Goal: Task Accomplishment & Management: Use online tool/utility

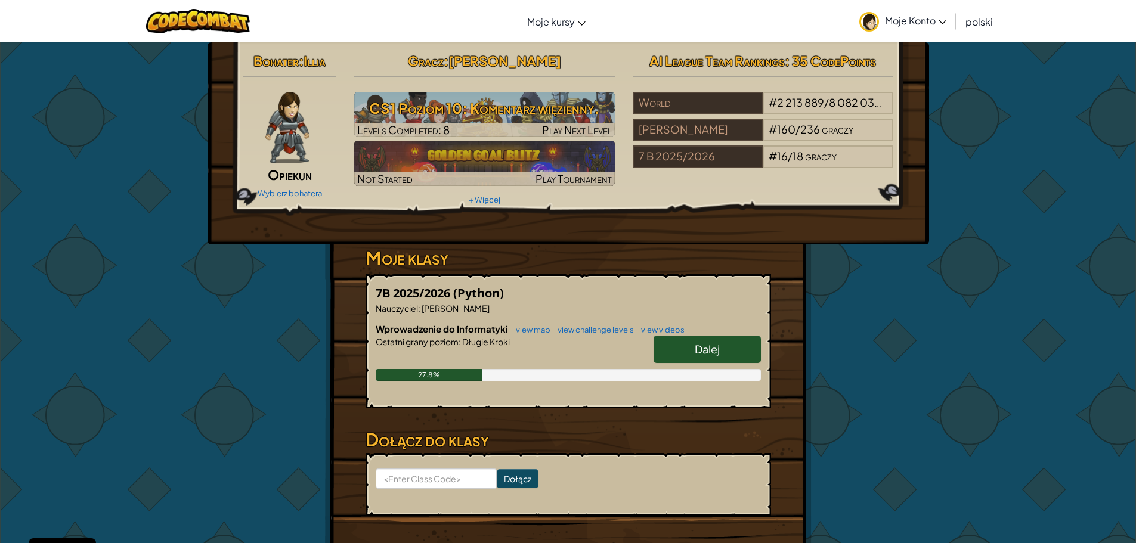
click at [691, 360] on link "Dalej" at bounding box center [707, 349] width 107 height 27
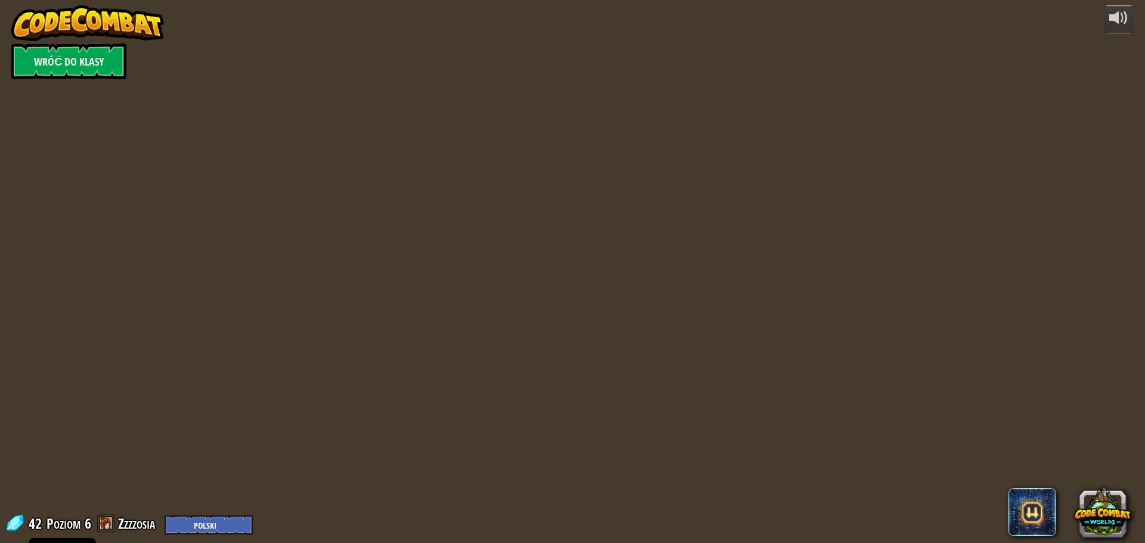
select select "pl"
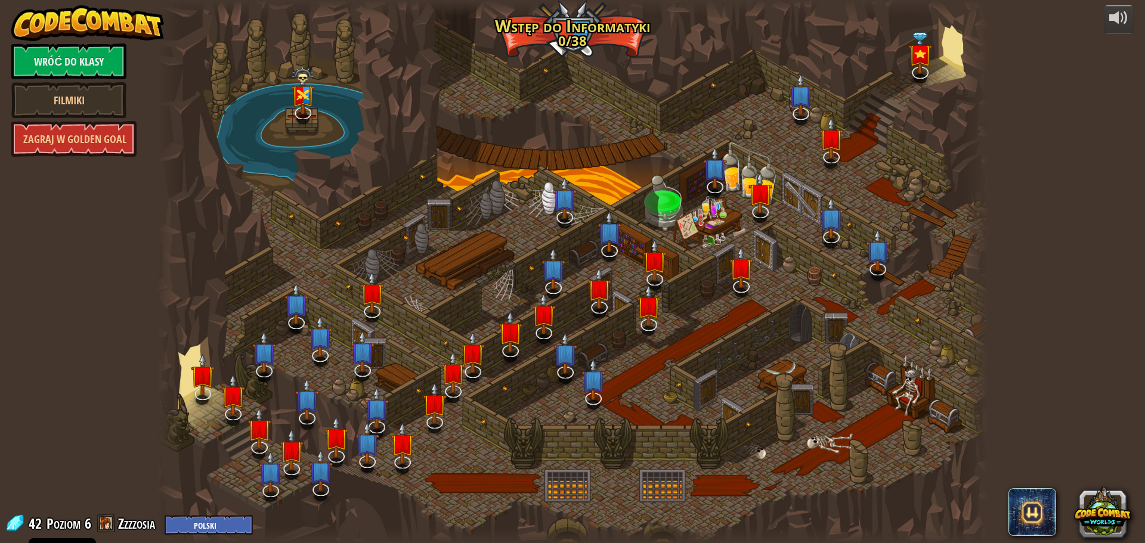
select select "pl"
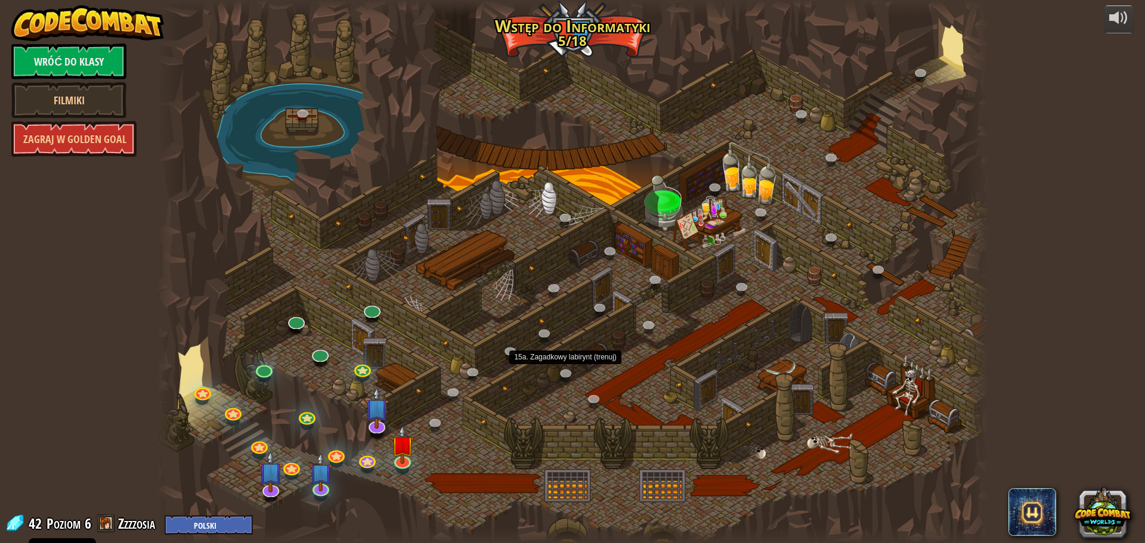
select select "pl"
click at [404, 458] on img at bounding box center [402, 435] width 22 height 51
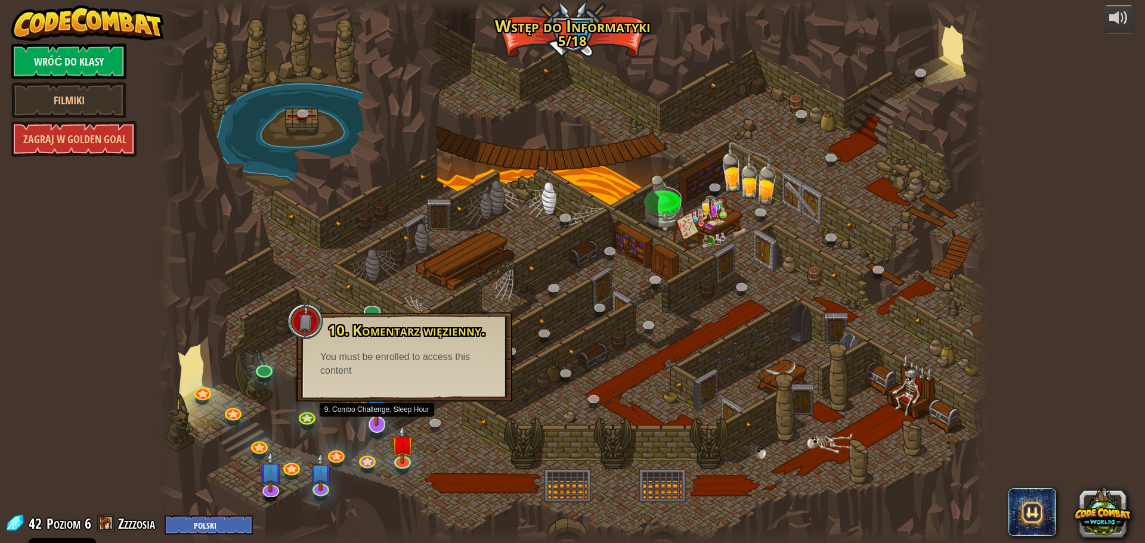
click at [387, 414] on img at bounding box center [376, 398] width 24 height 55
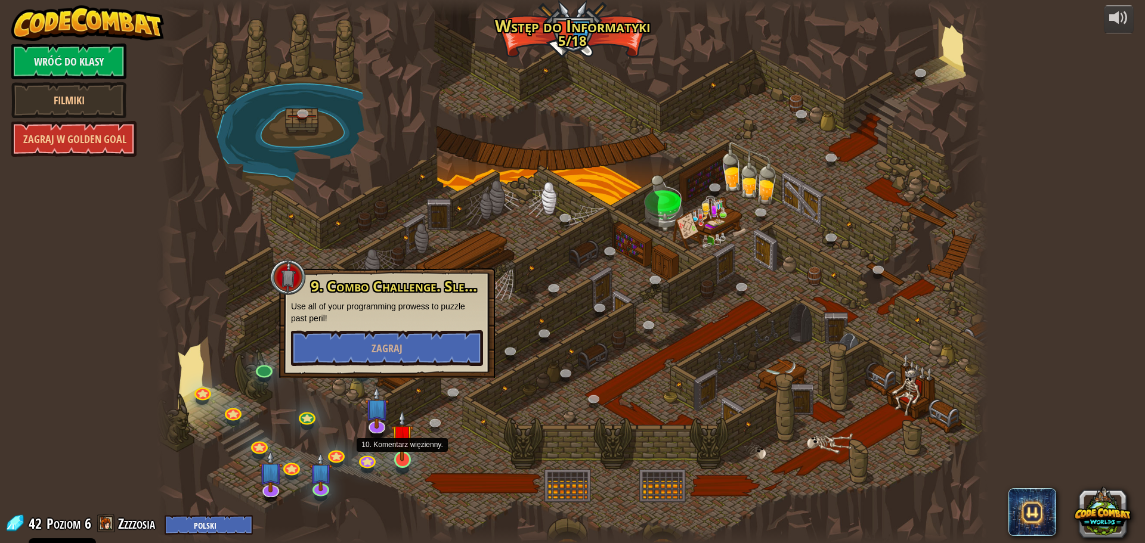
click at [400, 442] on img at bounding box center [402, 435] width 22 height 51
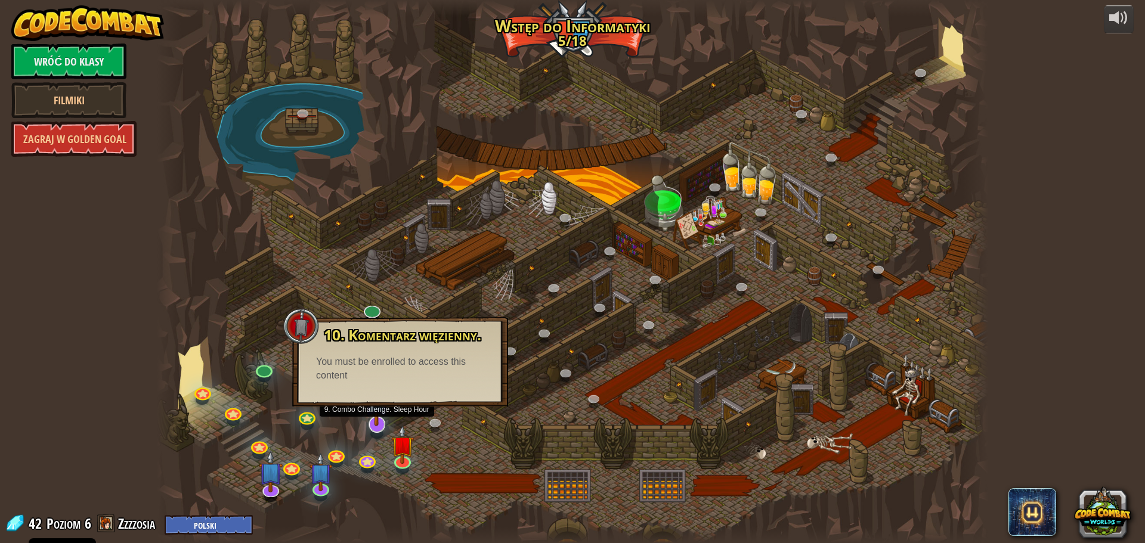
click at [381, 421] on img at bounding box center [376, 398] width 24 height 55
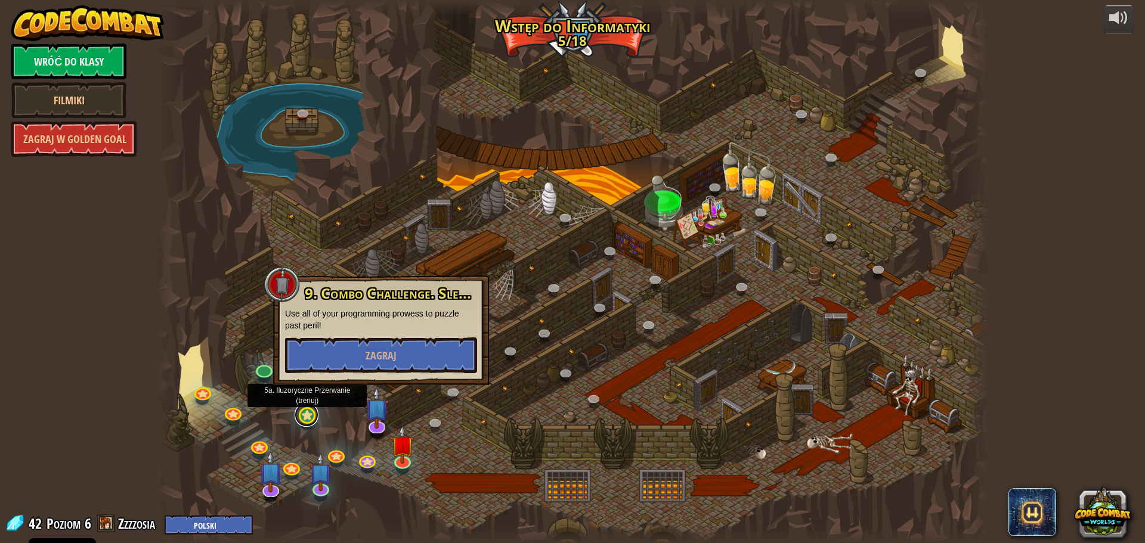
click at [311, 419] on link at bounding box center [307, 415] width 24 height 24
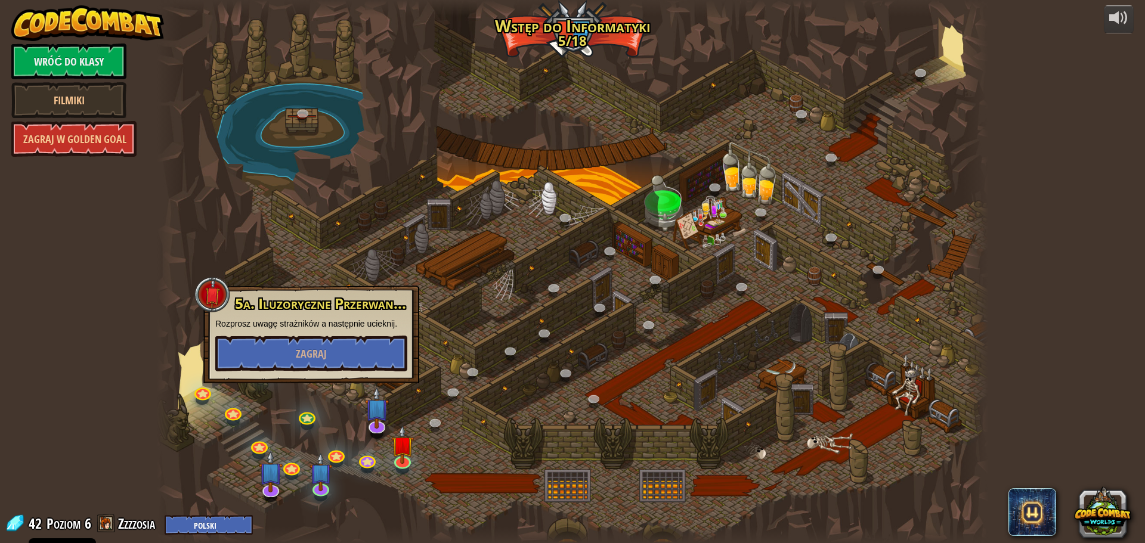
drag, startPoint x: 271, startPoint y: 424, endPoint x: 261, endPoint y: 404, distance: 22.7
click at [270, 423] on div at bounding box center [572, 271] width 831 height 543
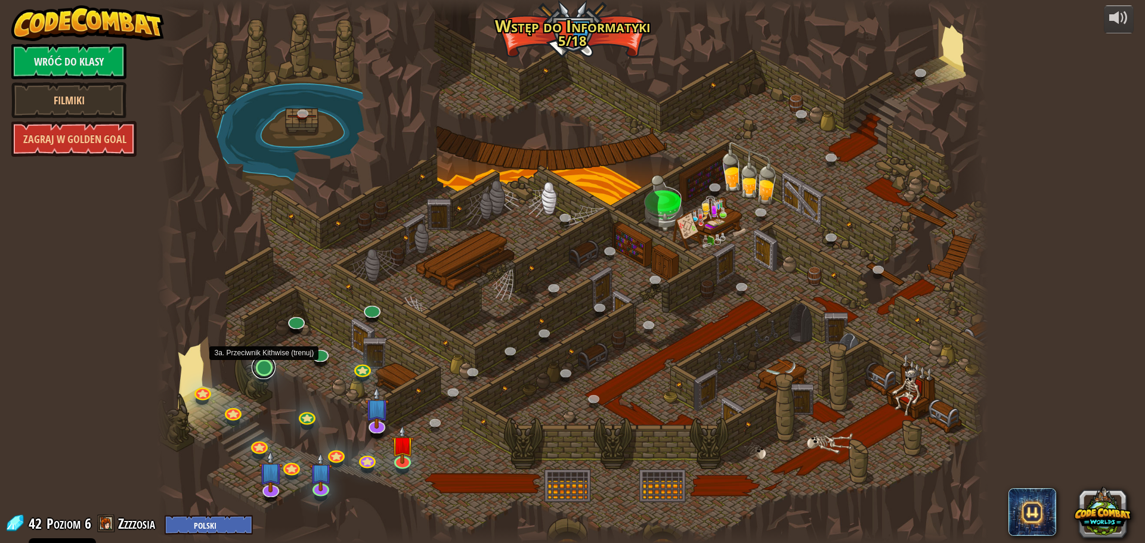
click at [267, 374] on link at bounding box center [264, 367] width 24 height 24
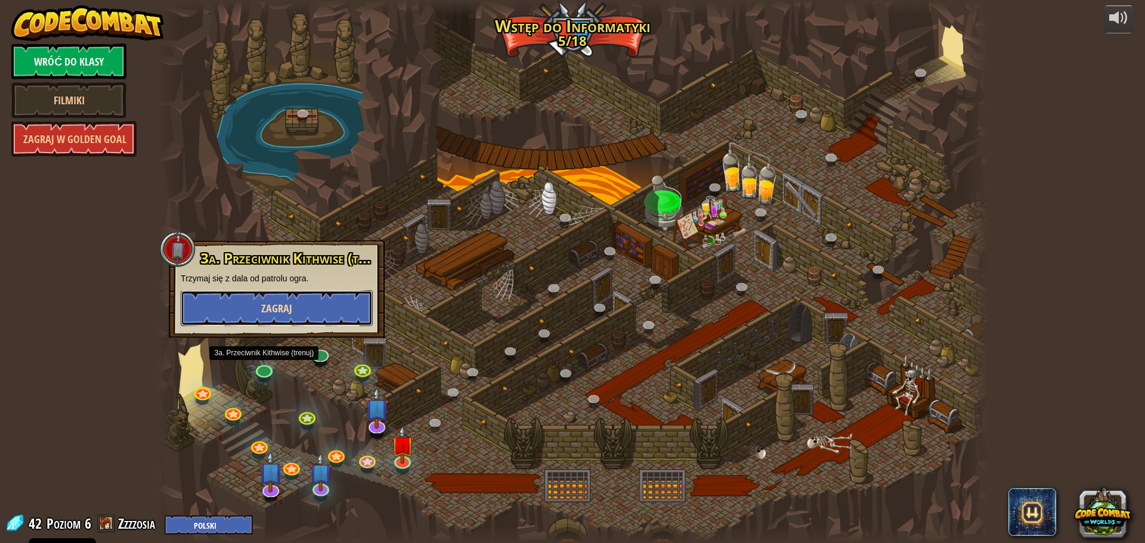
click at [334, 310] on button "Zagraj" at bounding box center [277, 308] width 192 height 36
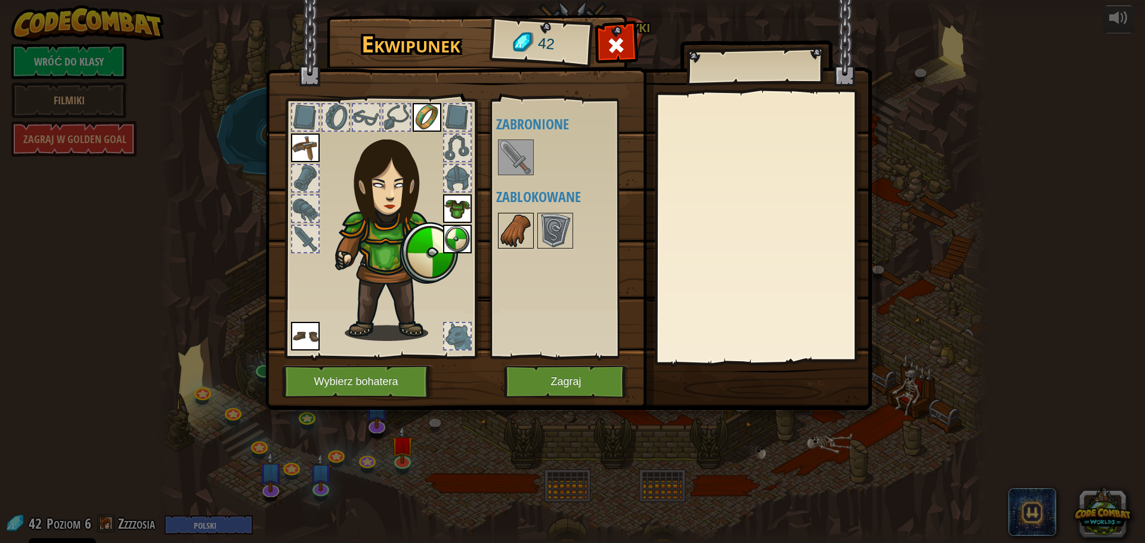
click at [517, 244] on img at bounding box center [515, 230] width 33 height 33
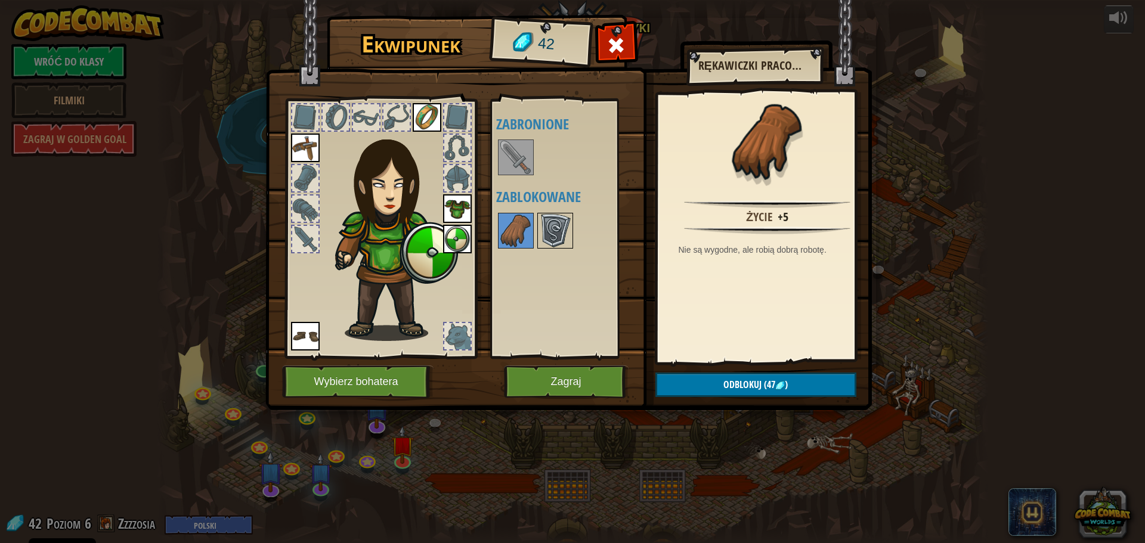
drag, startPoint x: 562, startPoint y: 252, endPoint x: 559, endPoint y: 243, distance: 9.6
click at [562, 250] on div "Dostępne Załóż Załóż Załóż Załóż Załóż (kliknij podwójnie, aby założyć) Zabroni…" at bounding box center [571, 228] width 150 height 249
click at [557, 240] on img at bounding box center [554, 230] width 33 height 33
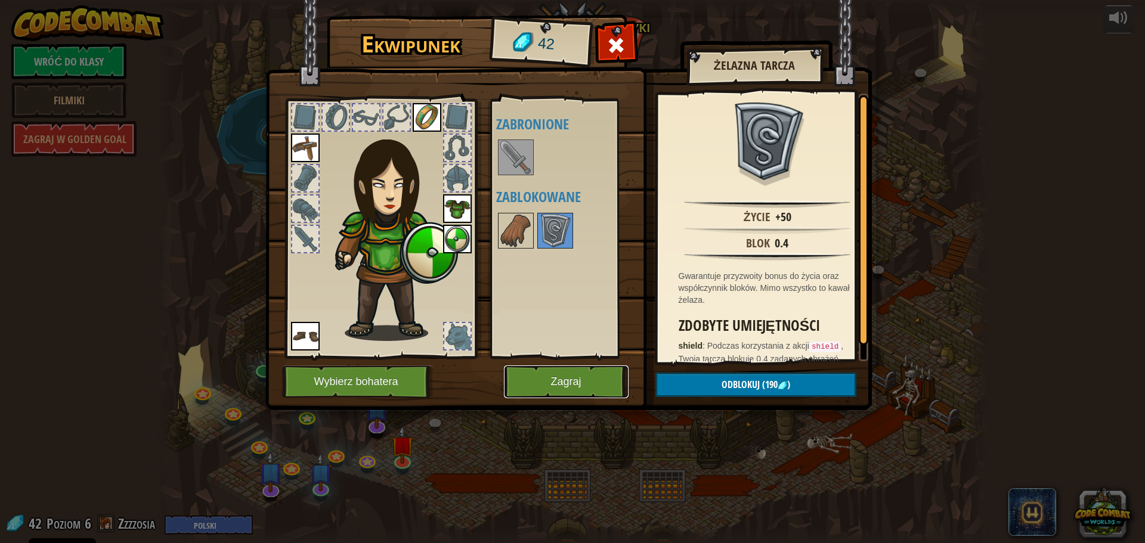
click at [565, 372] on button "Zagraj" at bounding box center [566, 382] width 125 height 33
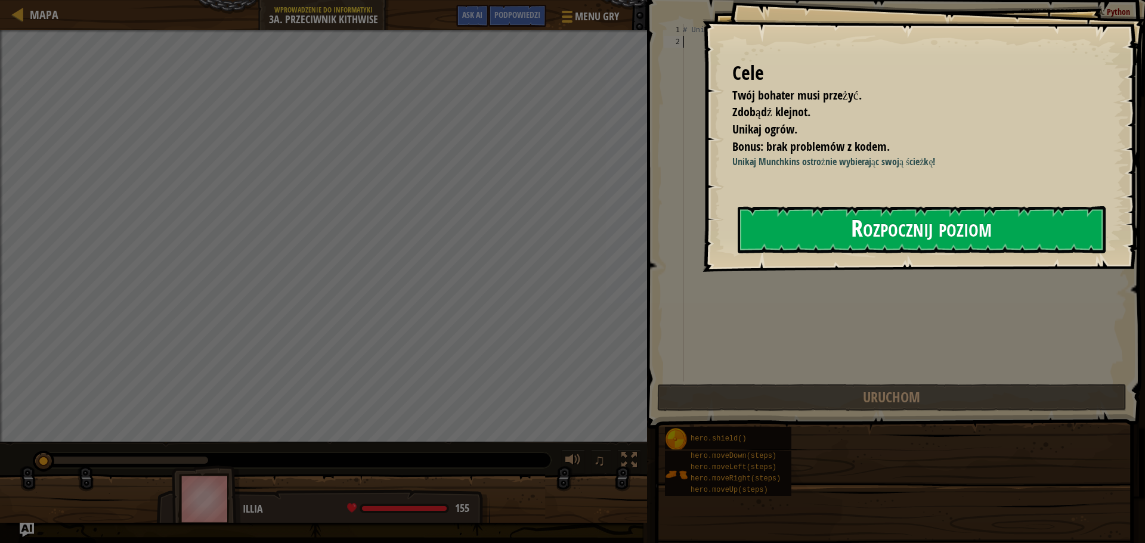
click at [816, 221] on button "Rozpocznij poziom" at bounding box center [922, 229] width 368 height 47
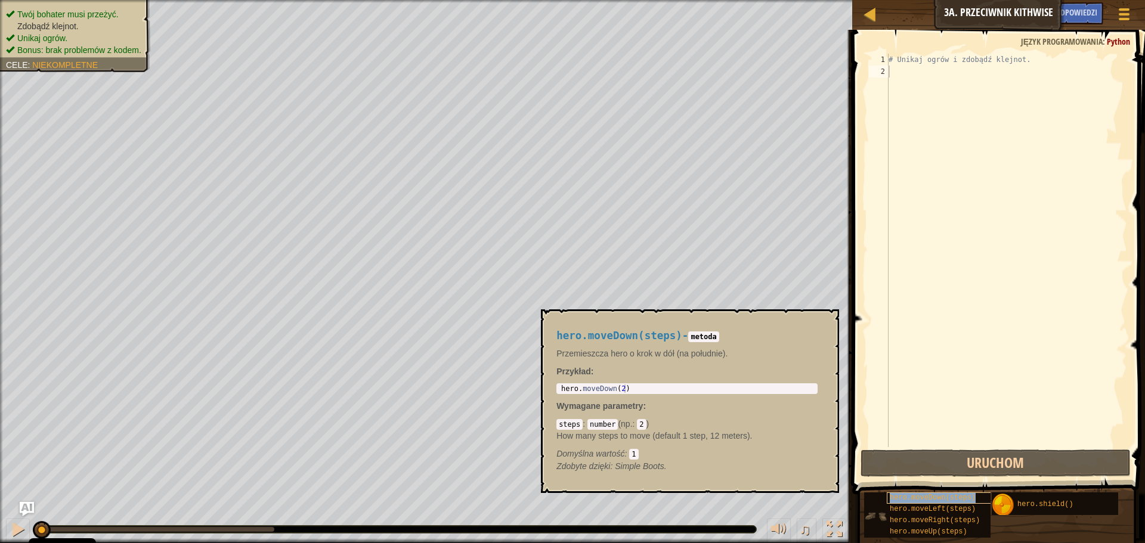
click at [911, 499] on span "hero.moveDown(steps)" at bounding box center [933, 498] width 86 height 8
click at [912, 497] on span "hero.moveDown(steps)" at bounding box center [933, 498] width 86 height 8
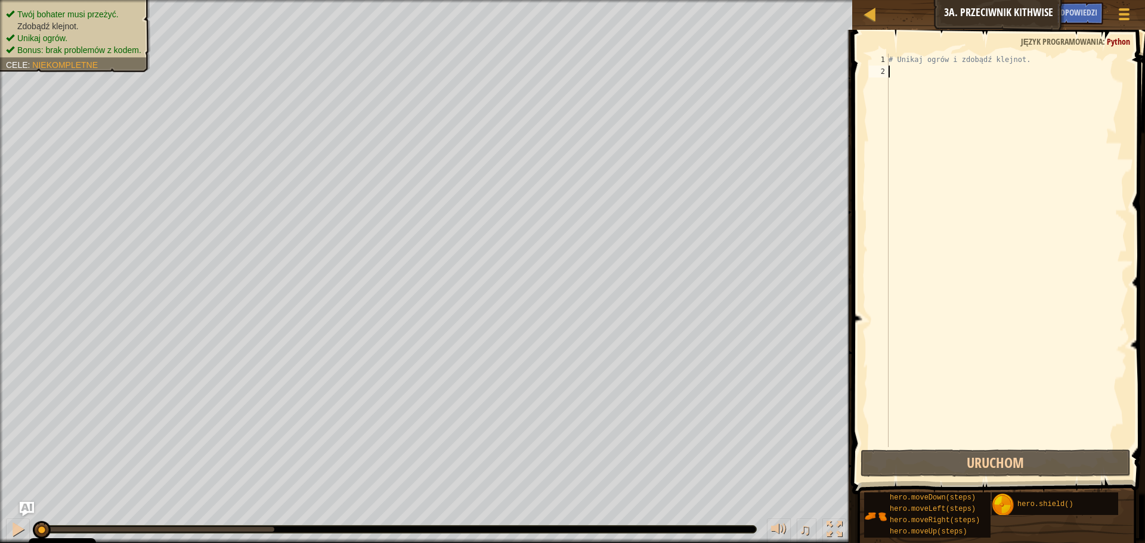
type textarea "h"
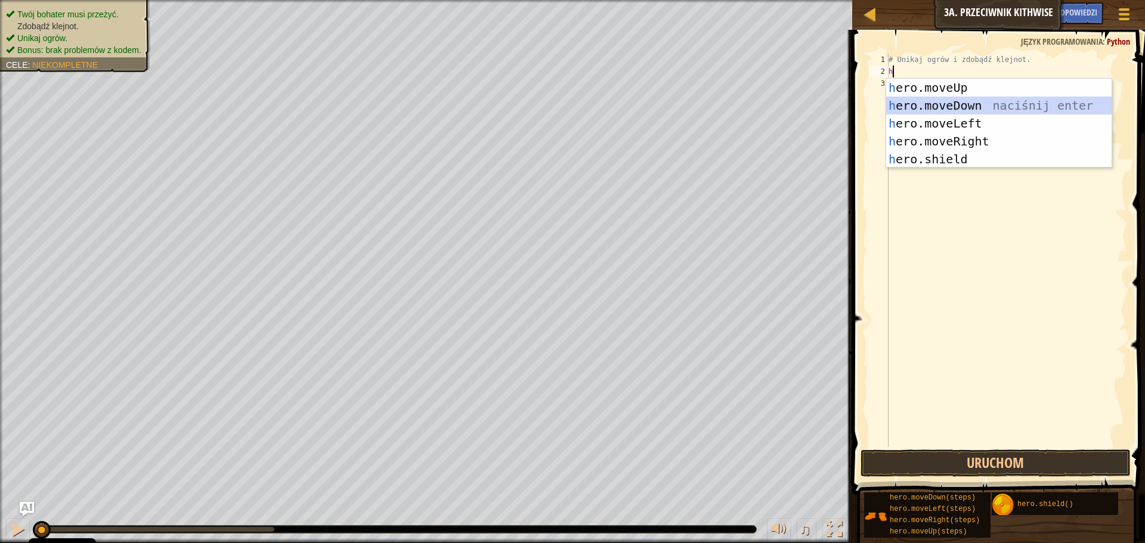
click at [958, 107] on div "h ero.moveUp naciśnij enter h ero.moveDown naciśnij enter h ero.moveLeft naciśn…" at bounding box center [998, 141] width 225 height 125
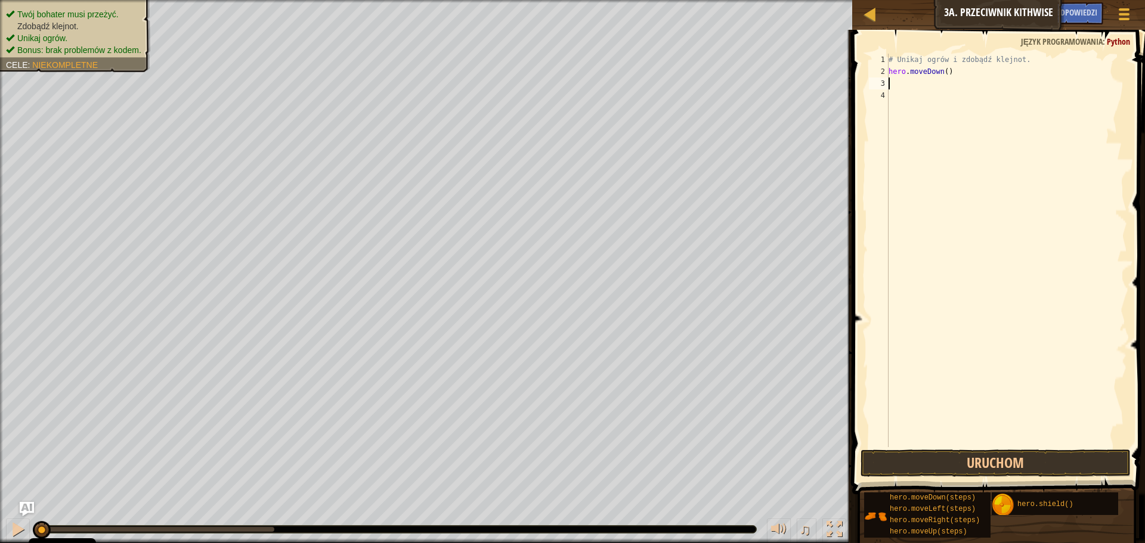
type textarea "h"
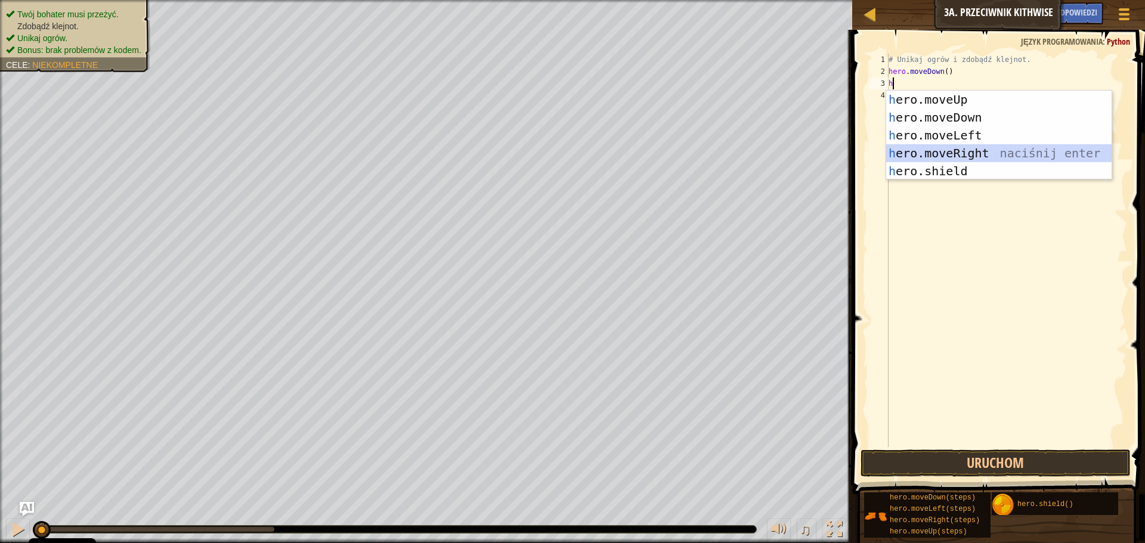
click at [965, 147] on div "h ero.moveUp naciśnij enter h ero.moveDown naciśnij enter h ero.moveLeft naciśn…" at bounding box center [998, 153] width 225 height 125
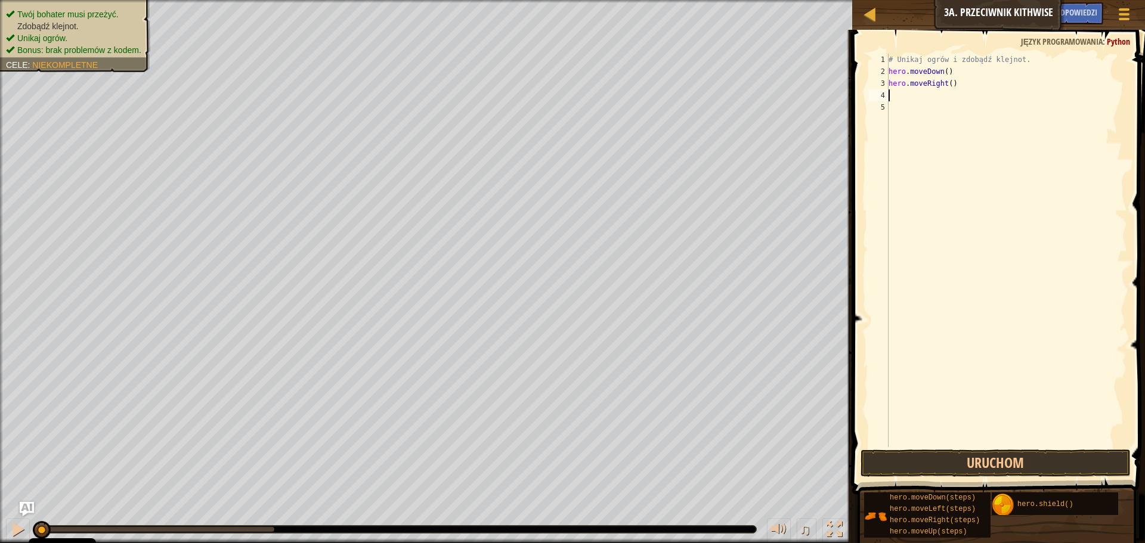
type textarea "h"
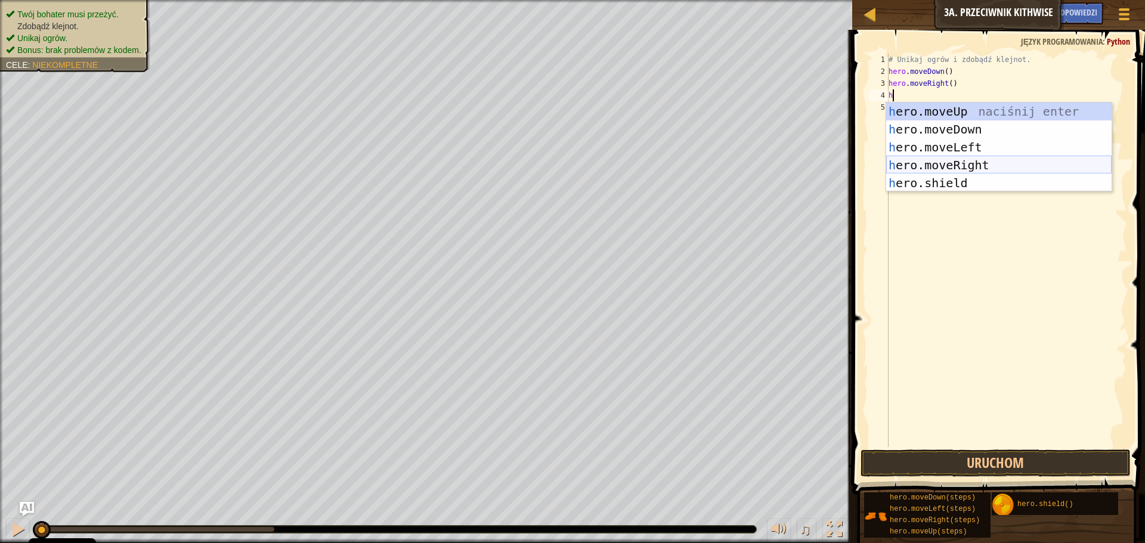
click at [964, 161] on div "h ero.moveUp naciśnij enter h ero.moveDown naciśnij enter h ero.moveLeft naciśn…" at bounding box center [998, 165] width 225 height 125
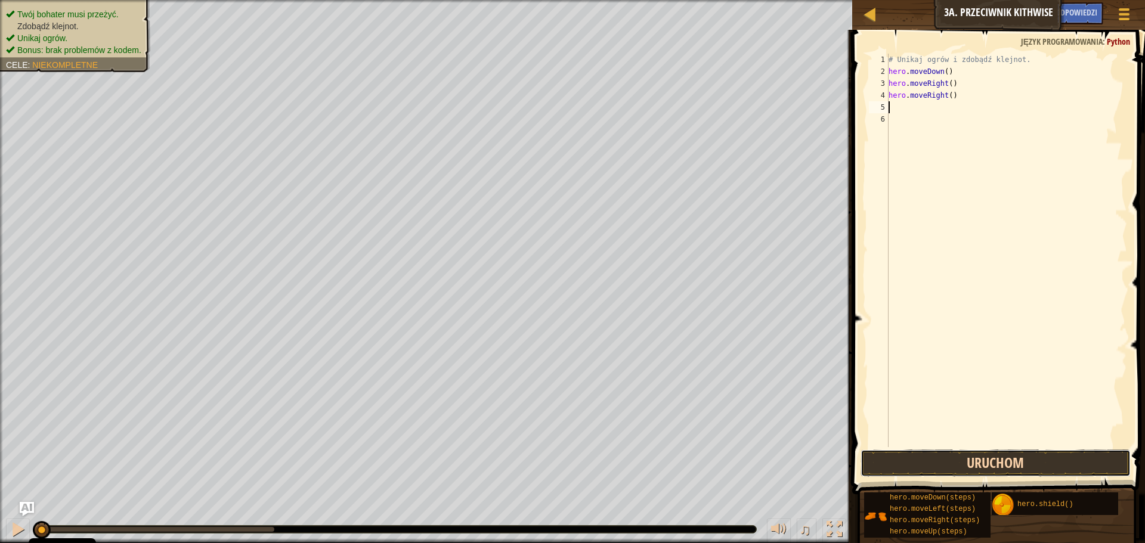
click at [887, 462] on button "Uruchom" at bounding box center [995, 463] width 270 height 27
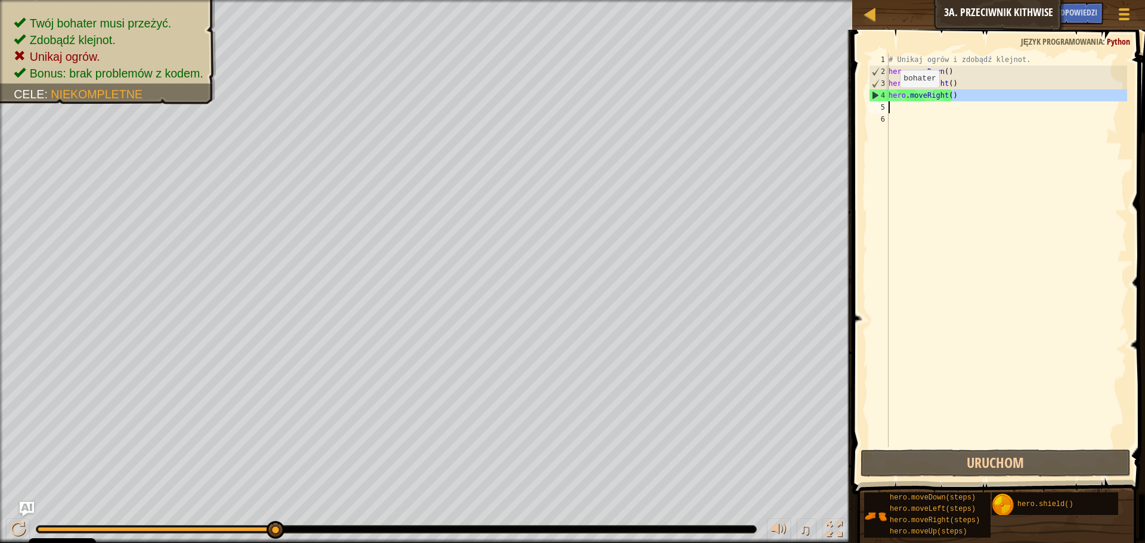
drag, startPoint x: 953, startPoint y: 97, endPoint x: 851, endPoint y: 101, distance: 102.6
click at [851, 101] on div "1 2 3 4 5 6 # Unikaj ogrów i zdobądź klejnot. hero . moveDown ( ) hero . moveRi…" at bounding box center [996, 286] width 296 height 500
type textarea "hero.moveRight()"
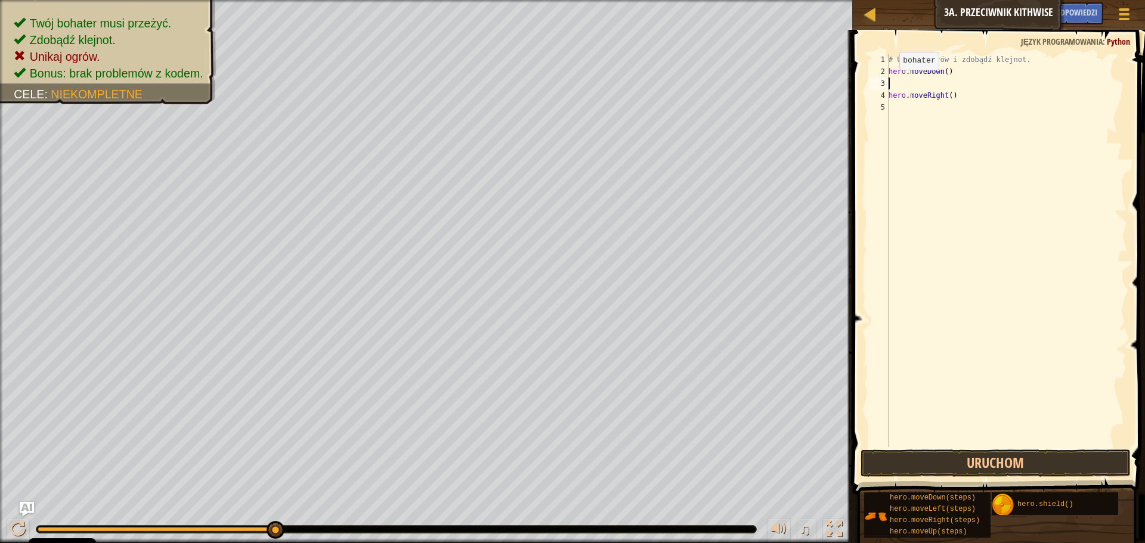
drag, startPoint x: 958, startPoint y: 82, endPoint x: 866, endPoint y: 83, distance: 91.8
click at [866, 83] on div "1 2 3 4 5 # Unikaj ogrów i zdobądź klejnot. hero . moveDown ( ) hero . moveRigh…" at bounding box center [996, 251] width 261 height 394
drag, startPoint x: 957, startPoint y: 96, endPoint x: 884, endPoint y: 93, distance: 72.8
click at [884, 93] on div "1 2 3 4 5 # Unikaj ogrów i zdobądź klejnot. hero . moveDown ( ) hero . moveRigh…" at bounding box center [996, 251] width 261 height 394
click at [891, 89] on div "# Unikaj ogrów i zdobądź klejnot. hero . moveDown ( )" at bounding box center [1006, 262] width 241 height 417
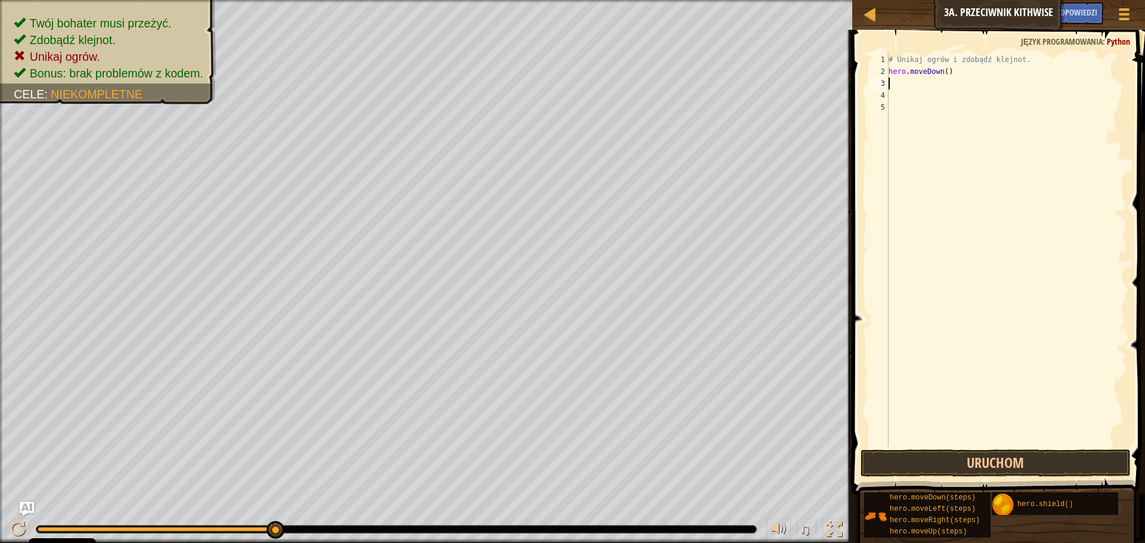
click at [890, 83] on div "# Unikaj ogrów i zdobądź klejnot. hero . moveDown ( )" at bounding box center [1006, 262] width 241 height 417
type textarea "h"
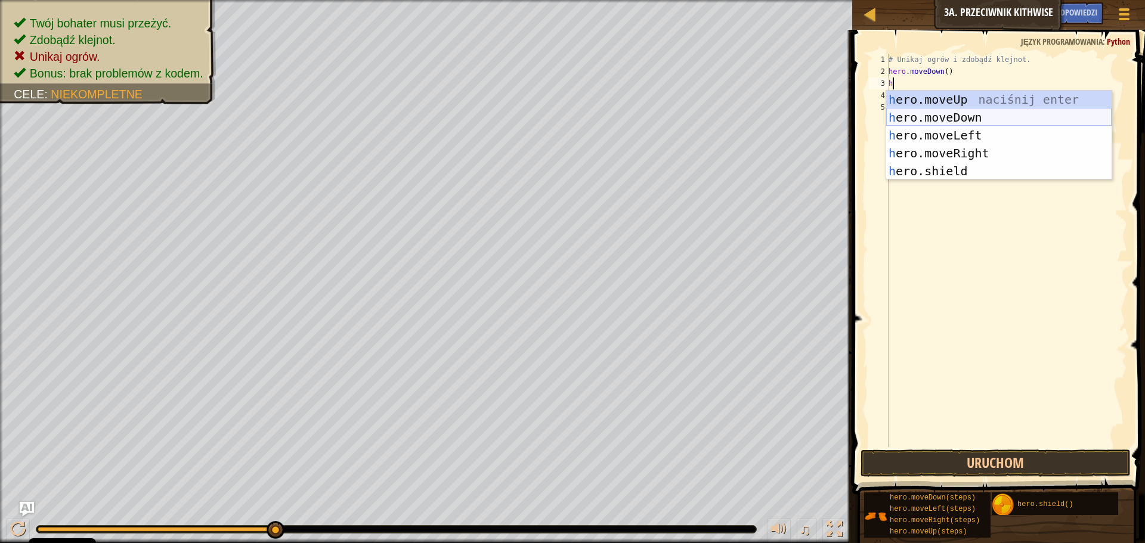
click at [942, 120] on div "h ero.moveUp naciśnij enter h ero.moveDown naciśnij enter h ero.moveLeft naciśn…" at bounding box center [998, 153] width 225 height 125
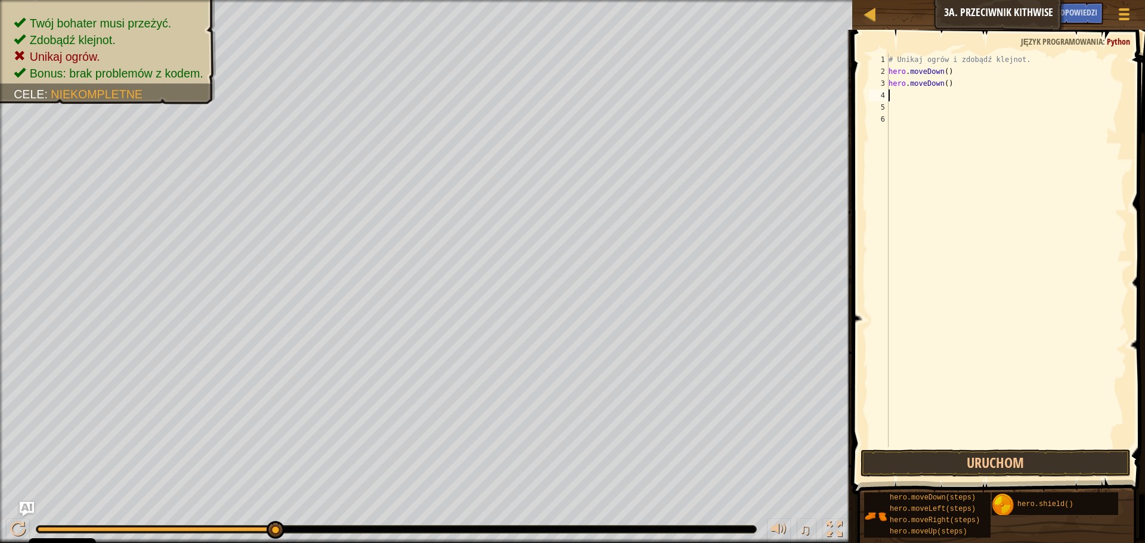
type textarea "h"
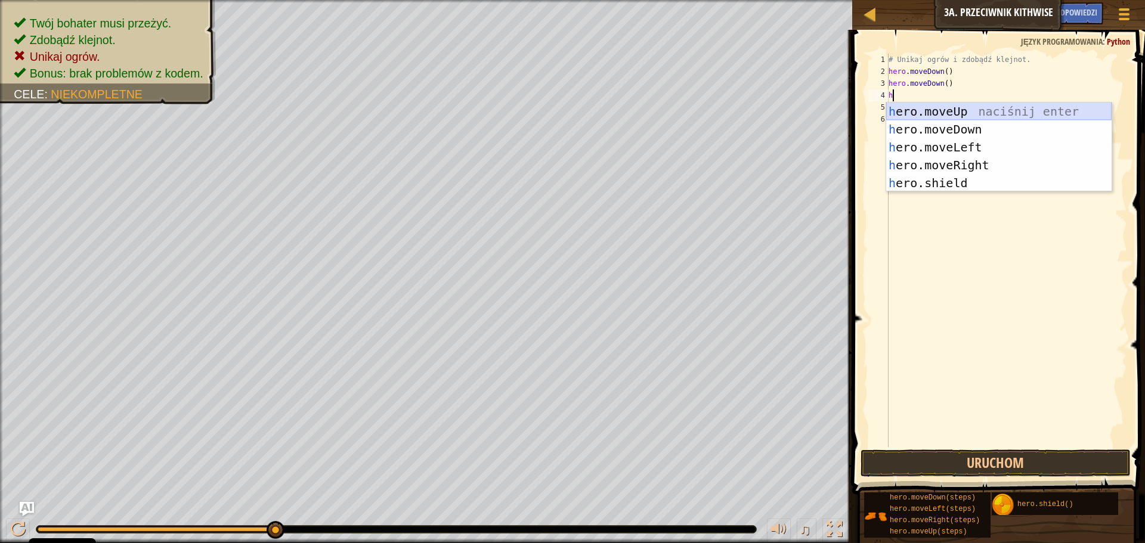
click at [955, 108] on div "h ero.moveUp naciśnij enter h ero.moveDown naciśnij enter h ero.moveLeft naciśn…" at bounding box center [998, 165] width 225 height 125
type textarea "h"
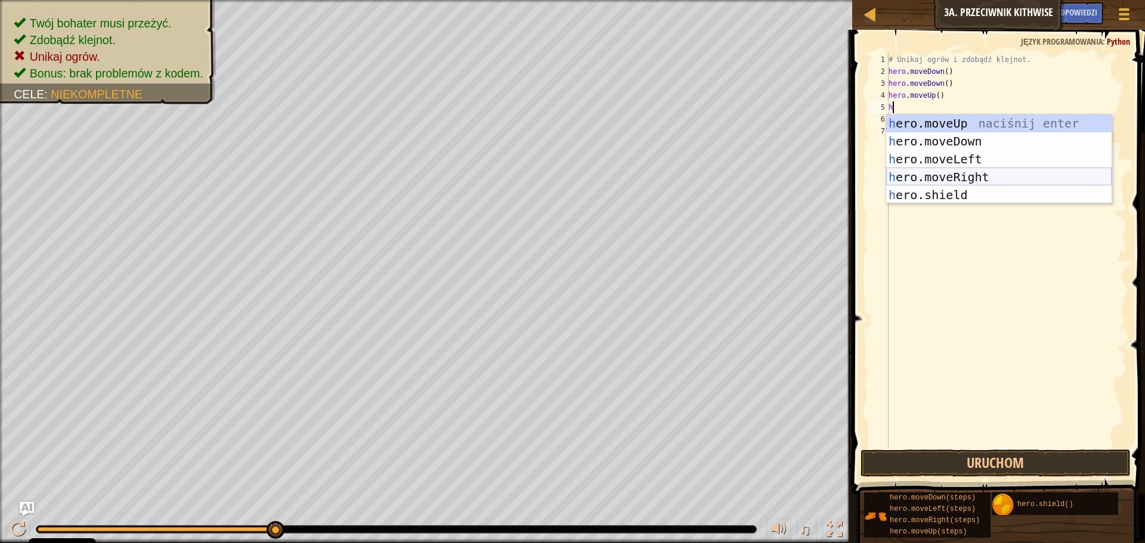
click at [956, 172] on div "h ero.moveUp naciśnij enter h ero.moveDown naciśnij enter h ero.moveLeft naciśn…" at bounding box center [998, 176] width 225 height 125
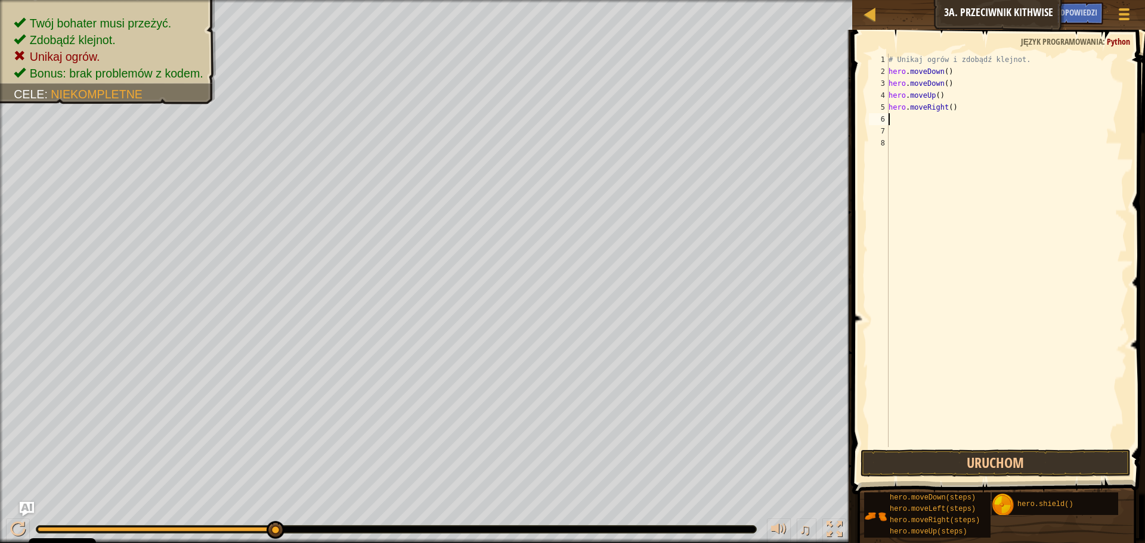
type textarea "h"
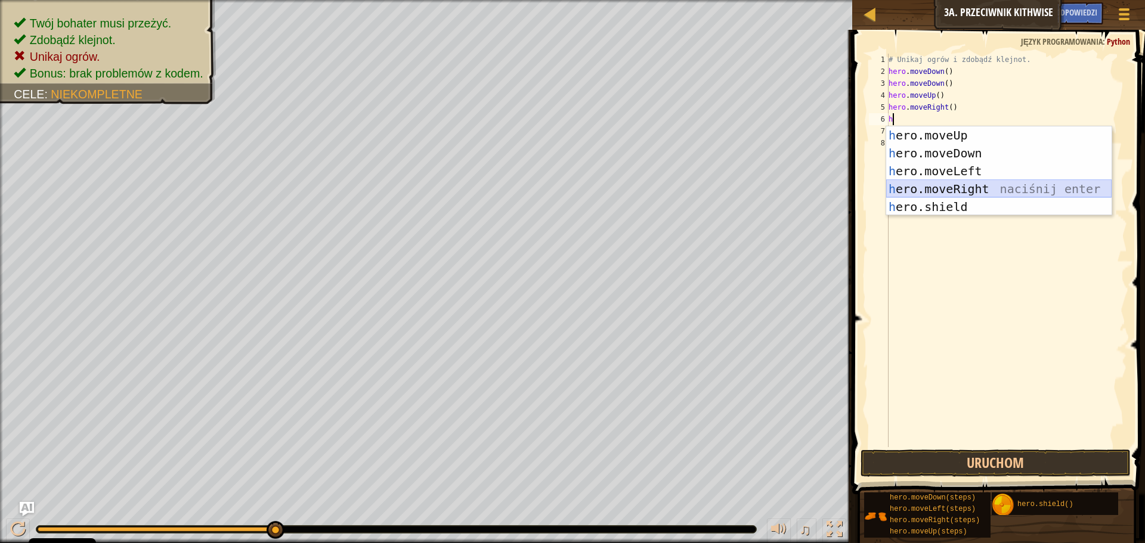
click at [949, 186] on div "h ero.moveUp naciśnij enter h ero.moveDown naciśnij enter h ero.moveLeft naciśn…" at bounding box center [998, 188] width 225 height 125
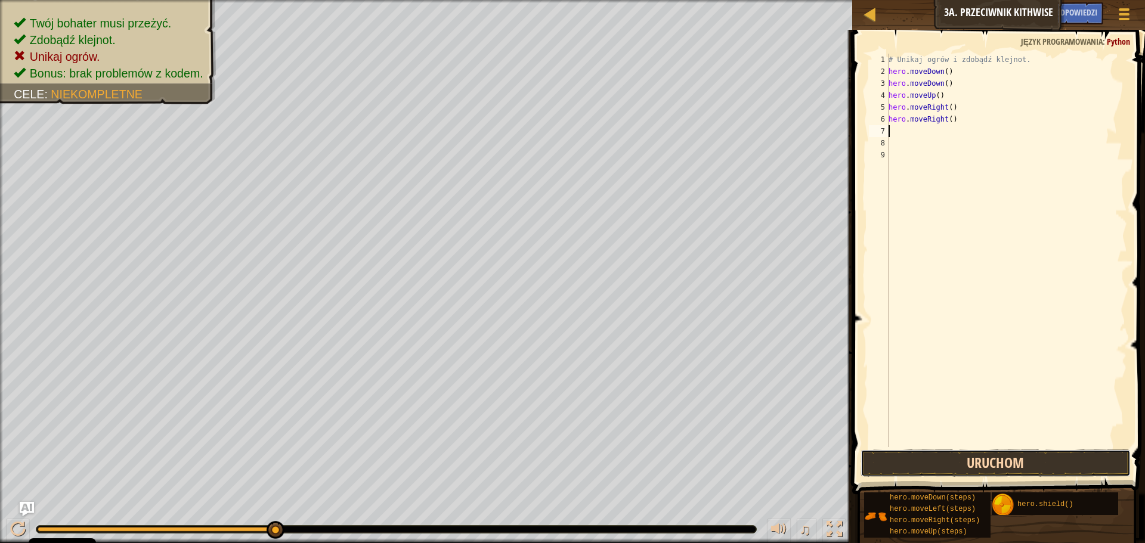
click at [924, 475] on button "Uruchom" at bounding box center [995, 463] width 270 height 27
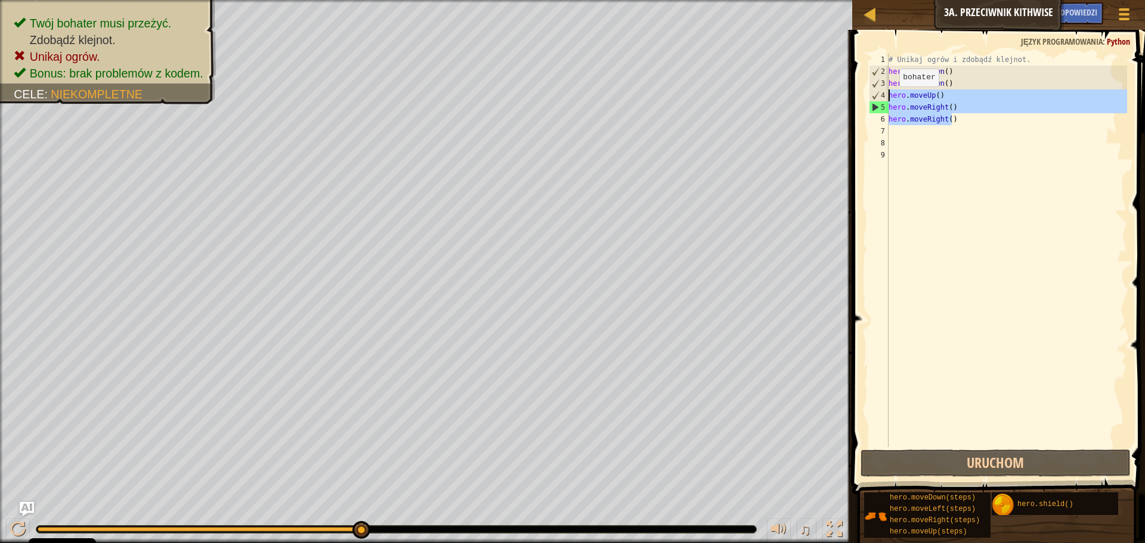
drag, startPoint x: 951, startPoint y: 118, endPoint x: 887, endPoint y: 98, distance: 67.3
click at [887, 98] on div "1 2 3 4 5 6 7 8 9 # Unikaj ogrów i zdobądź klejnot. hero . moveDown ( ) hero . …" at bounding box center [996, 251] width 261 height 394
type textarea "hero.moveUp() hero.moveRight()"
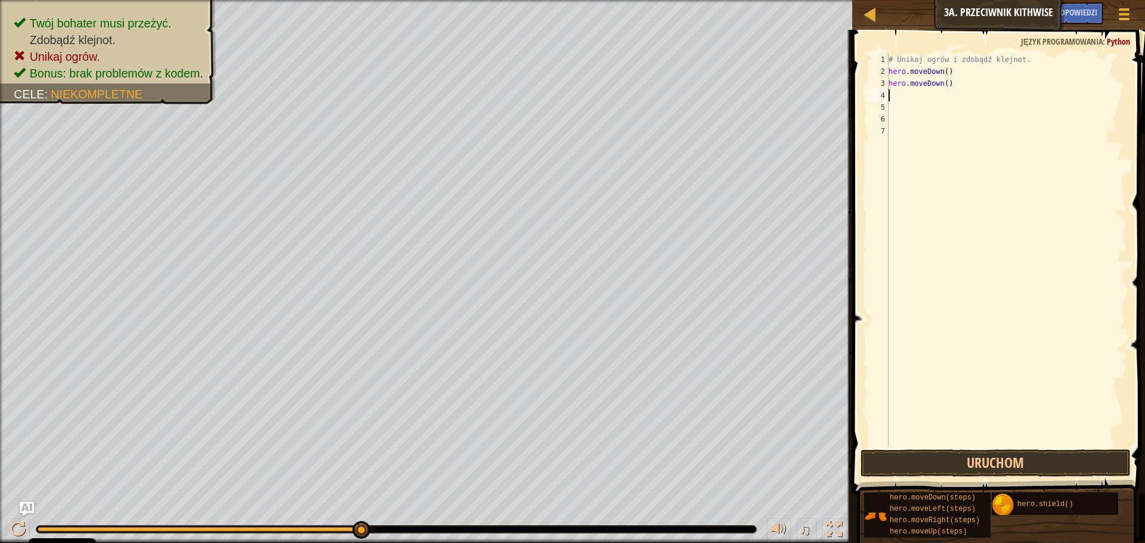
type textarea "h"
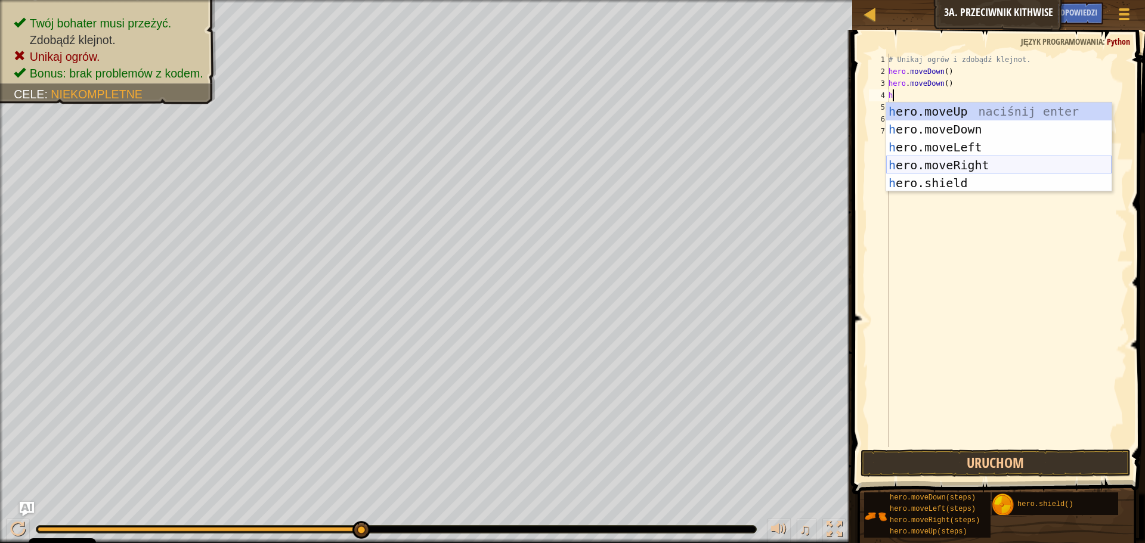
click at [964, 160] on div "h ero.moveUp naciśnij enter h ero.moveDown naciśnij enter h ero.moveLeft naciśn…" at bounding box center [998, 165] width 225 height 125
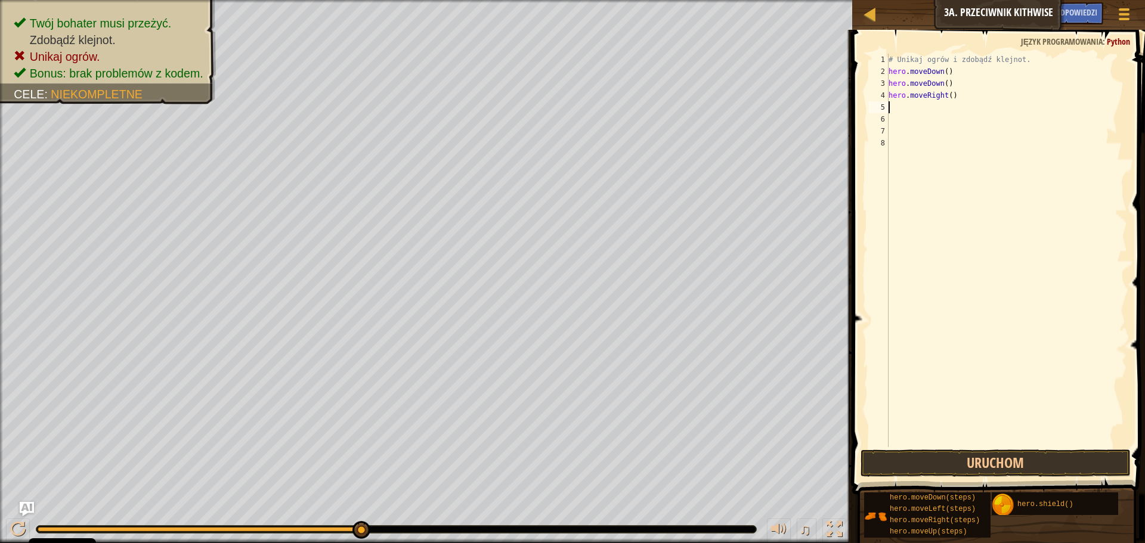
type textarea "h"
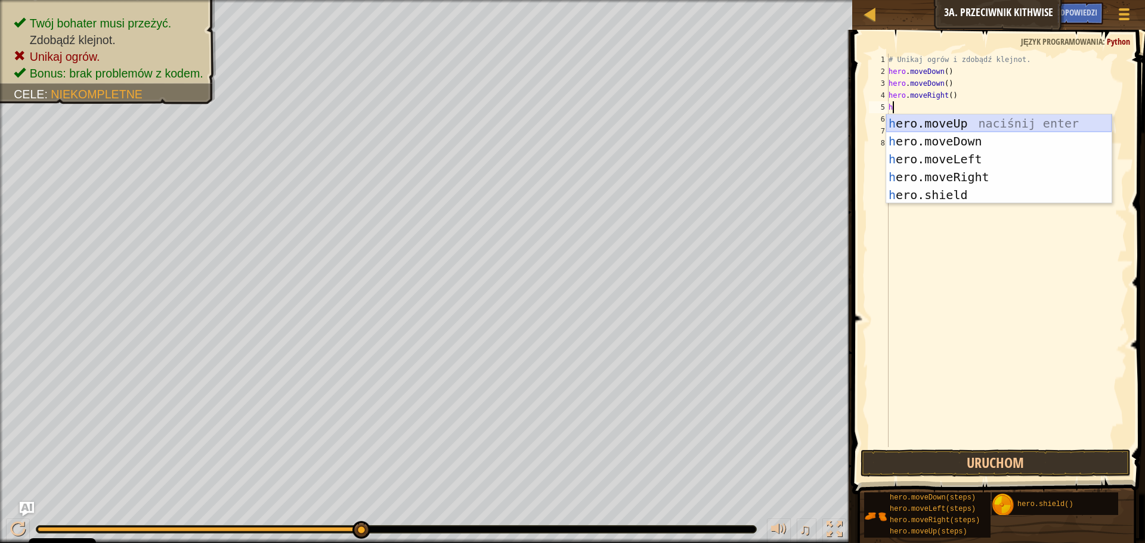
click at [961, 125] on div "h ero.moveUp naciśnij enter h ero.moveDown naciśnij enter h ero.moveLeft naciśn…" at bounding box center [998, 176] width 225 height 125
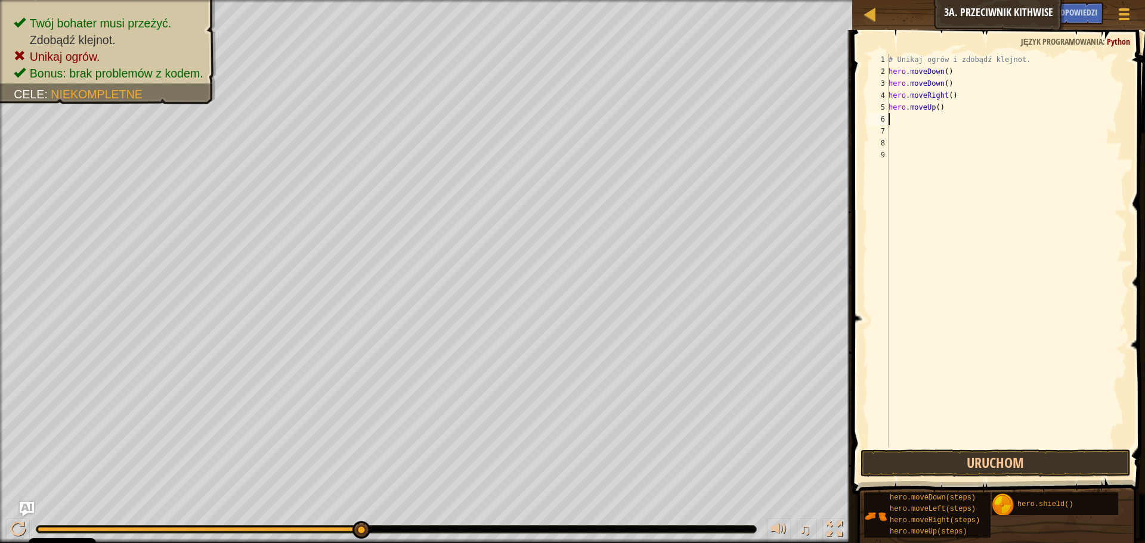
type textarea "h"
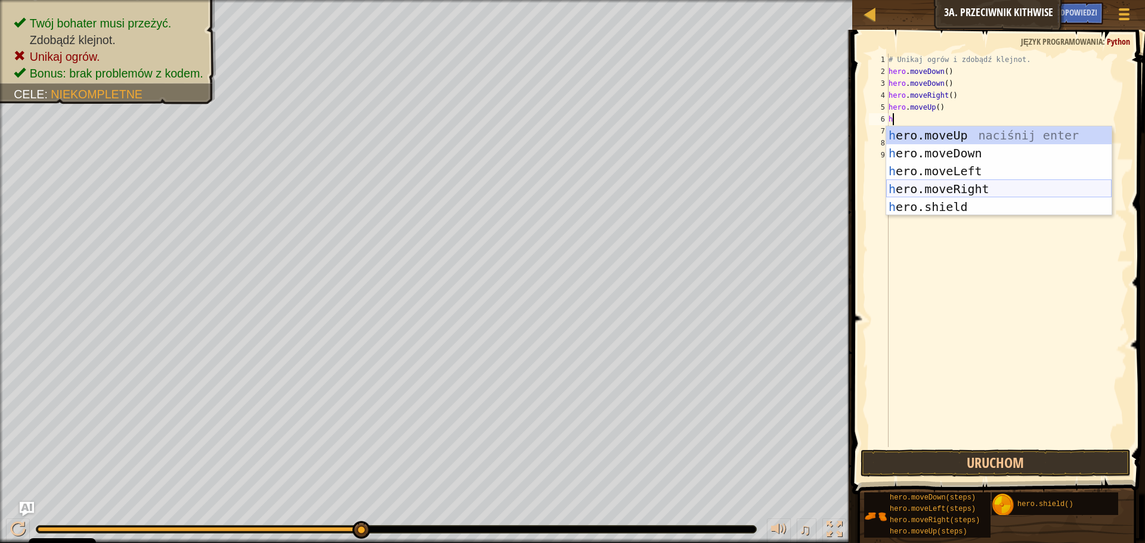
click at [963, 184] on div "h ero.moveUp naciśnij enter h ero.moveDown naciśnij enter h ero.moveLeft naciśn…" at bounding box center [998, 188] width 225 height 125
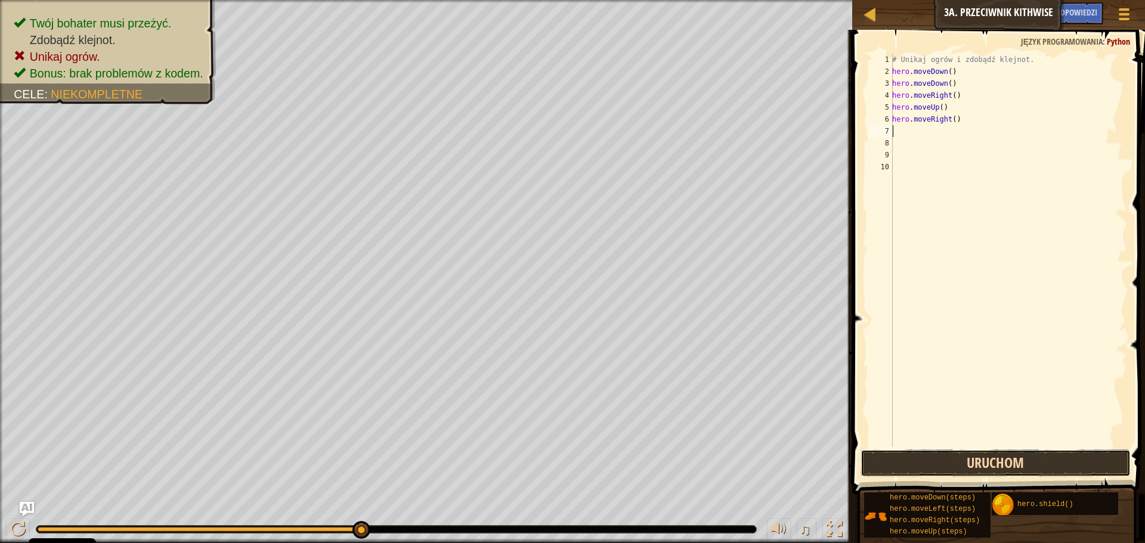
click at [966, 455] on button "Uruchom" at bounding box center [995, 463] width 270 height 27
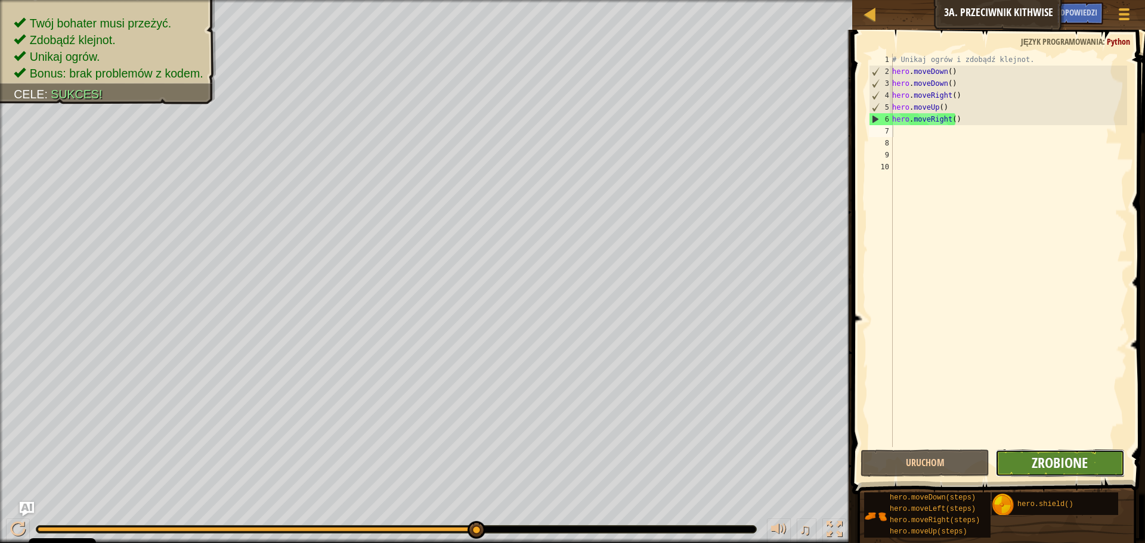
click at [1045, 461] on span "Zrobione" at bounding box center [1060, 462] width 56 height 19
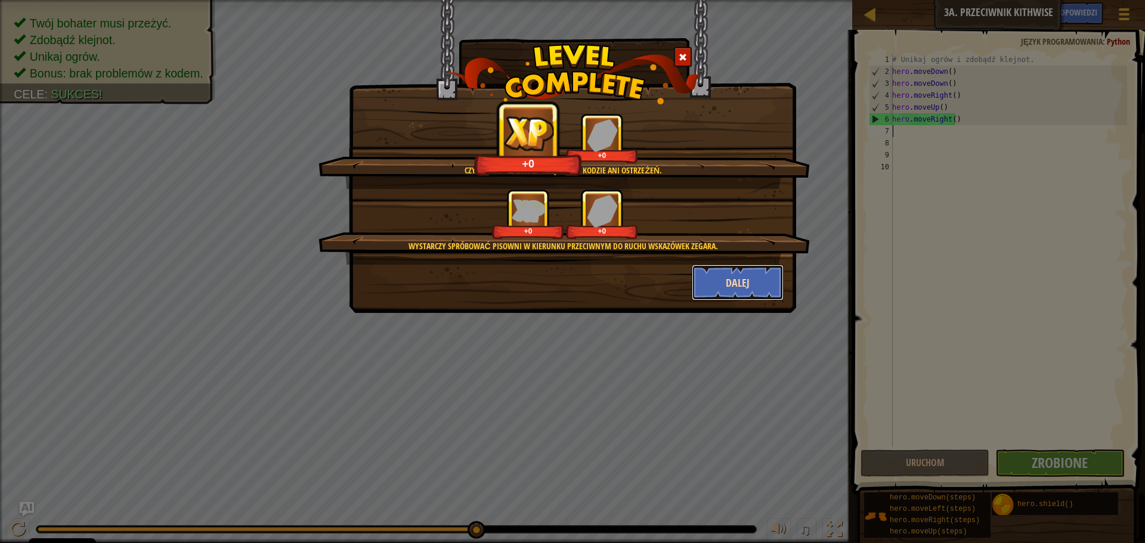
click at [770, 277] on button "Dalej" at bounding box center [738, 283] width 92 height 36
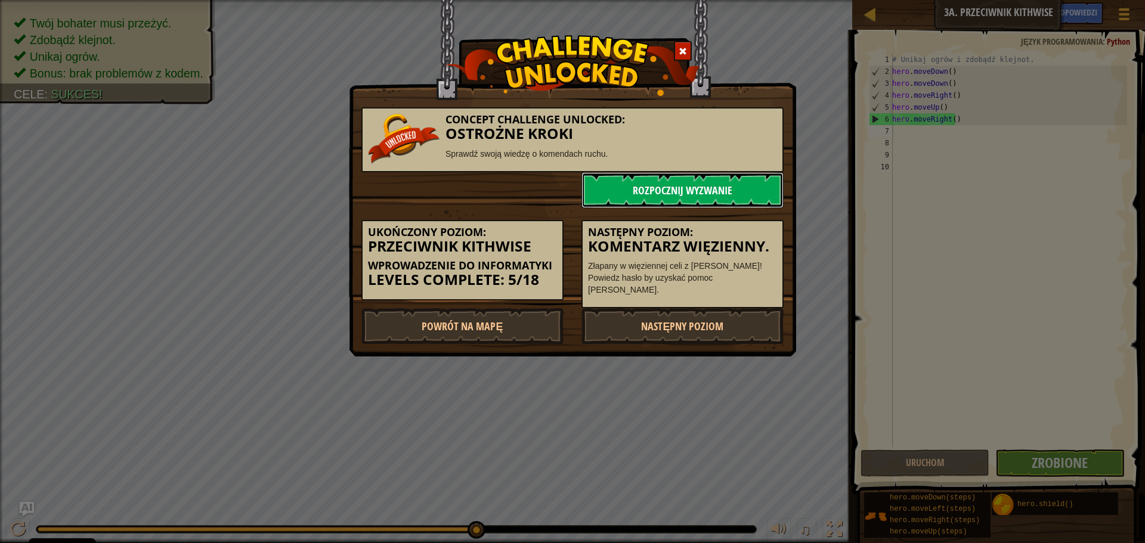
click at [724, 194] on link "Rozpocznij wyzwanie" at bounding box center [682, 190] width 202 height 36
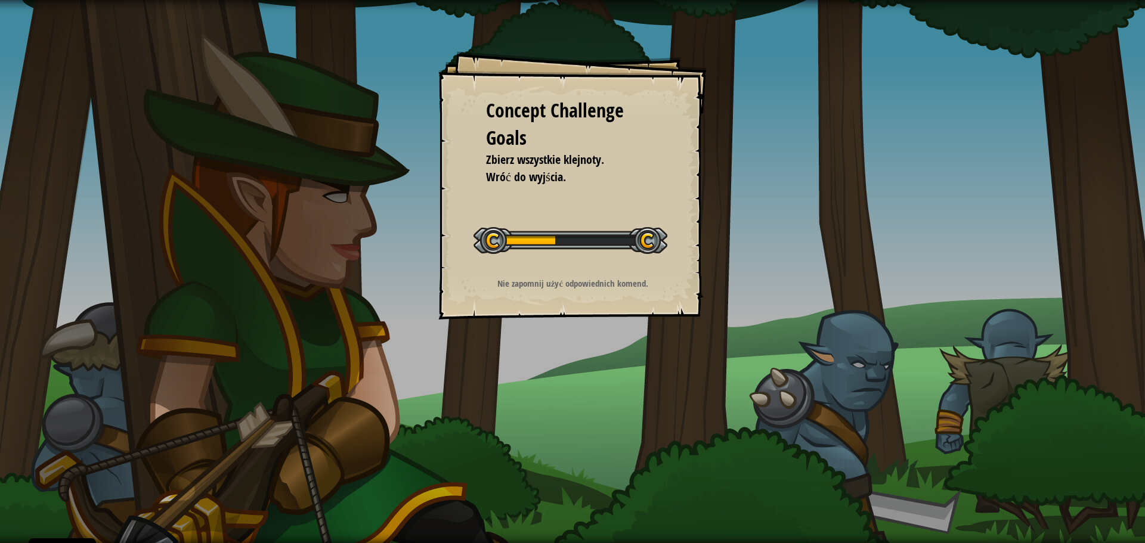
click at [652, 171] on li "Wróć do wyjścia." at bounding box center [563, 177] width 185 height 17
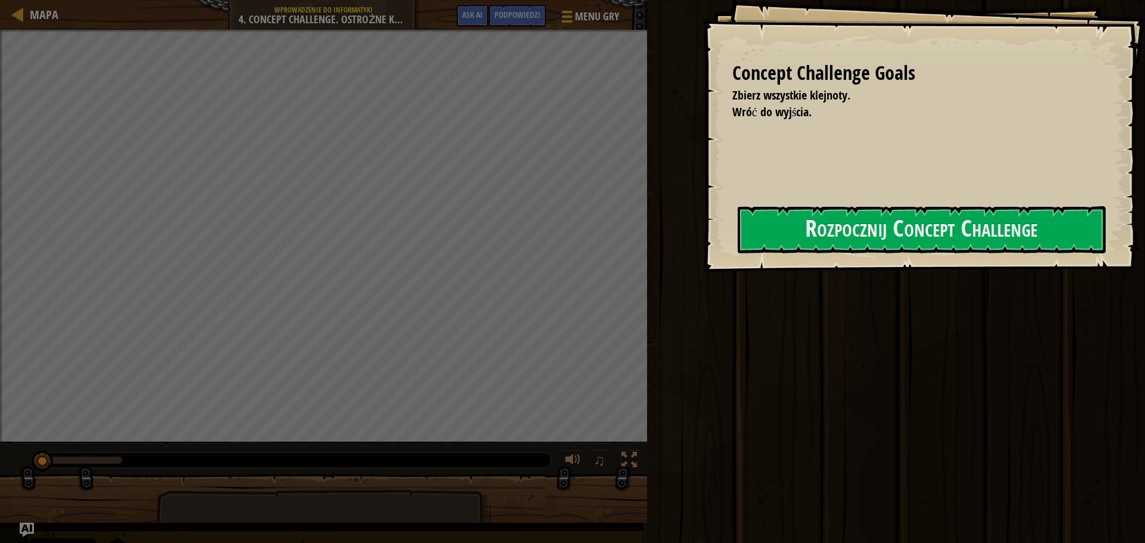
click at [702, 172] on div "Concept Challenge Goals Zbierz wszystkie klejnoty. Wróć do wyjścia. Rozpocznij …" at bounding box center [923, 136] width 442 height 272
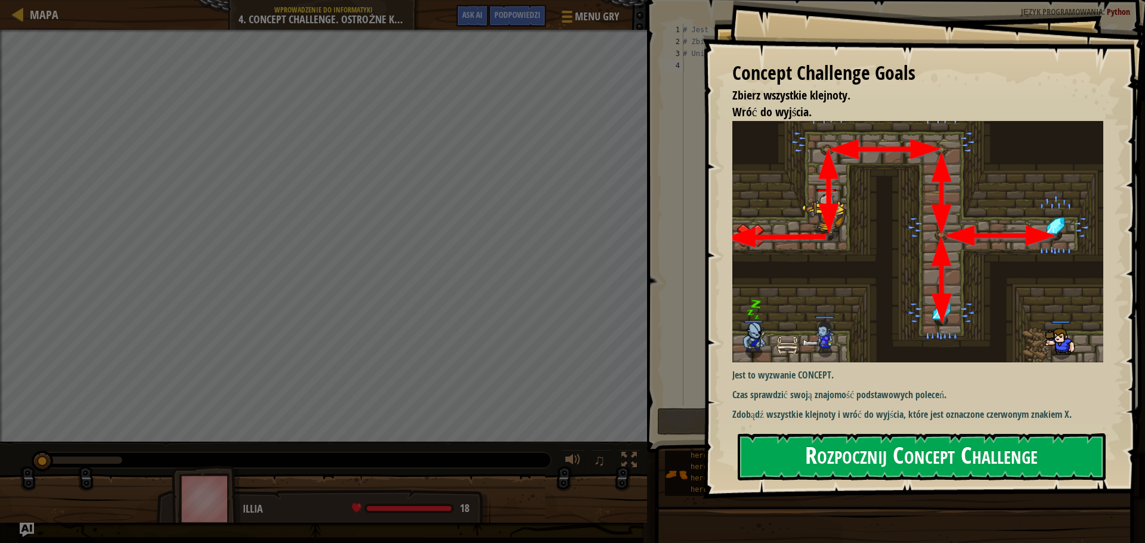
click at [846, 451] on button "Rozpocznij Concept Challenge" at bounding box center [922, 456] width 368 height 47
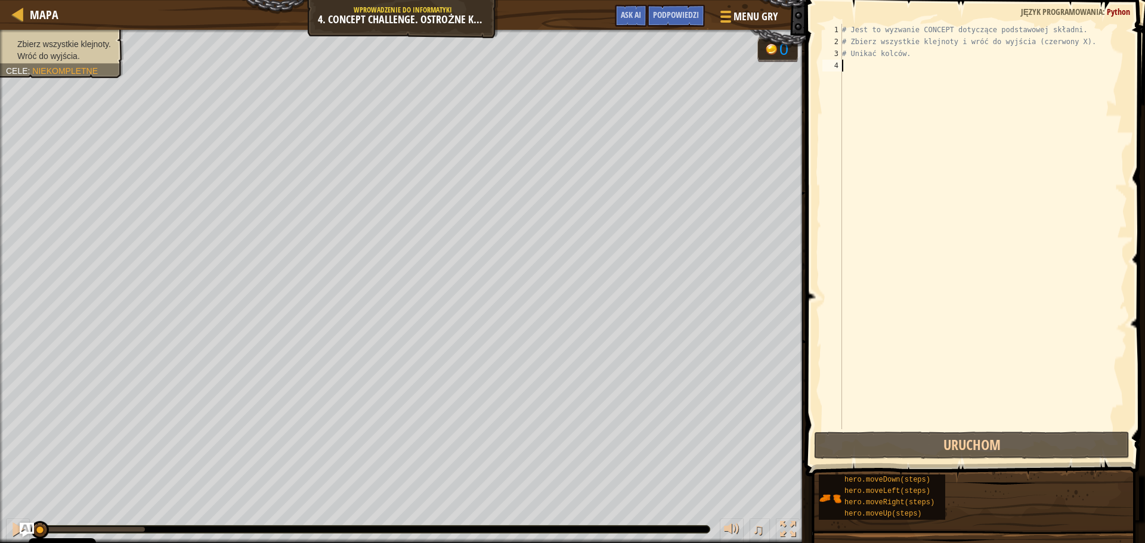
type textarea "h"
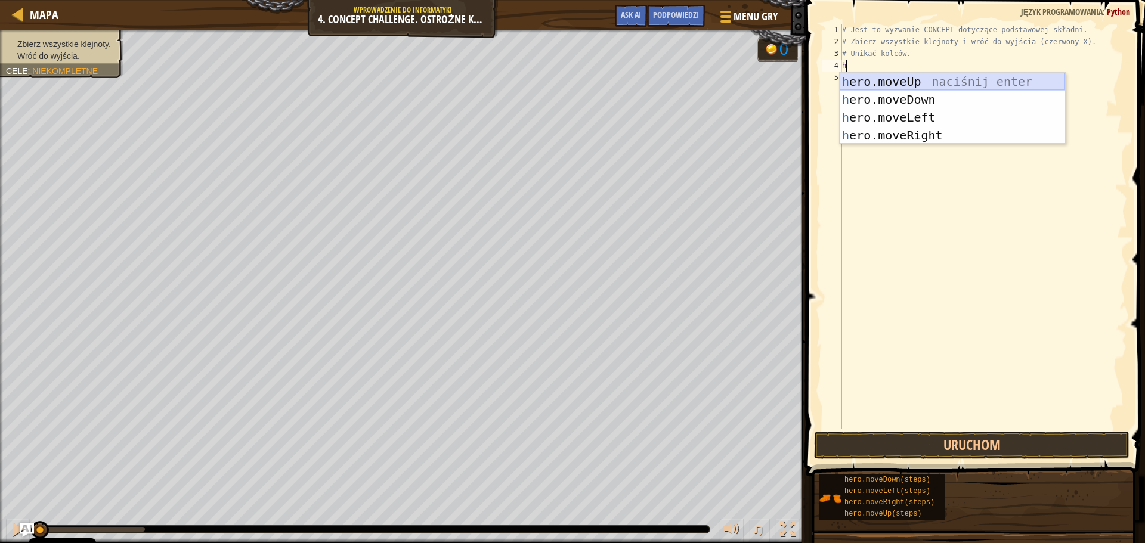
click at [893, 78] on div "h ero.moveUp naciśnij enter h ero.moveDown naciśnij enter h ero.moveLeft naciśn…" at bounding box center [952, 126] width 225 height 107
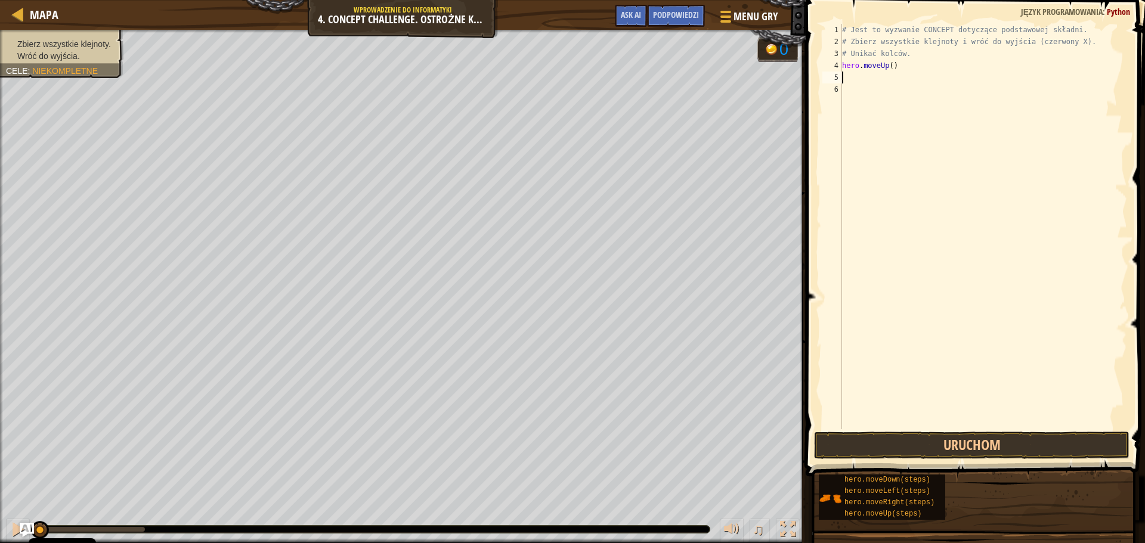
type textarea "h"
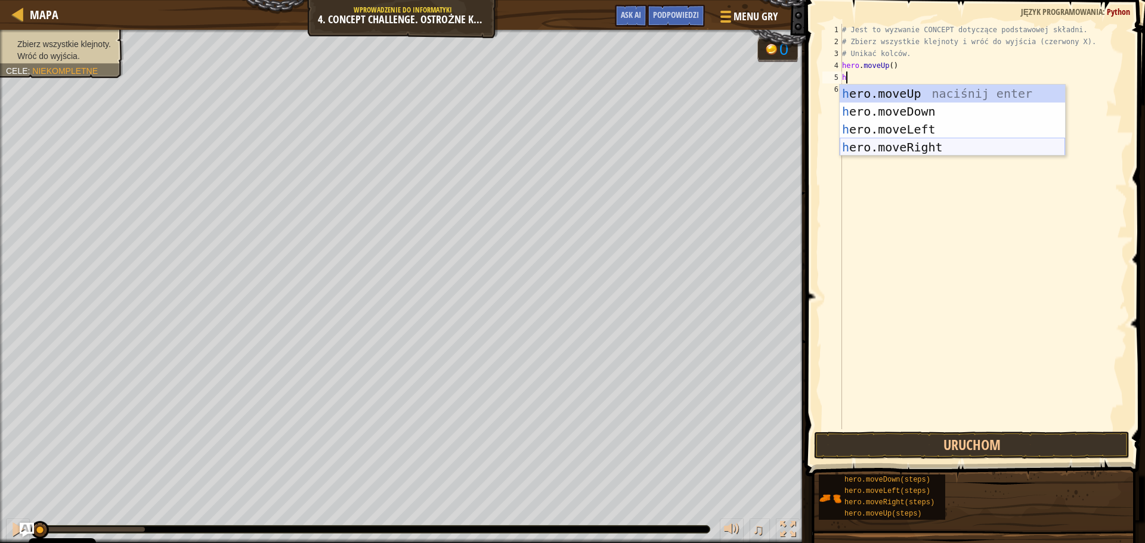
click at [911, 143] on div "h ero.moveUp naciśnij enter h ero.moveDown naciśnij enter h ero.moveLeft naciśn…" at bounding box center [952, 138] width 225 height 107
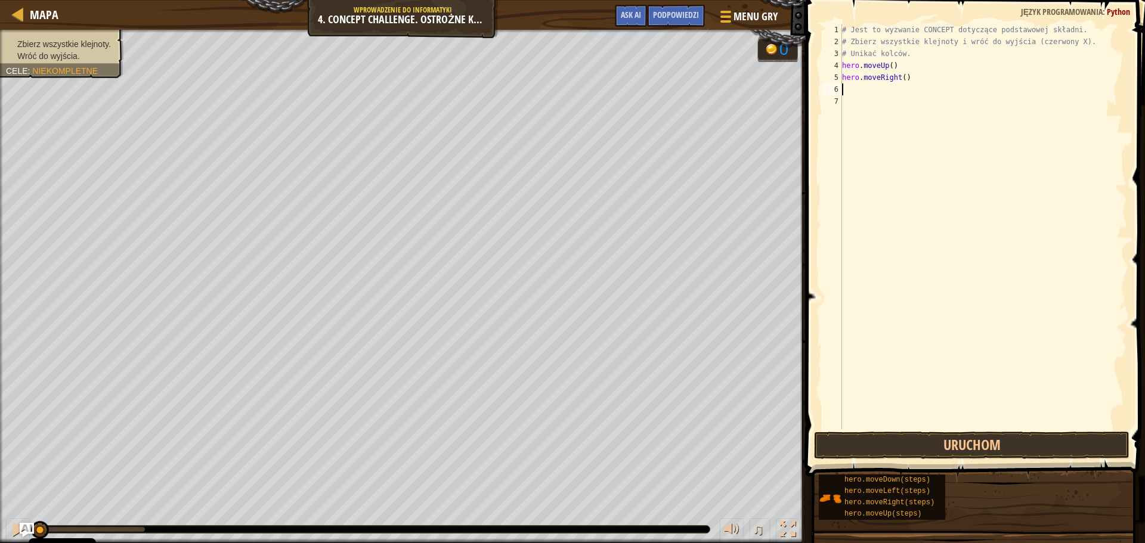
type textarea "h"
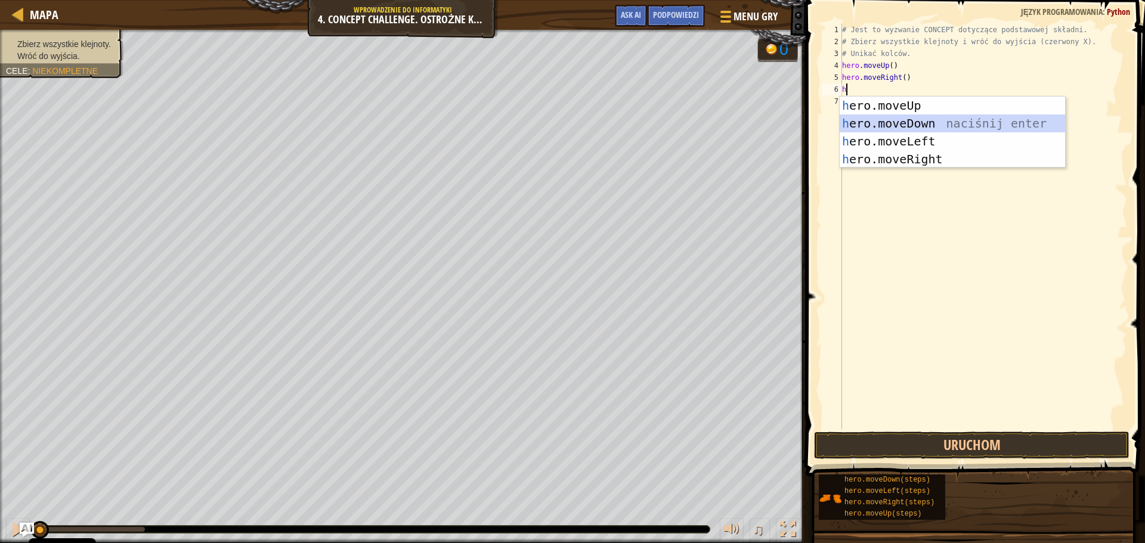
click at [915, 119] on div "h ero.moveUp naciśnij enter h ero.moveDown naciśnij enter h ero.moveLeft naciśn…" at bounding box center [952, 150] width 225 height 107
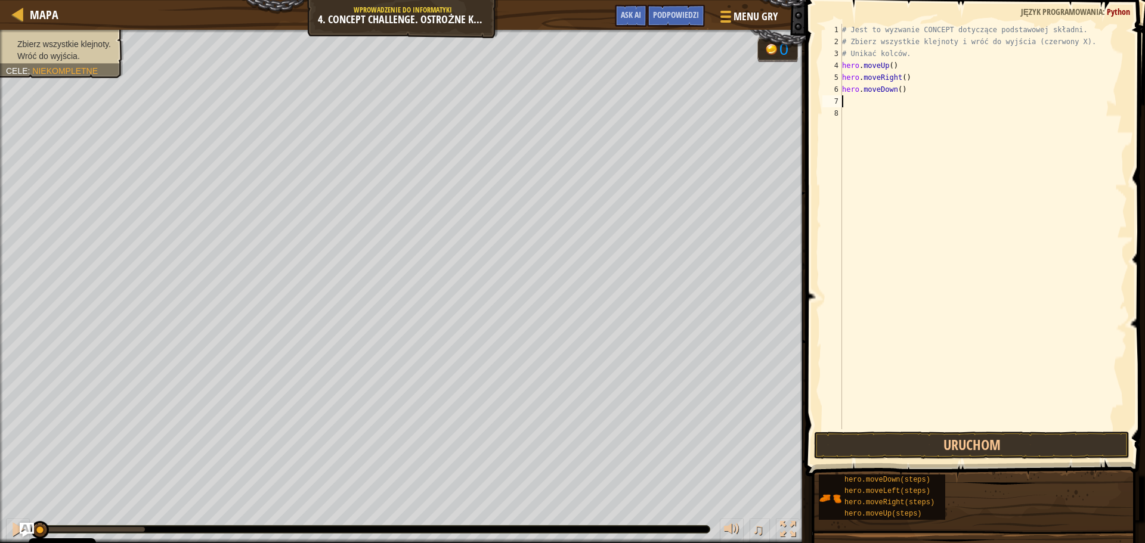
type textarea "h"
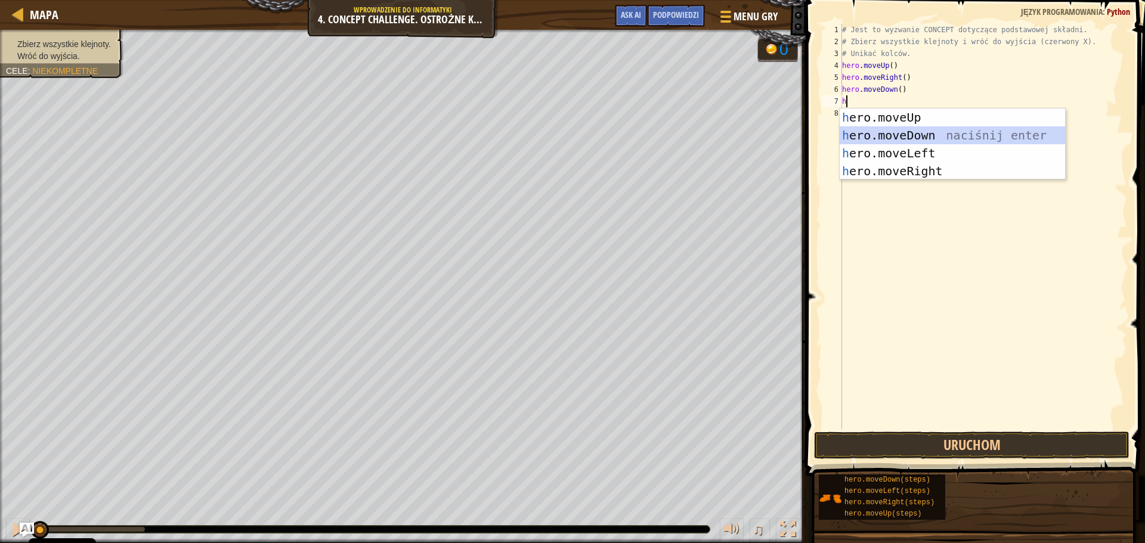
click at [921, 133] on div "h ero.moveUp naciśnij enter h ero.moveDown naciśnij enter h ero.moveLeft naciśn…" at bounding box center [952, 162] width 225 height 107
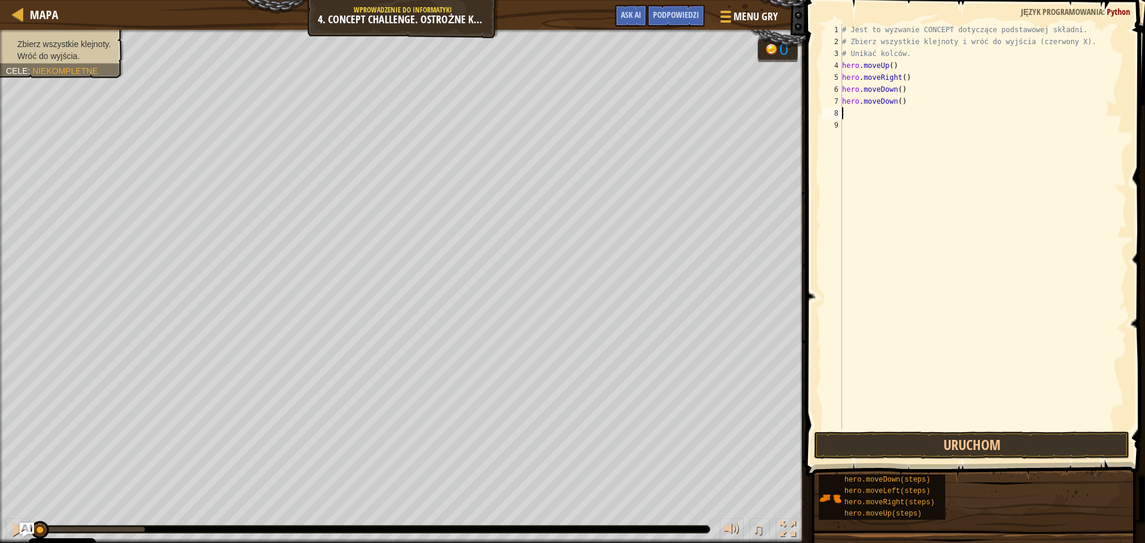
type textarea "h"
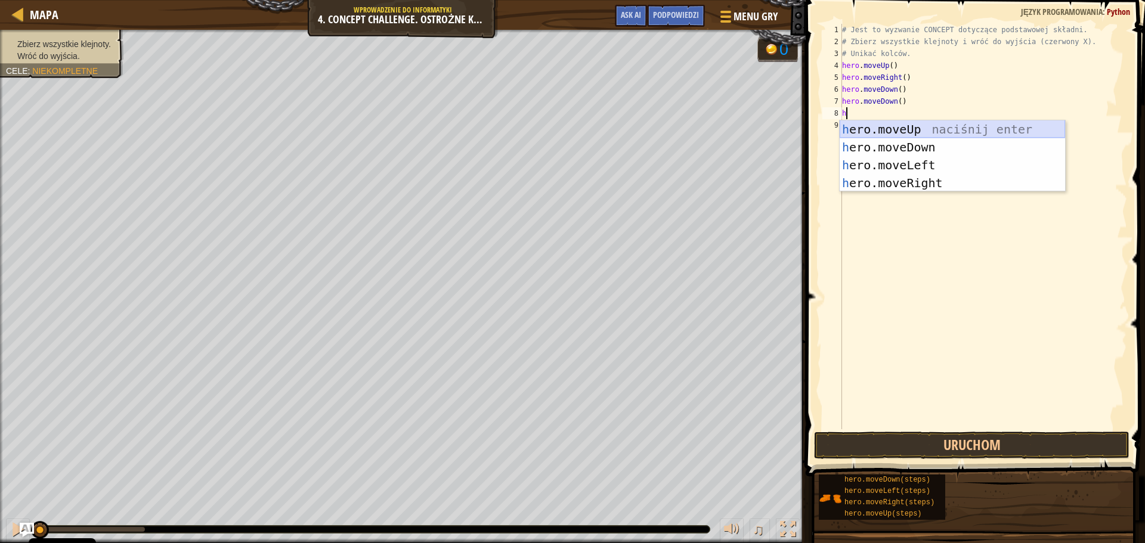
click at [909, 128] on div "h ero.moveUp naciśnij enter h ero.moveDown naciśnij enter h ero.moveLeft naciśn…" at bounding box center [952, 173] width 225 height 107
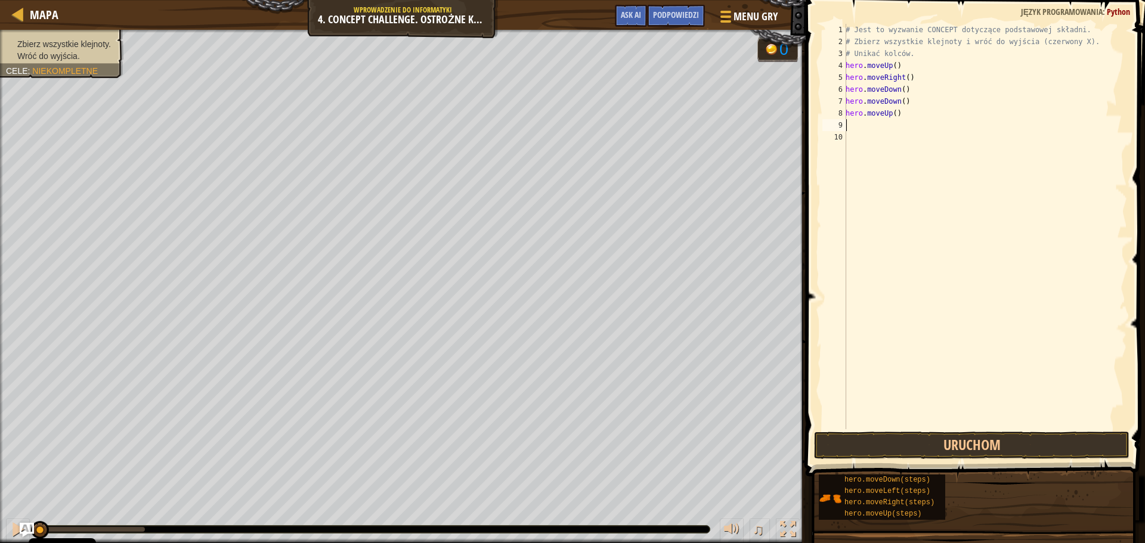
type textarea "h"
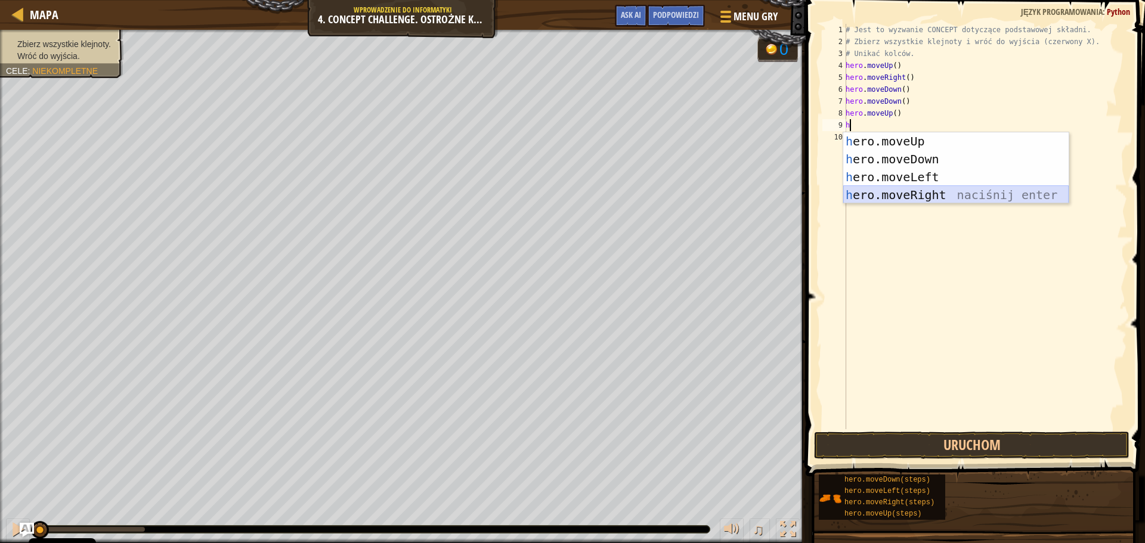
click at [926, 196] on div "h ero.moveUp naciśnij enter h ero.moveDown naciśnij enter h ero.moveLeft naciśn…" at bounding box center [955, 185] width 225 height 107
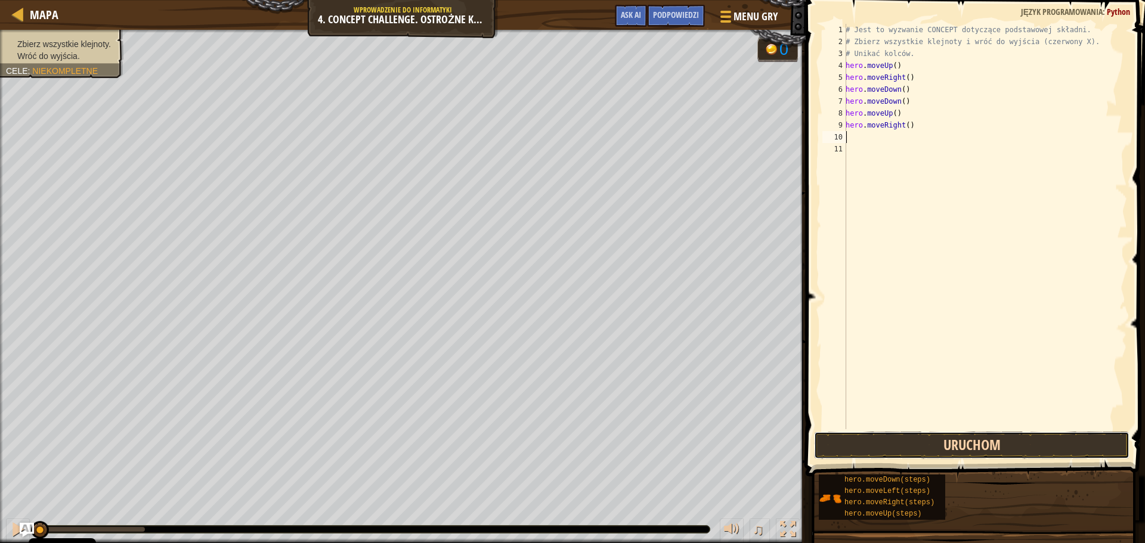
click at [913, 438] on button "Uruchom" at bounding box center [971, 445] width 315 height 27
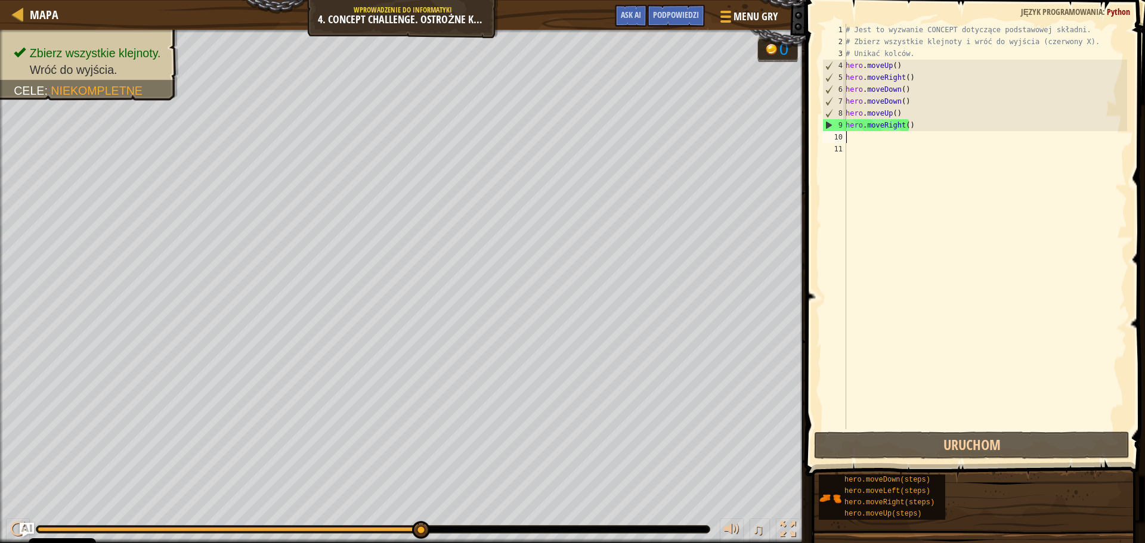
type textarea "h"
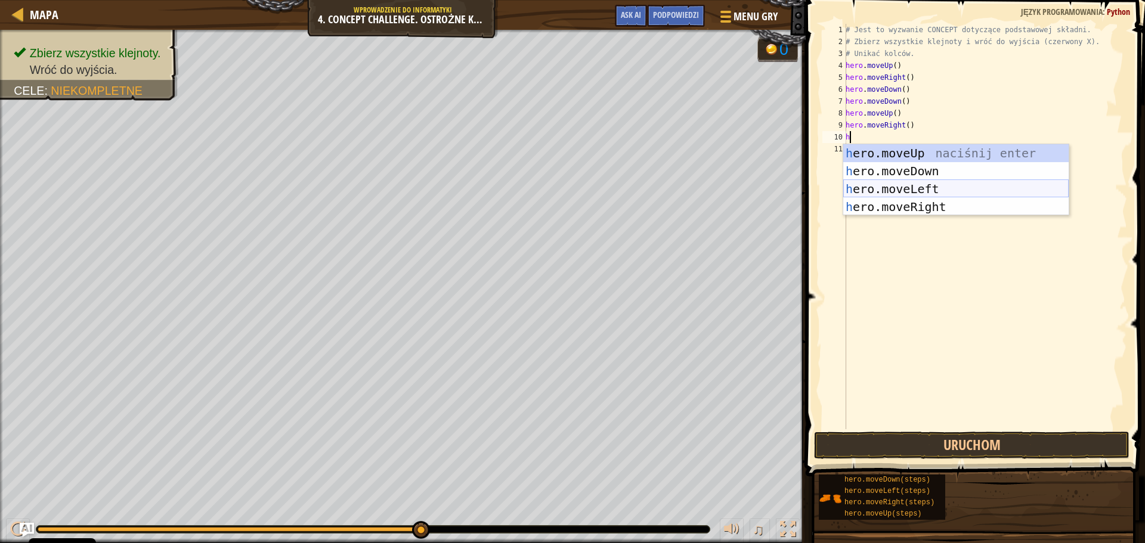
click at [913, 182] on div "h ero.moveUp naciśnij enter h ero.moveDown naciśnij enter h ero.moveLeft naciśn…" at bounding box center [955, 197] width 225 height 107
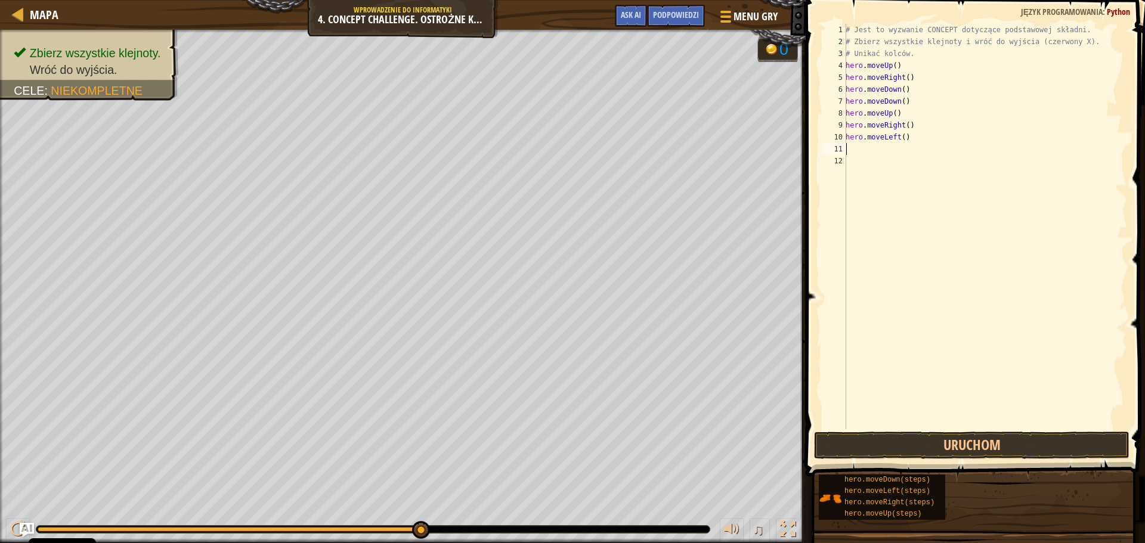
type textarea "h"
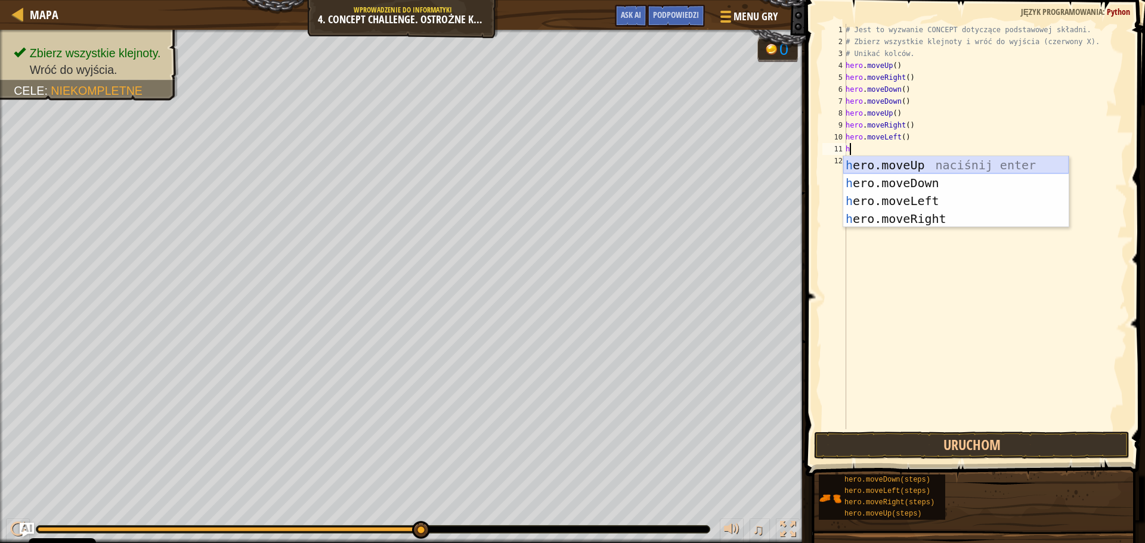
click at [924, 163] on div "h ero.moveUp naciśnij enter h ero.moveDown naciśnij enter h ero.moveLeft naciśn…" at bounding box center [955, 209] width 225 height 107
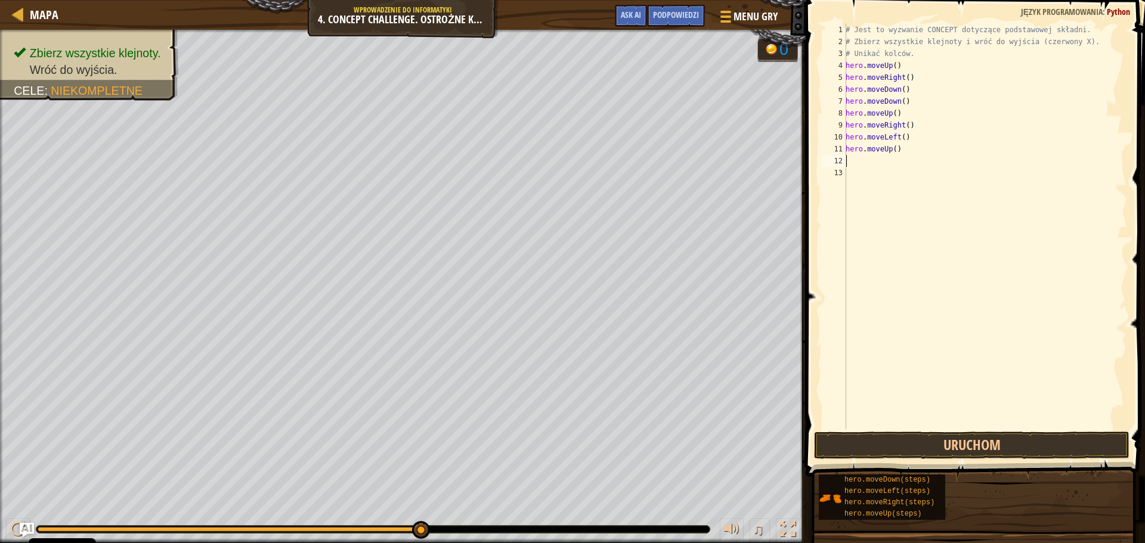
type textarea "h"
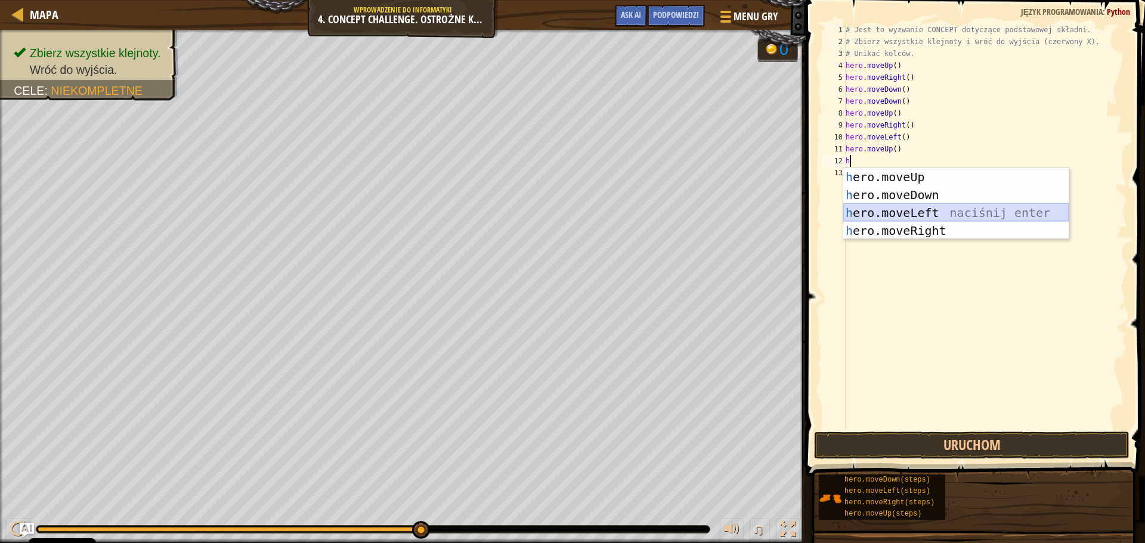
click at [904, 210] on div "h ero.moveUp naciśnij enter h ero.moveDown naciśnij enter h ero.moveLeft naciśn…" at bounding box center [955, 221] width 225 height 107
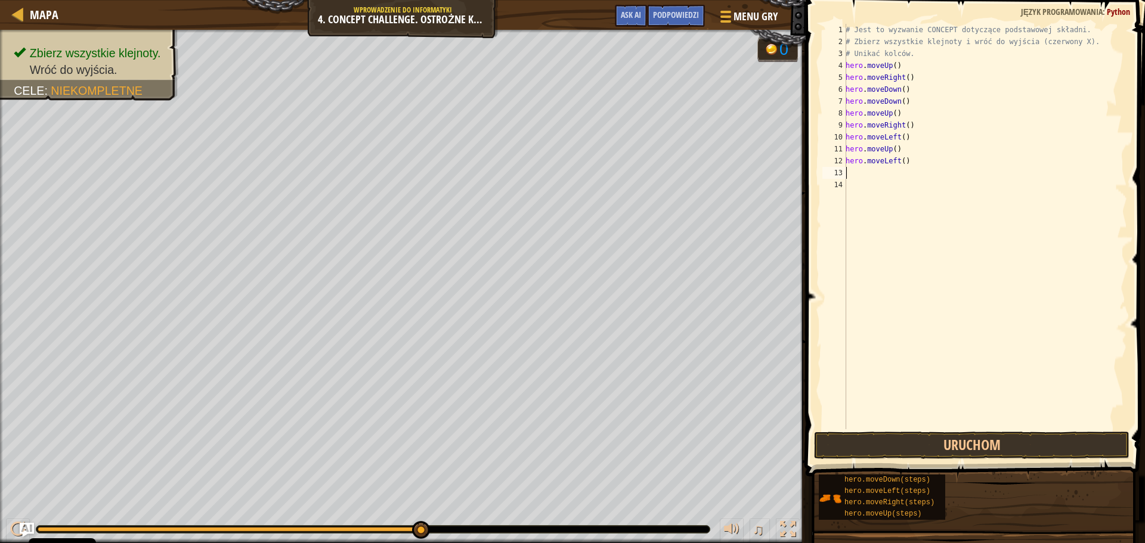
type textarea "h"
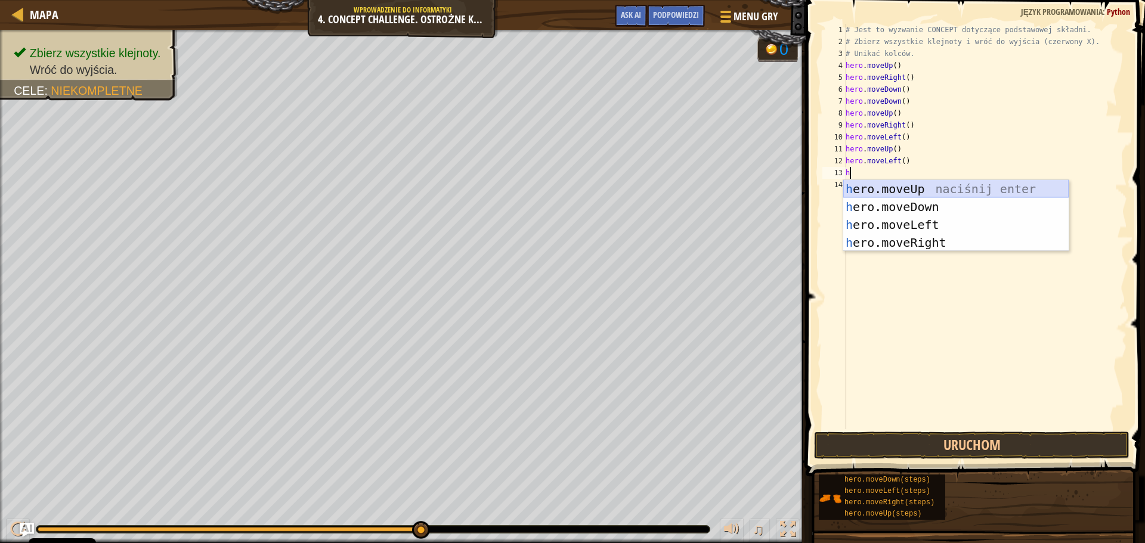
click at [903, 188] on div "h ero.moveUp naciśnij enter h ero.moveDown naciśnij enter h ero.moveLeft naciśn…" at bounding box center [955, 233] width 225 height 107
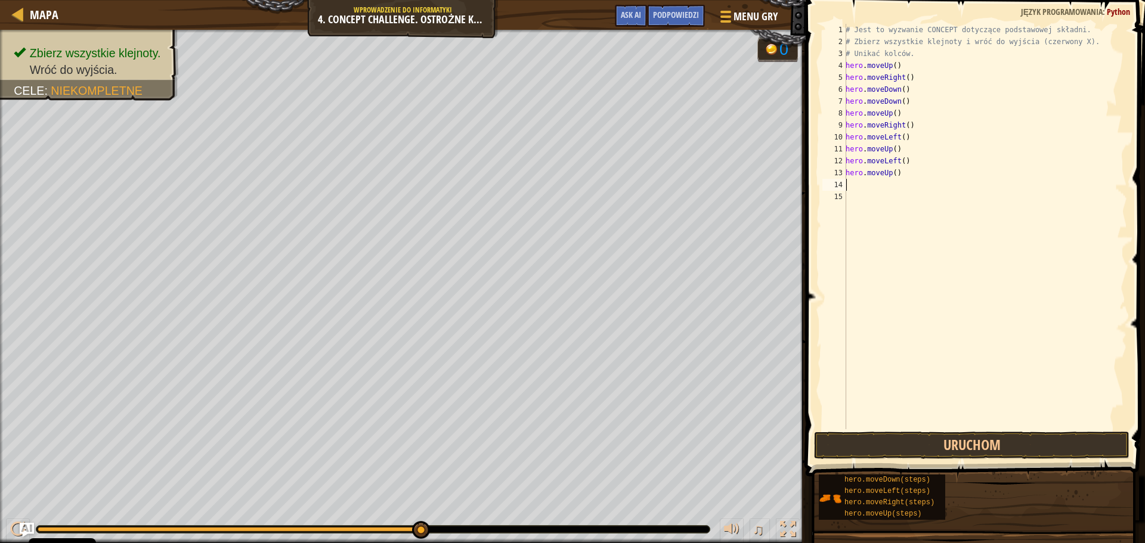
type textarea "h"
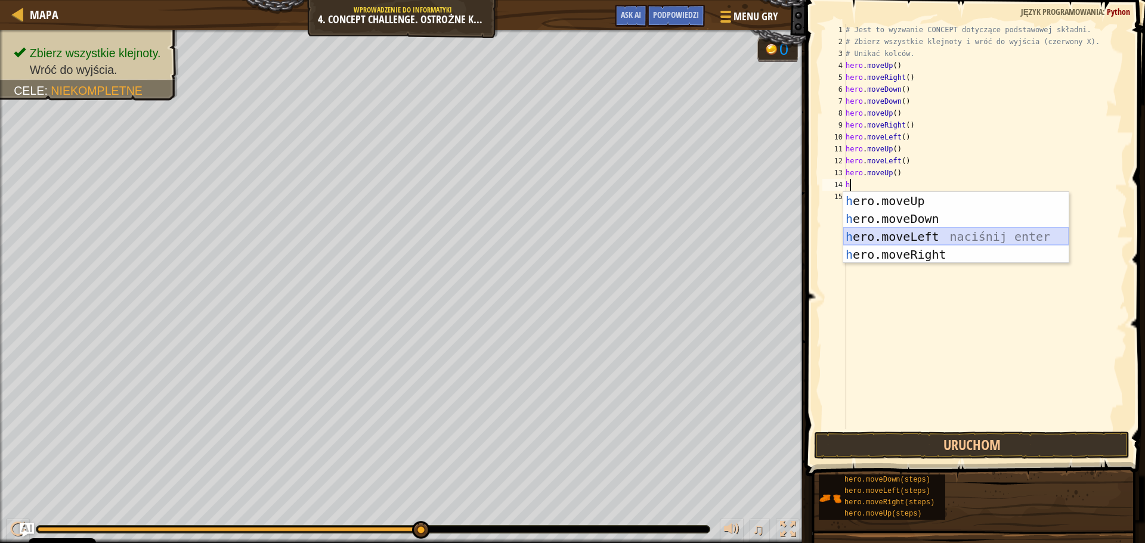
drag, startPoint x: 898, startPoint y: 231, endPoint x: 879, endPoint y: 345, distance: 114.8
click at [899, 232] on div "h ero.moveUp naciśnij enter h ero.moveDown naciśnij enter h ero.moveLeft naciśn…" at bounding box center [955, 245] width 225 height 107
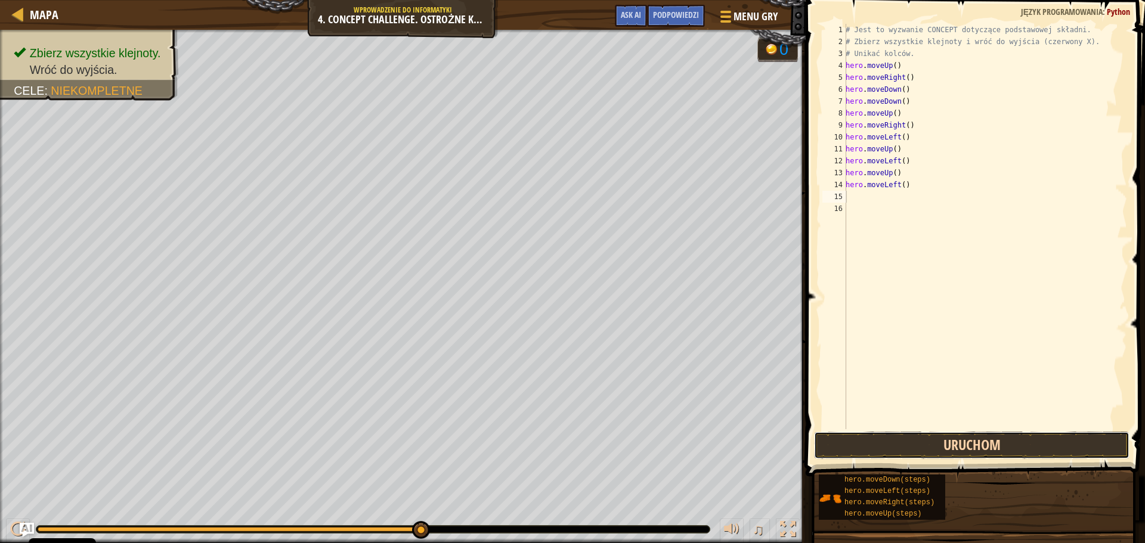
click at [888, 439] on button "Uruchom" at bounding box center [971, 445] width 315 height 27
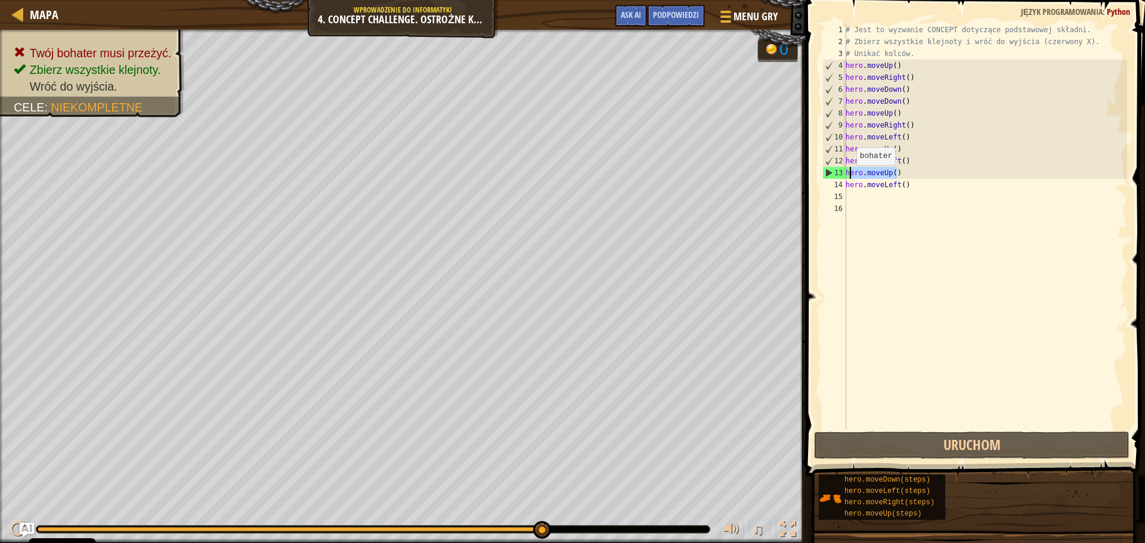
drag, startPoint x: 897, startPoint y: 178, endPoint x: 850, endPoint y: 177, distance: 47.7
click at [850, 177] on div "# Jest to wyzwanie CONCEPT dotyczące podstawowej składni. # Zbierz wszystkie kl…" at bounding box center [985, 238] width 284 height 429
type textarea "h"
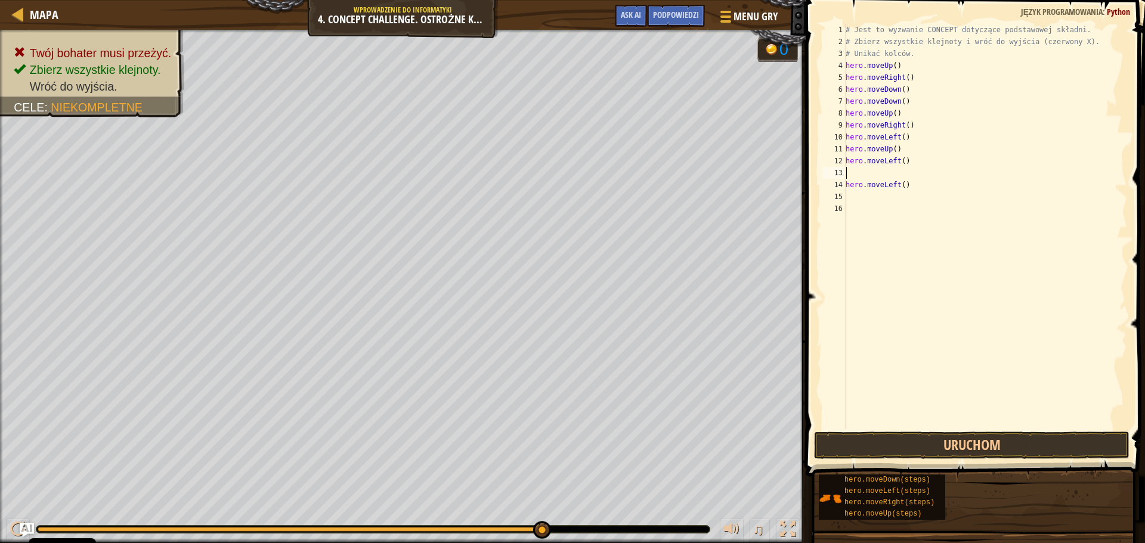
type textarea "h"
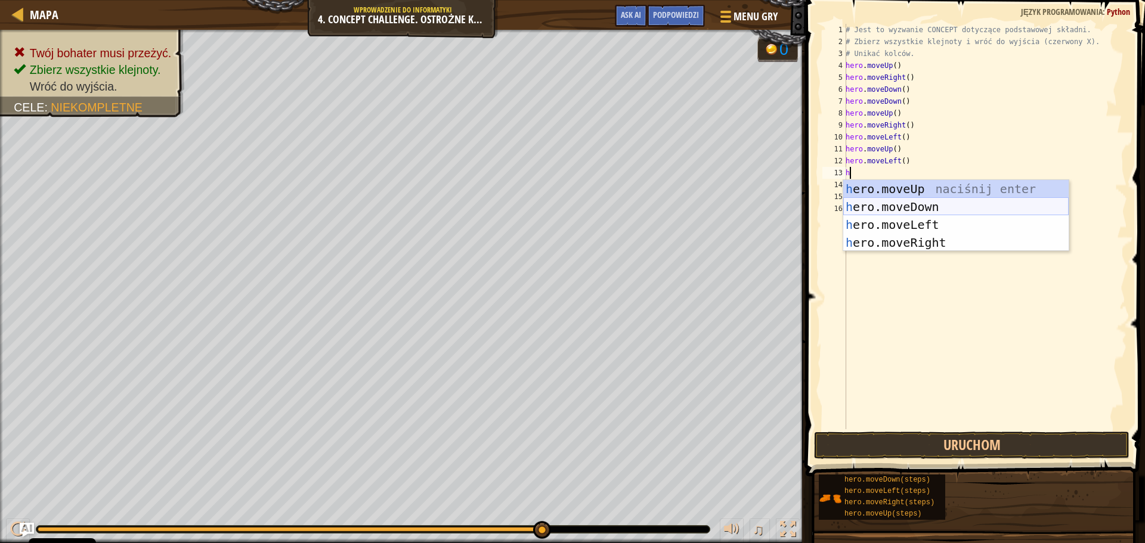
click at [884, 209] on div "h ero.moveUp naciśnij enter h ero.moveDown naciśnij enter h ero.moveLeft naciśn…" at bounding box center [955, 233] width 225 height 107
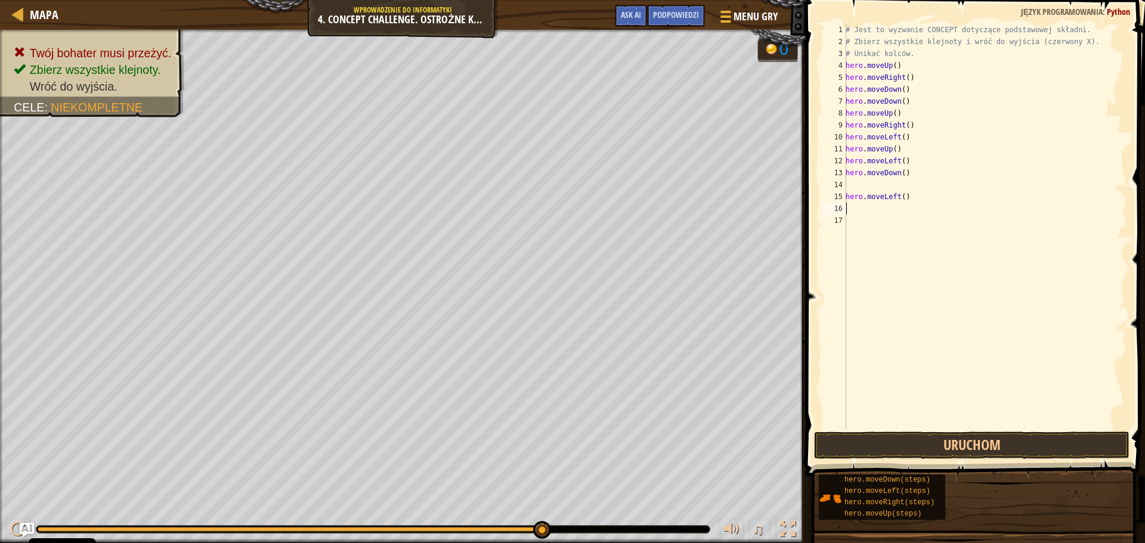
click at [884, 209] on div "# Jest to wyzwanie CONCEPT dotyczące podstawowej składni. # Zbierz wszystkie kl…" at bounding box center [985, 238] width 284 height 429
click at [876, 445] on button "Uruchom" at bounding box center [971, 445] width 315 height 27
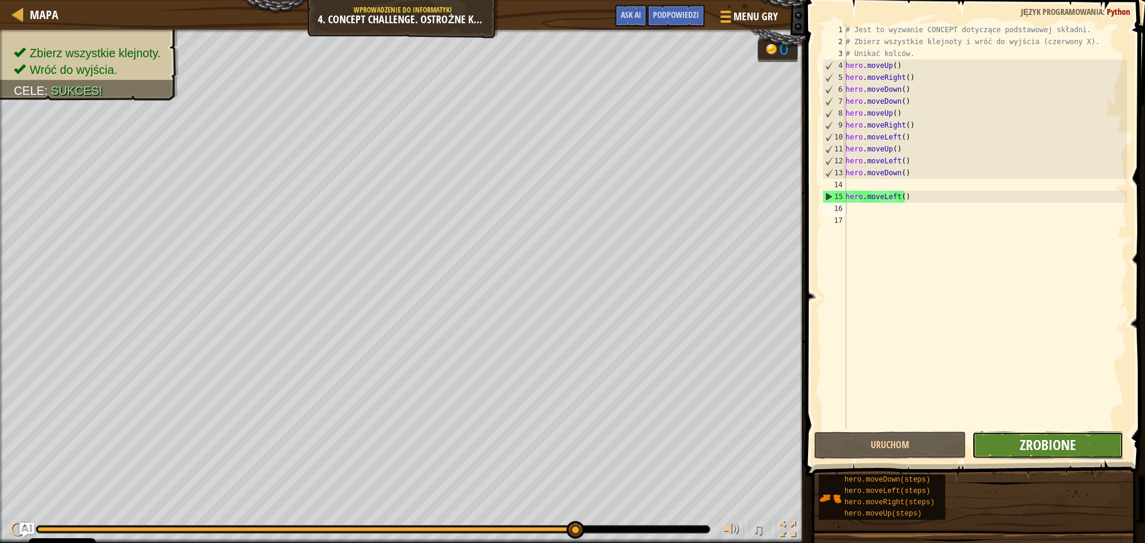
click at [1030, 436] on span "Zrobione" at bounding box center [1048, 444] width 56 height 19
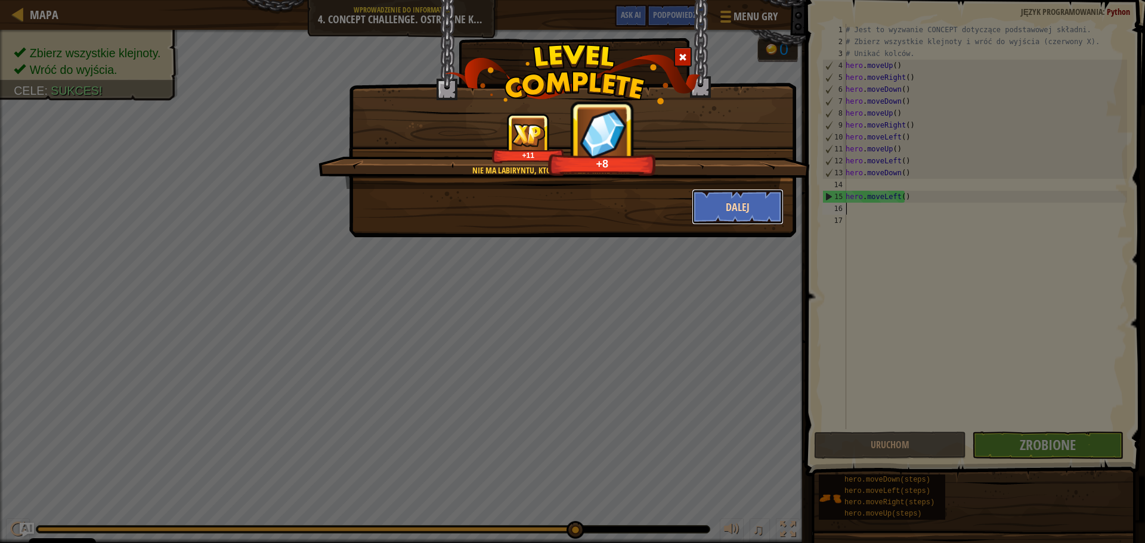
click at [758, 200] on button "Dalej" at bounding box center [738, 207] width 92 height 36
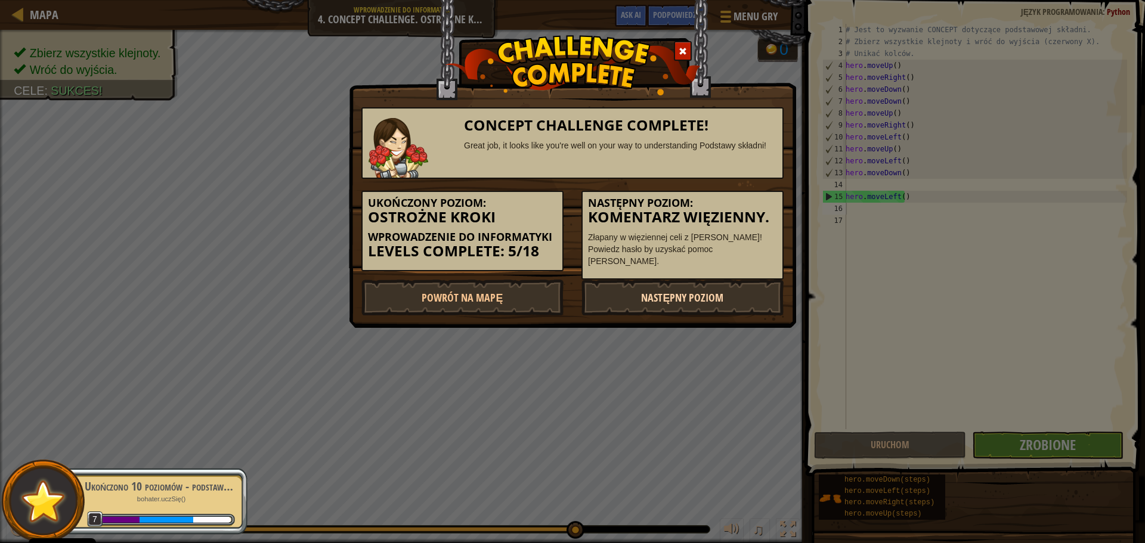
click at [678, 296] on link "Następny poziom" at bounding box center [682, 298] width 202 height 36
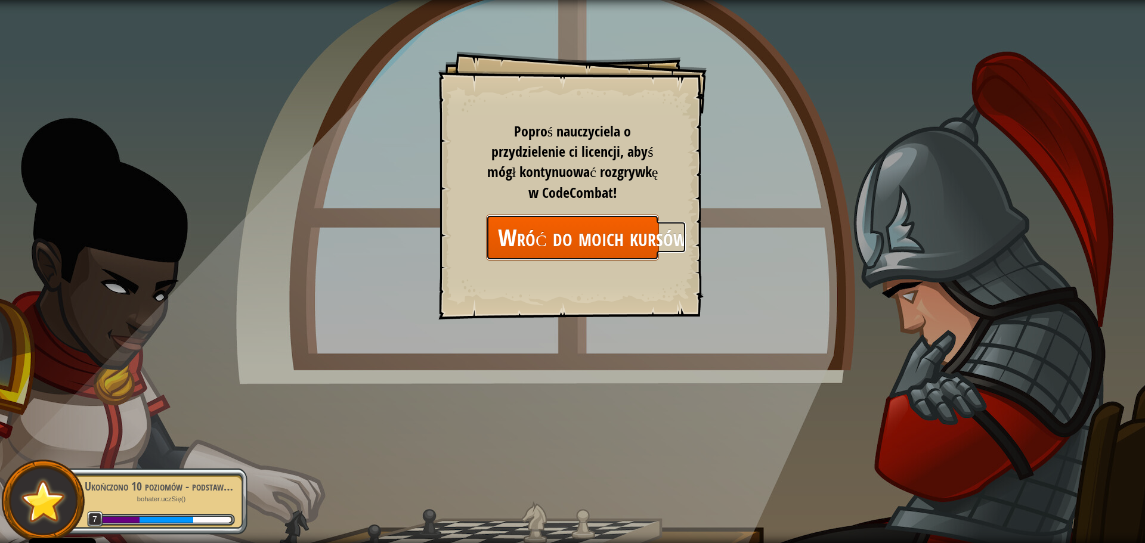
click at [624, 243] on link "Wróć do moich kursów" at bounding box center [572, 238] width 173 height 46
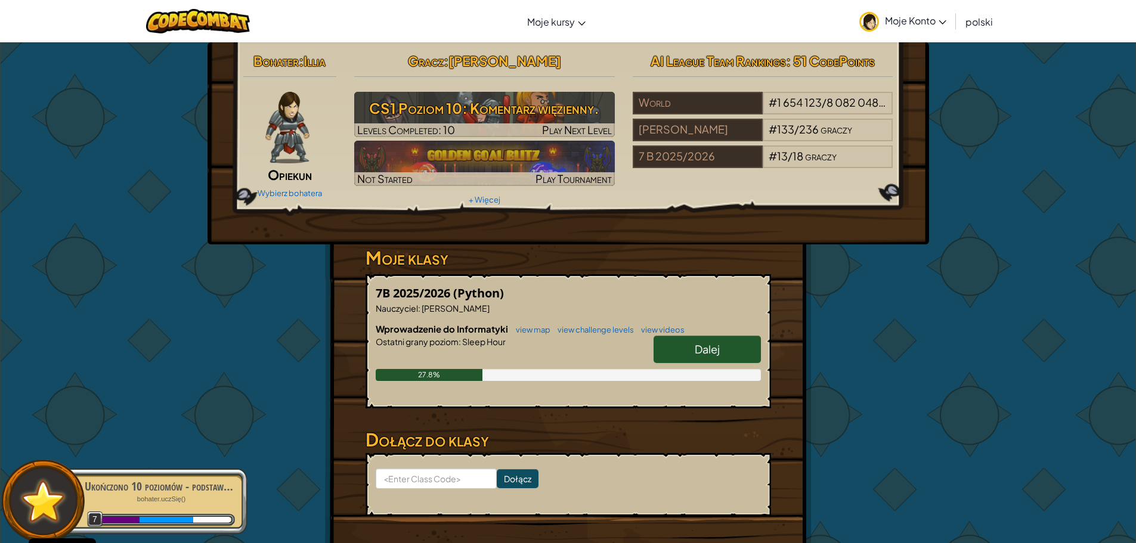
click at [682, 340] on link "Dalej" at bounding box center [707, 349] width 107 height 27
select select "pl"
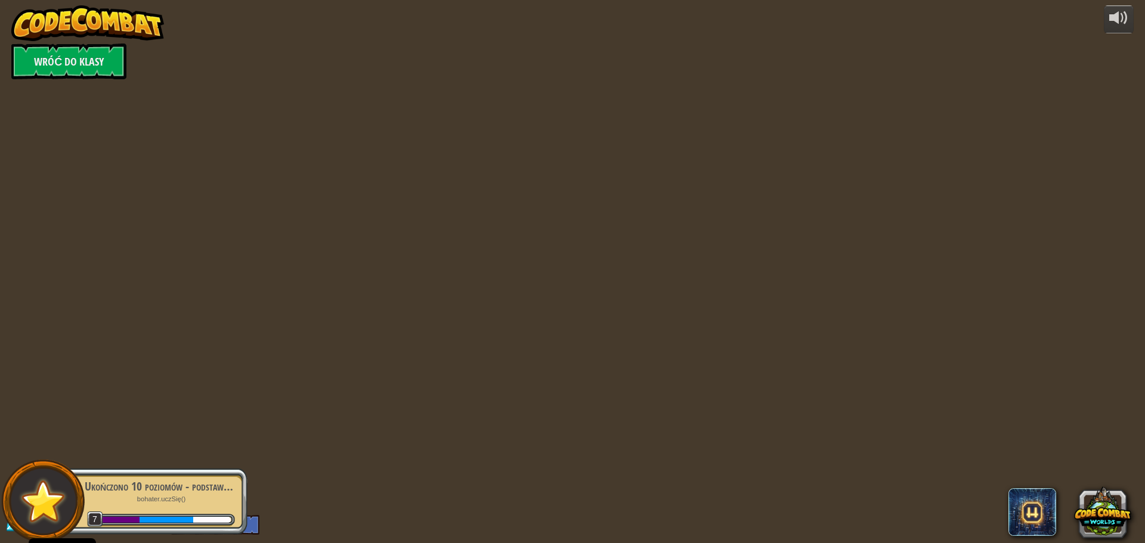
select select "pl"
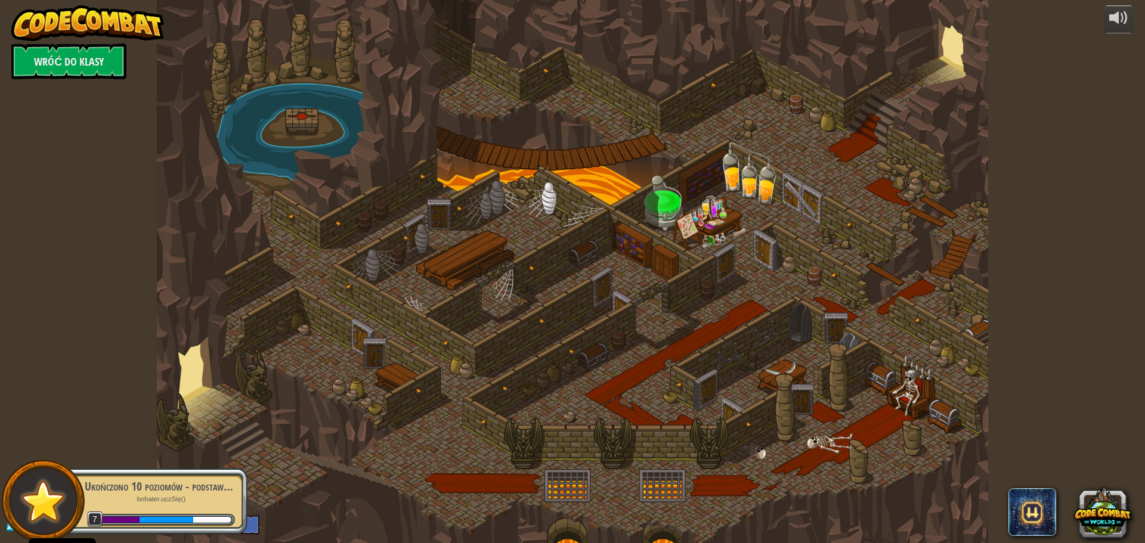
select select "pl"
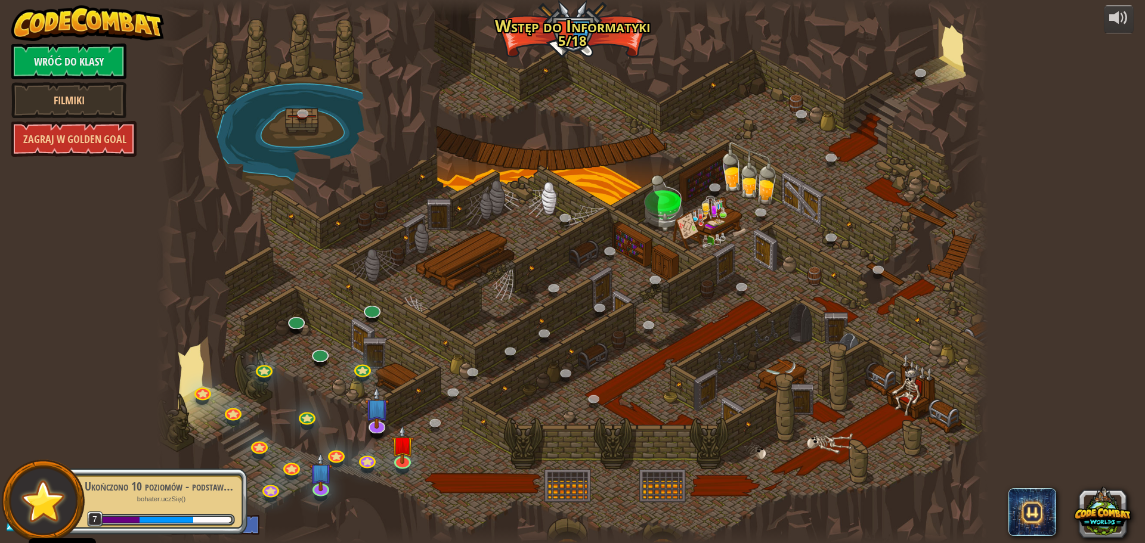
select select "pl"
click at [319, 355] on link at bounding box center [319, 351] width 24 height 24
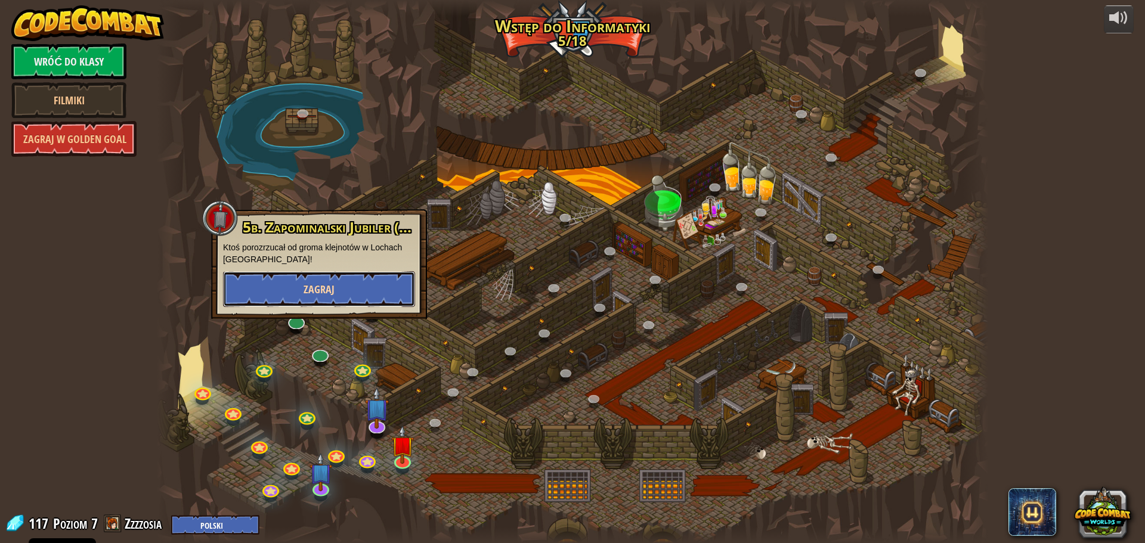
click at [335, 287] on button "Zagraj" at bounding box center [319, 289] width 192 height 36
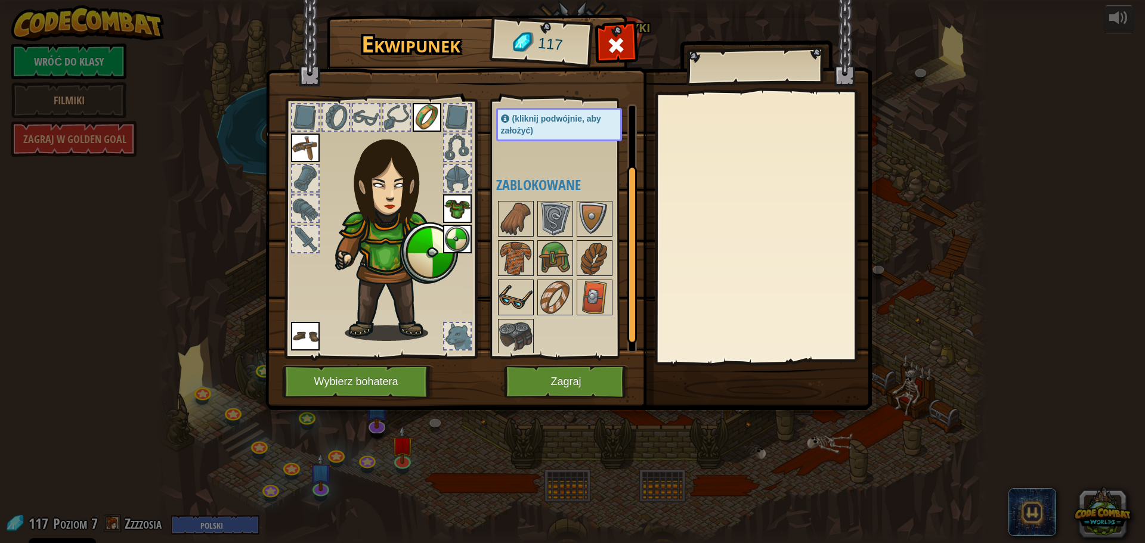
scroll to position [98, 0]
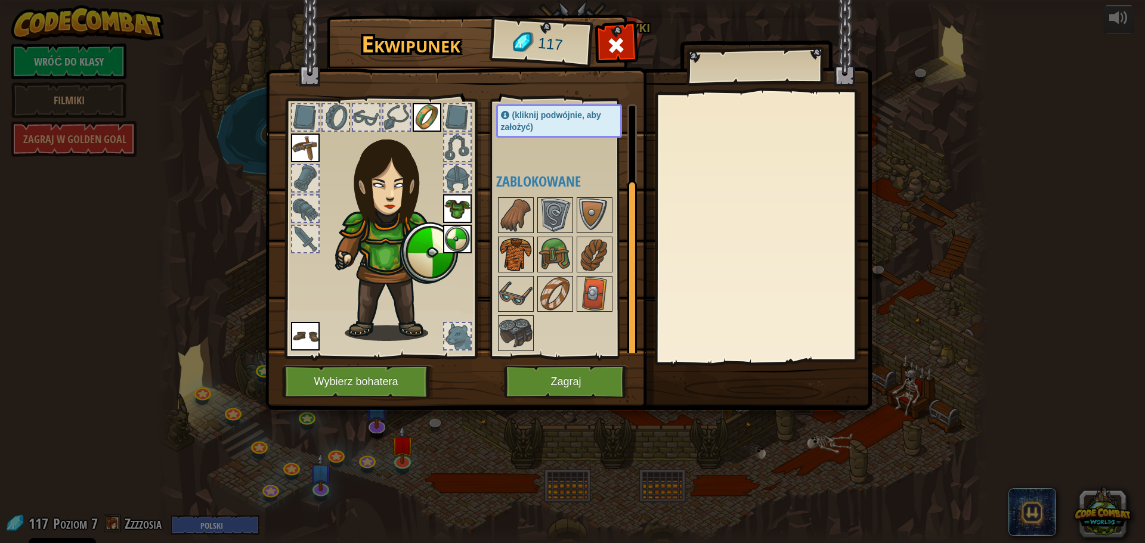
click at [522, 268] on img at bounding box center [515, 254] width 33 height 33
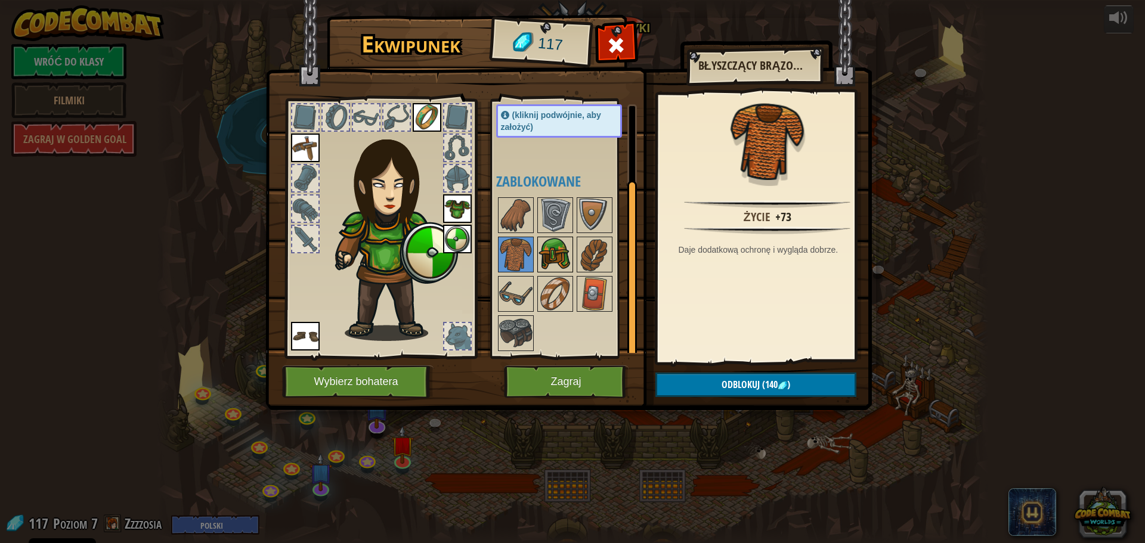
drag, startPoint x: 550, startPoint y: 253, endPoint x: 551, endPoint y: 239, distance: 13.7
click at [551, 252] on img at bounding box center [554, 254] width 33 height 33
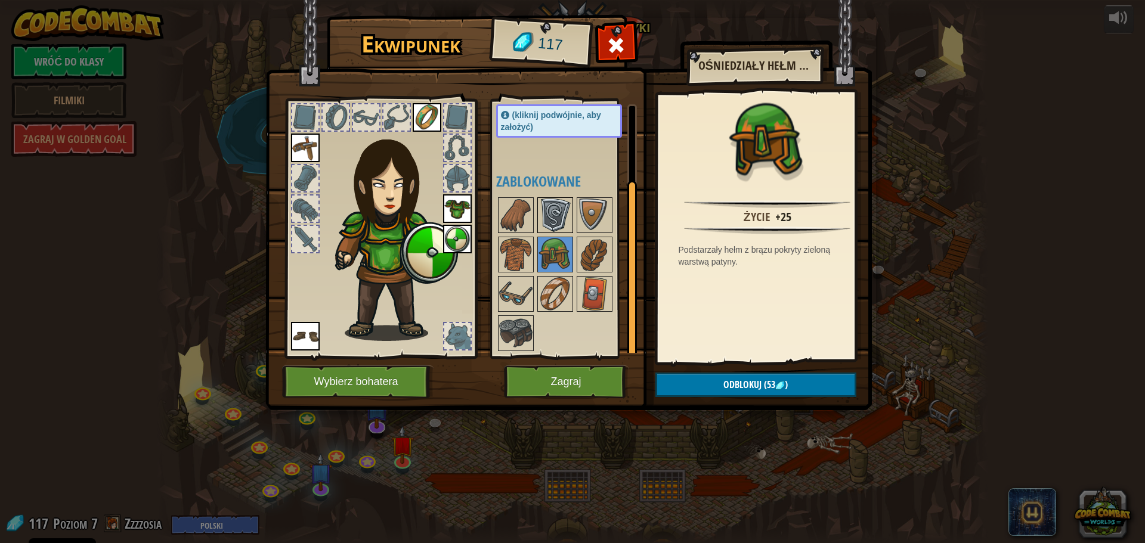
click at [552, 224] on img at bounding box center [554, 215] width 33 height 33
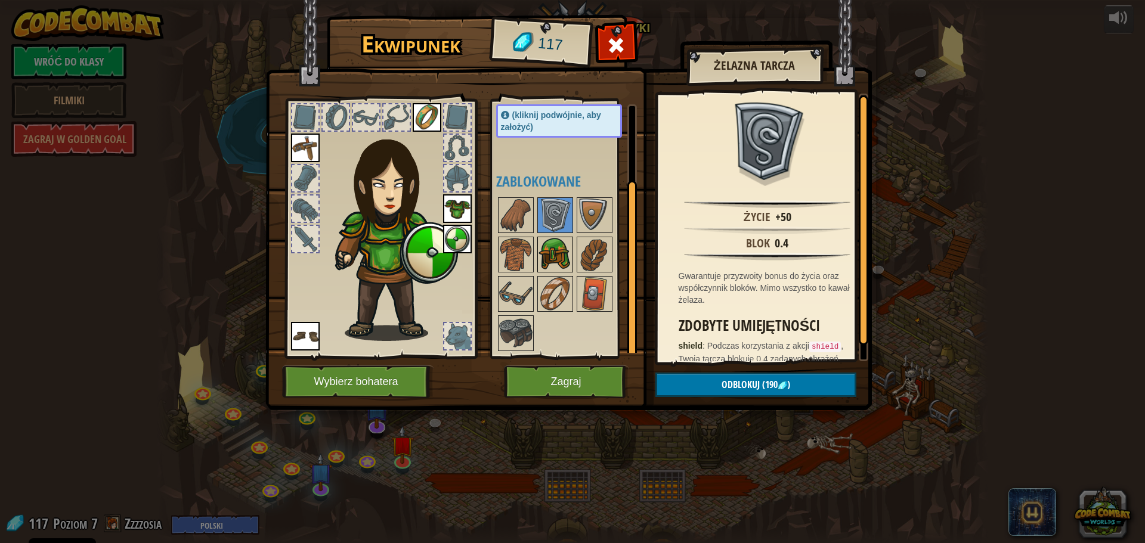
click at [552, 256] on img at bounding box center [554, 254] width 33 height 33
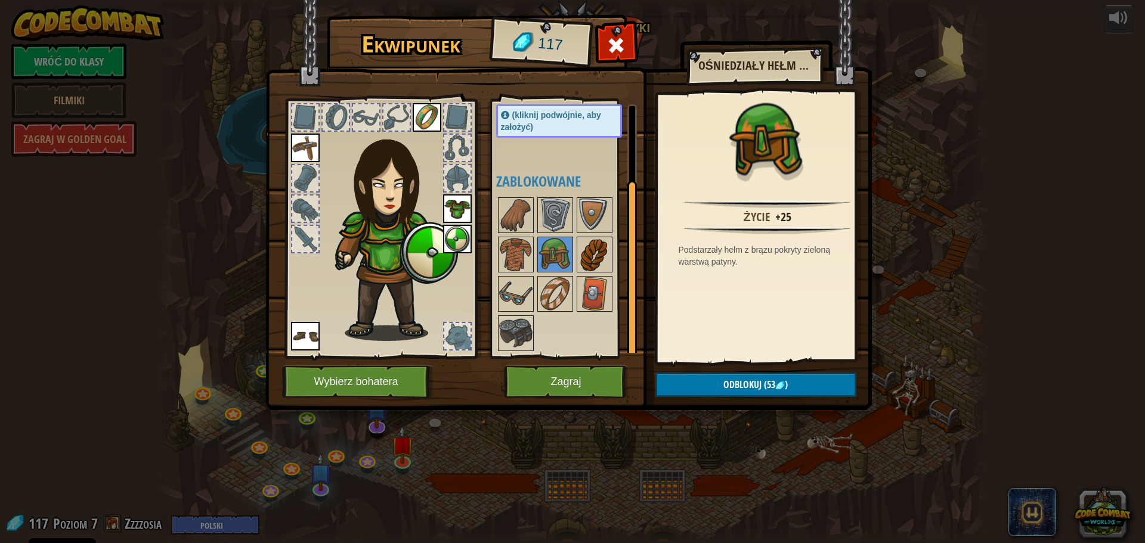
drag, startPoint x: 605, startPoint y: 244, endPoint x: 596, endPoint y: 245, distance: 9.6
click at [603, 244] on img at bounding box center [594, 254] width 33 height 33
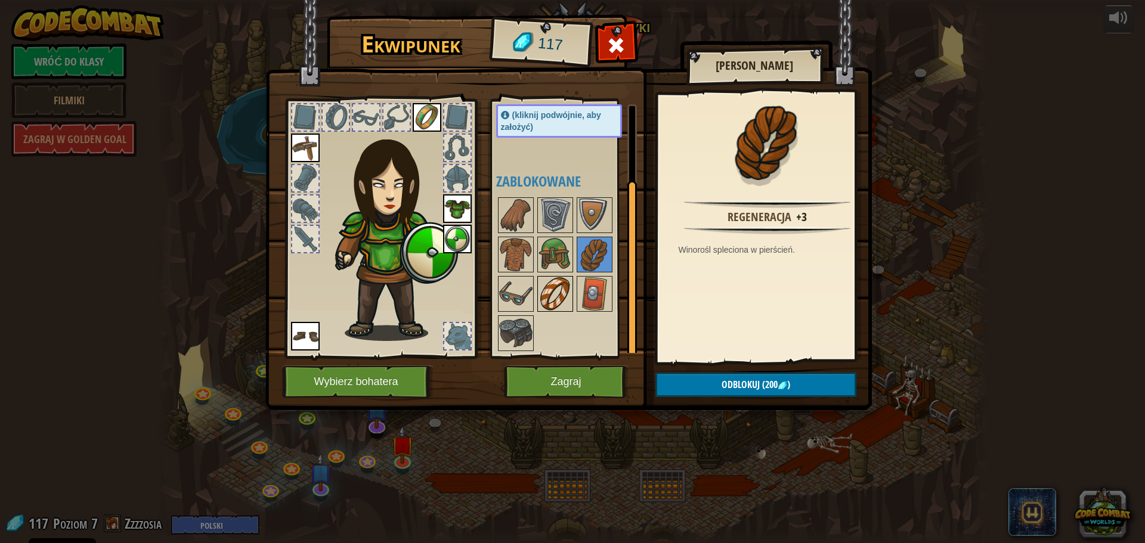
click at [562, 287] on img at bounding box center [554, 293] width 33 height 33
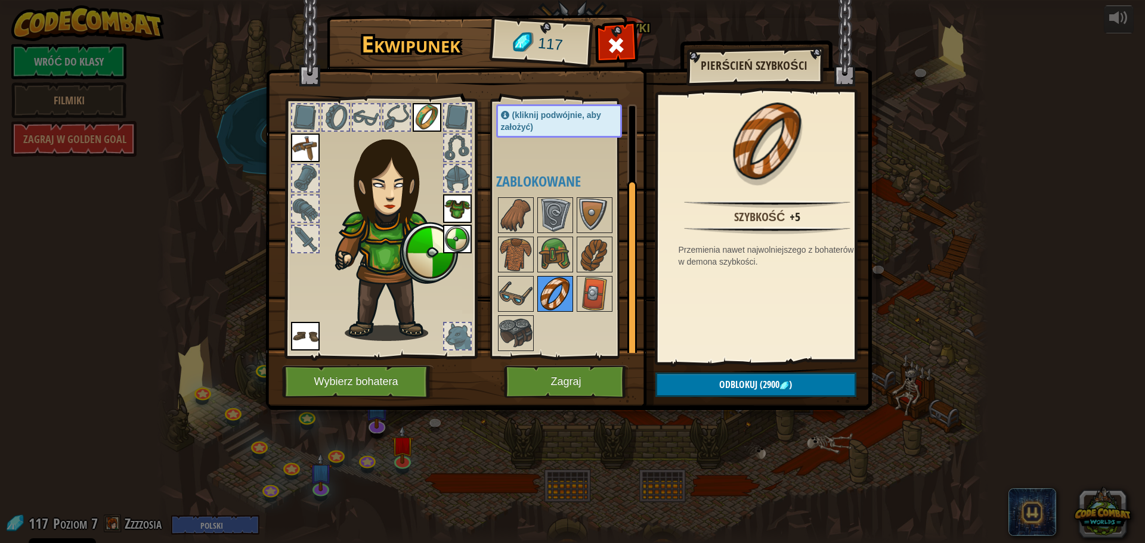
click at [555, 290] on img at bounding box center [554, 293] width 33 height 33
click at [596, 290] on img at bounding box center [594, 293] width 33 height 33
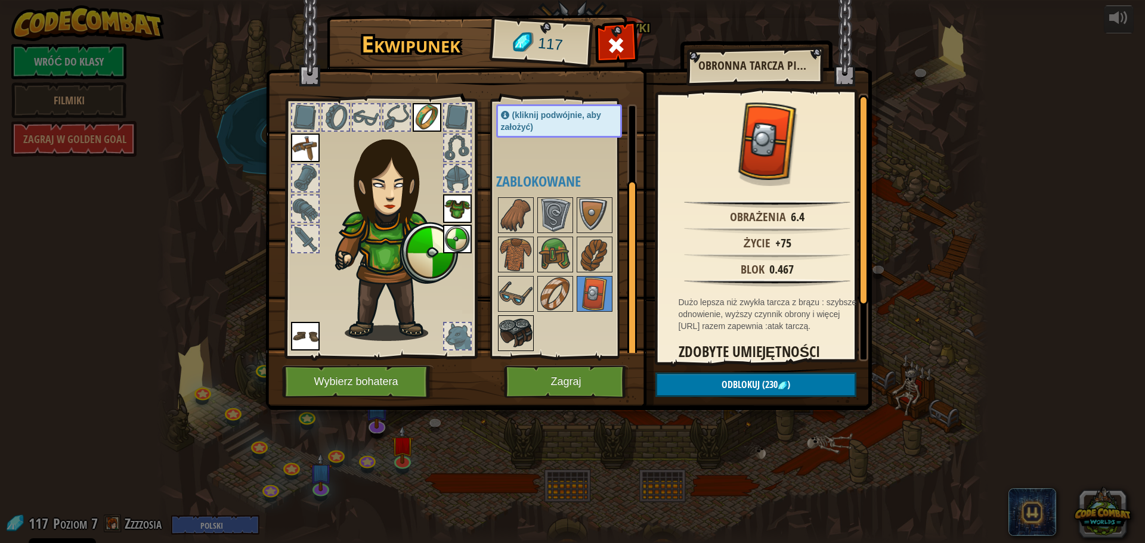
click at [531, 321] on img at bounding box center [515, 333] width 33 height 33
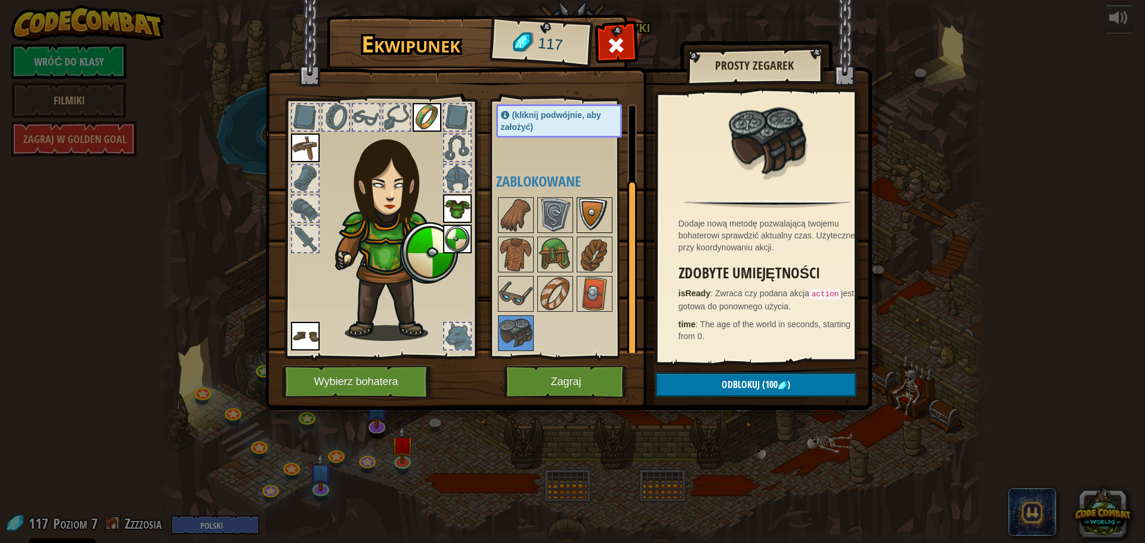
click at [583, 222] on img at bounding box center [594, 215] width 33 height 33
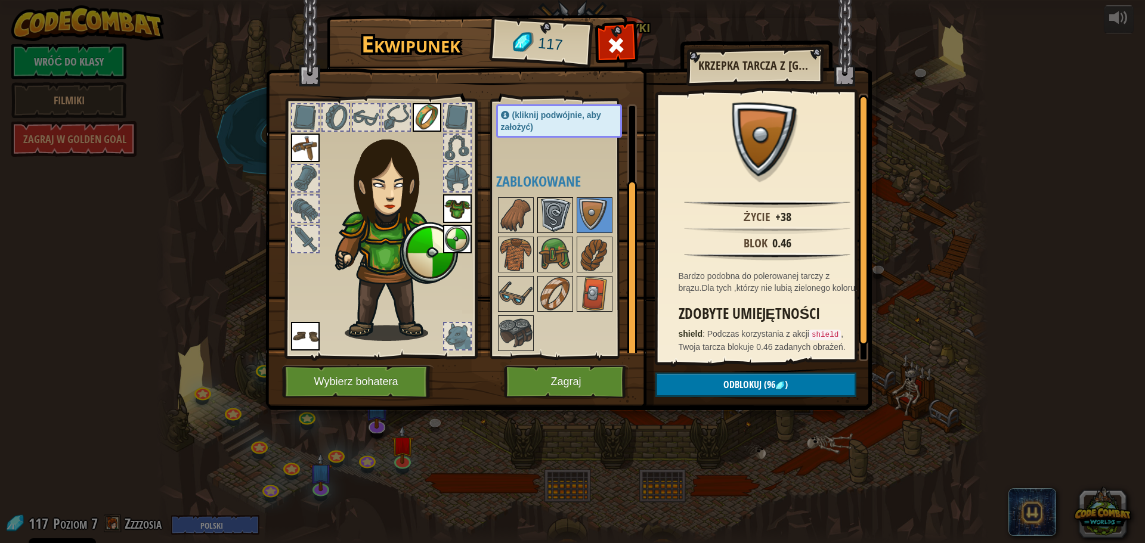
click at [553, 203] on img at bounding box center [554, 215] width 33 height 33
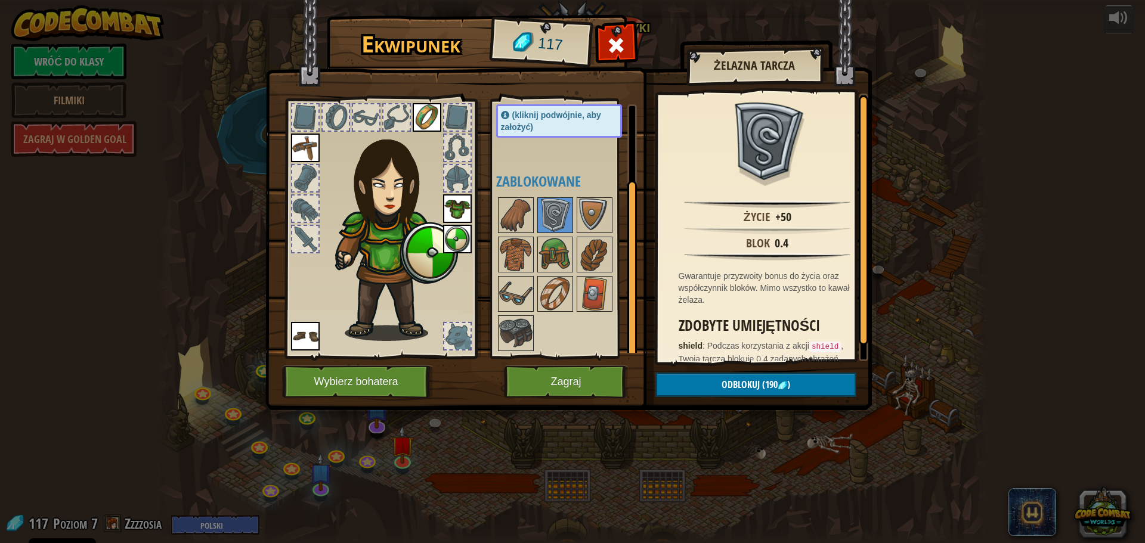
drag, startPoint x: 527, startPoint y: 213, endPoint x: 527, endPoint y: 234, distance: 21.5
click at [527, 214] on img at bounding box center [515, 215] width 33 height 33
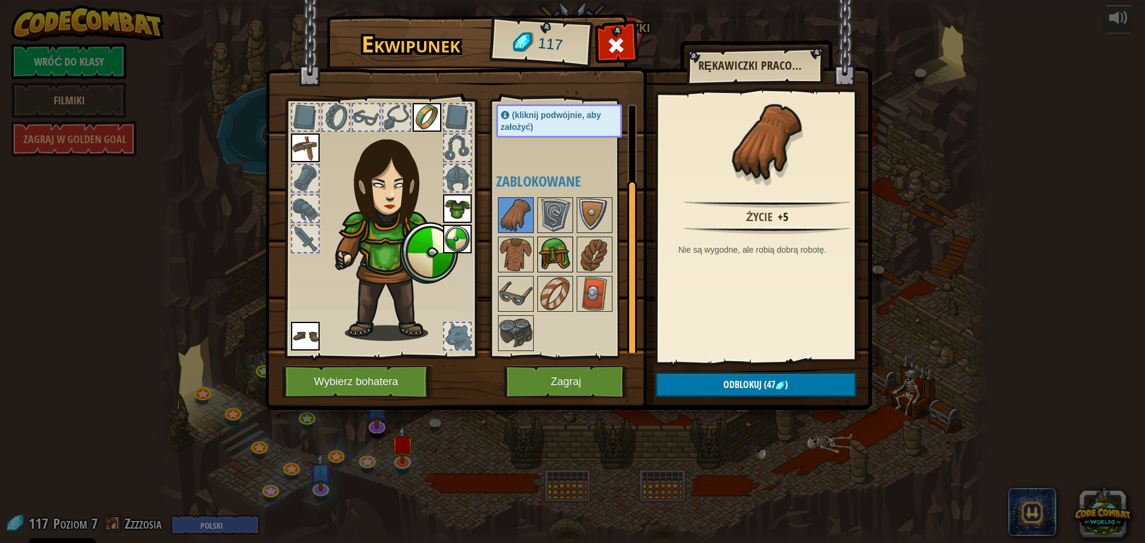
click at [552, 261] on img at bounding box center [554, 254] width 33 height 33
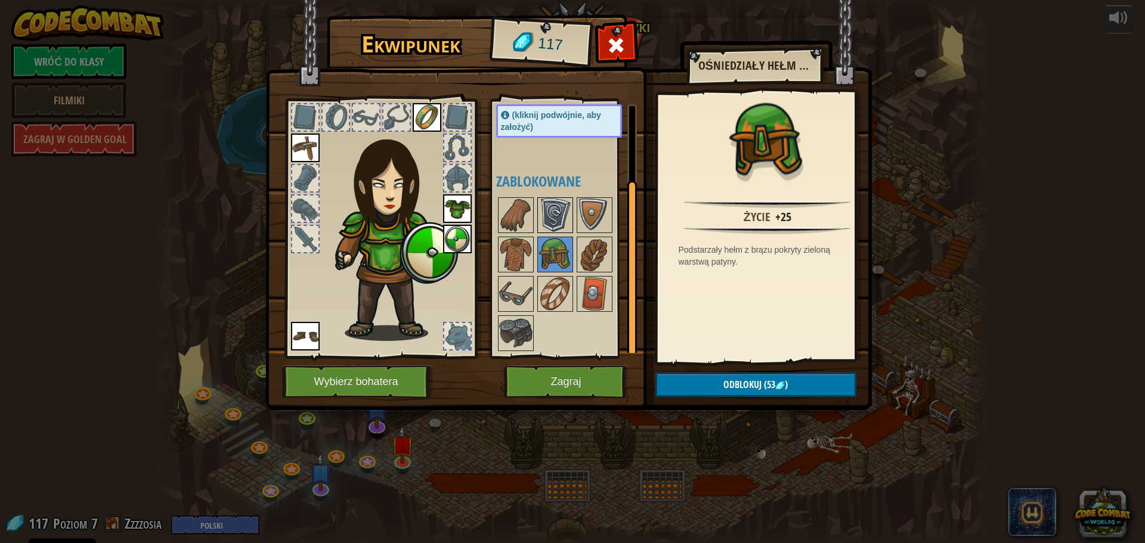
click at [537, 222] on div at bounding box center [555, 215] width 36 height 36
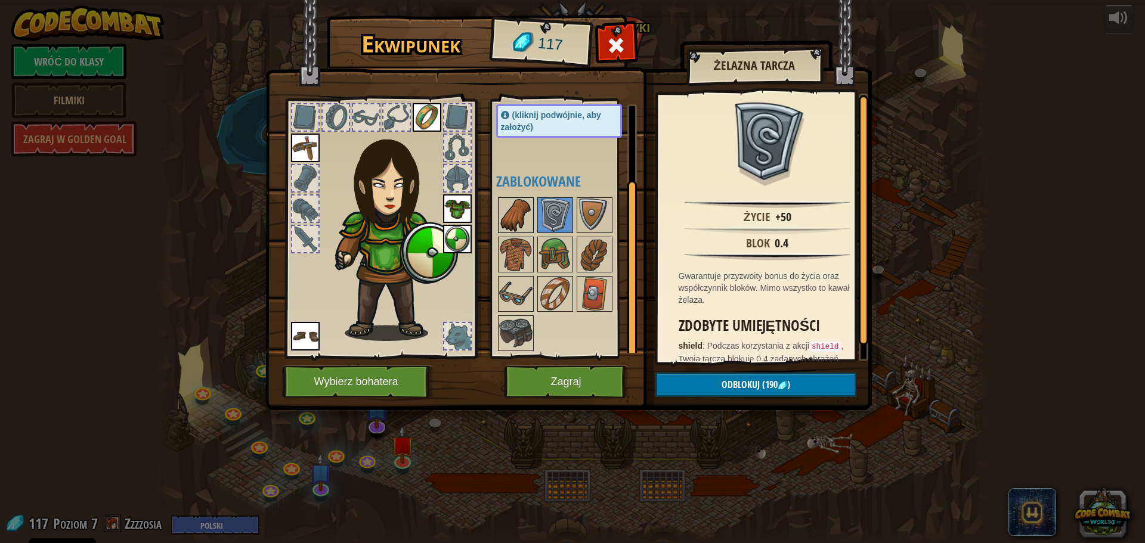
click at [525, 208] on img at bounding box center [515, 215] width 33 height 33
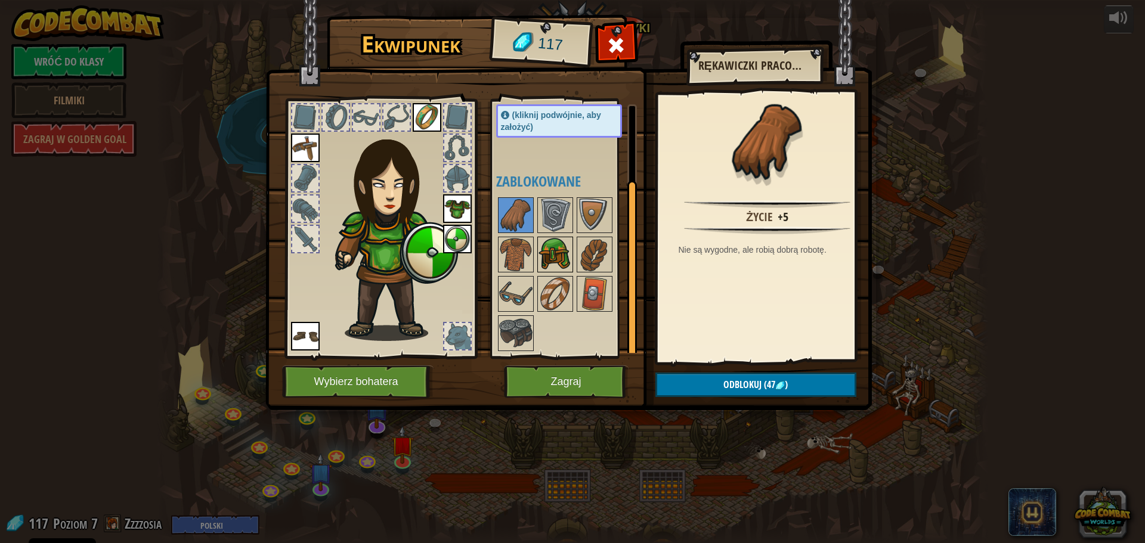
drag, startPoint x: 550, startPoint y: 237, endPoint x: 556, endPoint y: 250, distance: 15.2
click at [550, 237] on div at bounding box center [555, 255] width 36 height 36
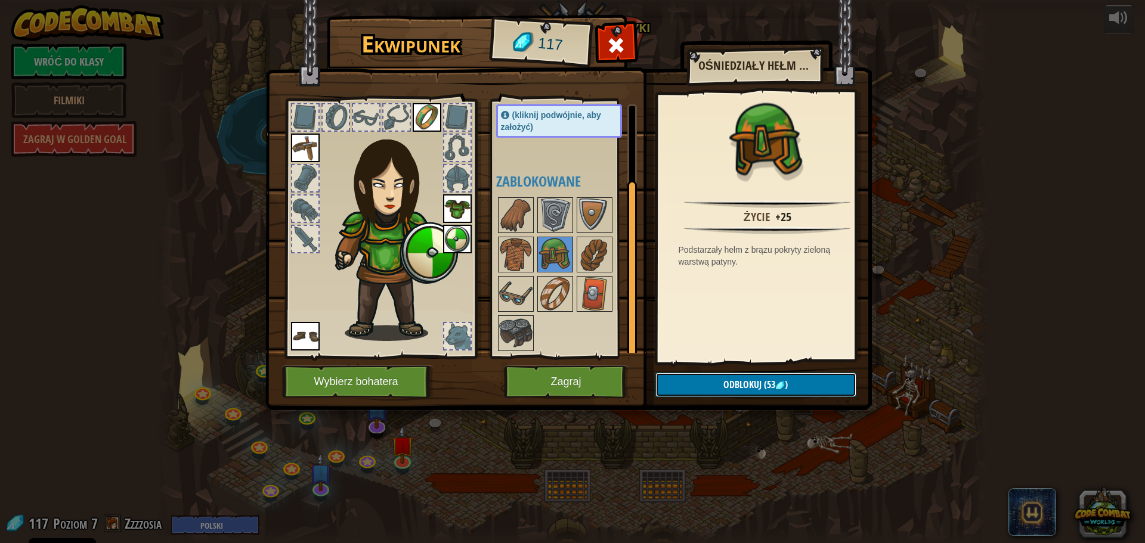
click at [705, 381] on button "Odblokuj (53 )" at bounding box center [755, 385] width 201 height 24
click at [705, 388] on button "Potwierdź" at bounding box center [755, 385] width 201 height 24
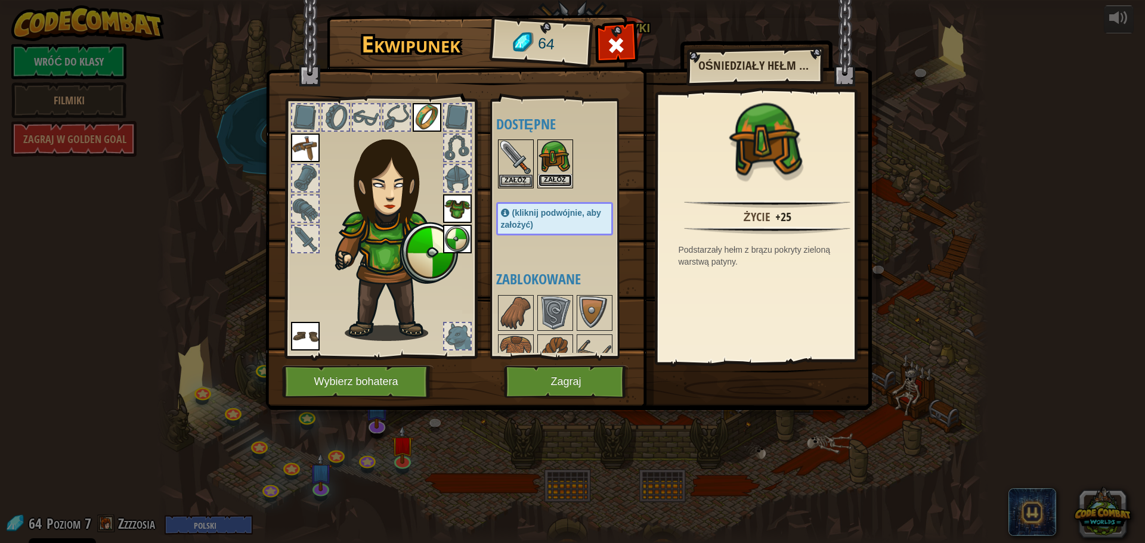
click at [566, 178] on button "Załóż" at bounding box center [554, 180] width 33 height 13
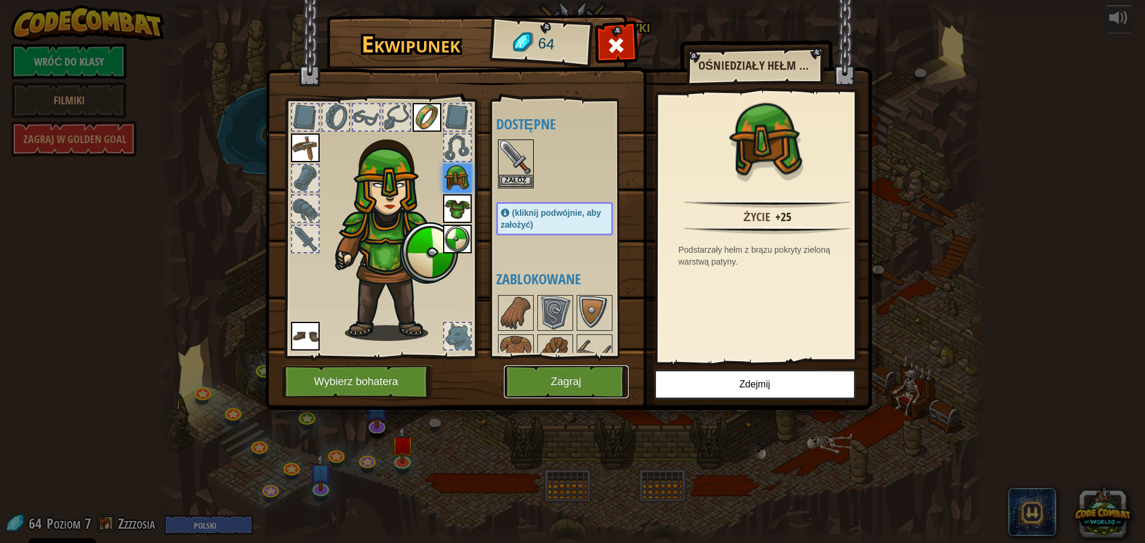
click at [587, 378] on button "Zagraj" at bounding box center [566, 382] width 125 height 33
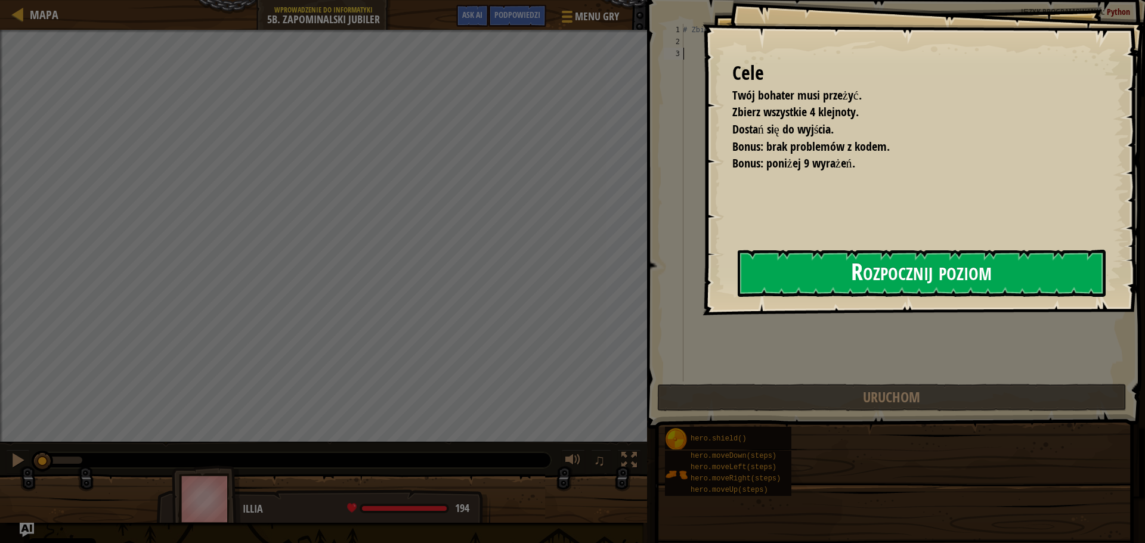
drag, startPoint x: 710, startPoint y: 285, endPoint x: 737, endPoint y: 274, distance: 29.1
click at [738, 285] on button "Rozpocznij poziom" at bounding box center [922, 273] width 368 height 47
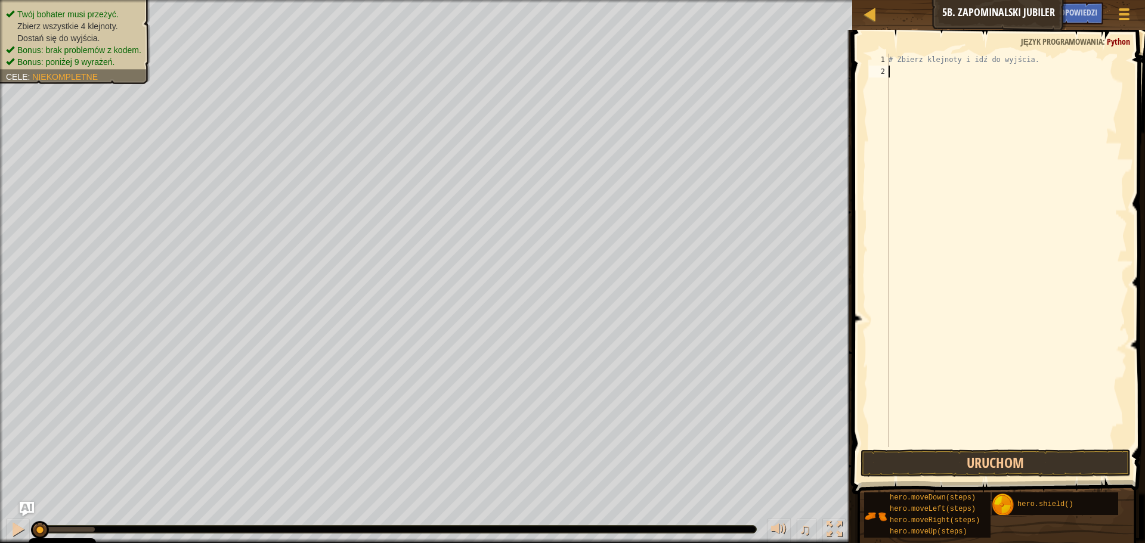
type textarea "h"
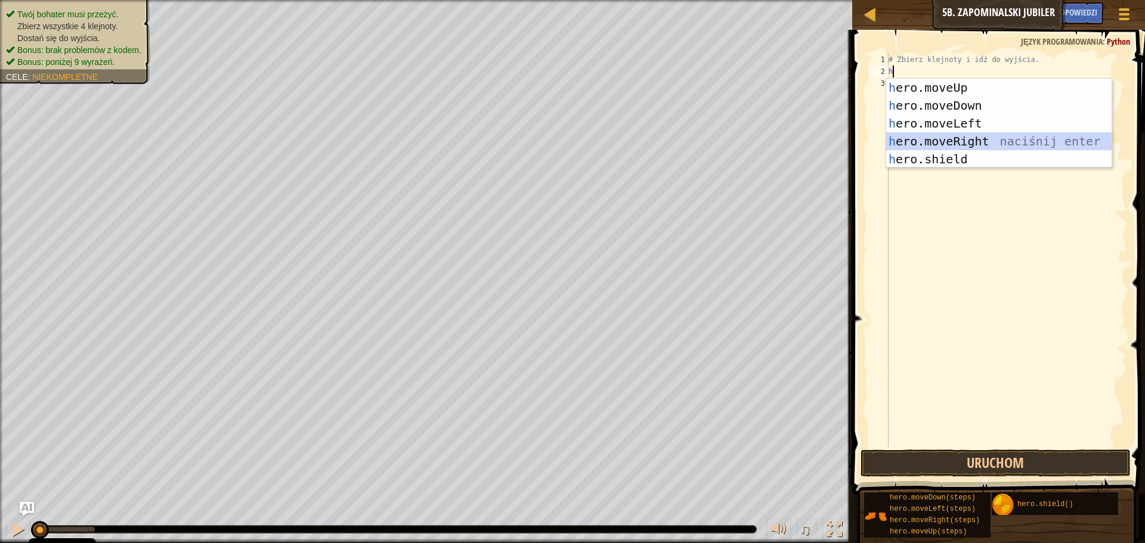
click at [940, 137] on div "h ero.moveUp naciśnij enter h ero.moveDown naciśnij enter h ero.moveLeft naciśn…" at bounding box center [998, 141] width 225 height 125
type textarea "h"
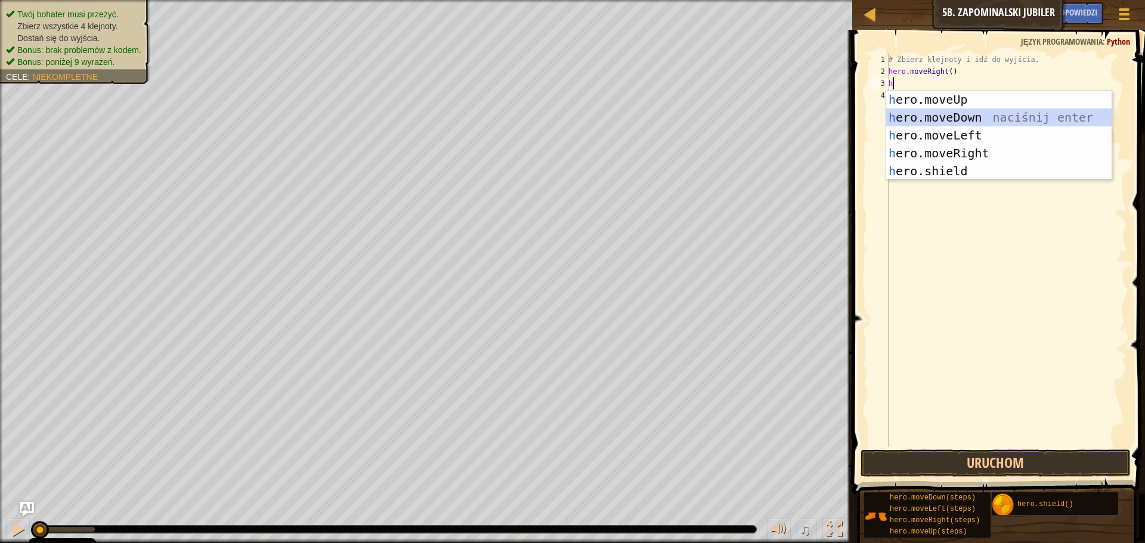
click at [953, 117] on div "h ero.moveUp naciśnij enter h ero.moveDown naciśnij enter h ero.moveLeft naciśn…" at bounding box center [998, 153] width 225 height 125
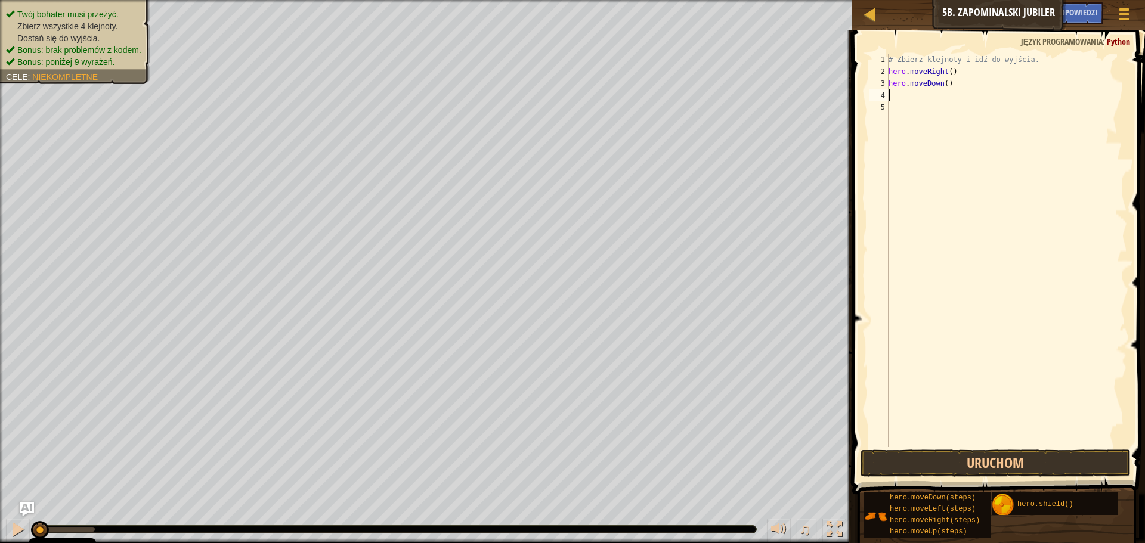
type textarea "h"
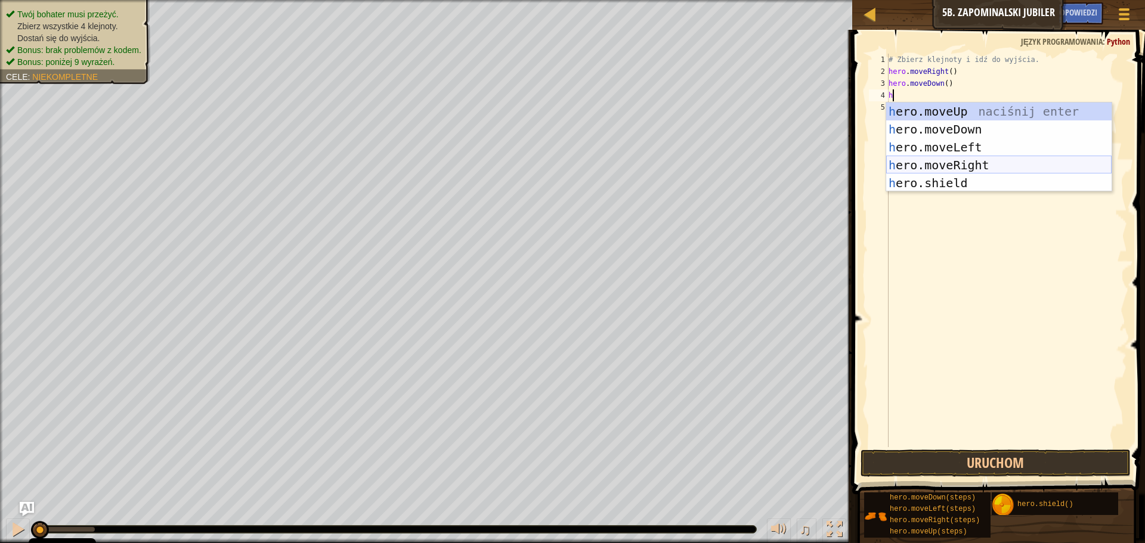
click at [970, 165] on div "h ero.moveUp naciśnij enter h ero.moveDown naciśnij enter h ero.moveLeft naciśn…" at bounding box center [998, 165] width 225 height 125
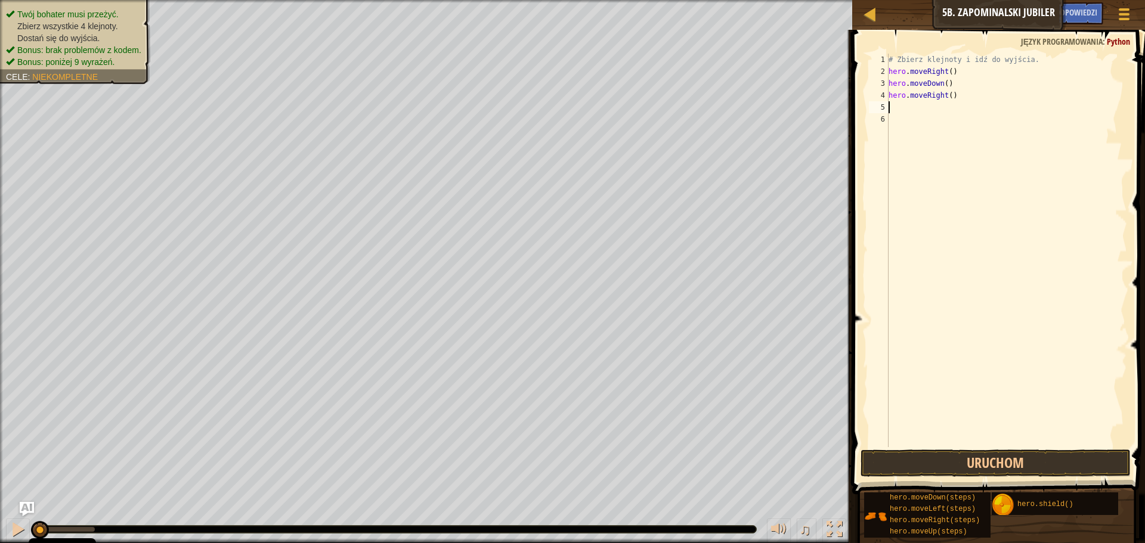
type textarea "h"
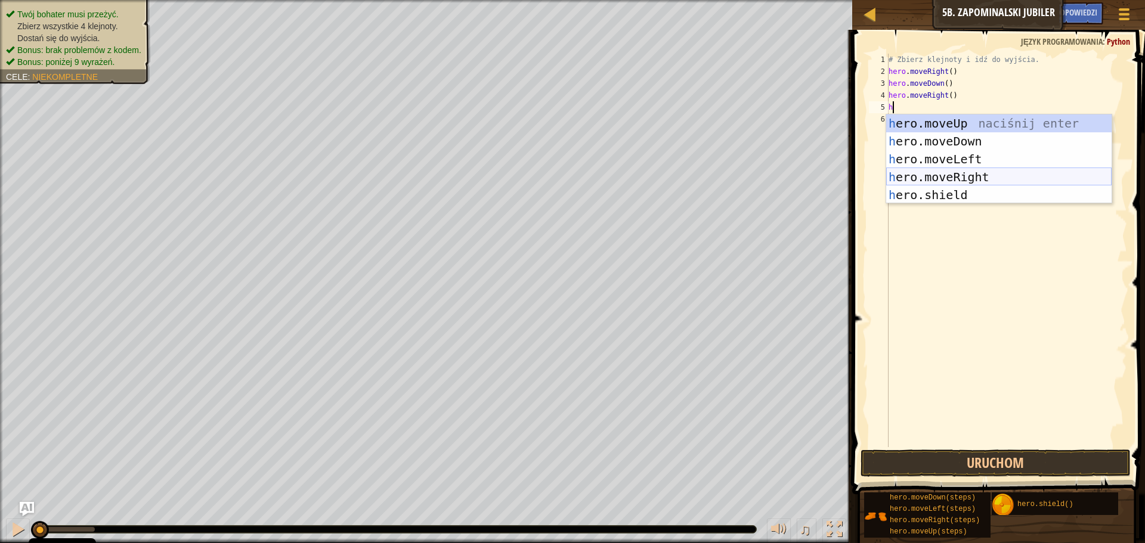
click at [963, 172] on div "h ero.moveUp naciśnij enter h ero.moveDown naciśnij enter h ero.moveLeft naciśn…" at bounding box center [998, 176] width 225 height 125
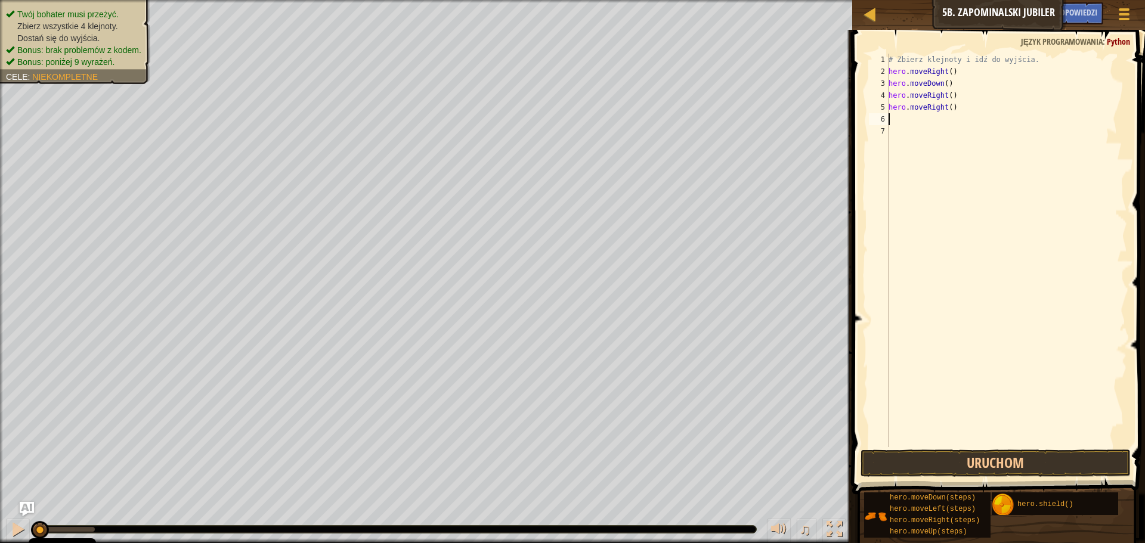
type textarea "h"
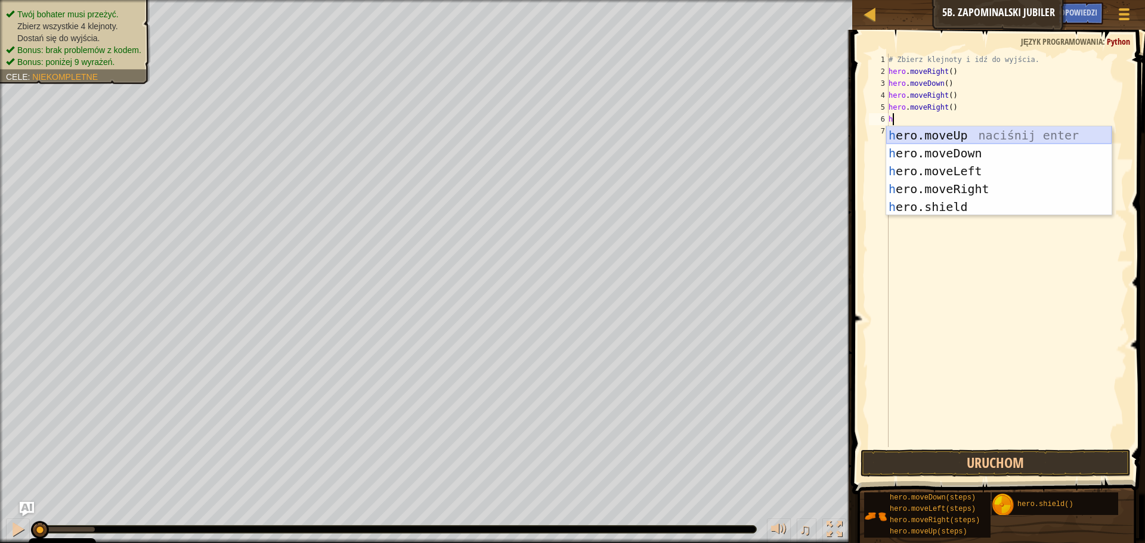
click at [956, 132] on div "h ero.moveUp naciśnij enter h ero.moveDown naciśnij enter h ero.moveLeft naciśn…" at bounding box center [998, 188] width 225 height 125
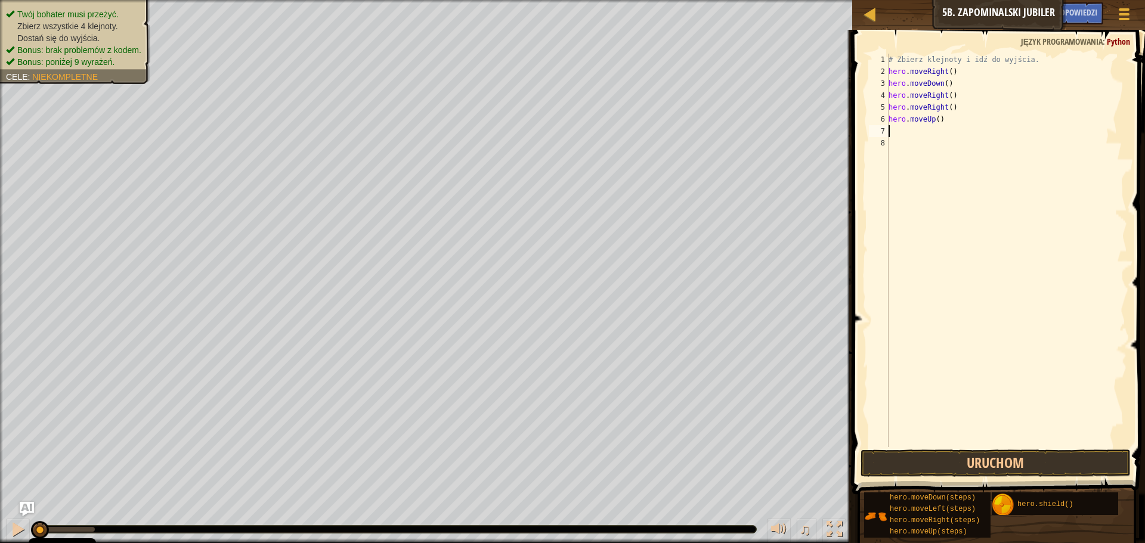
type textarea "h"
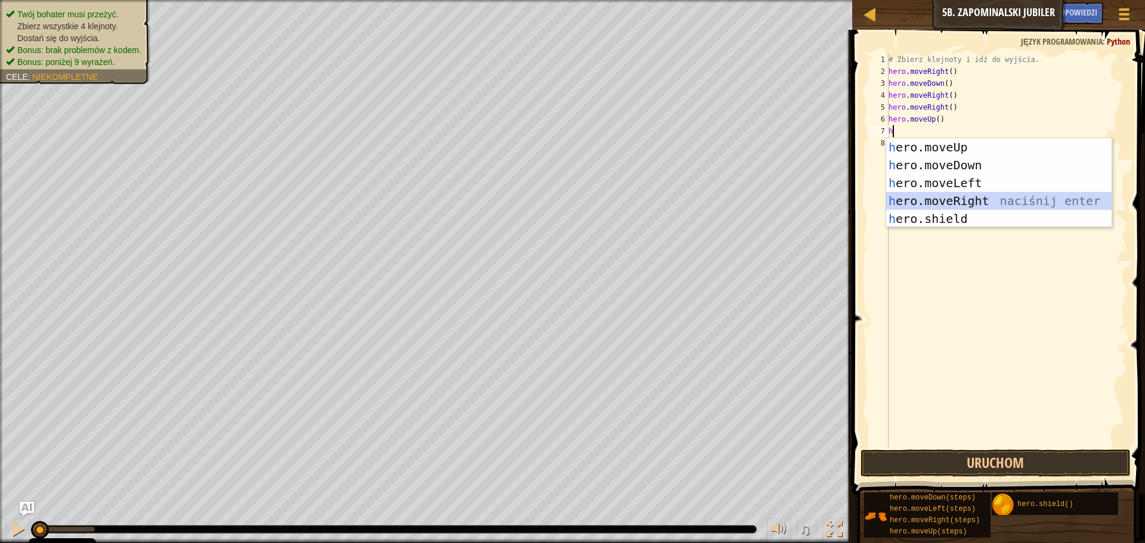
click at [969, 199] on div "h ero.moveUp naciśnij enter h ero.moveDown naciśnij enter h ero.moveLeft naciśn…" at bounding box center [998, 200] width 225 height 125
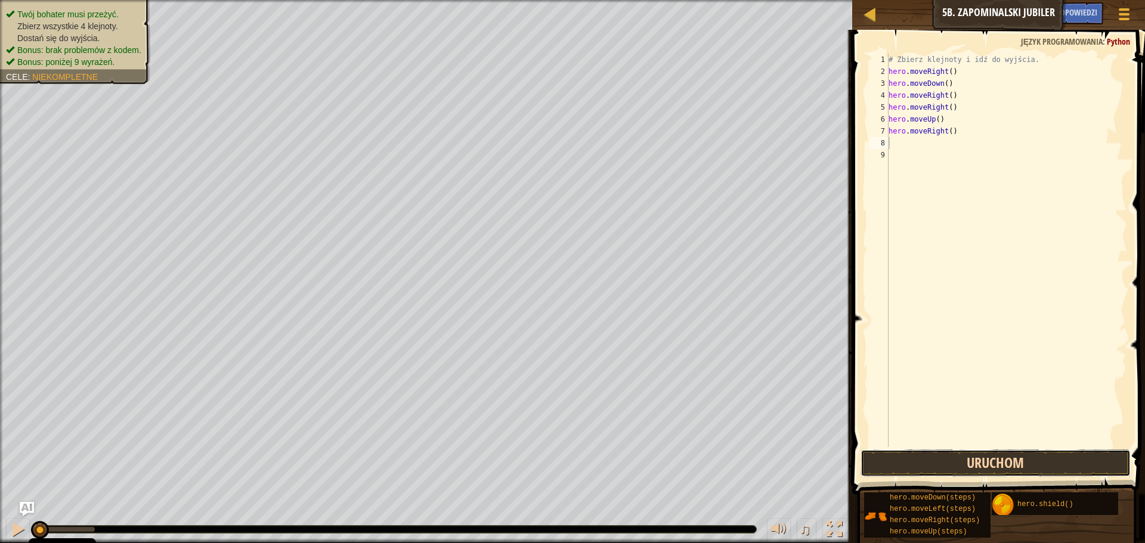
click at [952, 470] on button "Uruchom" at bounding box center [995, 463] width 270 height 27
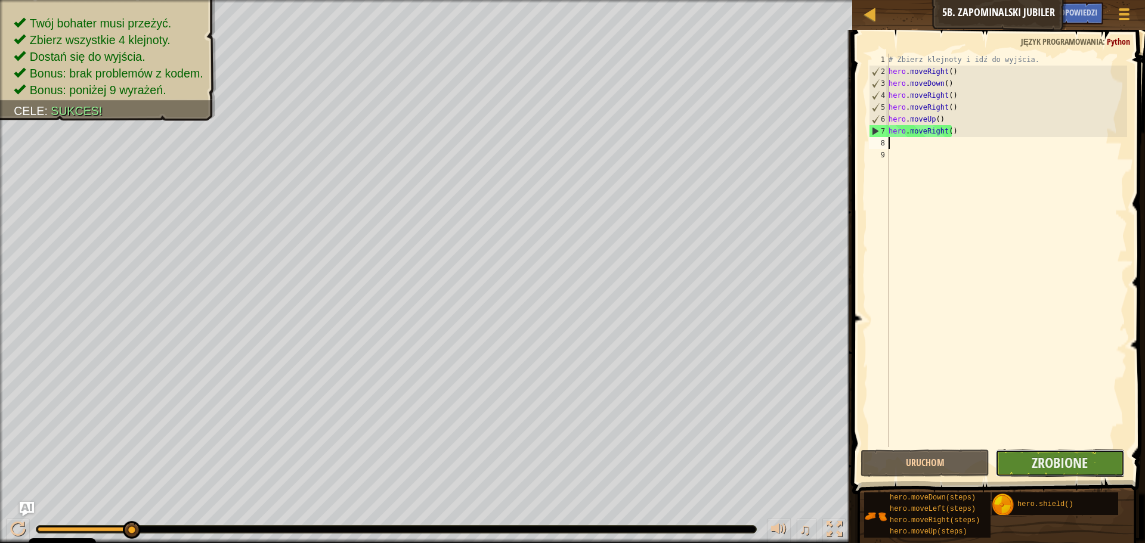
click at [1007, 459] on button "Zrobione" at bounding box center [1059, 463] width 129 height 27
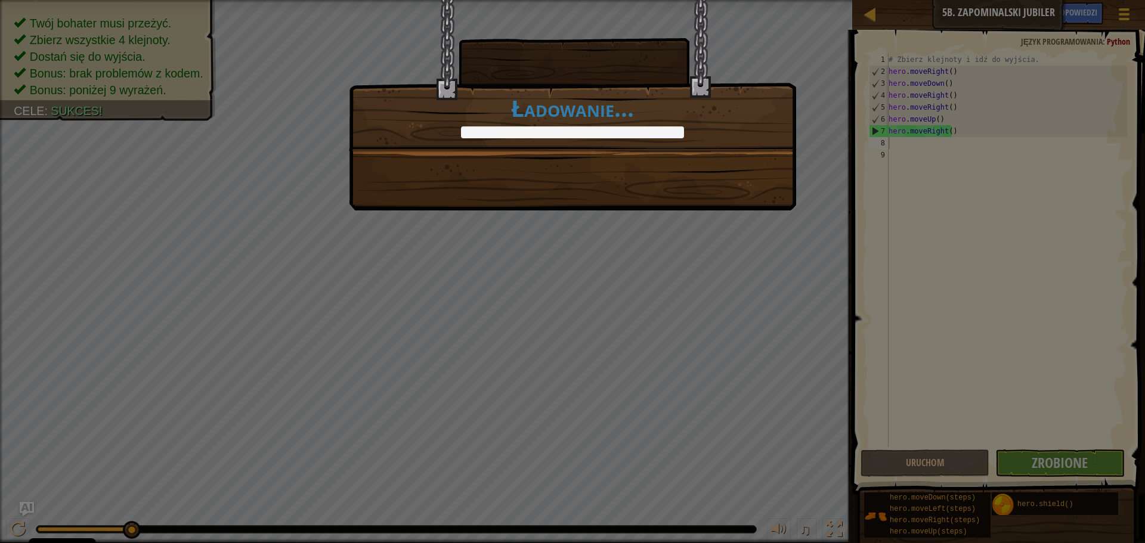
click at [624, 150] on div "Czysty kod : Żadnych Błędow Czy ostrzeżeń. +0 +0 Więcej klejnotów , więcej prob…" at bounding box center [572, 74] width 447 height 151
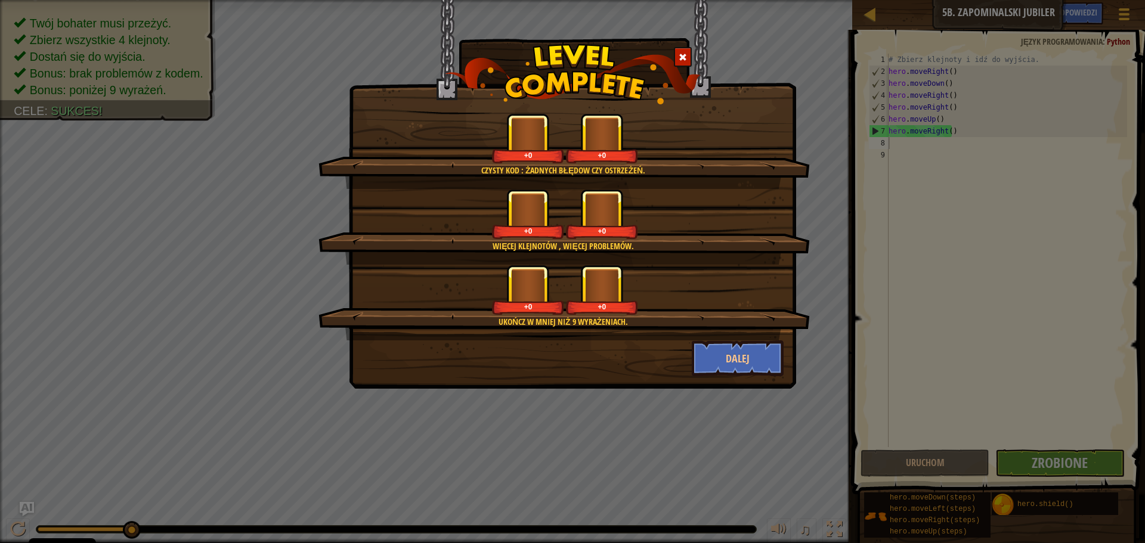
click at [626, 150] on div "Czysty kod : Żadnych Błędow Czy ostrzeżeń. +0 +0 Więcej klejnotów , więcej prob…" at bounding box center [572, 164] width 447 height 330
drag, startPoint x: 632, startPoint y: 149, endPoint x: 631, endPoint y: 139, distance: 10.2
click at [632, 143] on div "+0" at bounding box center [602, 138] width 72 height 49
drag, startPoint x: 631, startPoint y: 139, endPoint x: 608, endPoint y: 141, distance: 24.0
click at [609, 141] on div "+0" at bounding box center [602, 138] width 72 height 49
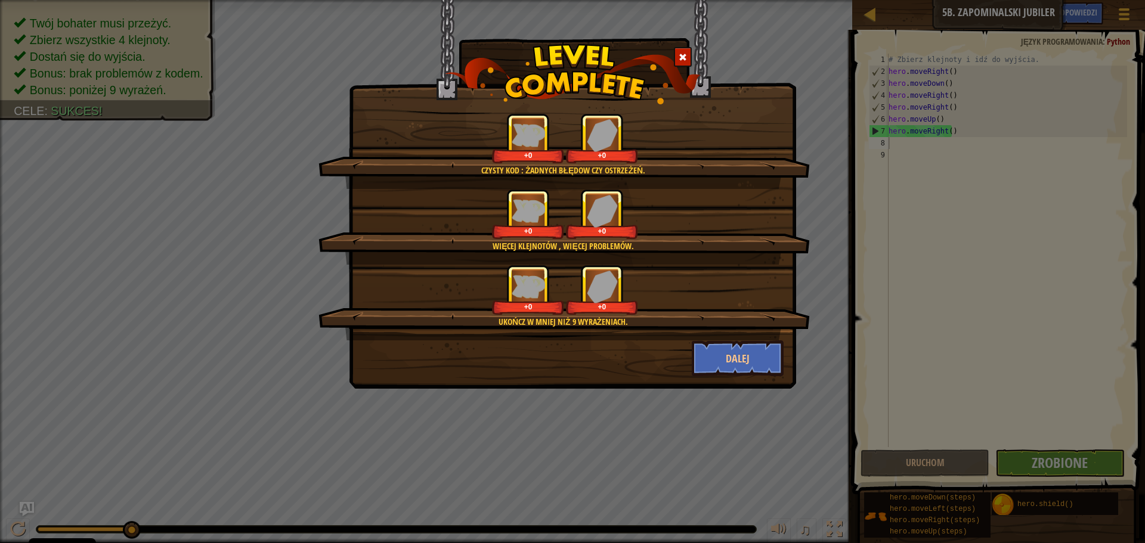
click at [597, 150] on div "+0" at bounding box center [602, 138] width 72 height 49
click at [608, 157] on div "+0" at bounding box center [601, 155] width 67 height 9
drag, startPoint x: 608, startPoint y: 157, endPoint x: 680, endPoint y: 166, distance: 72.8
click at [612, 157] on div "+0" at bounding box center [601, 155] width 67 height 9
drag, startPoint x: 693, startPoint y: 170, endPoint x: 565, endPoint y: 161, distance: 128.5
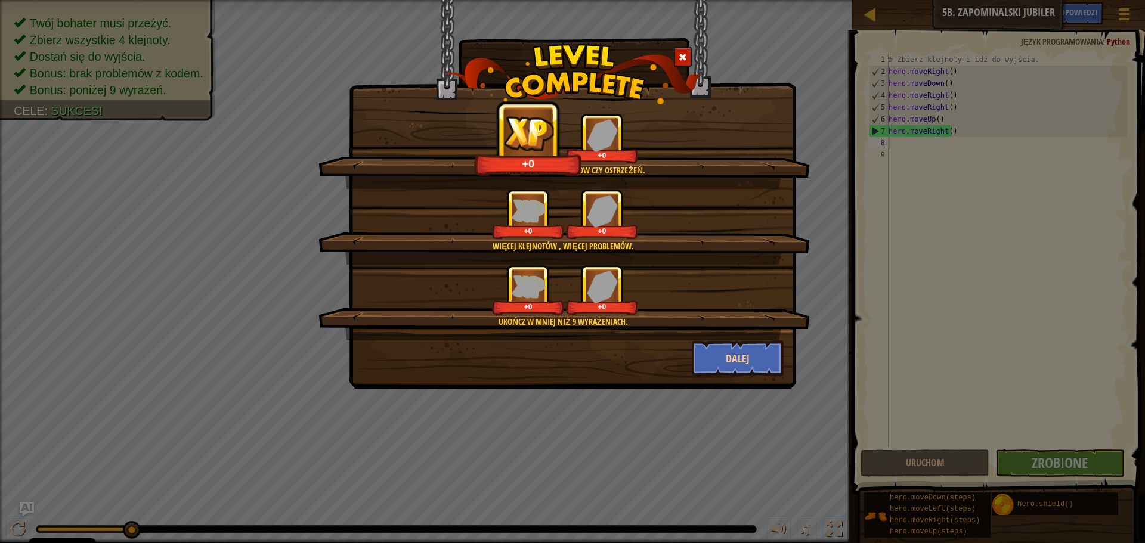
click at [583, 168] on div "Czysty kod : Żadnych Błędow Czy ostrzeżeń." at bounding box center [563, 171] width 376 height 12
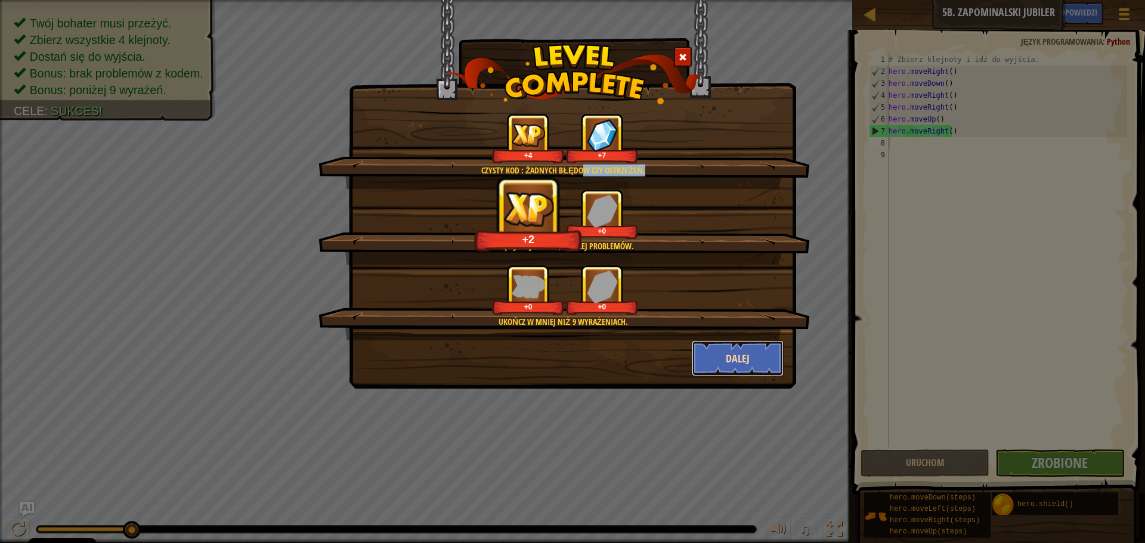
click at [745, 353] on button "Dalej" at bounding box center [738, 358] width 92 height 36
click at [743, 355] on div "Czysty kod : Żadnych Błędow Czy ostrzeżeń. +4 +7 Więcej klejnotów , więcej prob…" at bounding box center [572, 194] width 447 height 389
click at [734, 353] on div "Czysty kod : Żadnych Błędow Czy ostrzeżeń. +4 +7 Więcej klejnotów , więcej prob…" at bounding box center [572, 194] width 447 height 389
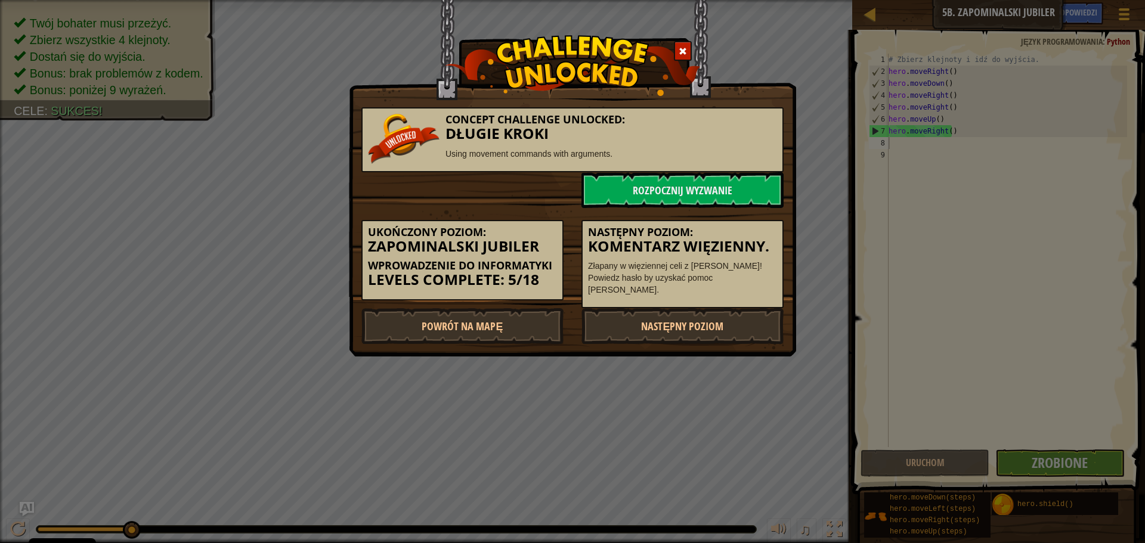
click at [744, 354] on div "Concept Challenge Unlocked: Długie Kroki Using movement commands with arguments…" at bounding box center [572, 178] width 447 height 357
click at [697, 184] on link "Rozpocznij wyzwanie" at bounding box center [682, 190] width 202 height 36
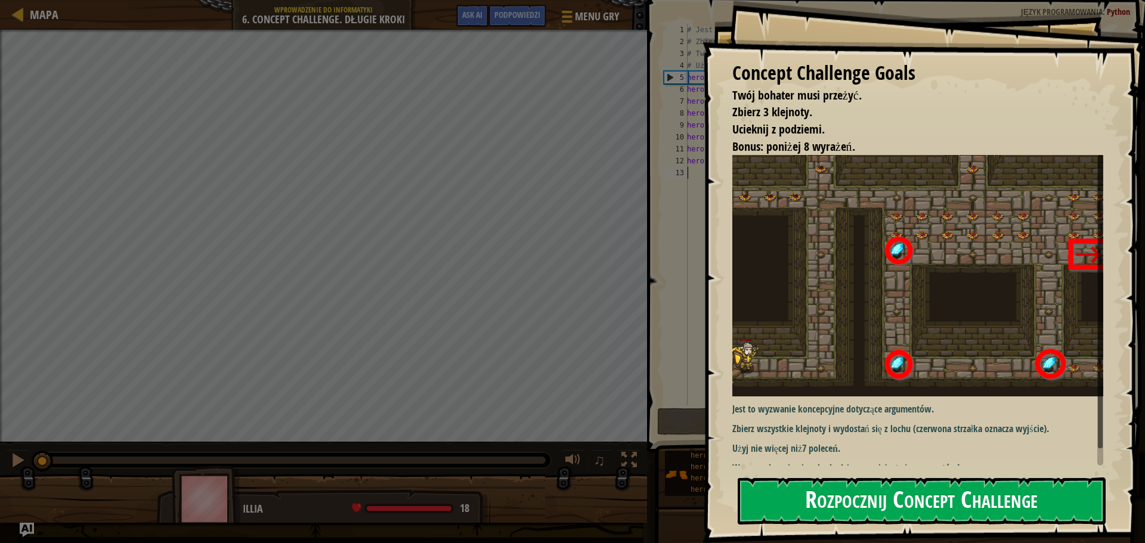
drag, startPoint x: 875, startPoint y: 515, endPoint x: 863, endPoint y: 501, distance: 18.3
click at [867, 510] on button "Rozpocznij Concept Challenge" at bounding box center [922, 501] width 368 height 47
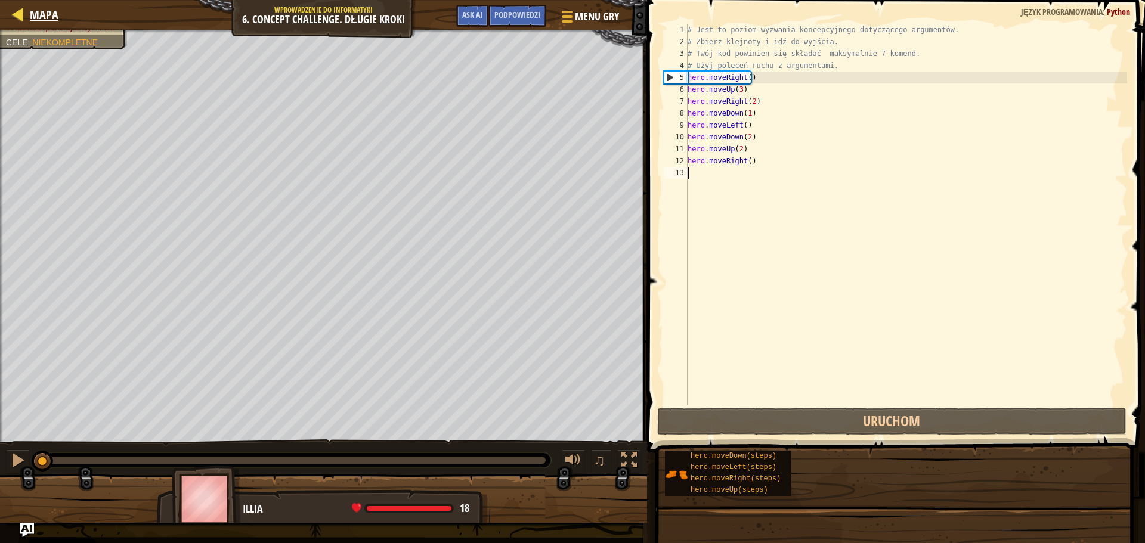
click at [10, 4] on div "Mapa Wprowadzenie do Informatyki 6. Concept Challenge. Długie Kroki Menu gry Zr…" at bounding box center [323, 15] width 647 height 30
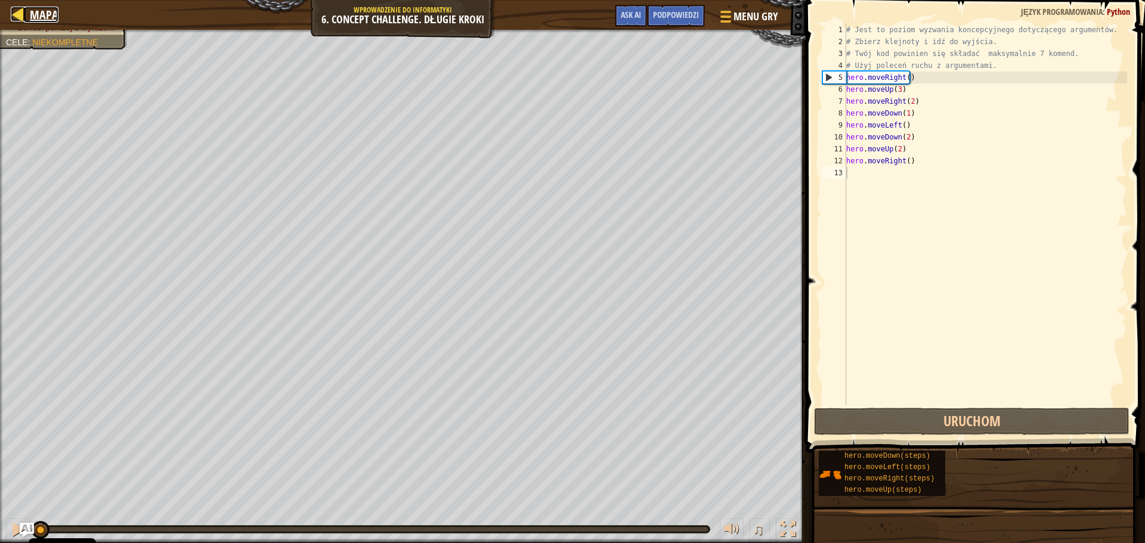
click at [21, 14] on div at bounding box center [18, 14] width 15 height 15
select select "pl"
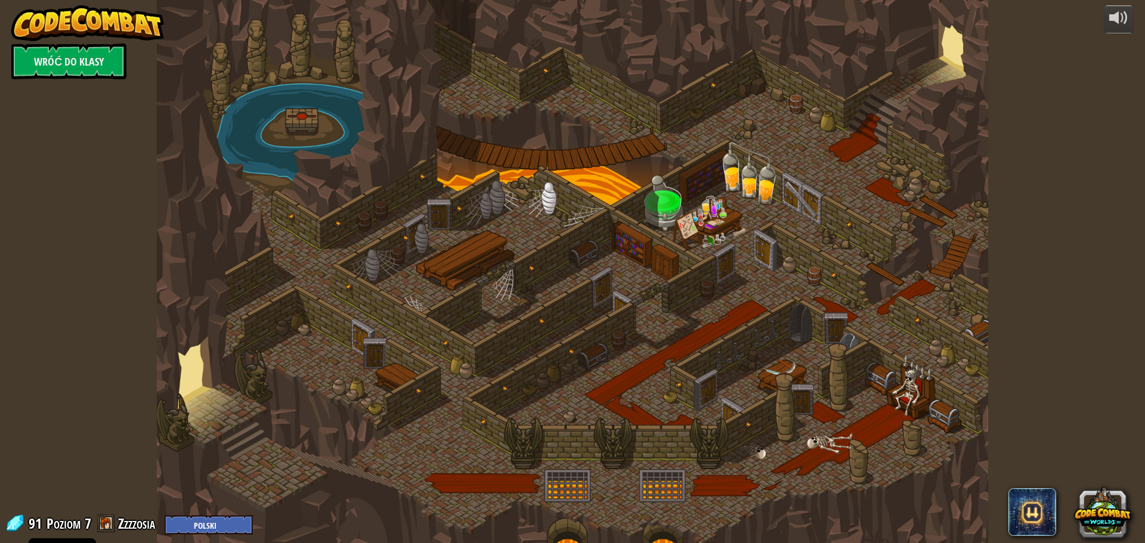
select select "pl"
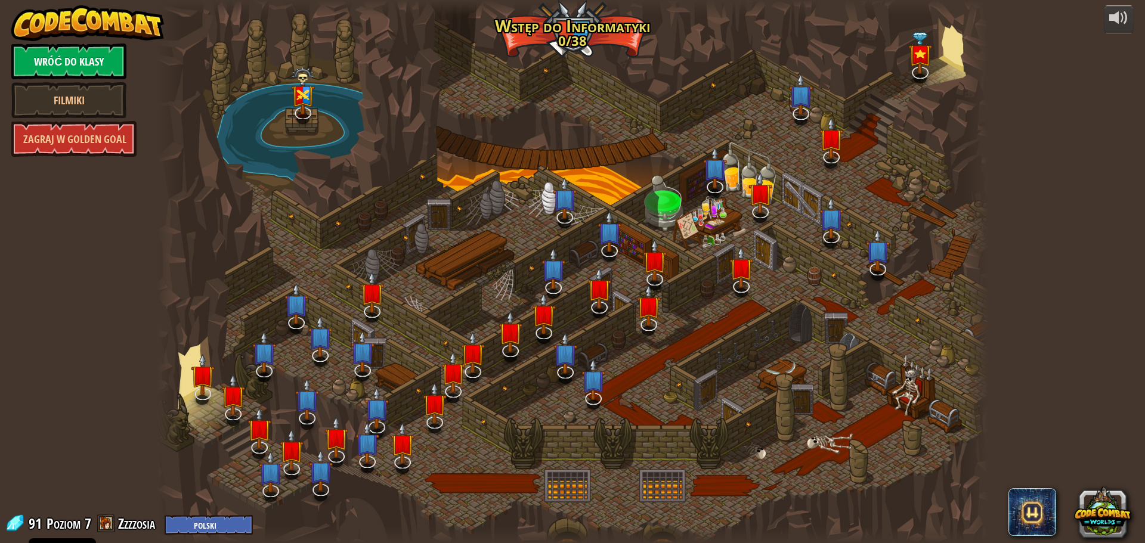
select select "pl"
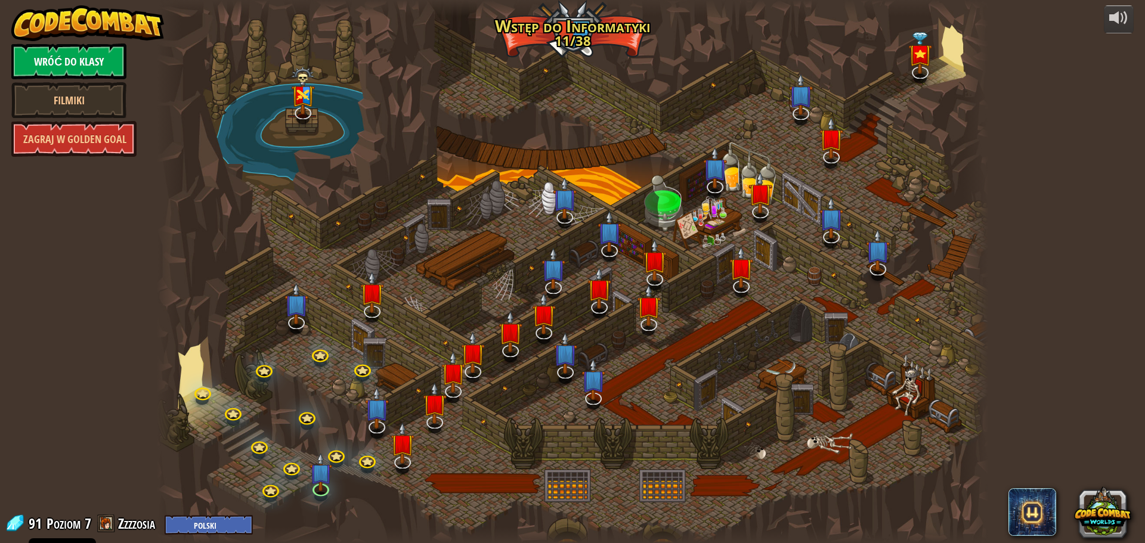
select select "pl"
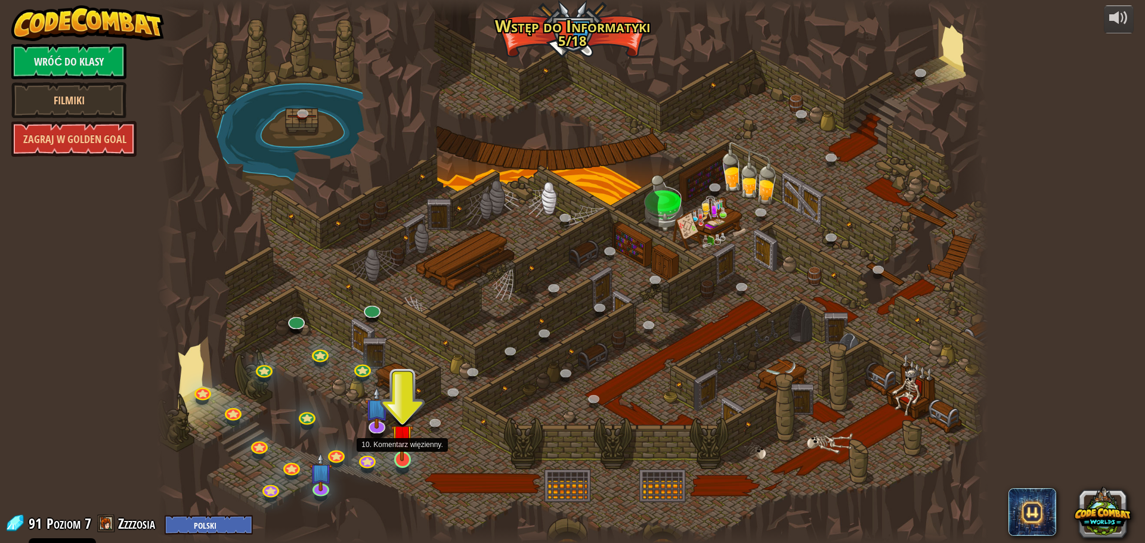
click at [403, 460] on img at bounding box center [402, 435] width 22 height 51
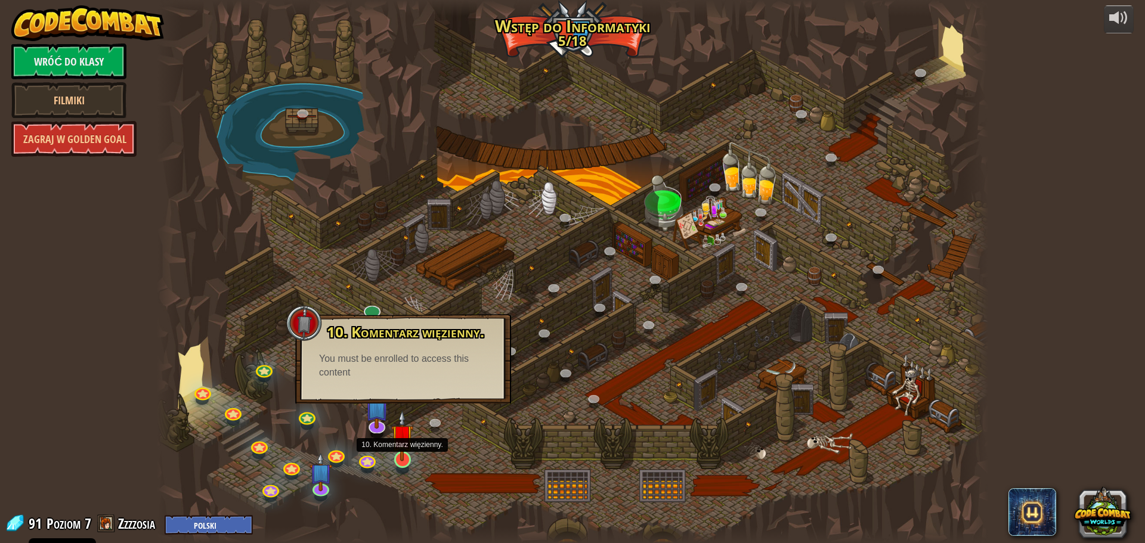
click at [407, 459] on img at bounding box center [402, 435] width 22 height 51
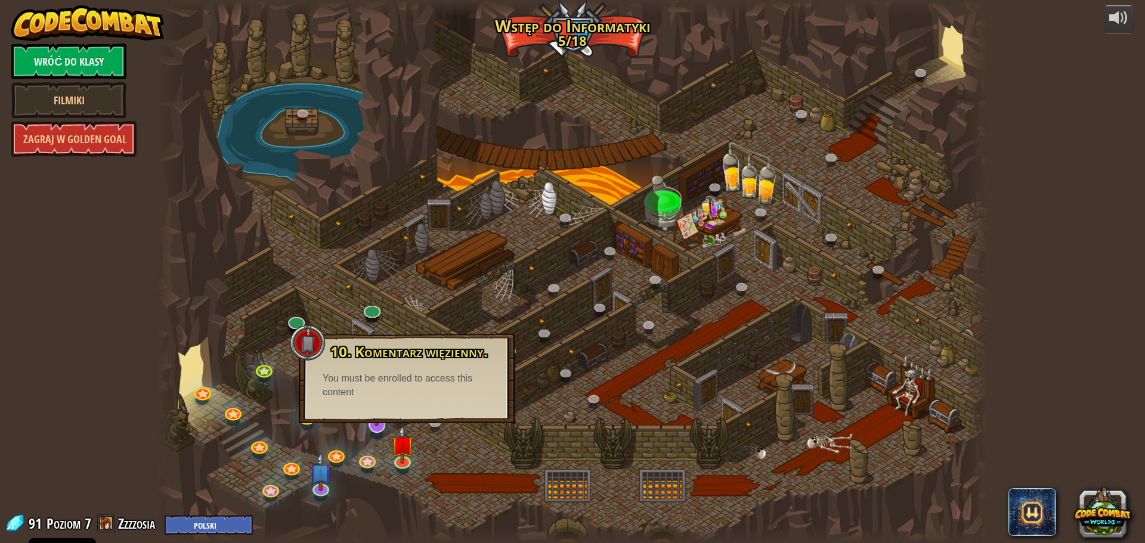
click at [378, 423] on img at bounding box center [376, 398] width 24 height 55
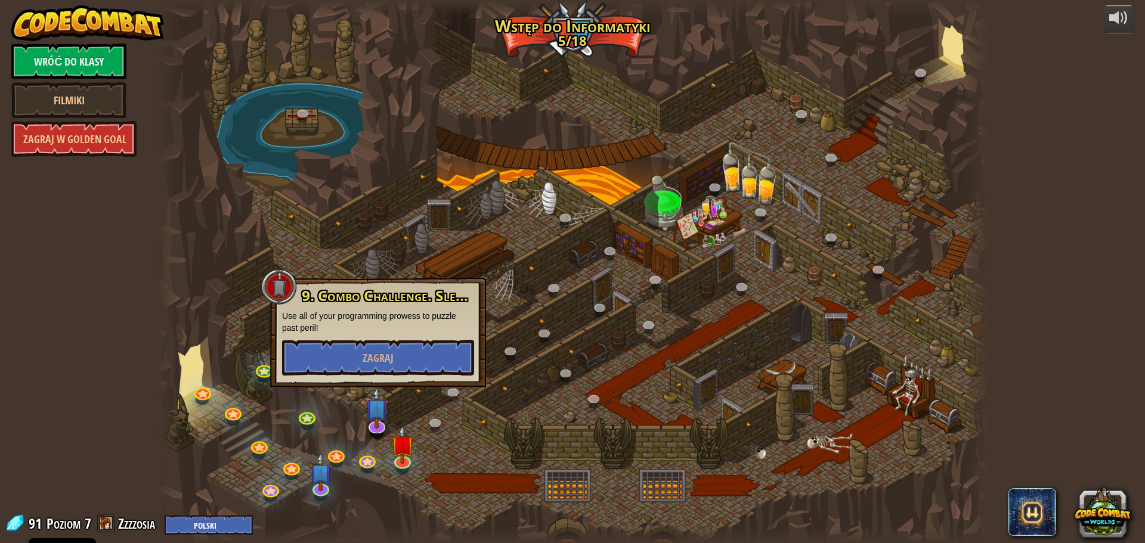
click at [377, 284] on div "9. Combo Challenge. Sleep Hour Use all of your programming prowess to puzzle pa…" at bounding box center [378, 333] width 216 height 110
drag, startPoint x: 248, startPoint y: 284, endPoint x: 253, endPoint y: 299, distance: 15.1
click at [250, 294] on div at bounding box center [572, 271] width 831 height 543
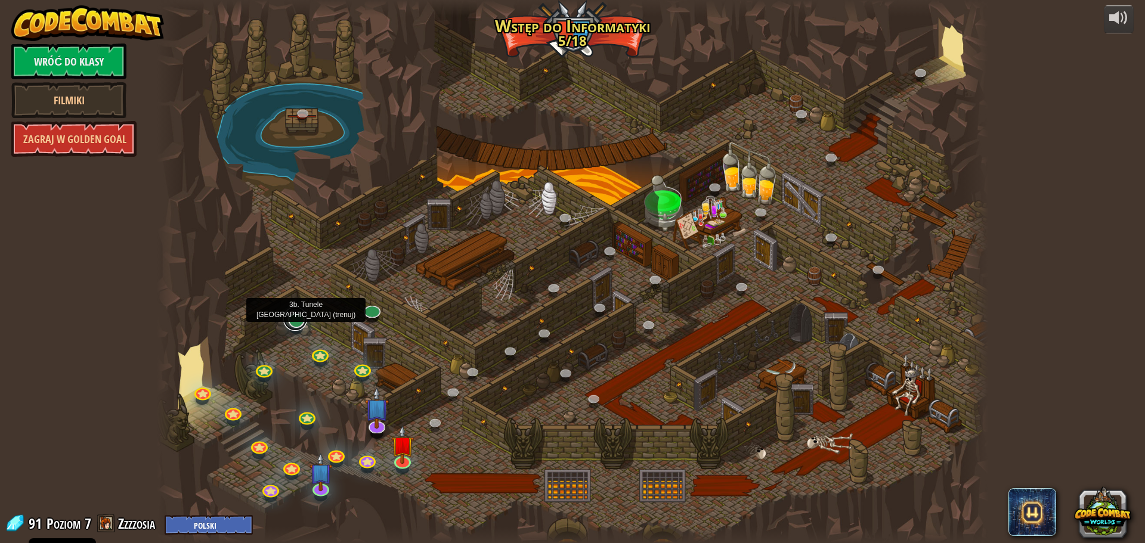
click at [299, 324] on link at bounding box center [295, 319] width 24 height 24
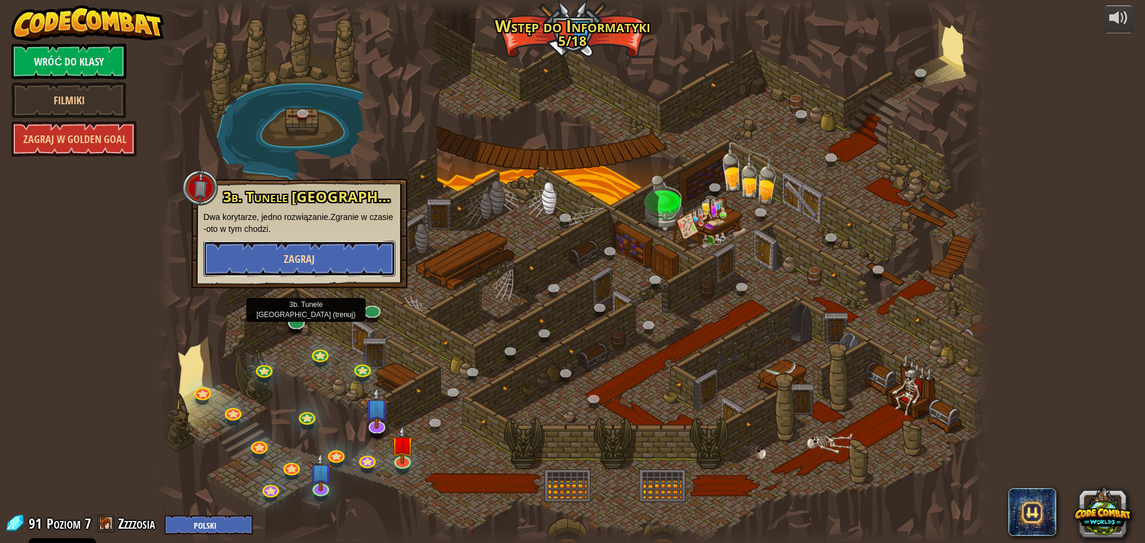
click at [355, 264] on button "Zagraj" at bounding box center [299, 259] width 192 height 36
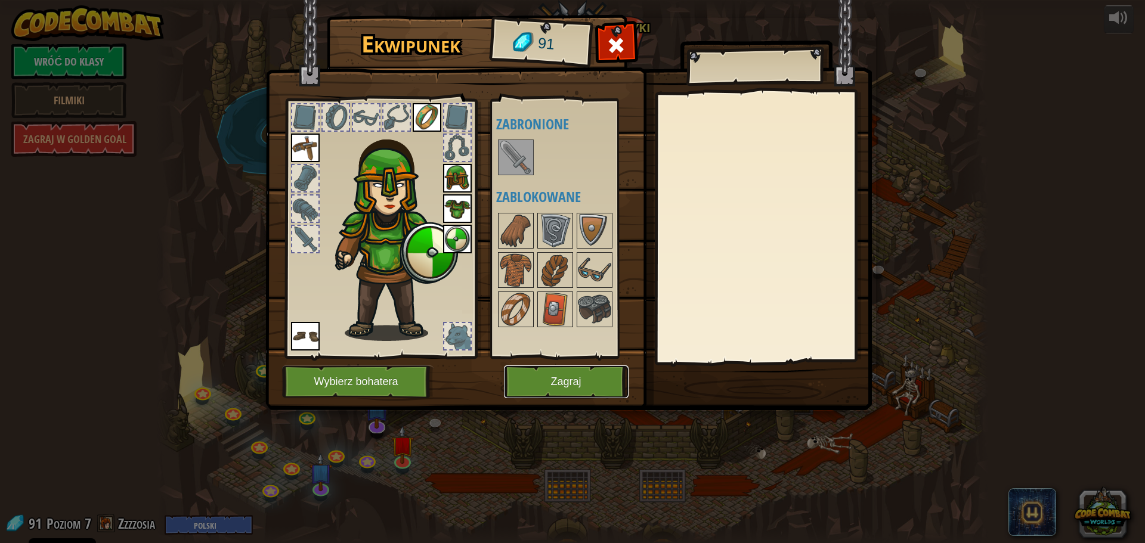
click at [541, 378] on button "Zagraj" at bounding box center [566, 382] width 125 height 33
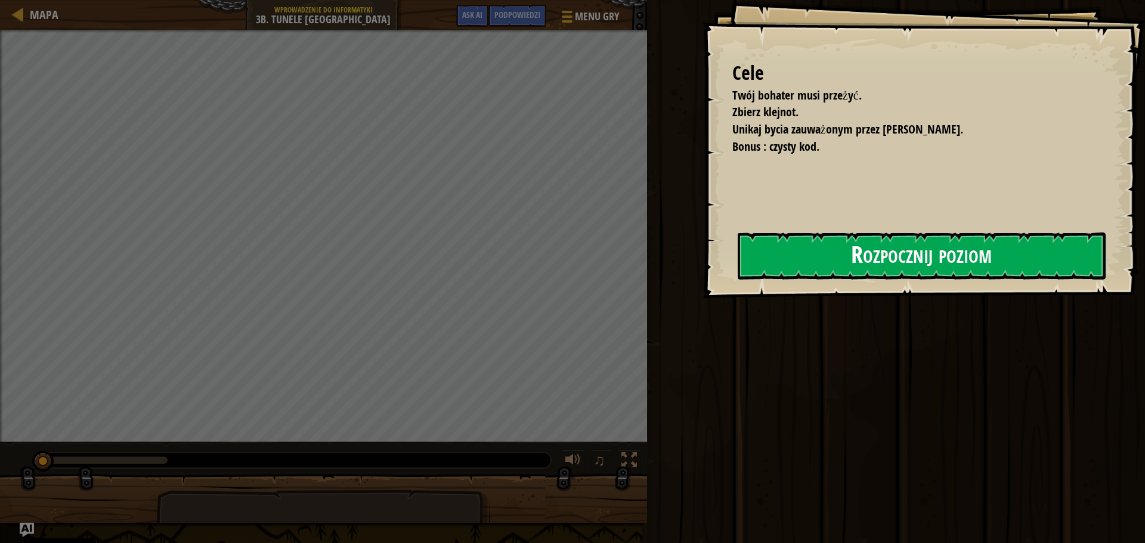
click at [856, 247] on button "Rozpocznij poziom" at bounding box center [922, 256] width 368 height 47
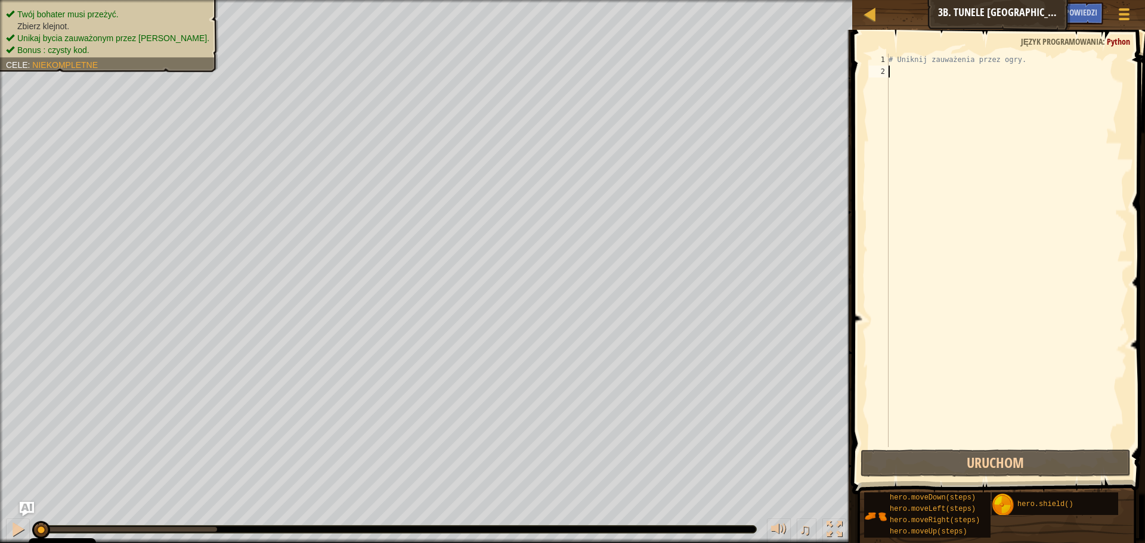
type textarea "h"
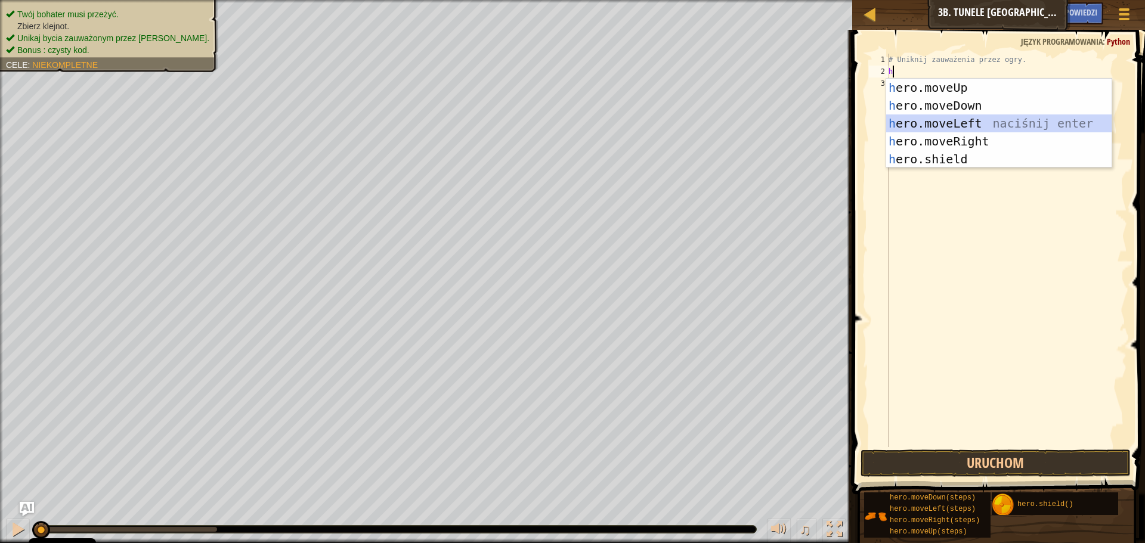
click at [934, 131] on div "h ero.moveUp naciśnij enter h ero.moveDown naciśnij enter h ero.moveLeft naciśn…" at bounding box center [998, 141] width 225 height 125
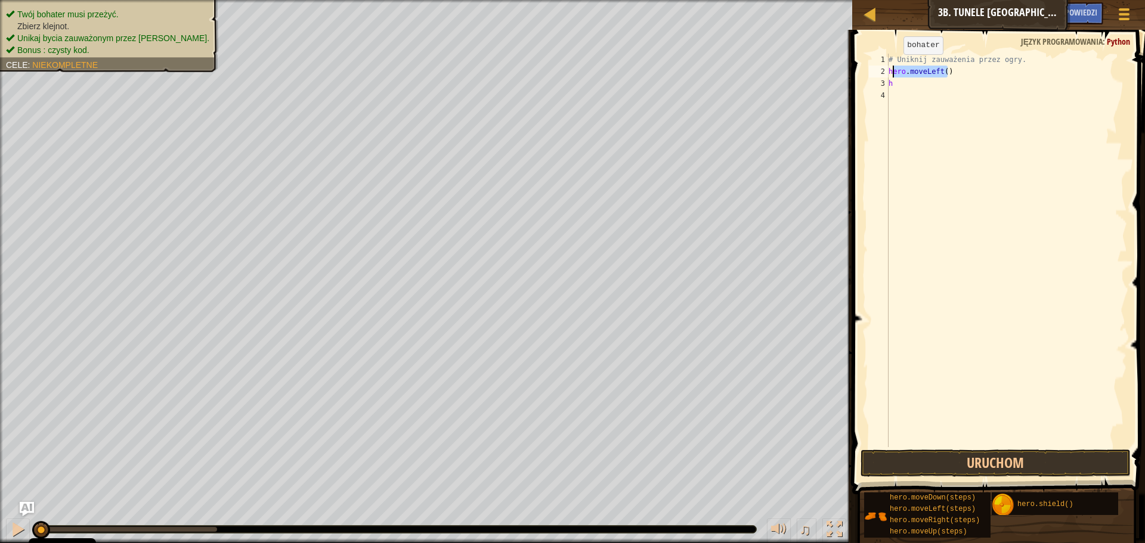
drag, startPoint x: 948, startPoint y: 76, endPoint x: 891, endPoint y: 67, distance: 57.9
click at [891, 67] on div "# Uniknij zauważenia przez ogry. hero . moveLeft ( ) h" at bounding box center [1006, 262] width 241 height 417
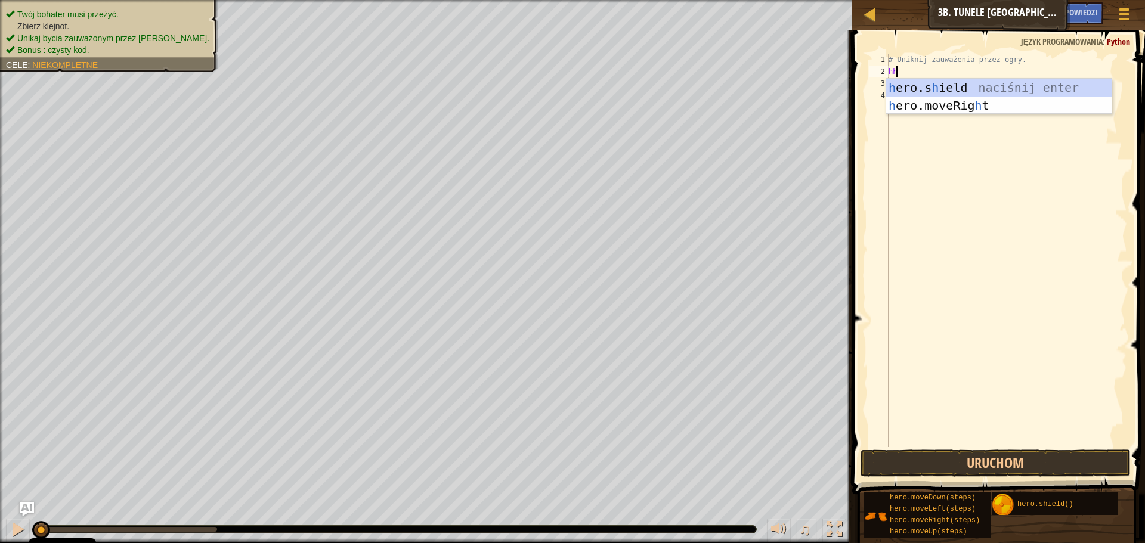
type textarea "h"
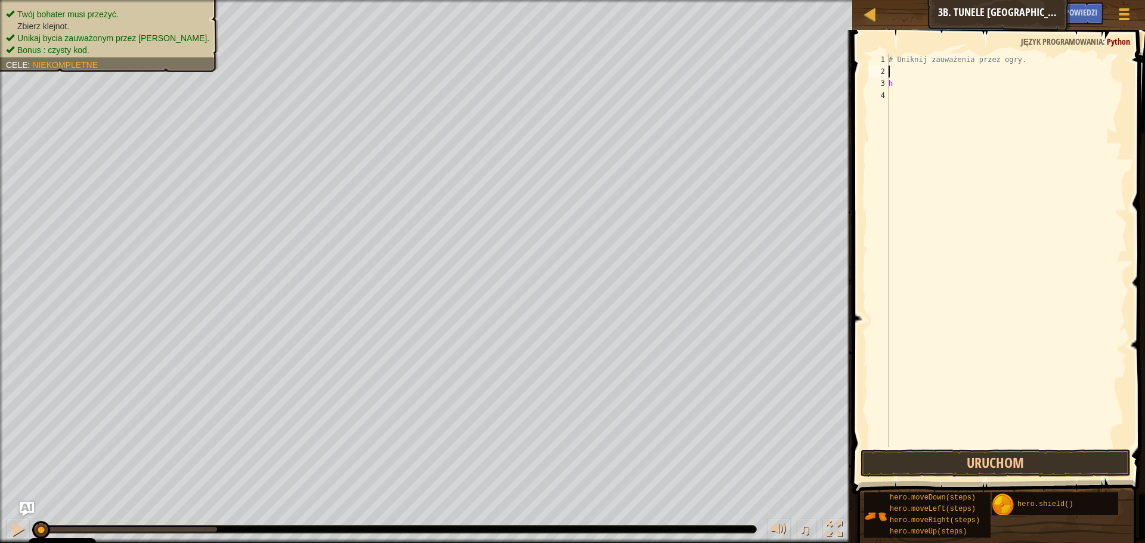
type textarea "h"
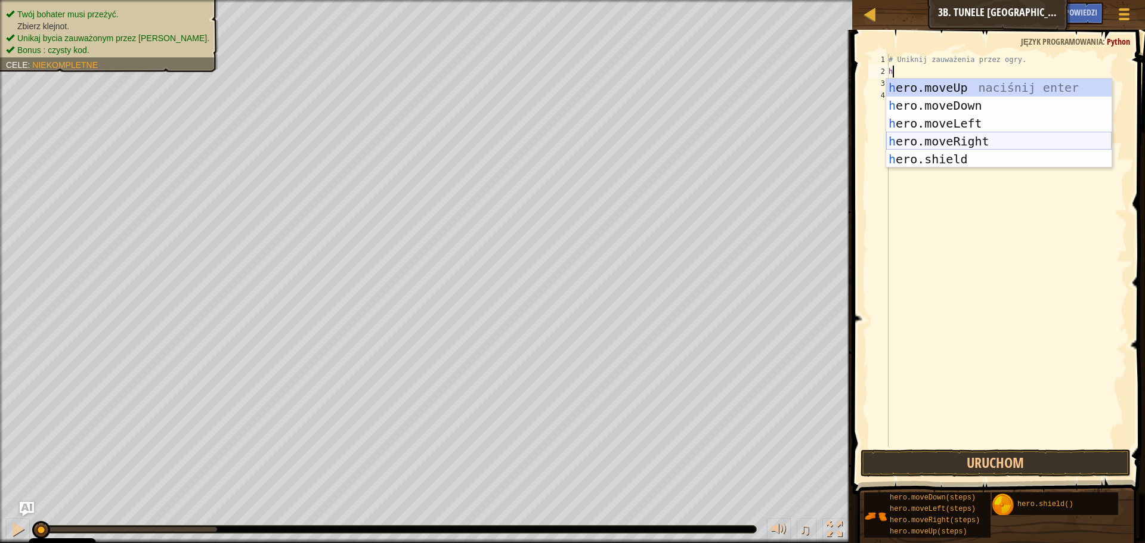
click at [1008, 144] on div "h ero.moveUp naciśnij enter h ero.moveDown naciśnij enter h ero.moveLeft naciśn…" at bounding box center [998, 141] width 225 height 125
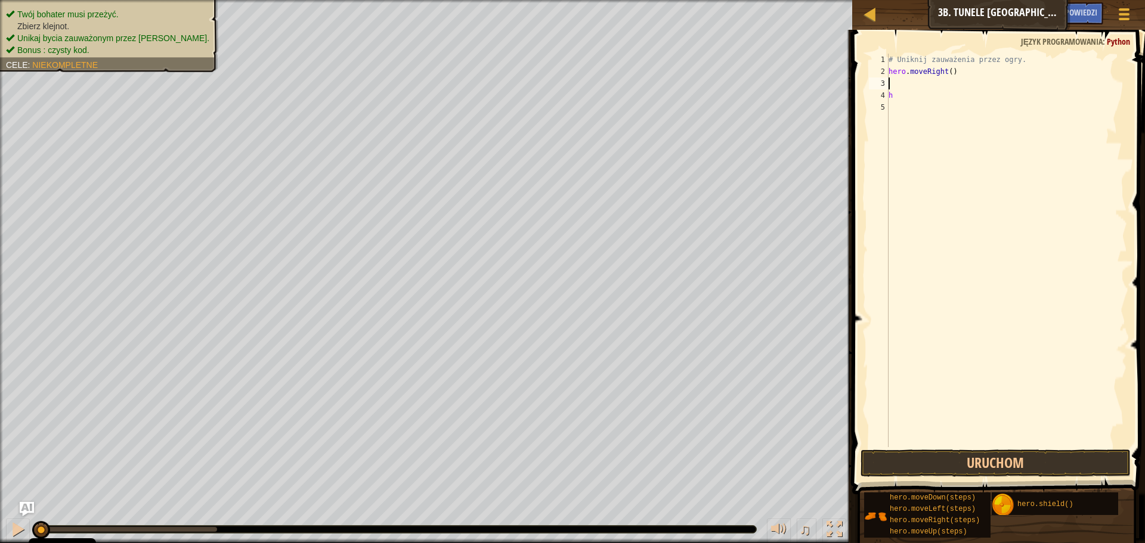
type textarea "h"
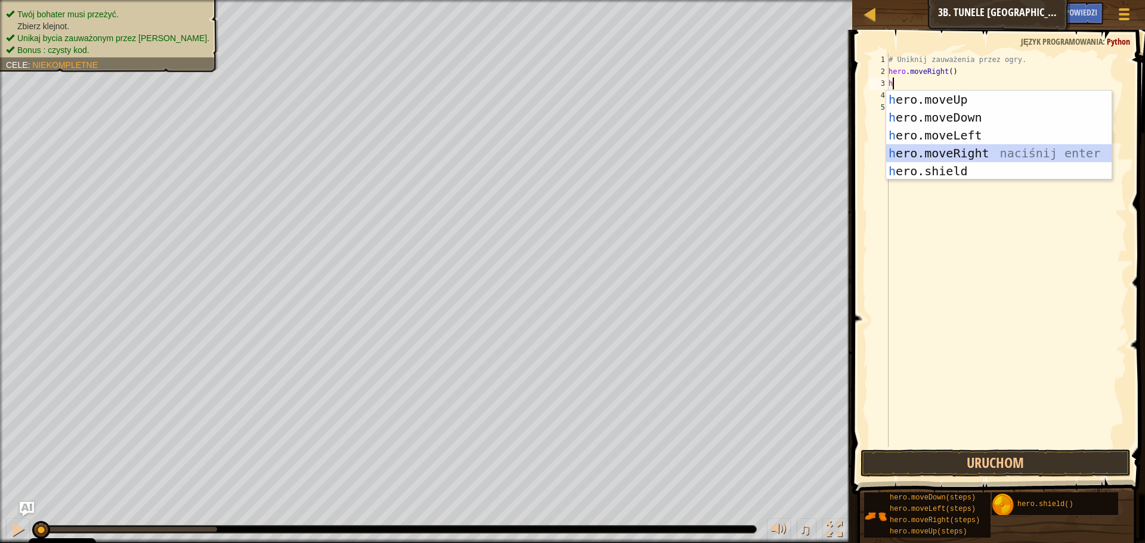
drag, startPoint x: 987, startPoint y: 155, endPoint x: 926, endPoint y: 219, distance: 89.0
click at [986, 155] on div "h ero.moveUp naciśnij enter h ero.moveDown naciśnij enter h ero.moveLeft naciśn…" at bounding box center [998, 153] width 225 height 125
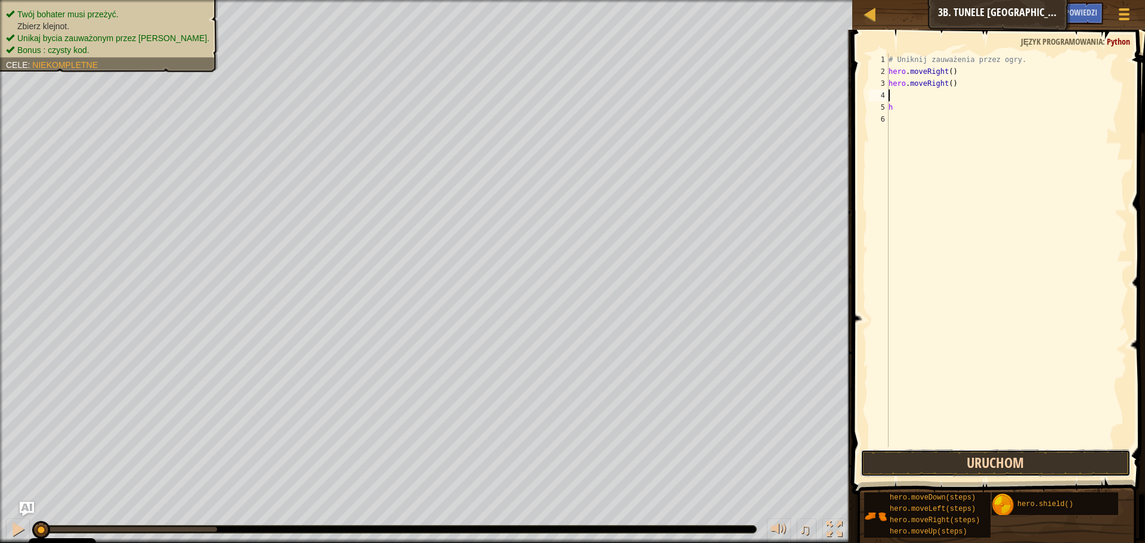
click at [908, 457] on button "Uruchom" at bounding box center [995, 463] width 270 height 27
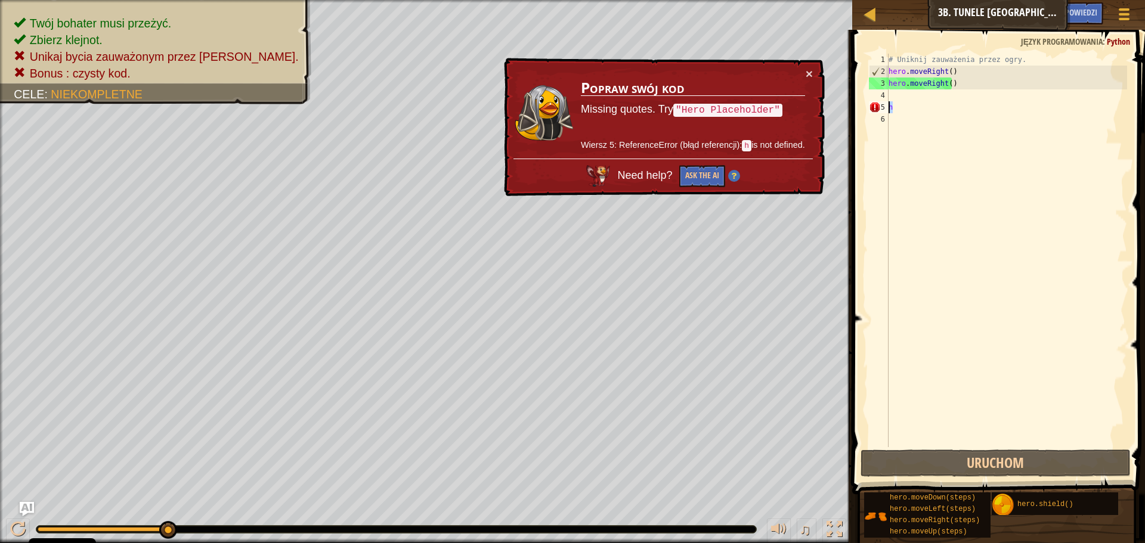
drag, startPoint x: 899, startPoint y: 109, endPoint x: 863, endPoint y: 104, distance: 35.5
click at [863, 104] on div "1 2 3 4 5 6 # Uniknij zauważenia przez ogry. hero . moveRight ( ) hero . moveRi…" at bounding box center [996, 286] width 296 height 500
type textarea "h"
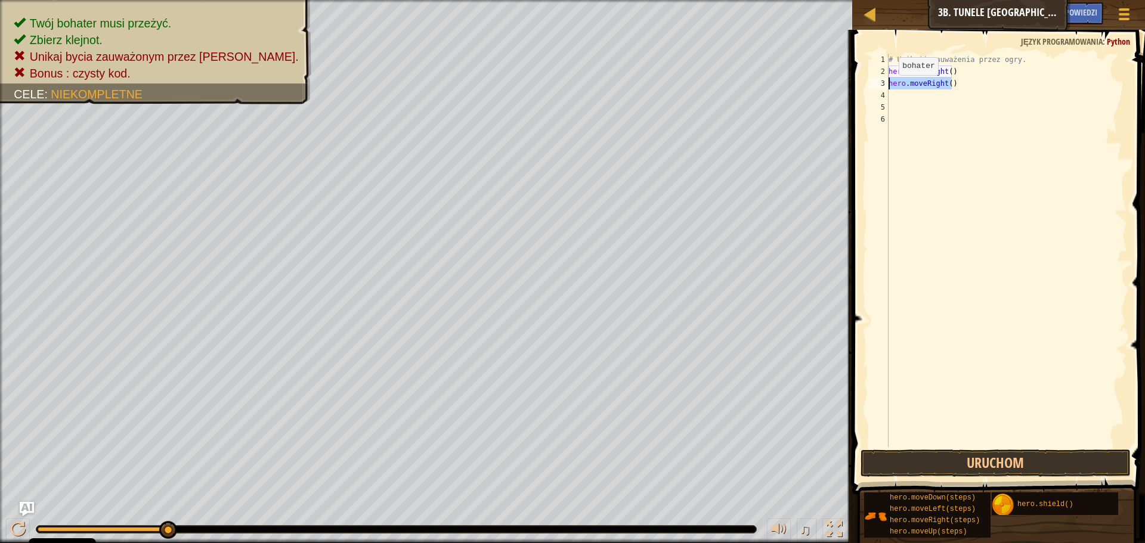
drag, startPoint x: 952, startPoint y: 84, endPoint x: 888, endPoint y: 87, distance: 63.9
click at [888, 87] on div "# Uniknij zauważenia przez ogry. hero . moveRight ( ) hero . moveRight ( )" at bounding box center [1006, 262] width 241 height 417
type textarea "hero.moveRight()"
type textarea "h"
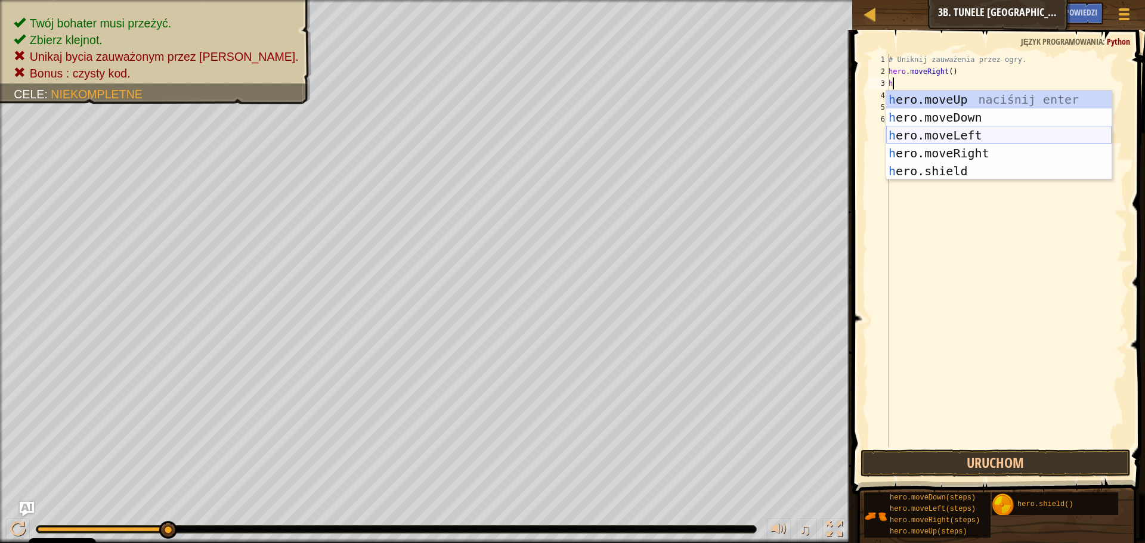
click at [960, 131] on div "h ero.moveUp naciśnij enter h ero.moveDown naciśnij enter h ero.moveLeft naciśn…" at bounding box center [998, 153] width 225 height 125
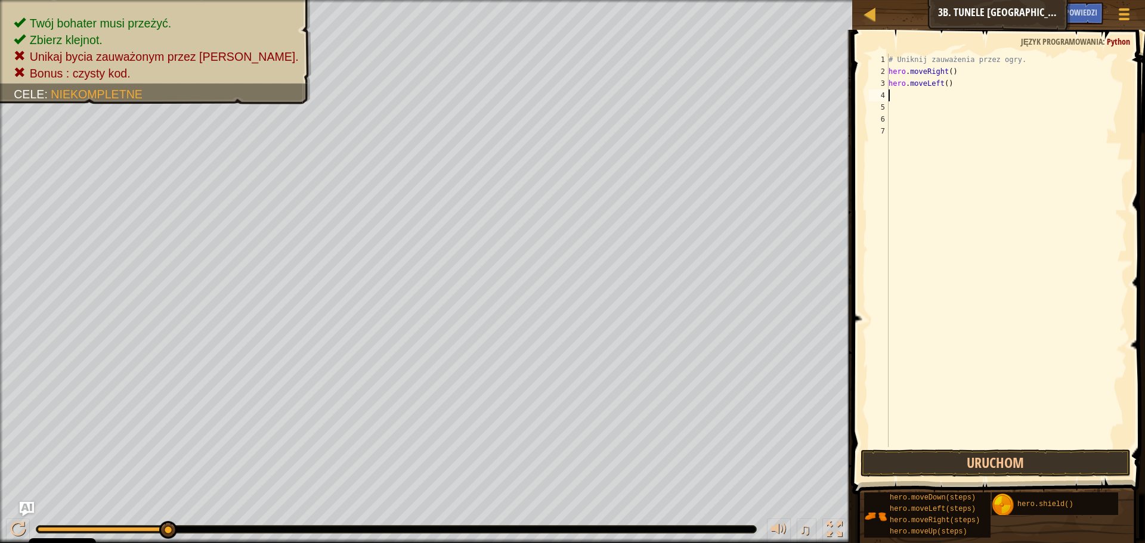
type textarea "h"
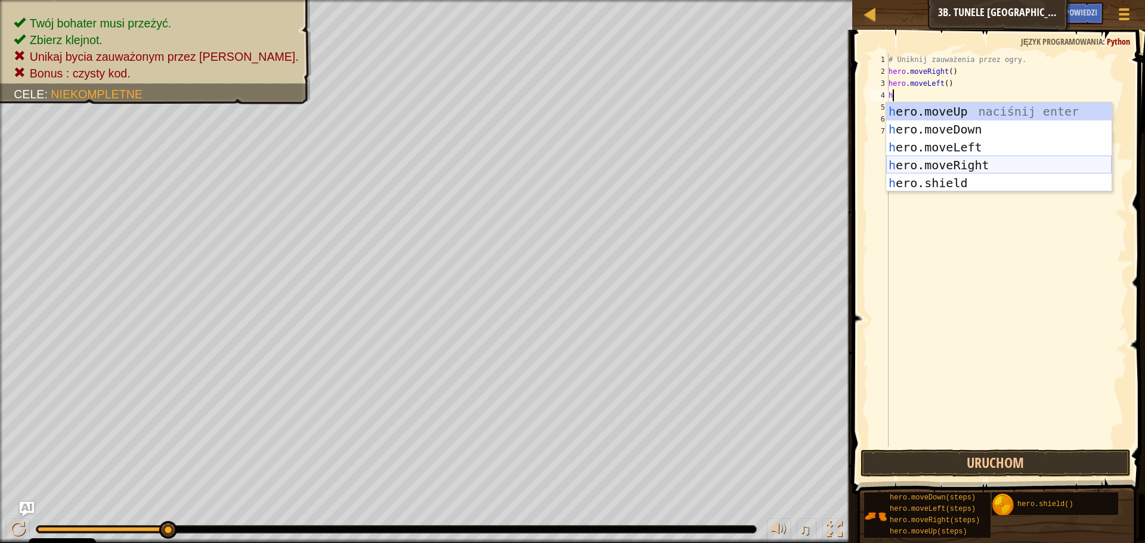
click at [972, 161] on div "h ero.moveUp naciśnij enter h ero.moveDown naciśnij enter h ero.moveLeft naciśn…" at bounding box center [998, 165] width 225 height 125
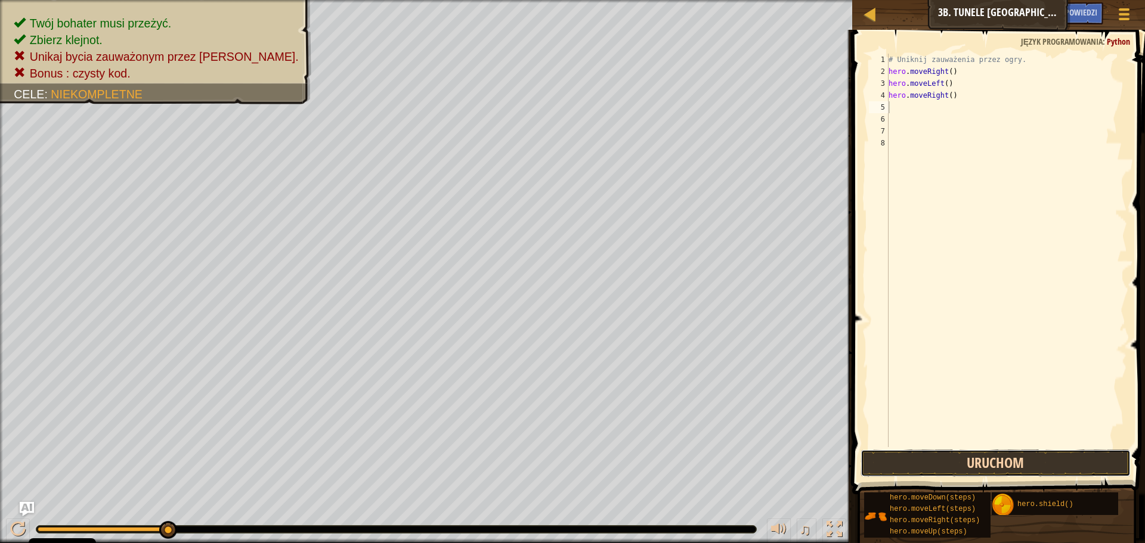
drag, startPoint x: 925, startPoint y: 467, endPoint x: 922, endPoint y: 461, distance: 6.7
click at [926, 466] on button "Uruchom" at bounding box center [995, 463] width 270 height 27
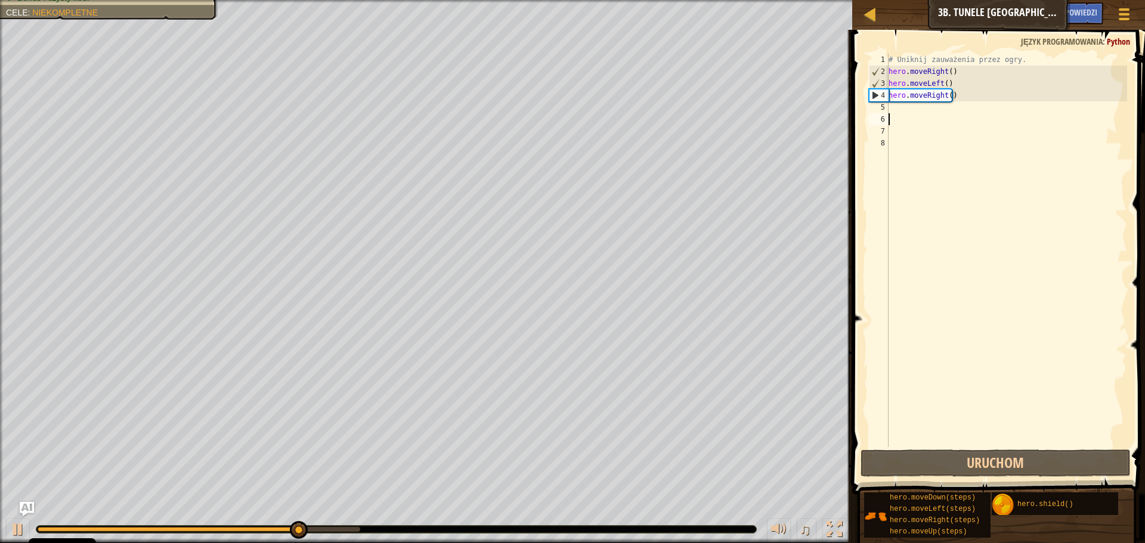
click at [920, 116] on div "# Uniknij zauważenia przez ogry. hero . moveRight ( ) hero . moveLeft ( ) hero …" at bounding box center [1006, 262] width 241 height 417
click at [913, 110] on div "# Uniknij zauważenia przez ogry. hero . moveRight ( ) hero . moveLeft ( ) hero …" at bounding box center [1006, 262] width 241 height 417
type textarea "h"
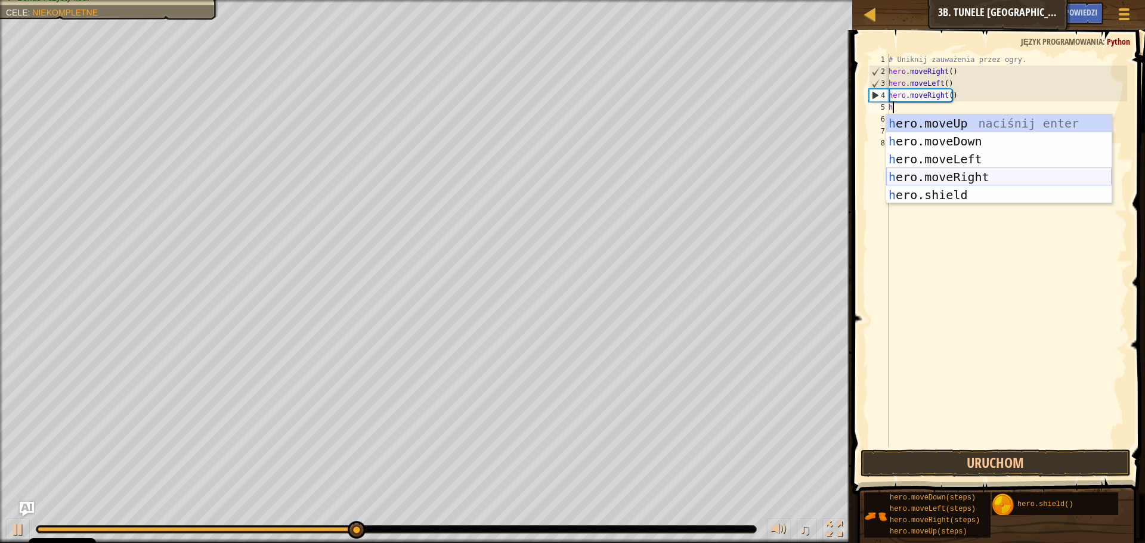
click at [964, 172] on div "h ero.moveUp naciśnij enter h ero.moveDown naciśnij enter h ero.moveLeft naciśn…" at bounding box center [998, 176] width 225 height 125
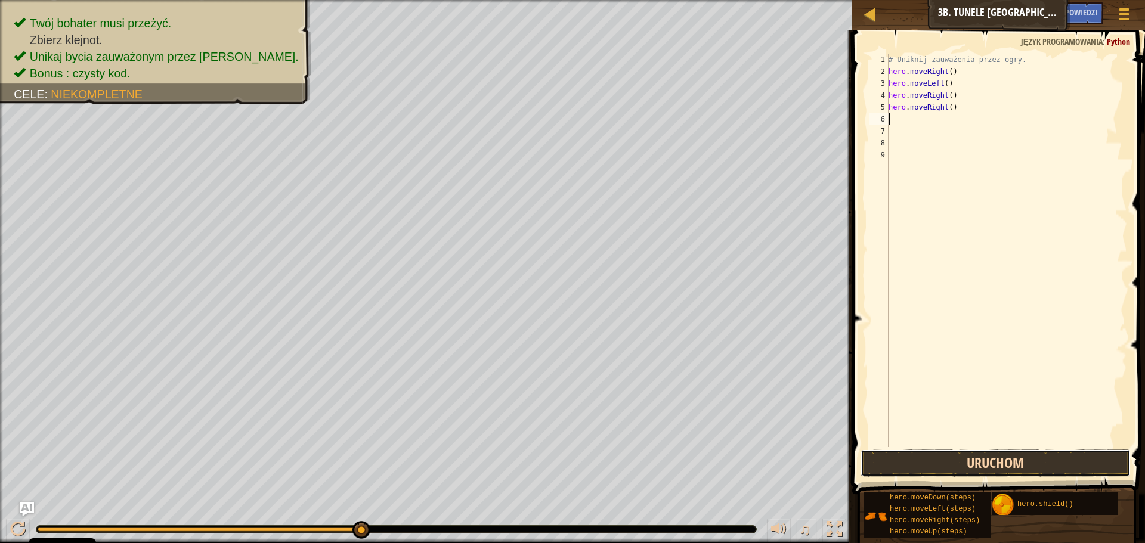
click at [980, 457] on button "Uruchom" at bounding box center [995, 463] width 270 height 27
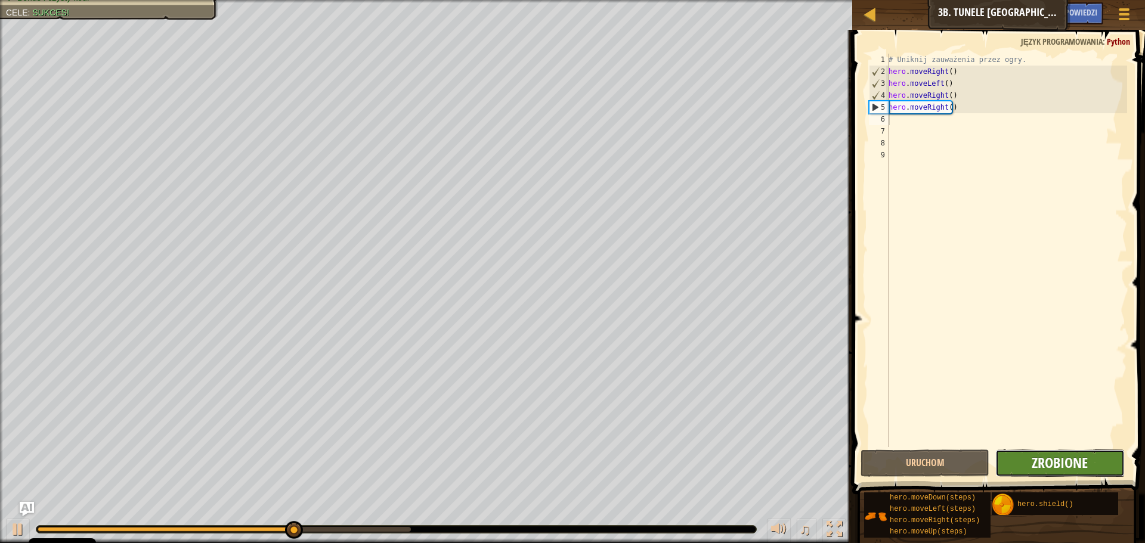
click at [1055, 464] on span "Zrobione" at bounding box center [1060, 462] width 56 height 19
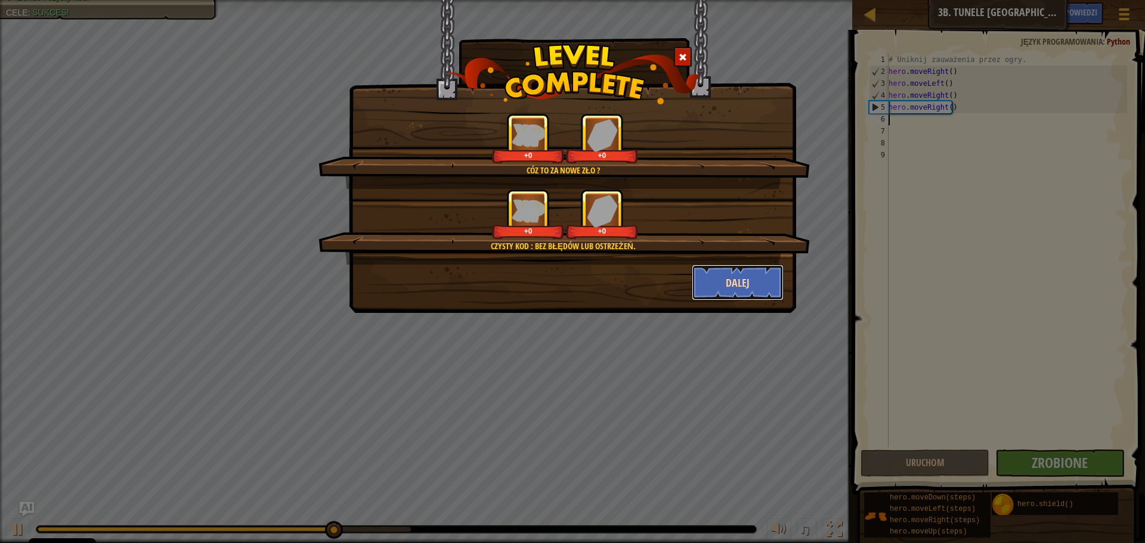
click at [730, 283] on button "Dalej" at bounding box center [738, 283] width 92 height 36
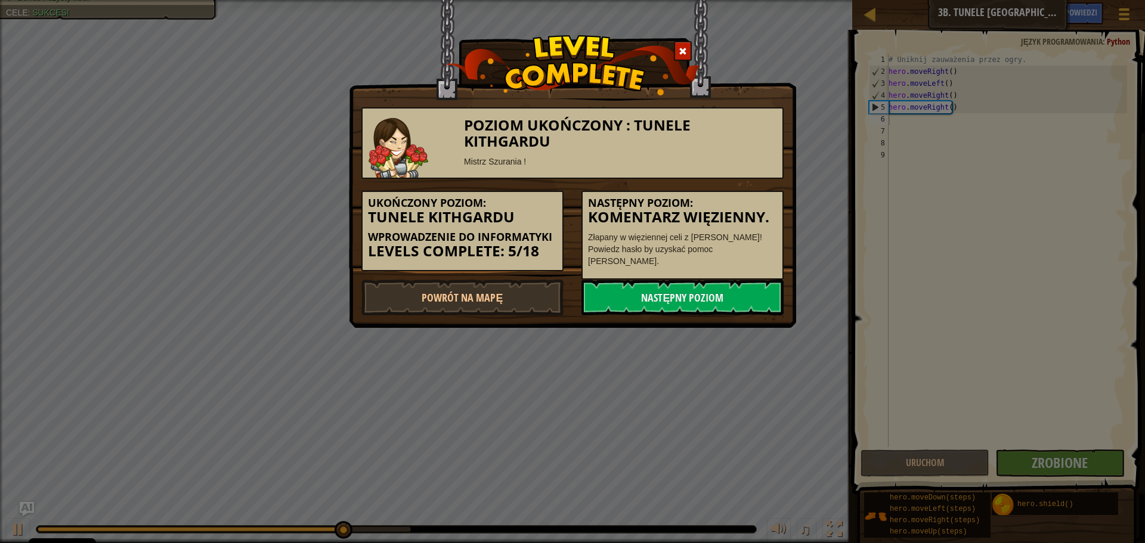
click at [727, 284] on link "Następny poziom" at bounding box center [682, 298] width 202 height 36
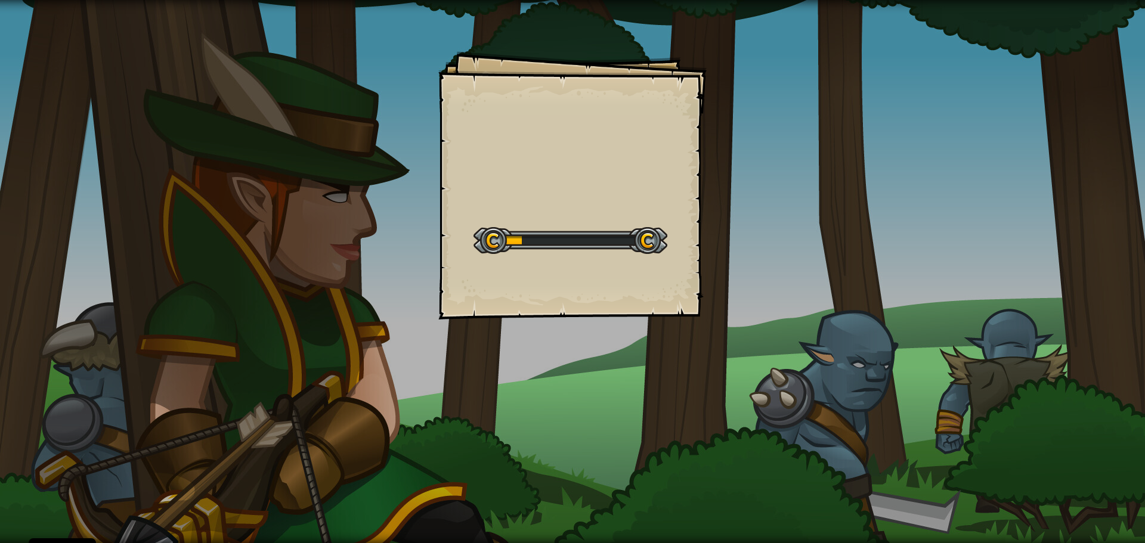
click at [692, 293] on div "Goals Start Level Błąd podczas ładowania danych z serwera Żeby zagrać w ten poz…" at bounding box center [572, 185] width 268 height 268
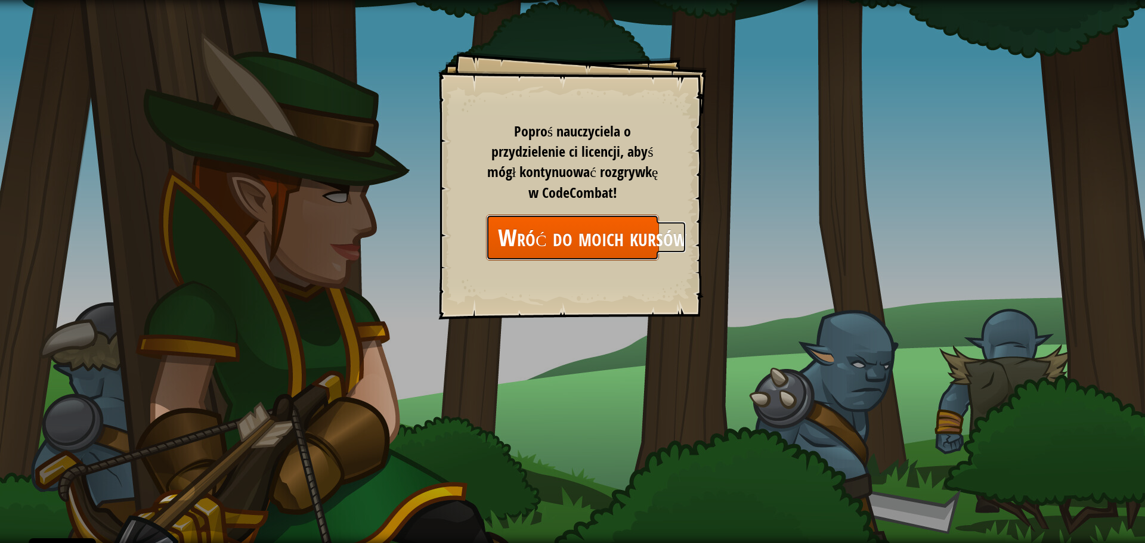
click at [617, 240] on link "Wróć do moich kursów" at bounding box center [572, 238] width 173 height 46
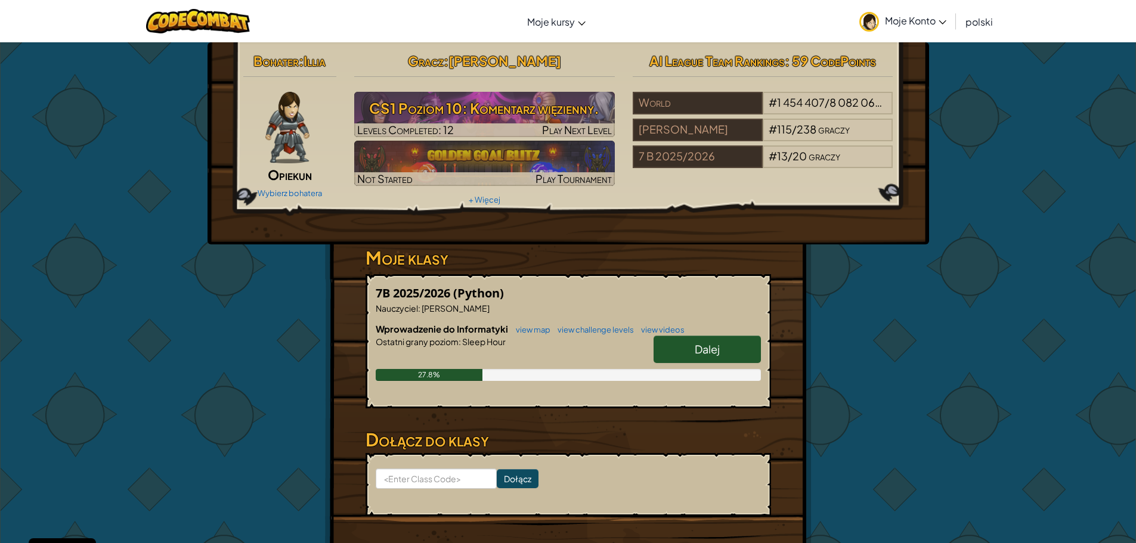
click at [654, 352] on link "Dalej" at bounding box center [707, 349] width 107 height 27
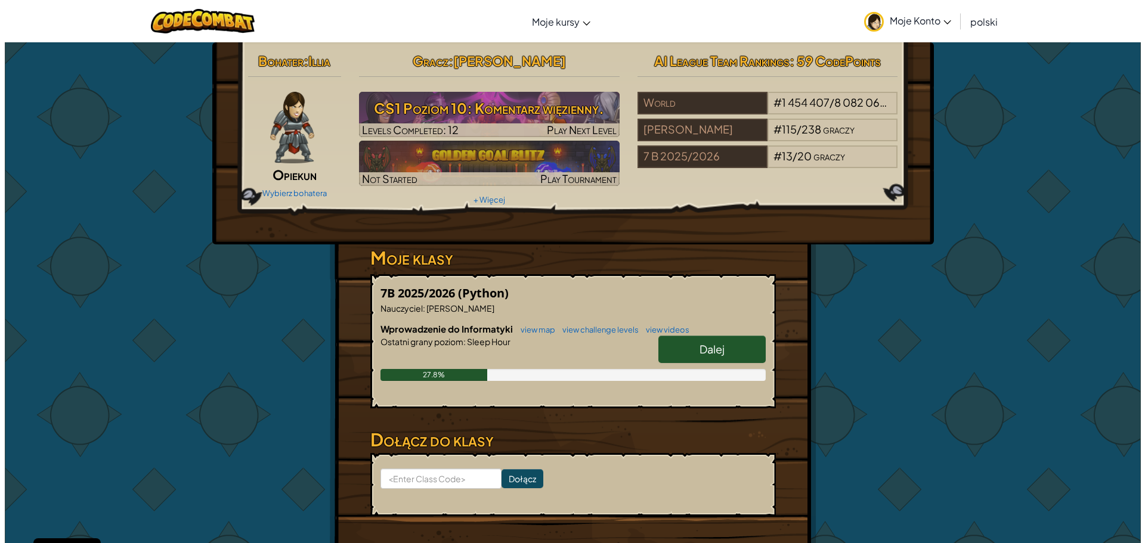
select select "pl"
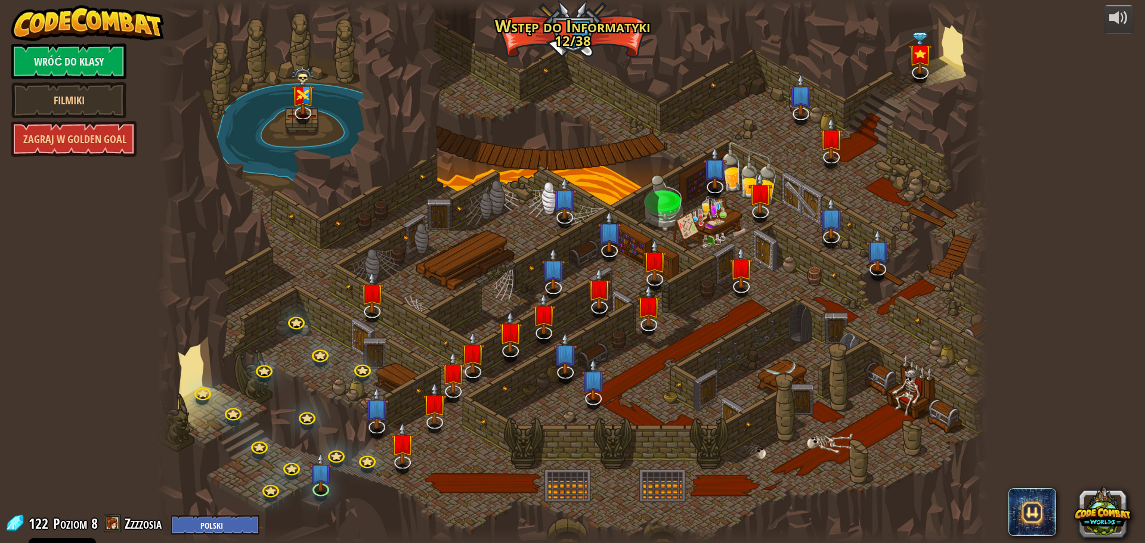
select select "pl"
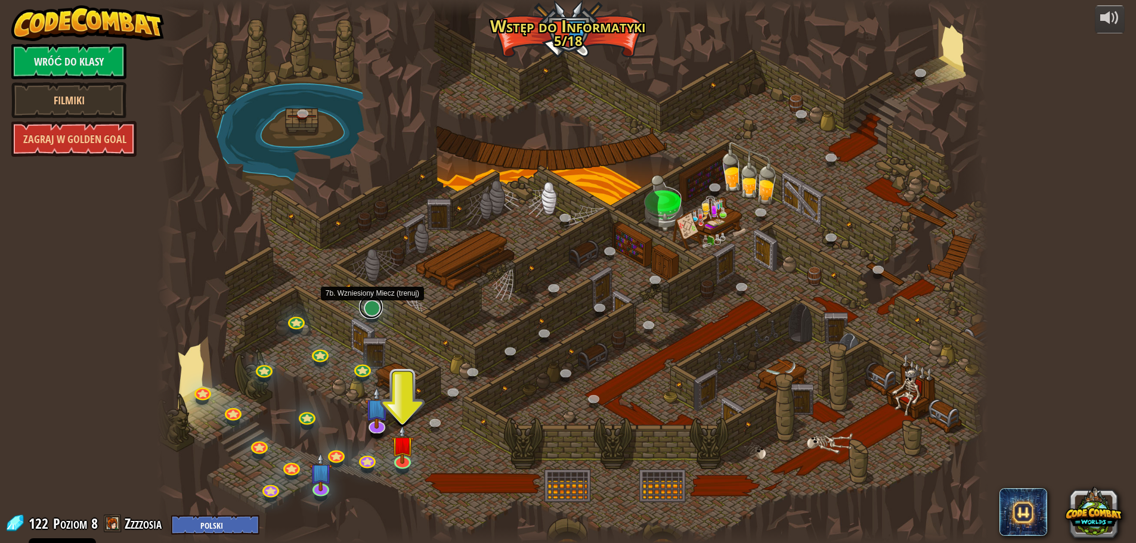
click at [371, 306] on link at bounding box center [371, 307] width 24 height 24
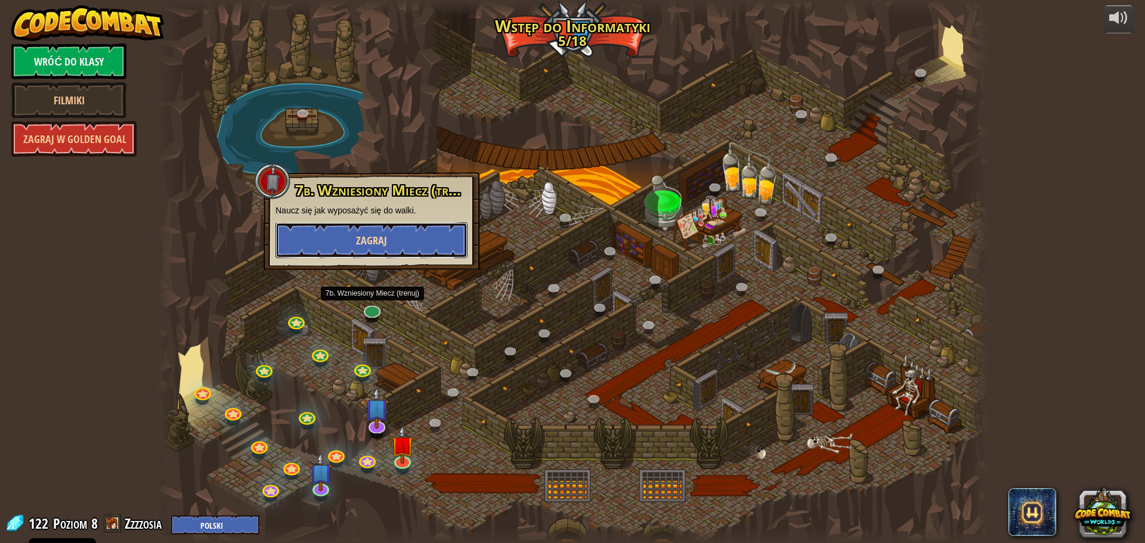
click at [383, 253] on button "Zagraj" at bounding box center [371, 240] width 192 height 36
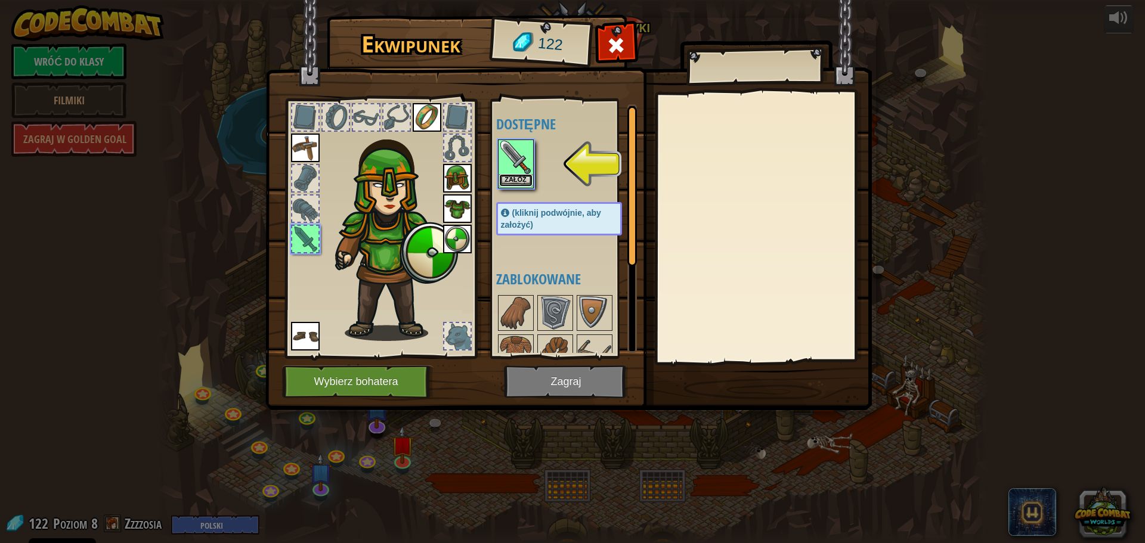
click at [502, 185] on button "Załóż" at bounding box center [515, 180] width 33 height 13
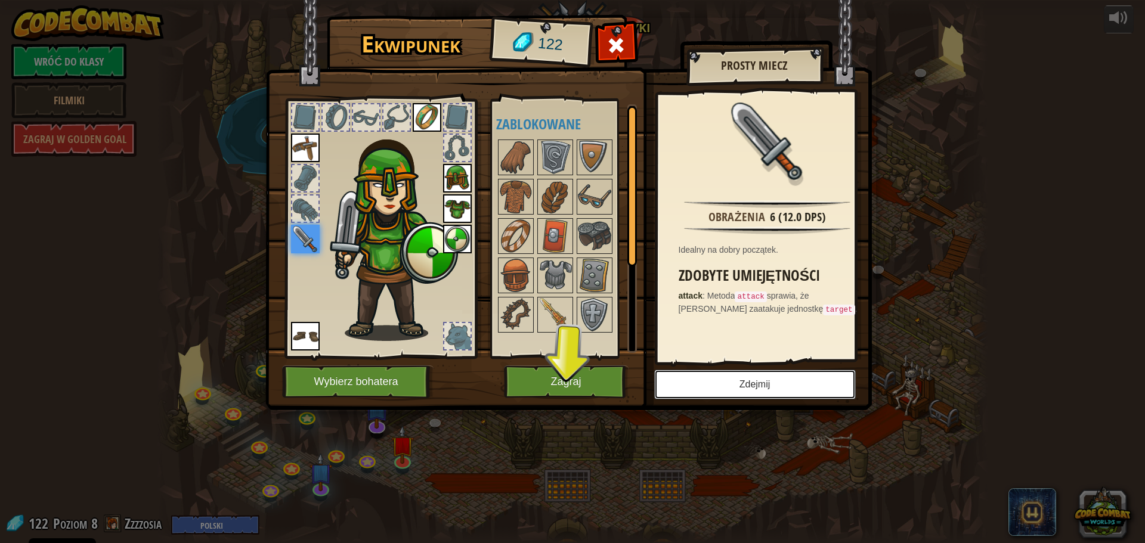
click at [741, 376] on button "Zdejmij" at bounding box center [755, 385] width 202 height 30
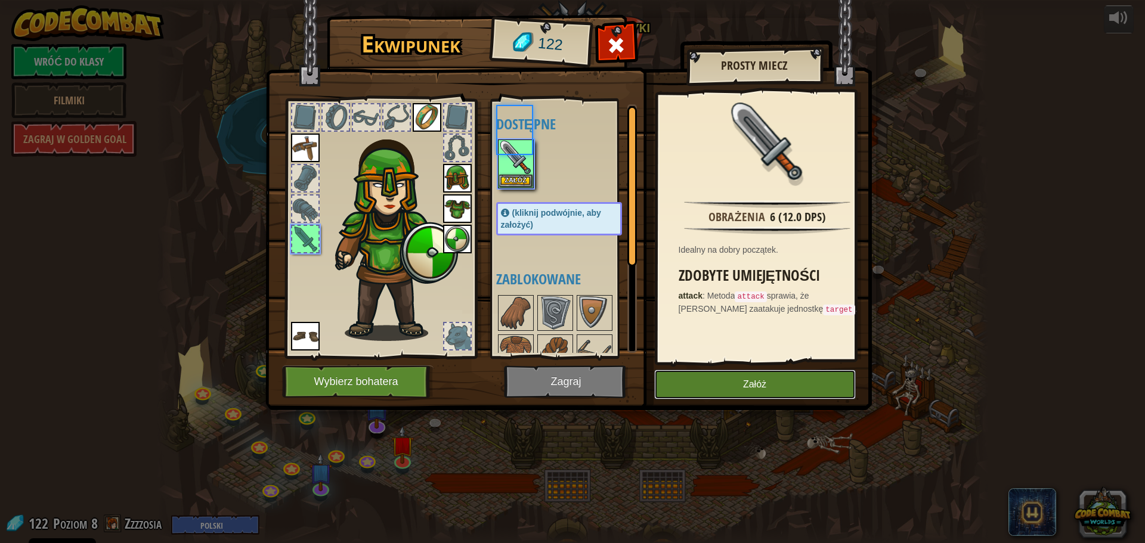
click at [742, 383] on button "Załóż" at bounding box center [755, 385] width 202 height 30
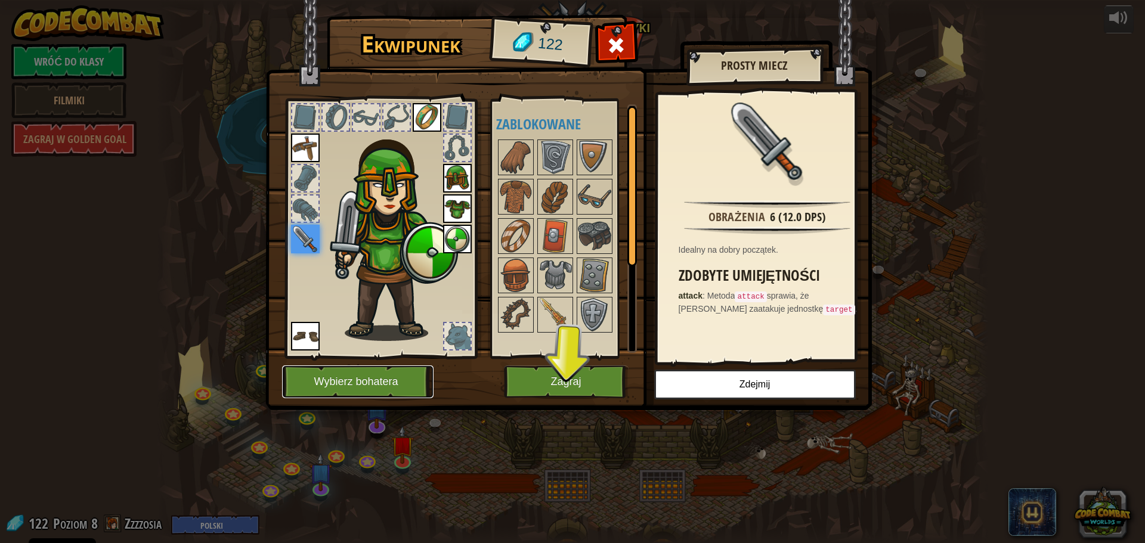
click at [373, 384] on button "Wybierz bohatera" at bounding box center [357, 382] width 151 height 33
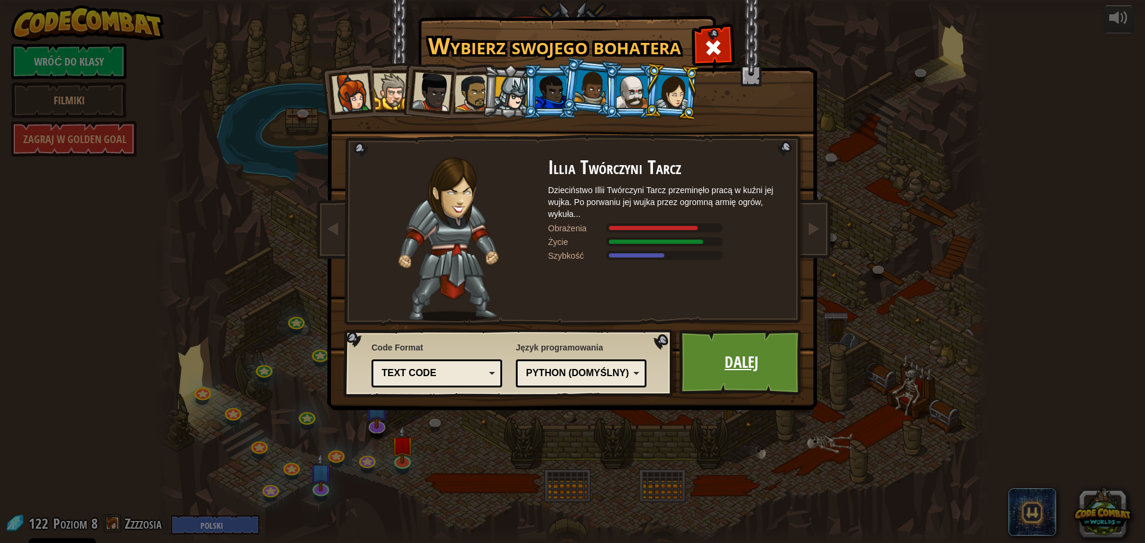
click at [736, 370] on link "Dalej" at bounding box center [741, 363] width 125 height 66
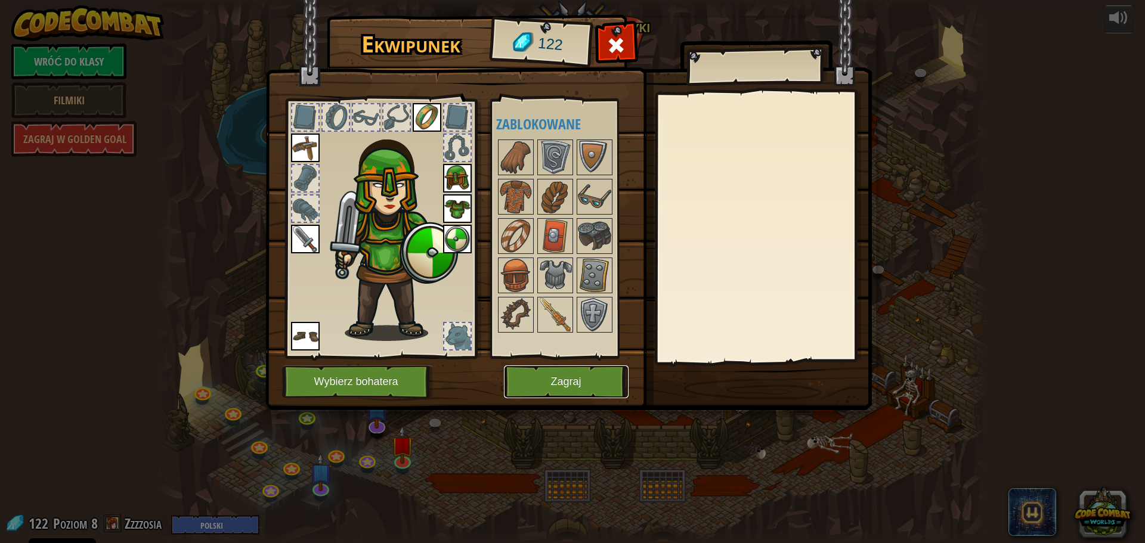
click at [593, 378] on button "Zagraj" at bounding box center [566, 382] width 125 height 33
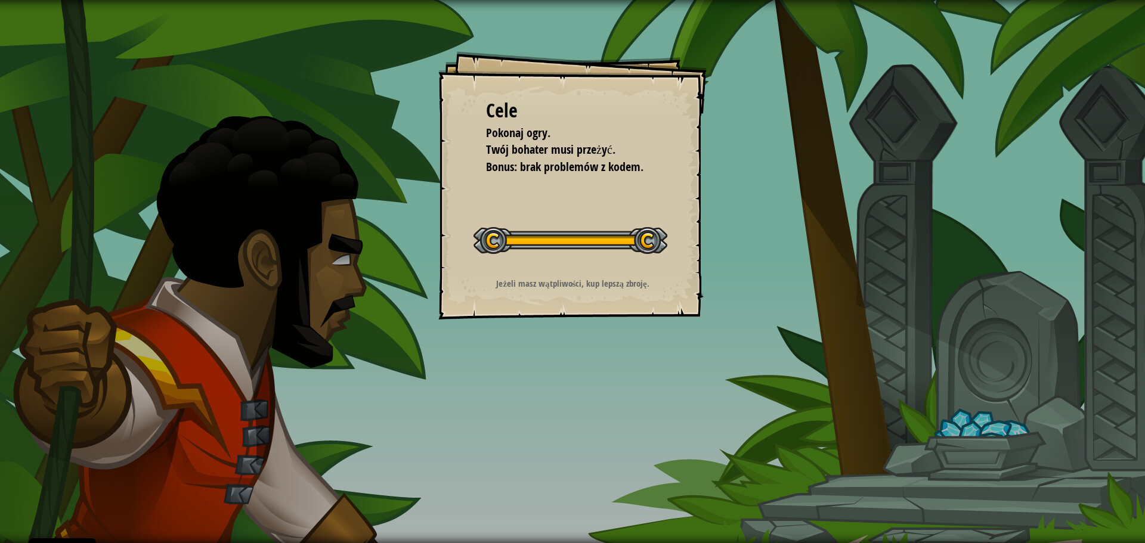
click at [645, 253] on div "Rozpocznij poziom" at bounding box center [570, 239] width 194 height 48
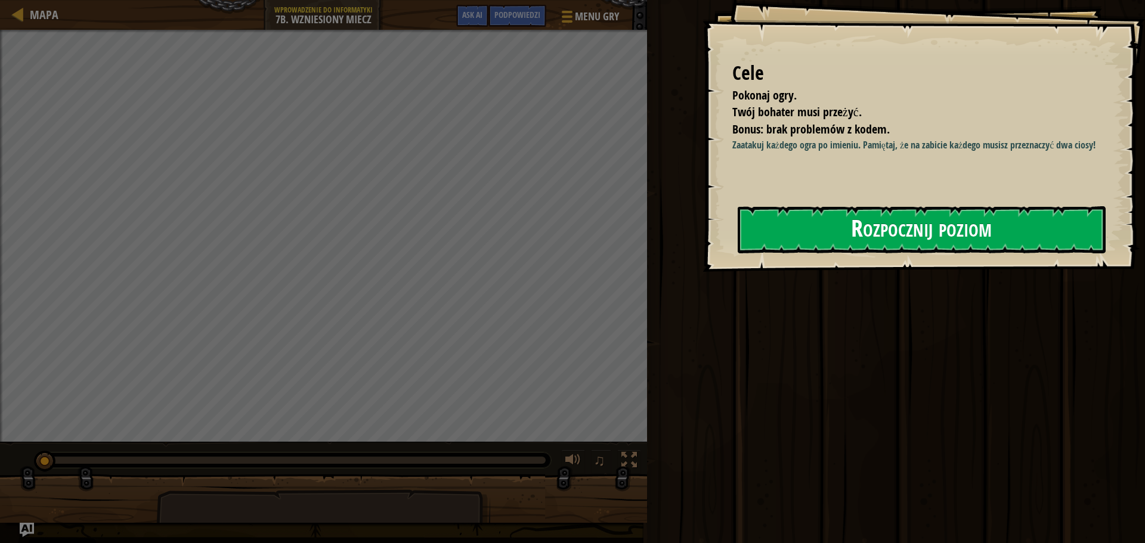
click at [795, 239] on button "Rozpocznij poziom" at bounding box center [922, 229] width 368 height 47
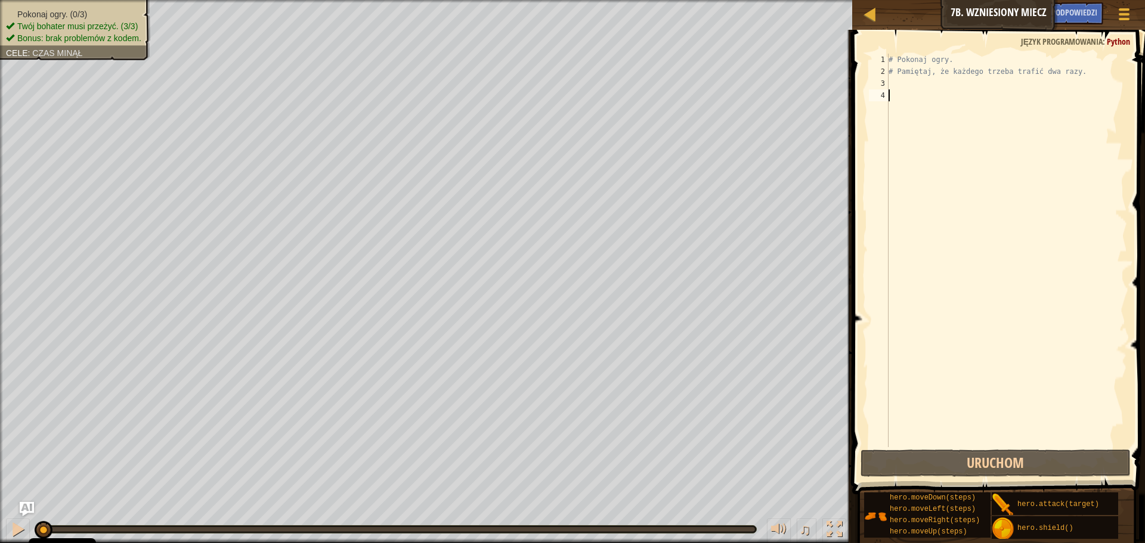
click at [894, 78] on div "# Pokonaj ogry. # Pamiętaj, że każdego trzeba trafić dwa razy." at bounding box center [1006, 262] width 241 height 417
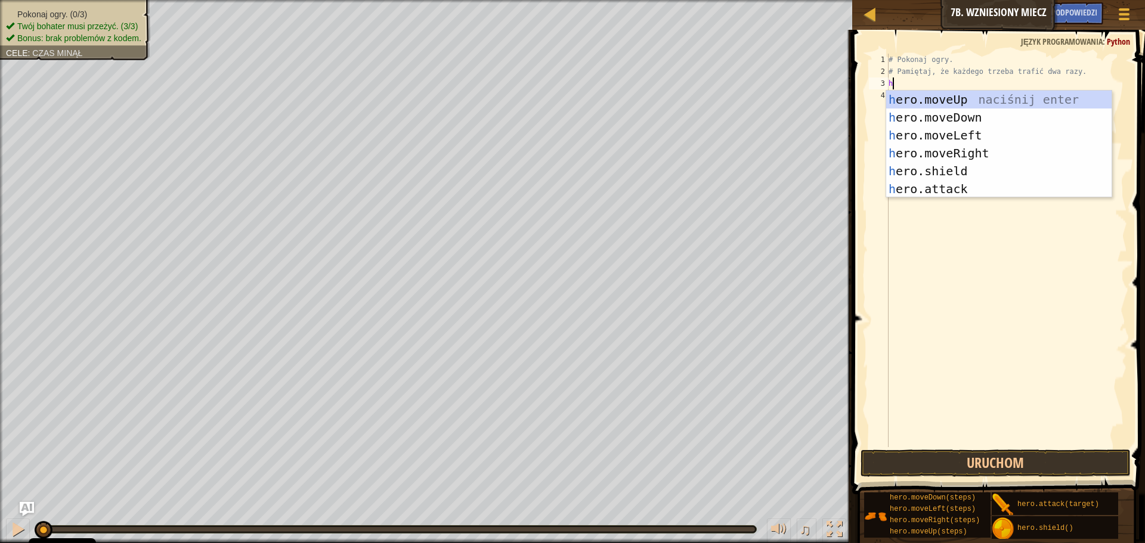
scroll to position [5, 0]
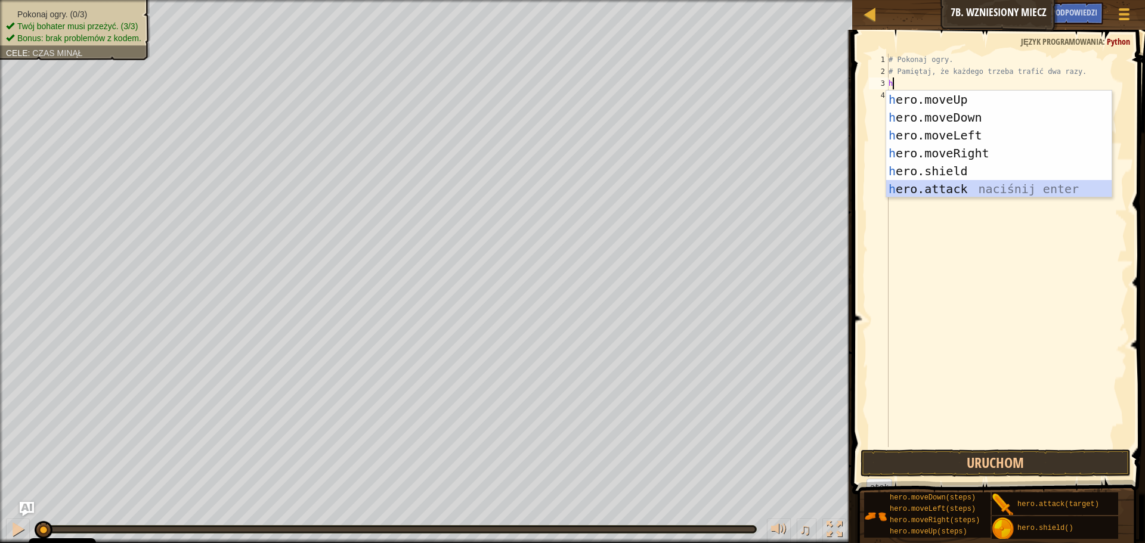
click at [933, 186] on div "h ero.moveUp naciśnij enter h ero.moveDown naciśnij enter h ero.moveLeft naciśn…" at bounding box center [998, 162] width 225 height 143
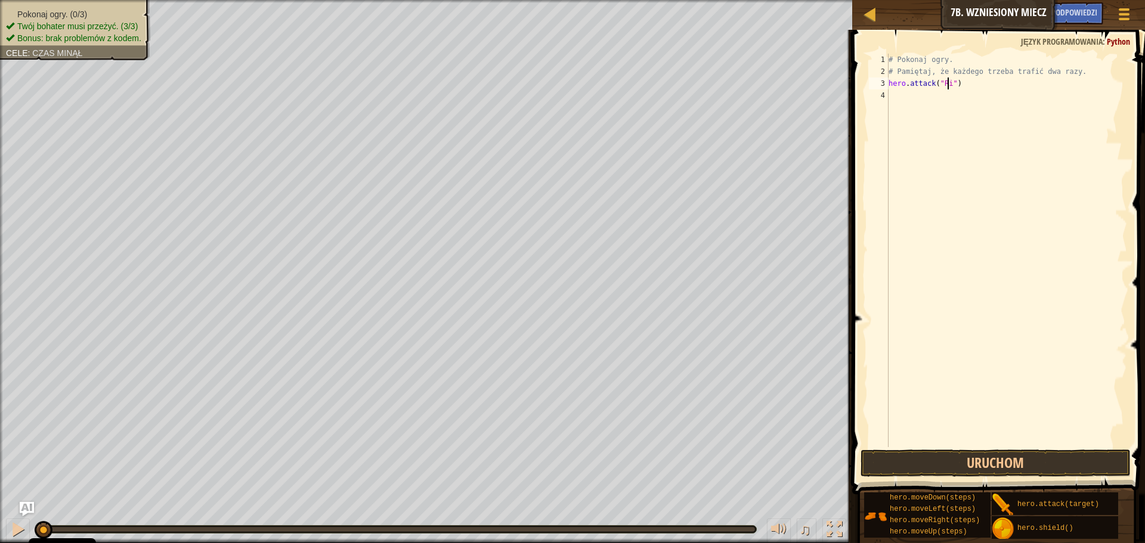
scroll to position [5, 5]
click at [962, 89] on div "# Pokonaj ogry. # Pamiętaj, że każdego trzeba trafić dwa razy. hero . attack ( …" at bounding box center [1006, 262] width 241 height 417
type textarea "hero.attack("Rig")"
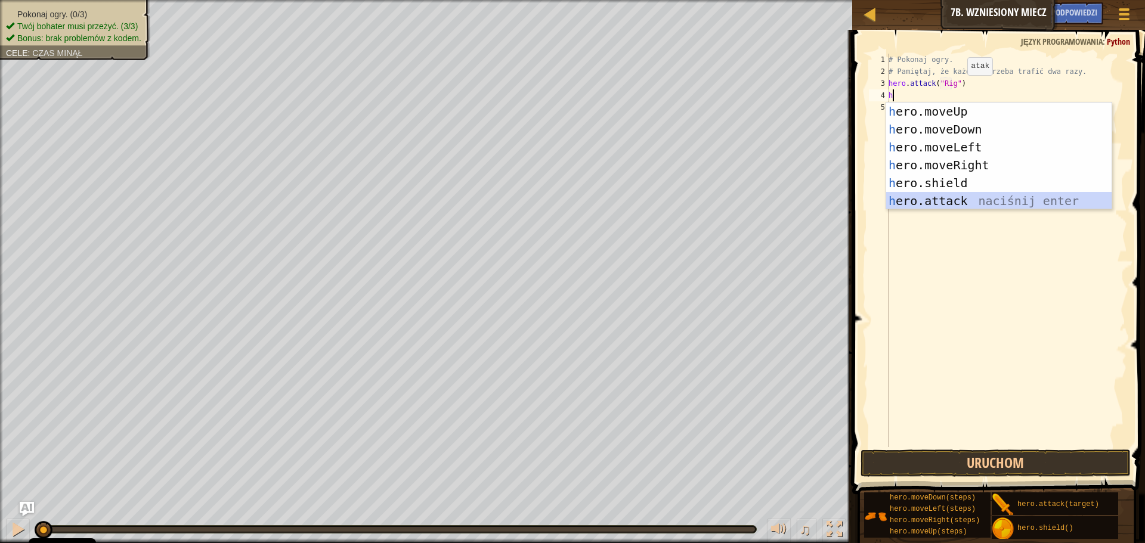
click at [939, 199] on div "h ero.moveUp naciśnij enter h ero.moveDown naciśnij enter h ero.moveLeft naciśn…" at bounding box center [998, 174] width 225 height 143
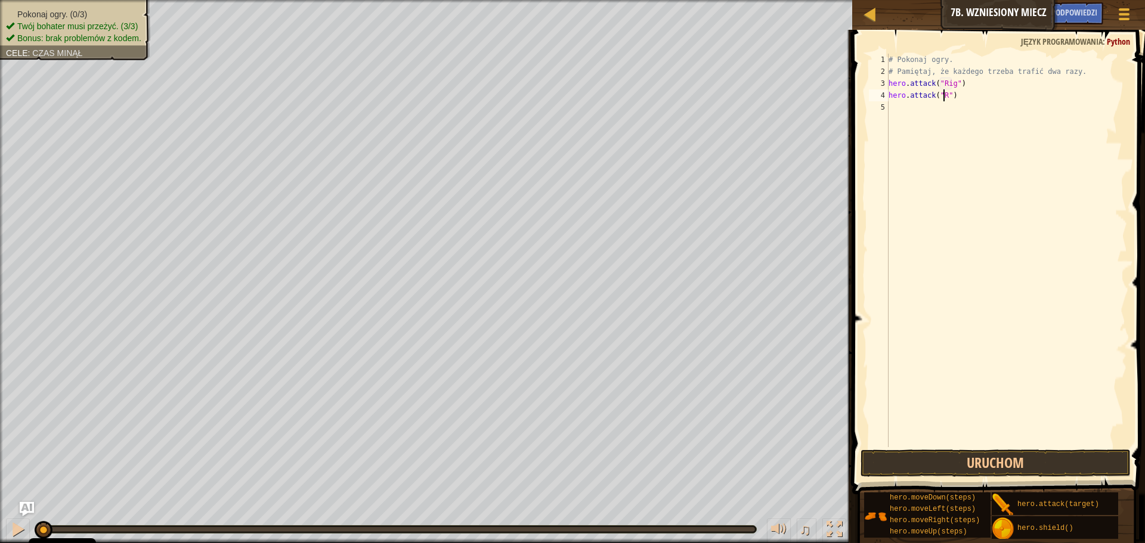
scroll to position [5, 5]
type textarea "hero.attack("Rig")"
click at [988, 93] on div "# Pokonaj ogry. # Pamiętaj, że każdego trzeba trafić dwa razy. hero . attack ( …" at bounding box center [1006, 262] width 241 height 417
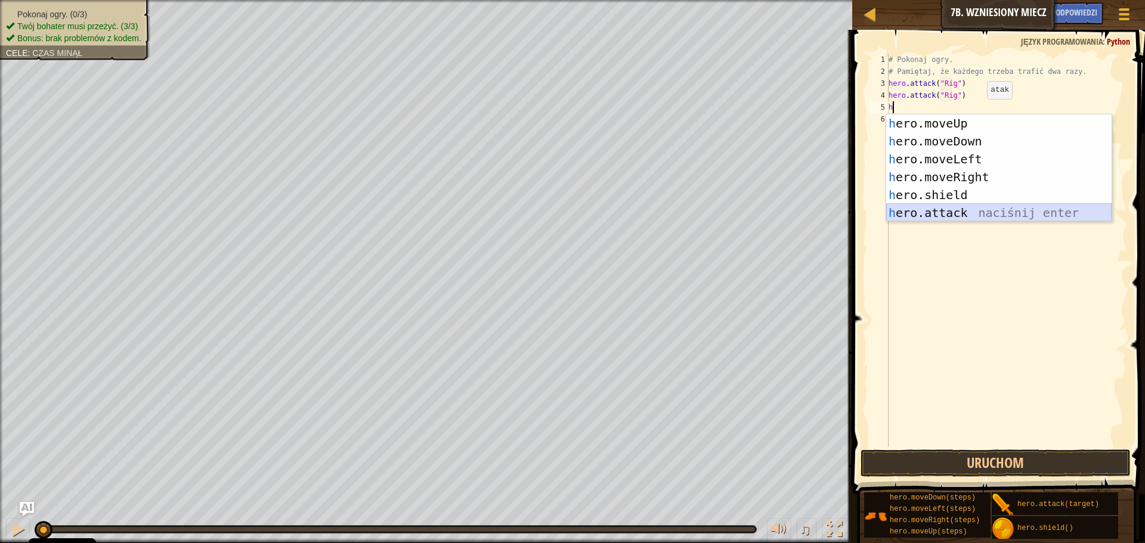
click at [908, 214] on div "h ero.moveUp naciśnij enter h ero.moveDown naciśnij enter h ero.moveLeft naciśn…" at bounding box center [998, 185] width 225 height 143
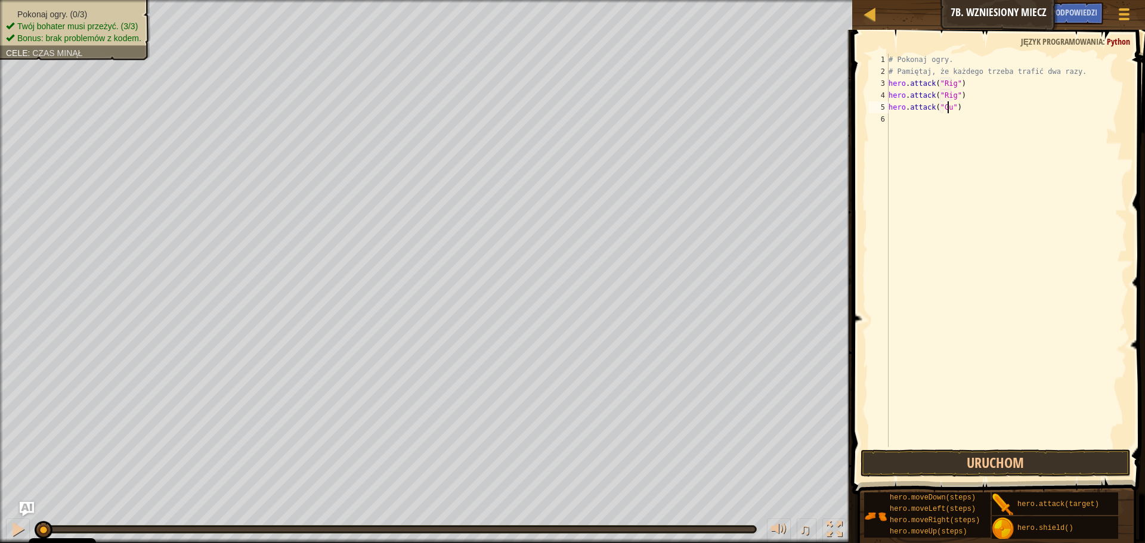
scroll to position [5, 5]
type textarea "hero.attack("Gurt")"
click at [970, 109] on div "# Pokonaj ogry. # Pamiętaj, że każdego trzeba trafić dwa razy. hero . attack ( …" at bounding box center [1006, 262] width 241 height 417
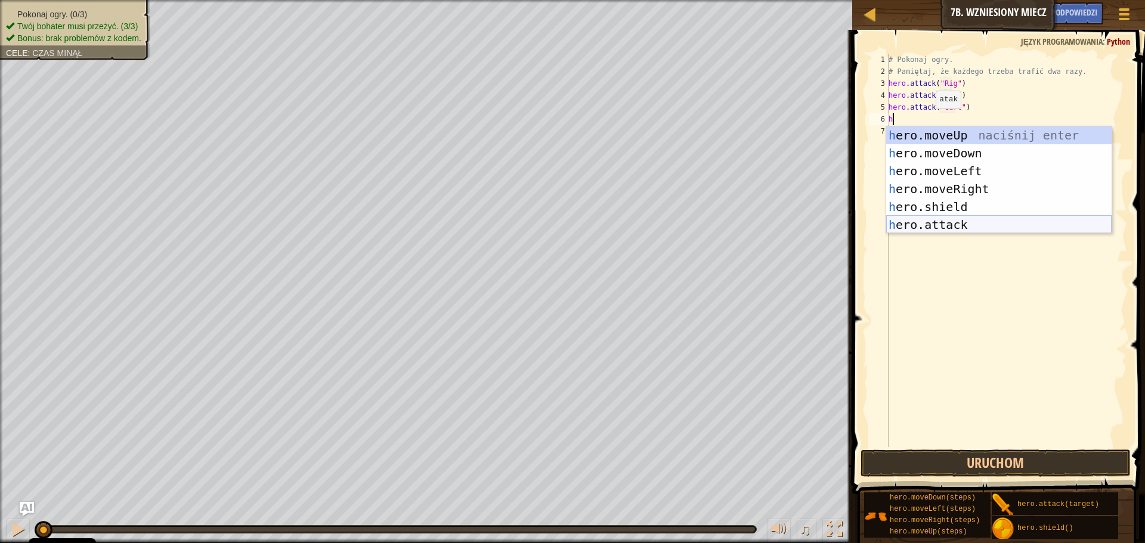
drag, startPoint x: 934, startPoint y: 218, endPoint x: 927, endPoint y: 180, distance: 38.7
click at [933, 217] on div "h ero.moveUp naciśnij enter h ero.moveDown naciśnij enter h ero.moveLeft naciśn…" at bounding box center [998, 197] width 225 height 143
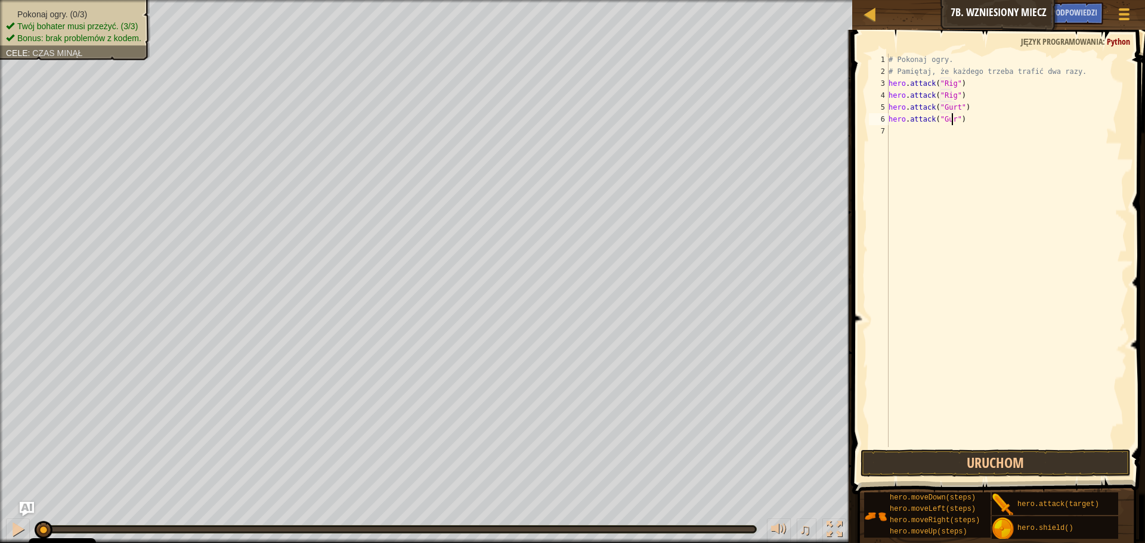
scroll to position [5, 5]
type textarea "hero.attack("Gurt")"
click at [976, 122] on div "# Pokonaj ogry. # Pamiętaj, że każdego trzeba trafić dwa razy. hero . attack ( …" at bounding box center [1006, 262] width 241 height 417
type textarea "H"
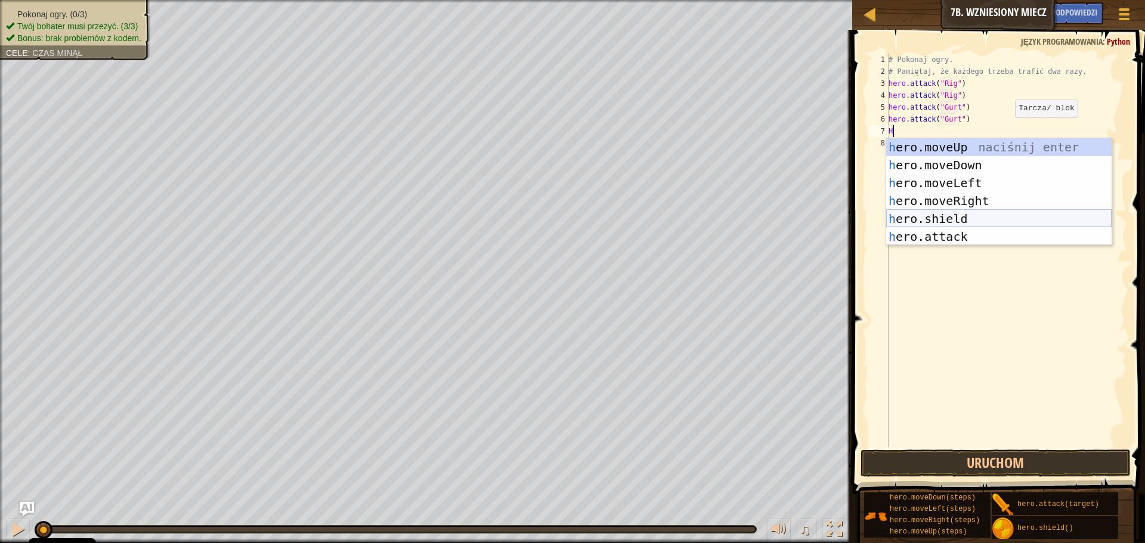
click at [947, 226] on div "h ero.moveUp naciśnij enter h ero.moveDown naciśnij enter h ero.moveLeft naciśn…" at bounding box center [998, 209] width 225 height 143
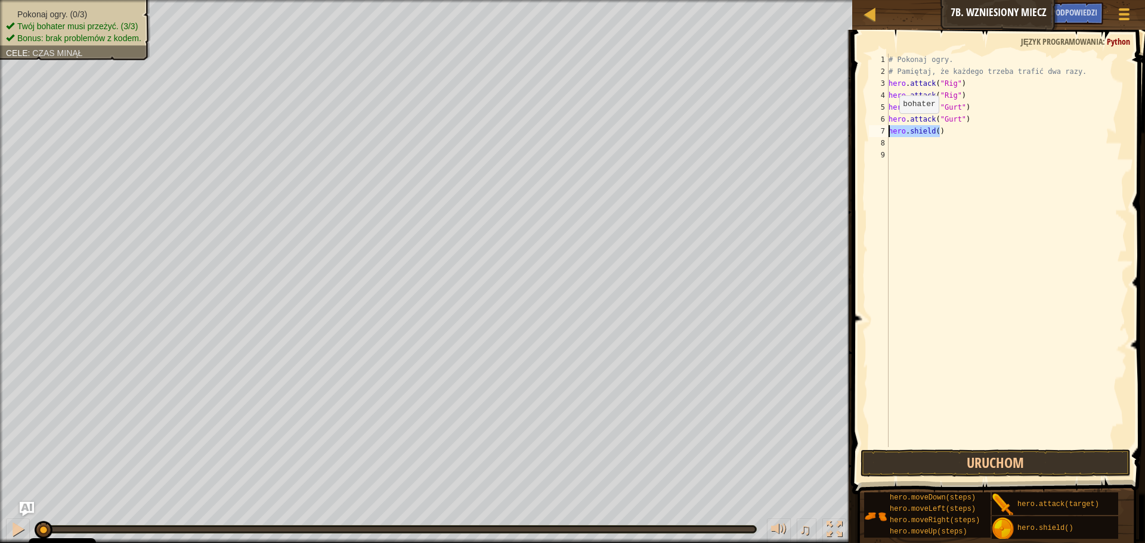
drag, startPoint x: 942, startPoint y: 130, endPoint x: 886, endPoint y: 125, distance: 56.3
click at [886, 125] on div "1 2 3 4 5 6 7 8 9 # Pokonaj ogry. # Pamiętaj, że każdego trzeba trafić dwa razy…" at bounding box center [996, 251] width 261 height 394
type textarea "hero.shield()"
type textarea "H"
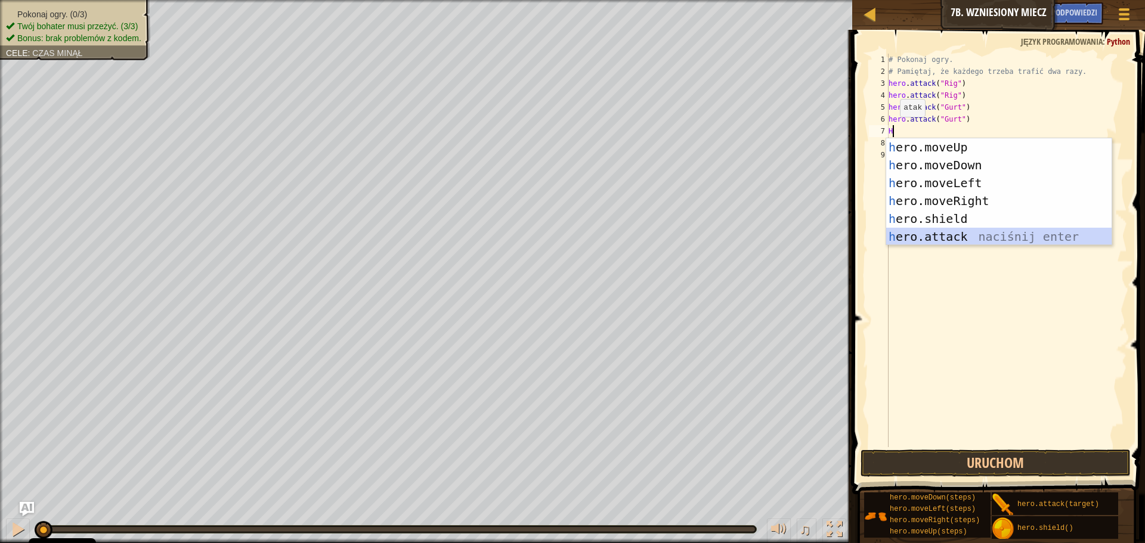
click at [961, 243] on div "h ero.moveUp naciśnij enter h ero.moveDown naciśnij enter h ero.moveLeft naciśn…" at bounding box center [998, 209] width 225 height 143
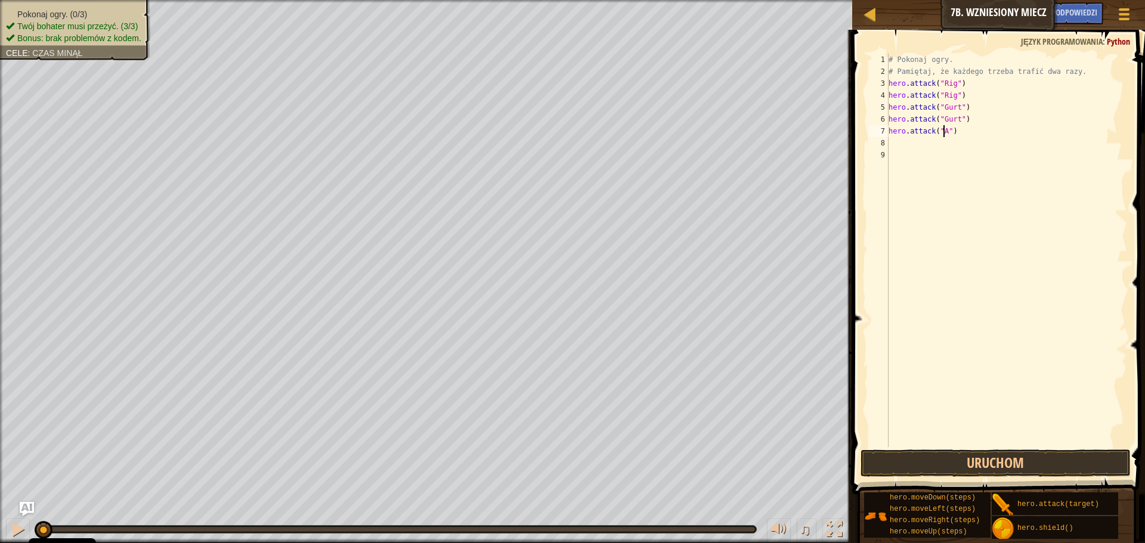
scroll to position [5, 5]
type textarea "hero.attack("Ack")"
click at [964, 130] on div "# Pokonaj ogry. # Pamiętaj, że każdego trzeba trafić dwa razy. hero . attack ( …" at bounding box center [1006, 262] width 241 height 417
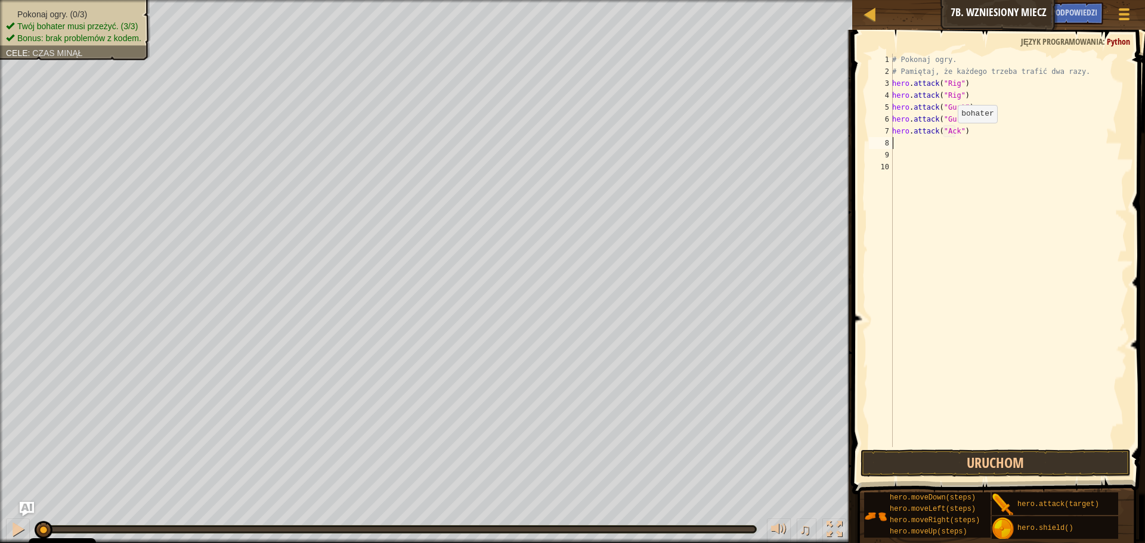
type textarea "h"
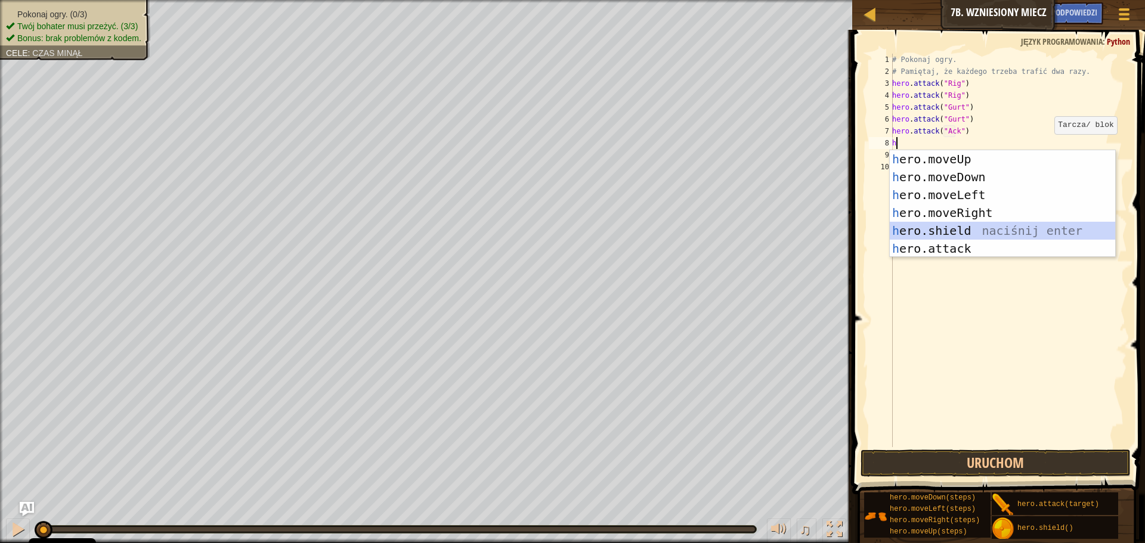
click at [956, 234] on div "h ero.moveUp naciśnij enter h ero.moveDown naciśnij enter h ero.moveLeft naciśn…" at bounding box center [1002, 221] width 225 height 143
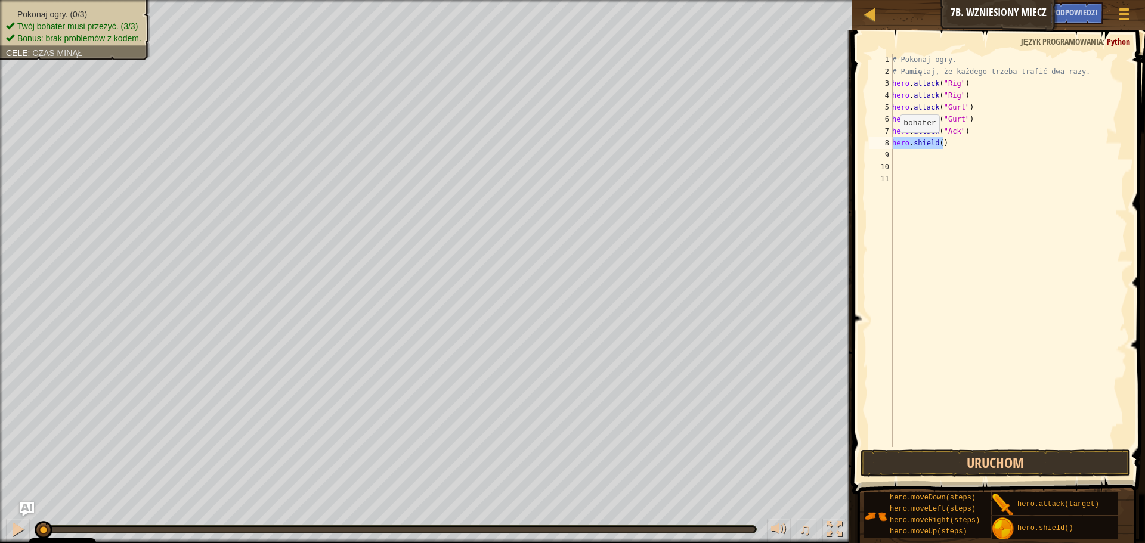
drag, startPoint x: 946, startPoint y: 142, endPoint x: 893, endPoint y: 144, distance: 52.5
click at [893, 144] on div "# Pokonaj ogry. # Pamiętaj, że każdego trzeba trafić dwa razy. hero . attack ( …" at bounding box center [1008, 262] width 237 height 417
type textarea "hero.shield()"
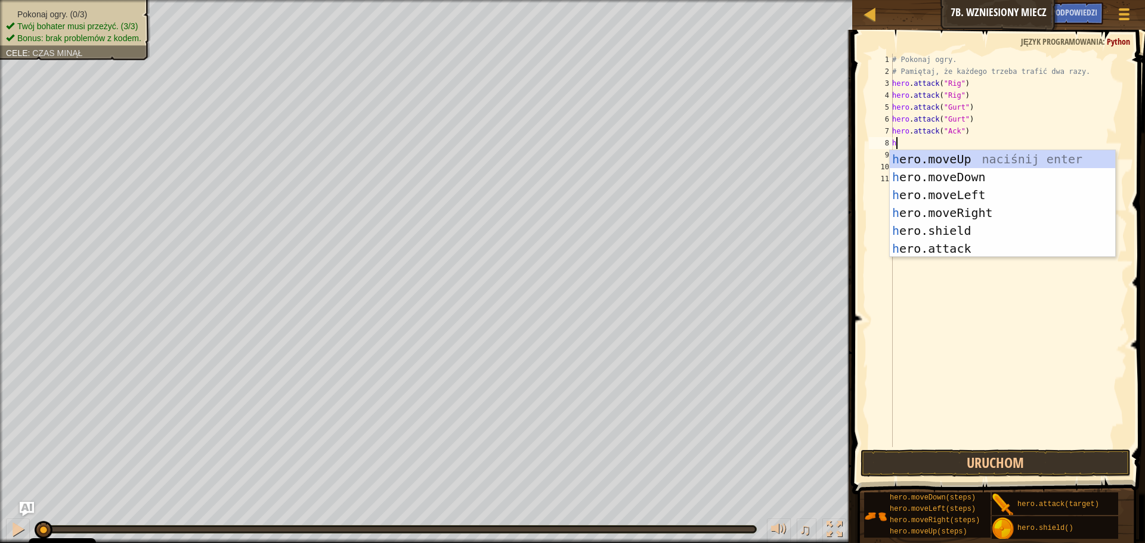
click at [904, 256] on div "h ero.moveUp naciśnij enter h ero.moveDown naciśnij enter h ero.moveLeft naciśn…" at bounding box center [1002, 221] width 225 height 143
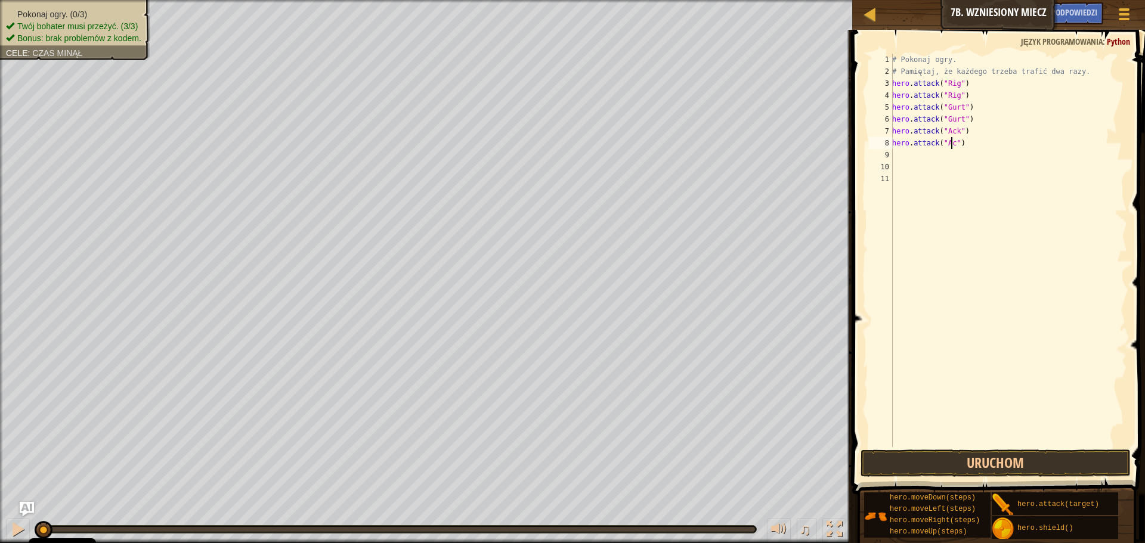
scroll to position [5, 5]
type textarea "hero.attack("Ack")"
click at [924, 458] on button "Uruchom" at bounding box center [995, 463] width 270 height 27
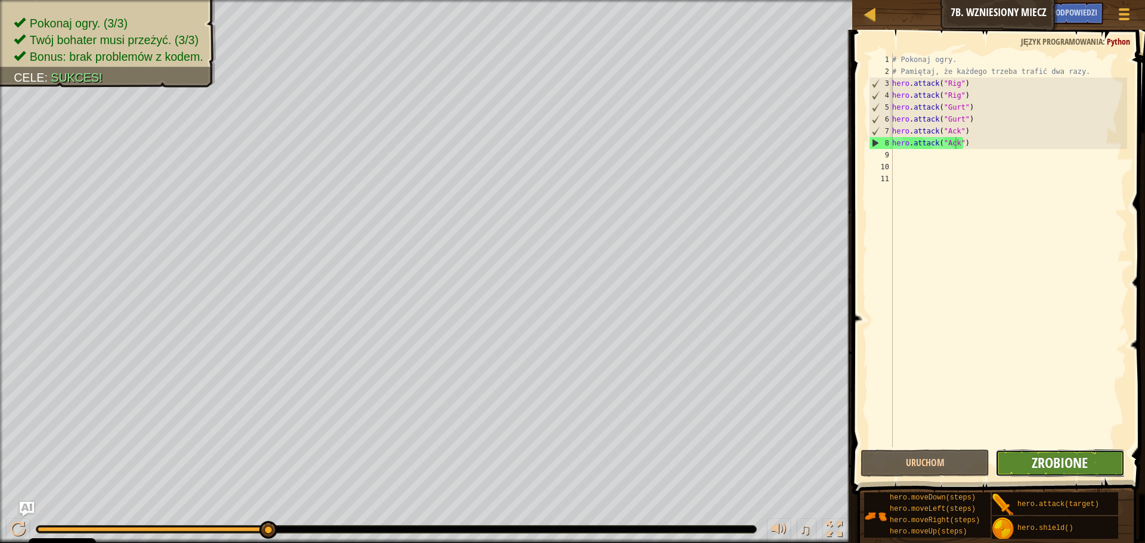
click at [1067, 470] on span "Zrobione" at bounding box center [1060, 462] width 56 height 19
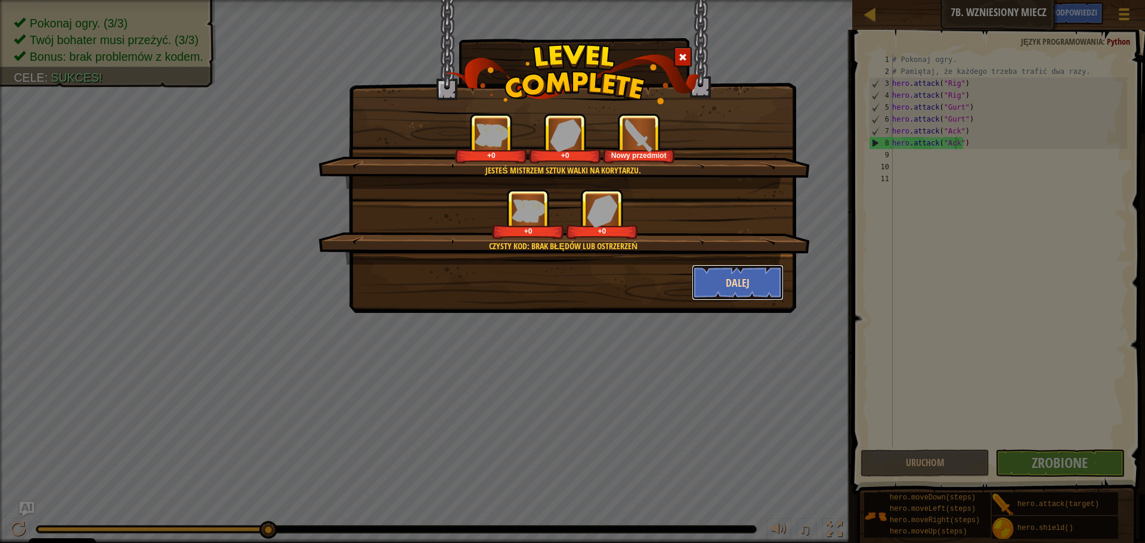
click at [732, 275] on button "Dalej" at bounding box center [738, 283] width 92 height 36
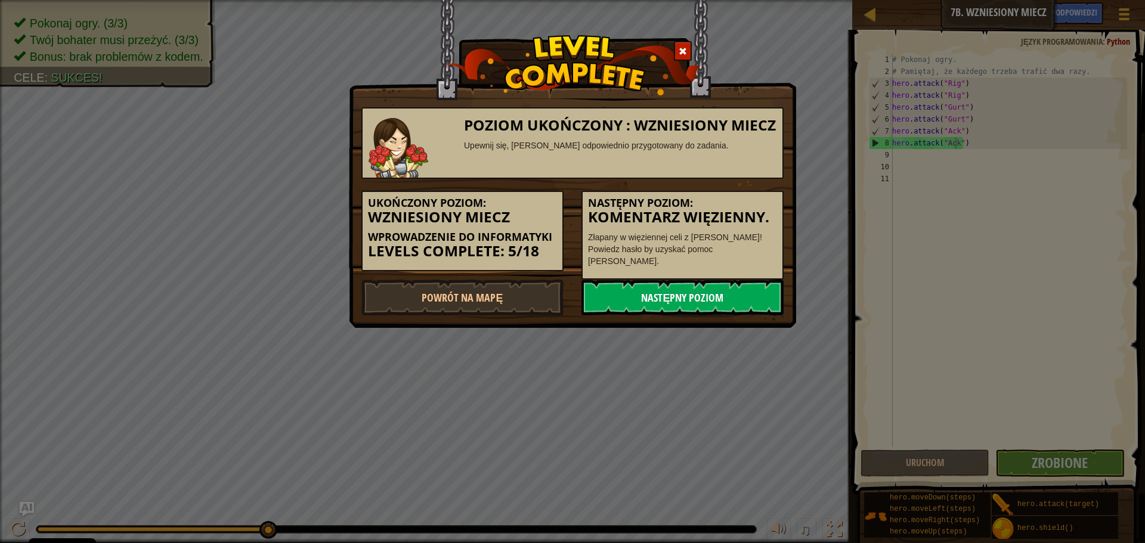
click at [612, 293] on link "Następny poziom" at bounding box center [682, 298] width 202 height 36
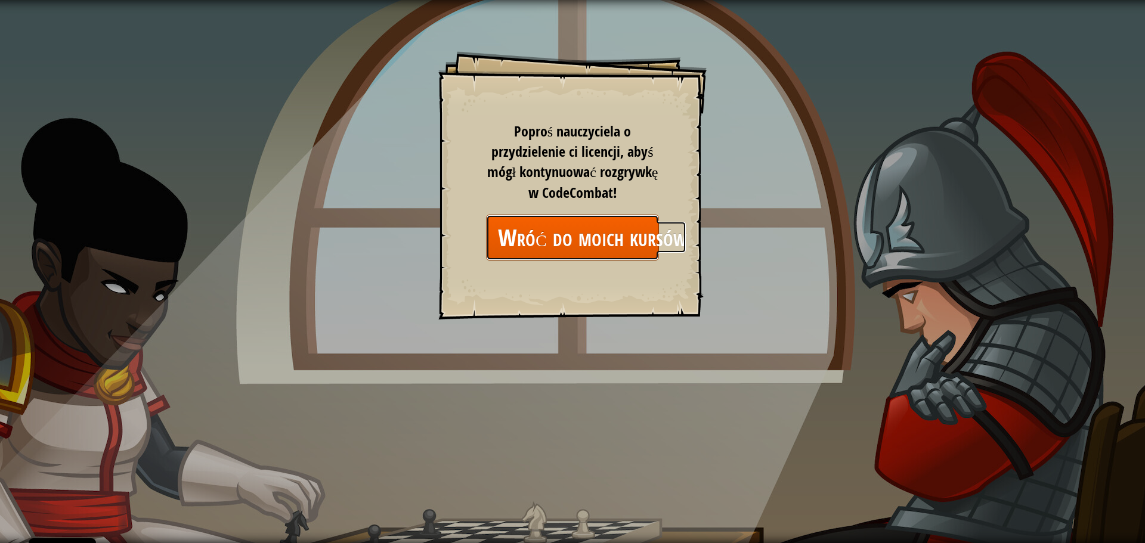
click at [586, 244] on link "Wróć do moich kursów" at bounding box center [572, 238] width 173 height 46
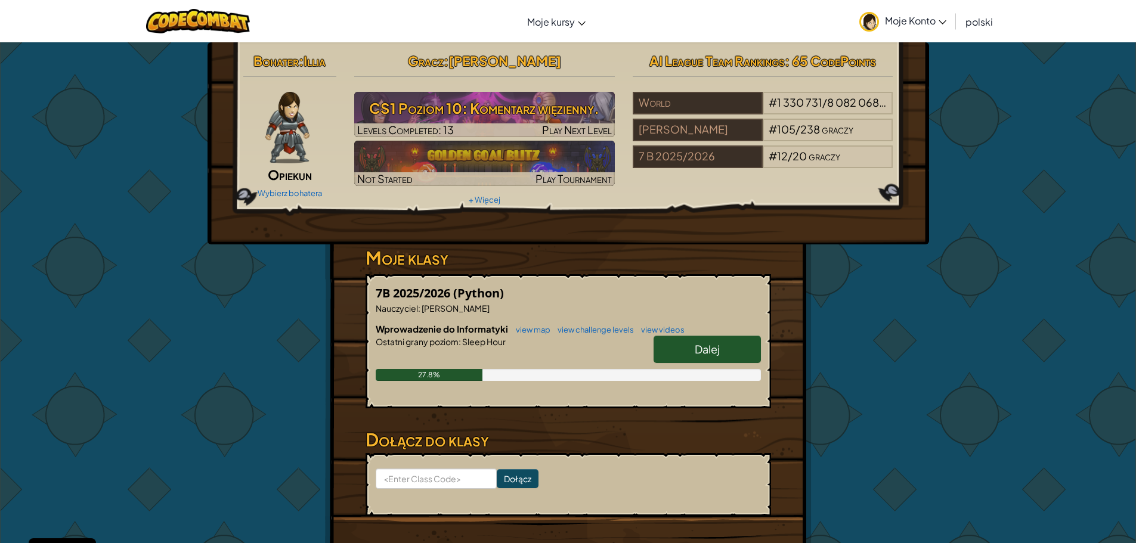
click at [691, 344] on link "Dalej" at bounding box center [707, 349] width 107 height 27
select select "pl"
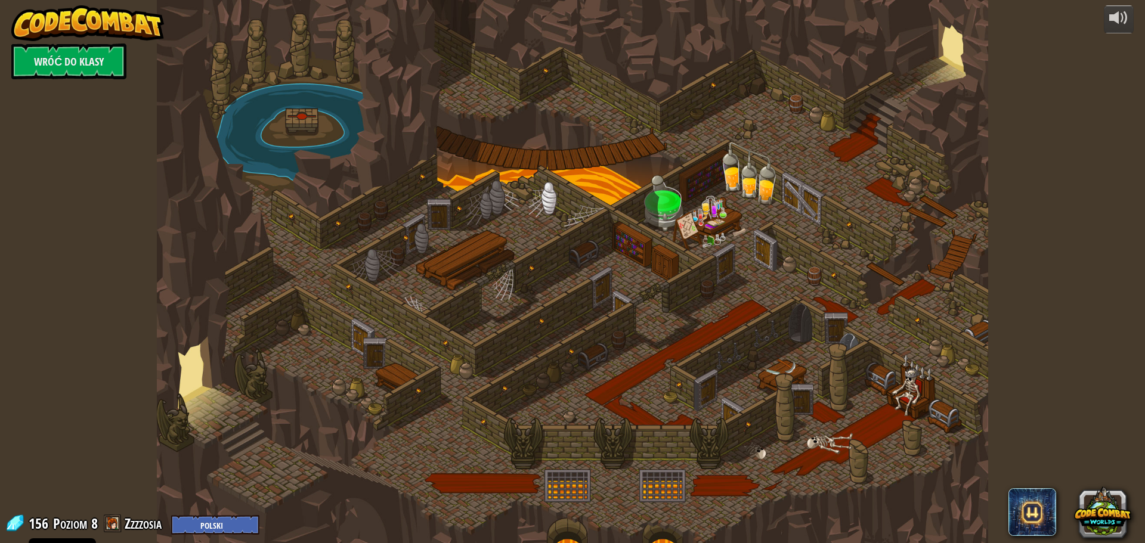
select select "pl"
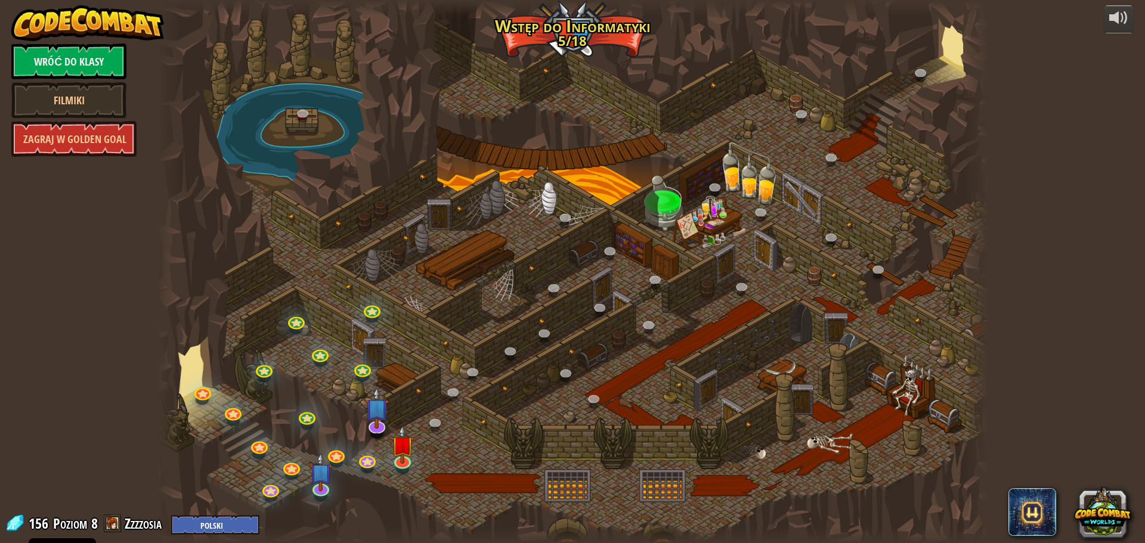
select select "pl"
click at [399, 456] on img at bounding box center [402, 435] width 22 height 51
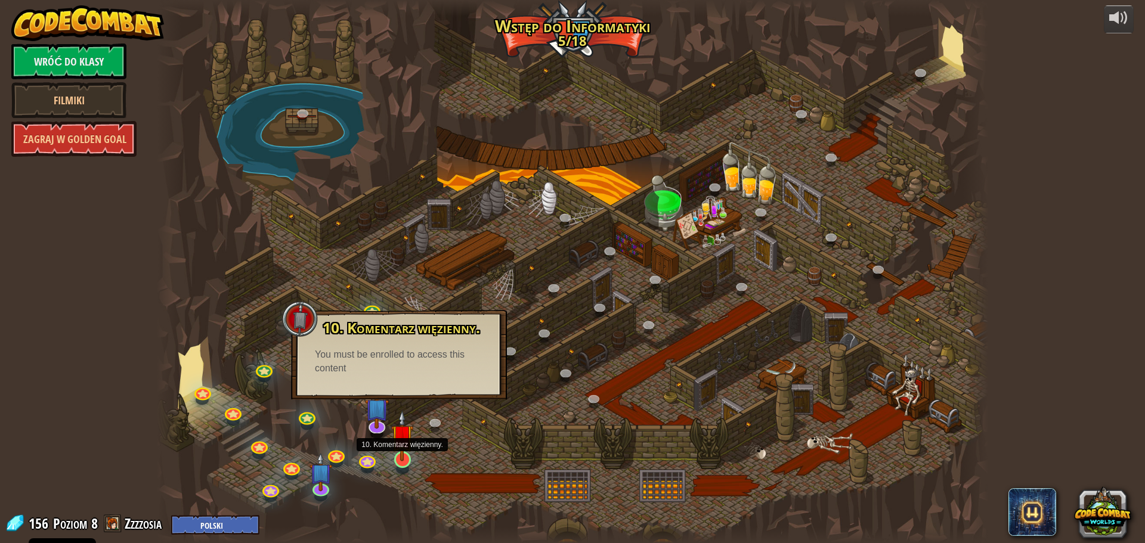
click at [409, 458] on img at bounding box center [402, 435] width 22 height 51
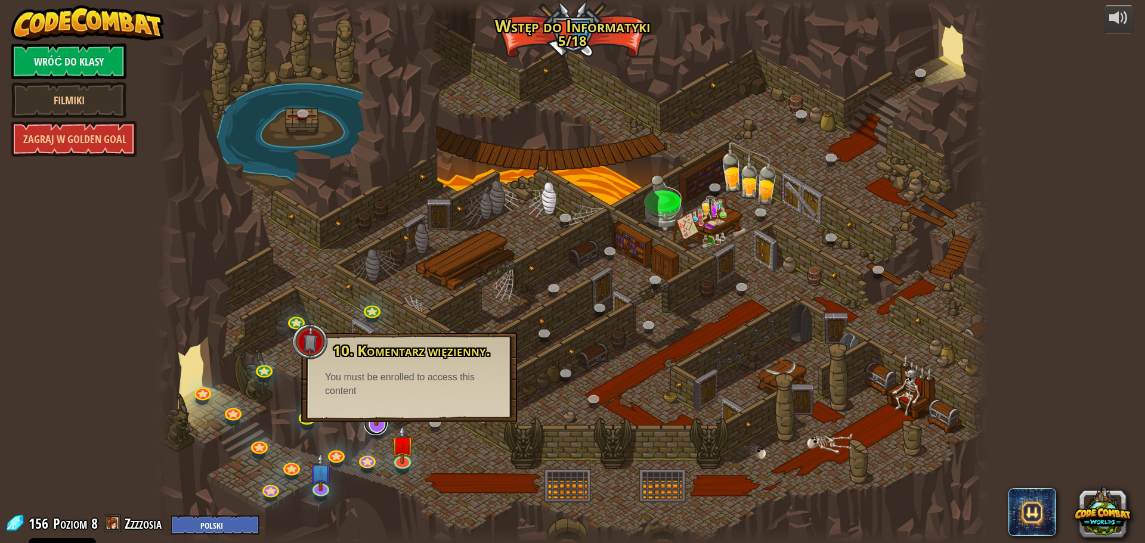
click at [384, 429] on link at bounding box center [376, 423] width 24 height 24
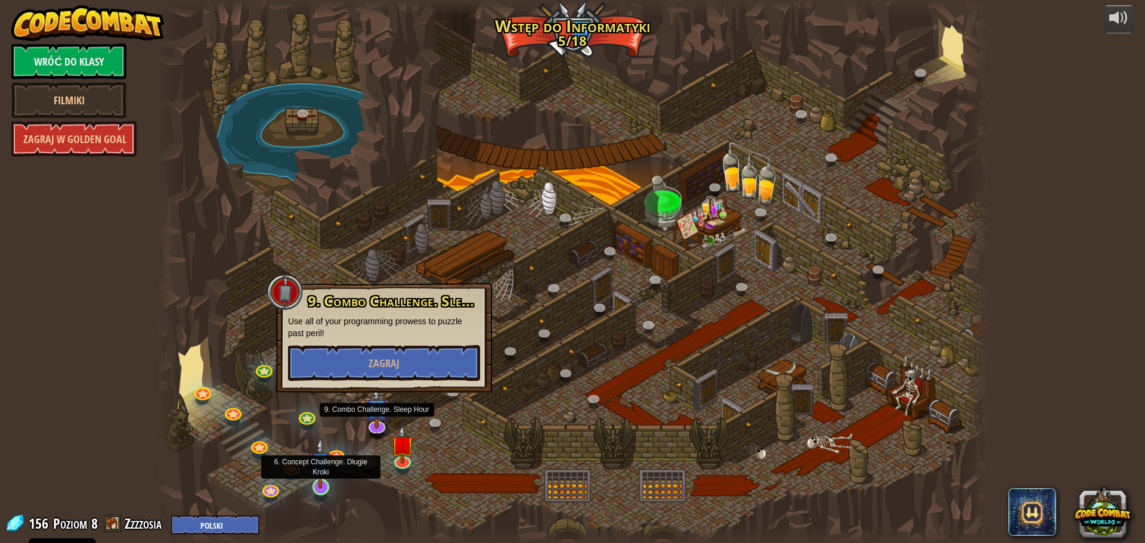
click at [321, 479] on img at bounding box center [320, 463] width 22 height 51
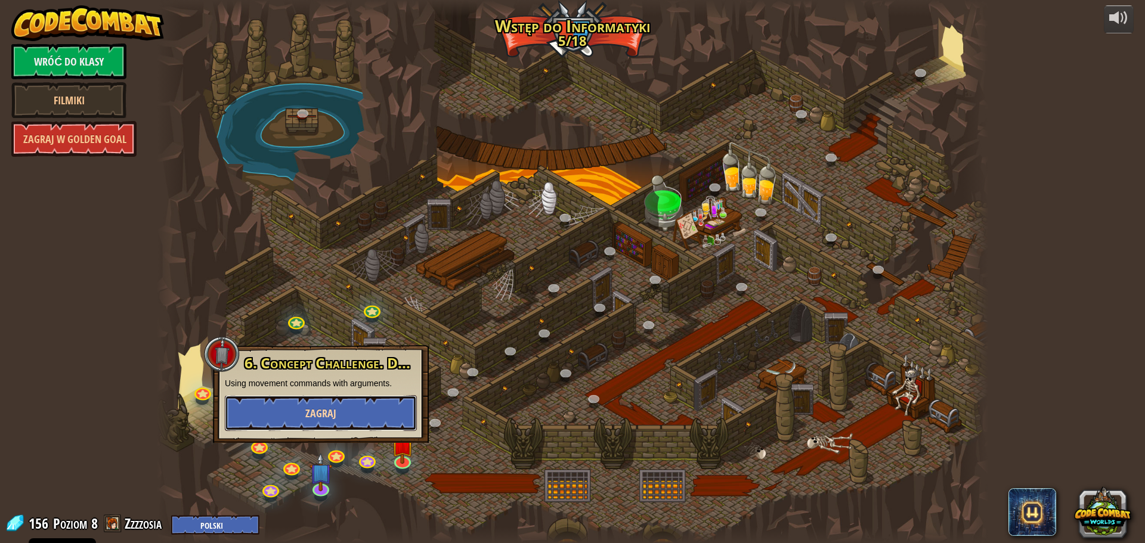
click at [330, 413] on span "Zagraj" at bounding box center [320, 413] width 31 height 15
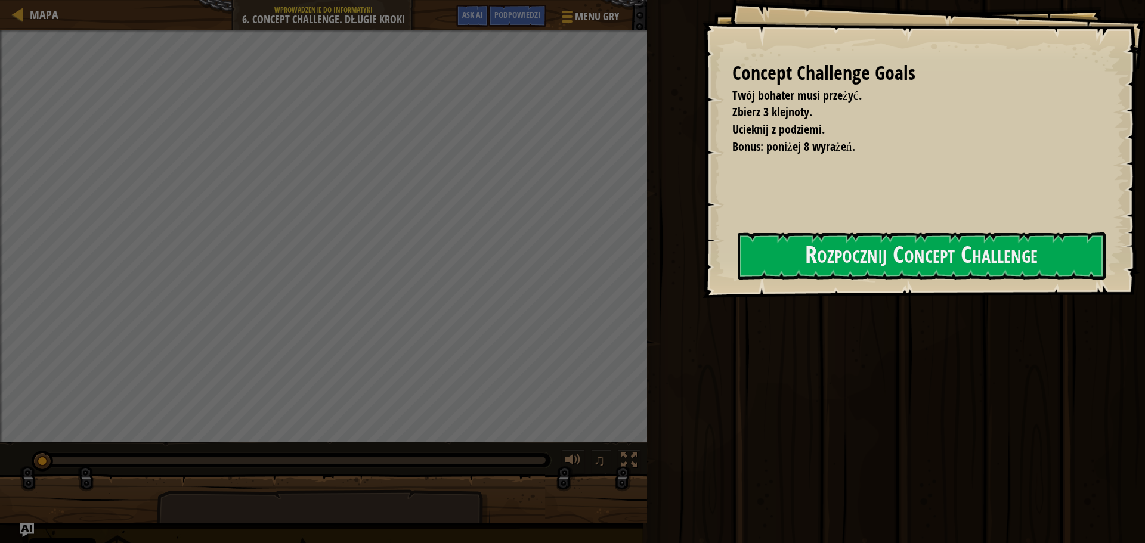
click at [732, 155] on ul "Twój bohater musi przeżyć. Zbierz 3 klejnoty. Ucieknij z podziemi. Bonus: poniż…" at bounding box center [917, 121] width 371 height 68
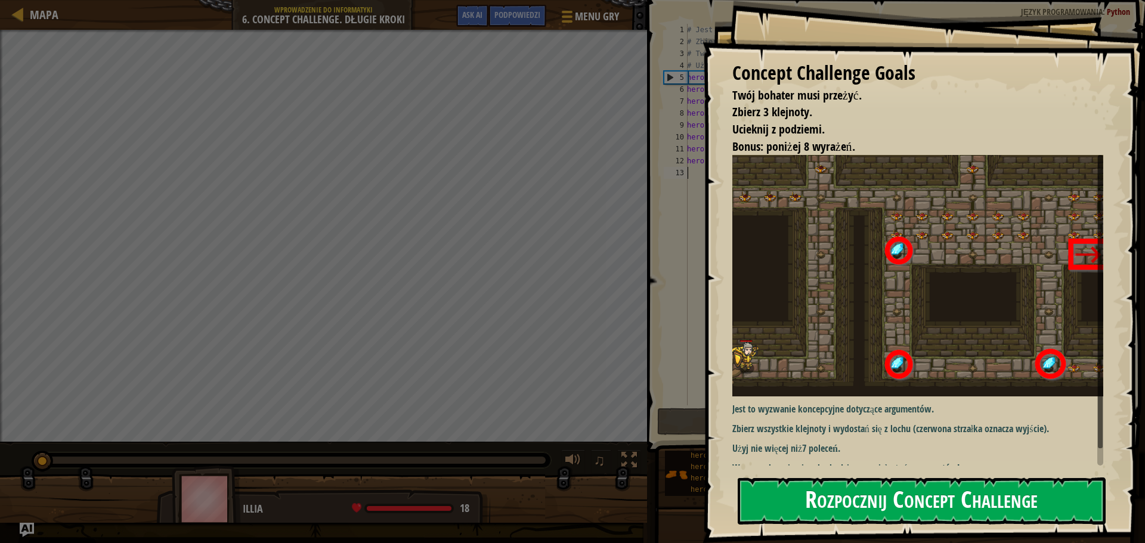
click at [784, 522] on button "Rozpocznij Concept Challenge" at bounding box center [922, 501] width 368 height 47
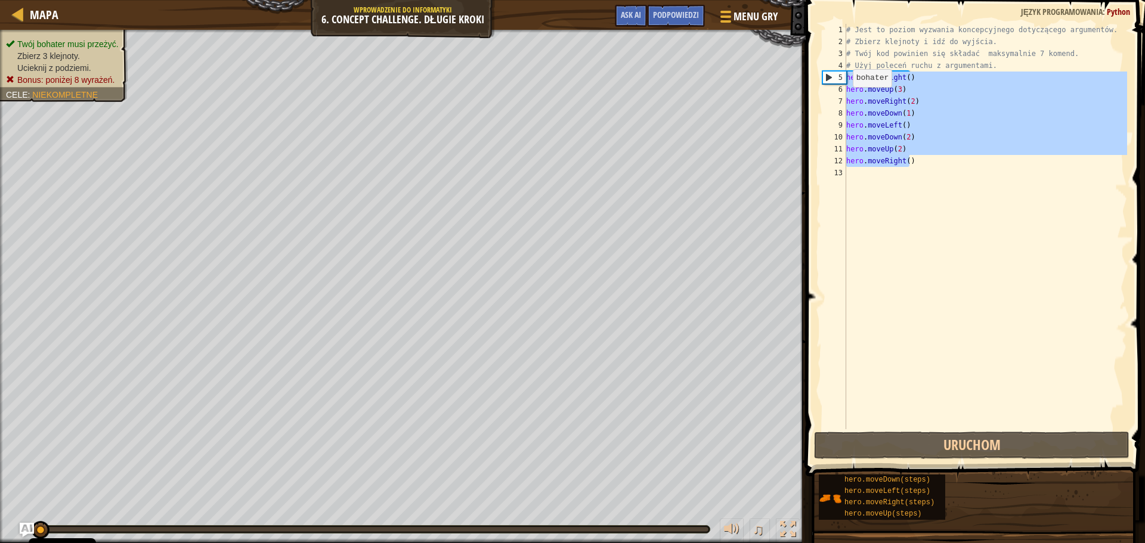
drag, startPoint x: 918, startPoint y: 159, endPoint x: 841, endPoint y: 75, distance: 113.9
click at [841, 75] on div "1 2 3 4 5 6 7 8 9 10 11 12 13 # Jest to poziom wyzwania koncepcyjnego dotyczące…" at bounding box center [973, 226] width 307 height 405
type textarea "hero.moveRight() hero.moveUp(3)"
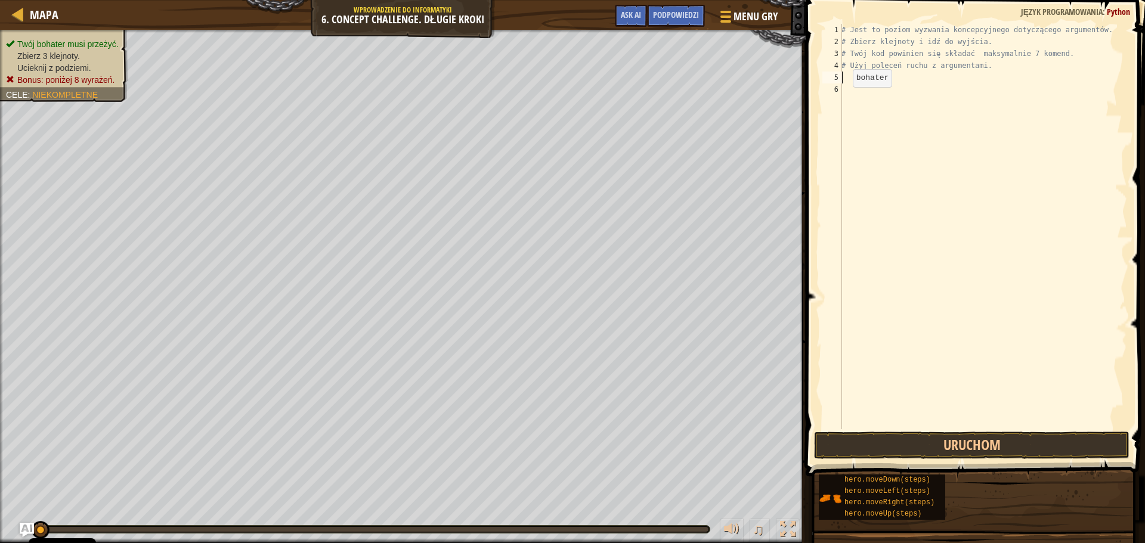
type textarea "H"
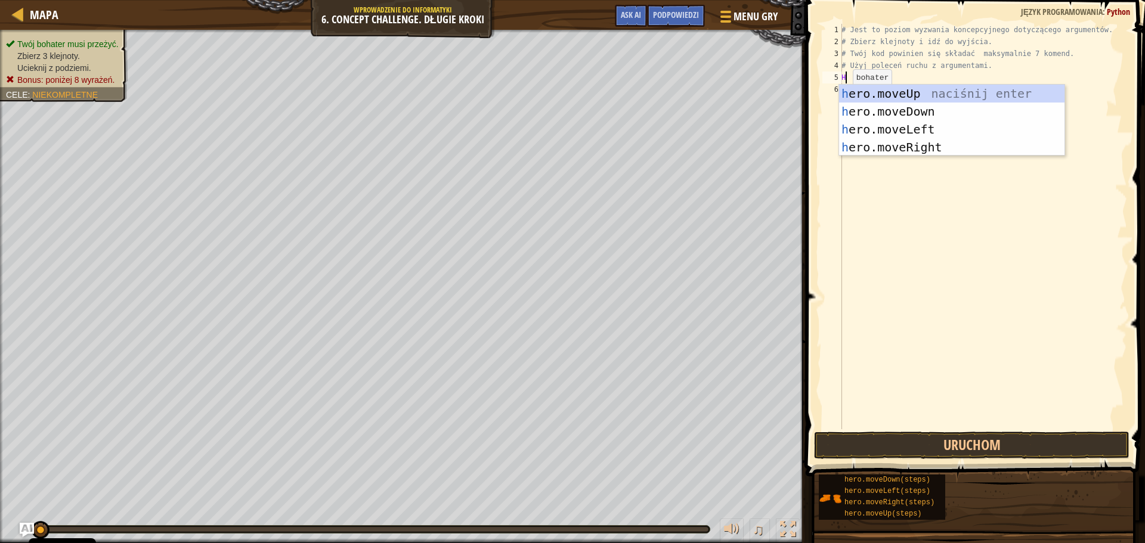
scroll to position [5, 0]
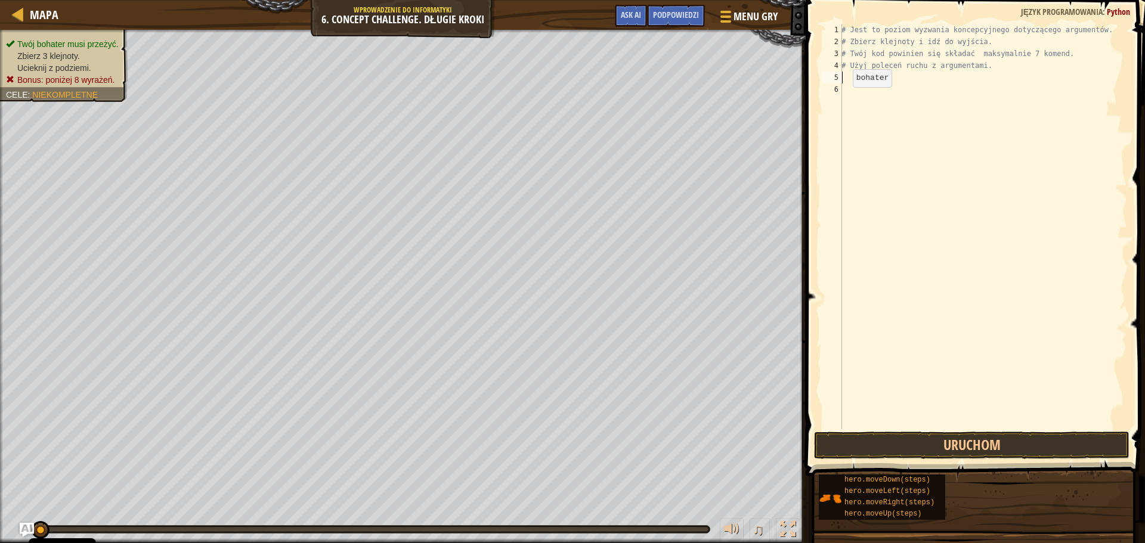
type textarea "h"
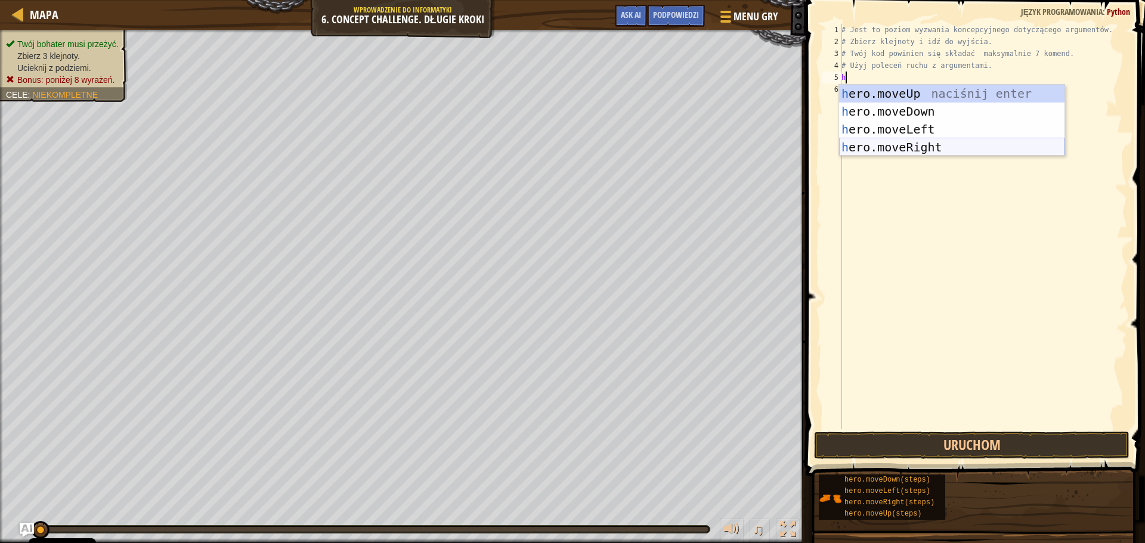
click at [902, 145] on div "h ero.moveUp naciśnij enter h ero.moveDown naciśnij enter h ero.moveLeft naciśn…" at bounding box center [951, 138] width 225 height 107
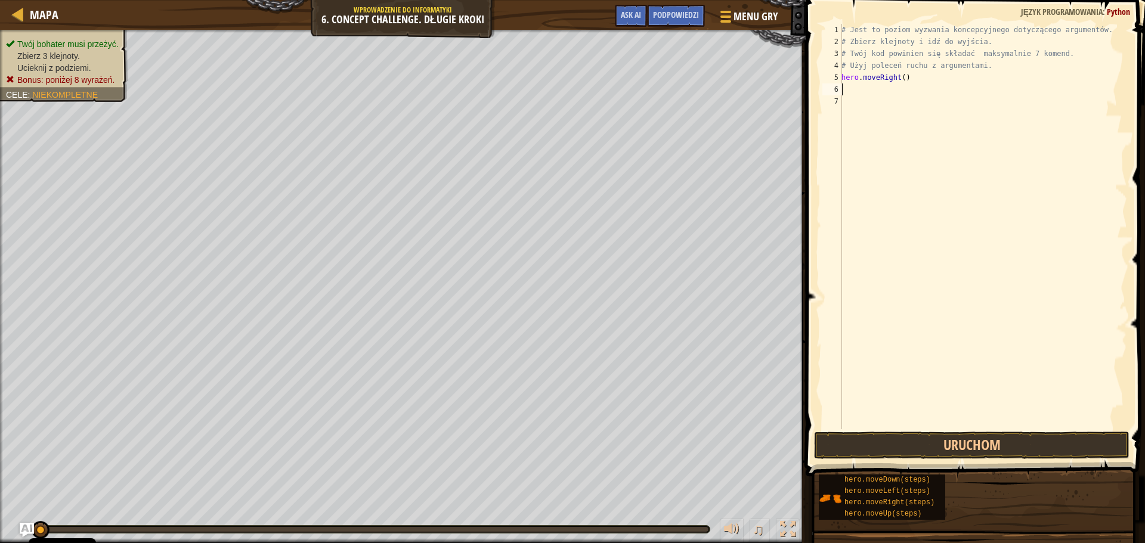
type textarea "h"
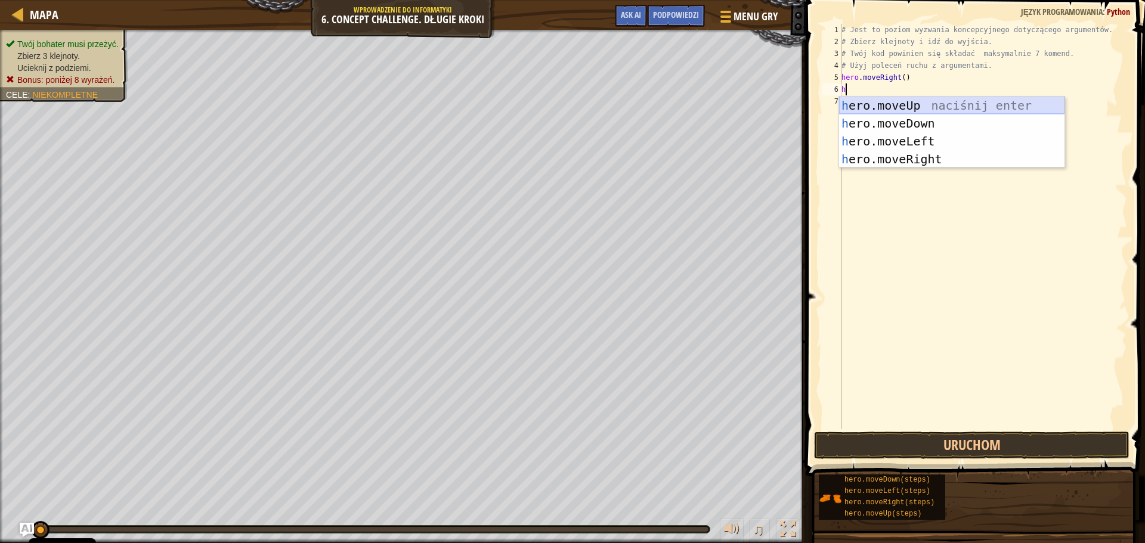
click at [897, 104] on div "h ero.moveUp naciśnij enter h ero.moveDown naciśnij enter h ero.moveLeft naciśn…" at bounding box center [951, 150] width 225 height 107
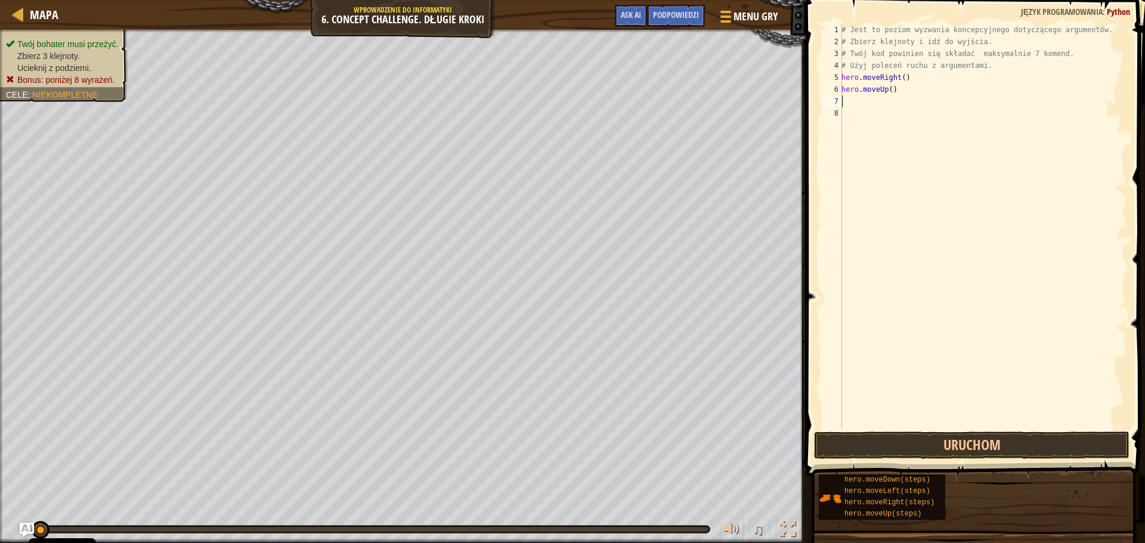
type textarea "h"
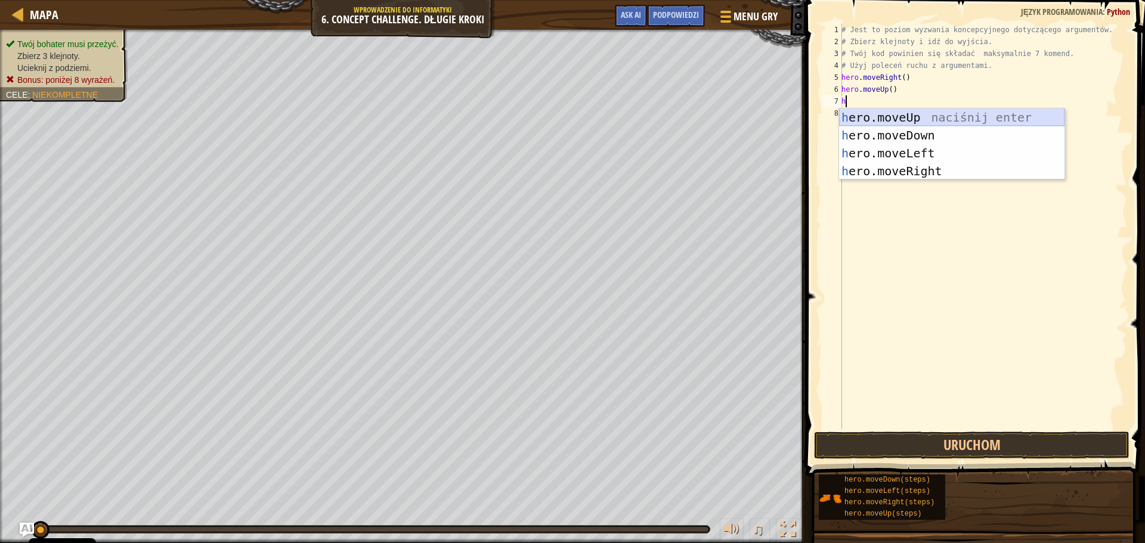
click at [886, 116] on div "h ero.moveUp naciśnij enter h ero.moveDown naciśnij enter h ero.moveLeft naciśn…" at bounding box center [951, 162] width 225 height 107
type textarea "h"
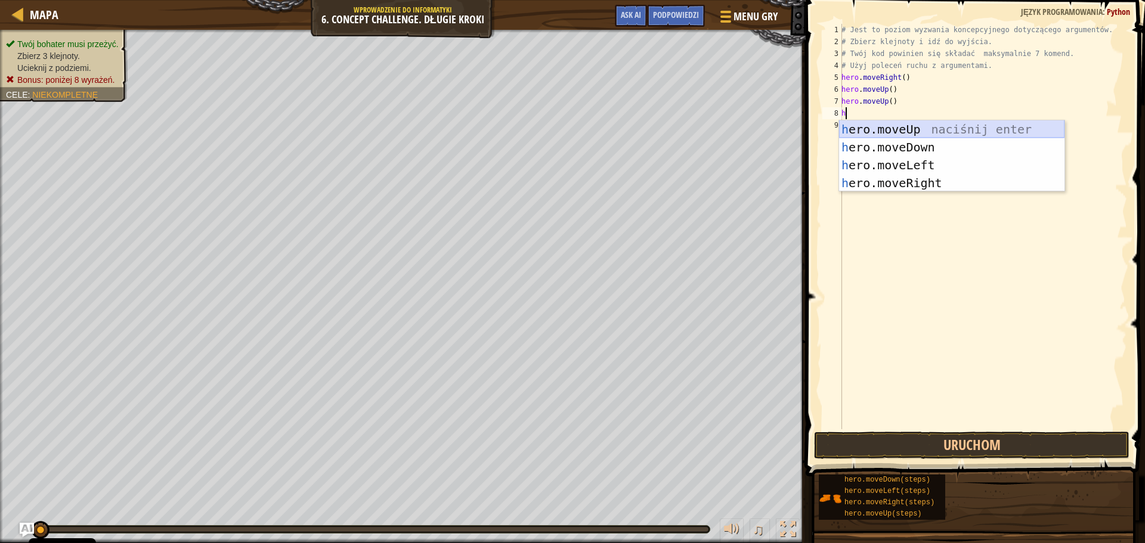
click at [874, 126] on div "h ero.moveUp naciśnij enter h ero.moveDown naciśnij enter h ero.moveLeft naciśn…" at bounding box center [951, 173] width 225 height 107
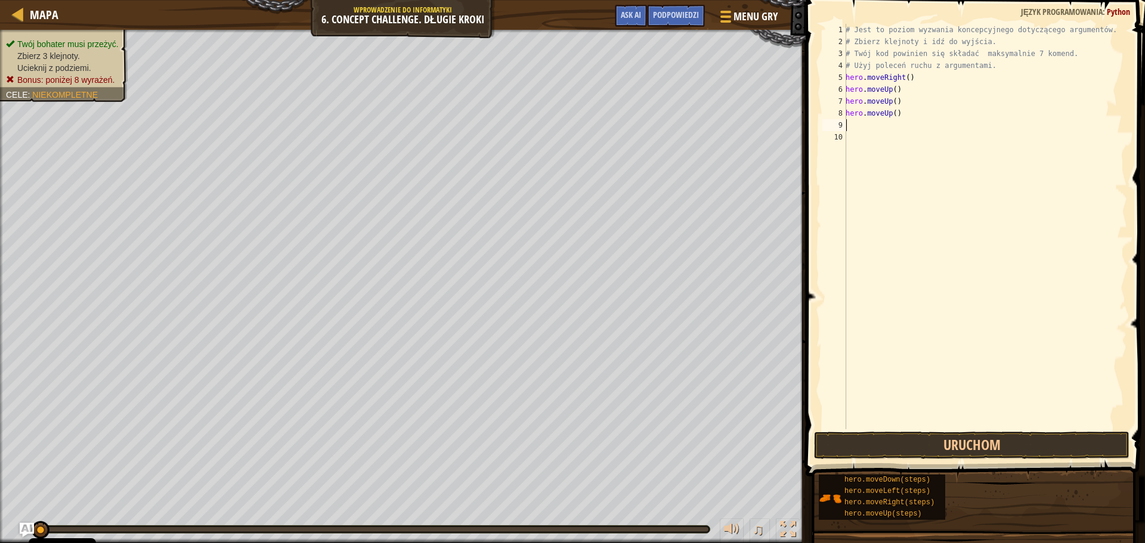
type textarea "h"
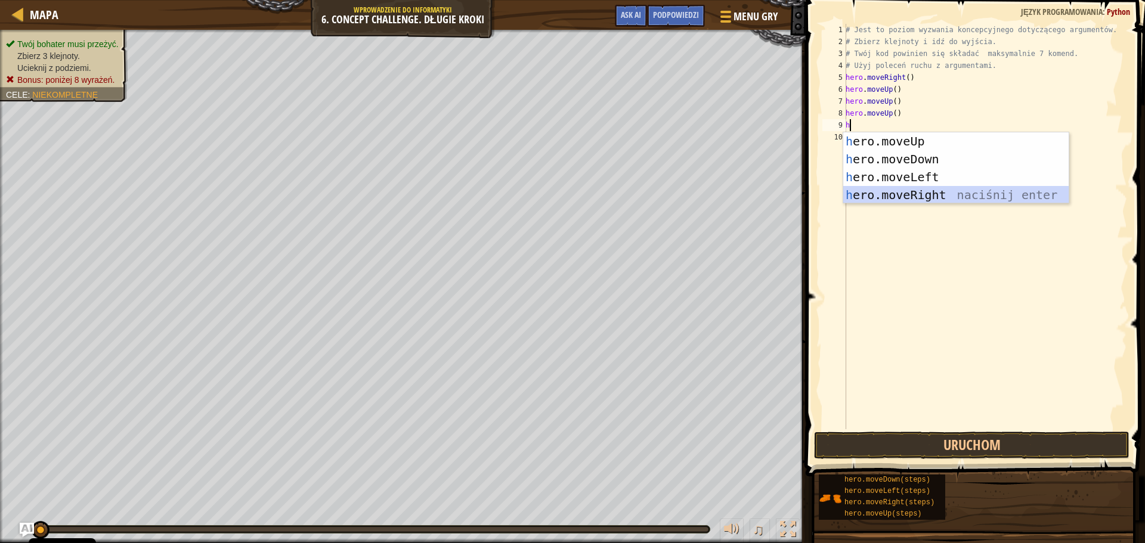
click at [896, 190] on div "h ero.moveUp naciśnij enter h ero.moveDown naciśnij enter h ero.moveLeft naciśn…" at bounding box center [955, 185] width 225 height 107
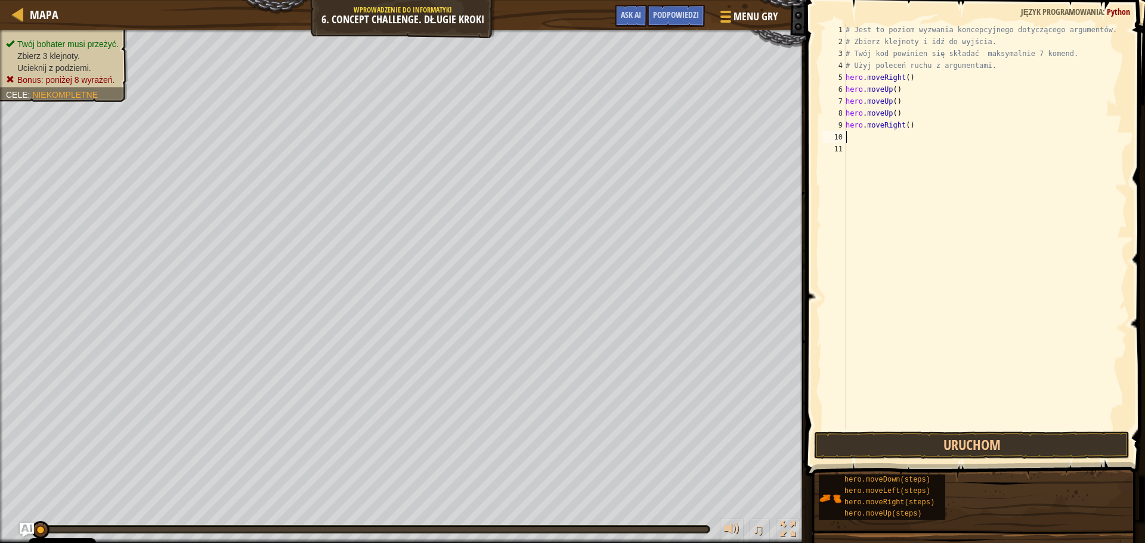
type textarea "h"
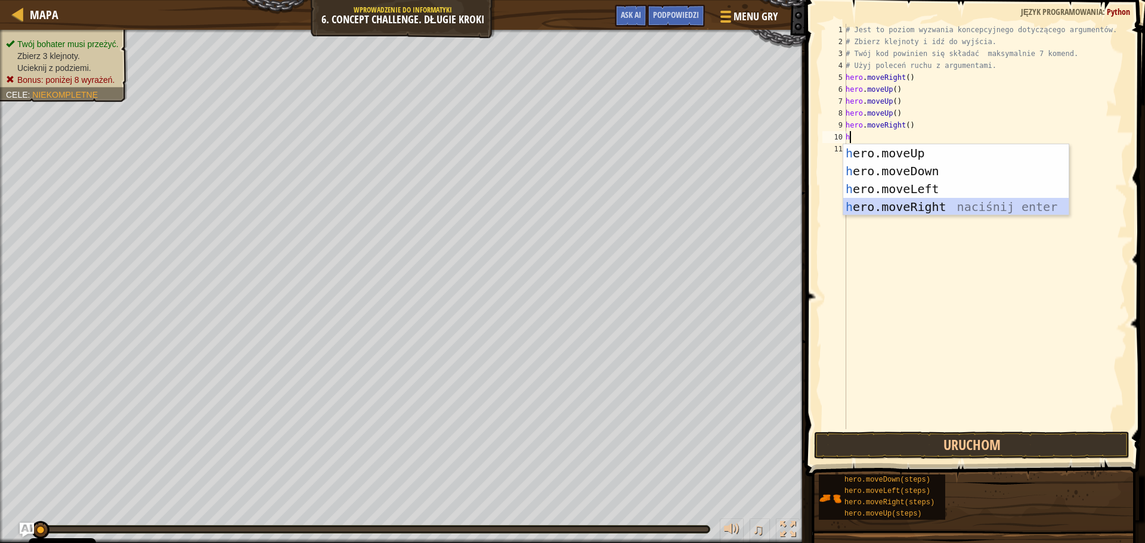
click at [911, 205] on div "h ero.moveUp naciśnij enter h ero.moveDown naciśnij enter h ero.moveLeft naciśn…" at bounding box center [955, 197] width 225 height 107
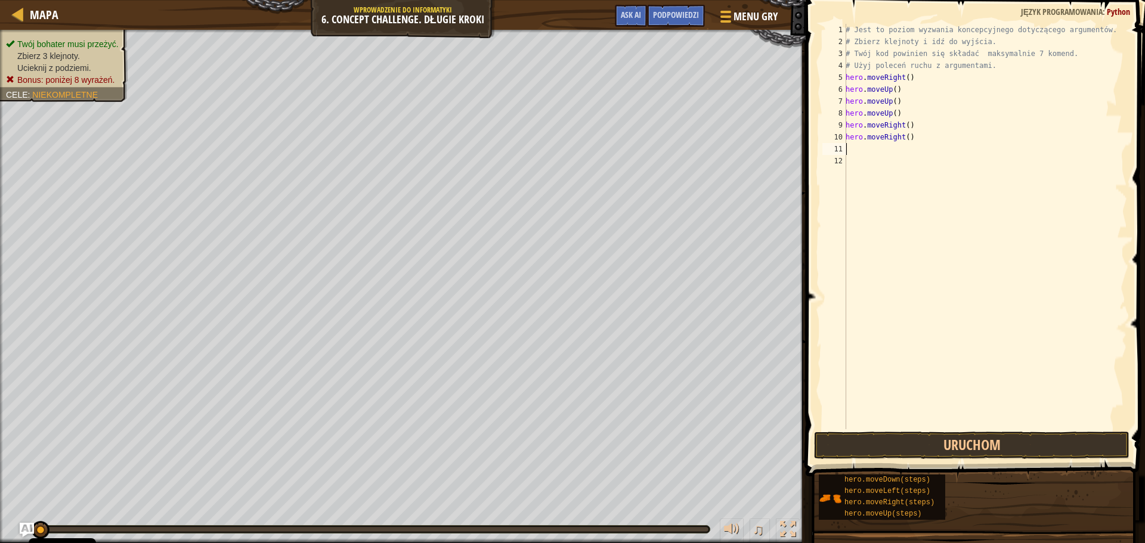
type textarea "h"
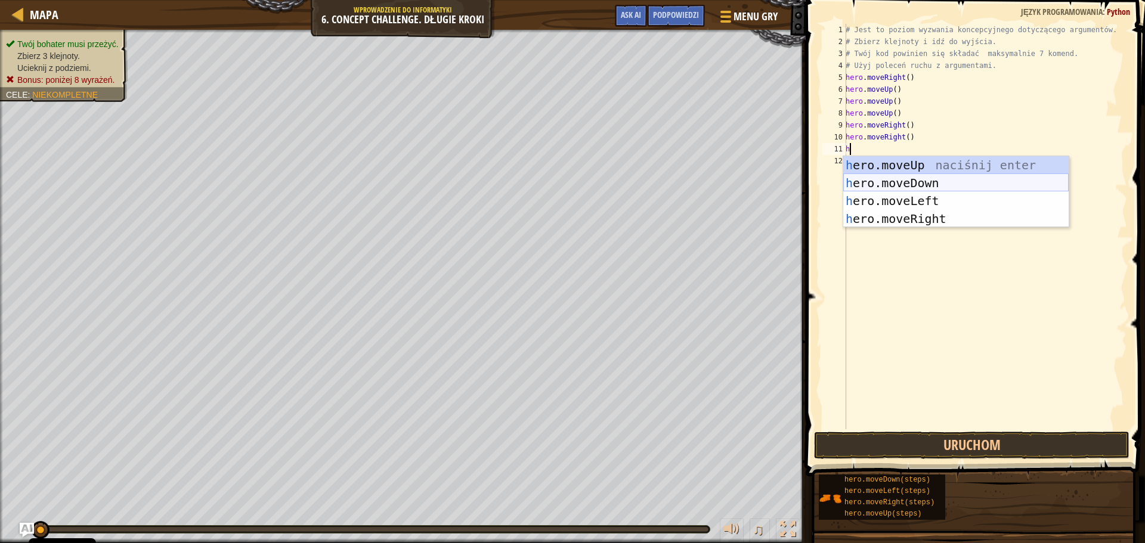
click at [929, 181] on div "h ero.moveUp naciśnij enter h ero.moveDown naciśnij enter h ero.moveLeft naciśn…" at bounding box center [955, 209] width 225 height 107
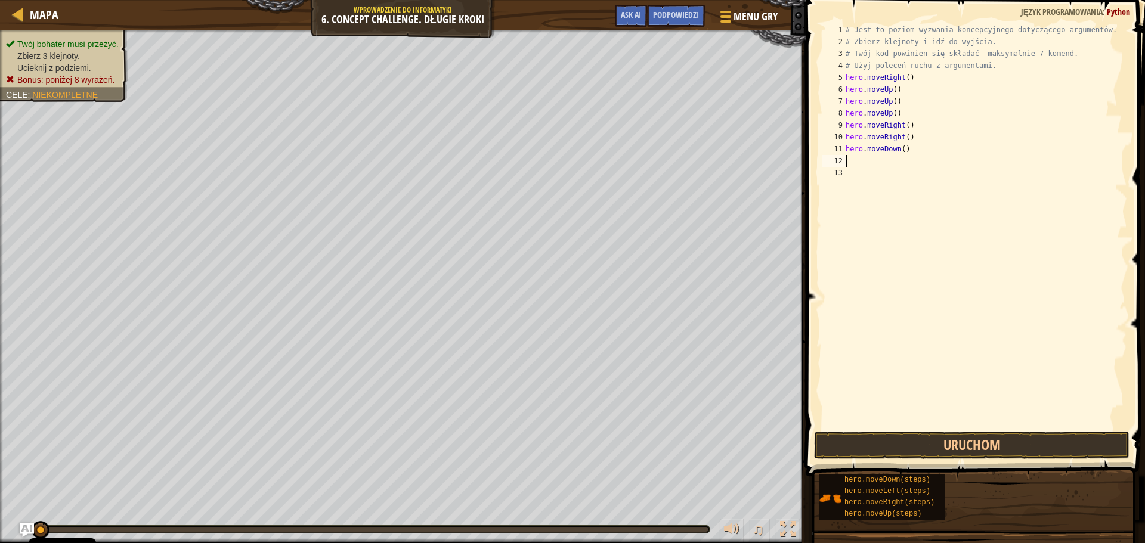
type textarea "h"
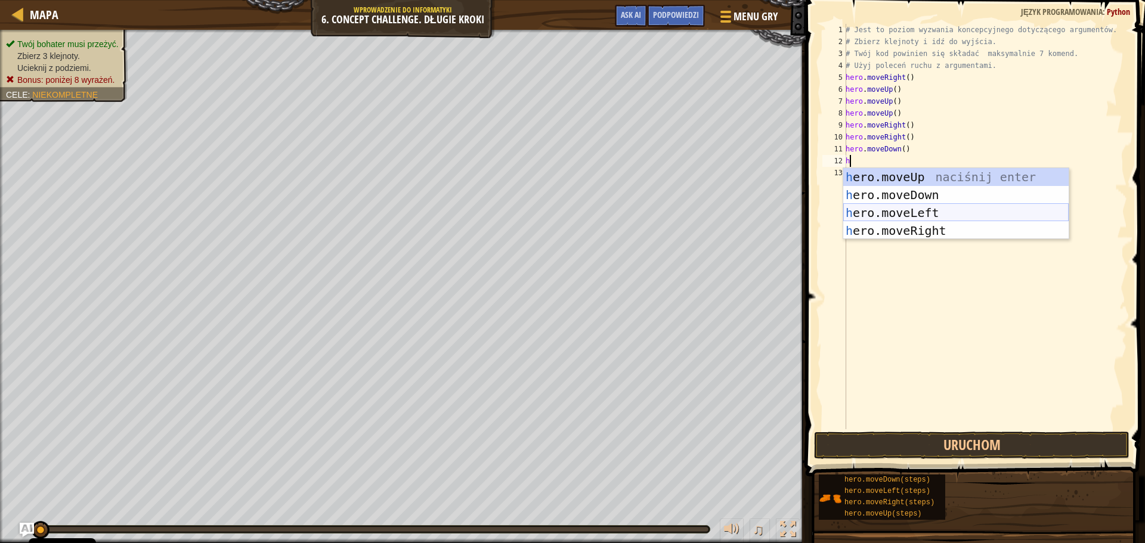
click at [899, 213] on div "h ero.moveUp naciśnij enter h ero.moveDown naciśnij enter h ero.moveLeft naciśn…" at bounding box center [955, 221] width 225 height 107
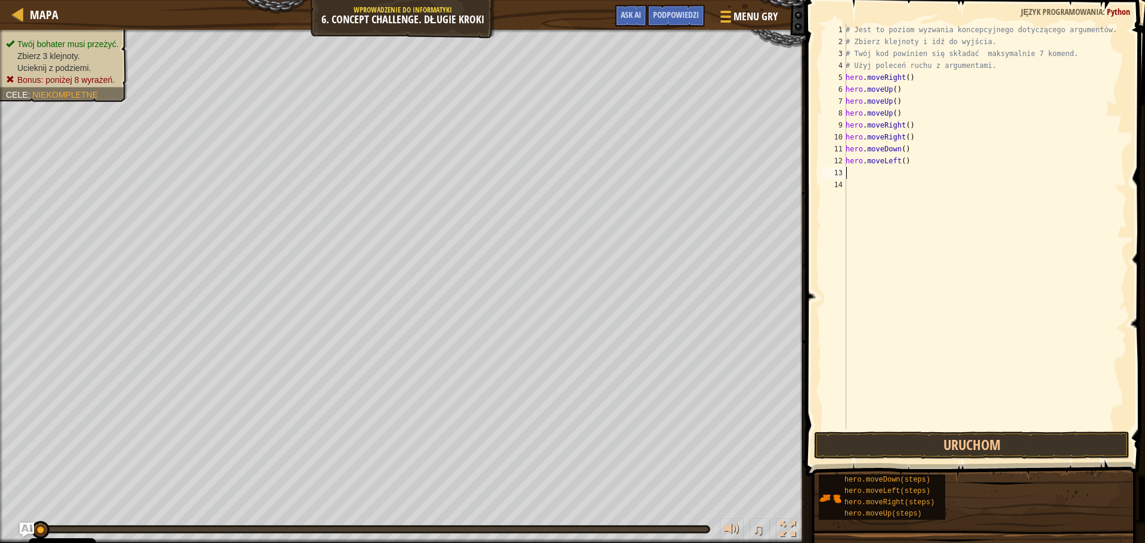
type textarea "h"
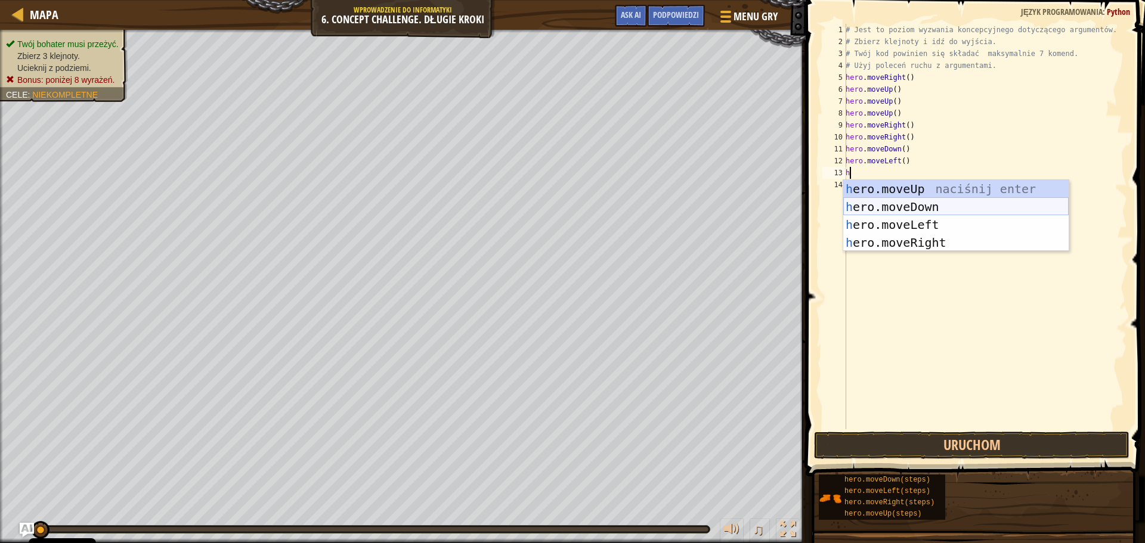
click at [902, 209] on div "h ero.moveUp naciśnij enter h ero.moveDown naciśnij enter h ero.moveLeft naciśn…" at bounding box center [955, 233] width 225 height 107
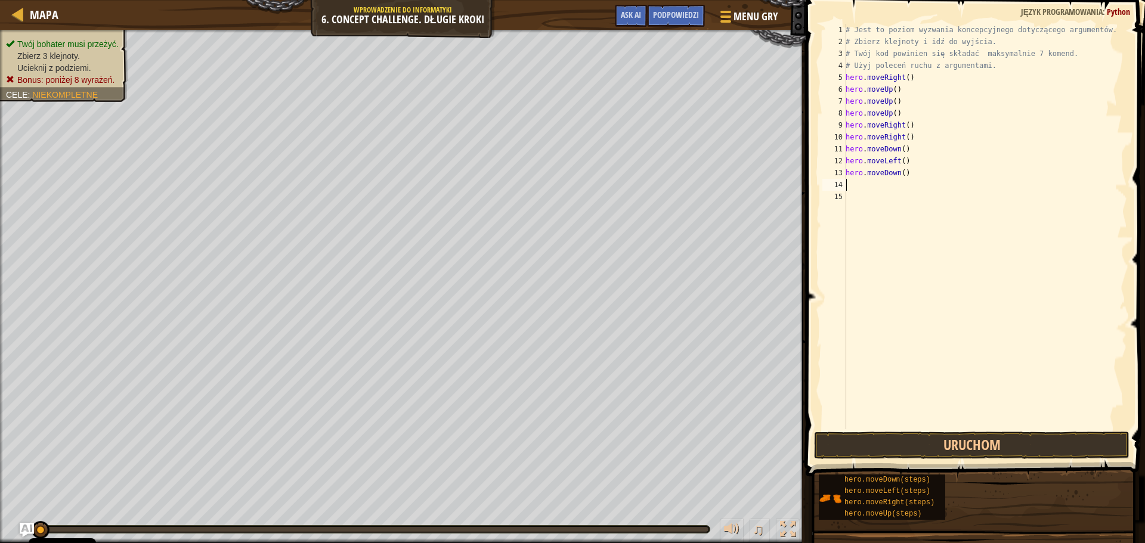
type textarea "h"
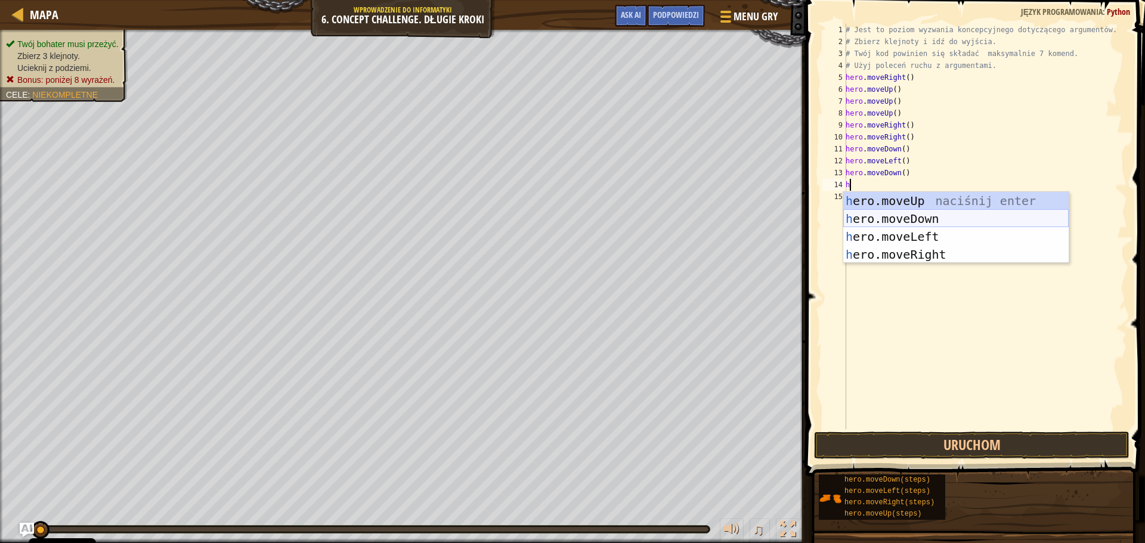
click at [916, 217] on div "h ero.moveUp naciśnij enter h ero.moveDown naciśnij enter h ero.moveLeft naciśn…" at bounding box center [955, 245] width 225 height 107
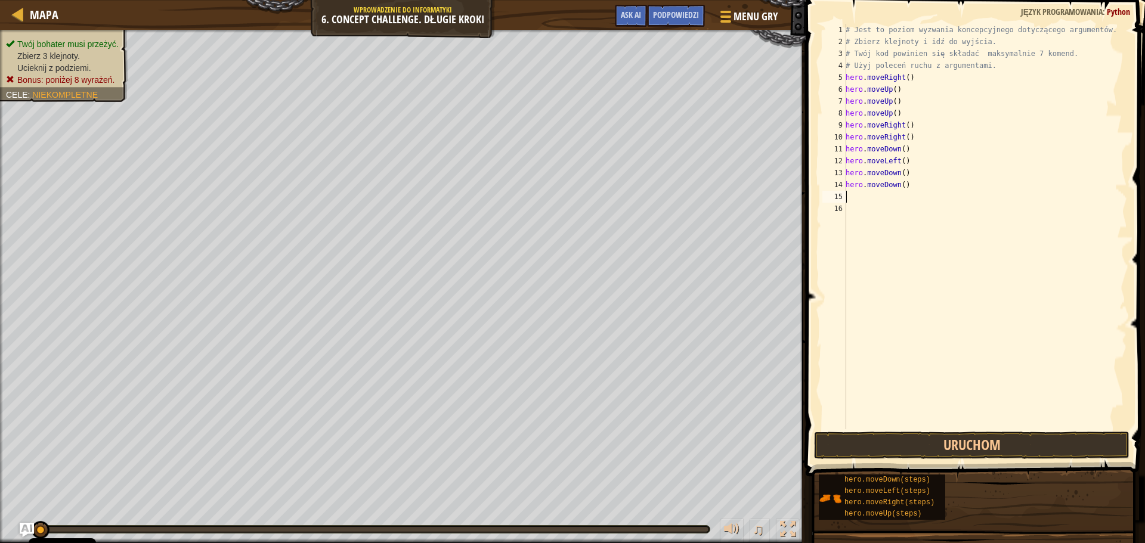
type textarea "h"
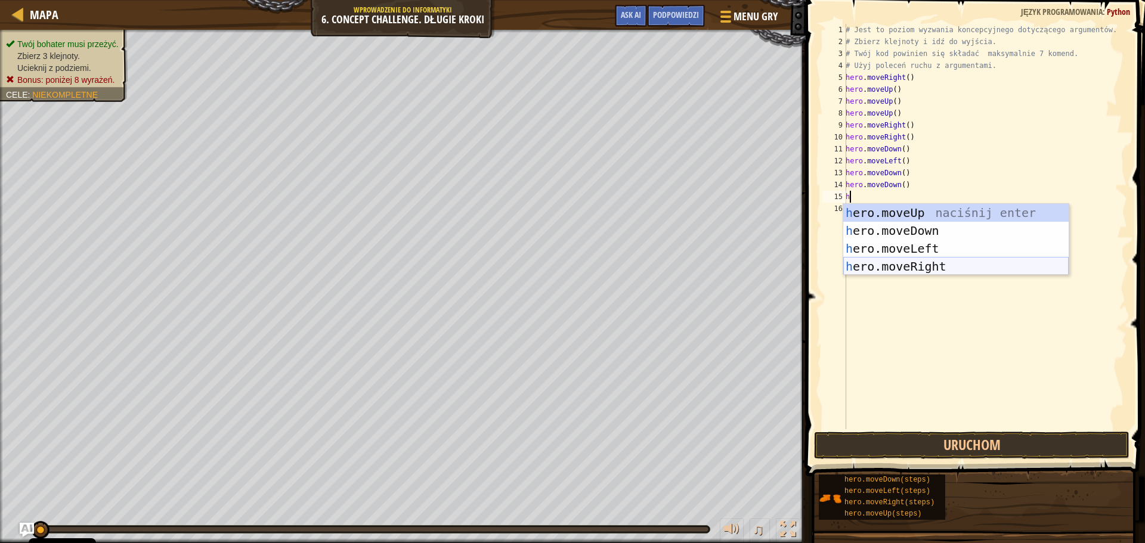
click at [928, 265] on div "h ero.moveUp naciśnij enter h ero.moveDown naciśnij enter h ero.moveLeft naciśn…" at bounding box center [955, 257] width 225 height 107
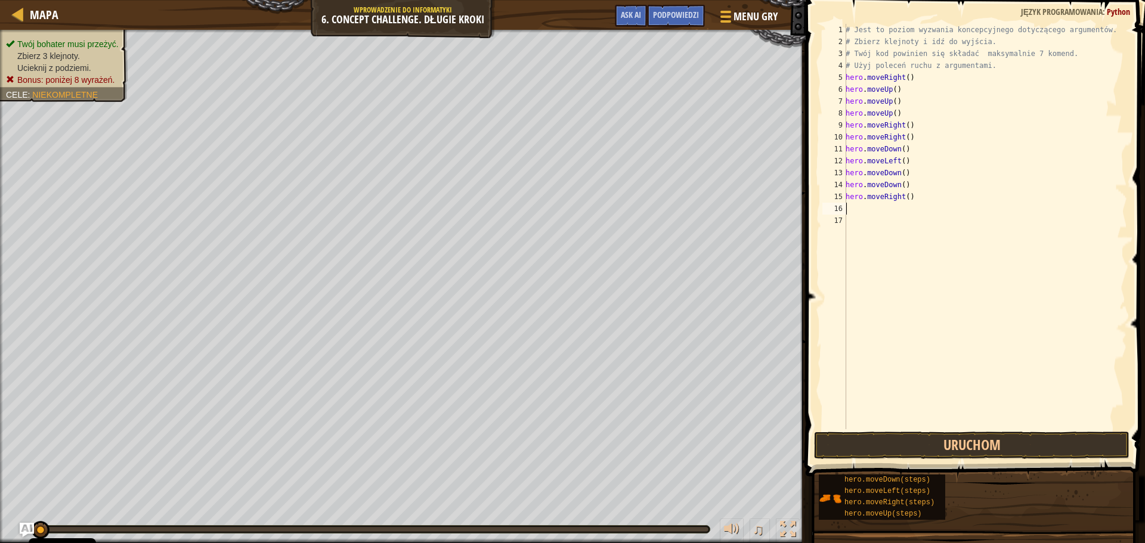
type textarea "h"
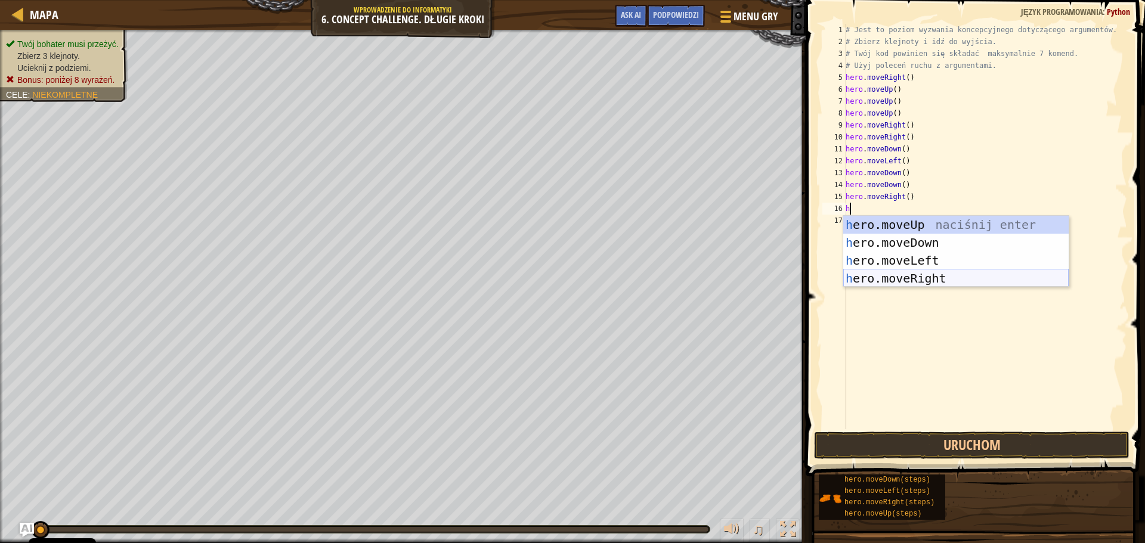
click at [918, 275] on div "h ero.moveUp naciśnij enter h ero.moveDown naciśnij enter h ero.moveLeft naciśn…" at bounding box center [955, 269] width 225 height 107
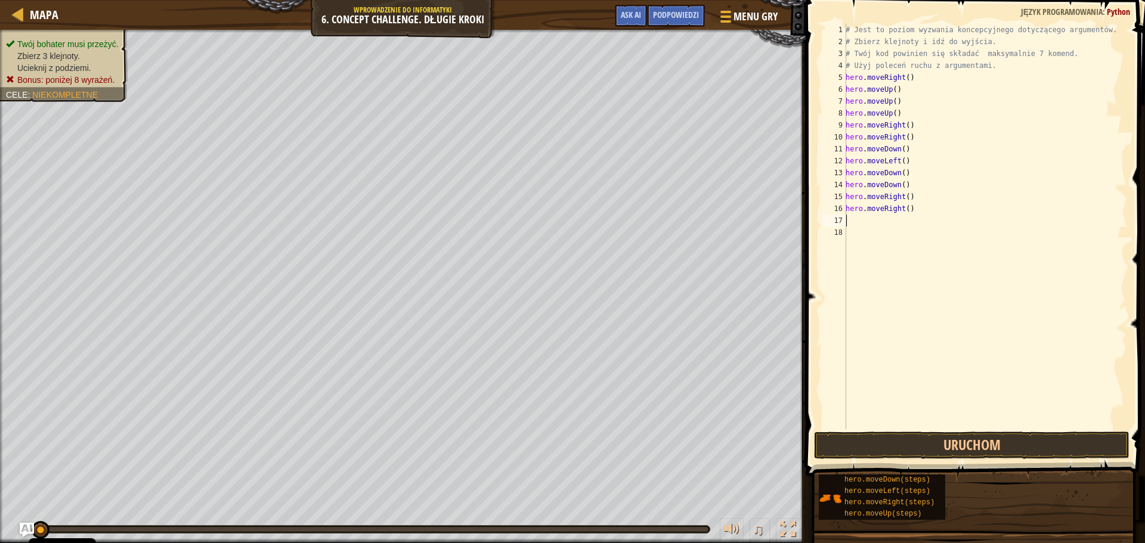
type textarea "h"
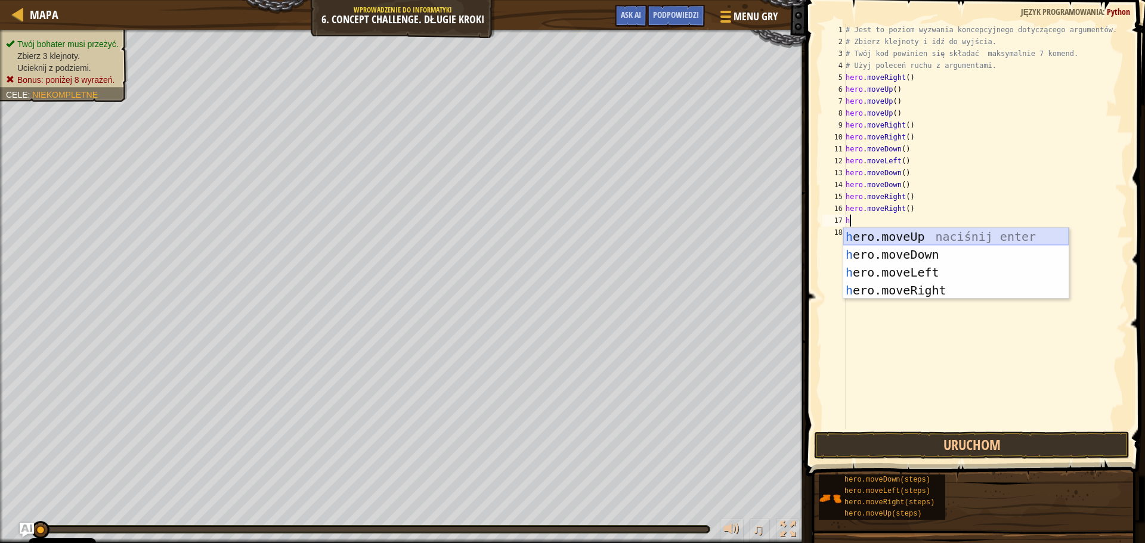
click at [915, 238] on div "h ero.moveUp naciśnij enter h ero.moveDown naciśnij enter h ero.moveLeft naciśn…" at bounding box center [955, 281] width 225 height 107
type textarea "h"
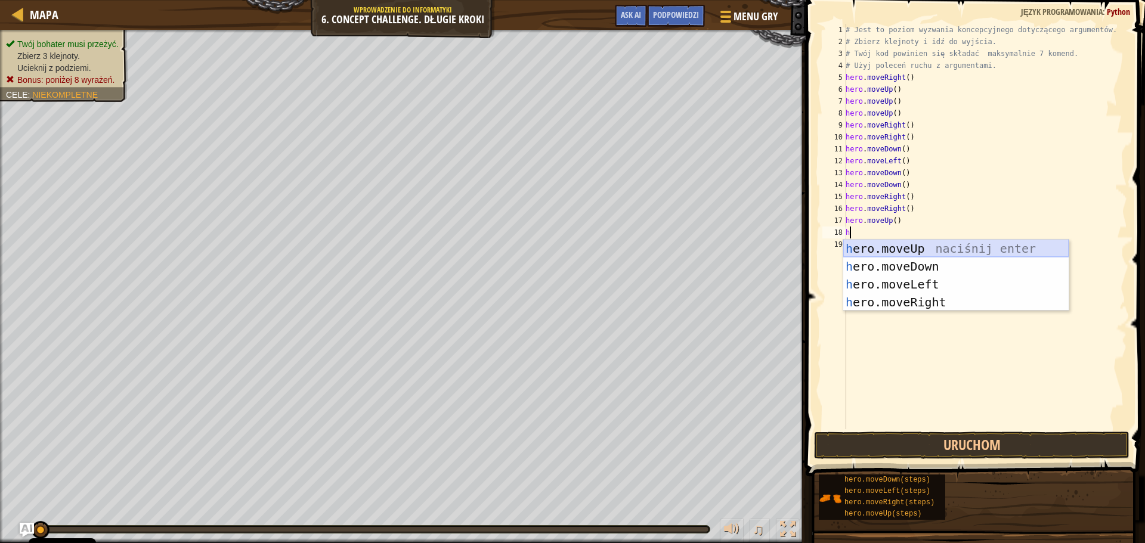
click at [909, 249] on div "h ero.moveUp naciśnij enter h ero.moveDown naciśnij enter h ero.moveLeft naciśn…" at bounding box center [955, 293] width 225 height 107
type textarea "h"
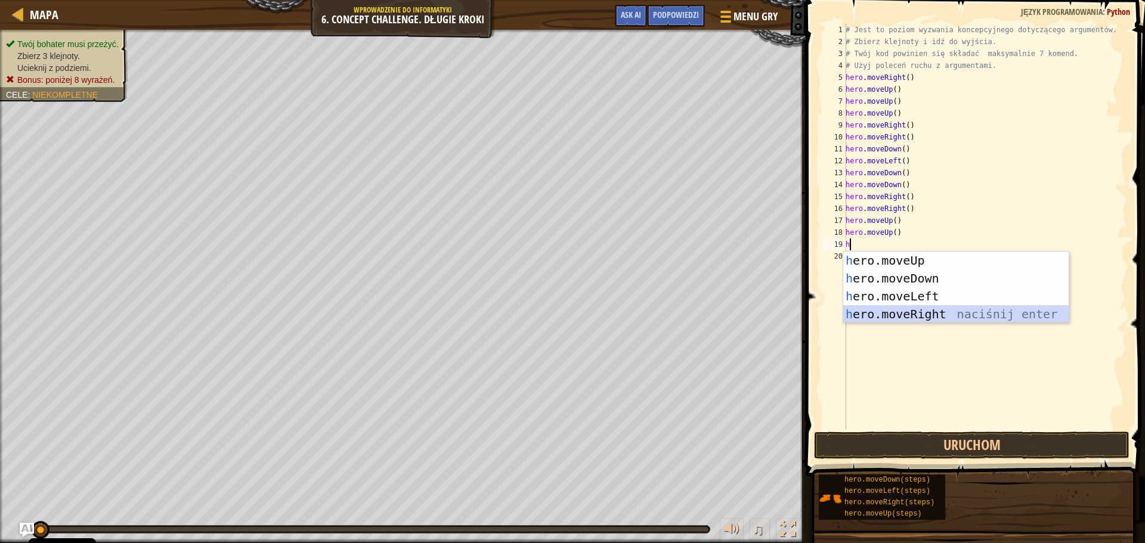
click at [920, 307] on div "h ero.moveUp naciśnij enter h ero.moveDown naciśnij enter h ero.moveLeft naciśn…" at bounding box center [955, 305] width 225 height 107
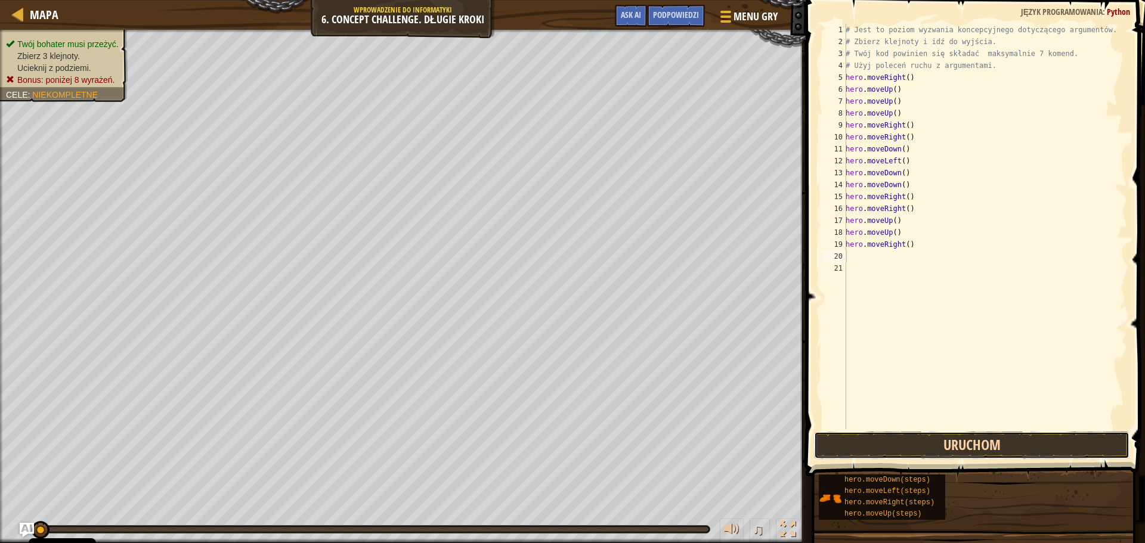
click at [910, 455] on button "Uruchom" at bounding box center [971, 445] width 315 height 27
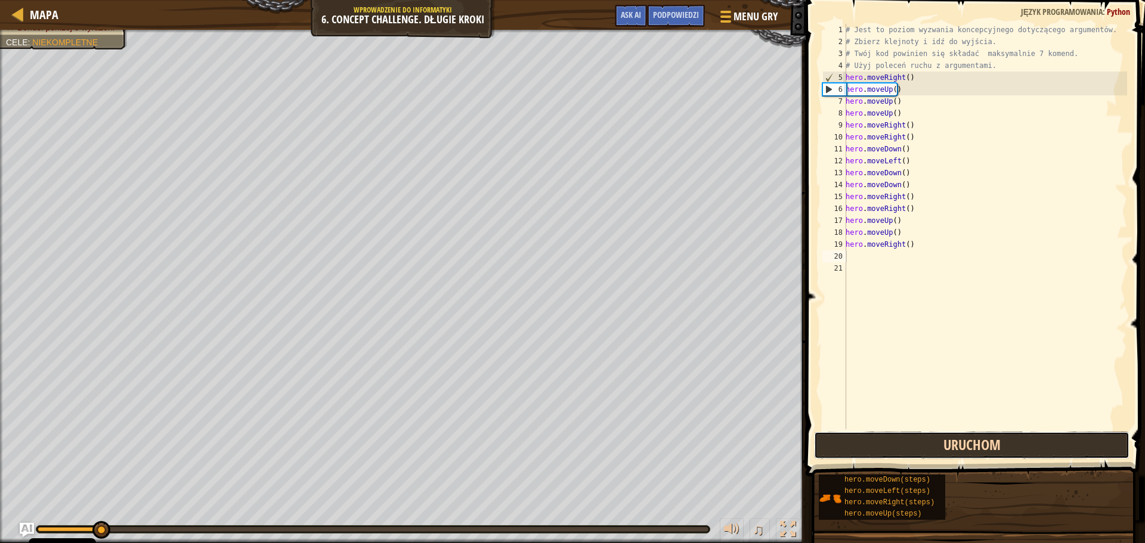
click at [893, 435] on button "Uruchom" at bounding box center [971, 445] width 315 height 27
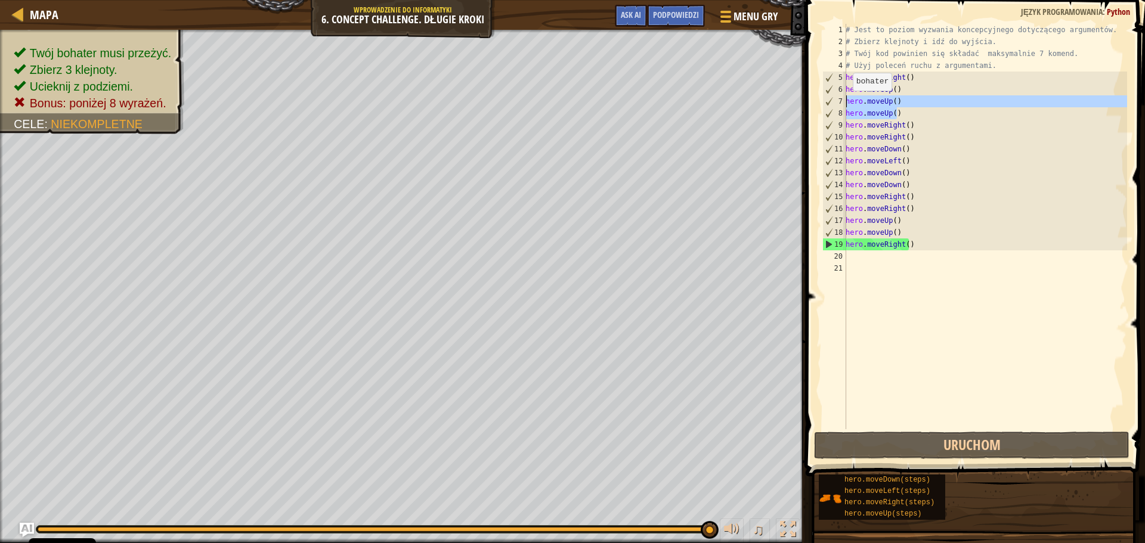
drag, startPoint x: 896, startPoint y: 112, endPoint x: 846, endPoint y: 103, distance: 50.3
click at [846, 103] on div "# Jest to poziom wyzwania koncepcyjnego dotyczącego argumentów. # Zbierz klejno…" at bounding box center [985, 238] width 284 height 429
type textarea "hero.moveUp() hero.moveUp()"
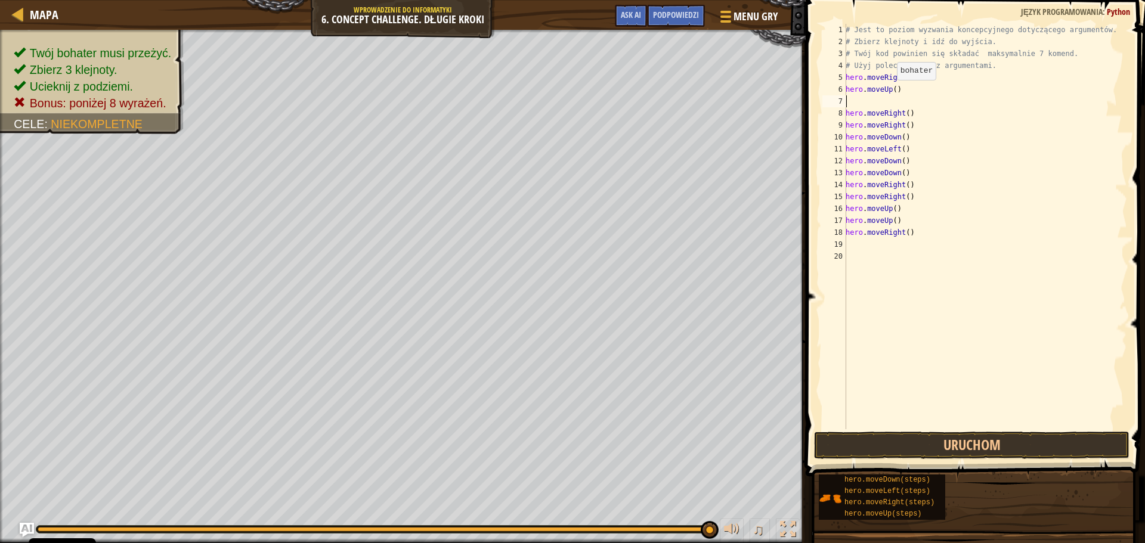
click at [891, 91] on div "# Jest to poziom wyzwania koncepcyjnego dotyczącego argumentów. # Zbierz klejno…" at bounding box center [985, 238] width 284 height 429
type textarea "hero.moveUp(3)"
click at [868, 106] on div "# Jest to poziom wyzwania koncepcyjnego dotyczącego argumentów. # Zbierz klejno…" at bounding box center [985, 238] width 284 height 429
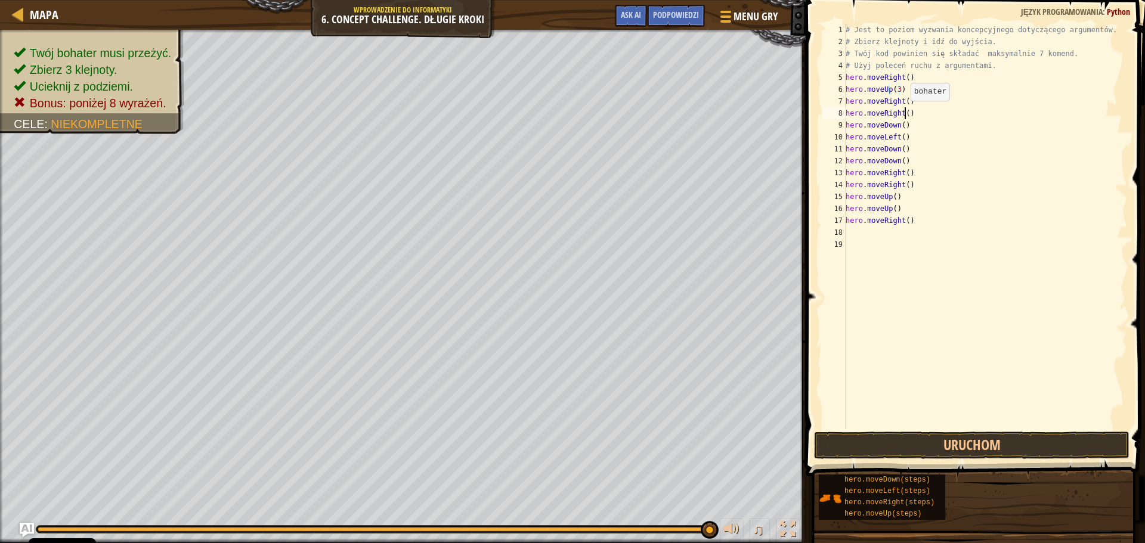
click at [904, 113] on div "# Jest to poziom wyzwania koncepcyjnego dotyczącego argumentów. # Zbierz klejno…" at bounding box center [985, 238] width 284 height 429
type textarea "hero.moveRight()"
drag, startPoint x: 903, startPoint y: 116, endPoint x: 846, endPoint y: 116, distance: 57.2
click at [846, 116] on div "# Jest to poziom wyzwania koncepcyjnego dotyczącego argumentów. # Zbierz klejno…" at bounding box center [985, 238] width 284 height 429
click at [903, 101] on div "# Jest to poziom wyzwania koncepcyjnego dotyczącego argumentów. # Zbierz klejno…" at bounding box center [985, 238] width 284 height 429
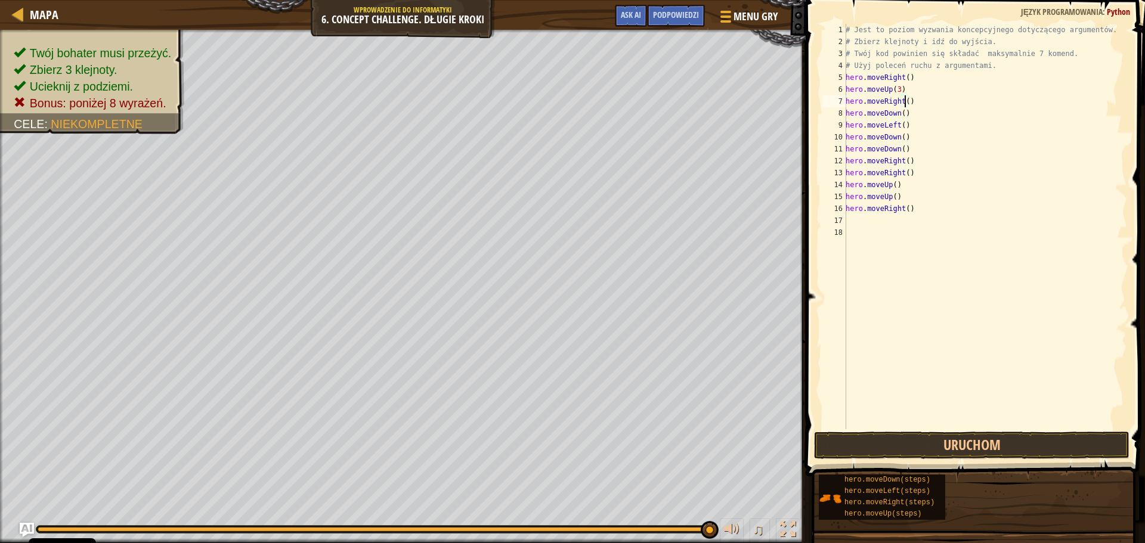
type textarea "hero.moveRight(2)"
click at [859, 426] on div "# Jest to poziom wyzwania koncepcyjnego dotyczącego argumentów. # Zbierz klejno…" at bounding box center [985, 238] width 284 height 429
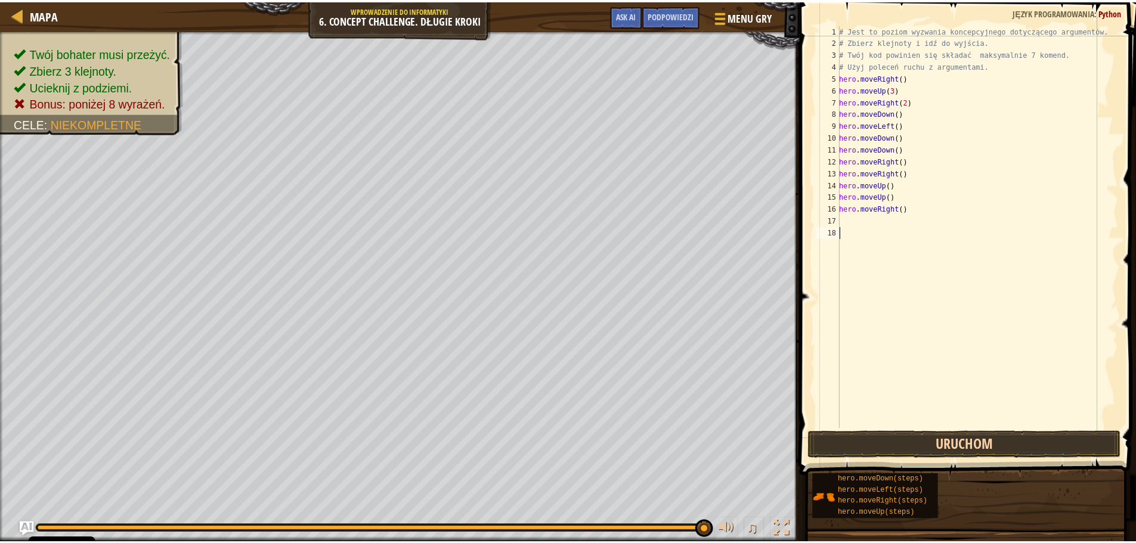
scroll to position [5, 0]
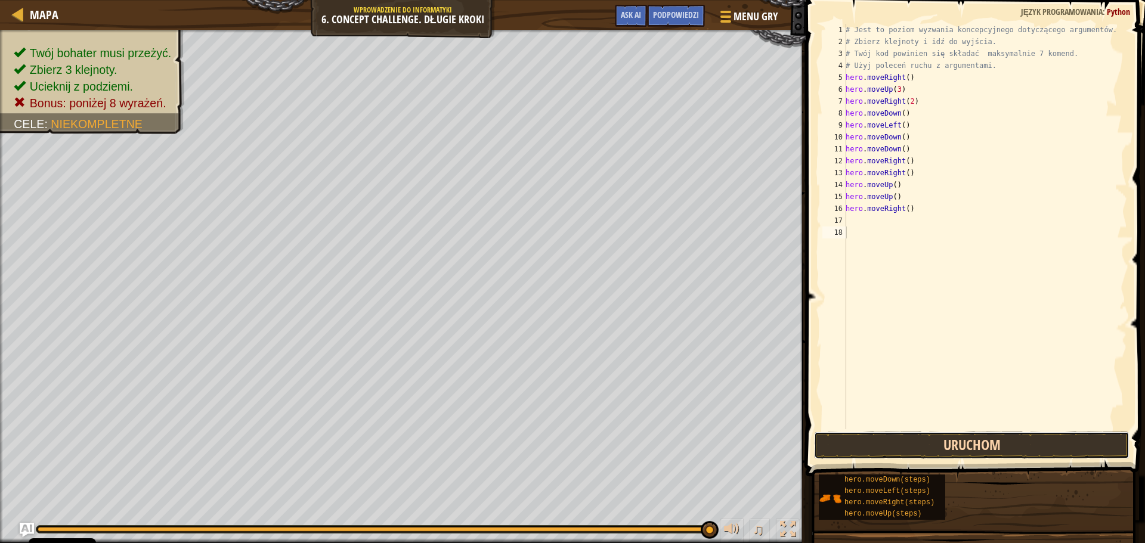
click at [860, 436] on button "Uruchom" at bounding box center [971, 445] width 315 height 27
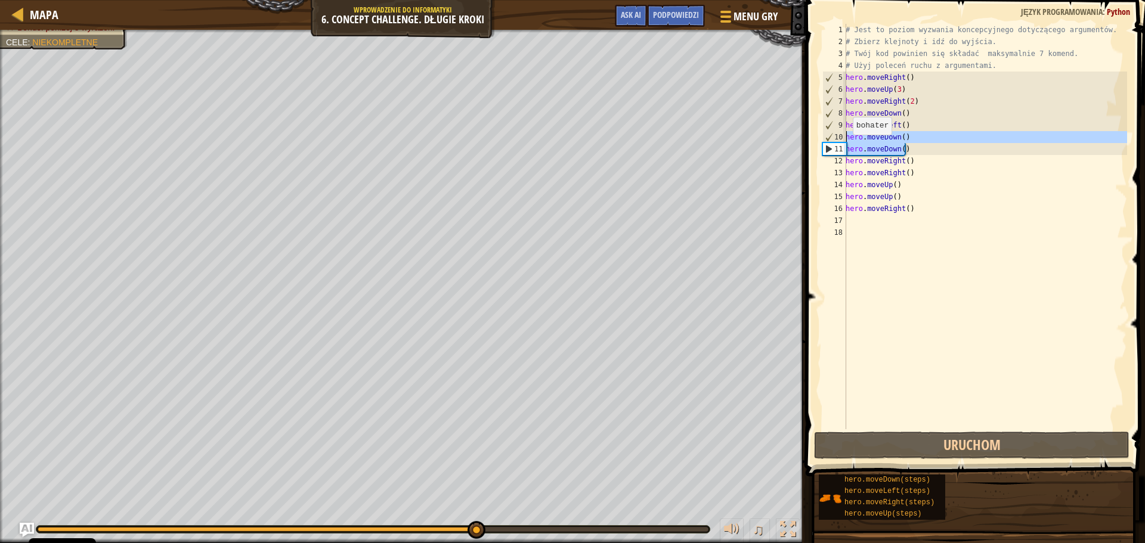
drag, startPoint x: 909, startPoint y: 152, endPoint x: 845, endPoint y: 138, distance: 65.3
click at [845, 138] on div "1 2 3 4 5 6 7 8 9 10 11 12 13 14 15 16 17 18 # Jest to poziom wyzwania koncepcy…" at bounding box center [973, 226] width 307 height 405
click at [88, 32] on div at bounding box center [403, 31] width 806 height 3
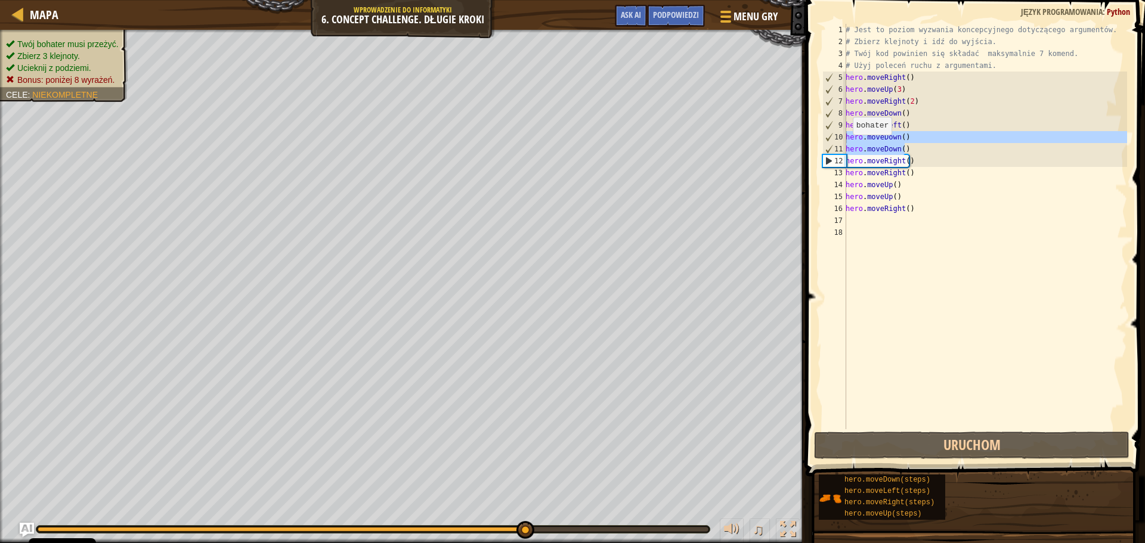
click at [90, 38] on ul "Twój bohater musi przeżyć. Zbierz 3 klejnoty. Ucieknij z podziemi. Bonus: poniż…" at bounding box center [64, 62] width 116 height 48
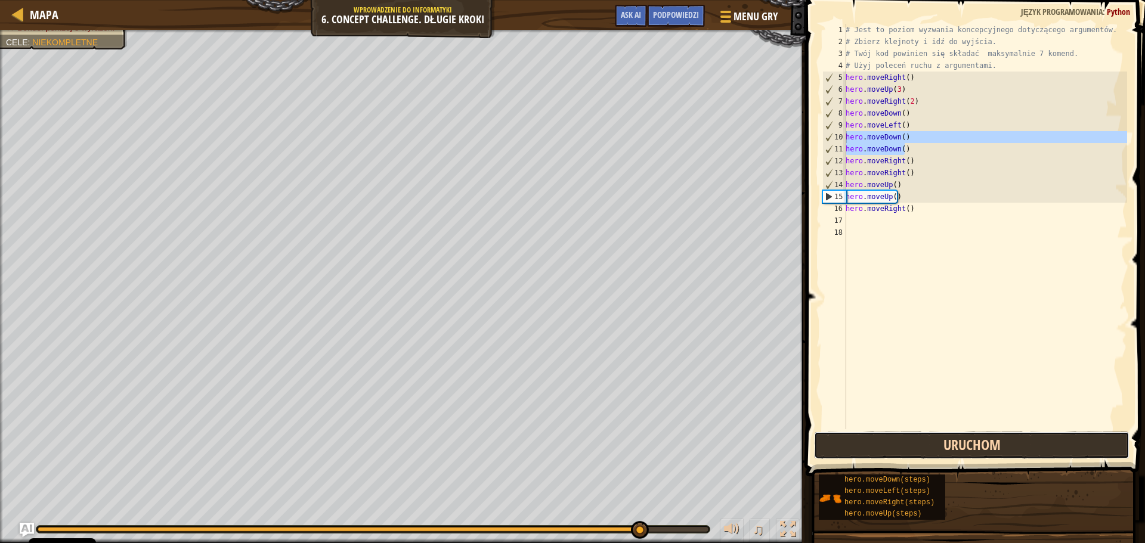
click at [897, 434] on button "Uruchom" at bounding box center [971, 445] width 315 height 27
type textarea "hero.moveDown()"
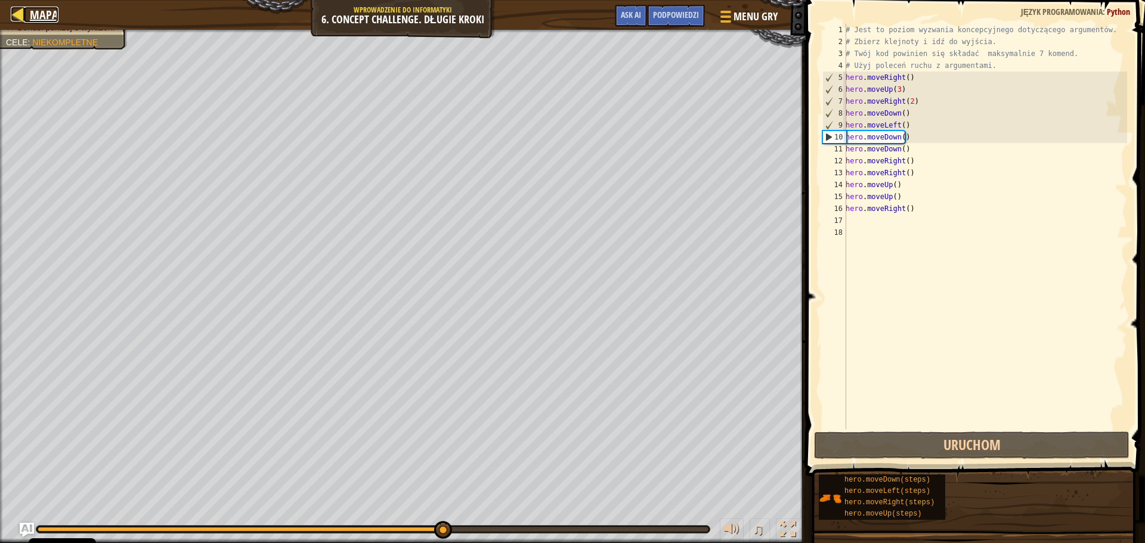
click at [14, 18] on div at bounding box center [18, 14] width 15 height 15
select select "pl"
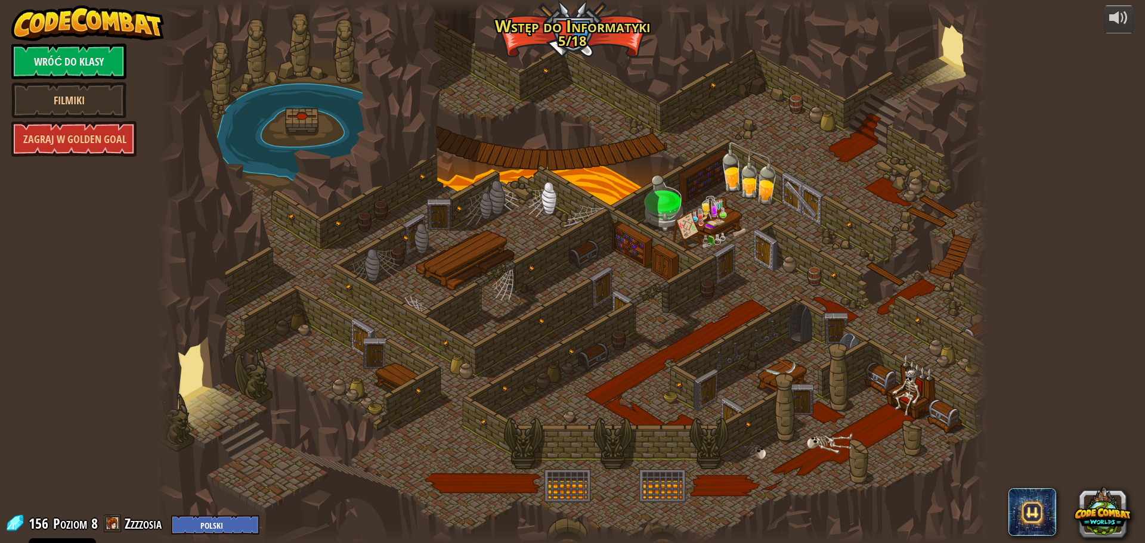
select select "pl"
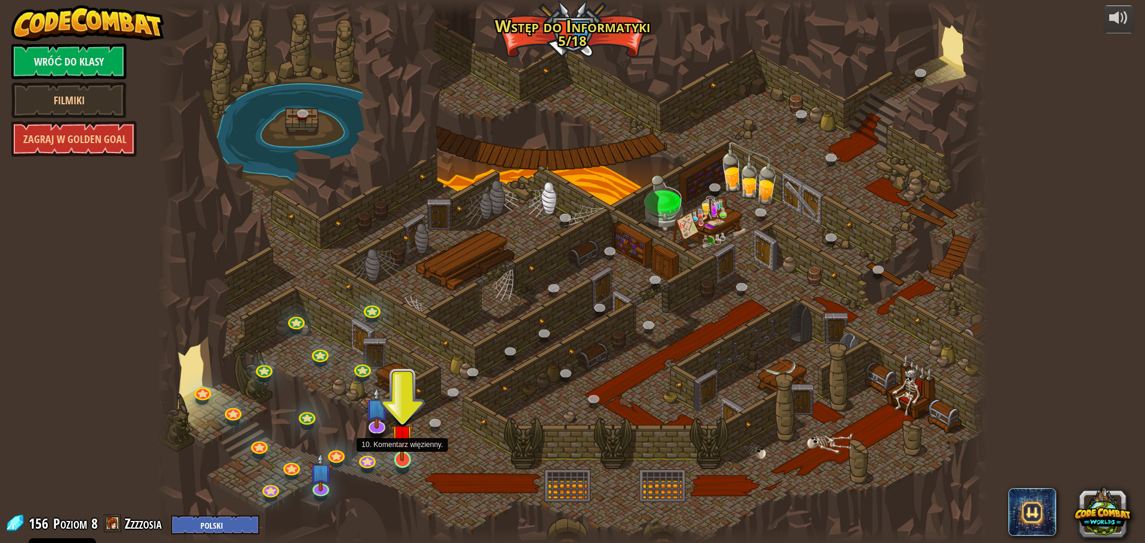
click at [397, 443] on img at bounding box center [402, 435] width 22 height 51
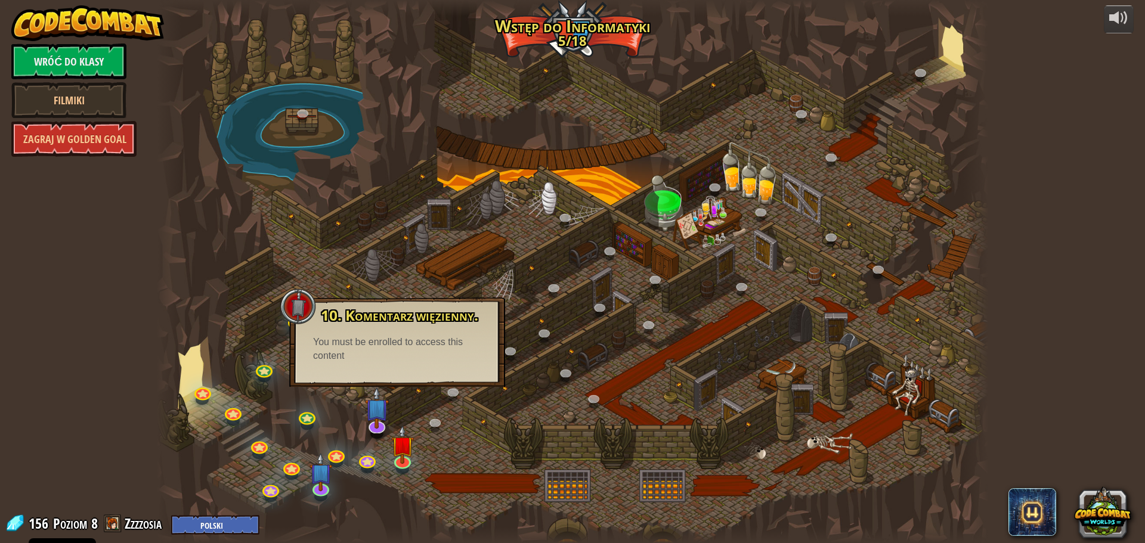
click at [438, 456] on div at bounding box center [572, 271] width 831 height 543
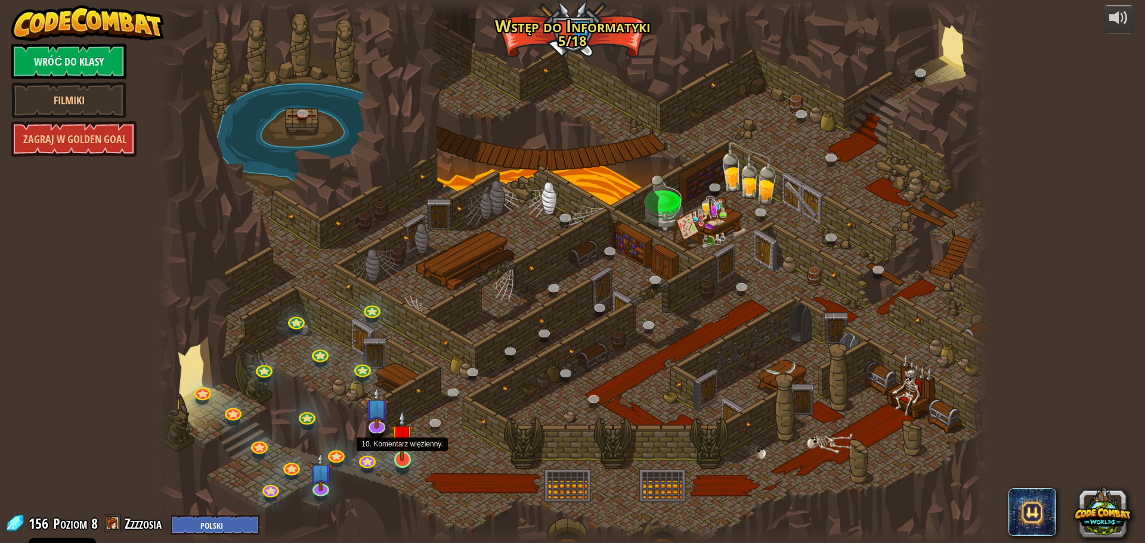
click at [403, 453] on img at bounding box center [402, 435] width 22 height 51
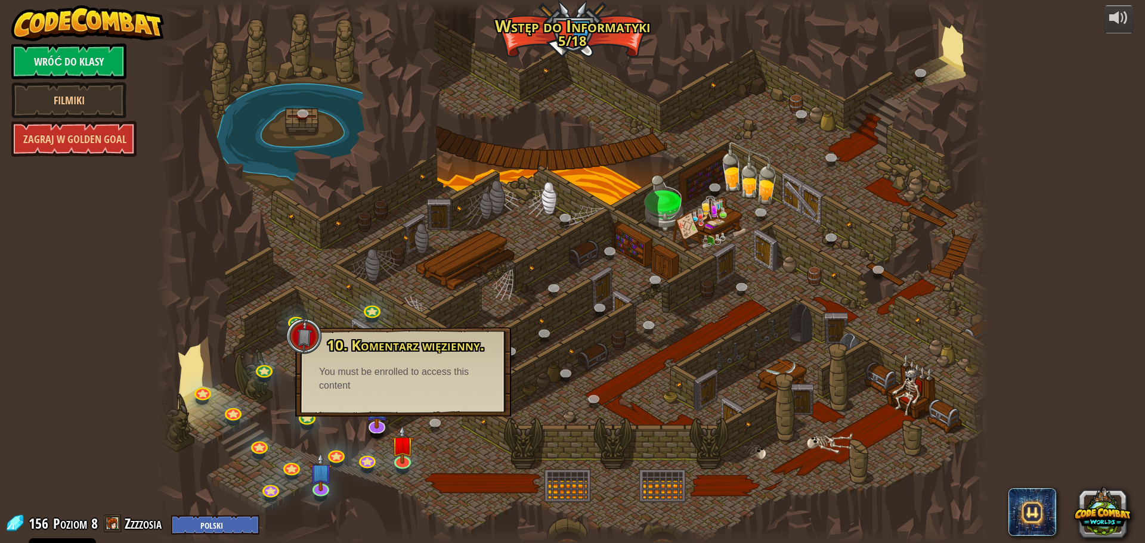
click at [422, 461] on div at bounding box center [572, 271] width 831 height 543
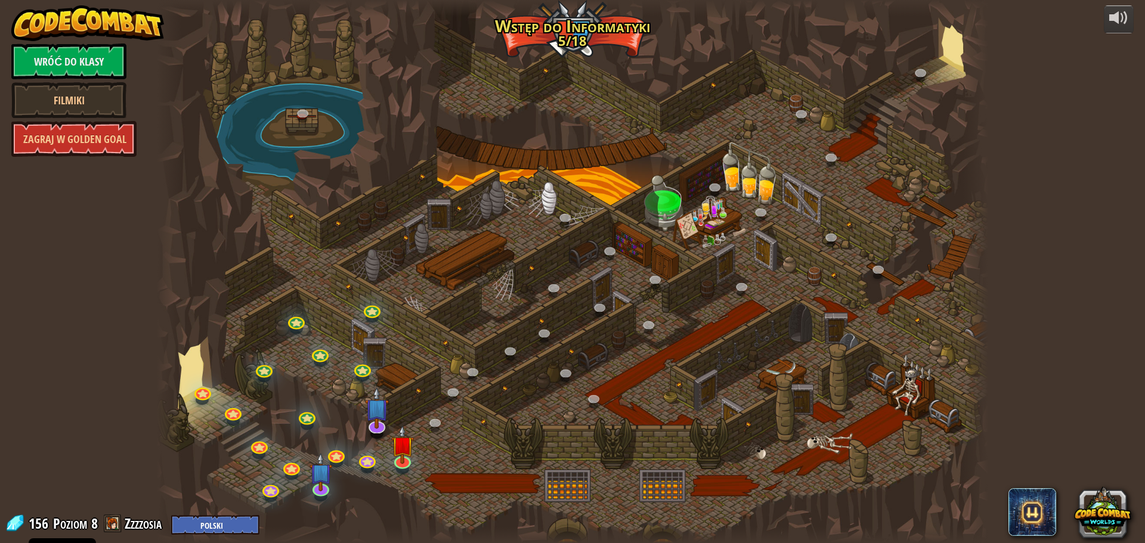
click at [703, 224] on div at bounding box center [572, 271] width 831 height 543
click at [59, 55] on link "Wróć do klasy" at bounding box center [68, 62] width 115 height 36
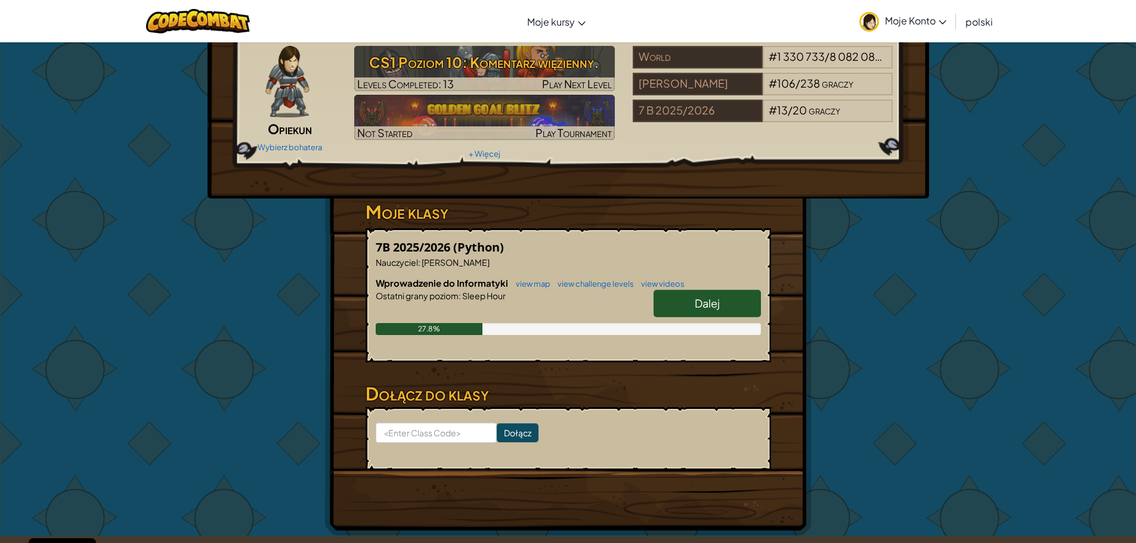
scroll to position [45, 0]
click at [705, 306] on span "Dalej" at bounding box center [707, 304] width 25 height 14
select select "pl"
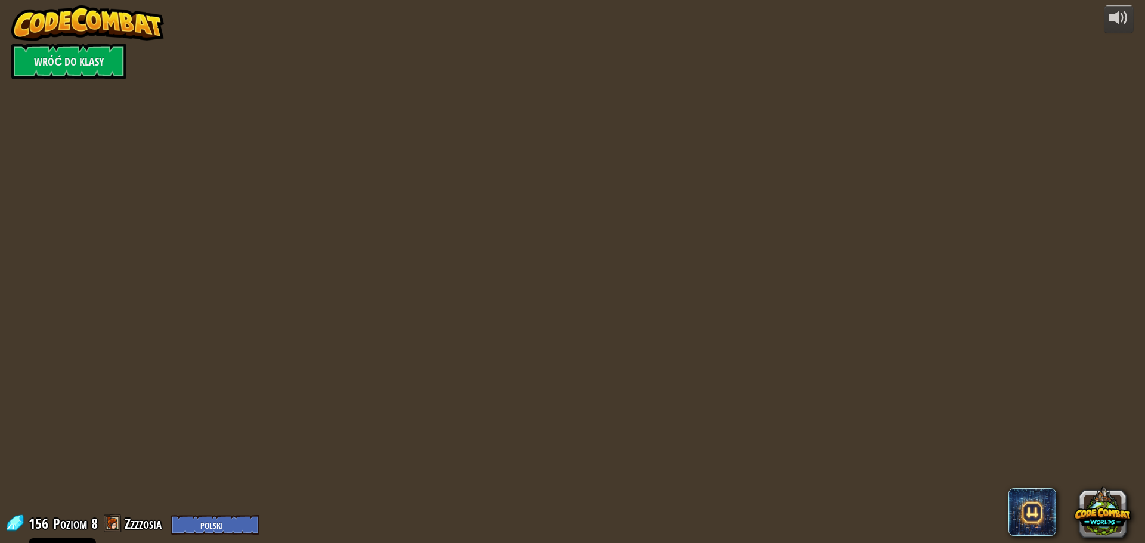
select select "pl"
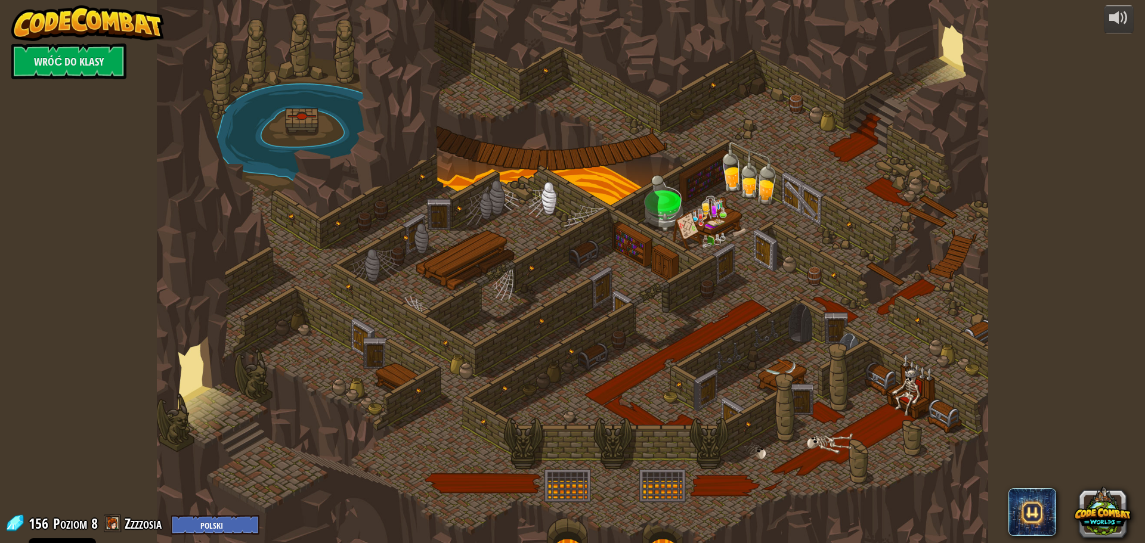
select select "pl"
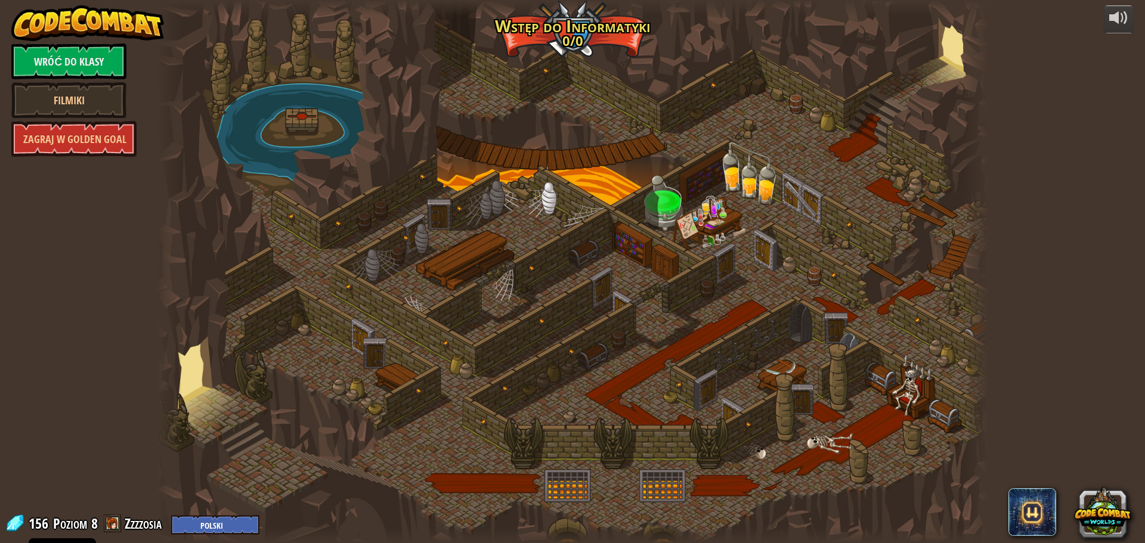
select select "pl"
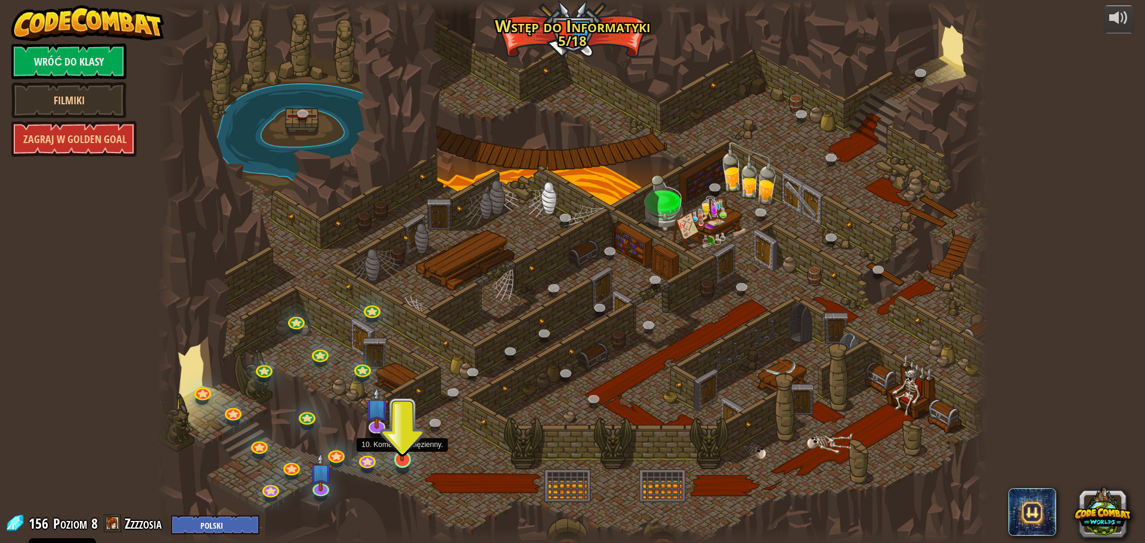
click at [407, 447] on img at bounding box center [402, 435] width 22 height 51
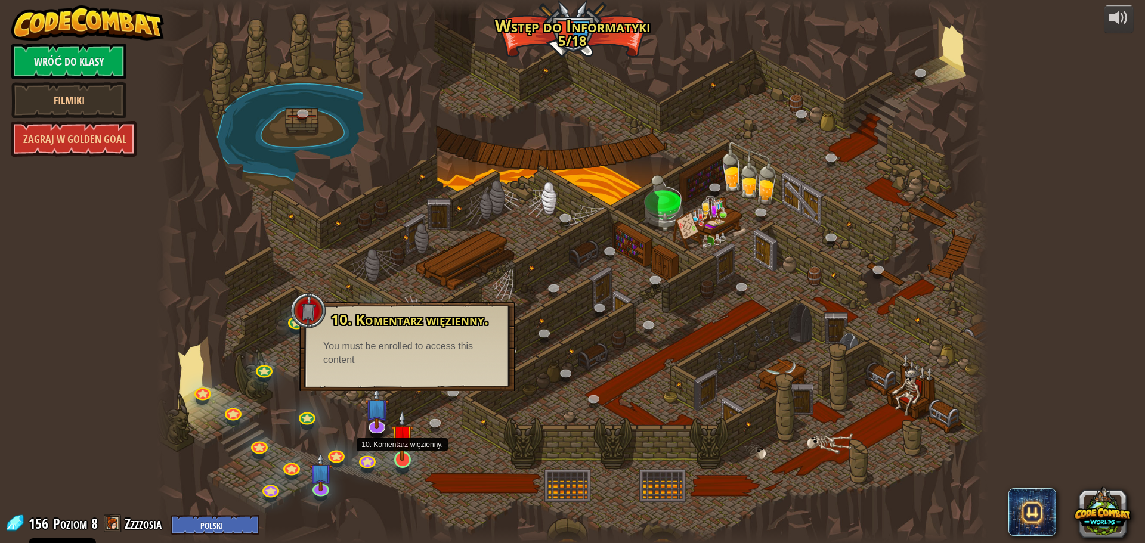
click at [400, 454] on img at bounding box center [402, 435] width 22 height 51
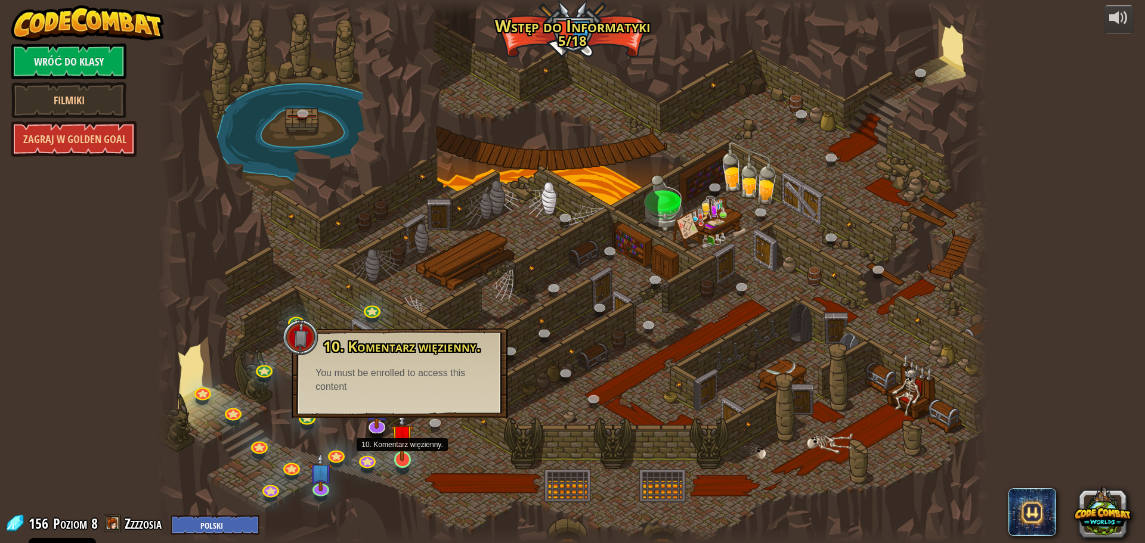
click at [400, 452] on img at bounding box center [402, 435] width 22 height 51
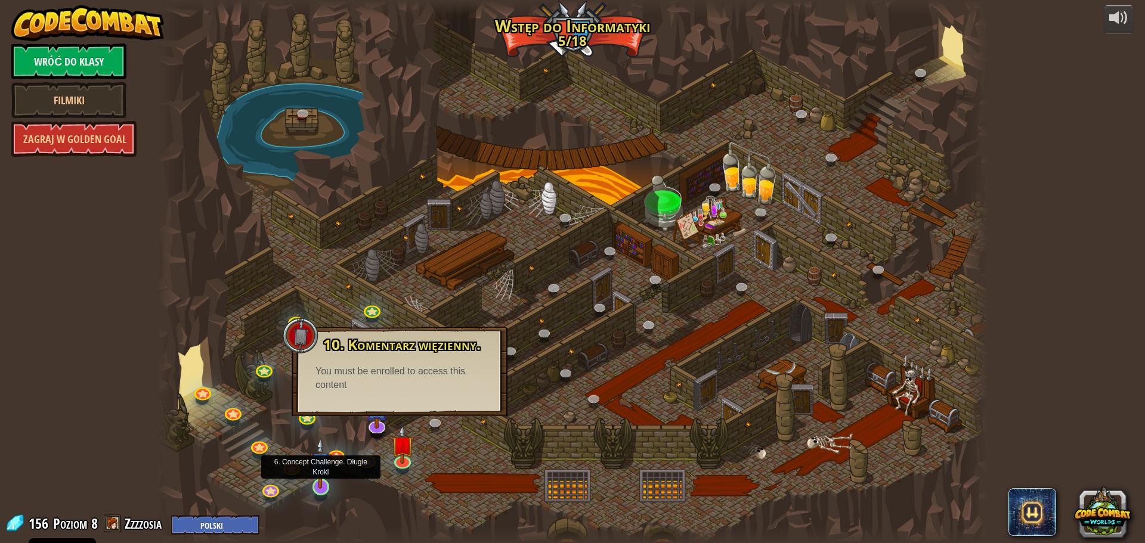
click at [322, 475] on img at bounding box center [320, 463] width 22 height 51
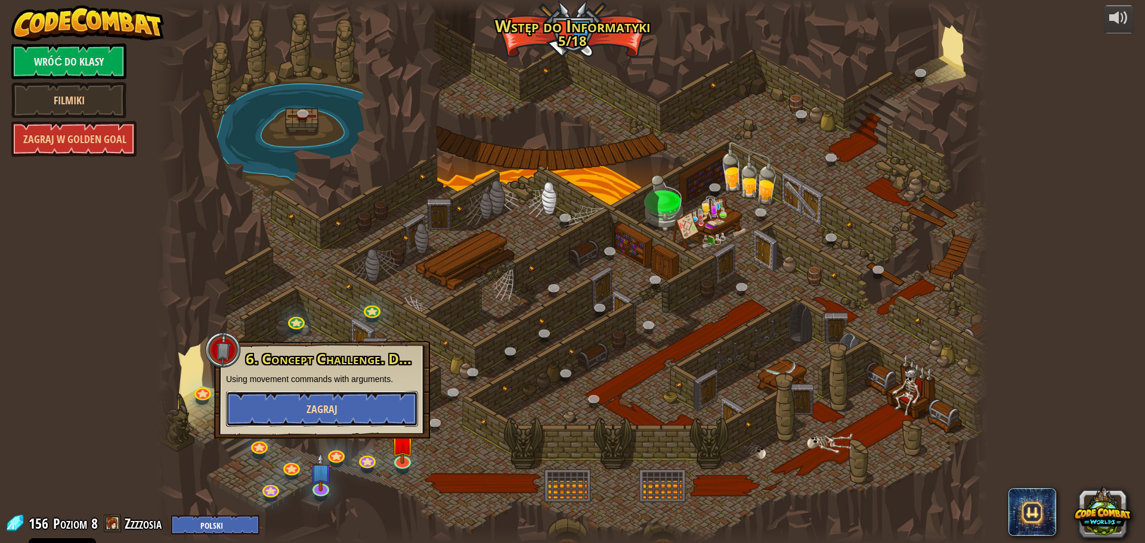
click at [314, 415] on span "Zagraj" at bounding box center [321, 409] width 31 height 15
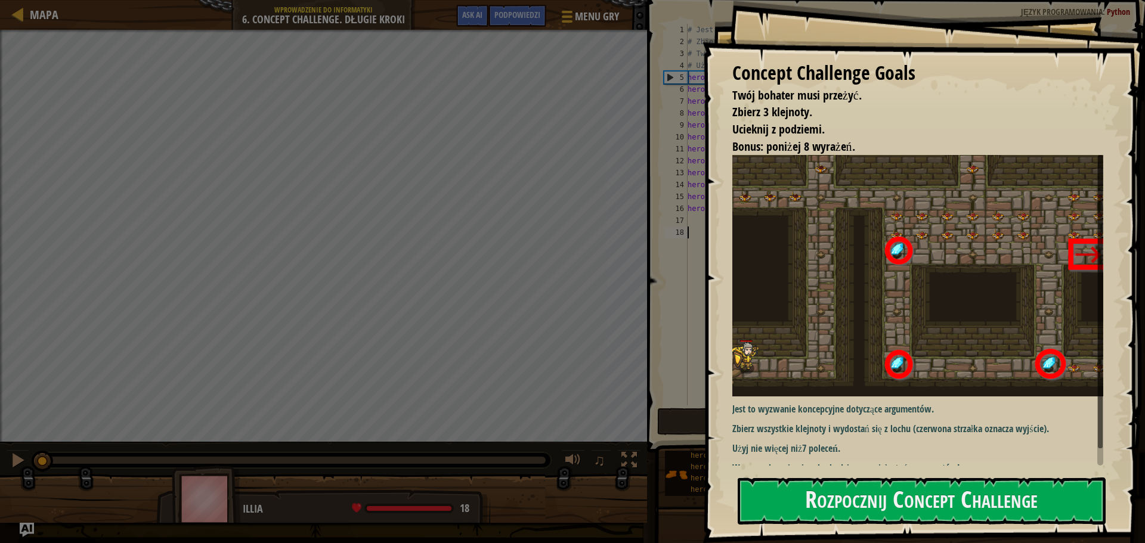
drag, startPoint x: 787, startPoint y: 513, endPoint x: 671, endPoint y: 433, distance: 140.6
click at [787, 512] on button "Rozpocznij Concept Challenge" at bounding box center [922, 501] width 368 height 47
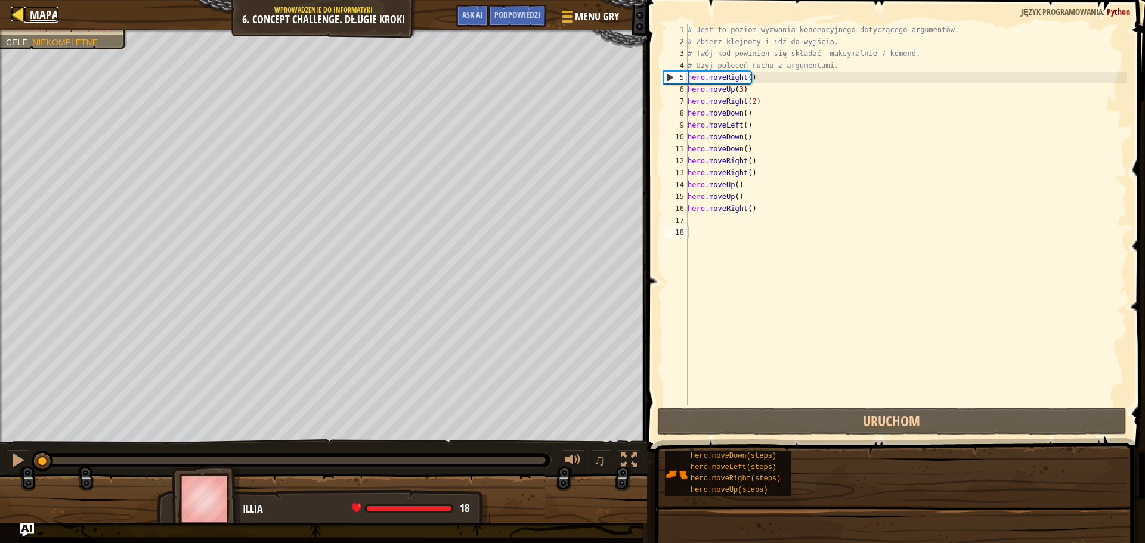
click at [27, 11] on link "Mapa" at bounding box center [41, 15] width 35 height 16
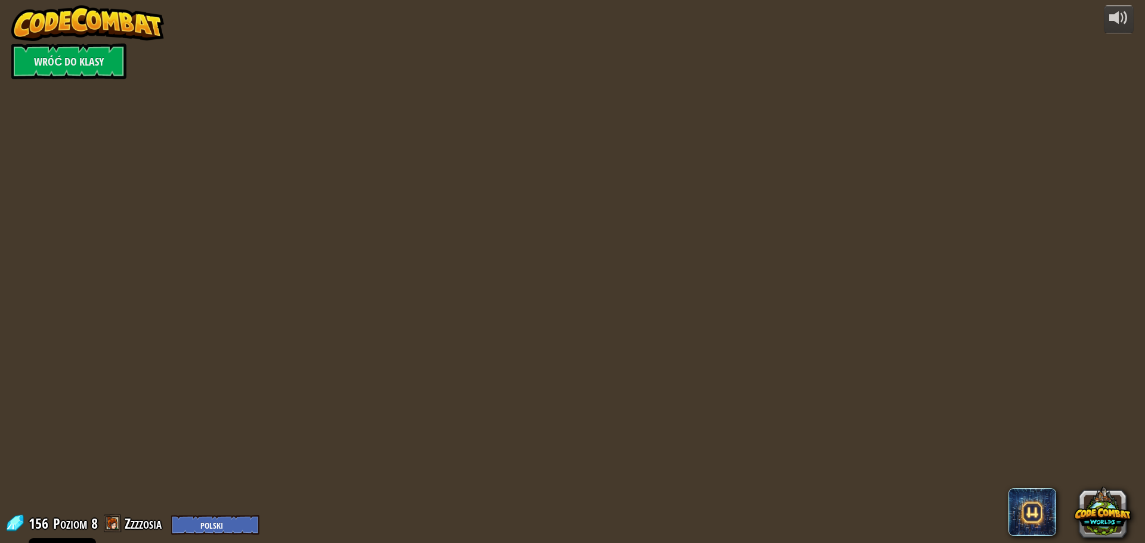
select select "pl"
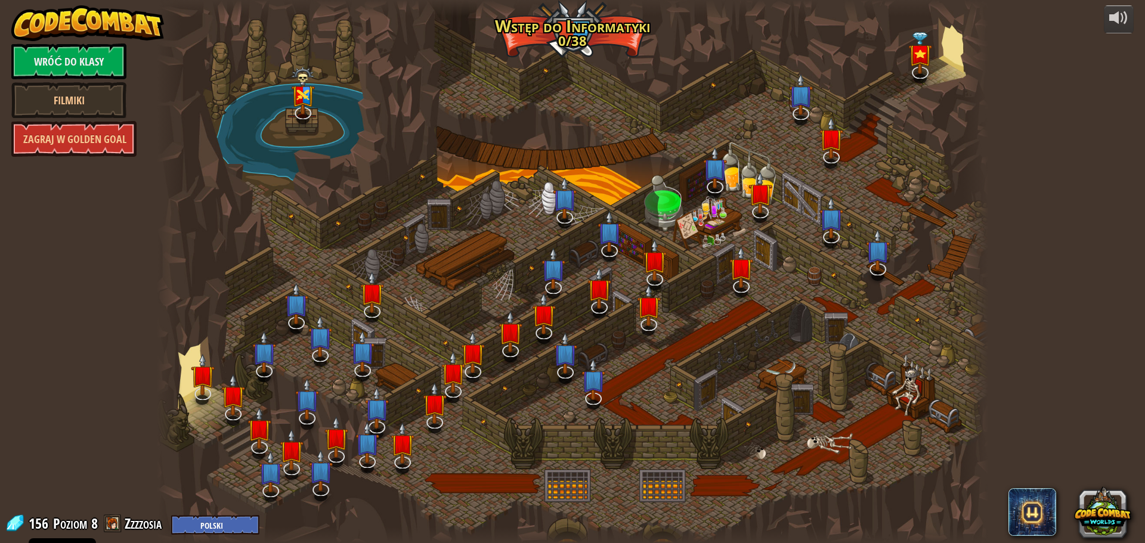
select select "pl"
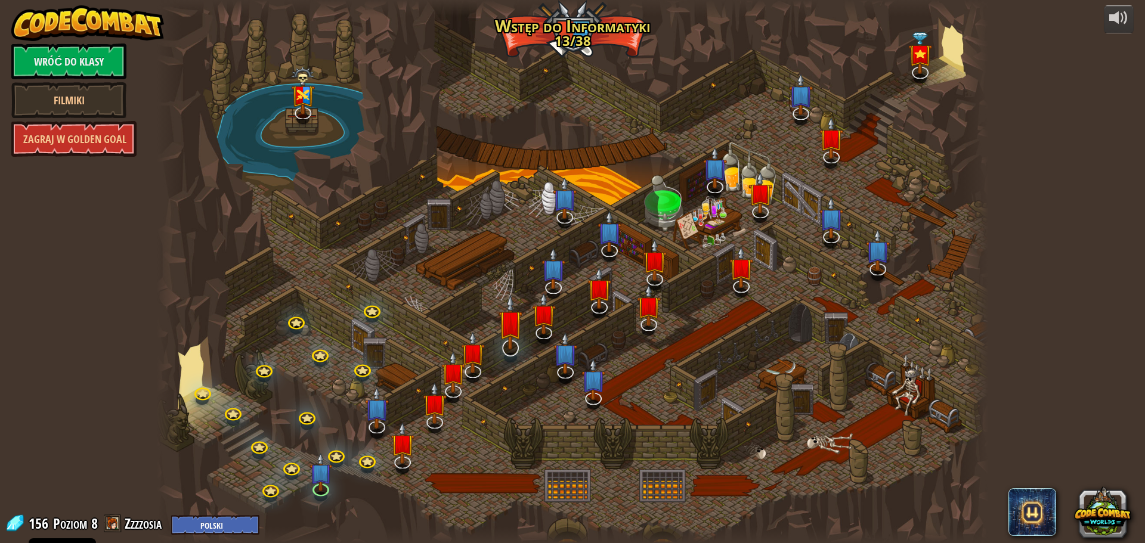
select select "pl"
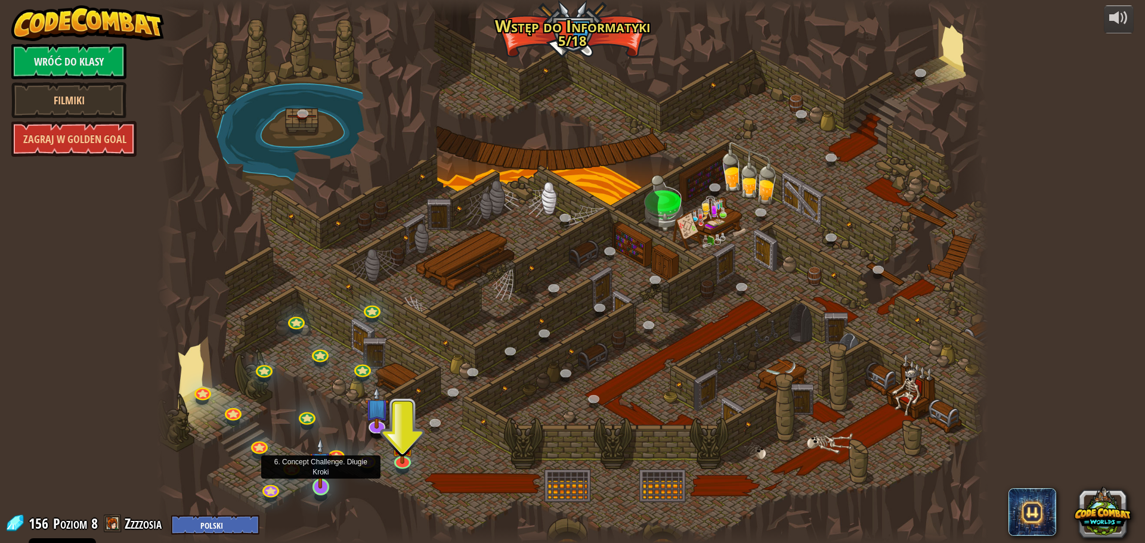
click at [317, 481] on img at bounding box center [320, 463] width 22 height 51
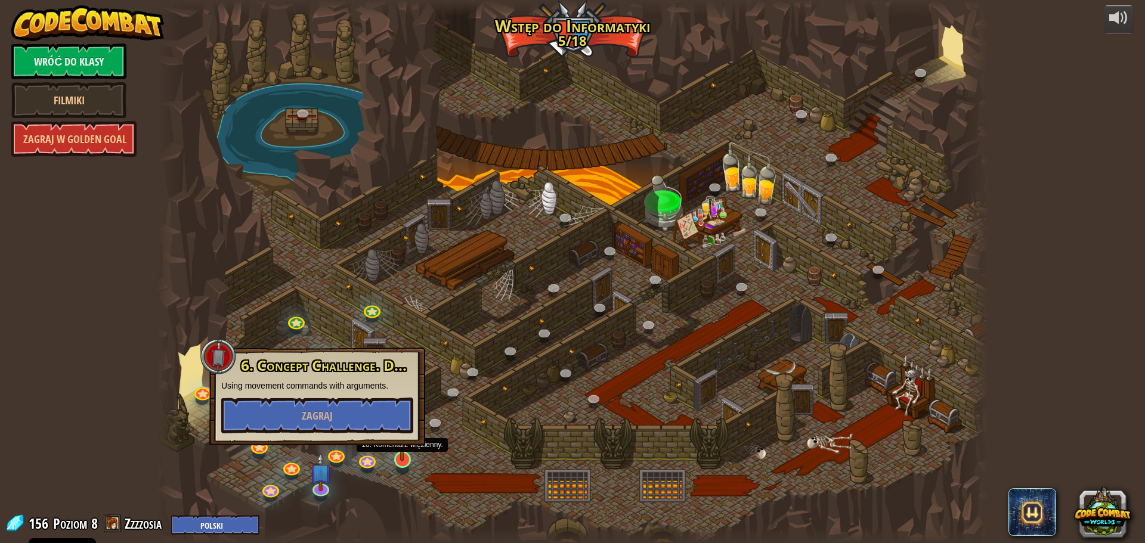
click at [407, 462] on div at bounding box center [402, 459] width 17 height 17
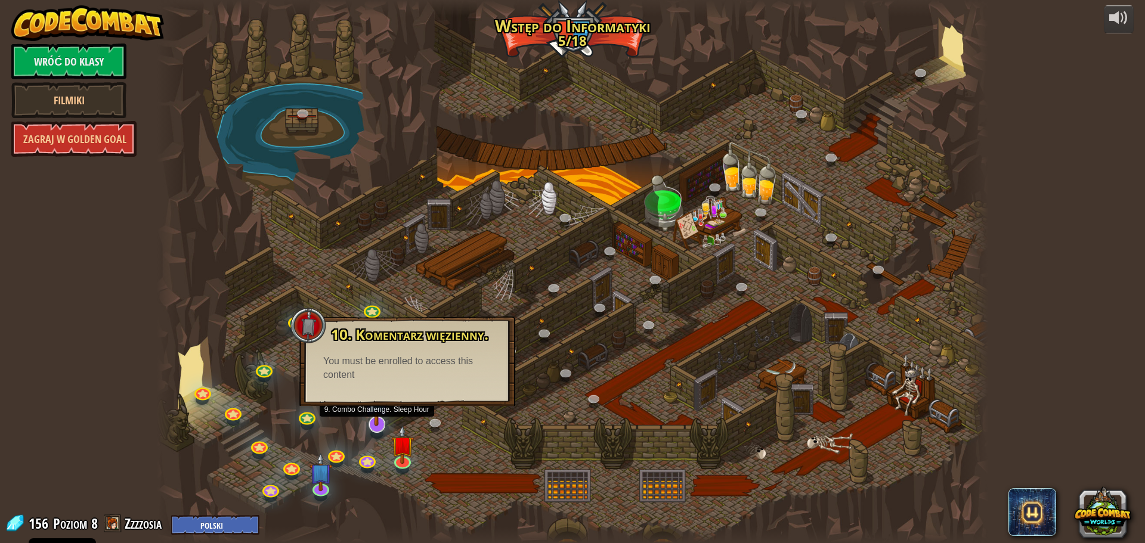
click at [372, 425] on img at bounding box center [376, 398] width 24 height 55
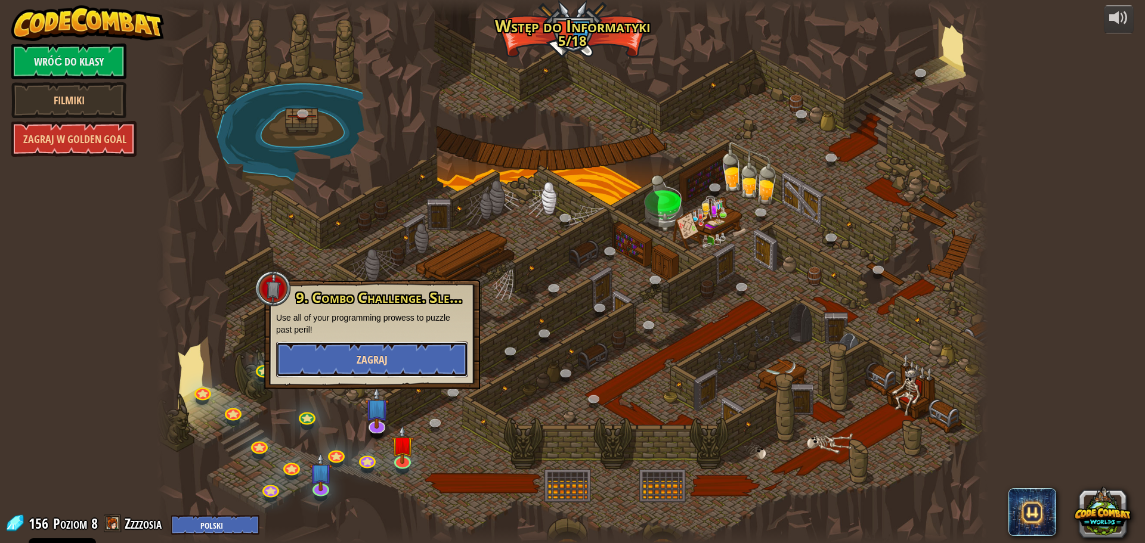
click at [380, 366] on span "Zagraj" at bounding box center [372, 359] width 31 height 15
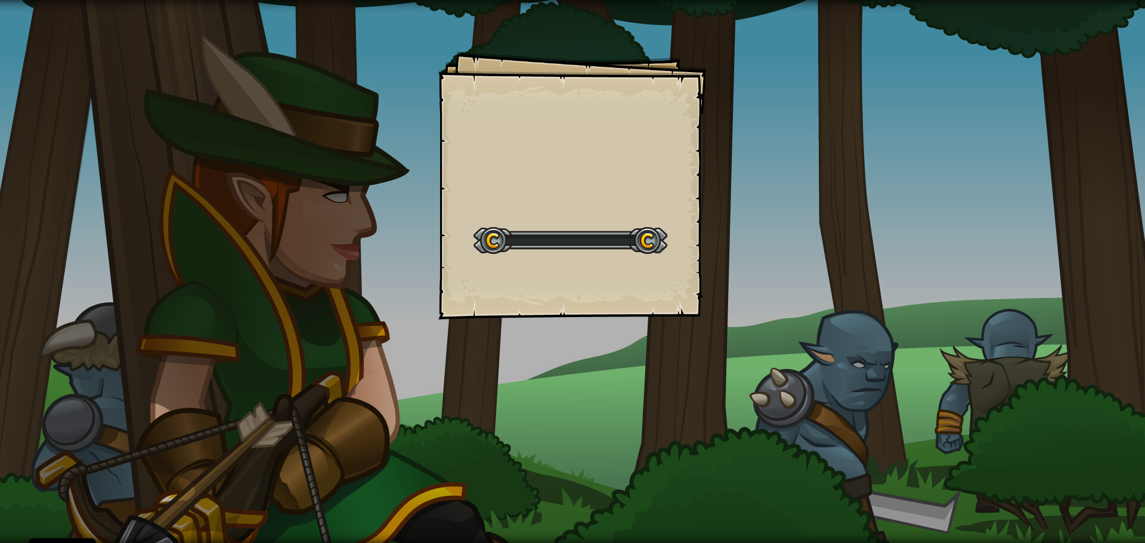
click at [380, 366] on div "Goals Start Level Błąd podczas ładowania danych z serwera Żeby zagrać w ten poz…" at bounding box center [572, 271] width 1145 height 543
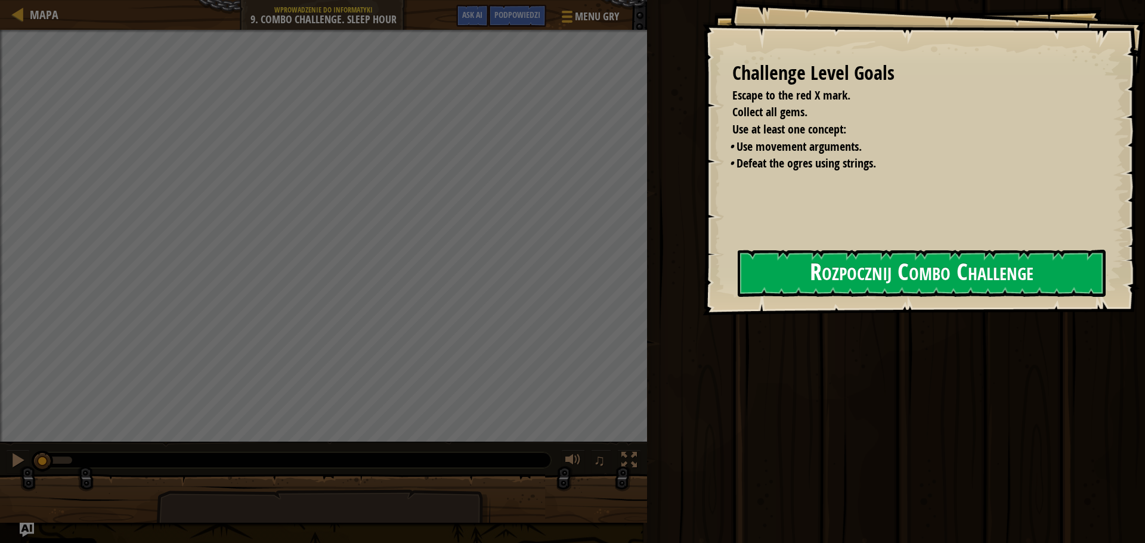
click at [712, 274] on div "Challenge Level Goals Escape to the red X mark. Collect all gems. Use at least …" at bounding box center [923, 157] width 442 height 315
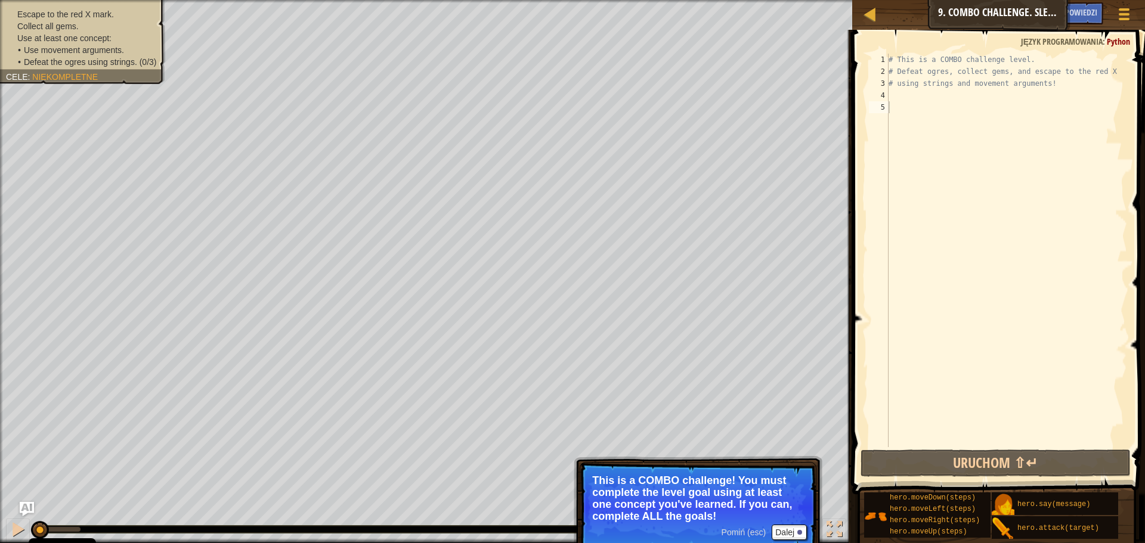
click at [904, 97] on div "# This is a COMBO challenge level. # Defeat ogres, collect gems, and escape to …" at bounding box center [1006, 262] width 241 height 417
type textarea "h"
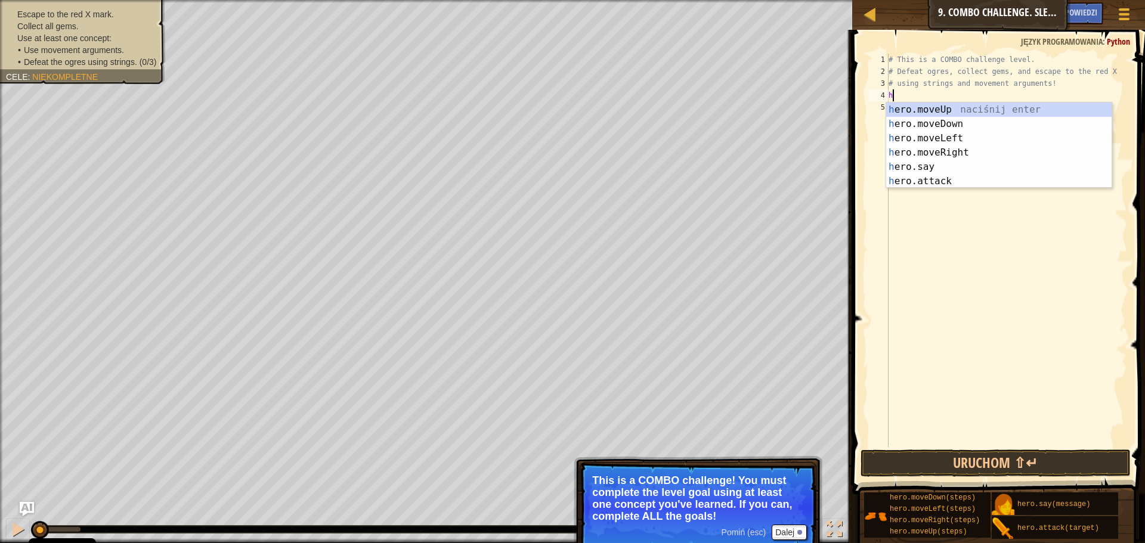
scroll to position [5, 0]
click at [943, 105] on div "h ero.moveUp naciśnij enter h ero.moveDown naciśnij enter h ero.moveLeft naciśn…" at bounding box center [998, 160] width 225 height 114
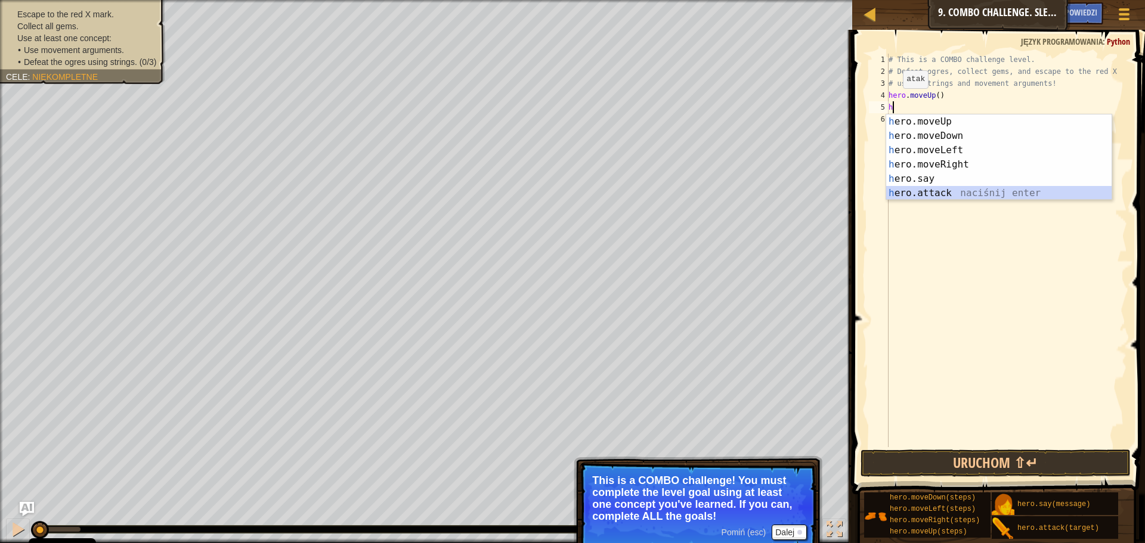
click at [930, 189] on div "h ero.moveUp naciśnij enter h ero.moveDown naciśnij enter h ero.moveLeft naciśn…" at bounding box center [998, 171] width 225 height 114
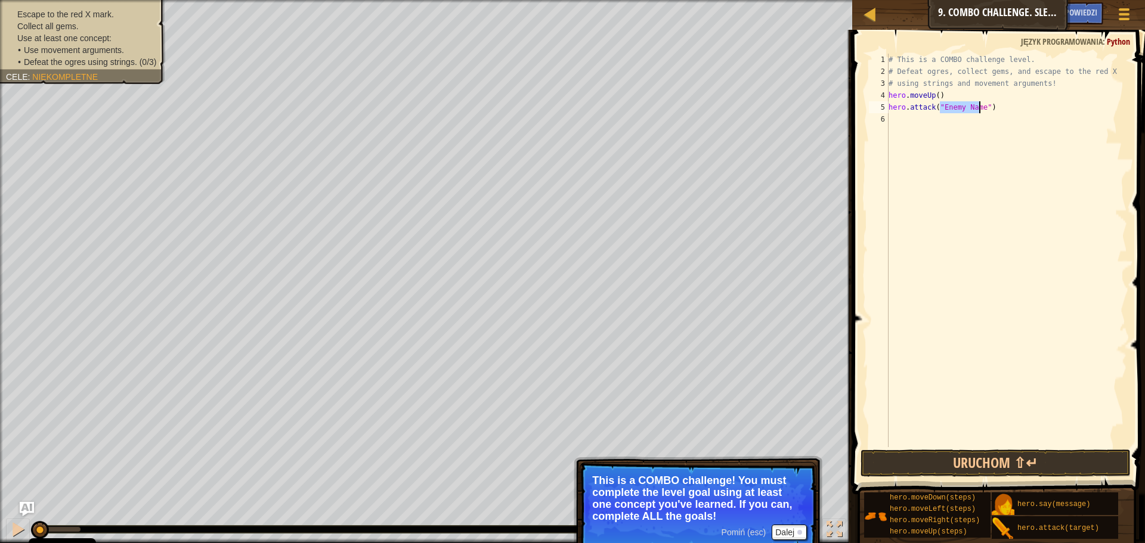
click at [123, 75] on div "Escape to the red X mark. Collect all gems. Use at least one concept: • Use mov…" at bounding box center [75, 38] width 179 height 92
drag, startPoint x: 15, startPoint y: 75, endPoint x: 22, endPoint y: 58, distance: 18.2
click at [14, 75] on span "Cele" at bounding box center [17, 77] width 22 height 10
drag, startPoint x: 41, startPoint y: 10, endPoint x: 47, endPoint y: 7, distance: 7.0
click at [42, 9] on li "Escape to the red X mark." at bounding box center [81, 14] width 150 height 12
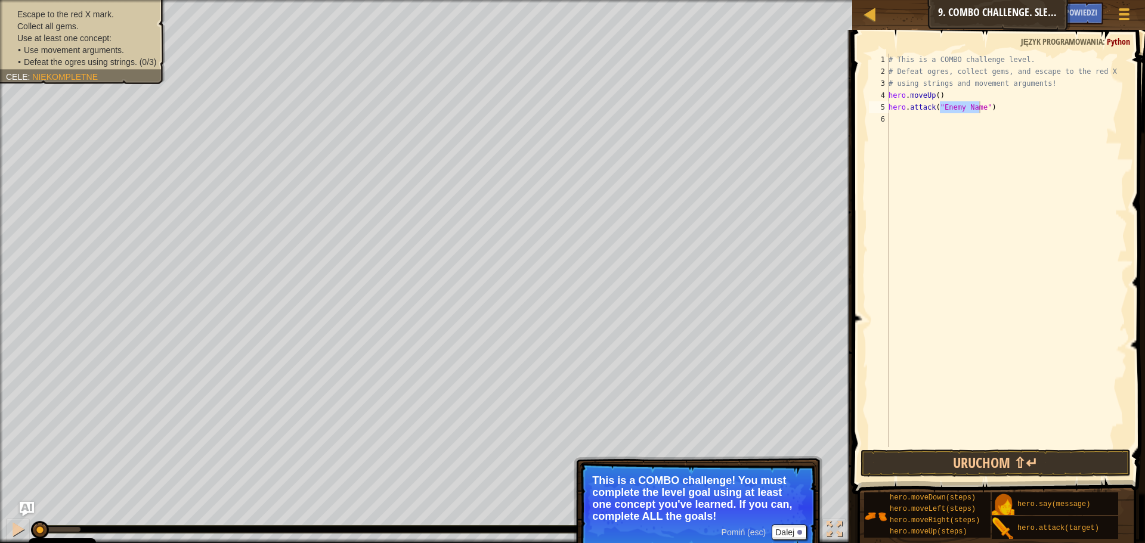
drag, startPoint x: 78, startPoint y: 1, endPoint x: 82, endPoint y: 11, distance: 11.0
click at [80, 9] on div "Escape to the red X mark. Collect all gems. Use at least one concept: • Use mov…" at bounding box center [426, 271] width 852 height 543
drag, startPoint x: 91, startPoint y: 28, endPoint x: 91, endPoint y: 21, distance: 6.6
click at [91, 27] on li "Collect all gems." at bounding box center [81, 26] width 150 height 12
click at [95, 6] on div "Escape to the red X mark. Collect all gems. Use at least one concept: • Use mov…" at bounding box center [75, 38] width 179 height 92
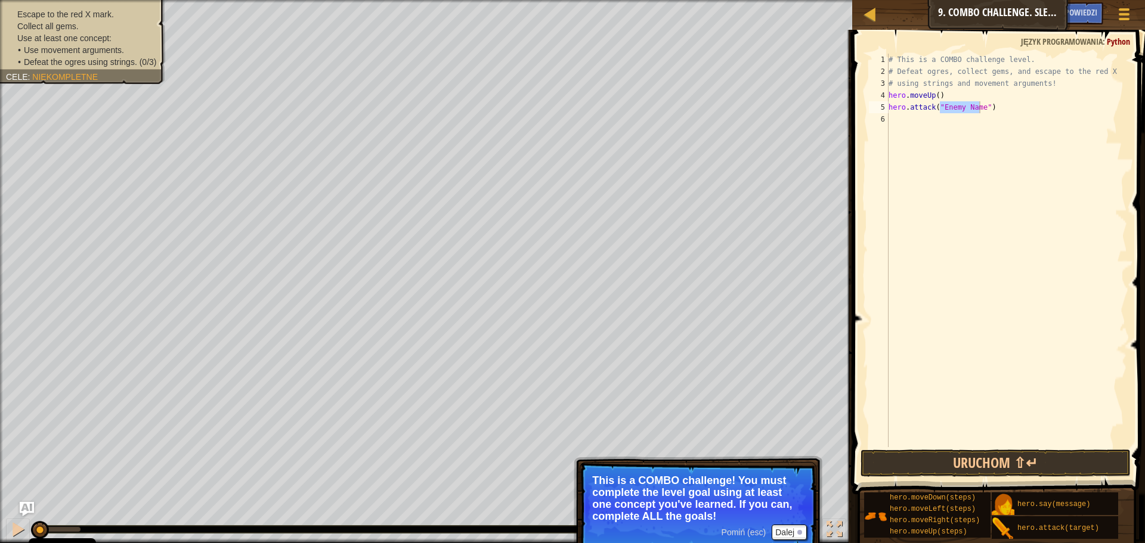
click at [98, 1] on div "Escape to the red X mark. Collect all gems. Use at least one concept: • Use mov…" at bounding box center [426, 271] width 852 height 543
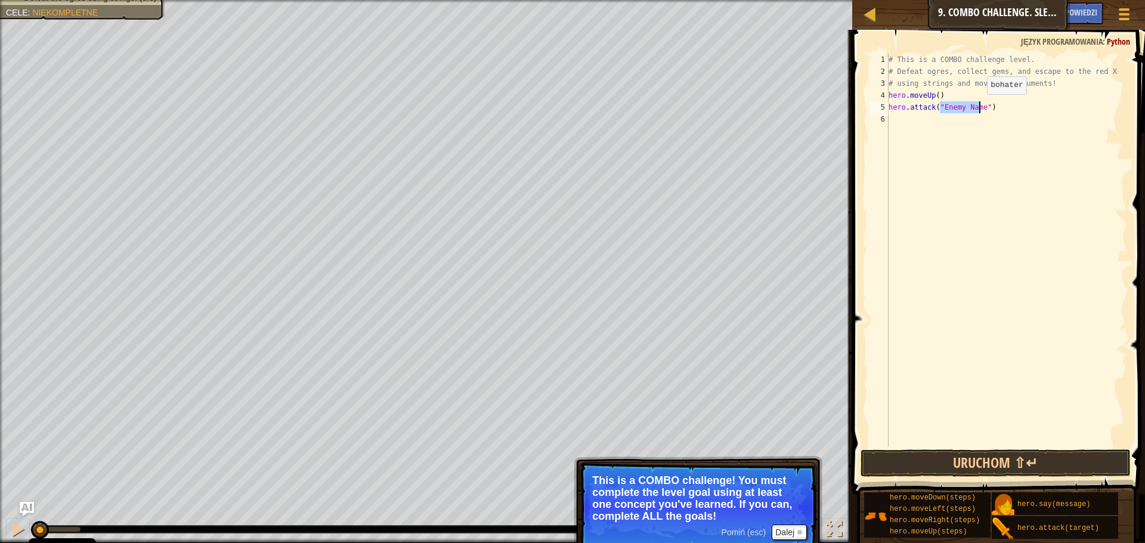
click at [977, 106] on div "# This is a COMBO challenge level. # Defeat ogres, collect gems, and escape to …" at bounding box center [1006, 251] width 241 height 394
drag, startPoint x: 977, startPoint y: 107, endPoint x: 942, endPoint y: 110, distance: 35.9
click at [942, 110] on div "# This is a COMBO challenge level. # Defeat ogres, collect gems, and escape to …" at bounding box center [1006, 262] width 241 height 417
type textarea "hero.attack("Rexxar")"
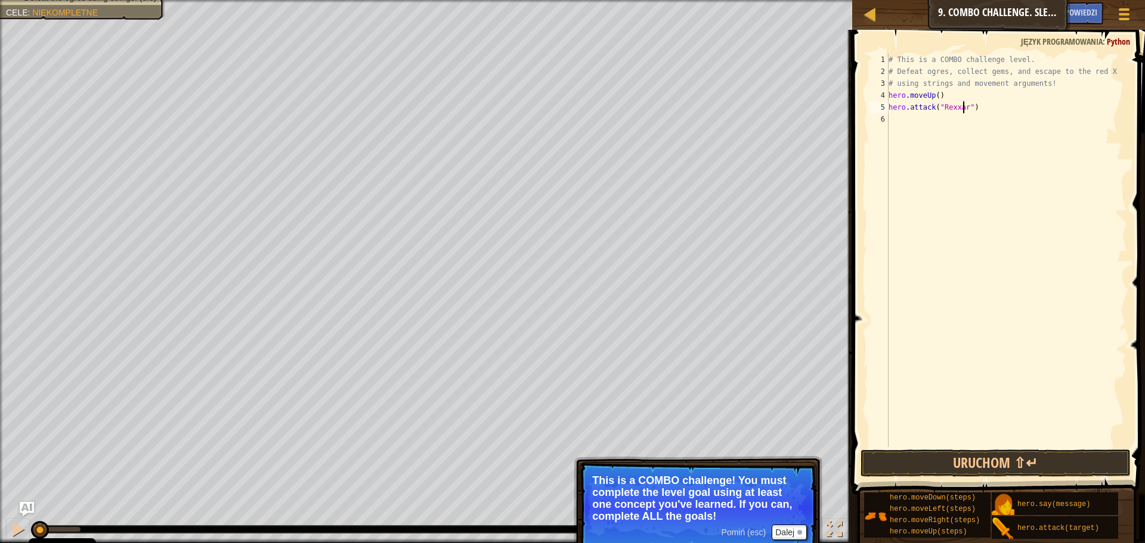
scroll to position [5, 7]
click at [975, 109] on div "# This is a COMBO challenge level. # Defeat ogres, collect gems, and escape to …" at bounding box center [1006, 262] width 241 height 417
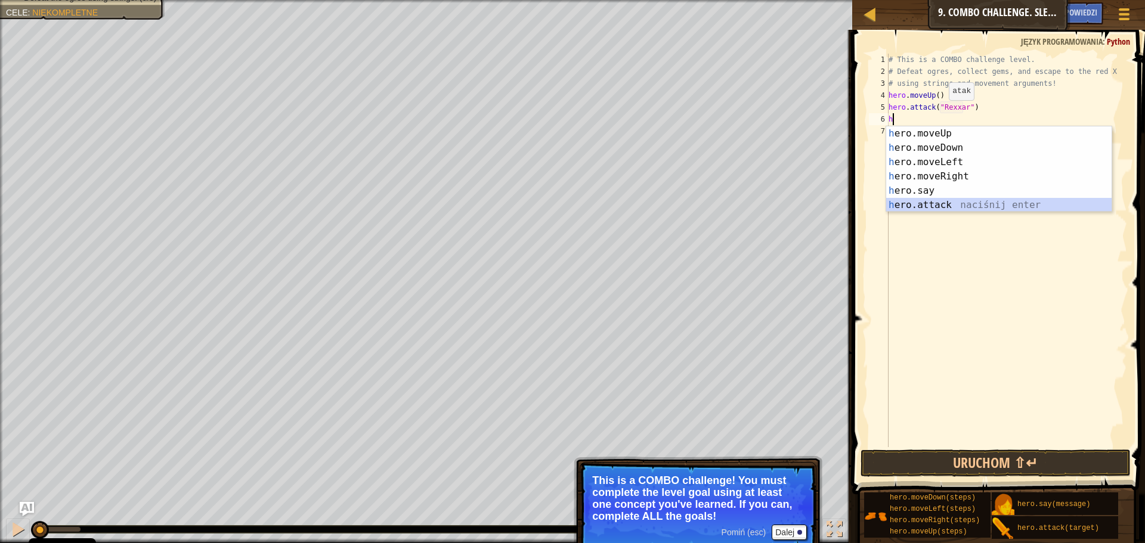
click at [966, 202] on div "h ero.moveUp naciśnij enter h ero.moveDown naciśnij enter h ero.moveLeft naciśn…" at bounding box center [998, 183] width 225 height 114
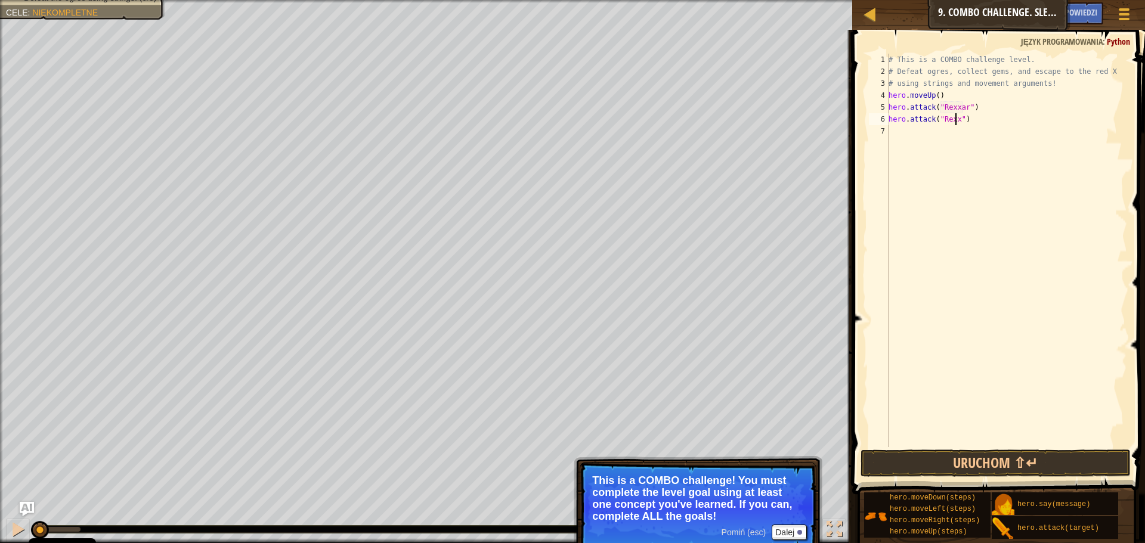
scroll to position [5, 6]
type textarea "hero.attack("Rexxar")"
click at [981, 118] on div "# This is a COMBO challenge level. # Defeat ogres, collect gems, and escape to …" at bounding box center [1006, 262] width 241 height 417
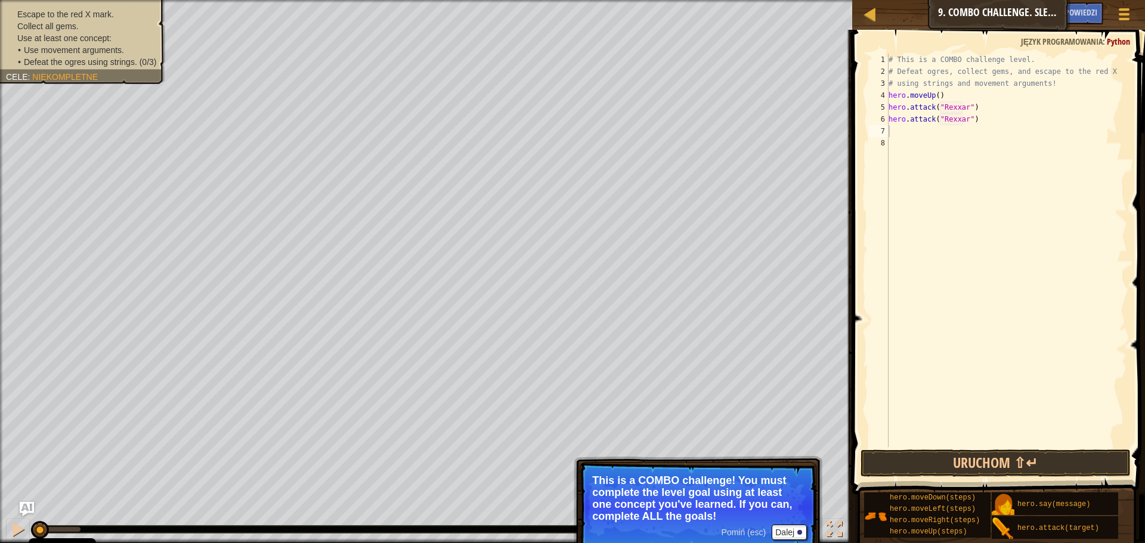
click at [140, 14] on div "Escape to the red X mark. Collect all gems. Use at least one concept: • Use mov…" at bounding box center [82, 38] width 153 height 60
click at [107, 75] on div "Escape to the red X mark. Collect all gems. Use at least one concept: • Use mov…" at bounding box center [75, 38] width 179 height 92
click at [141, 15] on div "Escape to the red X mark. Collect all gems. Use at least one concept: • Use mov…" at bounding box center [75, 38] width 179 height 92
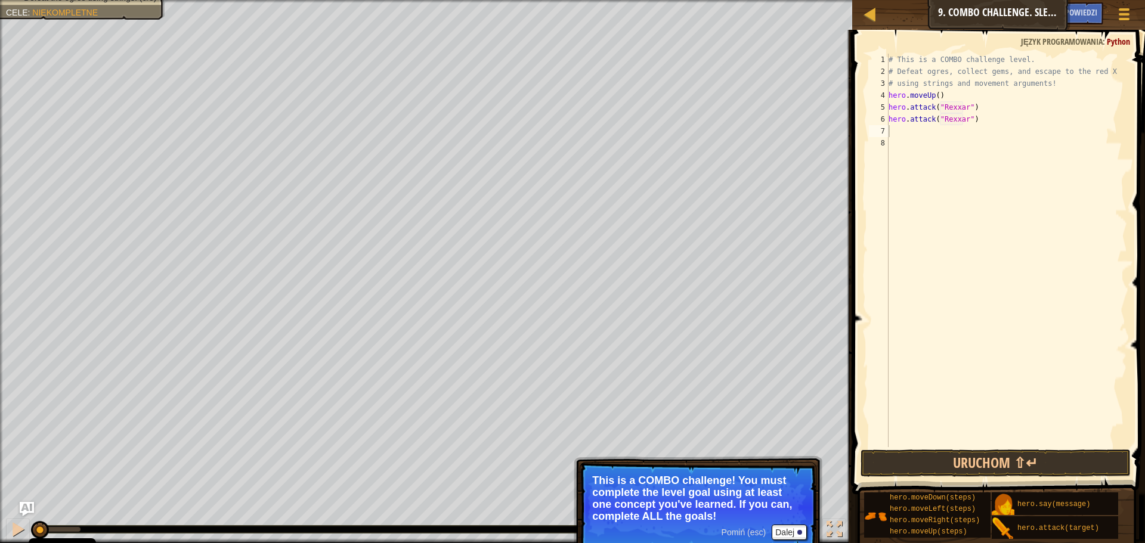
click at [903, 126] on div "# This is a COMBO challenge level. # Defeat ogres, collect gems, and escape to …" at bounding box center [1006, 262] width 241 height 417
type textarea "h"
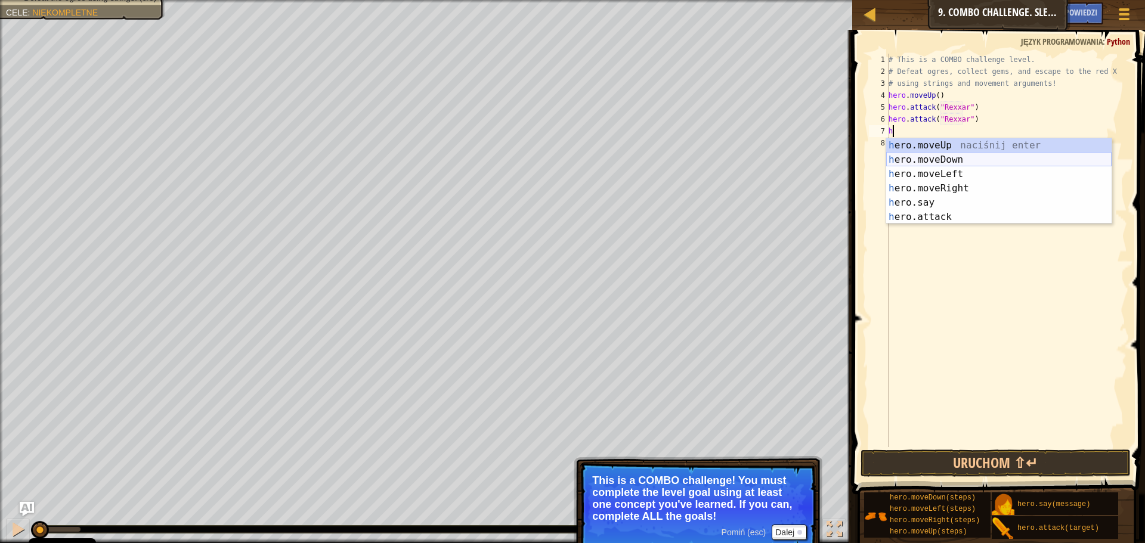
click at [939, 159] on div "h ero.moveUp naciśnij enter h ero.moveDown naciśnij enter h ero.moveLeft naciśn…" at bounding box center [998, 195] width 225 height 114
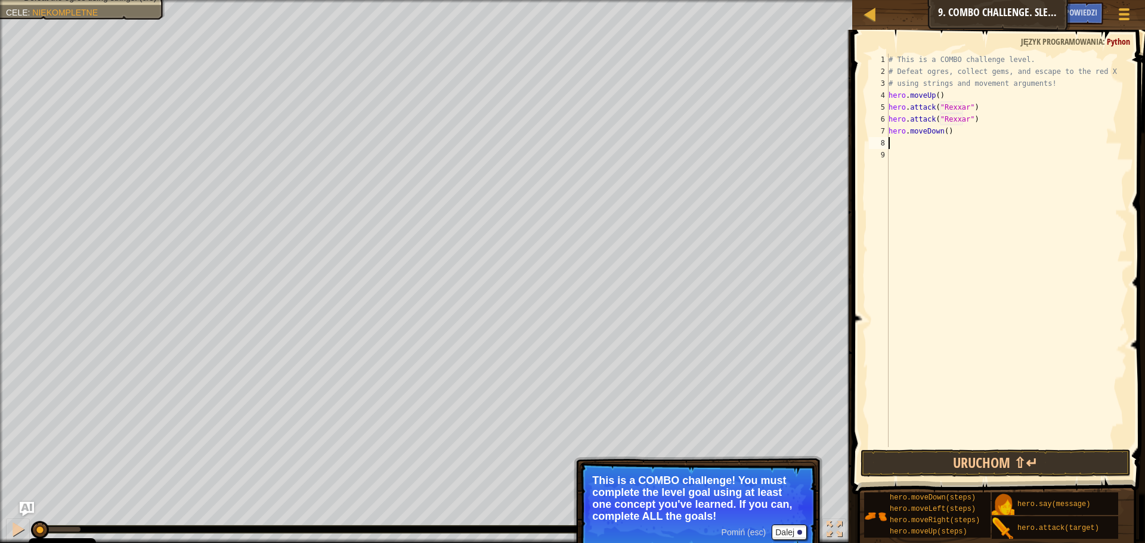
type textarea "h"
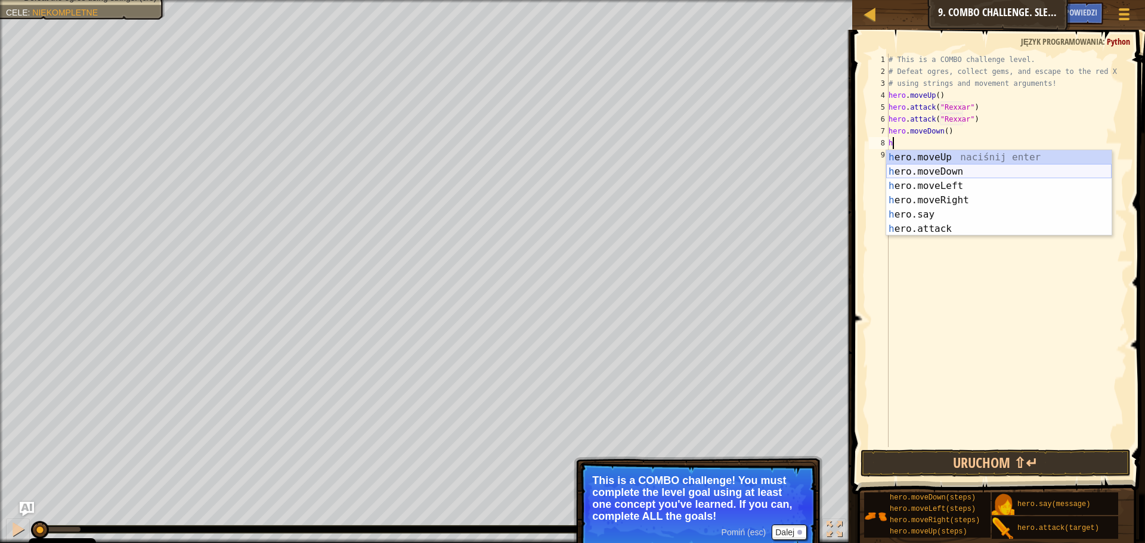
click at [927, 172] on div "h ero.moveUp naciśnij enter h ero.moveDown naciśnij enter h ero.moveLeft naciśn…" at bounding box center [998, 207] width 225 height 114
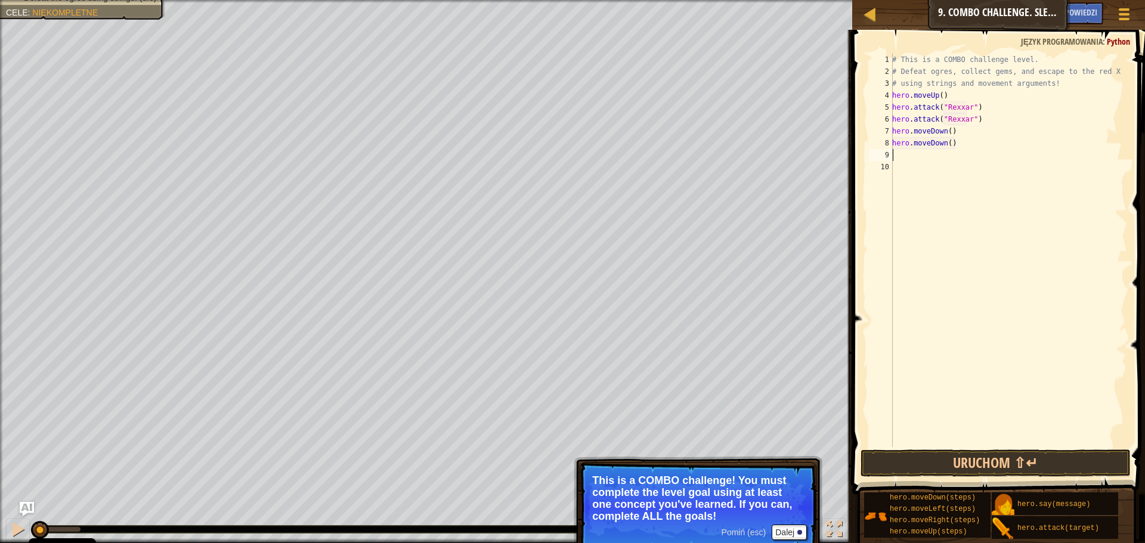
type textarea "h"
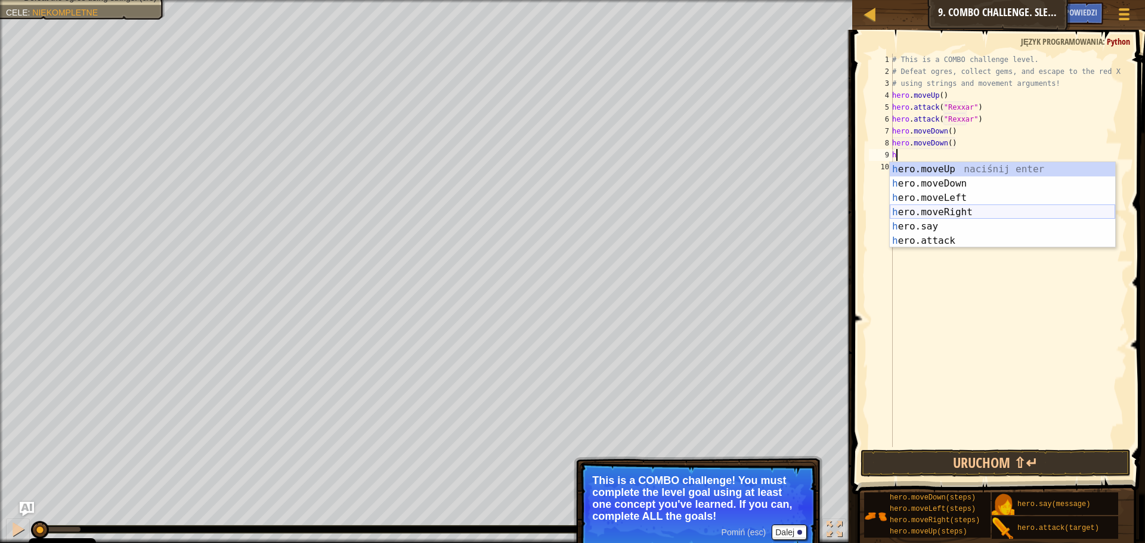
click at [954, 212] on div "h ero.moveUp naciśnij enter h ero.moveDown naciśnij enter h ero.moveLeft naciśn…" at bounding box center [1002, 219] width 225 height 114
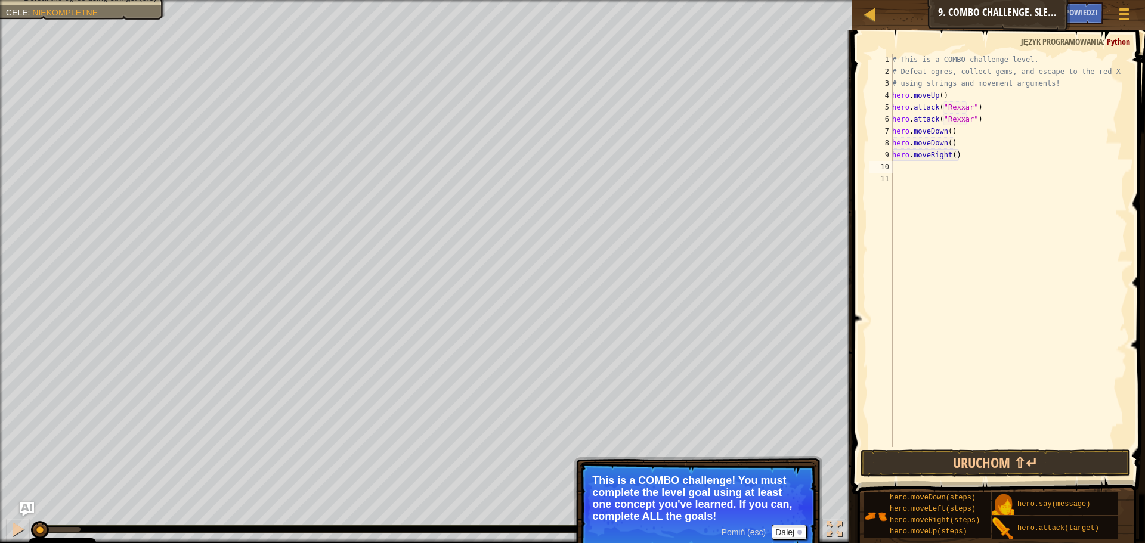
type textarea "h"
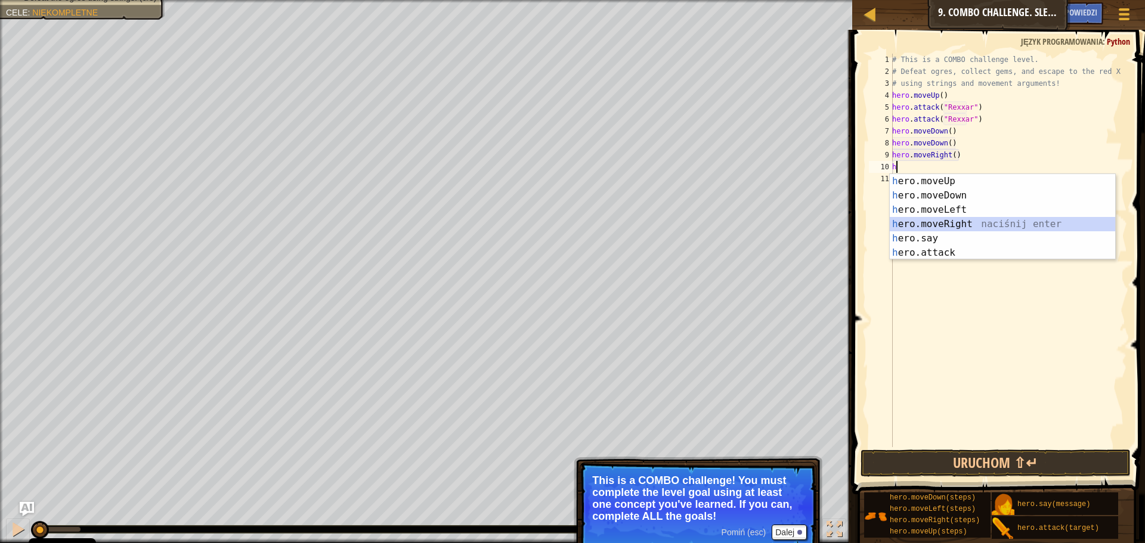
click at [952, 222] on div "h ero.moveUp naciśnij enter h ero.moveDown naciśnij enter h ero.moveLeft naciśn…" at bounding box center [1002, 231] width 225 height 114
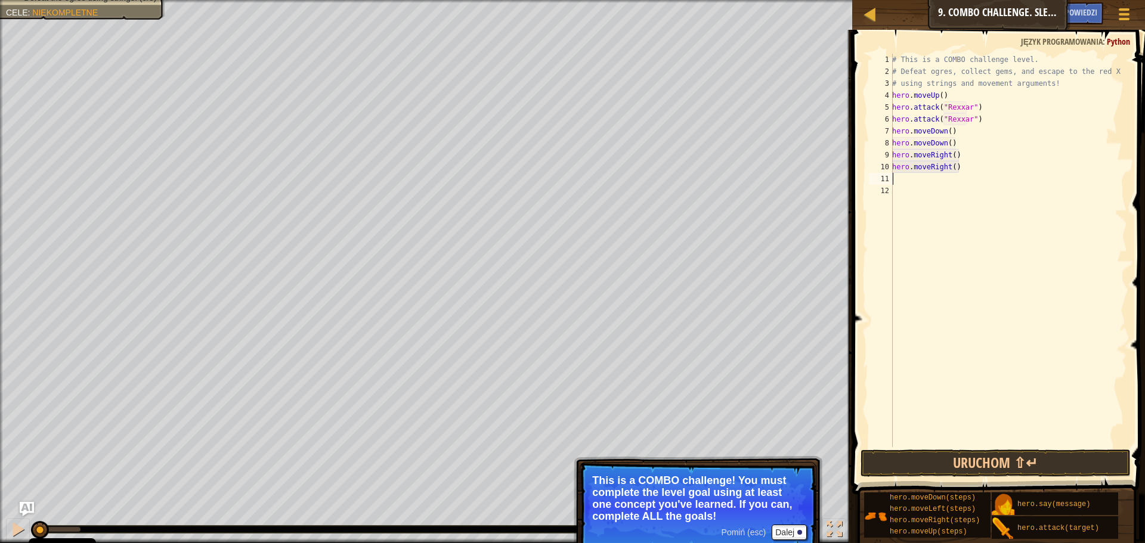
type textarea "h"
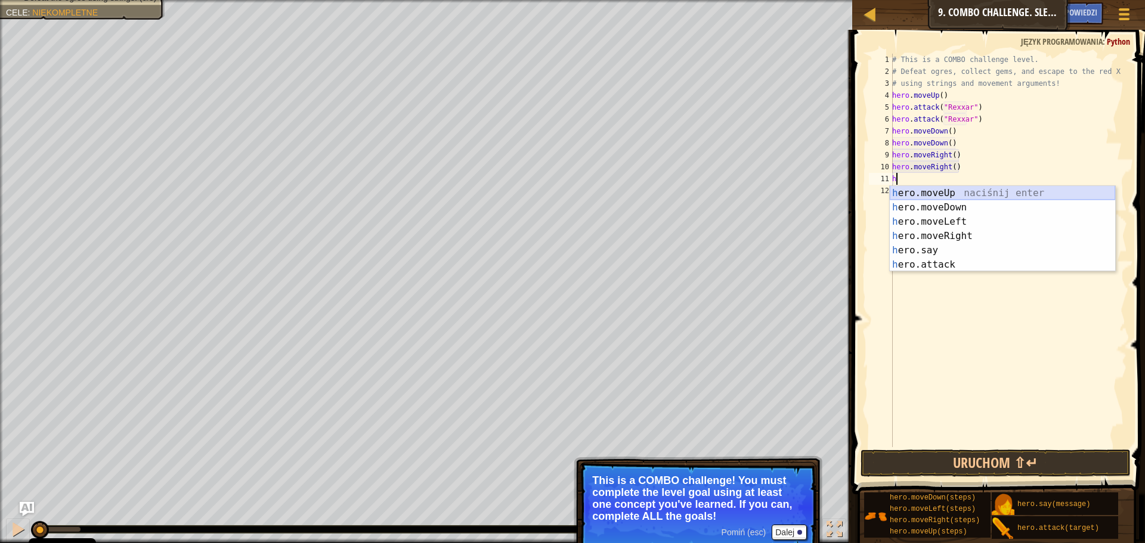
click at [945, 194] on div "h ero.moveUp naciśnij enter h ero.moveDown naciśnij enter h ero.moveLeft naciśn…" at bounding box center [1002, 243] width 225 height 114
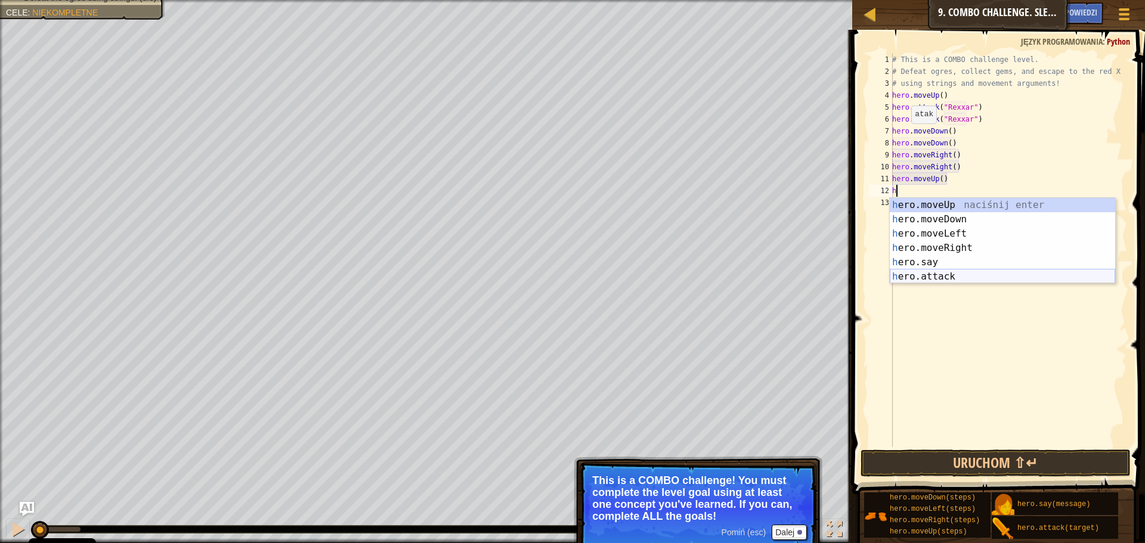
click at [940, 271] on div "h ero.moveUp naciśnij enter h ero.moveDown naciśnij enter h ero.moveLeft naciśn…" at bounding box center [1002, 255] width 225 height 114
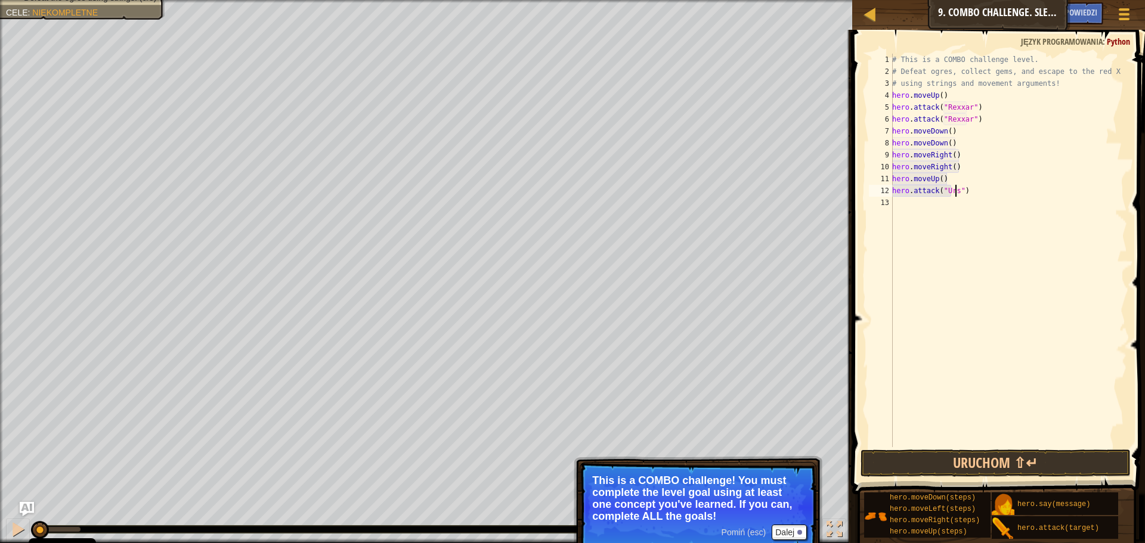
scroll to position [5, 5]
click at [966, 191] on div "# This is a COMBO challenge level. # Defeat ogres, collect gems, and escape to …" at bounding box center [1008, 262] width 237 height 417
click at [992, 178] on div "# This is a COMBO challenge level. # Defeat ogres, collect gems, and escape to …" at bounding box center [1008, 262] width 237 height 417
click at [976, 191] on div "# This is a COMBO challenge level. # Defeat ogres, collect gems, and escape to …" at bounding box center [1008, 262] width 237 height 417
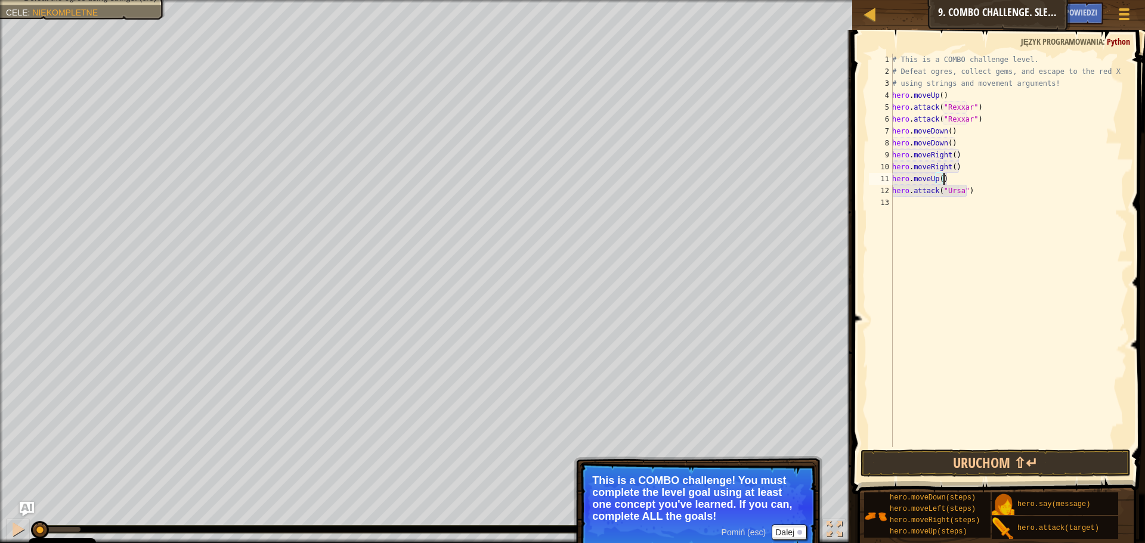
type textarea "hero.attack("Ursa")"
type textarea "h"
click at [937, 295] on div "# This is a COMBO challenge level. # Defeat ogres, collect gems, and escape to …" at bounding box center [1008, 262] width 237 height 417
click at [905, 205] on div "# This is a COMBO challenge level. # Defeat ogres, collect gems, and escape to …" at bounding box center [1008, 262] width 237 height 417
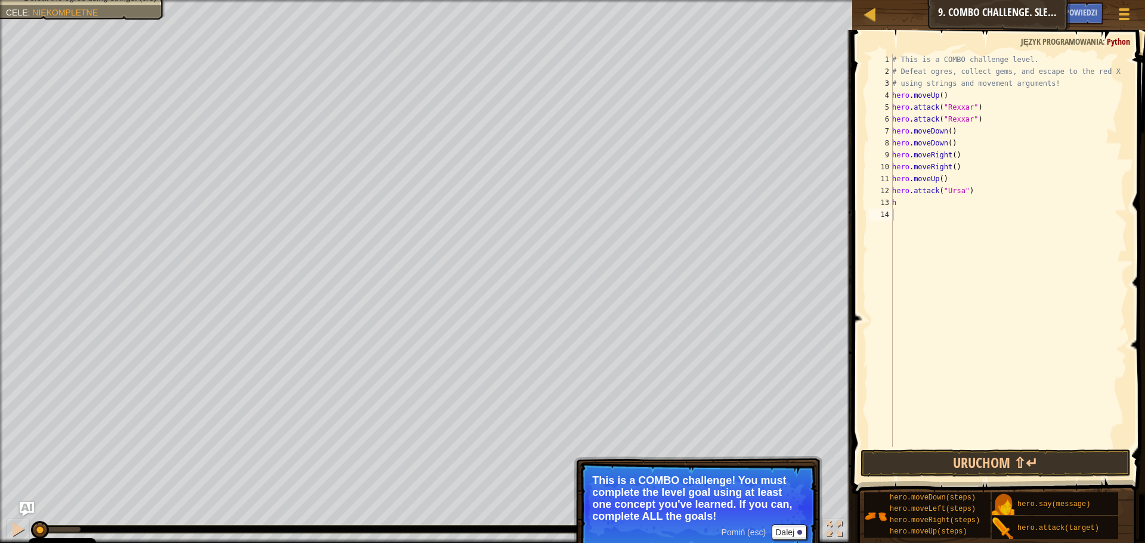
type textarea "h"
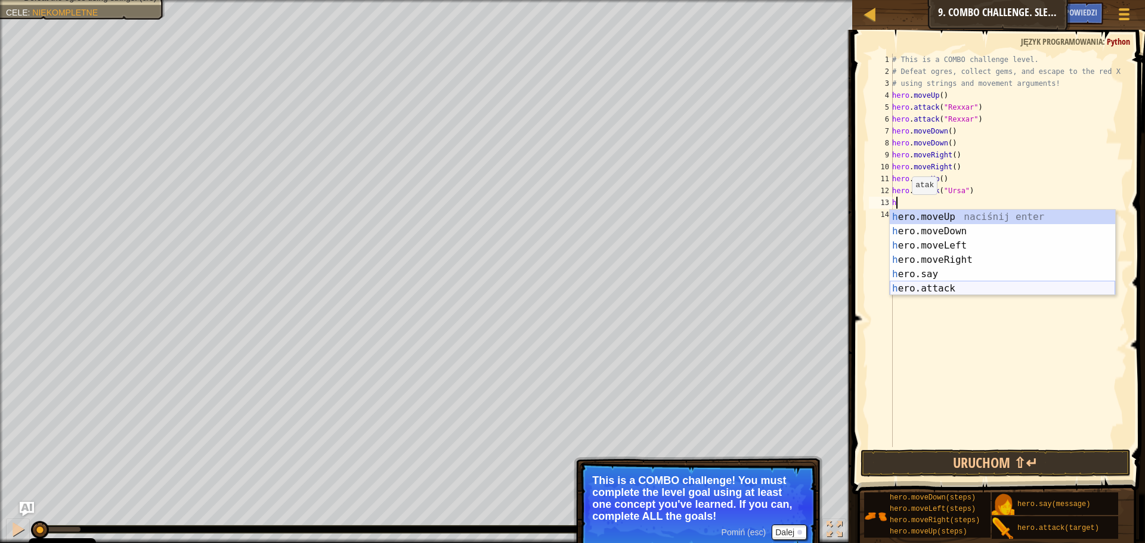
drag, startPoint x: 940, startPoint y: 292, endPoint x: 940, endPoint y: 277, distance: 14.9
click at [940, 290] on div "h ero.moveUp naciśnij enter h ero.moveDown naciśnij enter h ero.moveLeft naciśn…" at bounding box center [1002, 267] width 225 height 114
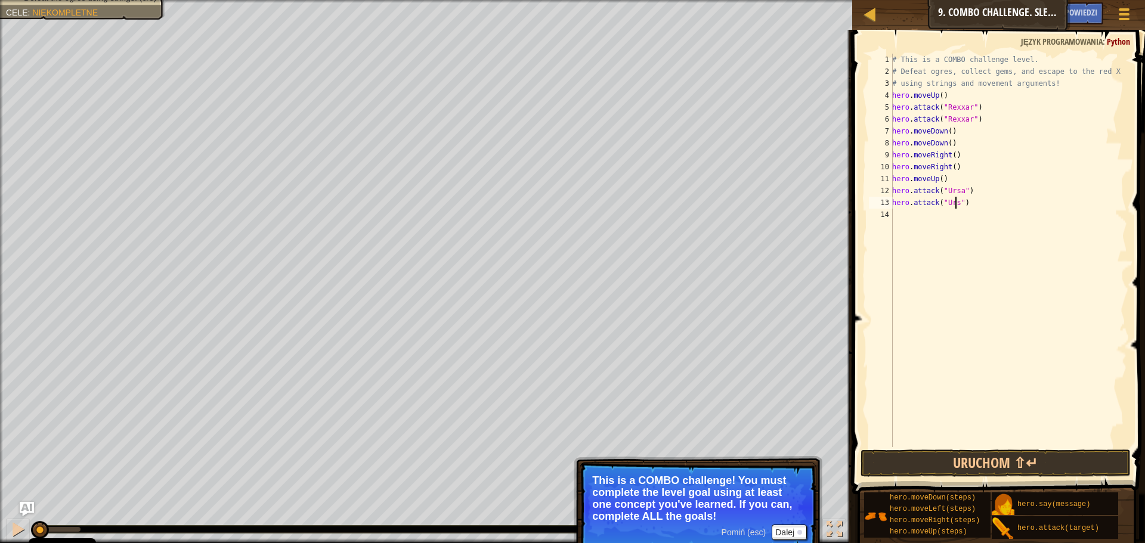
scroll to position [5, 5]
type textarea "hero.attack("Ursa")"
click at [971, 203] on div "# This is a COMBO challenge level. # Defeat ogres, collect gems, and escape to …" at bounding box center [1008, 262] width 237 height 417
type textarea "h"
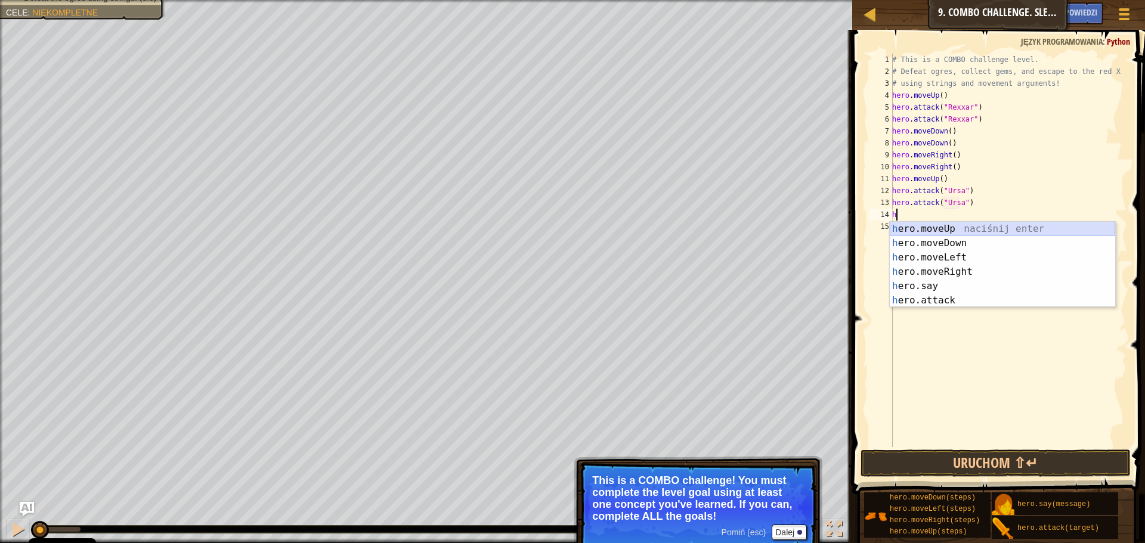
click at [953, 229] on div "h ero.moveUp naciśnij enter h ero.moveDown naciśnij enter h ero.moveLeft naciśn…" at bounding box center [1002, 279] width 225 height 114
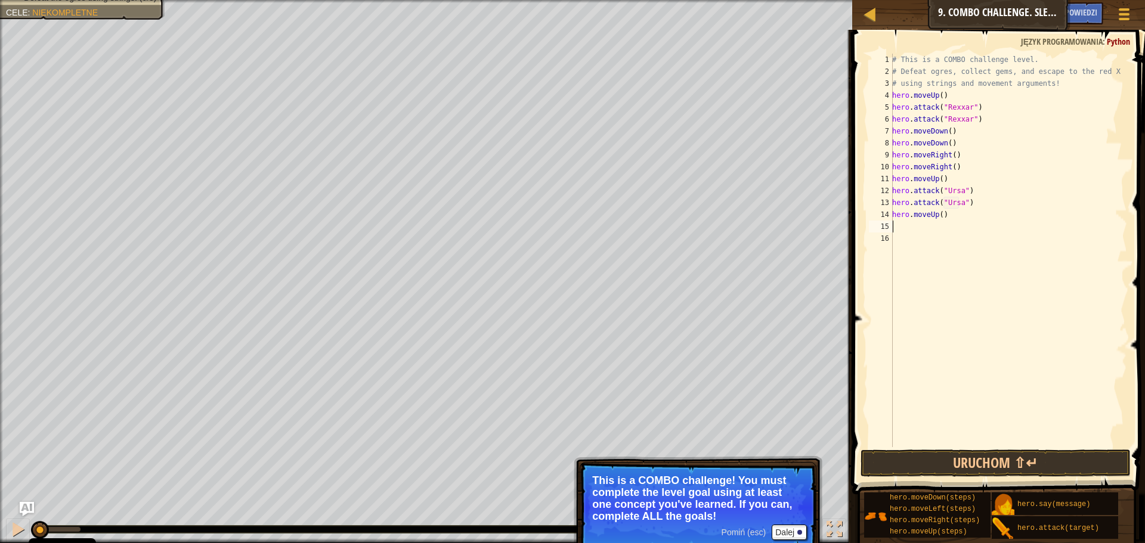
type textarea "h"
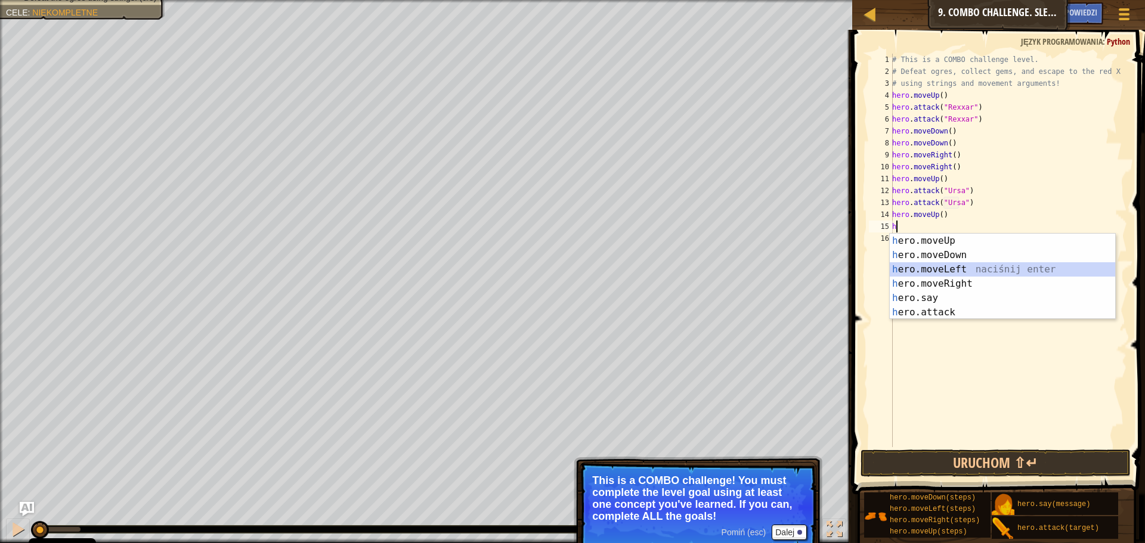
click at [946, 268] on div "h ero.moveUp naciśnij enter h ero.moveDown naciśnij enter h ero.moveLeft naciśn…" at bounding box center [1002, 291] width 225 height 114
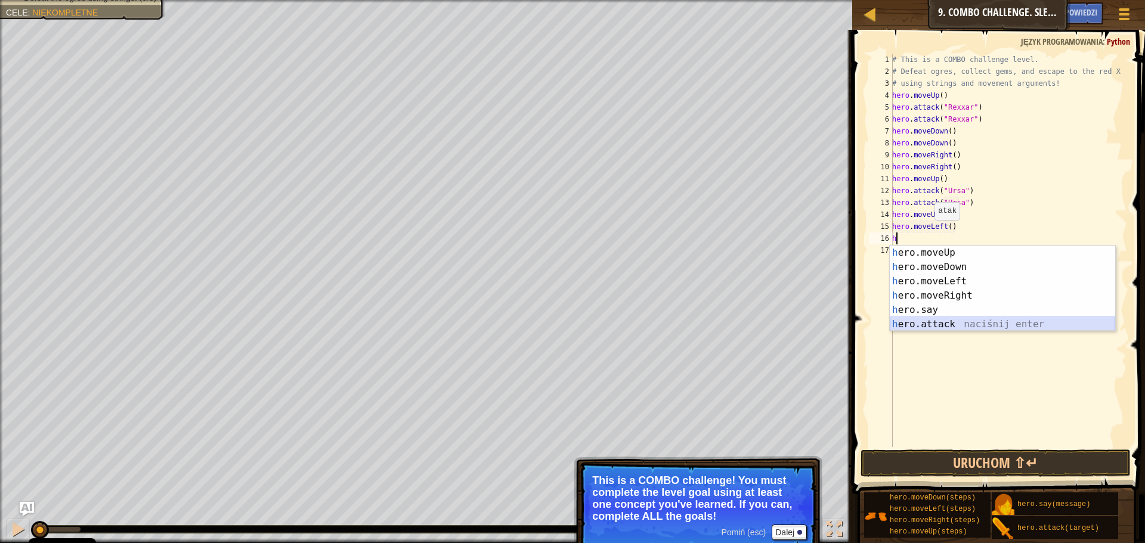
click at [944, 321] on div "h ero.moveUp naciśnij enter h ero.moveDown naciśnij enter h ero.moveLeft naciśn…" at bounding box center [1002, 303] width 225 height 114
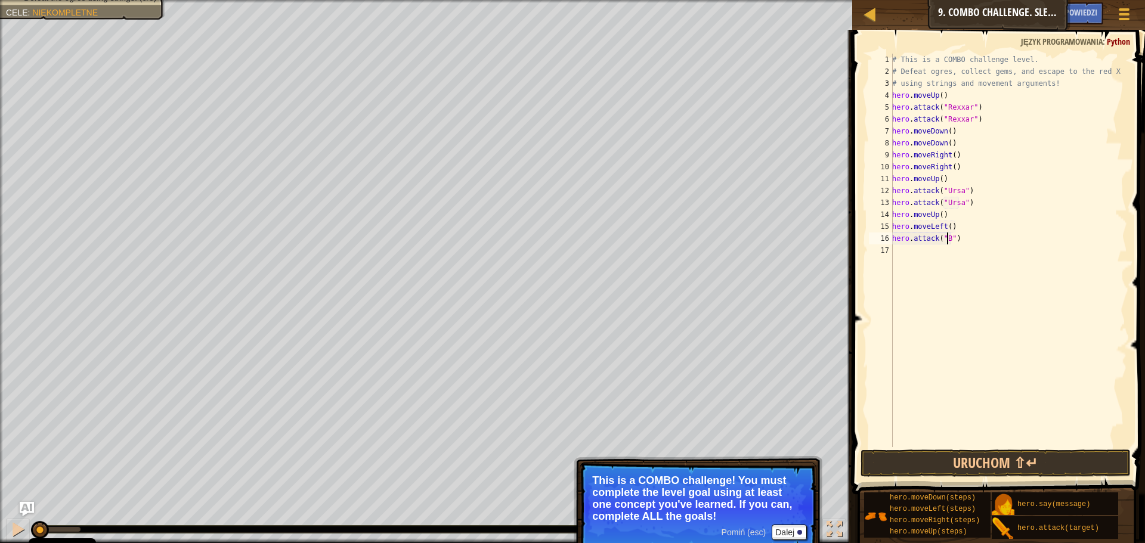
scroll to position [5, 5]
type textarea "hero.attack("Brack")"
click at [998, 243] on div "# This is a COMBO challenge level. # Defeat ogres, collect gems, and escape to …" at bounding box center [1008, 262] width 237 height 417
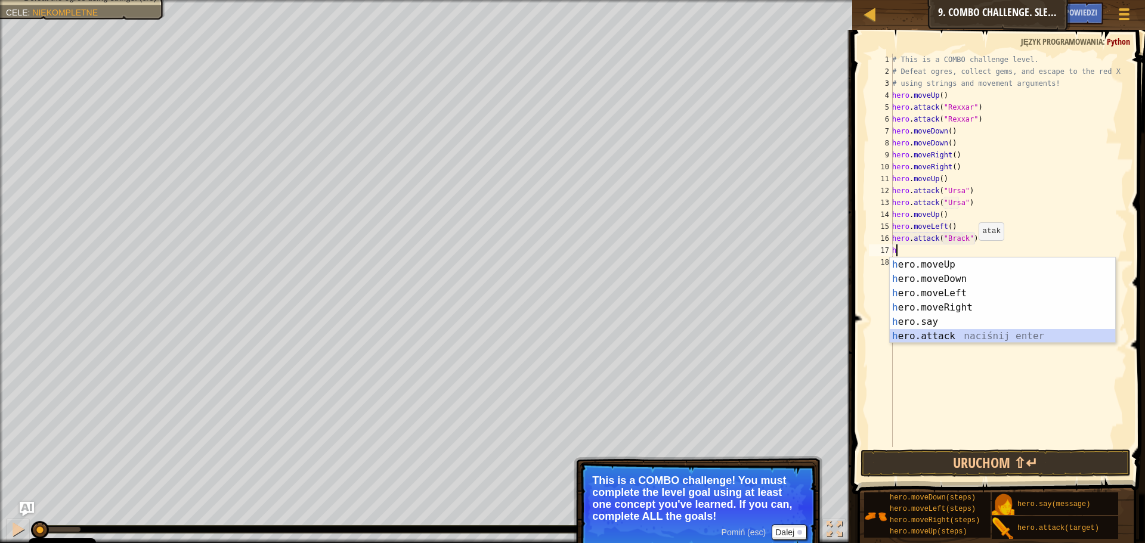
drag, startPoint x: 930, startPoint y: 333, endPoint x: 950, endPoint y: 291, distance: 46.7
click at [931, 332] on div "h ero.moveUp naciśnij enter h ero.moveDown naciśnij enter h ero.moveLeft naciśn…" at bounding box center [1002, 315] width 225 height 114
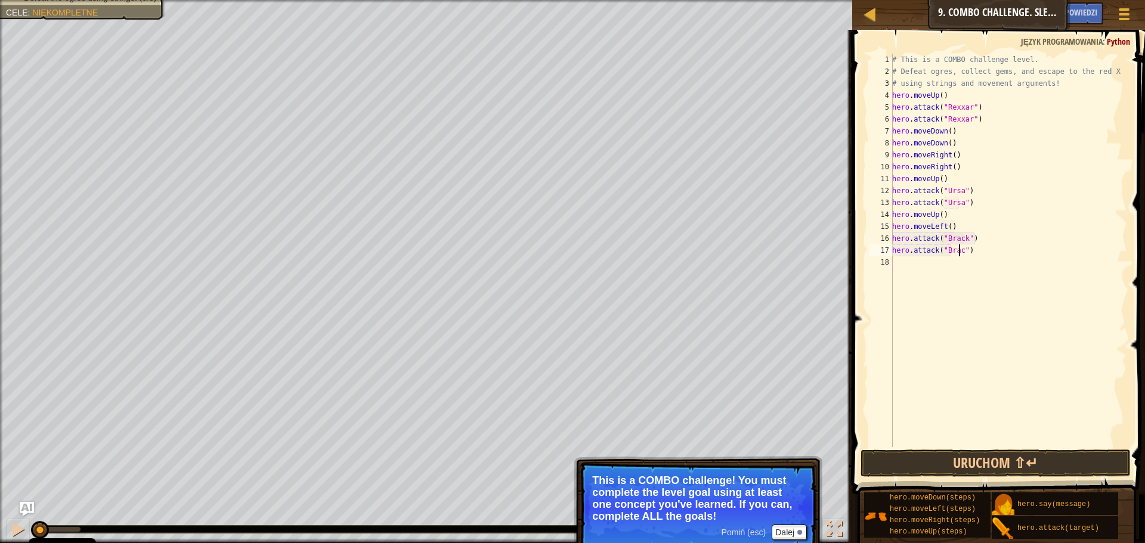
type textarea "hero.attack("Brack")"
click at [975, 252] on div "# This is a COMBO challenge level. # Defeat ogres, collect gems, and escape to …" at bounding box center [1008, 262] width 237 height 417
type textarea "h"
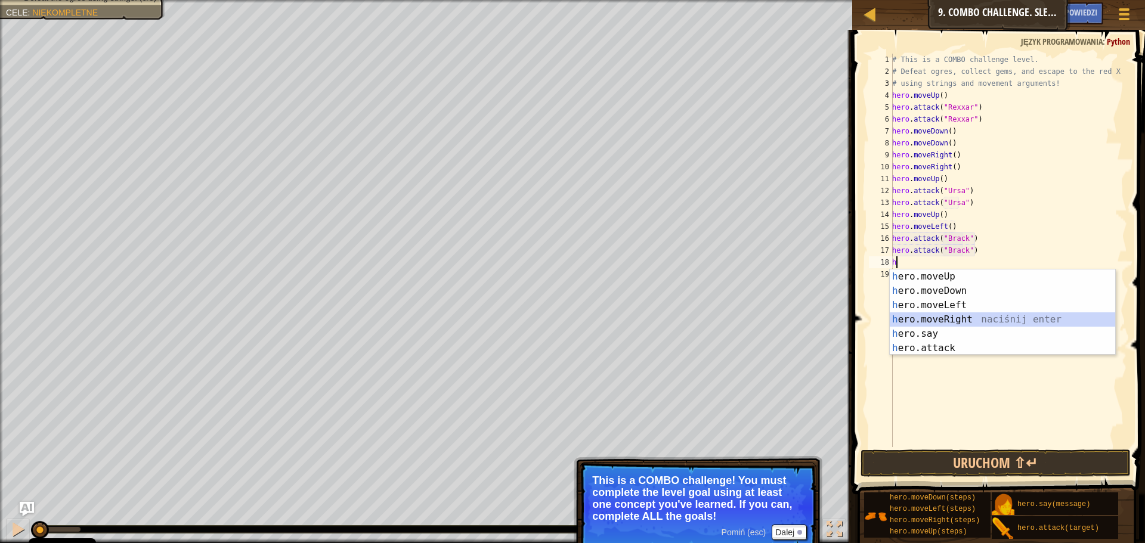
click at [961, 318] on div "h ero.moveUp naciśnij enter h ero.moveDown naciśnij enter h ero.moveLeft naciśn…" at bounding box center [1002, 327] width 225 height 114
type textarea "h"
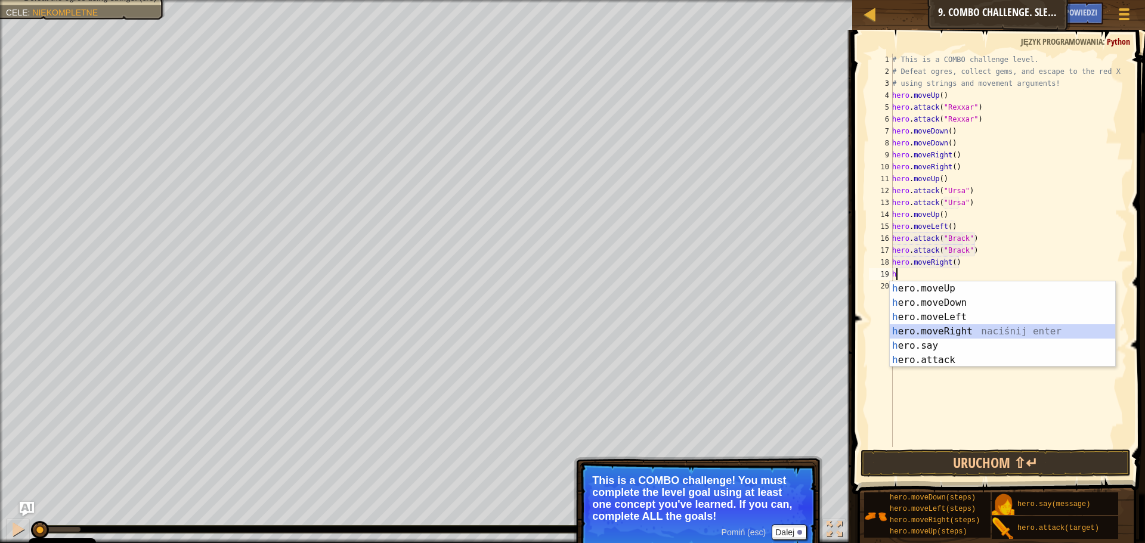
drag, startPoint x: 944, startPoint y: 332, endPoint x: 955, endPoint y: 388, distance: 57.2
click at [945, 336] on div "h ero.moveUp naciśnij enter h ero.moveDown naciśnij enter h ero.moveLeft naciśn…" at bounding box center [1002, 338] width 225 height 114
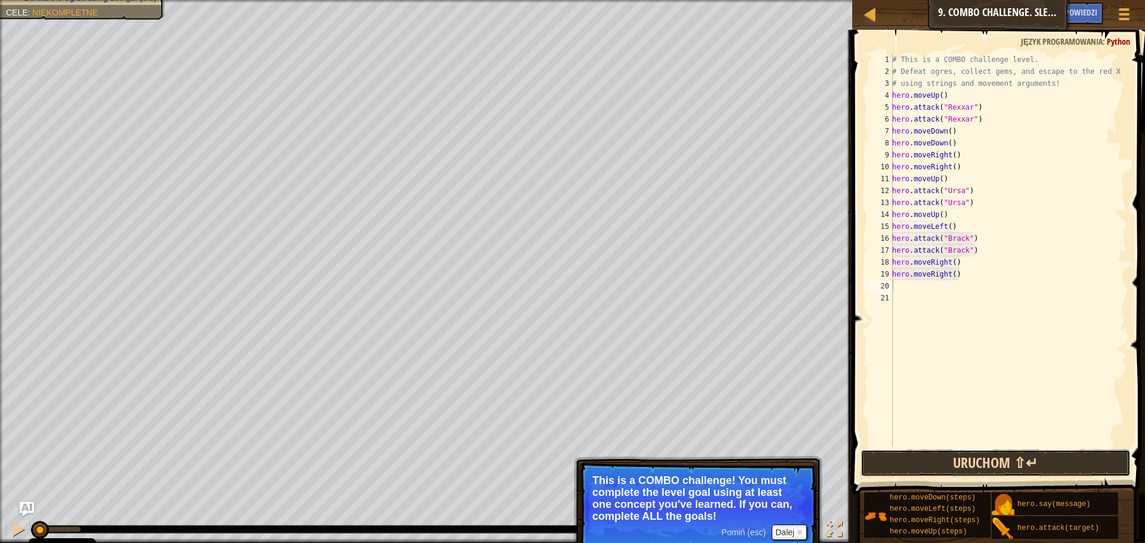
click at [952, 464] on button "Uruchom ⇧↵" at bounding box center [995, 463] width 270 height 27
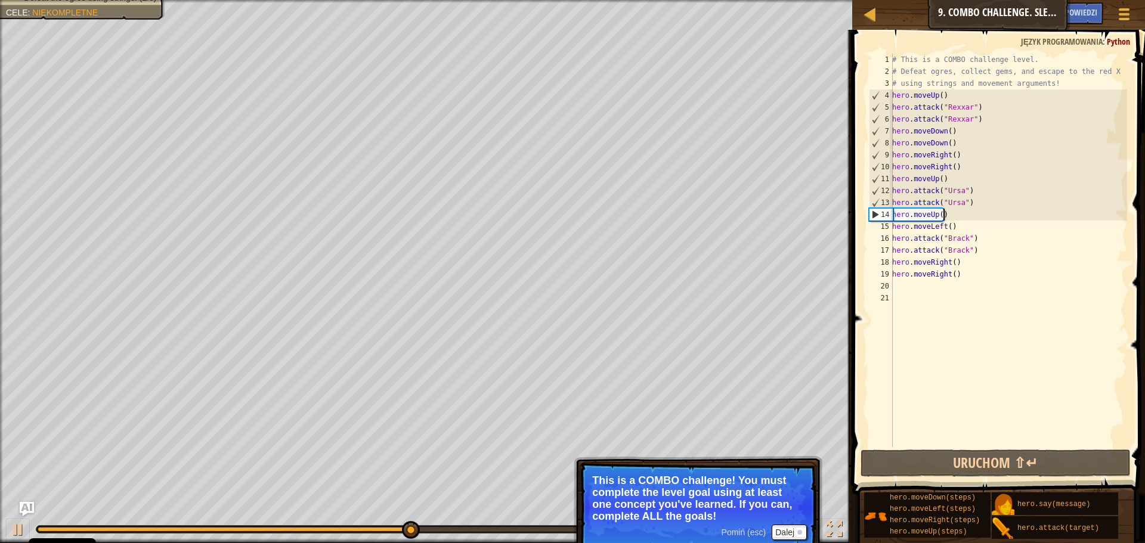
click at [949, 214] on div "# This is a COMBO challenge level. # Defeat ogres, collect gems, and escape to …" at bounding box center [1008, 262] width 237 height 417
type textarea "hero.moveUp()"
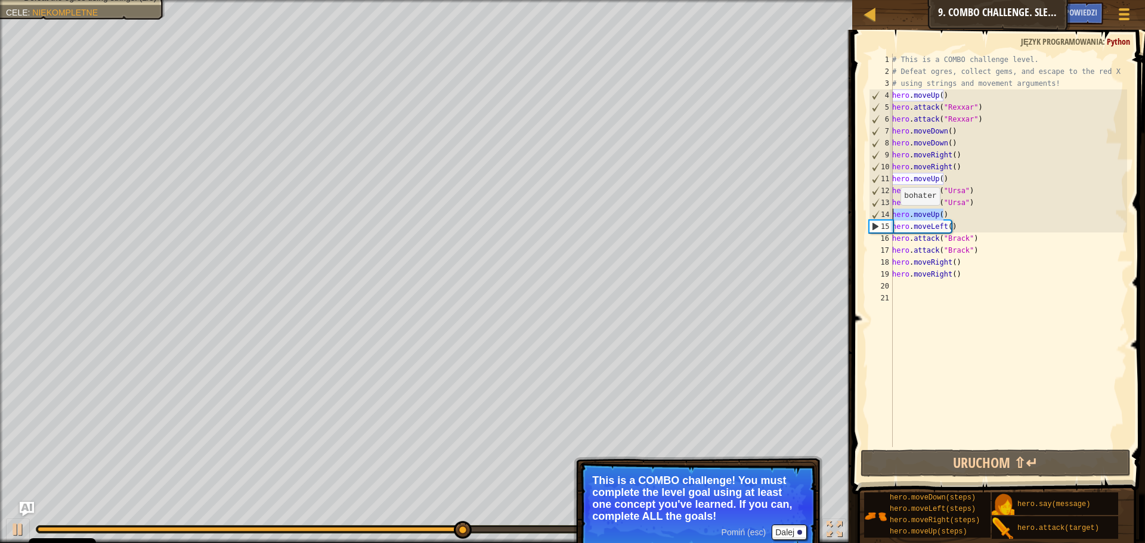
drag, startPoint x: 949, startPoint y: 214, endPoint x: 894, endPoint y: 217, distance: 54.9
click at [894, 217] on div "# This is a COMBO challenge level. # Defeat ogres, collect gems, and escape to …" at bounding box center [1008, 262] width 237 height 417
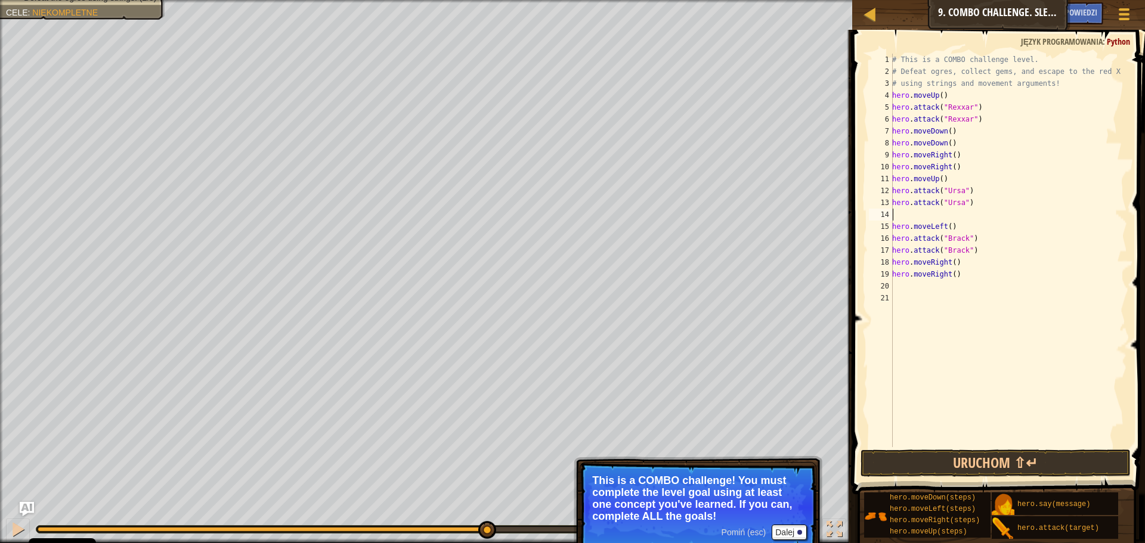
click at [893, 216] on div "# This is a COMBO challenge level. # Defeat ogres, collect gems, and escape to …" at bounding box center [1008, 262] width 237 height 417
type textarea "h"
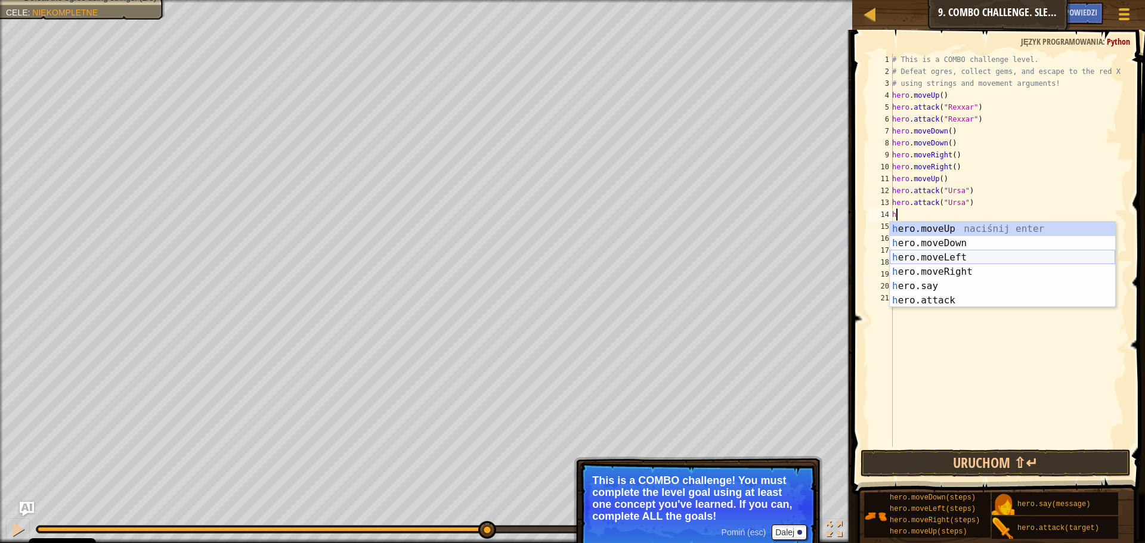
click at [953, 258] on div "h ero.moveUp naciśnij enter h ero.moveDown naciśnij enter h ero.moveLeft naciśn…" at bounding box center [1002, 279] width 225 height 114
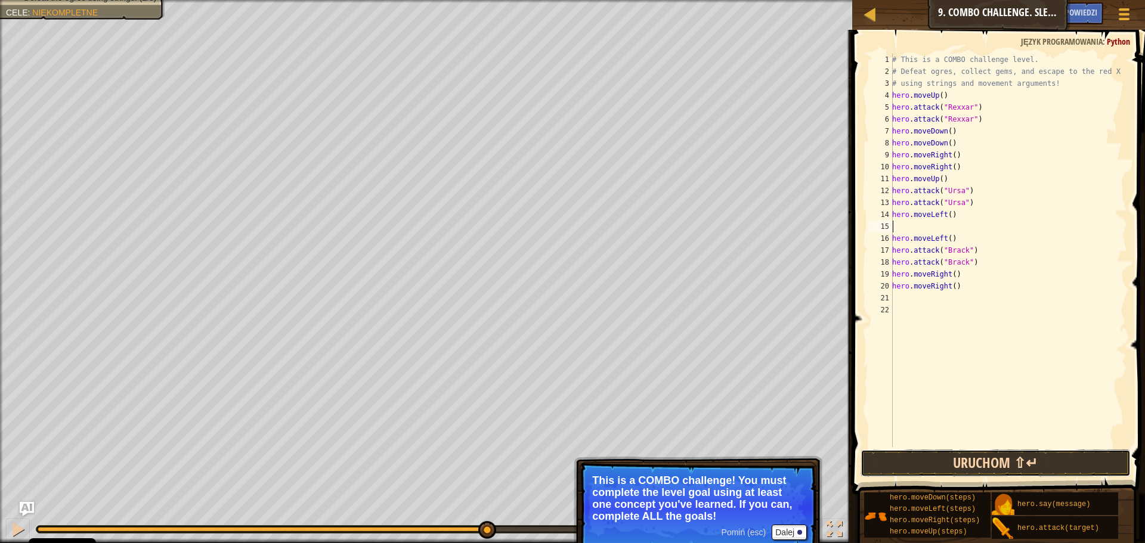
click at [925, 464] on button "Uruchom ⇧↵" at bounding box center [995, 463] width 270 height 27
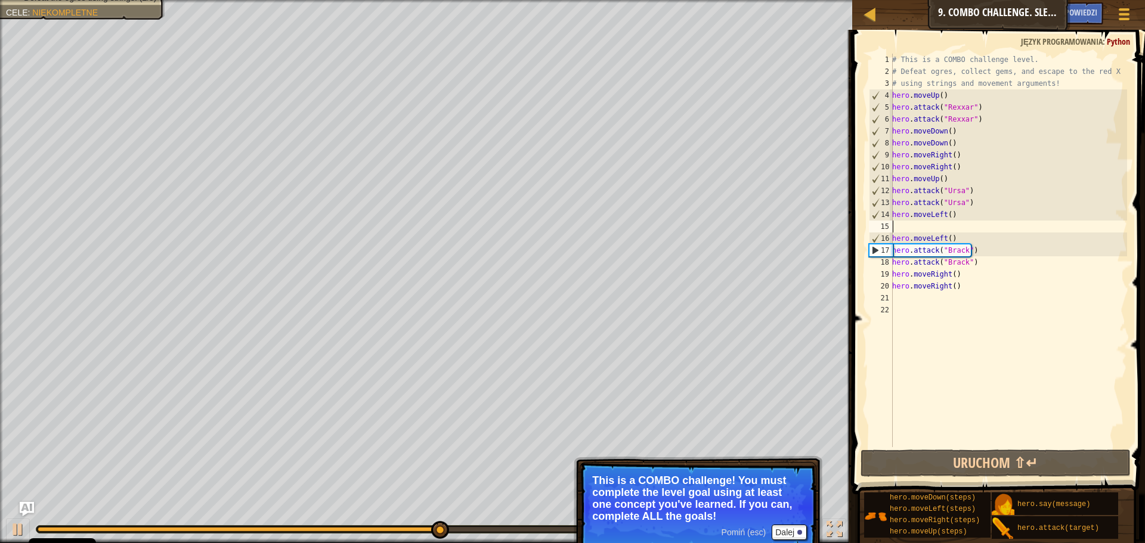
click at [899, 228] on div "# This is a COMBO challenge level. # Defeat ogres, collect gems, and escape to …" at bounding box center [1008, 262] width 237 height 417
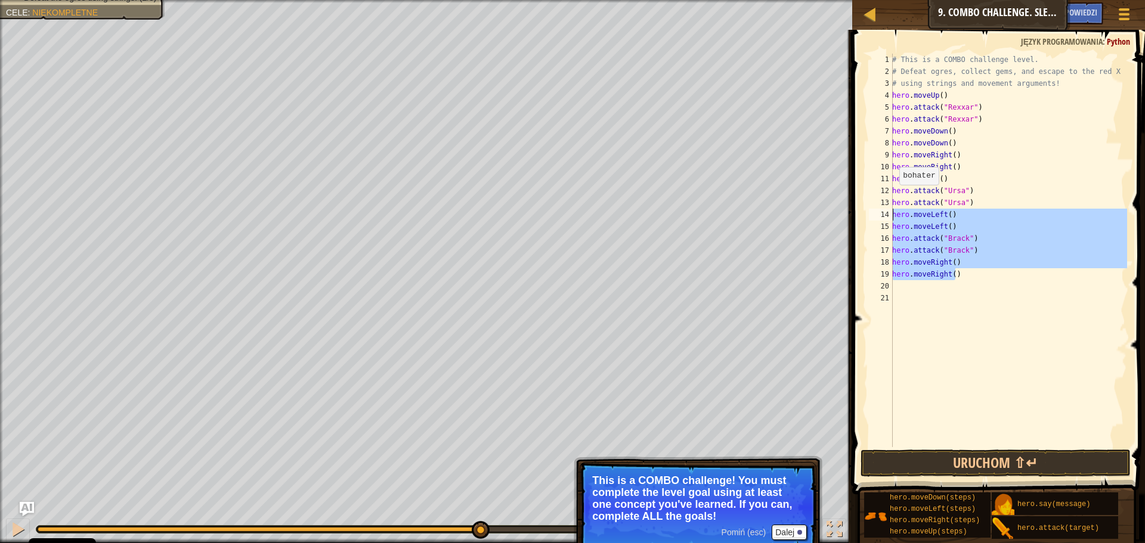
drag, startPoint x: 946, startPoint y: 277, endPoint x: 889, endPoint y: 212, distance: 85.8
click at [889, 212] on div "hero.moveLeft() 1 2 3 4 5 6 7 8 9 10 11 12 13 14 15 16 17 18 19 20 21 # This is…" at bounding box center [996, 251] width 261 height 394
type textarea "hero.moveLeft() hero.moveLeft()"
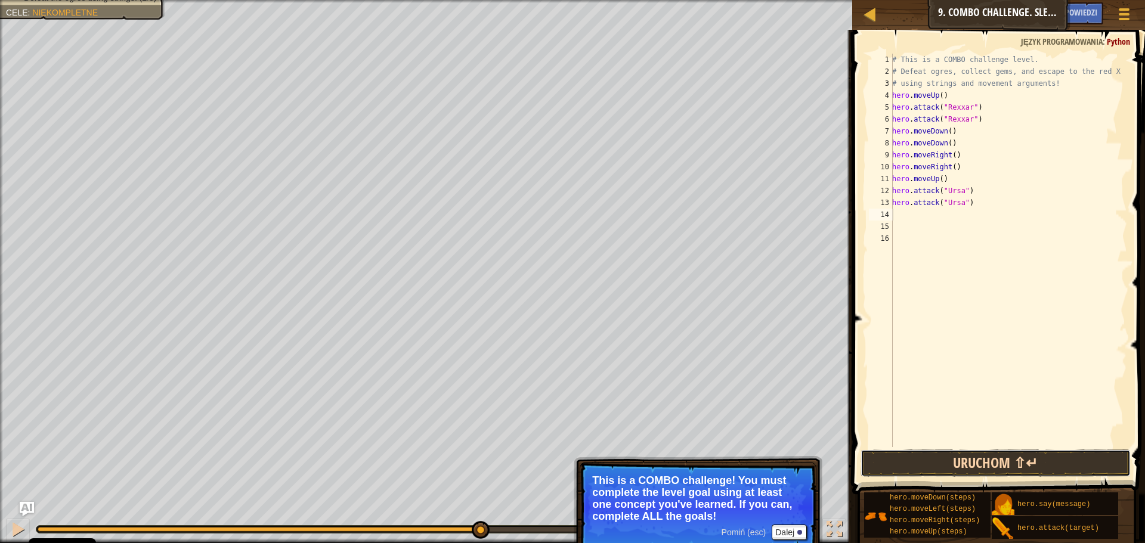
click at [913, 462] on button "Uruchom ⇧↵" at bounding box center [995, 463] width 270 height 27
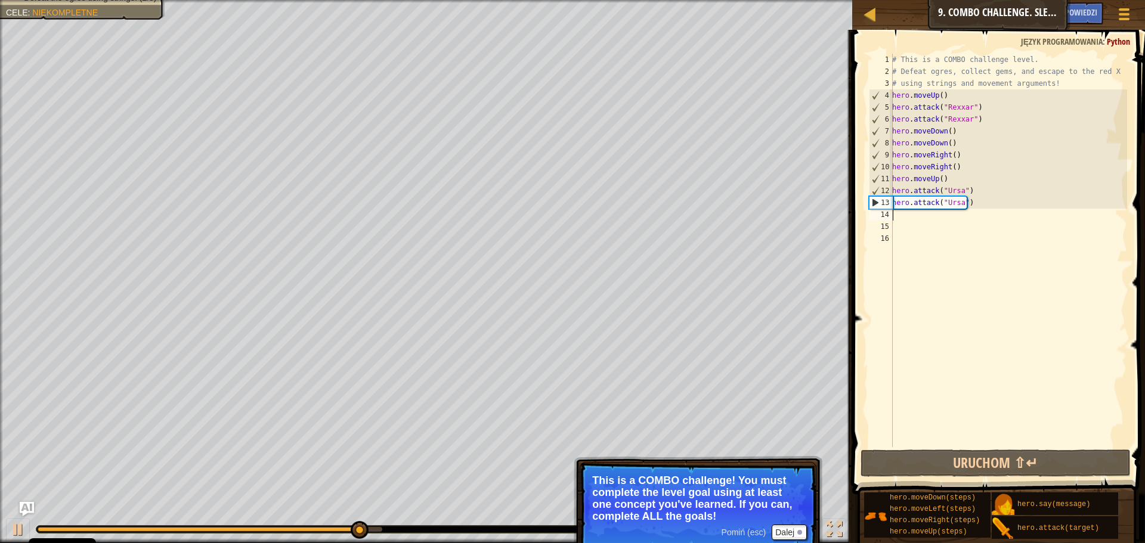
type textarea "h"
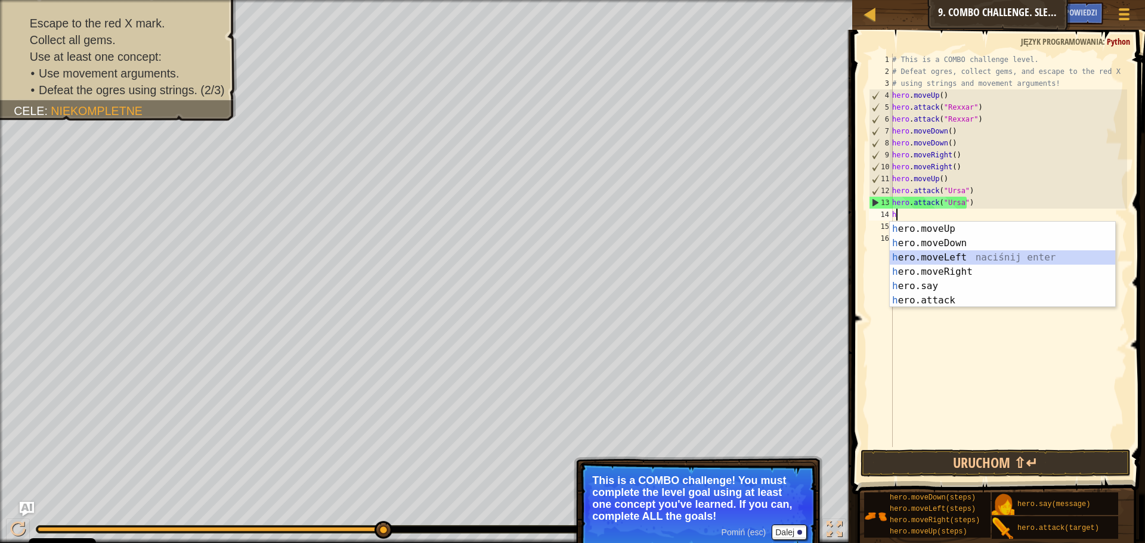
click at [959, 255] on div "h ero.moveUp naciśnij enter h ero.moveDown naciśnij enter h ero.moveLeft naciśn…" at bounding box center [1002, 279] width 225 height 114
type textarea "h"
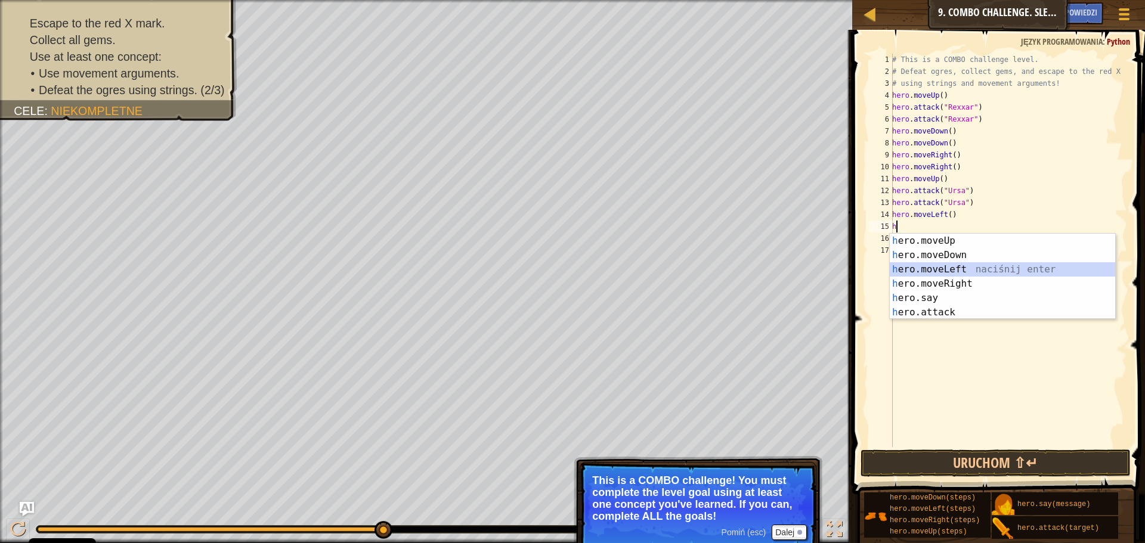
click at [949, 268] on div "h ero.moveUp naciśnij enter h ero.moveDown naciśnij enter h ero.moveLeft naciśn…" at bounding box center [1002, 291] width 225 height 114
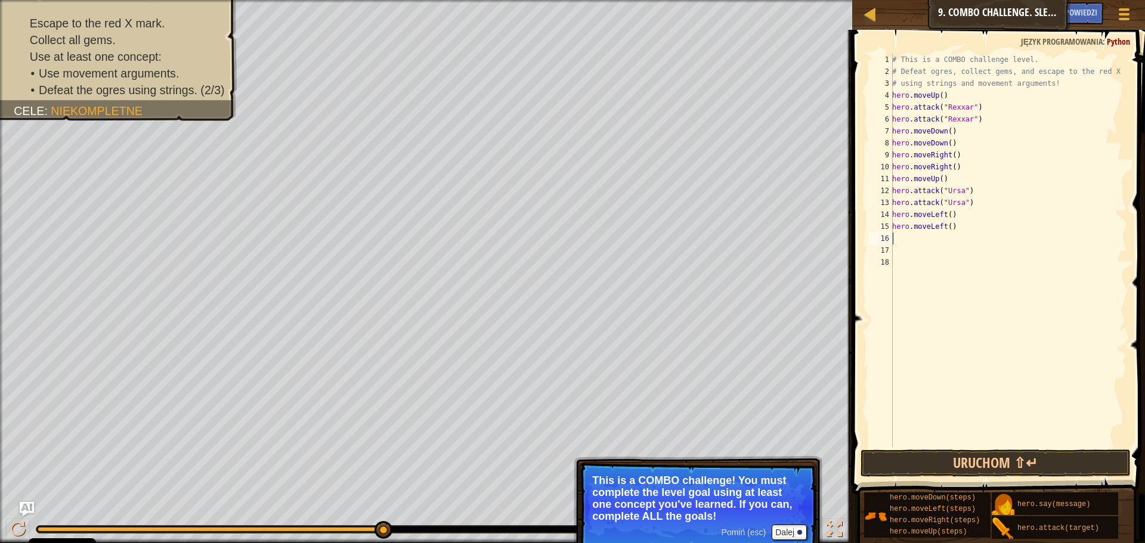
type textarea "h"
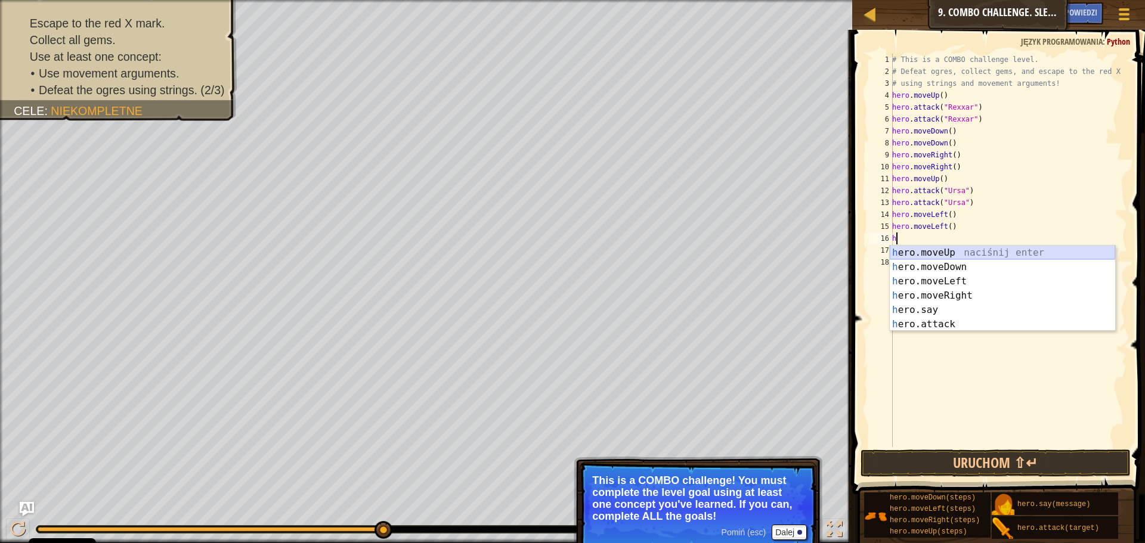
click at [945, 252] on div "h ero.moveUp naciśnij enter h ero.moveDown naciśnij enter h ero.moveLeft naciśn…" at bounding box center [1002, 303] width 225 height 114
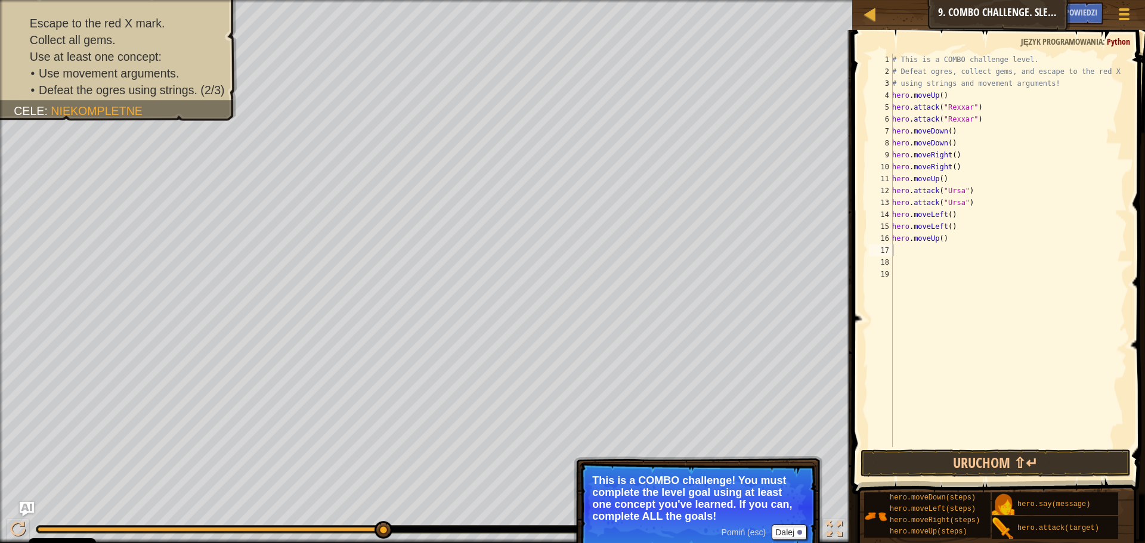
type textarea "h"
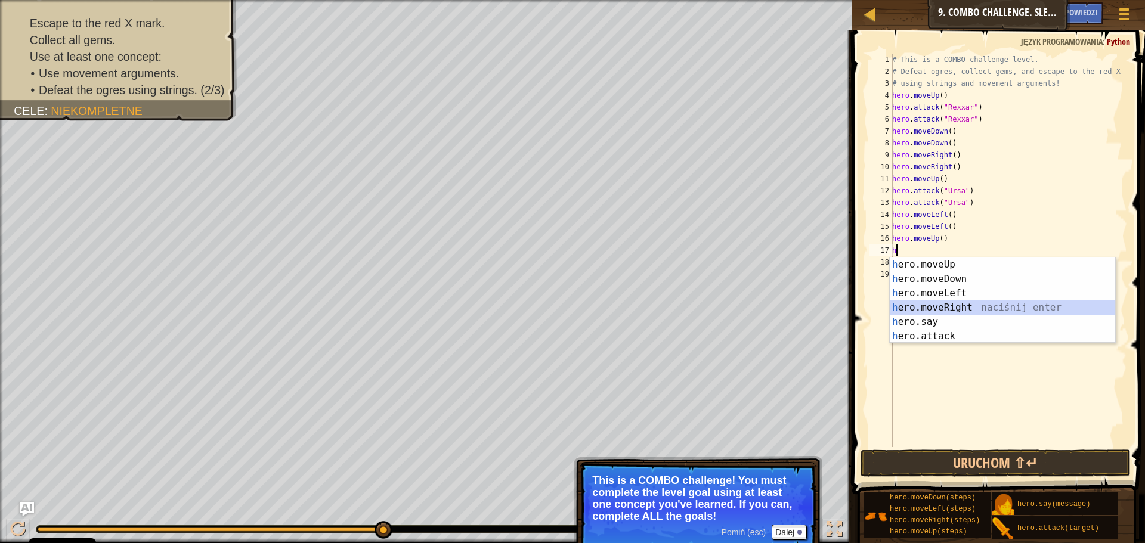
click at [964, 310] on div "h ero.moveUp naciśnij enter h ero.moveDown naciśnij enter h ero.moveLeft naciśn…" at bounding box center [1002, 315] width 225 height 114
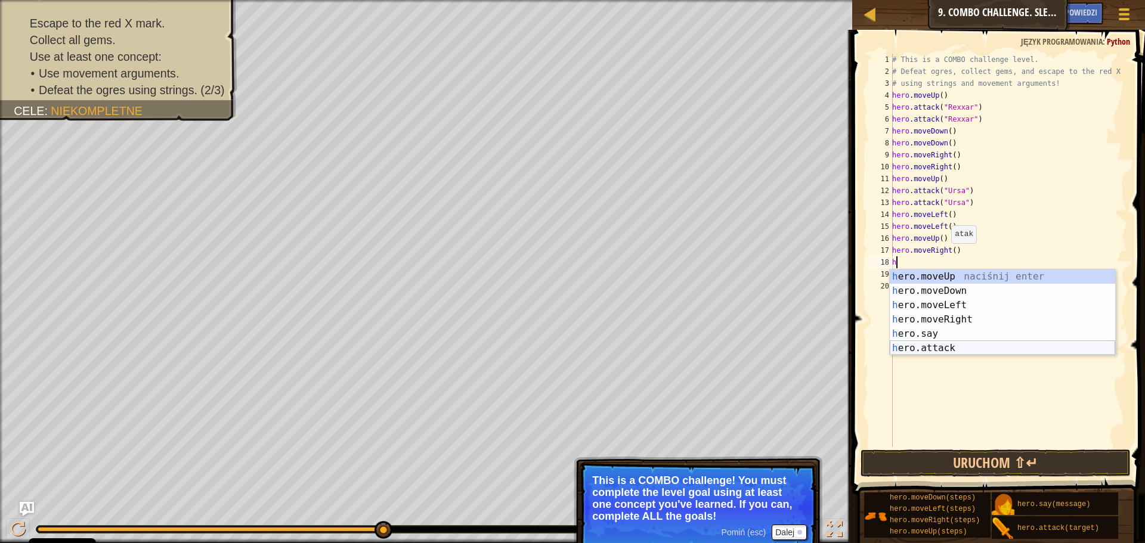
click at [946, 343] on div "h ero.moveUp naciśnij enter h ero.moveDown naciśnij enter h ero.moveLeft naciśn…" at bounding box center [1002, 327] width 225 height 114
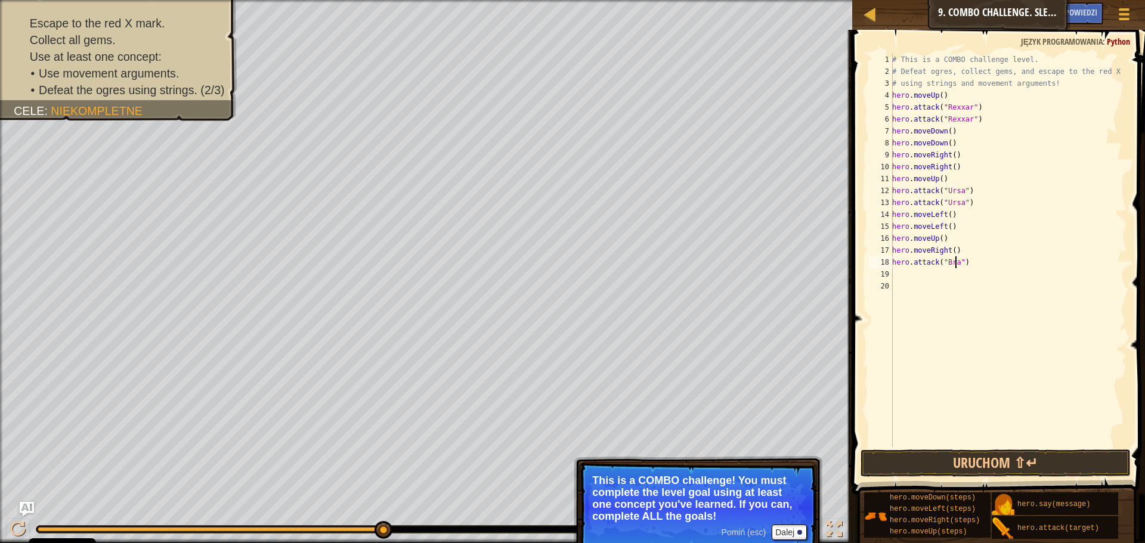
scroll to position [5, 5]
type textarea "hero.attack("Brack")"
click at [987, 258] on div "# This is a COMBO challenge level. # Defeat ogres, collect gems, and escape to …" at bounding box center [1008, 262] width 237 height 417
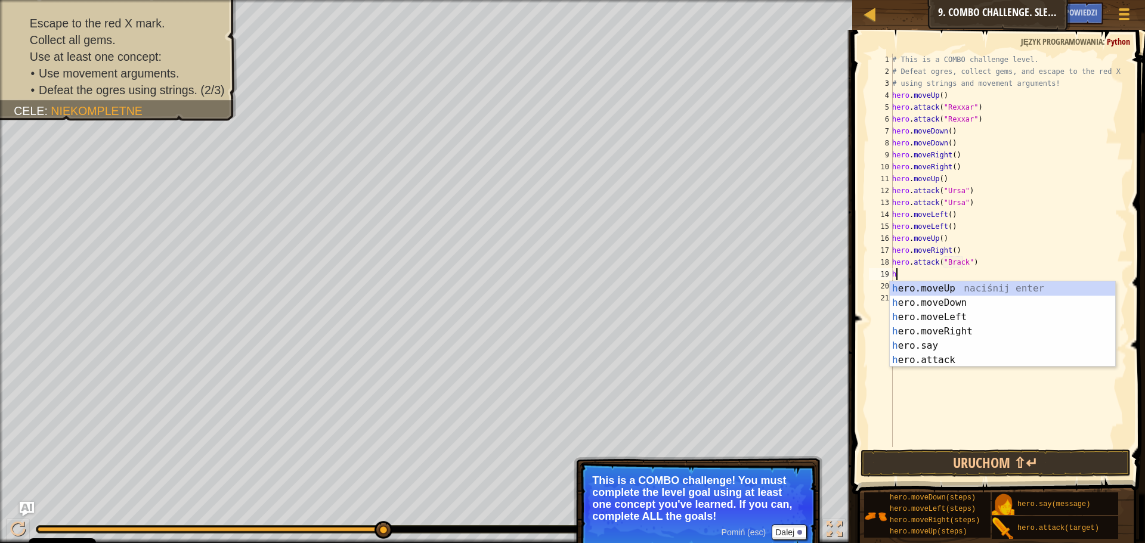
click at [915, 364] on div "h ero.moveUp naciśnij enter h ero.moveDown naciśnij enter h ero.moveLeft naciśn…" at bounding box center [1002, 338] width 225 height 114
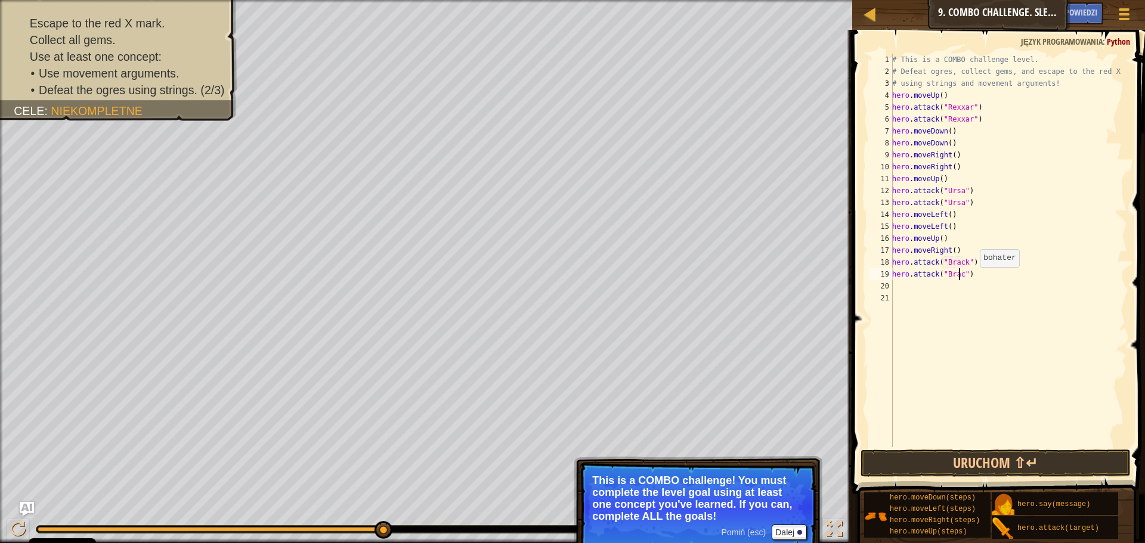
type textarea "hero.attack("Brack")"
click at [968, 278] on div "# This is a COMBO challenge level. # Defeat ogres, collect gems, and escape to …" at bounding box center [1008, 262] width 237 height 417
click at [972, 277] on div "# This is a COMBO challenge level. # Defeat ogres, collect gems, and escape to …" at bounding box center [1008, 262] width 237 height 417
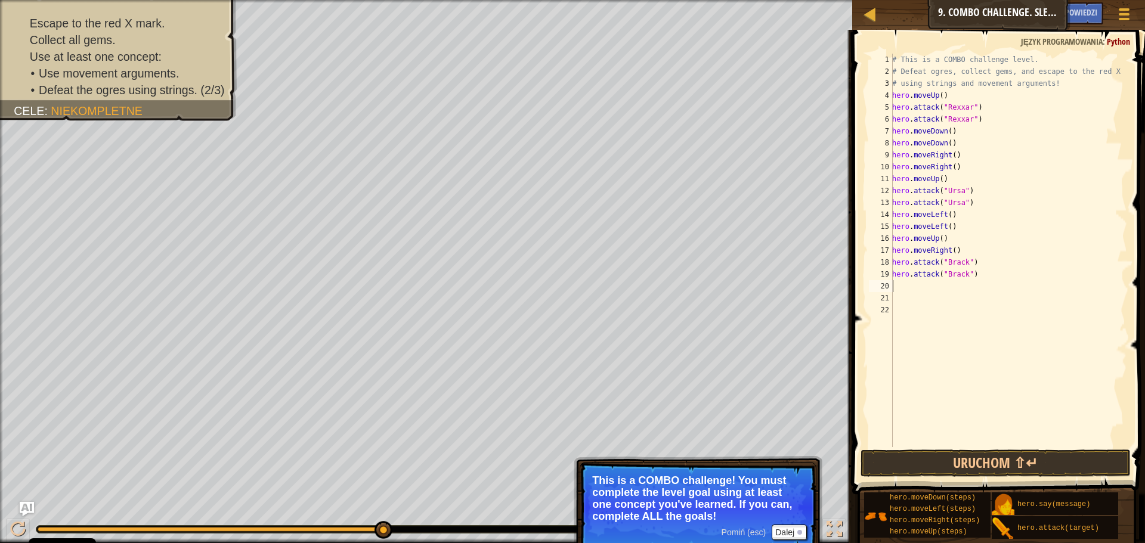
type textarea "h"
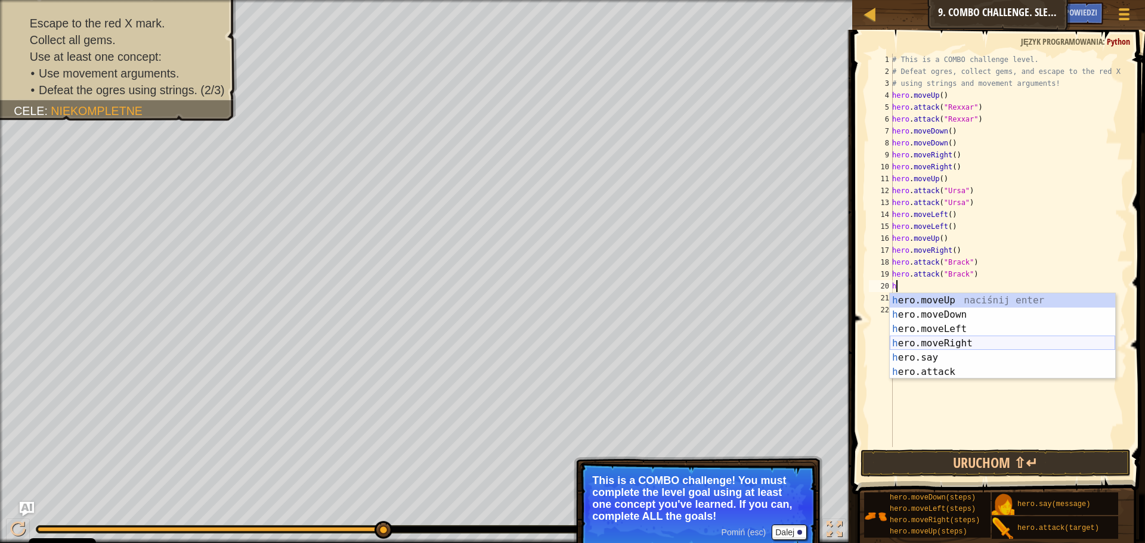
click at [965, 342] on div "h ero.moveUp naciśnij enter h ero.moveDown naciśnij enter h ero.moveLeft naciśn…" at bounding box center [1002, 350] width 225 height 114
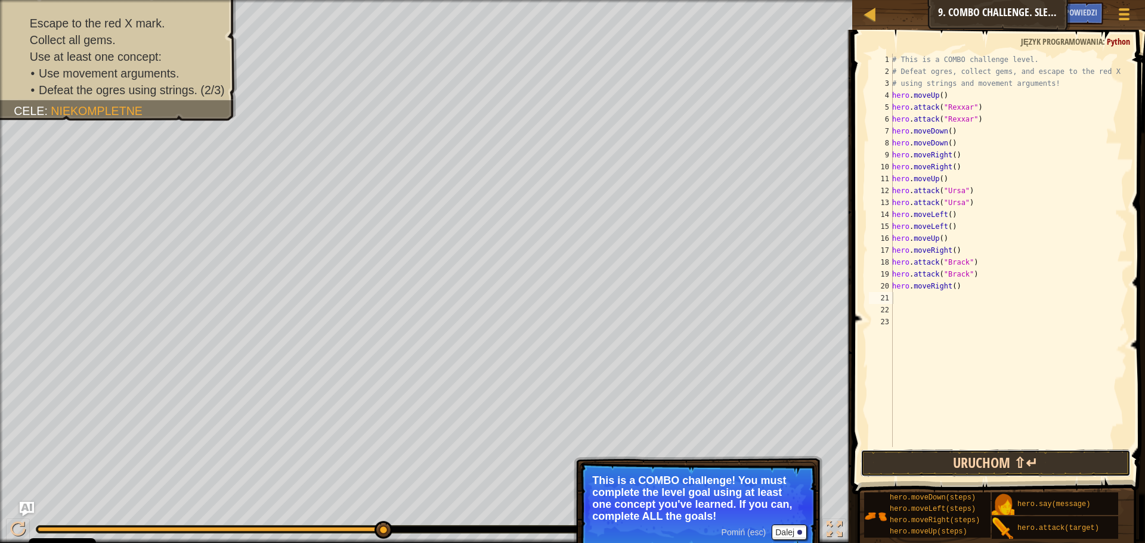
click at [958, 462] on button "Uruchom ⇧↵" at bounding box center [995, 463] width 270 height 27
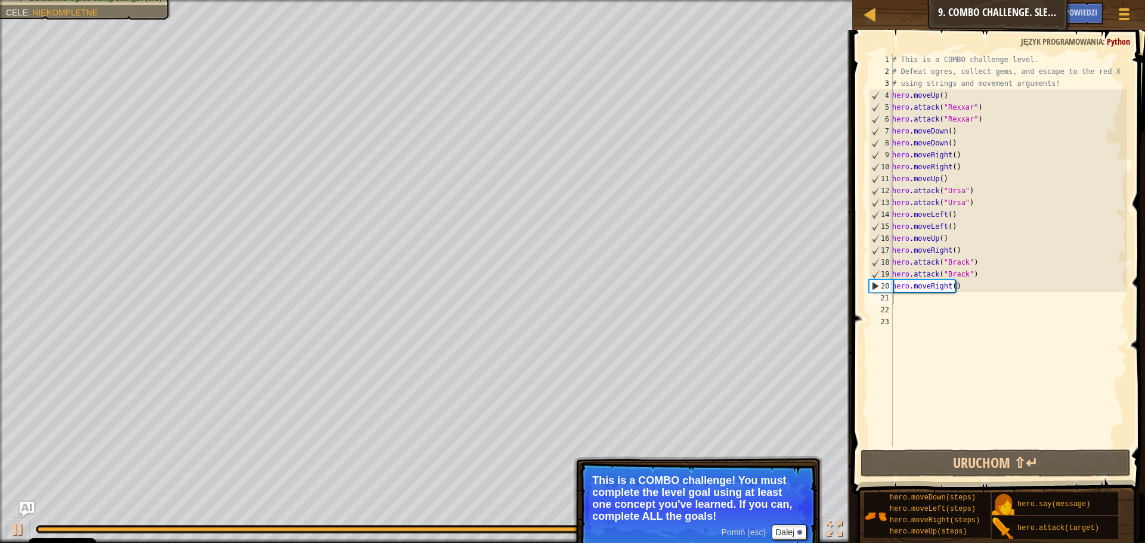
click at [974, 295] on div "# This is a COMBO challenge level. # Defeat ogres, collect gems, and escape to …" at bounding box center [1008, 262] width 237 height 417
type textarea "h"
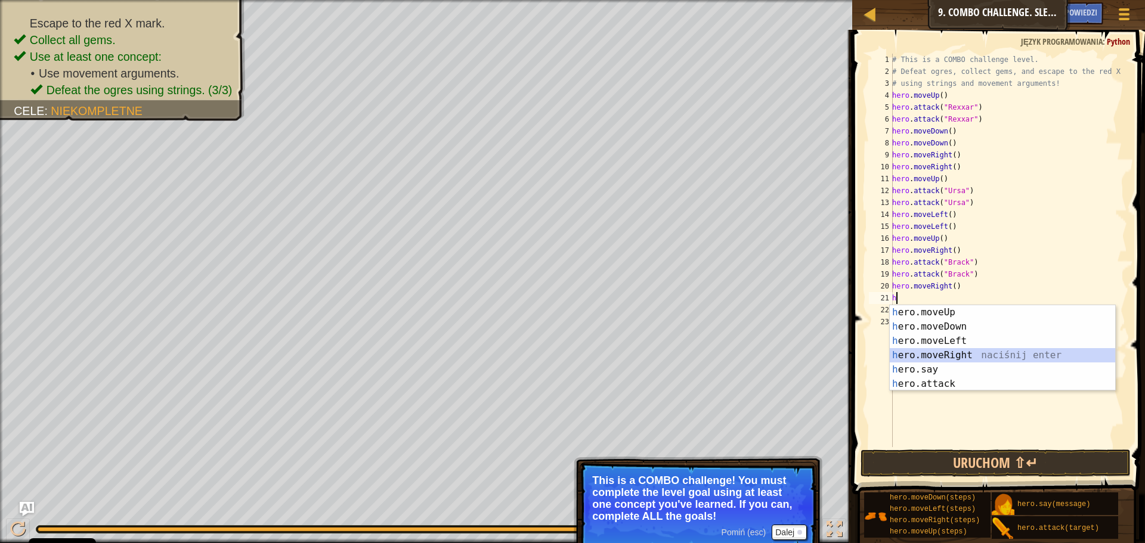
click at [953, 355] on div "h ero.moveUp naciśnij enter h ero.moveDown naciśnij enter h ero.moveLeft naciśn…" at bounding box center [1002, 362] width 225 height 114
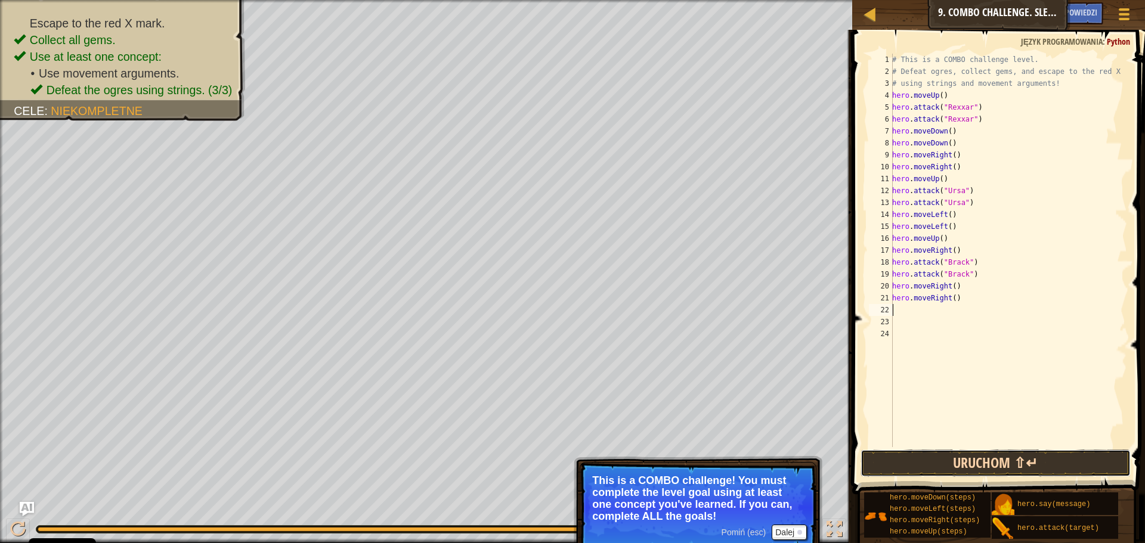
click at [946, 456] on button "Uruchom ⇧↵" at bounding box center [995, 463] width 270 height 27
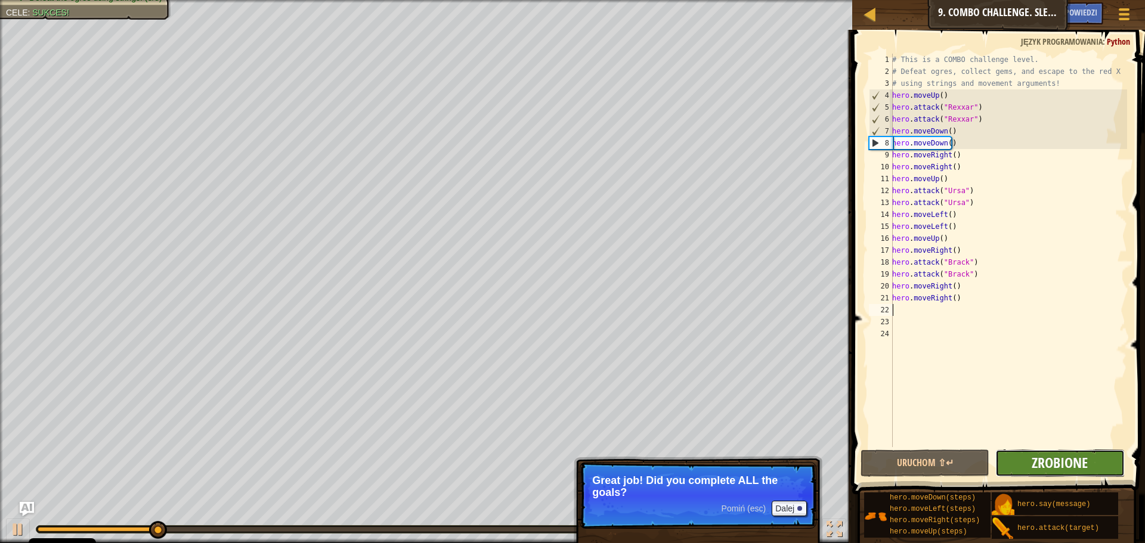
click at [1045, 465] on span "Zrobione" at bounding box center [1060, 462] width 56 height 19
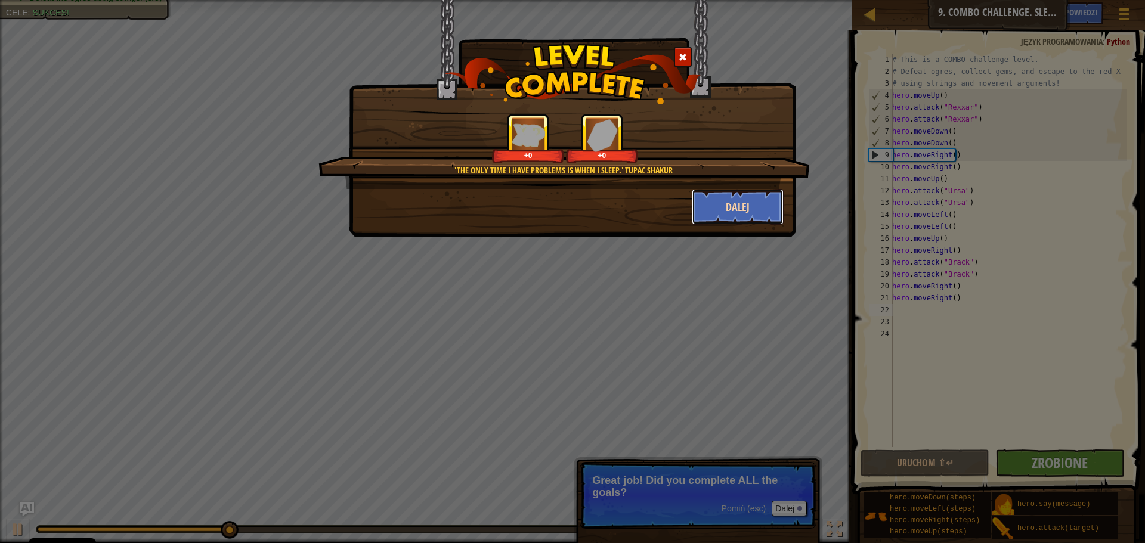
click at [724, 212] on button "Dalej" at bounding box center [738, 207] width 92 height 36
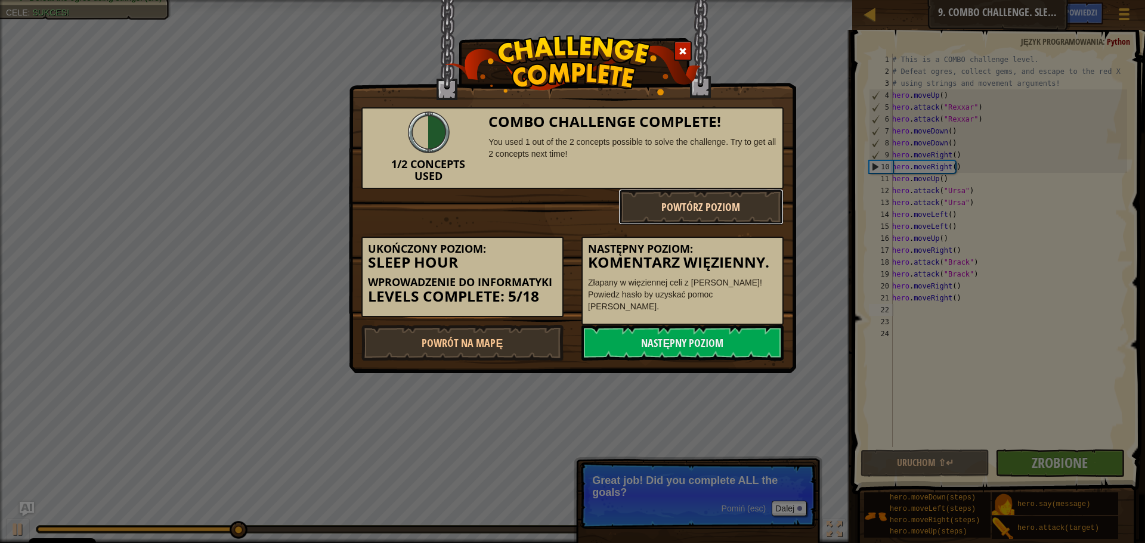
click at [727, 206] on button "Powtórz poziom" at bounding box center [701, 207] width 166 height 36
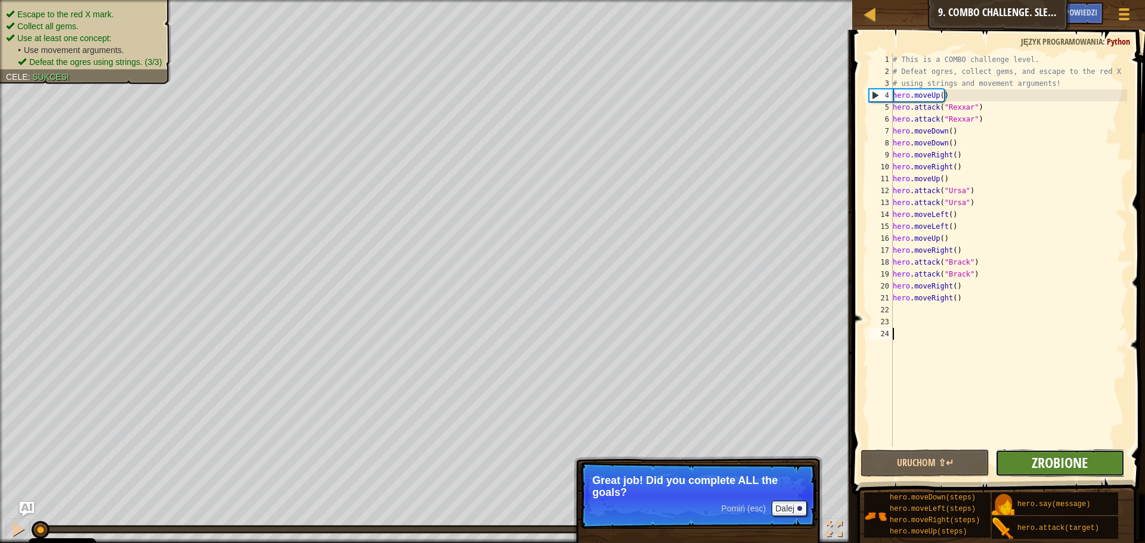
click at [1046, 460] on span "Zrobione" at bounding box center [1060, 462] width 56 height 19
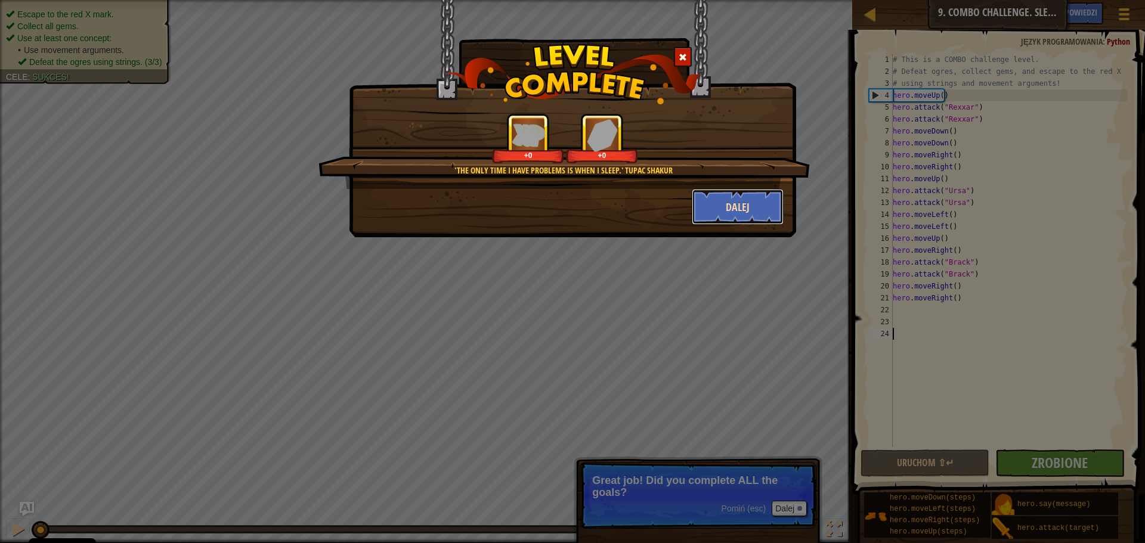
click at [718, 213] on button "Dalej" at bounding box center [738, 207] width 92 height 36
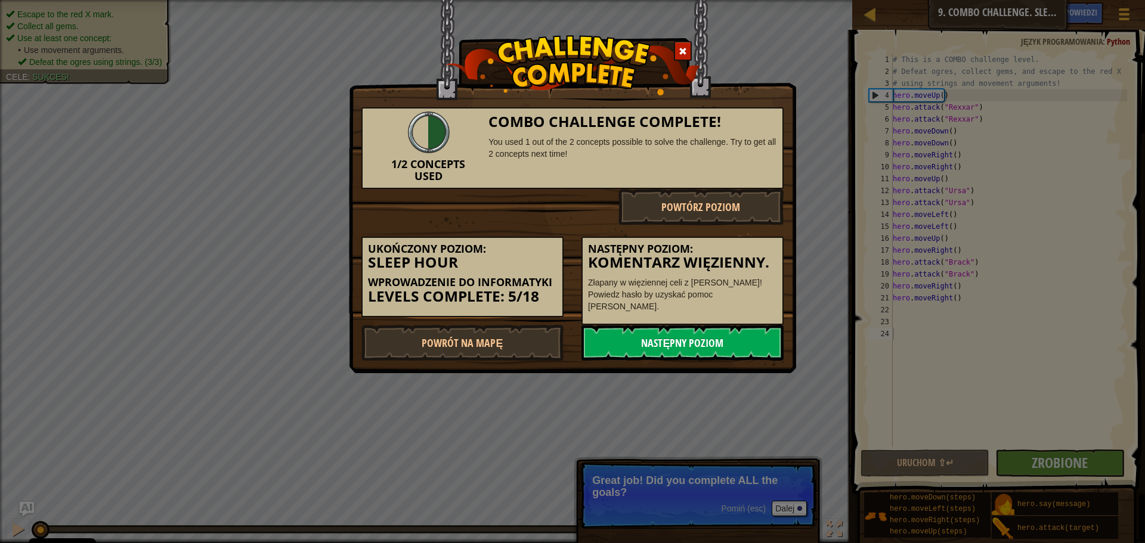
click at [689, 335] on link "Następny poziom" at bounding box center [682, 343] width 202 height 36
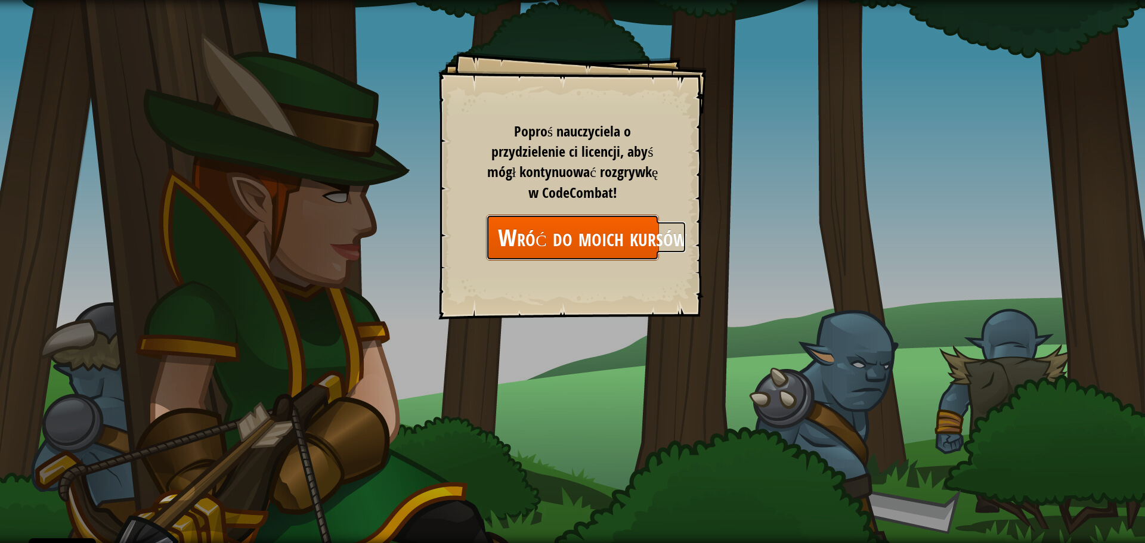
click at [618, 234] on link "Wróć do moich kursów" at bounding box center [572, 238] width 173 height 46
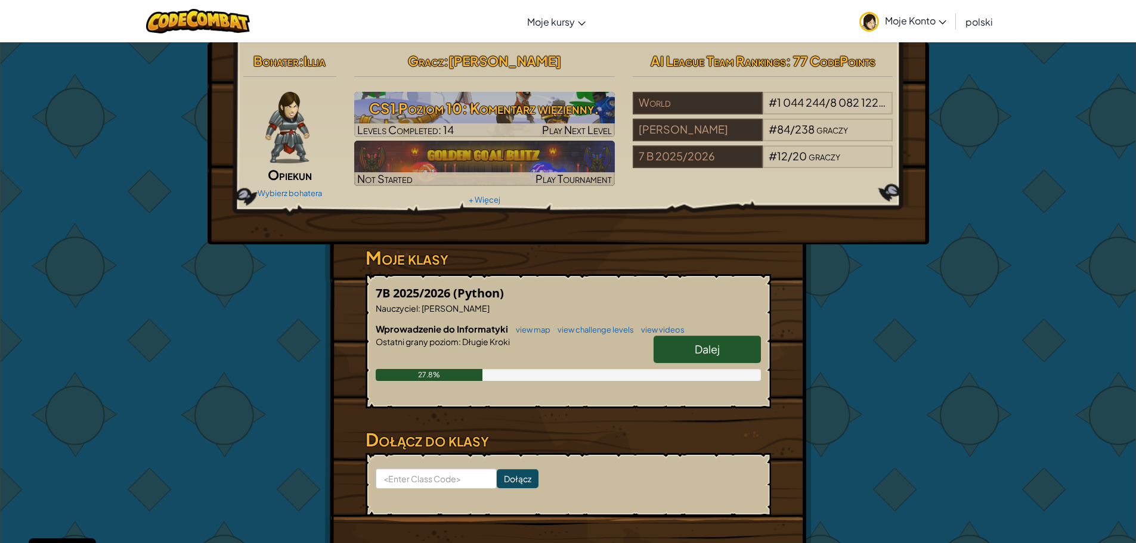
click at [701, 344] on span "Dalej" at bounding box center [707, 349] width 25 height 14
select select "pl"
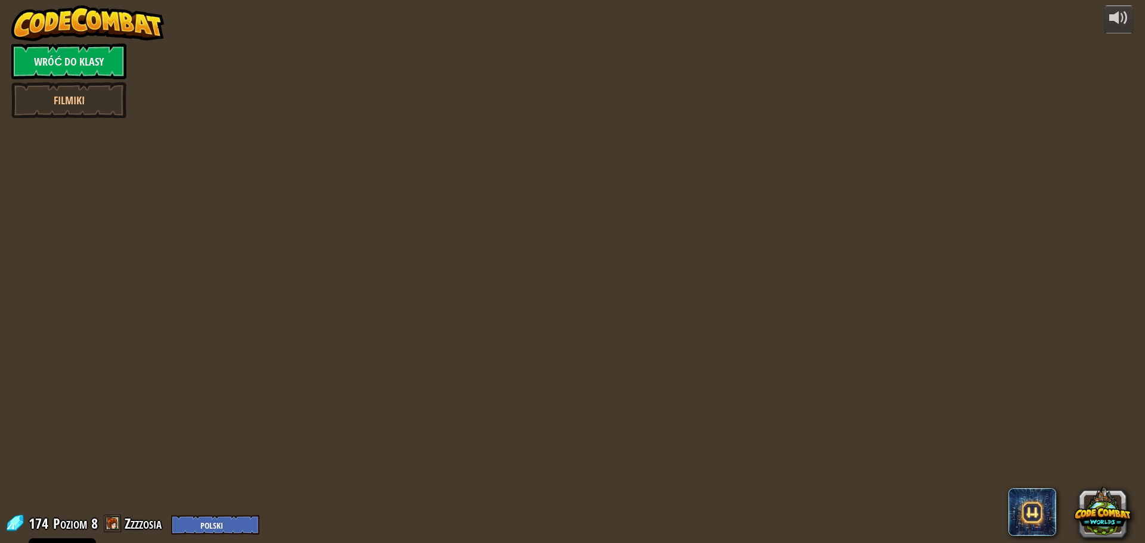
select select "pl"
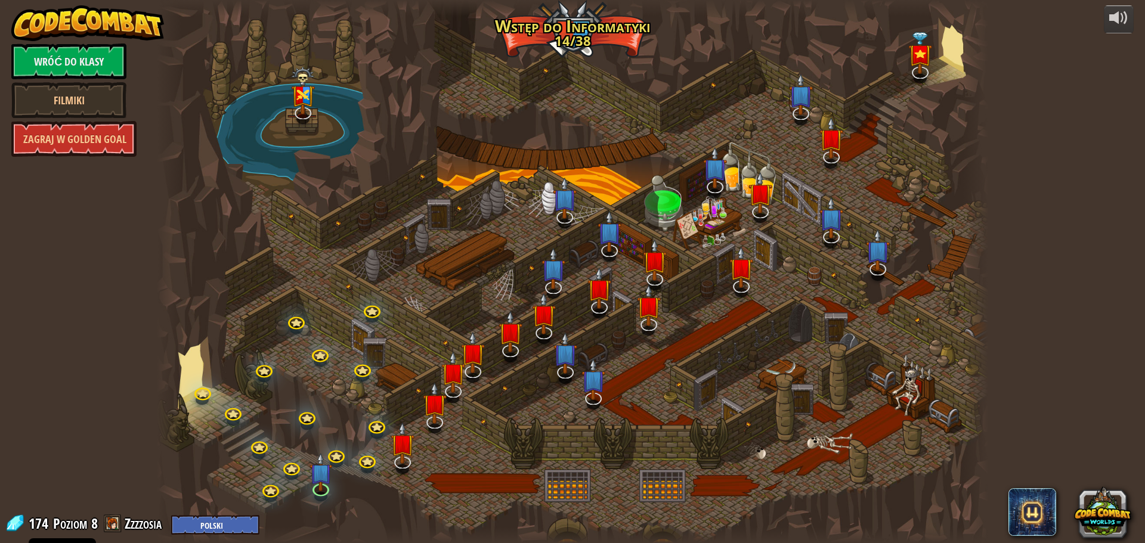
select select "pl"
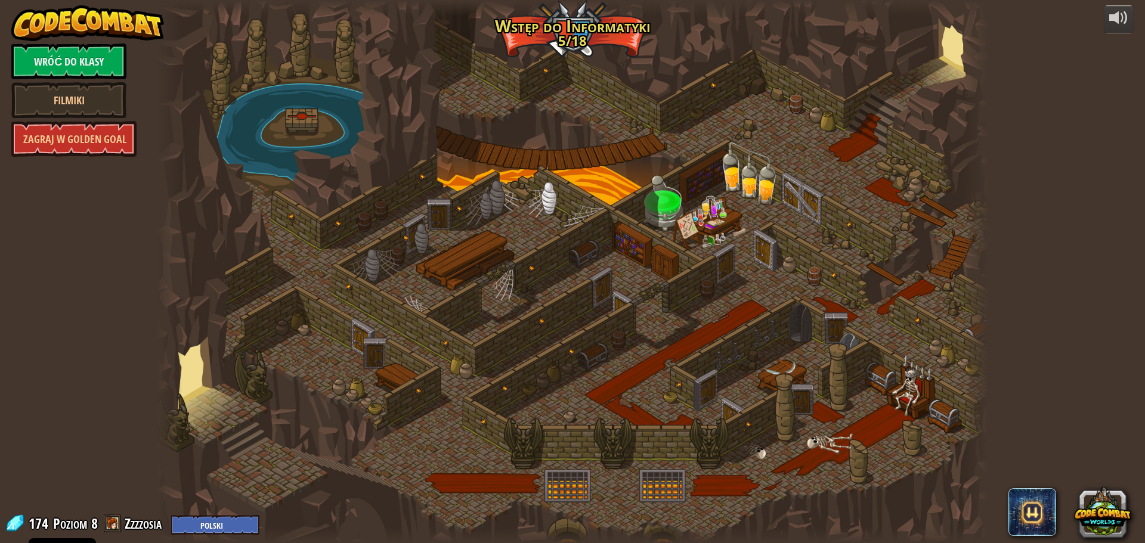
select select "pl"
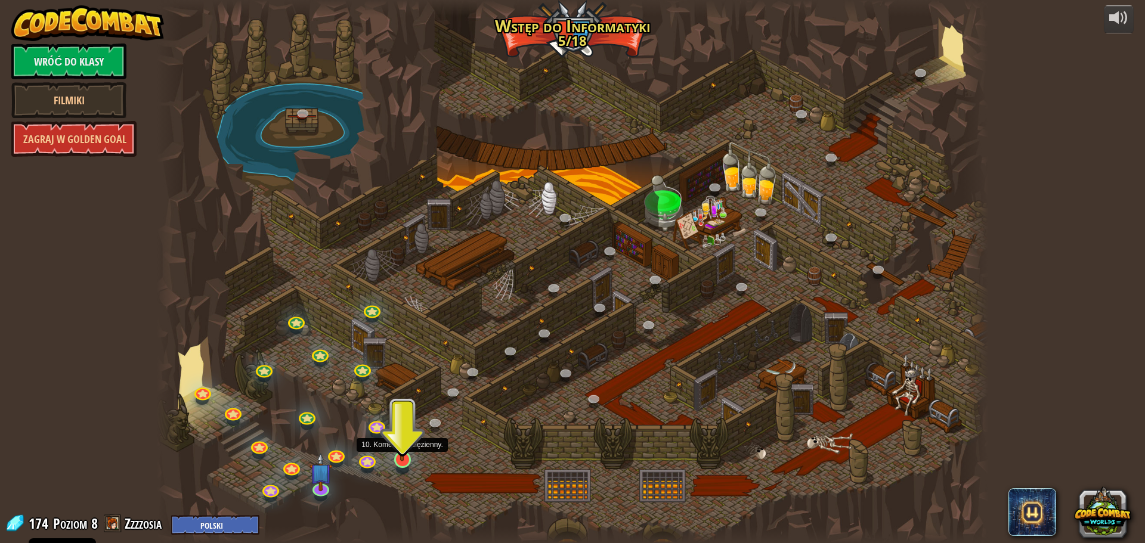
click at [405, 456] on img at bounding box center [402, 435] width 22 height 51
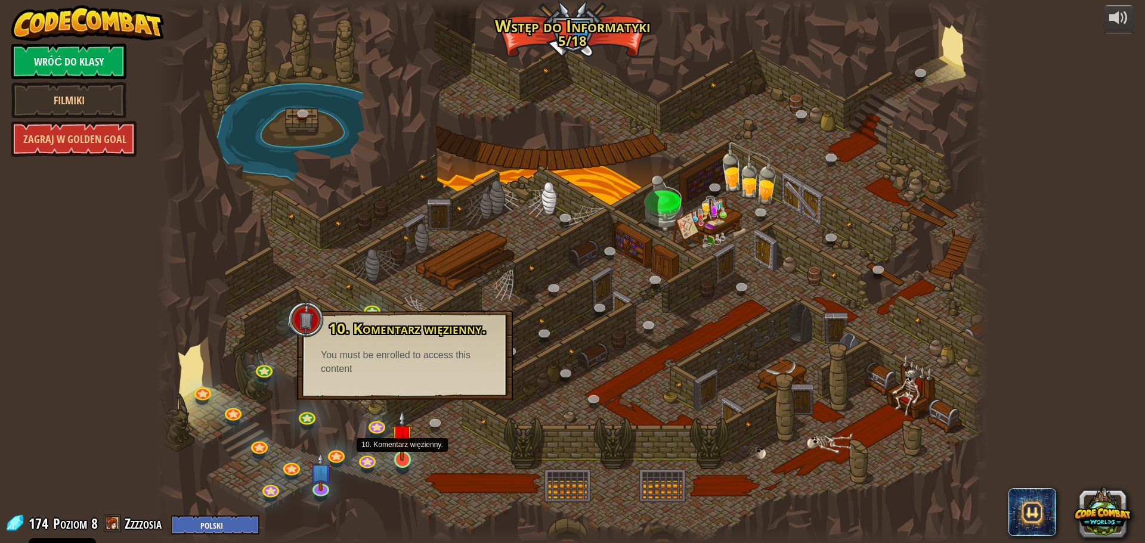
click at [399, 451] on img at bounding box center [402, 435] width 22 height 51
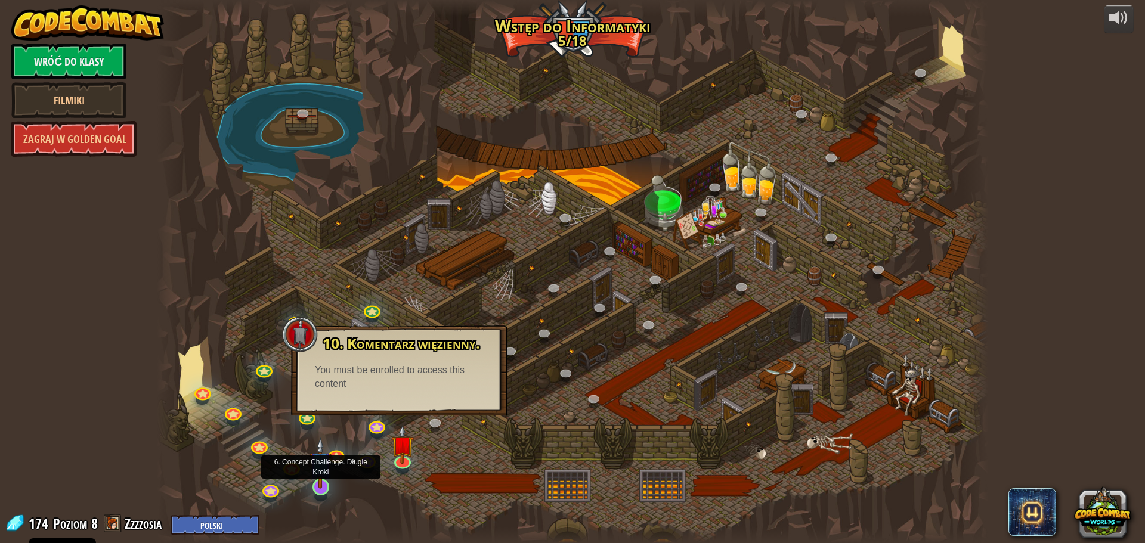
click at [329, 486] on img at bounding box center [320, 463] width 22 height 51
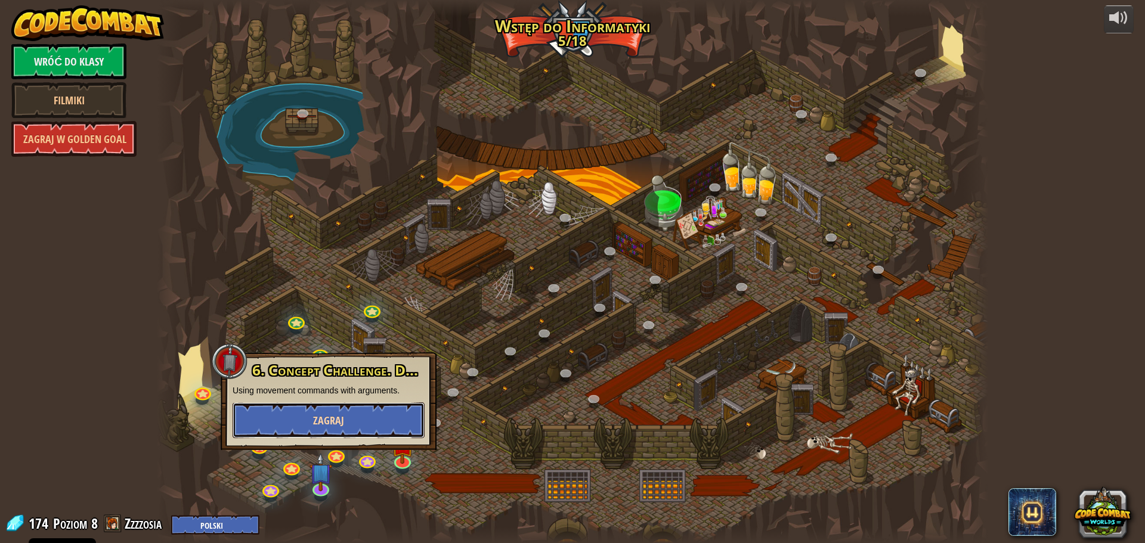
click at [324, 416] on span "Zagraj" at bounding box center [328, 420] width 31 height 15
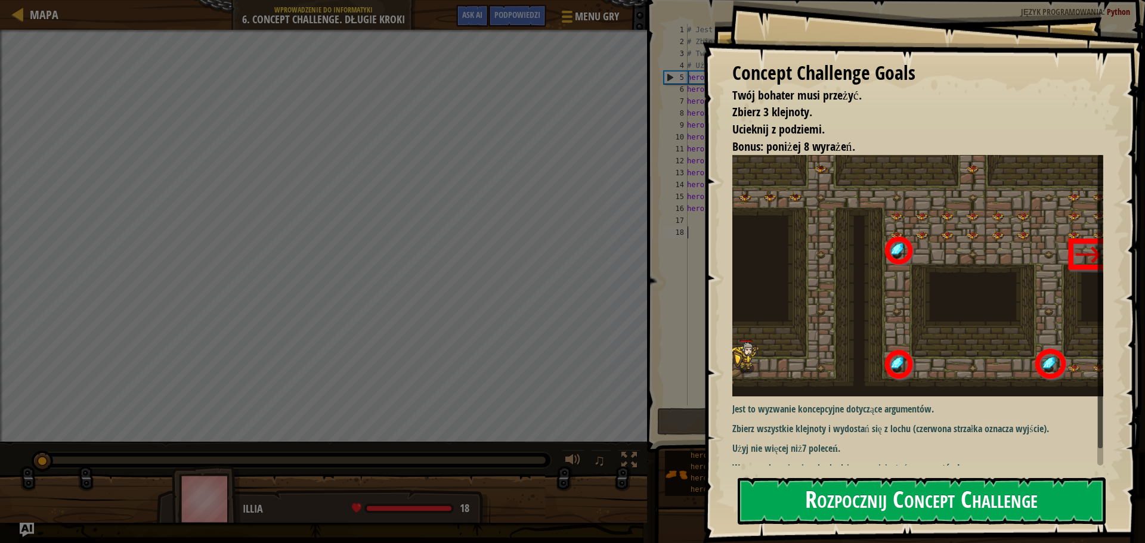
click at [820, 501] on button "Rozpocznij Concept Challenge" at bounding box center [922, 501] width 368 height 47
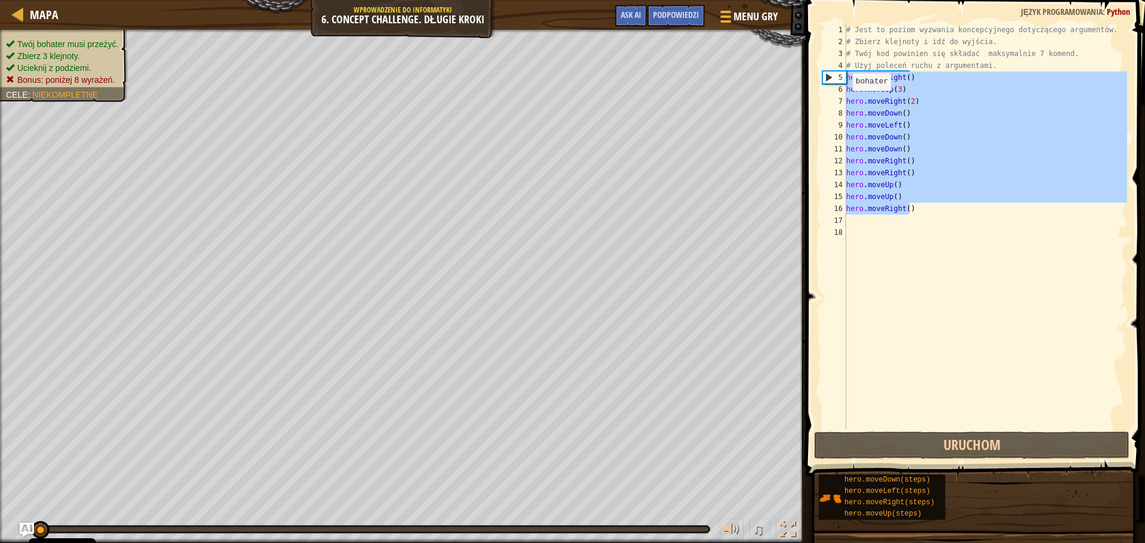
drag, startPoint x: 912, startPoint y: 207, endPoint x: 847, endPoint y: 79, distance: 143.5
click at [846, 79] on div "# Jest to poziom wyzwania koncepcyjnego dotyczącego argumentów. # Zbierz klejno…" at bounding box center [985, 238] width 283 height 429
type textarea "hero.moveRight() hero.moveUp(3)"
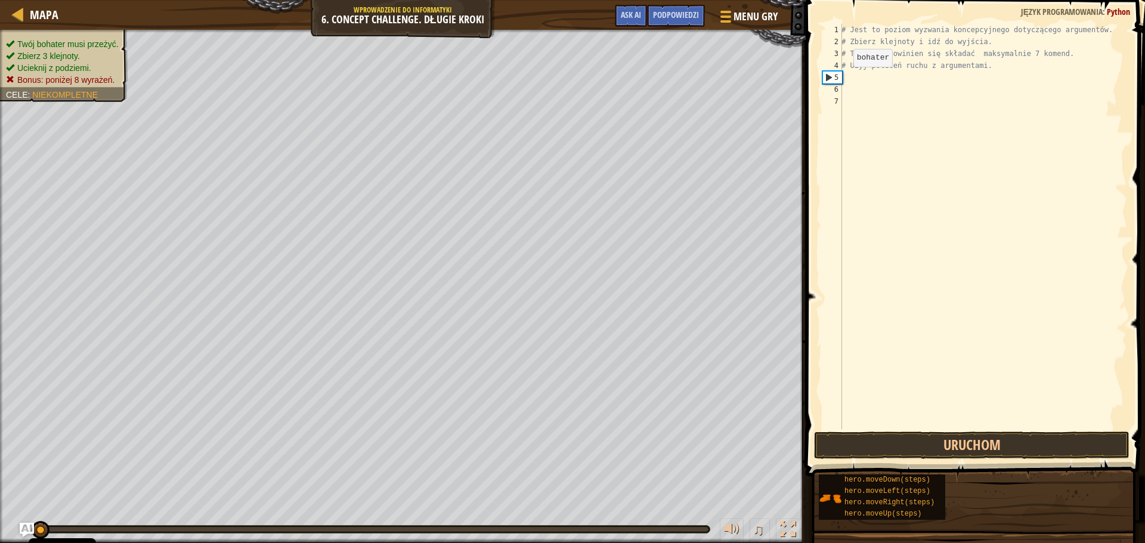
type textarea "h"
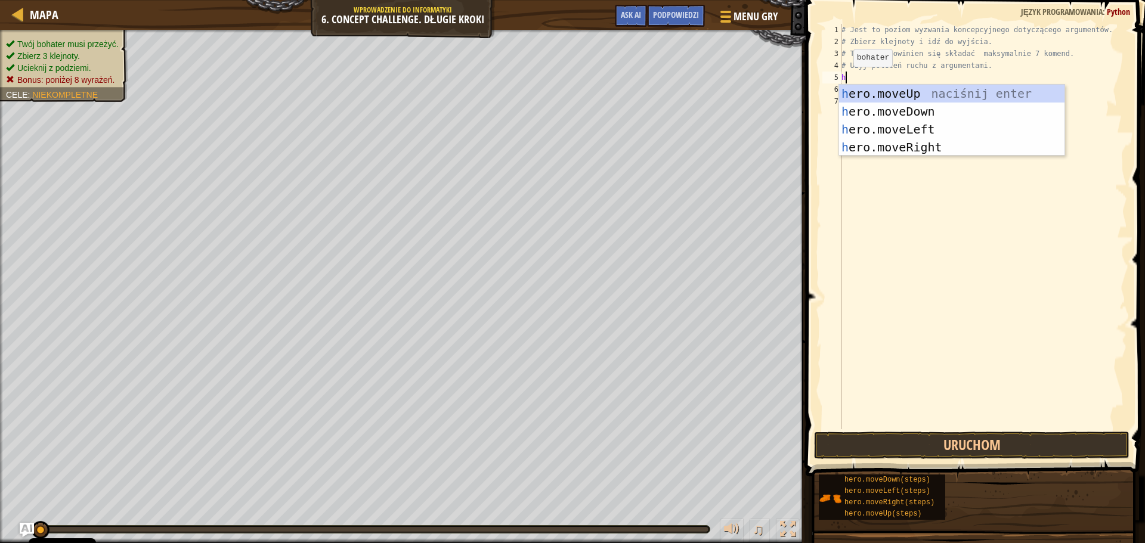
scroll to position [5, 0]
click at [893, 145] on div "h ero.moveUp naciśnij enter h ero.moveDown naciśnij enter h ero.moveLeft naciśn…" at bounding box center [951, 138] width 225 height 107
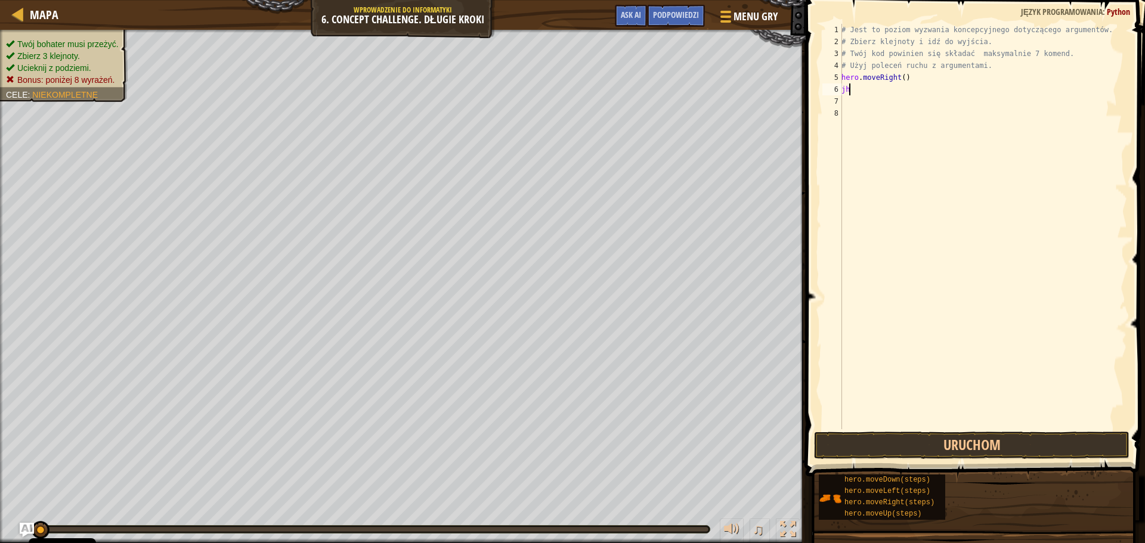
type textarea "j"
type textarea "h"
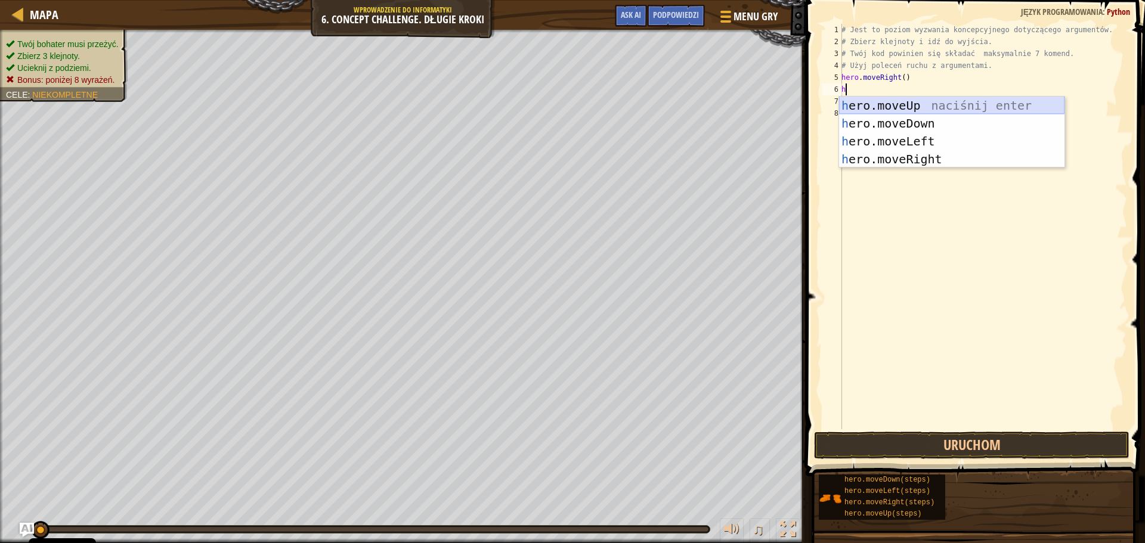
click at [906, 106] on div "h ero.moveUp naciśnij enter h ero.moveDown naciśnij enter h ero.moveLeft naciśn…" at bounding box center [951, 150] width 225 height 107
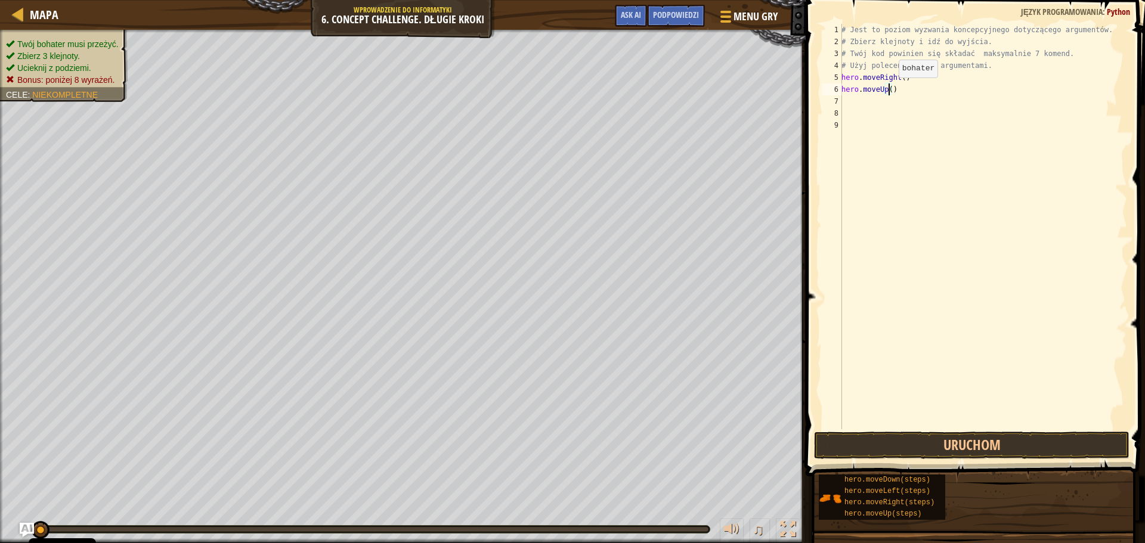
click at [888, 89] on div "# Jest to poziom wyzwania koncepcyjnego dotyczącego argumentów. # Zbierz klejno…" at bounding box center [983, 238] width 288 height 429
type textarea "hero.moveUp(3)"
click at [903, 89] on div "# Jest to poziom wyzwania koncepcyjnego dotyczącego argumentów. # Zbierz klejno…" at bounding box center [983, 238] width 288 height 429
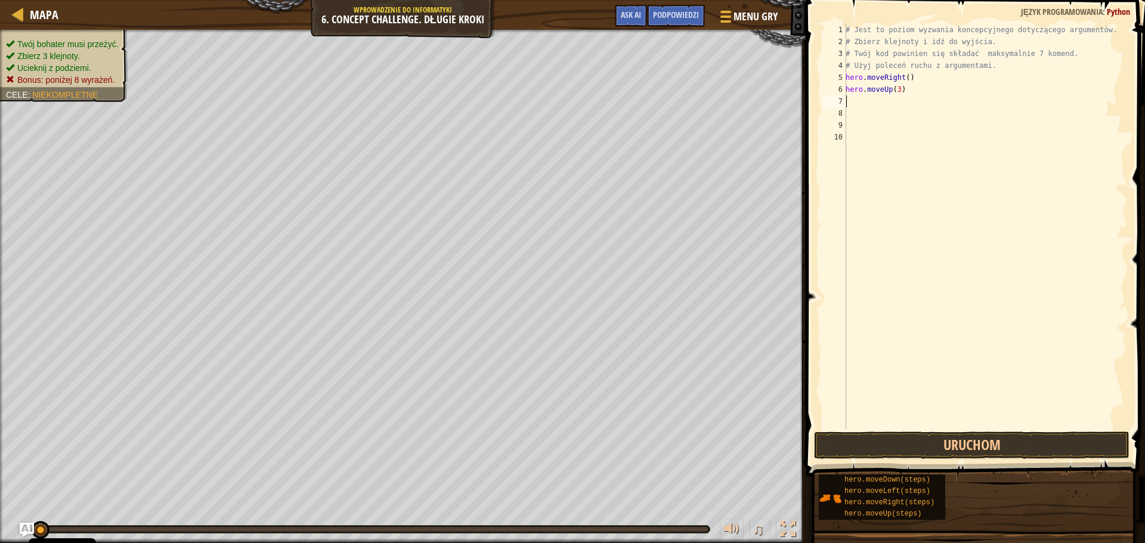
type textarea "h"
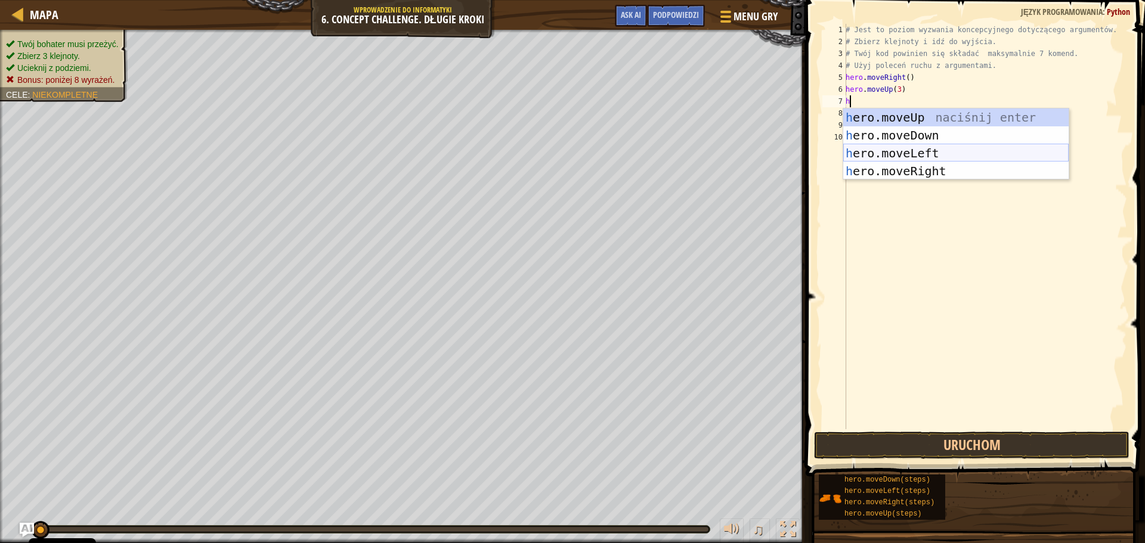
click at [909, 150] on div "h ero.moveUp naciśnij enter h ero.moveDown naciśnij enter h ero.moveLeft naciśn…" at bounding box center [955, 162] width 225 height 107
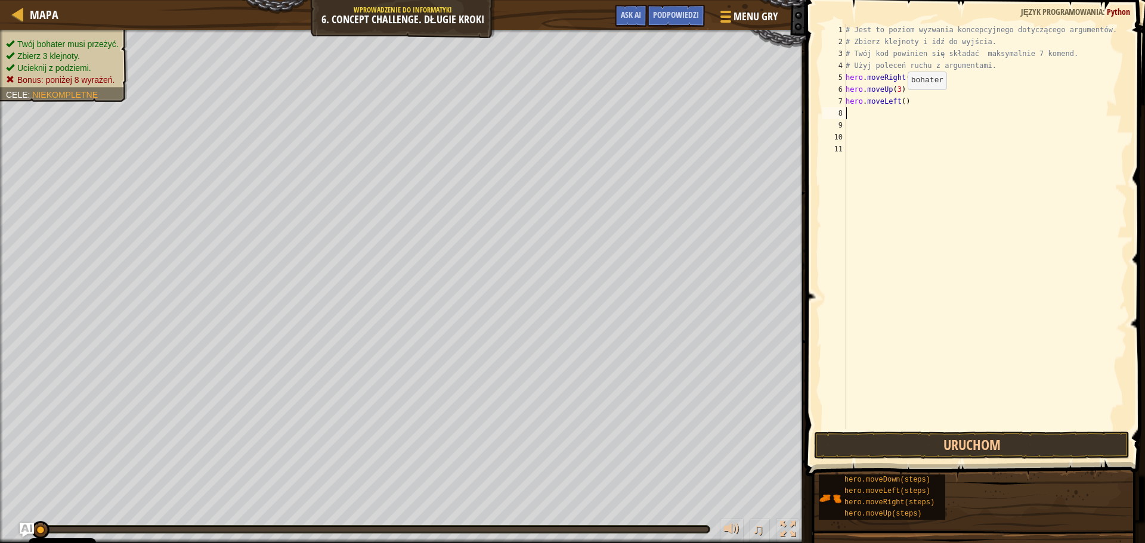
click at [901, 101] on div "# Jest to poziom wyzwania koncepcyjnego dotyczącego argumentów. # Zbierz klejno…" at bounding box center [985, 238] width 284 height 429
click at [984, 62] on div "# Jest to poziom wyzwania koncepcyjnego dotyczącego argumentów. # Zbierz klejno…" at bounding box center [985, 238] width 284 height 429
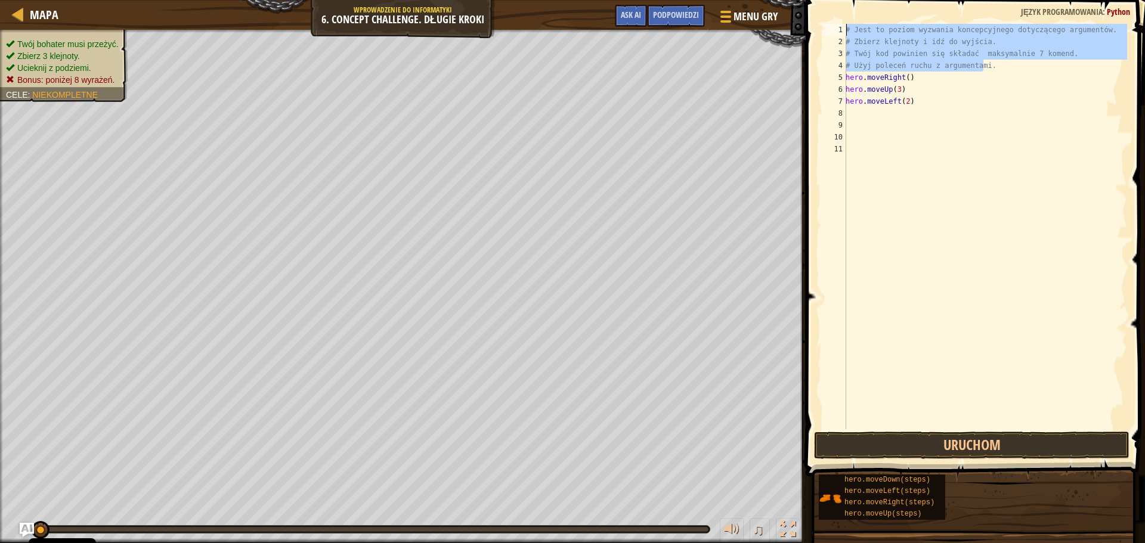
drag, startPoint x: 985, startPoint y: 63, endPoint x: 843, endPoint y: 30, distance: 146.2
click at [843, 30] on div "# Użyj poleceń ruchu z argumentami. 1 2 3 4 5 6 7 8 9 10 11 # Jest to poziom wy…" at bounding box center [973, 226] width 307 height 405
type textarea "# Jest to poziom wyzwania koncepcyjnego dotyczącego argumentów. # Zbierz klejno…"
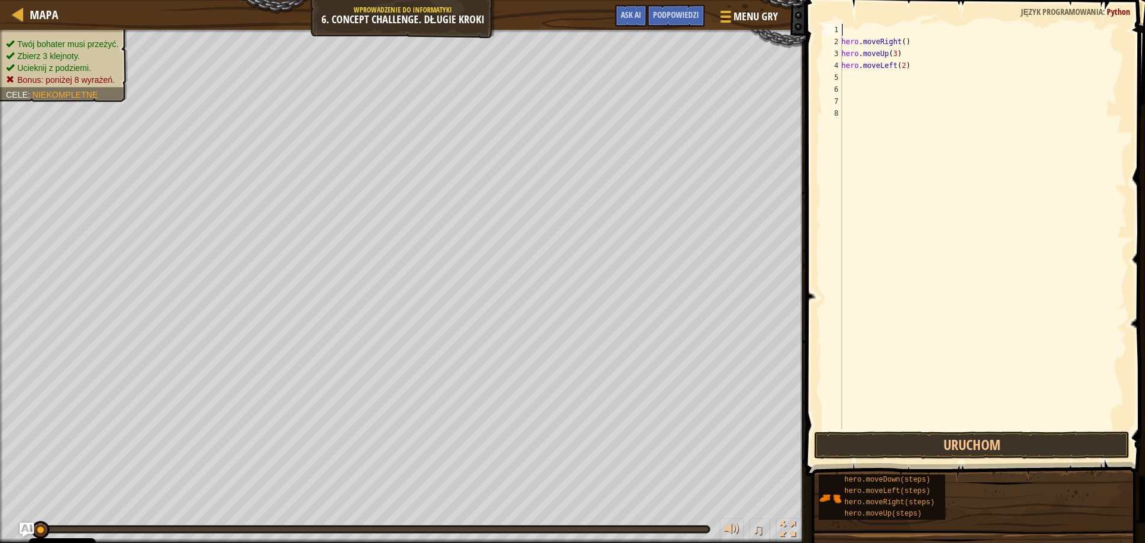
scroll to position [5, 0]
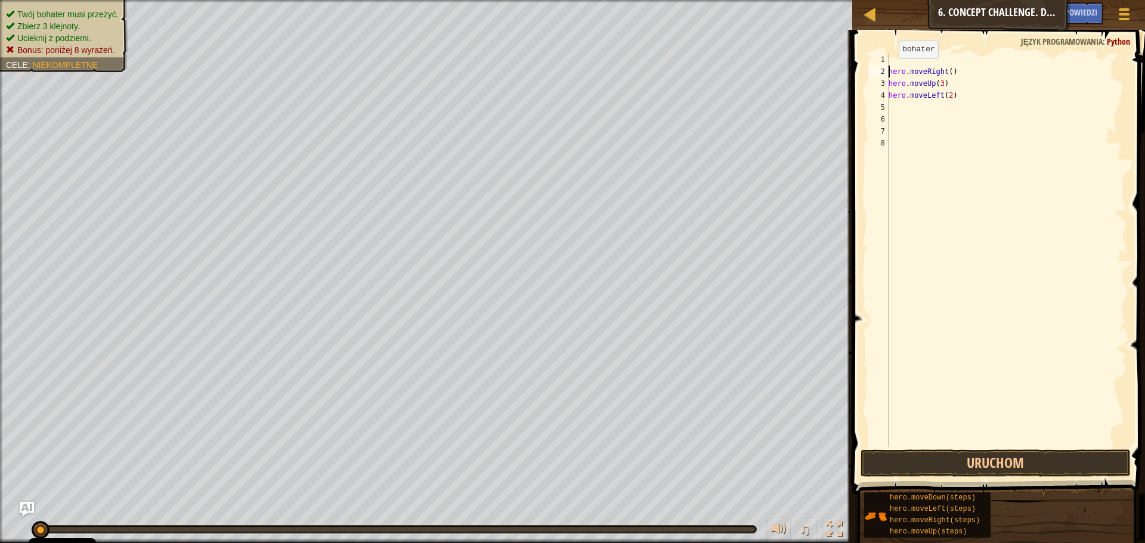
click at [888, 70] on div "hero . moveRight ( ) hero . moveUp ( 3 ) hero . moveLeft ( 2 )" at bounding box center [1006, 262] width 241 height 417
click at [959, 86] on div "hero . moveRight ( ) hero . moveUp ( 3 ) hero . moveLeft ( 2 )" at bounding box center [1006, 262] width 241 height 417
type textarea "hero.moveLeft(2)"
type textarea "h"
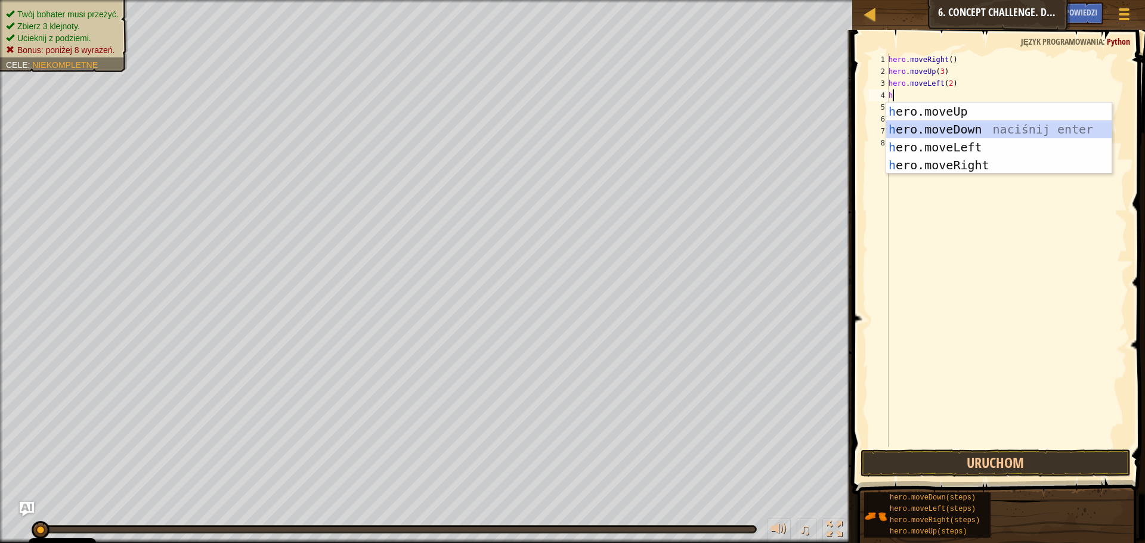
click at [952, 132] on div "h ero.moveUp naciśnij enter h ero.moveDown naciśnij enter h ero.moveLeft naciśn…" at bounding box center [998, 156] width 225 height 107
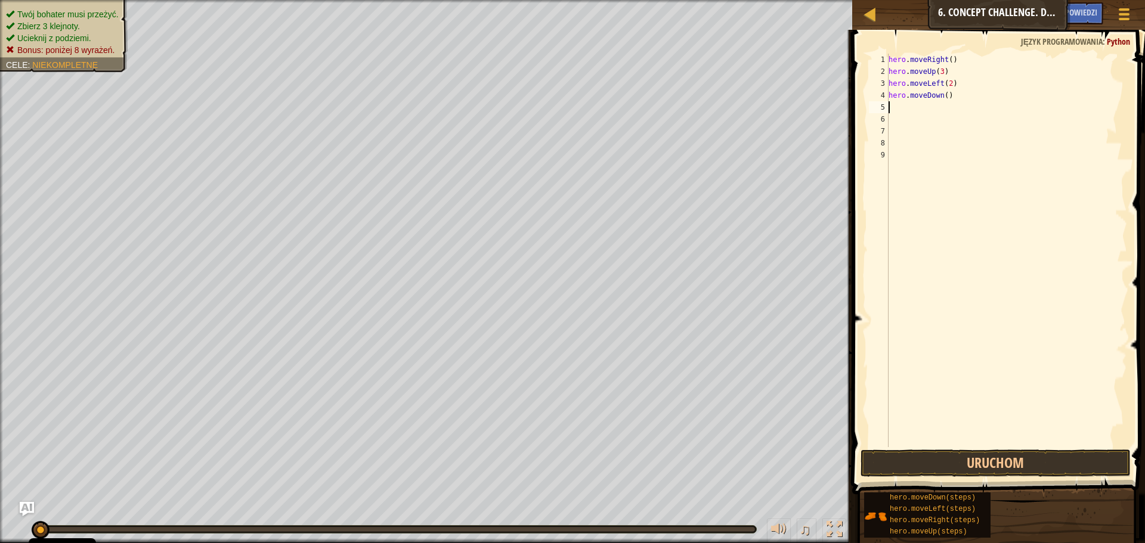
type textarea "h"
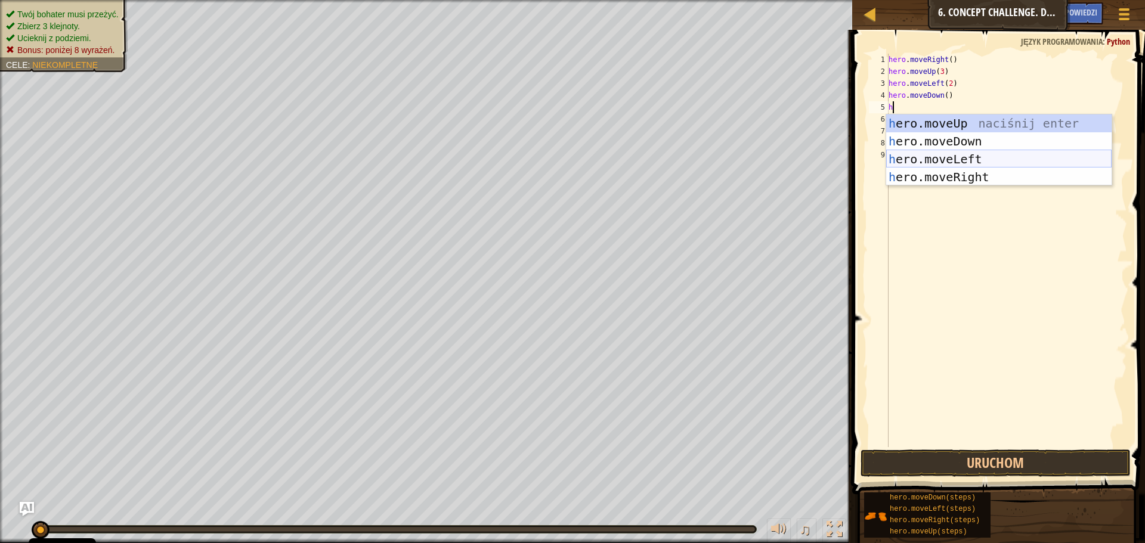
click at [947, 156] on div "h ero.moveUp naciśnij enter h ero.moveDown naciśnij enter h ero.moveLeft naciśn…" at bounding box center [998, 167] width 225 height 107
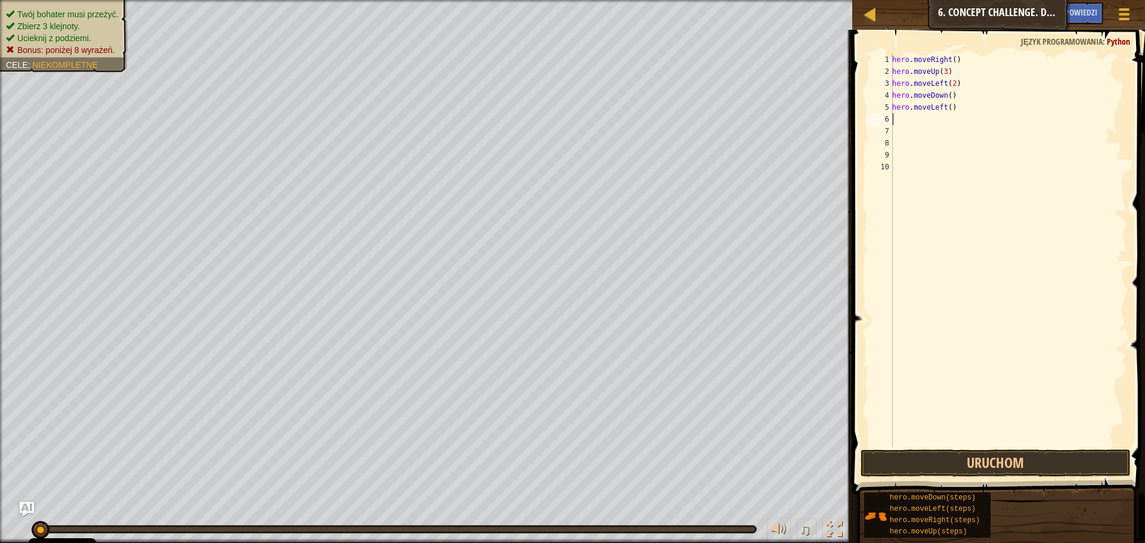
type textarea "h"
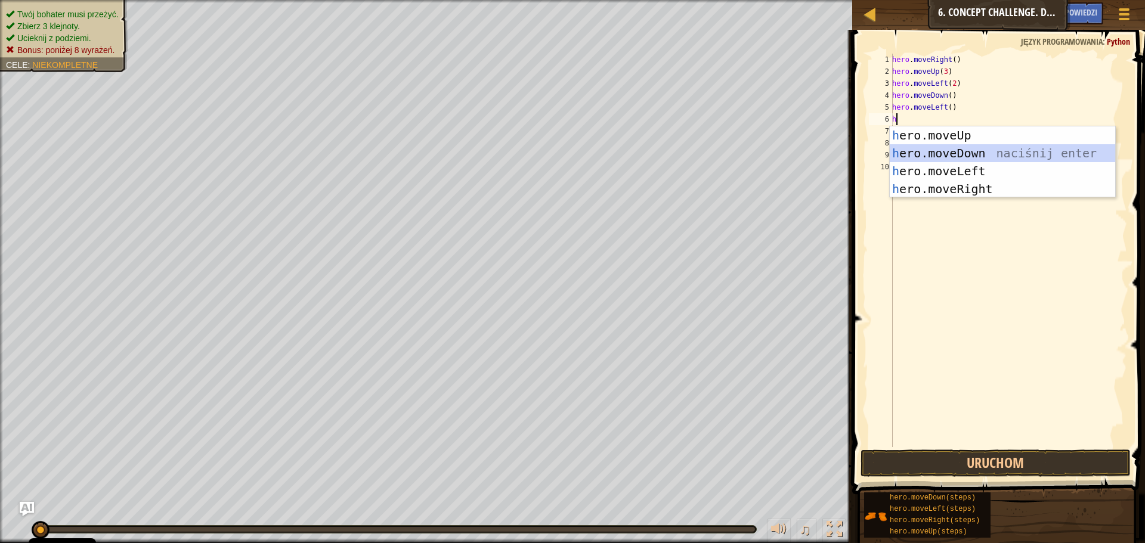
click at [973, 154] on div "h ero.moveUp naciśnij enter h ero.moveDown naciśnij enter h ero.moveLeft naciśn…" at bounding box center [1002, 179] width 225 height 107
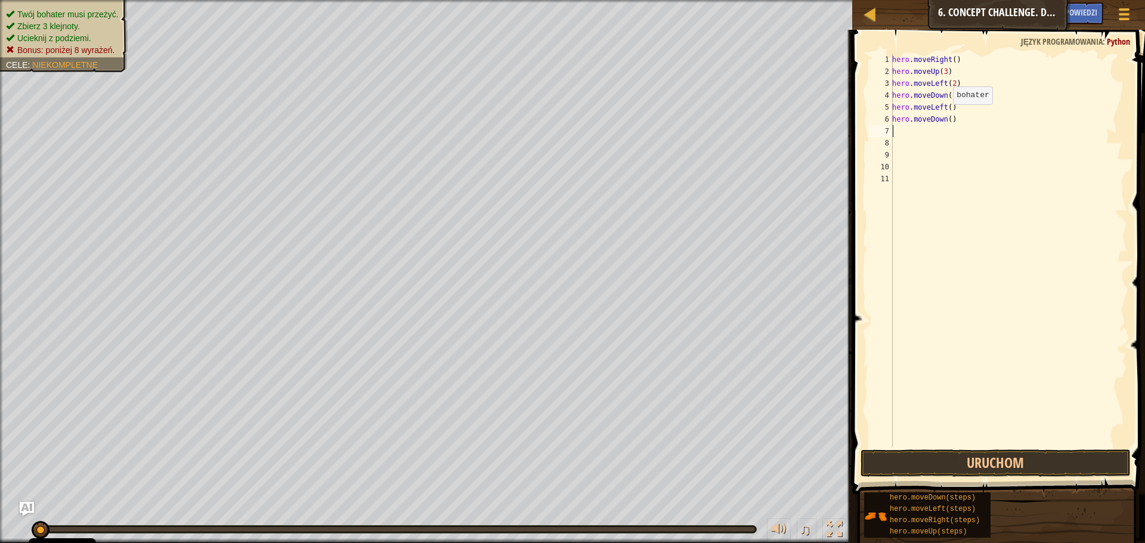
click at [946, 116] on div "hero . moveRight ( ) hero . moveUp ( 3 ) hero . moveLeft ( 2 ) hero . moveDown …" at bounding box center [1008, 262] width 237 height 417
type textarea "hero.moveDown(2)"
click at [906, 129] on div "hero . moveRight ( ) hero . moveUp ( 3 ) hero . moveLeft ( 2 ) hero . moveDown …" at bounding box center [1008, 262] width 237 height 417
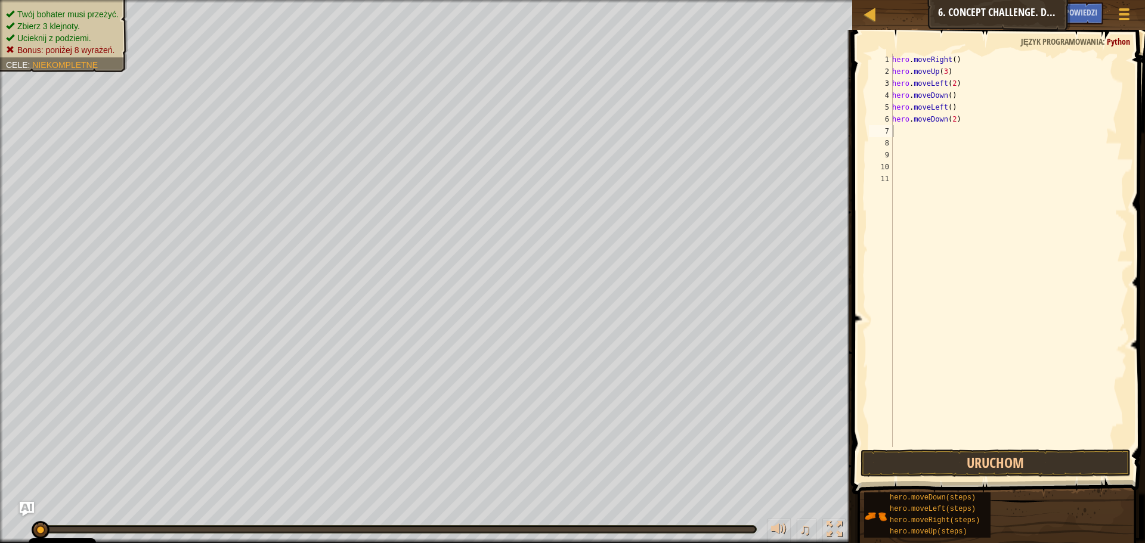
type textarea "h"
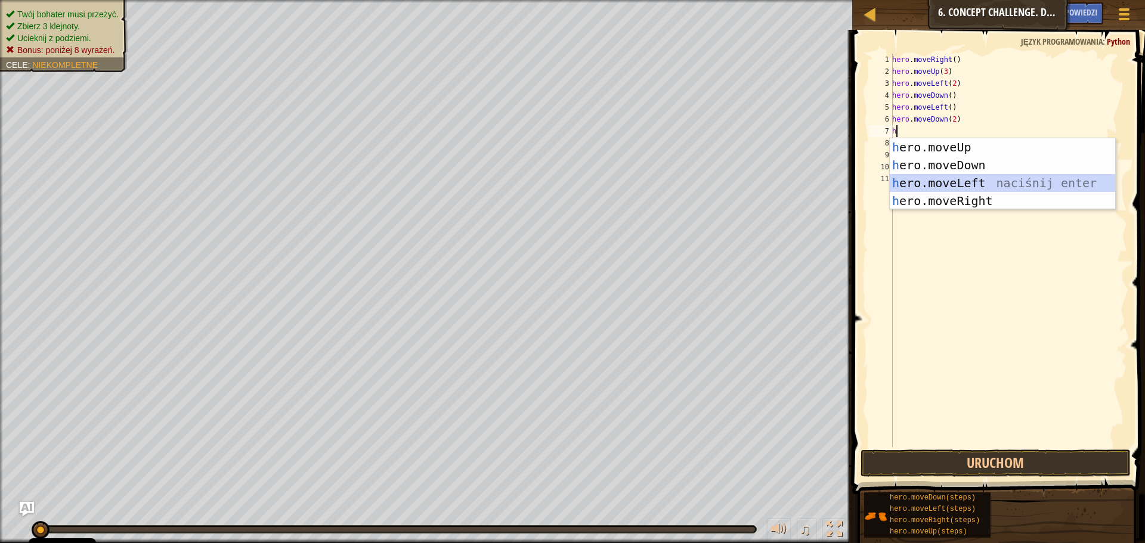
click at [967, 183] on div "h ero.moveUp naciśnij enter h ero.moveDown naciśnij enter h ero.moveLeft naciśn…" at bounding box center [1002, 191] width 225 height 107
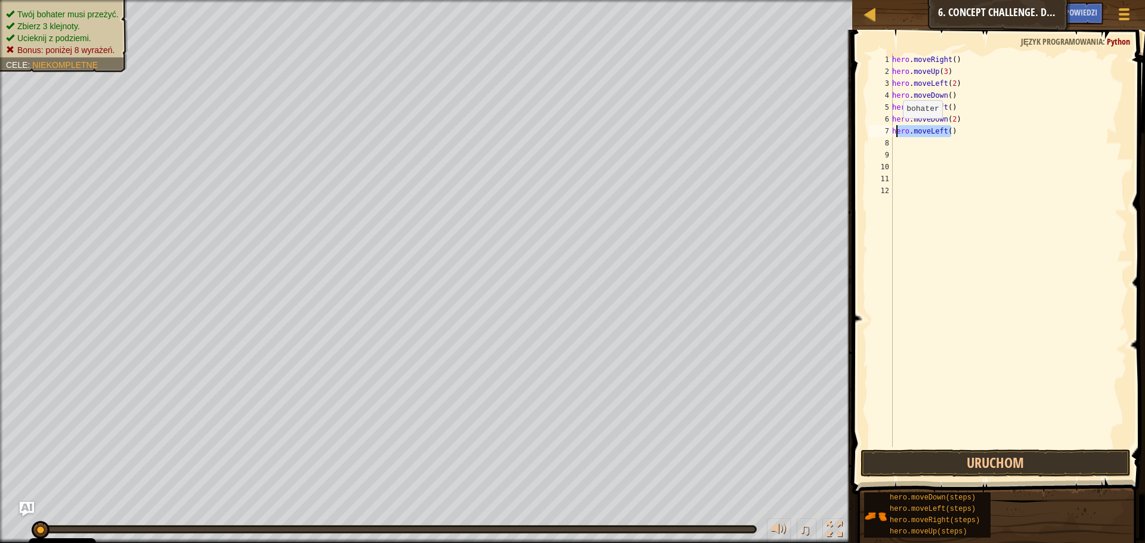
drag, startPoint x: 951, startPoint y: 129, endPoint x: 896, endPoint y: 130, distance: 54.9
click at [896, 130] on div "hero . moveRight ( ) hero . moveUp ( 3 ) hero . moveLeft ( 2 ) hero . moveDown …" at bounding box center [1008, 262] width 237 height 417
type textarea "h"
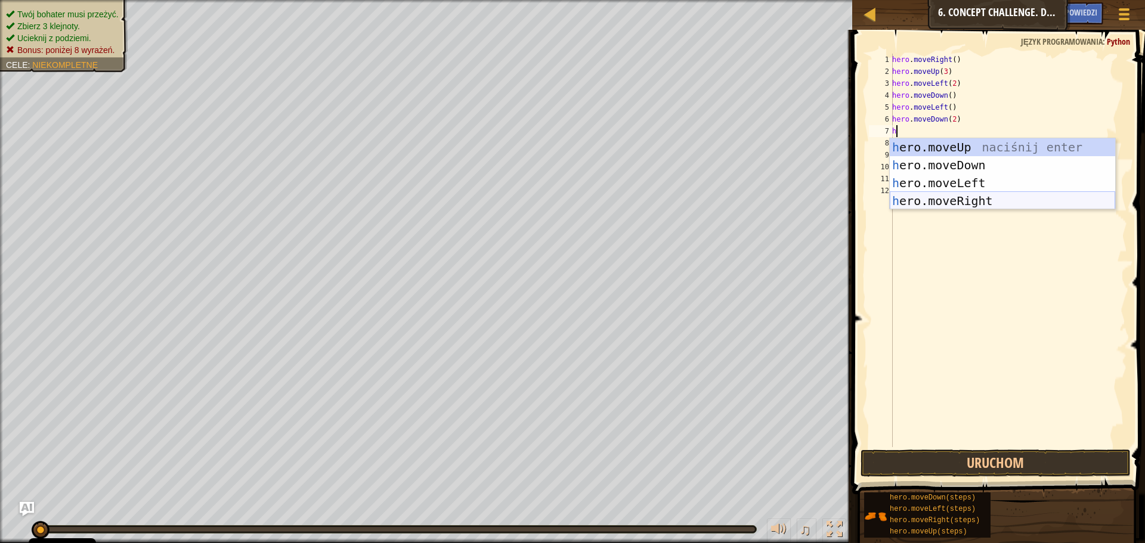
click at [1000, 194] on div "h ero.moveUp naciśnij enter h ero.moveDown naciśnij enter h ero.moveLeft naciśn…" at bounding box center [1002, 191] width 225 height 107
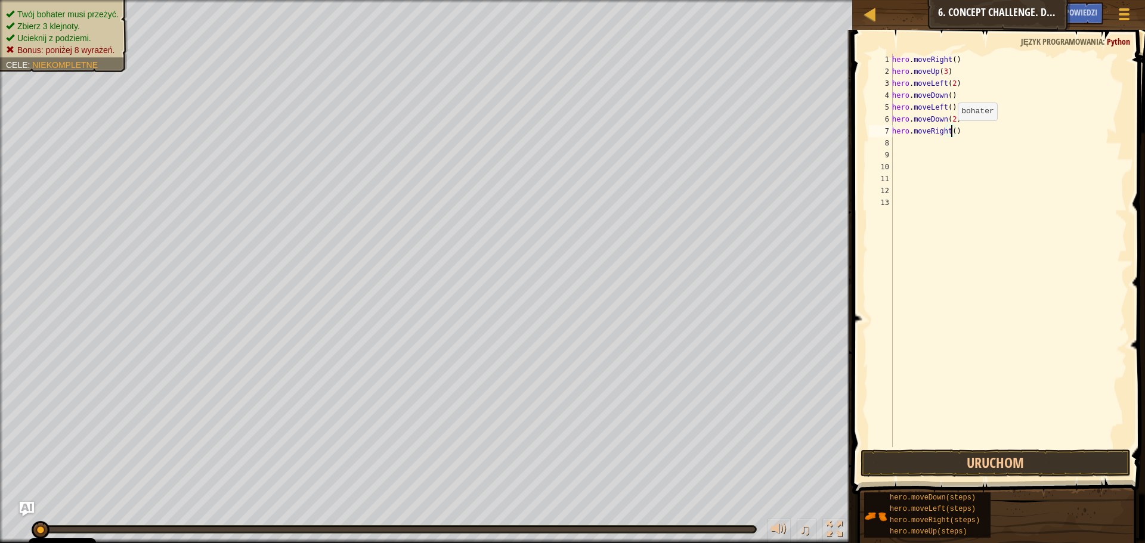
click at [951, 132] on div "hero . moveRight ( ) hero . moveUp ( 3 ) hero . moveLeft ( 2 ) hero . moveDown …" at bounding box center [1008, 262] width 237 height 417
type textarea "hero.moveRight(3)"
click at [924, 148] on div "hero . moveRight ( ) hero . moveUp ( 3 ) hero . moveLeft ( 2 ) hero . moveDown …" at bounding box center [1008, 262] width 237 height 417
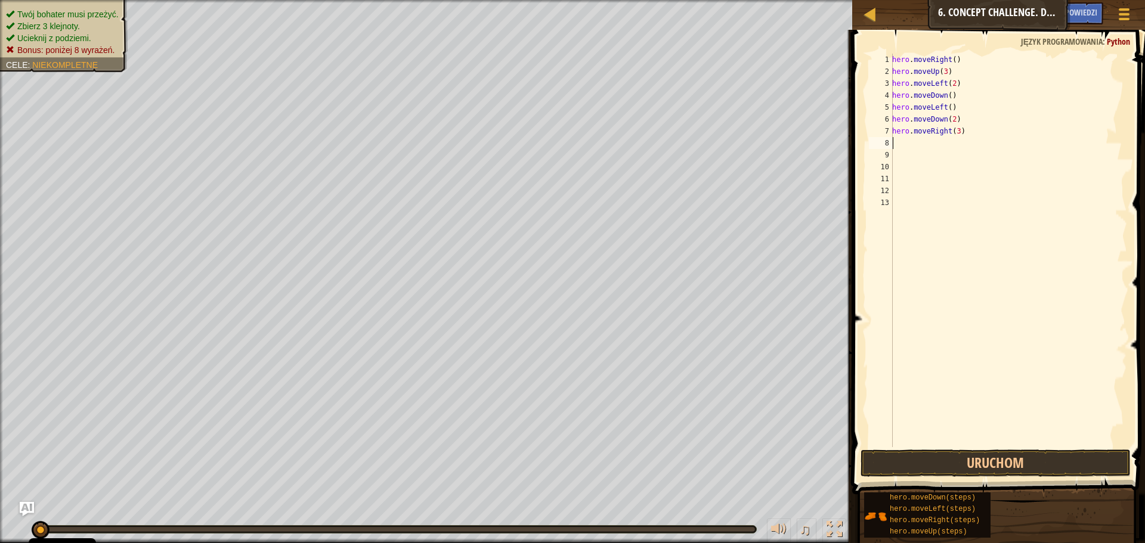
type textarea "h"
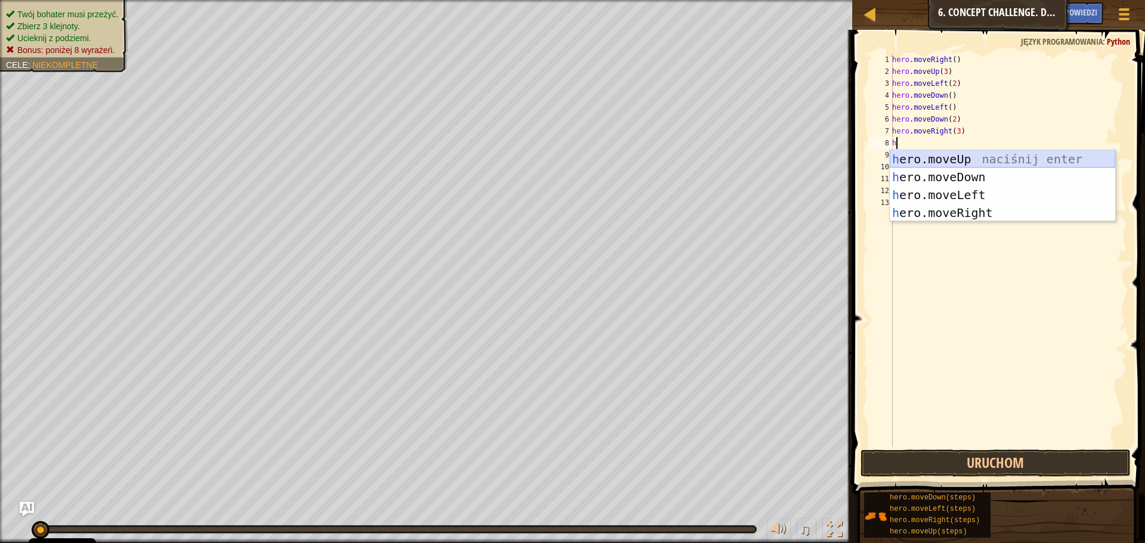
click at [967, 157] on div "h ero.moveUp naciśnij enter h ero.moveDown naciśnij enter h ero.moveLeft naciśn…" at bounding box center [1002, 203] width 225 height 107
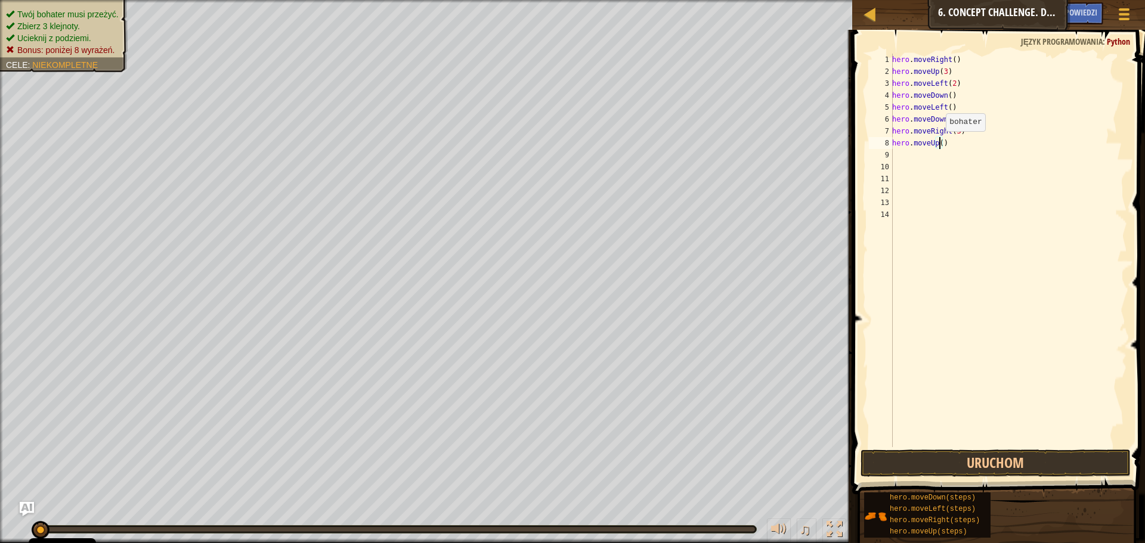
click at [939, 143] on div "hero . moveRight ( ) hero . moveUp ( 3 ) hero . moveLeft ( 2 ) hero . moveDown …" at bounding box center [1008, 262] width 237 height 417
click at [959, 460] on button "Uruchom" at bounding box center [995, 463] width 270 height 27
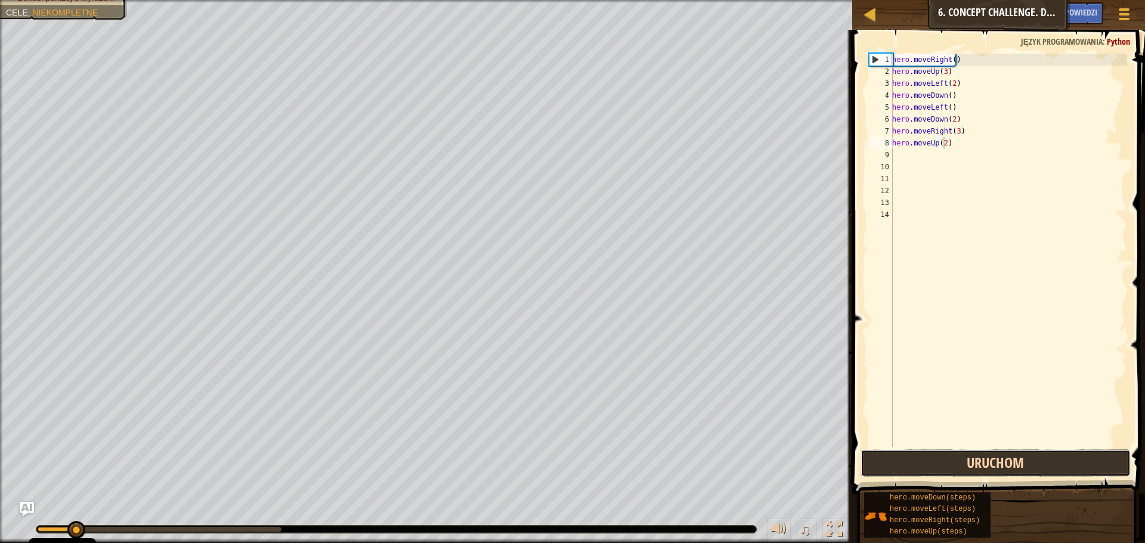
click at [943, 462] on button "Uruchom" at bounding box center [995, 463] width 270 height 27
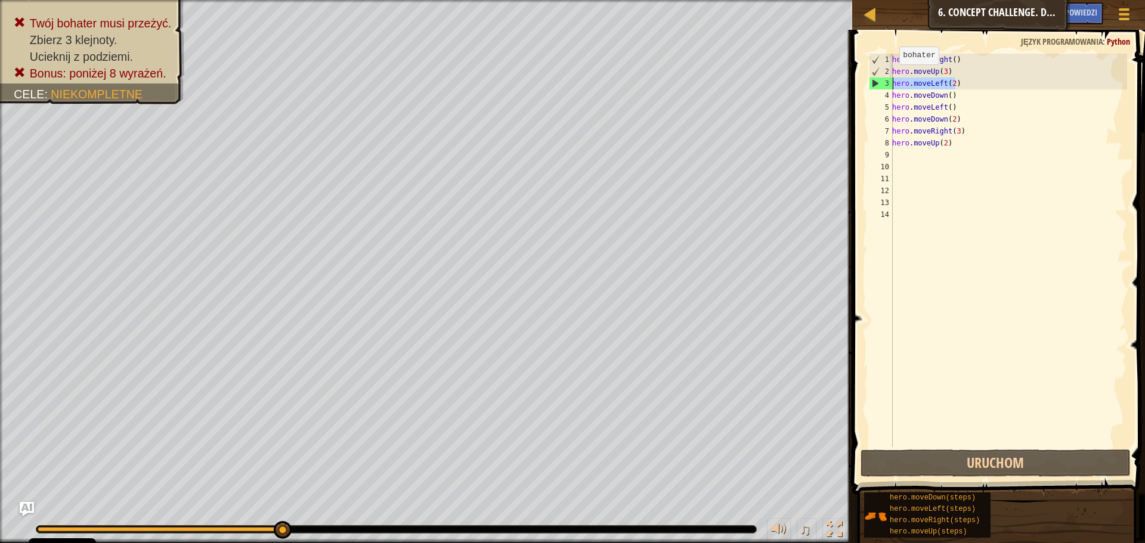
drag, startPoint x: 955, startPoint y: 83, endPoint x: 887, endPoint y: 82, distance: 68.6
click at [887, 82] on div "hero.moveUp(2) 1 2 3 4 5 6 7 8 9 10 11 12 13 14 hero . moveRight ( ) hero . mov…" at bounding box center [996, 251] width 261 height 394
type textarea "hero.moveLeft(2)"
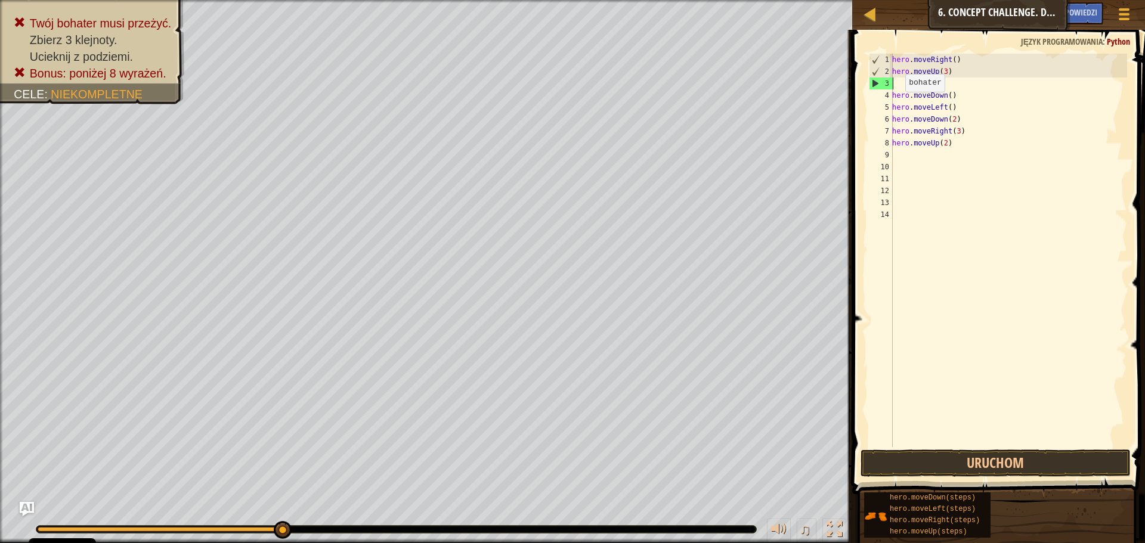
scroll to position [5, 0]
type textarea "h"
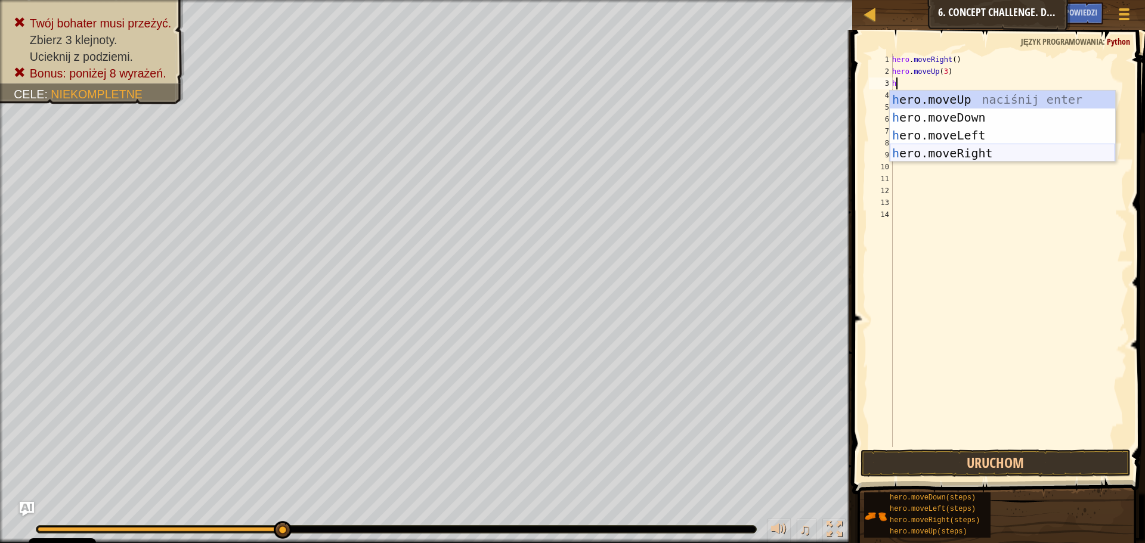
click at [966, 150] on div "h ero.moveUp naciśnij enter h ero.moveDown naciśnij enter h ero.moveLeft naciśn…" at bounding box center [1002, 144] width 225 height 107
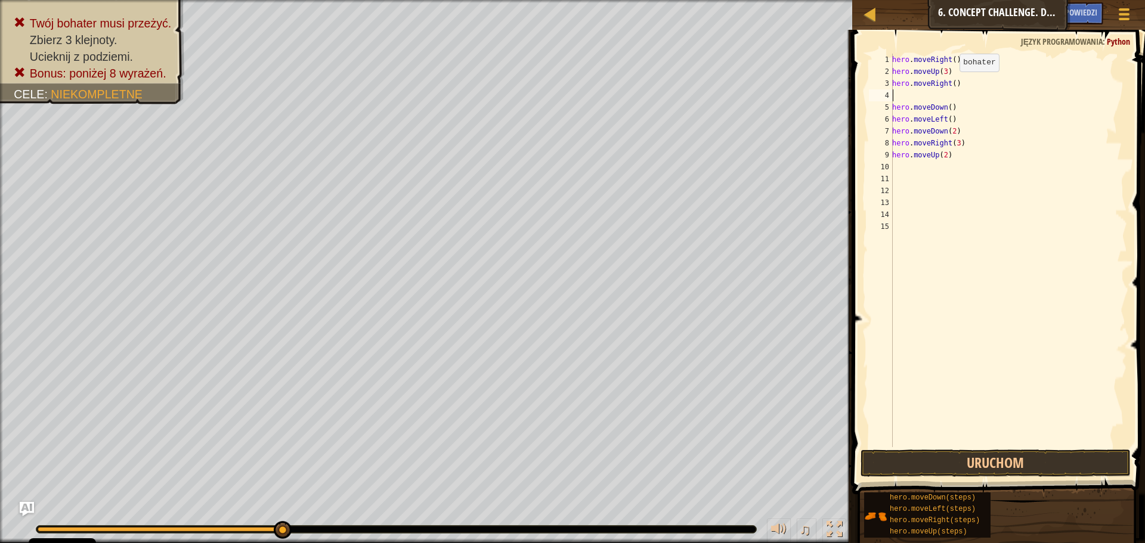
click at [951, 83] on div "hero . moveRight ( ) hero . moveUp ( 3 ) hero . moveRight ( ) hero . moveDown (…" at bounding box center [1008, 262] width 237 height 417
click at [893, 109] on div "hero . moveRight ( ) hero . moveUp ( 3 ) hero . moveRight ( 3 ) hero . moveDown…" at bounding box center [1008, 262] width 237 height 417
click at [952, 83] on div "hero . moveRight ( ) hero . moveUp ( 3 ) hero . moveRight ( 3 ) hero . moveDown…" at bounding box center [1008, 262] width 237 height 417
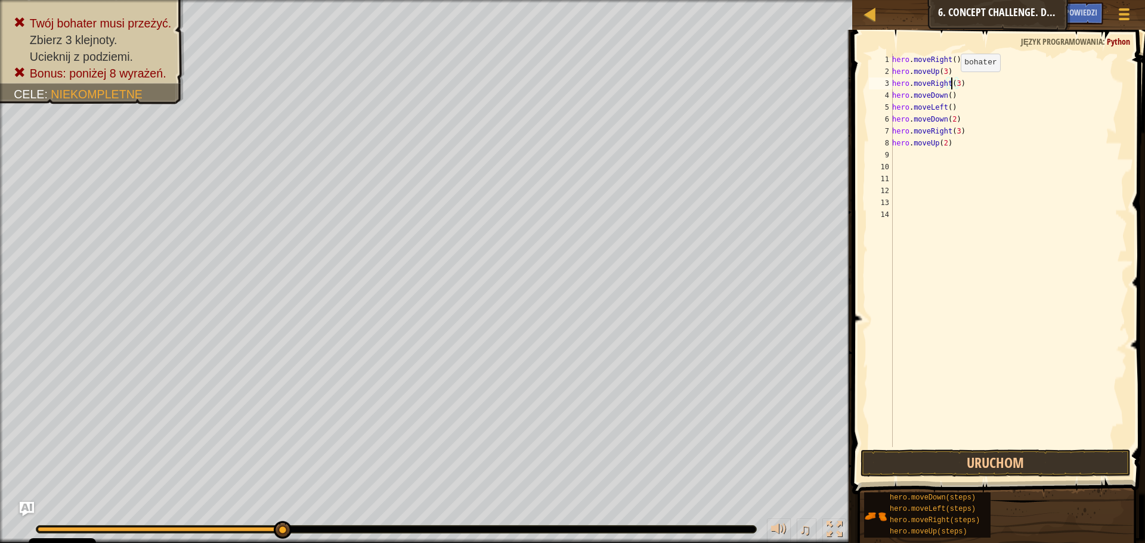
click at [954, 83] on div "hero . moveRight ( ) hero . moveUp ( 3 ) hero . moveRight ( 3 ) hero . moveDown…" at bounding box center [1008, 262] width 237 height 417
drag, startPoint x: 918, startPoint y: 457, endPoint x: 946, endPoint y: 451, distance: 28.7
click at [919, 457] on button "Uruchom" at bounding box center [995, 463] width 270 height 27
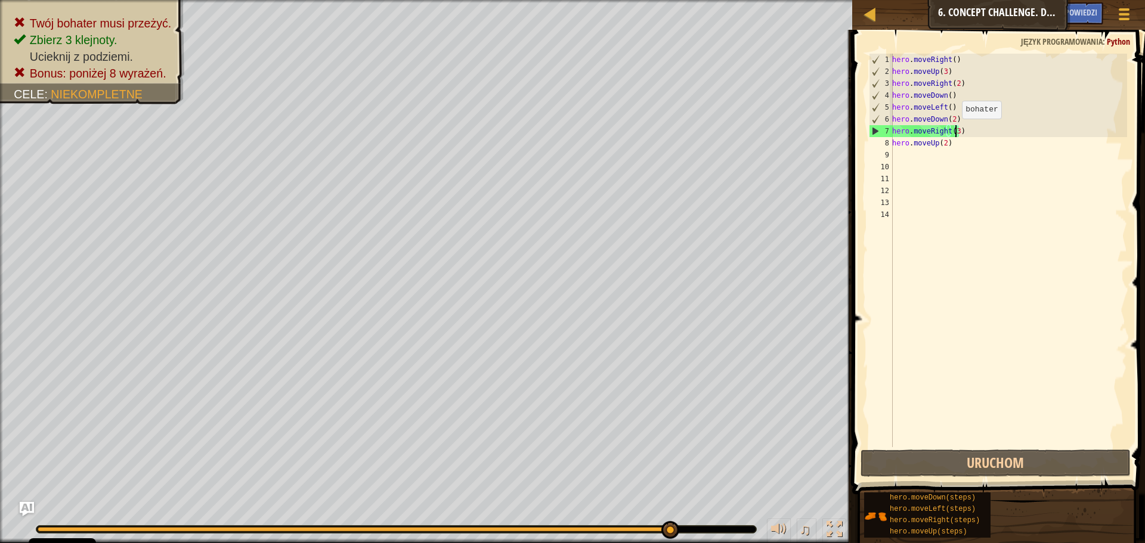
click at [955, 131] on div "hero . moveRight ( ) hero . moveUp ( 3 ) hero . moveRight ( 2 ) hero . moveDown…" at bounding box center [1008, 262] width 237 height 417
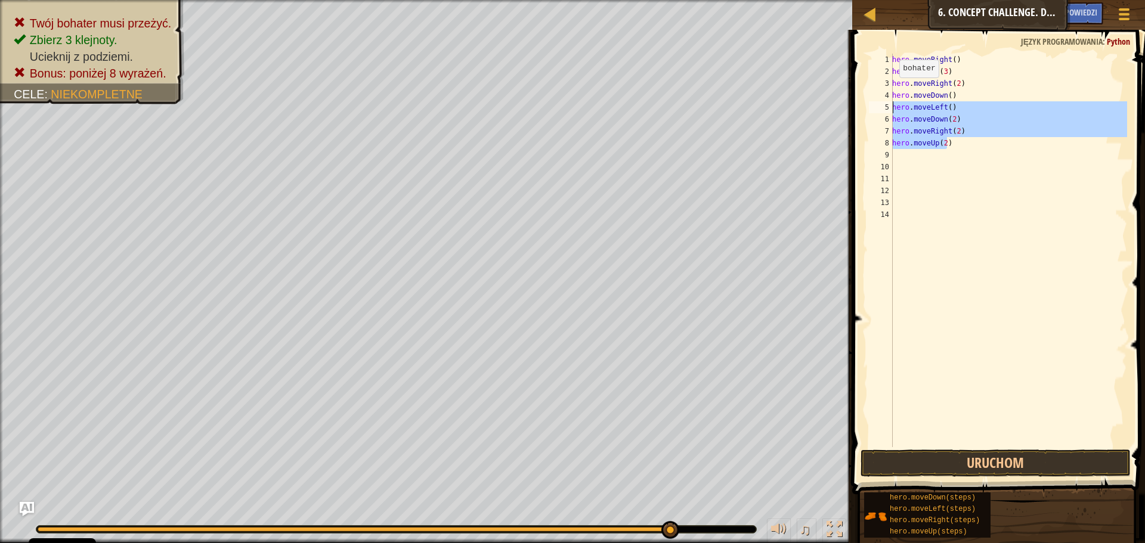
drag, startPoint x: 950, startPoint y: 139, endPoint x: 891, endPoint y: 103, distance: 69.5
click at [891, 103] on div "hero.moveRight(2) 1 2 3 4 5 6 7 8 9 10 11 12 13 14 hero . moveRight ( ) hero . …" at bounding box center [996, 251] width 261 height 394
type textarea "hero.moveLeft() hero.moveDown(2)"
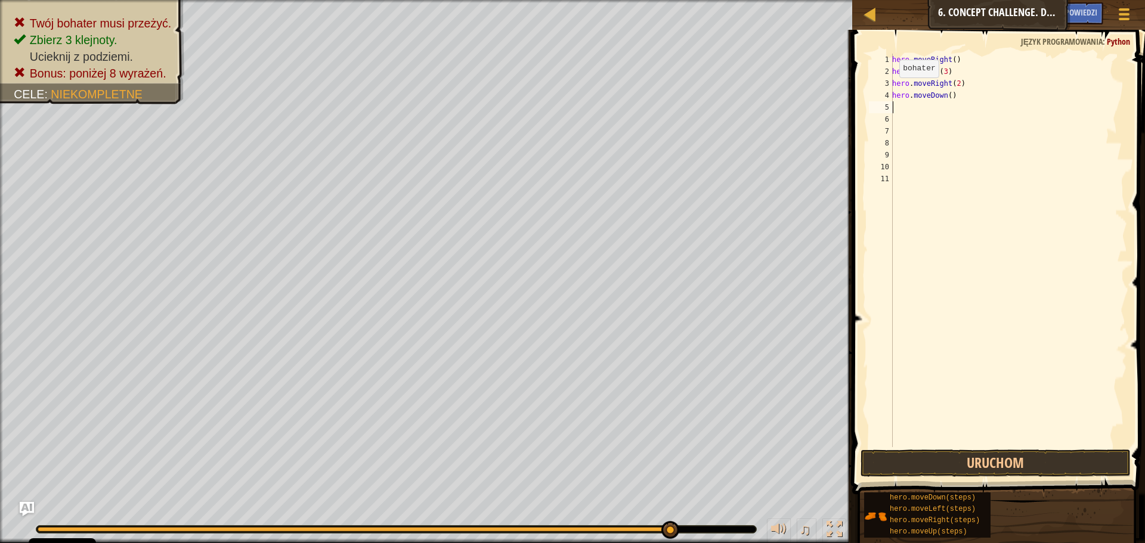
scroll to position [5, 0]
click at [903, 106] on div "hero . moveRight ( ) hero . moveUp ( 3 ) hero . moveRight ( 2 ) hero . moveDown…" at bounding box center [1008, 262] width 237 height 417
drag, startPoint x: 949, startPoint y: 98, endPoint x: 938, endPoint y: 101, distance: 11.3
click at [937, 102] on div "hero . moveRight ( ) hero . moveUp ( 3 ) hero . moveRight ( 2 ) hero . moveDown…" at bounding box center [1008, 262] width 237 height 417
click at [947, 97] on div "hero . moveRight ( ) hero . moveUp ( 3 ) hero . moveRight ( 2 ) hero . moveDown…" at bounding box center [1008, 262] width 237 height 417
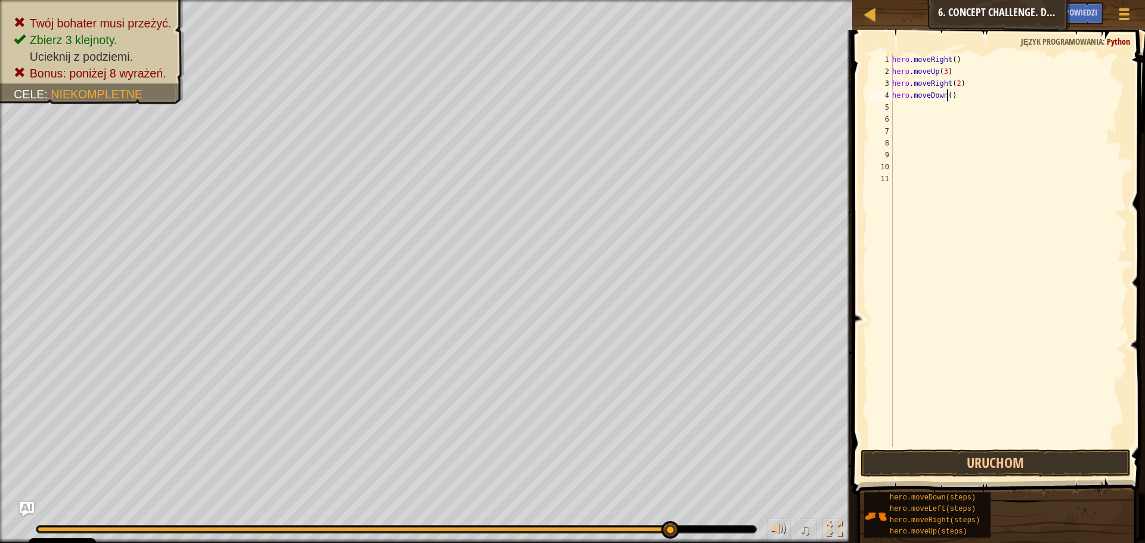
type textarea "hero.moveDown(3)"
click at [900, 107] on div "hero . moveRight ( ) hero . moveUp ( 3 ) hero . moveRight ( 2 ) hero . moveDown…" at bounding box center [1008, 262] width 237 height 417
type textarea "h"
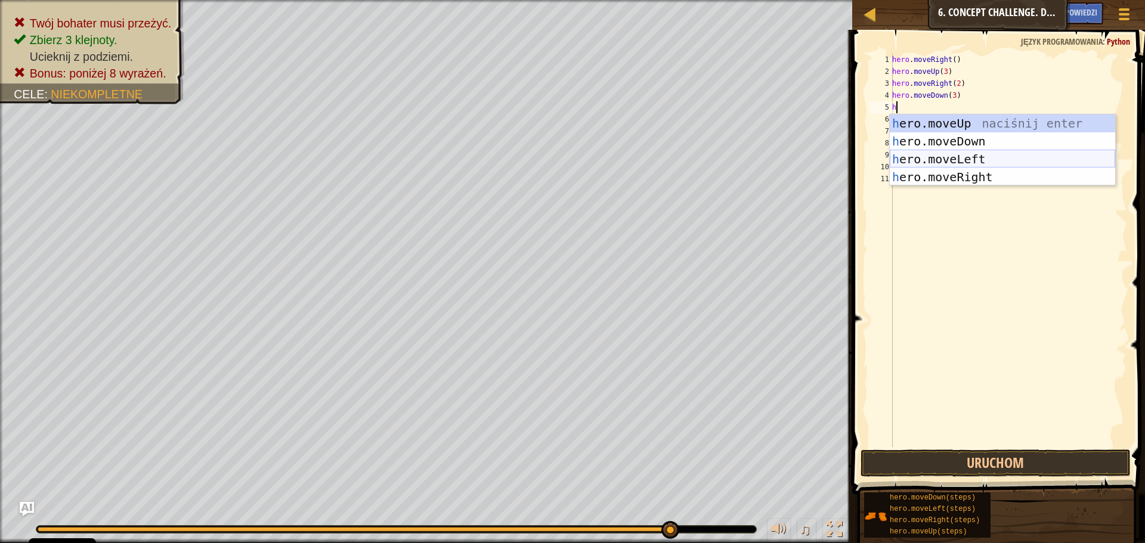
click at [955, 159] on div "h ero.moveUp naciśnij enter h ero.moveDown naciśnij enter h ero.moveLeft naciśn…" at bounding box center [1002, 167] width 225 height 107
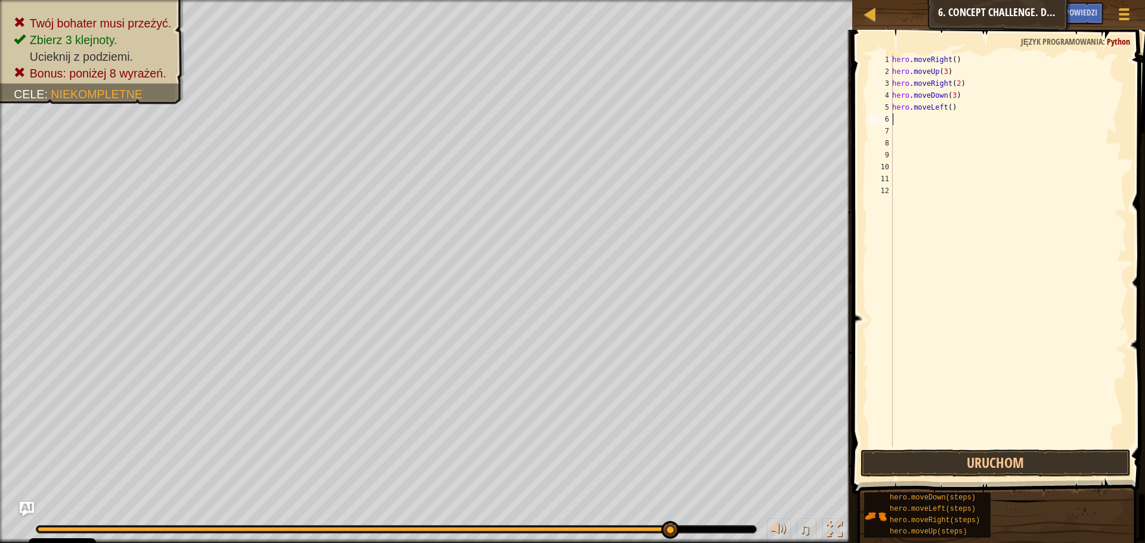
type textarea "h"
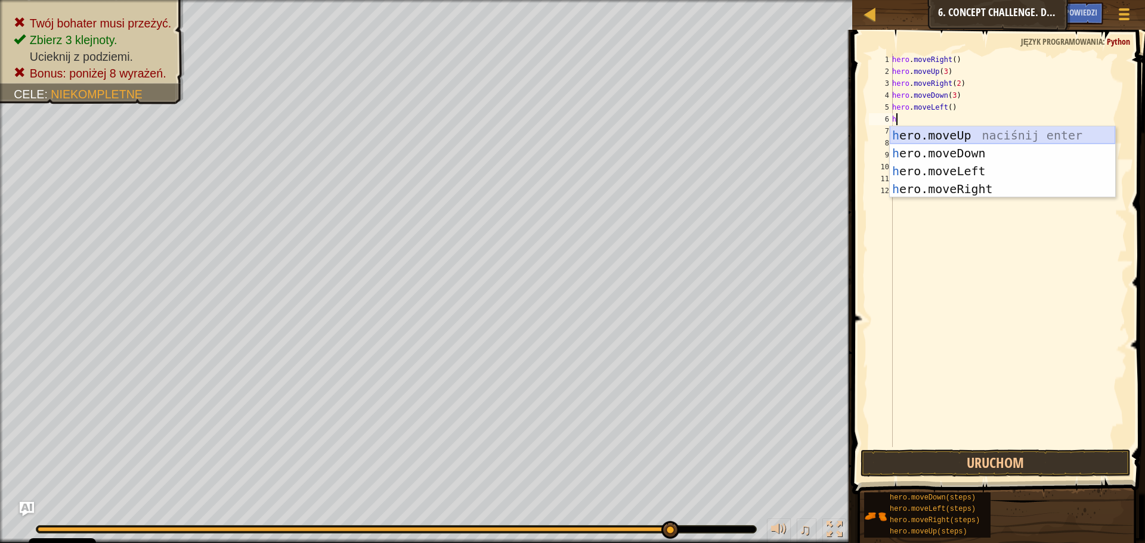
click at [942, 137] on div "h ero.moveUp naciśnij enter h ero.moveDown naciśnij enter h ero.moveLeft naciśn…" at bounding box center [1002, 179] width 225 height 107
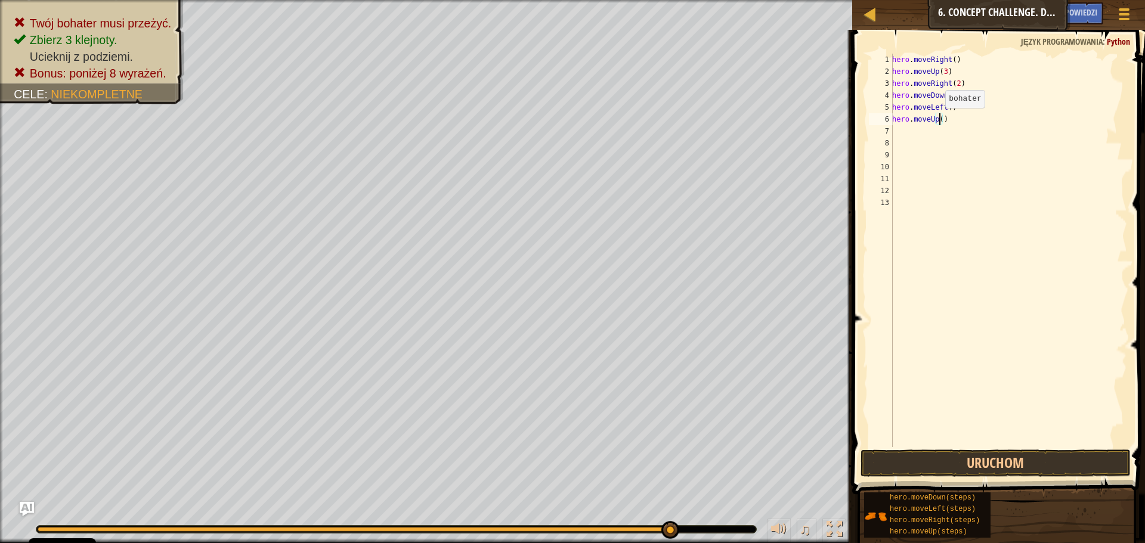
click at [939, 120] on div "hero . moveRight ( ) hero . moveUp ( 3 ) hero . moveRight ( 2 ) hero . moveDown…" at bounding box center [1008, 262] width 237 height 417
type textarea "hero.moveUp(2)"
click at [924, 134] on div "hero . moveRight ( ) hero . moveUp ( 3 ) hero . moveRight ( 2 ) hero . moveDown…" at bounding box center [1008, 262] width 237 height 417
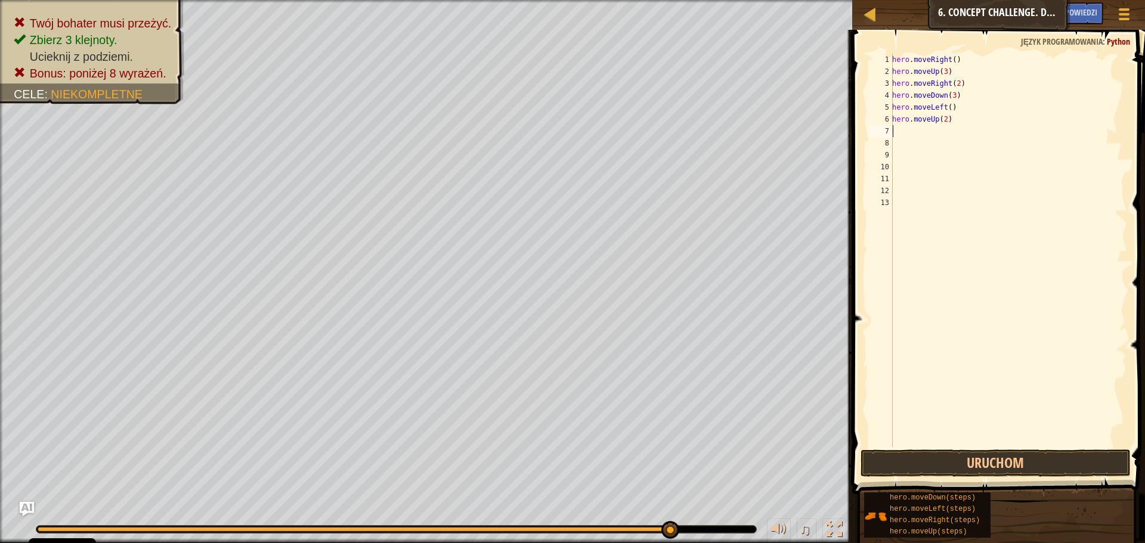
type textarea "h"
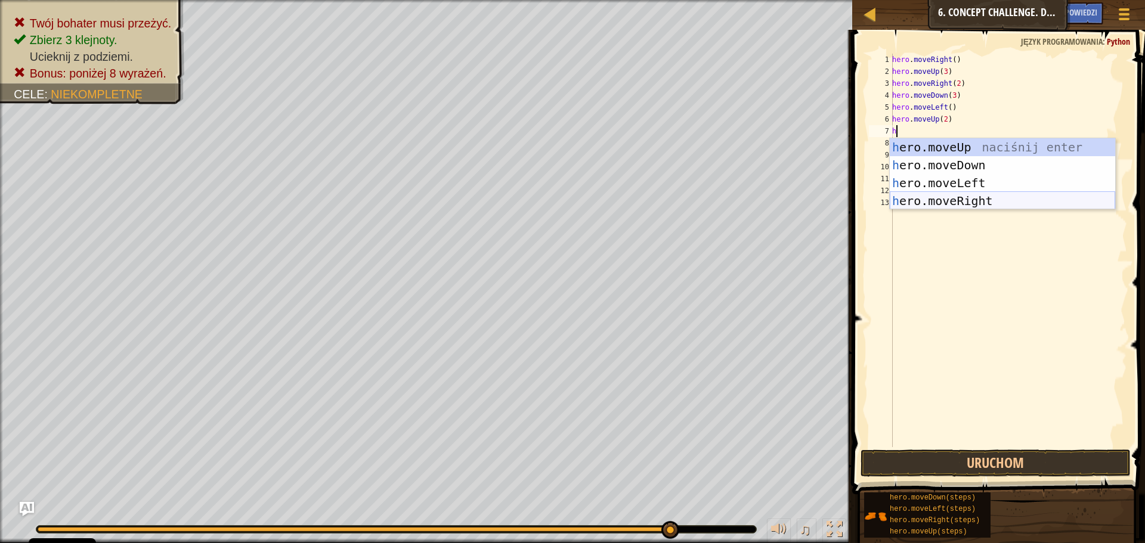
click at [950, 200] on div "h ero.moveUp naciśnij enter h ero.moveDown naciśnij enter h ero.moveLeft naciśn…" at bounding box center [1002, 191] width 225 height 107
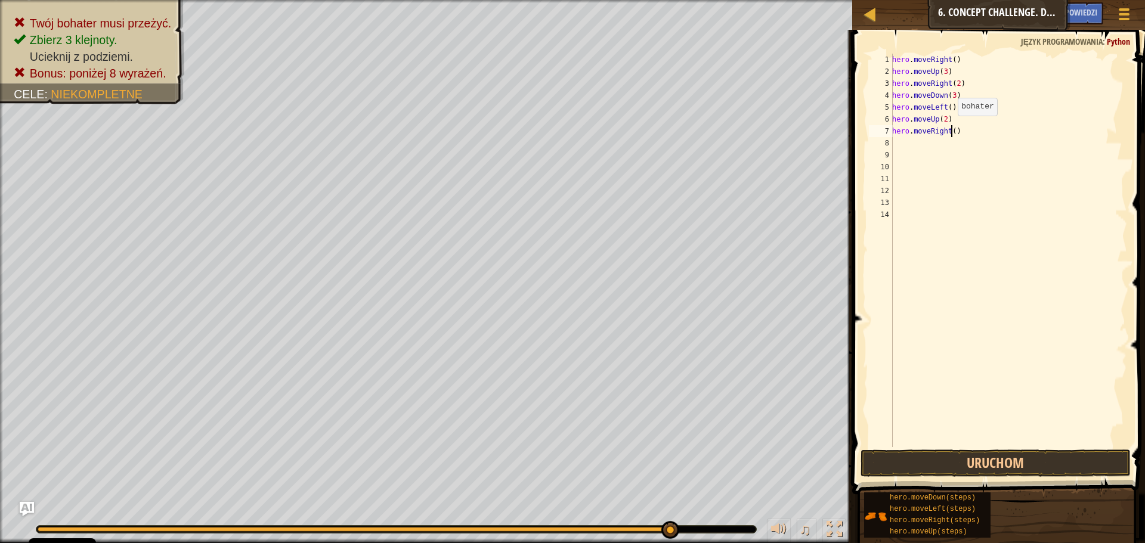
click at [951, 128] on div "hero . moveRight ( ) hero . moveUp ( 3 ) hero . moveRight ( 2 ) hero . moveDown…" at bounding box center [1008, 262] width 237 height 417
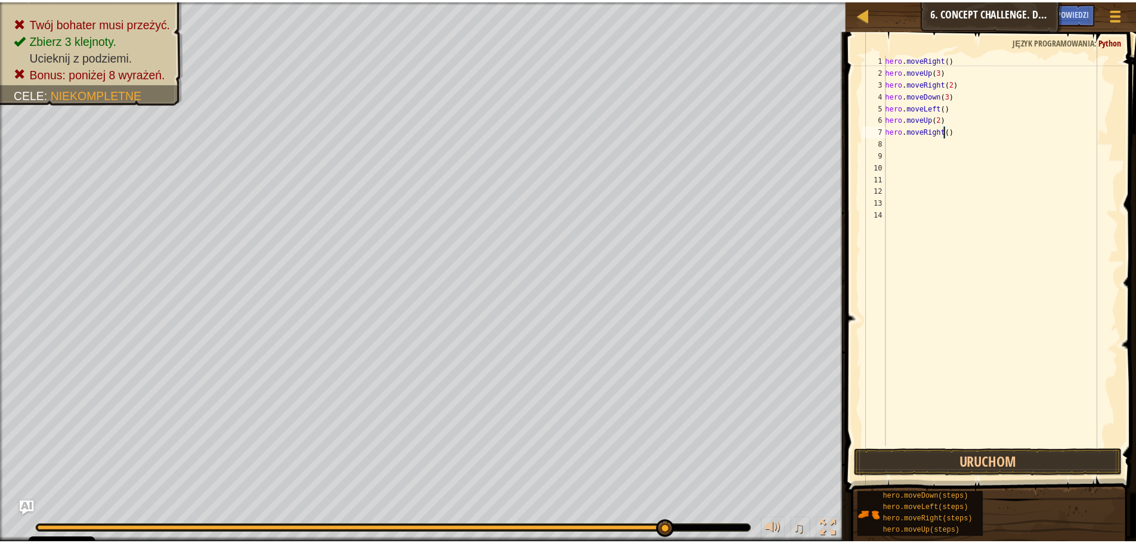
scroll to position [5, 5]
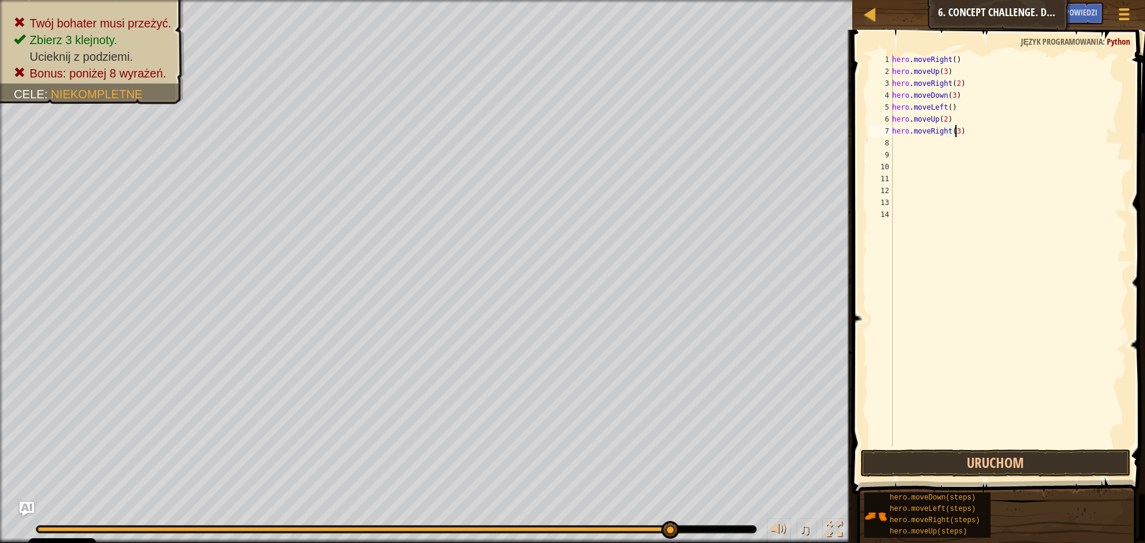
type textarea "hero.moveRight(3)"
click at [975, 470] on button "Uruchom" at bounding box center [995, 463] width 270 height 27
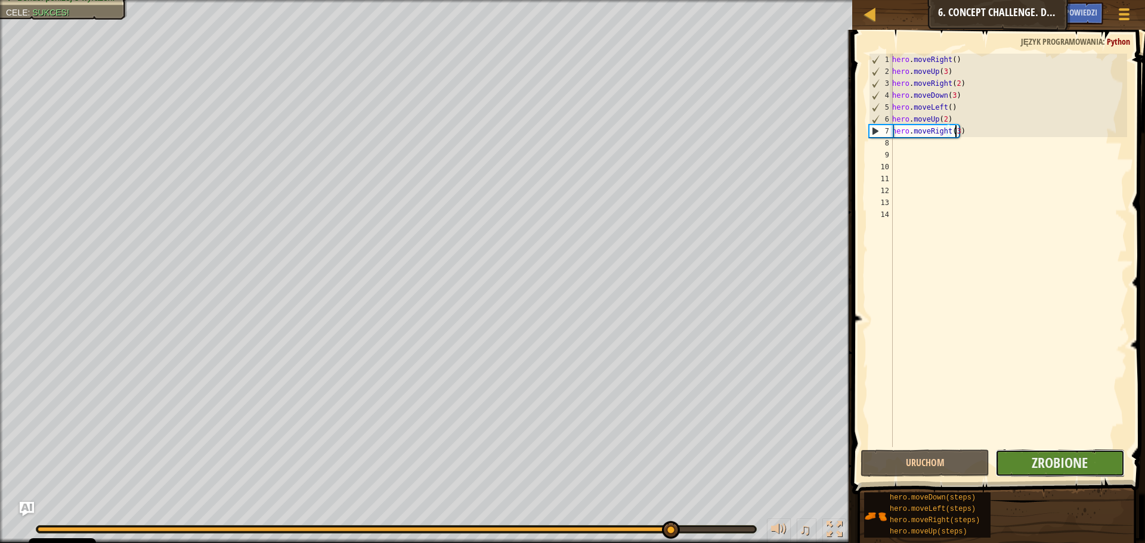
click at [1037, 473] on button "Zrobione" at bounding box center [1059, 463] width 129 height 27
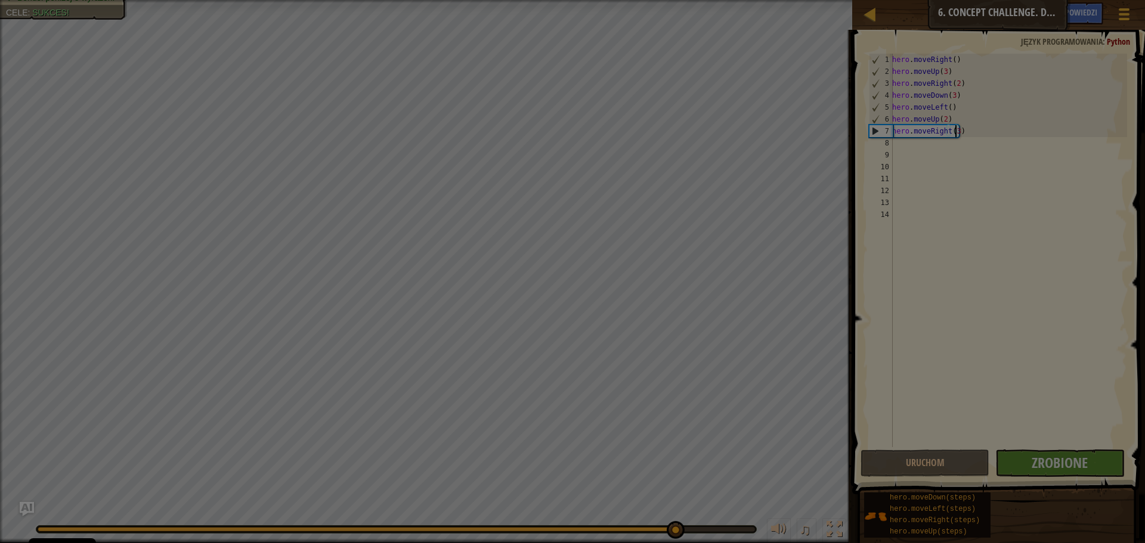
click at [0, 0] on div "Ładowanie..." at bounding box center [0, 0] width 0 height 0
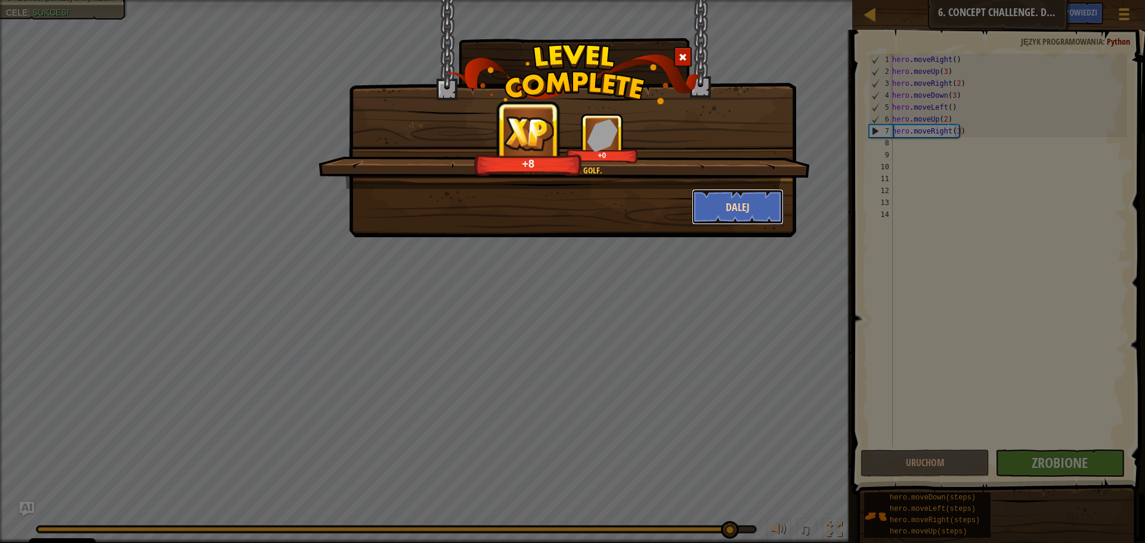
click at [733, 199] on button "Dalej" at bounding box center [738, 207] width 92 height 36
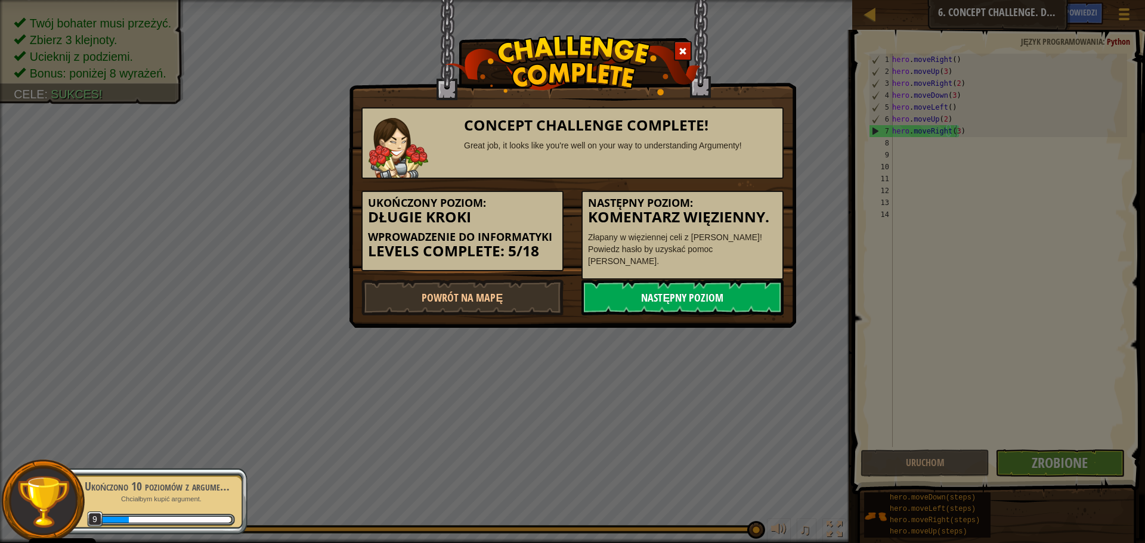
click at [633, 296] on link "Następny poziom" at bounding box center [682, 298] width 202 height 36
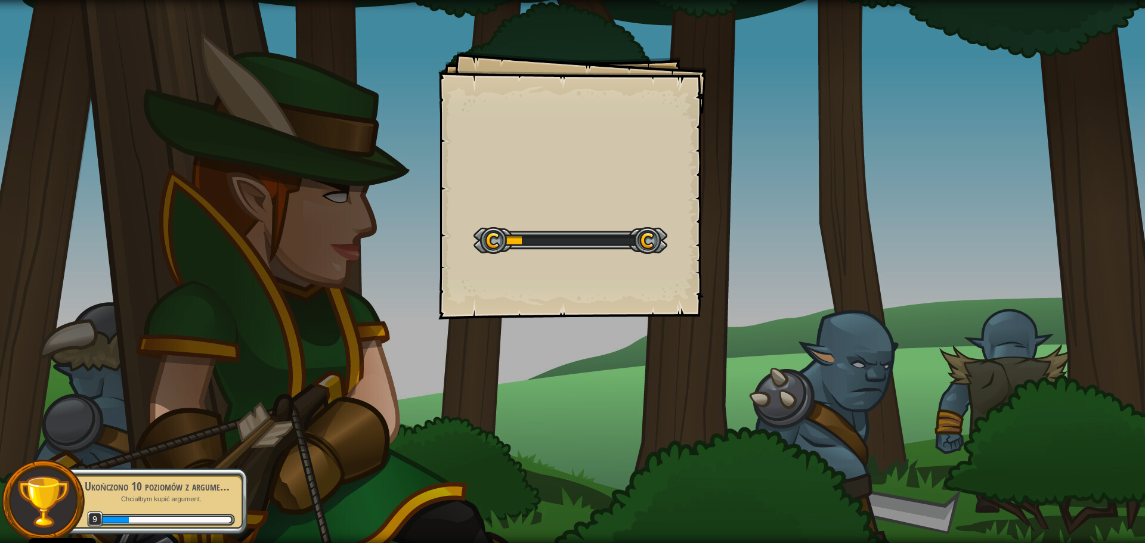
click at [577, 203] on div "Goals Start Level Błąd podczas ładowania danych z serwera Żeby zagrać w ten poz…" at bounding box center [572, 185] width 268 height 268
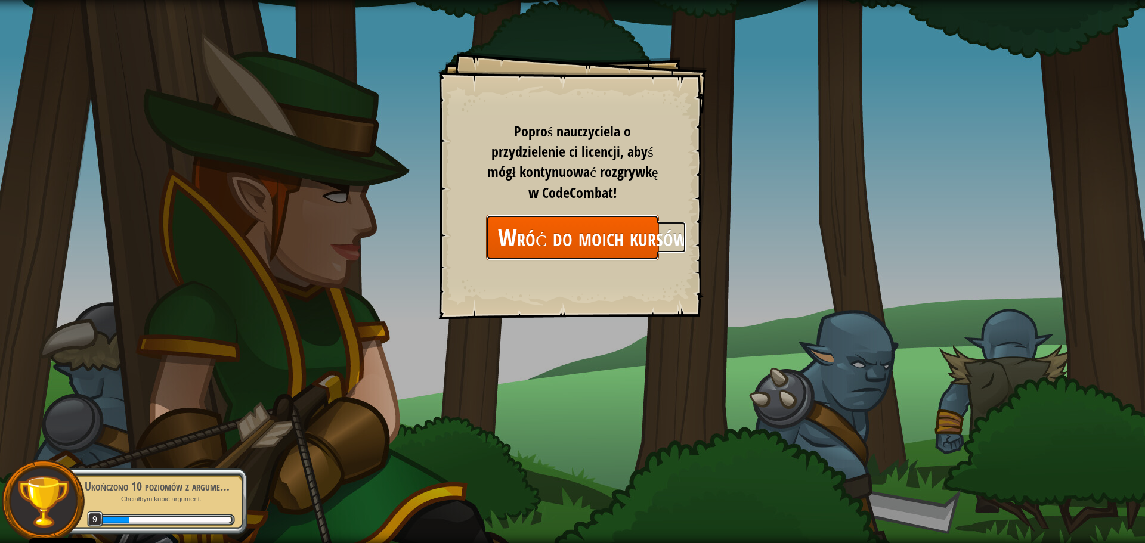
click at [593, 233] on link "Wróć do moich kursów" at bounding box center [572, 238] width 173 height 46
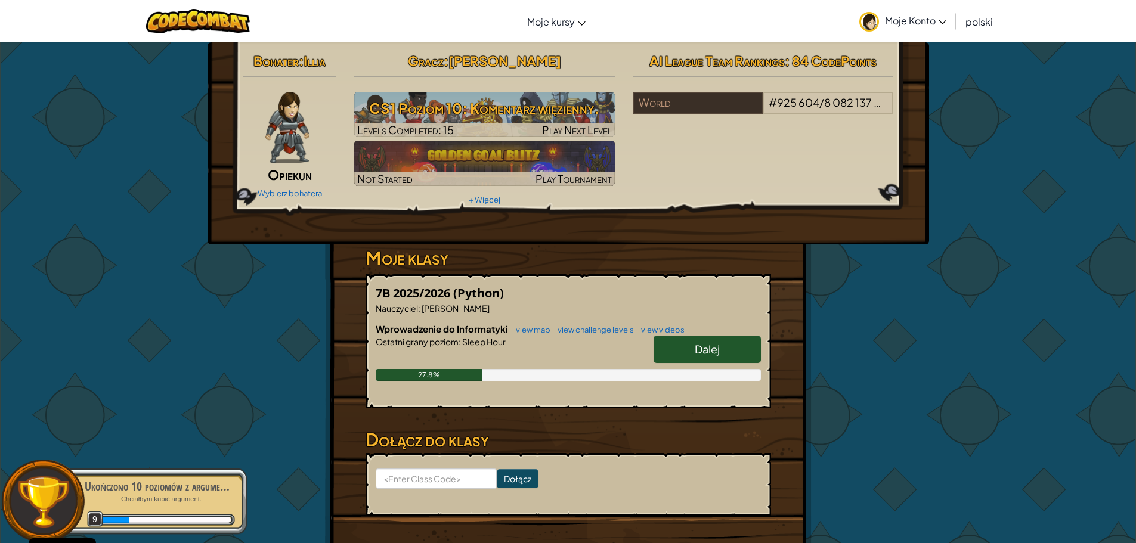
click at [673, 355] on link "Dalej" at bounding box center [707, 349] width 107 height 27
select select "pl"
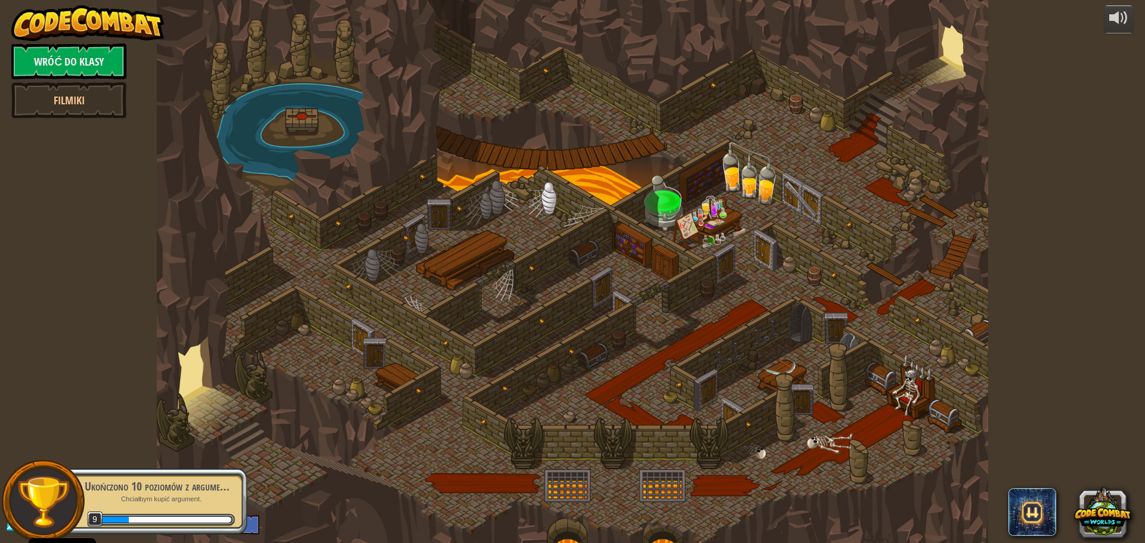
select select "pl"
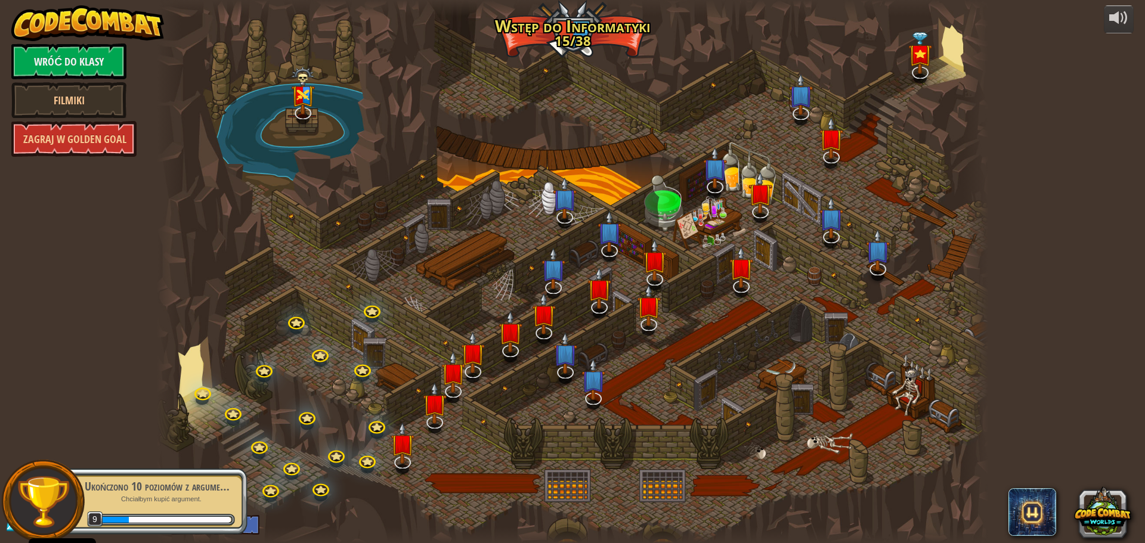
select select "pl"
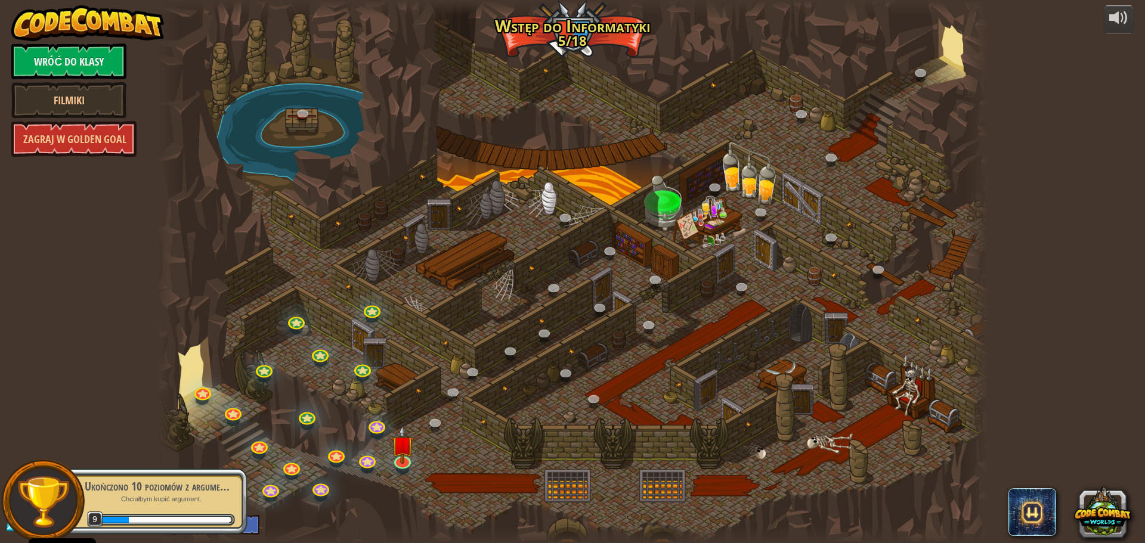
select select "pl"
click at [407, 448] on img at bounding box center [402, 435] width 22 height 51
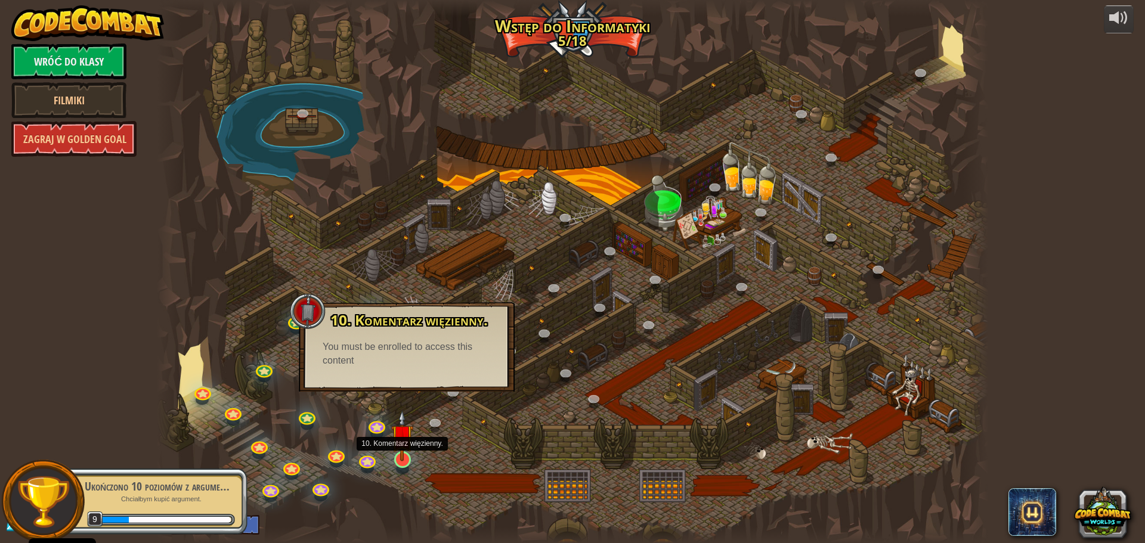
click at [400, 450] on img at bounding box center [402, 435] width 22 height 51
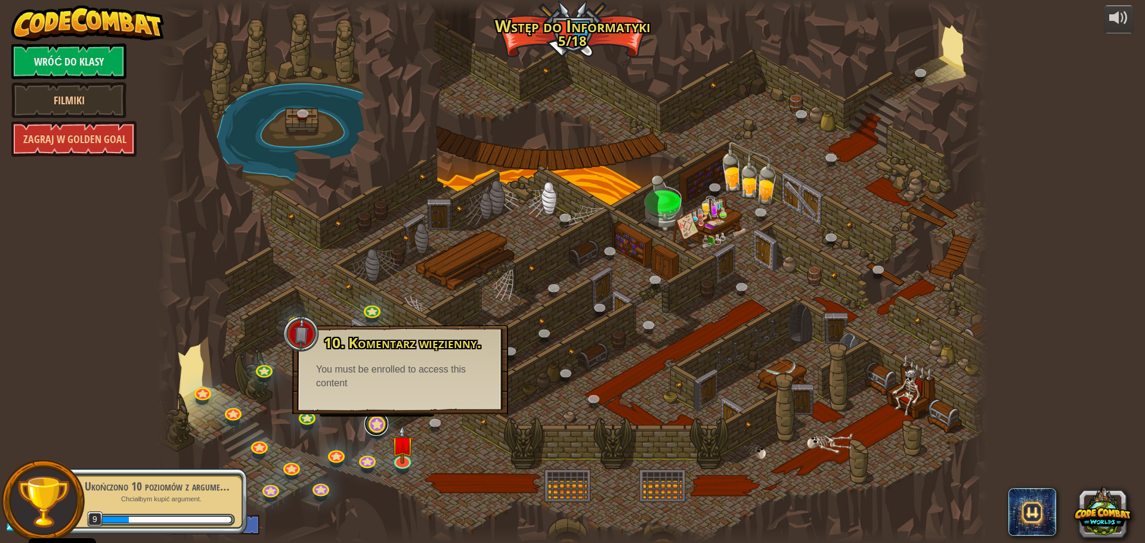
click at [383, 428] on link at bounding box center [376, 424] width 24 height 24
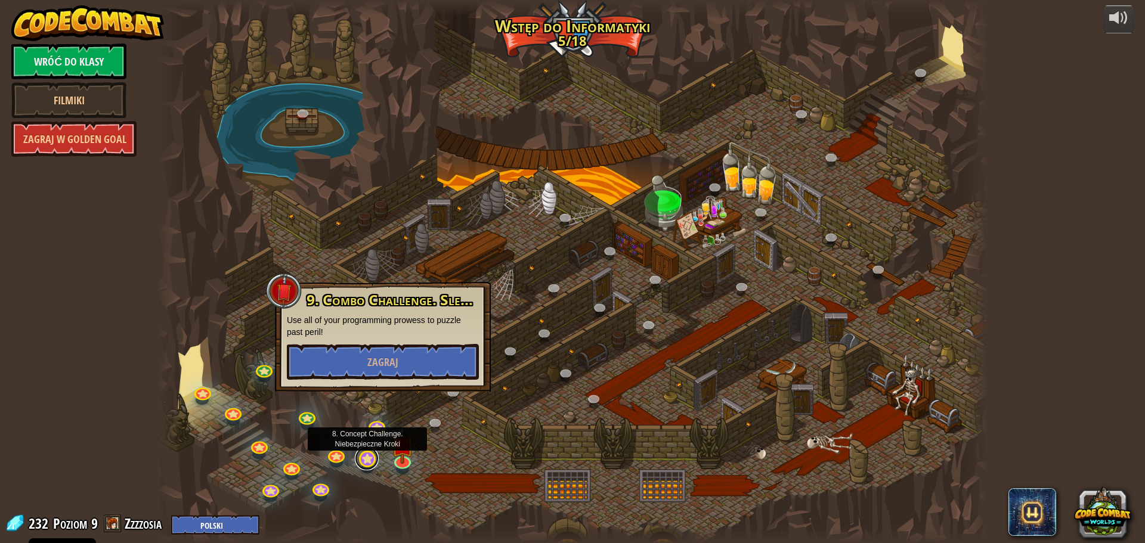
click at [369, 453] on link at bounding box center [367, 459] width 24 height 24
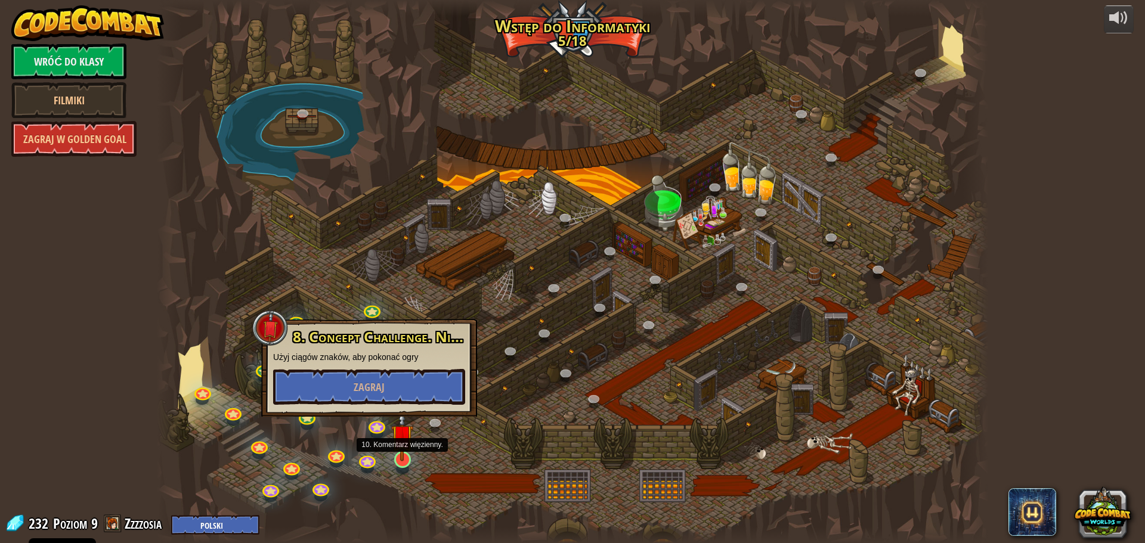
click at [395, 459] on img at bounding box center [402, 435] width 22 height 51
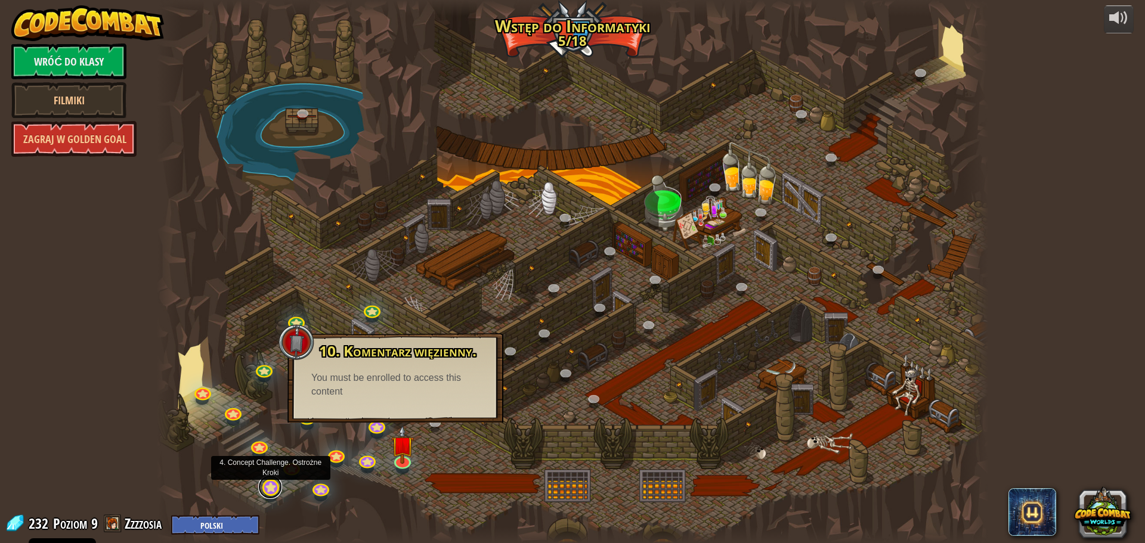
click at [268, 491] on link at bounding box center [270, 487] width 24 height 24
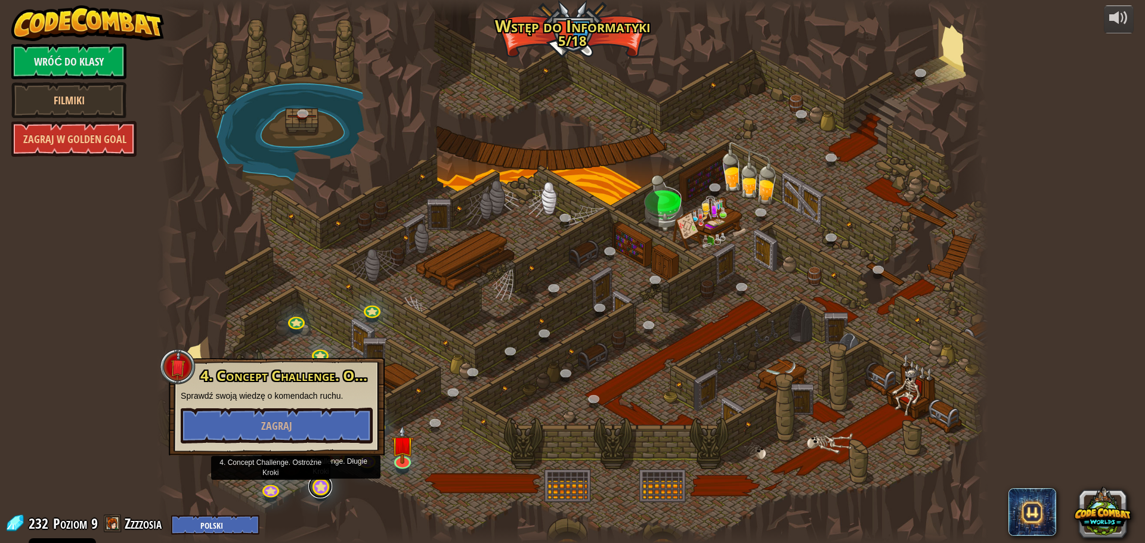
click at [308, 490] on link at bounding box center [320, 487] width 24 height 24
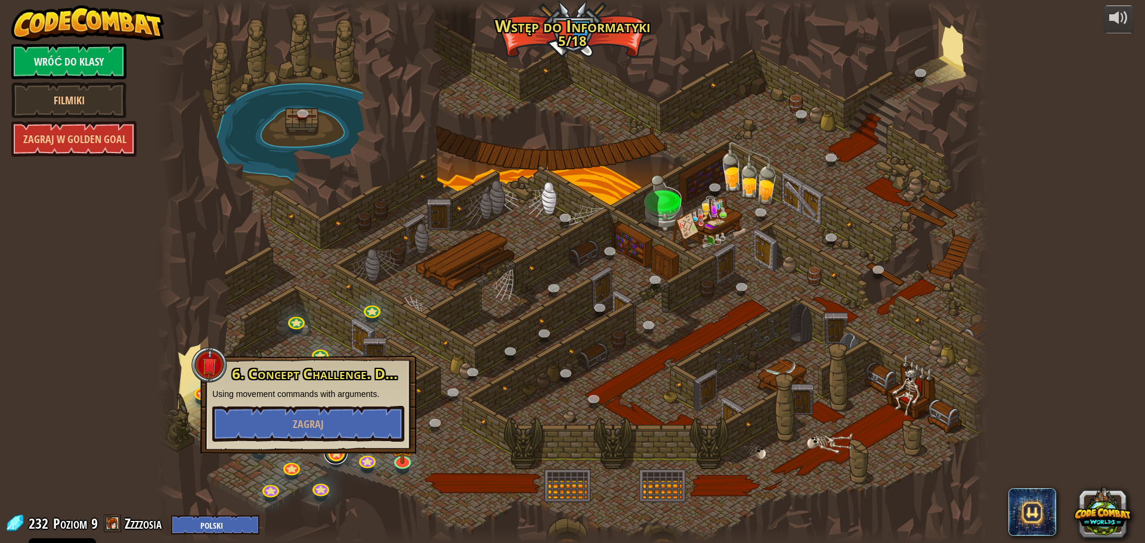
click at [327, 456] on link at bounding box center [336, 453] width 24 height 24
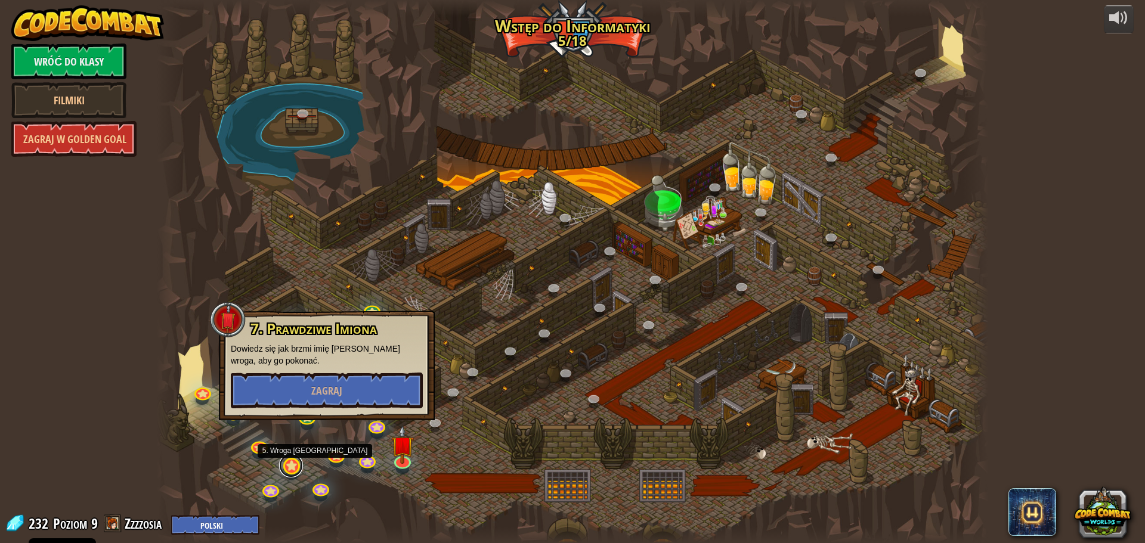
click at [296, 460] on link at bounding box center [291, 466] width 24 height 24
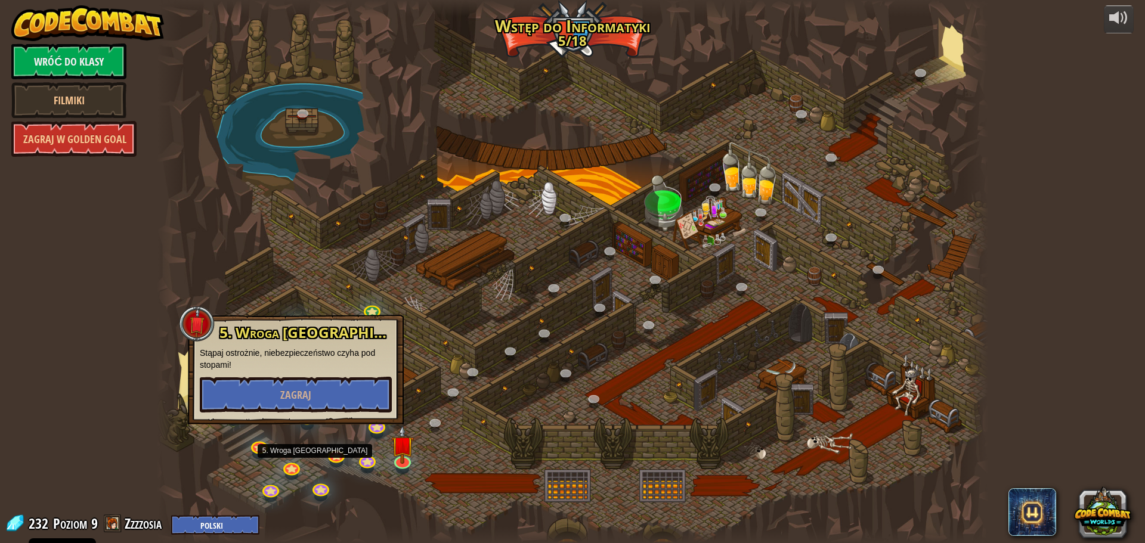
click at [423, 460] on div at bounding box center [572, 271] width 831 height 543
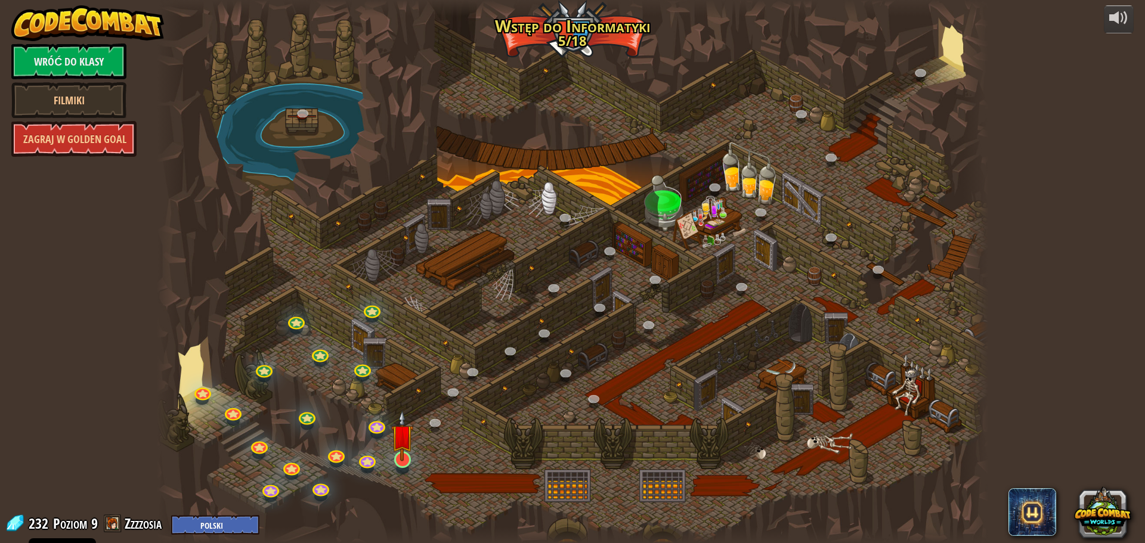
drag, startPoint x: 417, startPoint y: 464, endPoint x: 398, endPoint y: 465, distance: 19.1
click at [415, 464] on div at bounding box center [572, 271] width 831 height 543
click at [398, 466] on link at bounding box center [402, 459] width 24 height 24
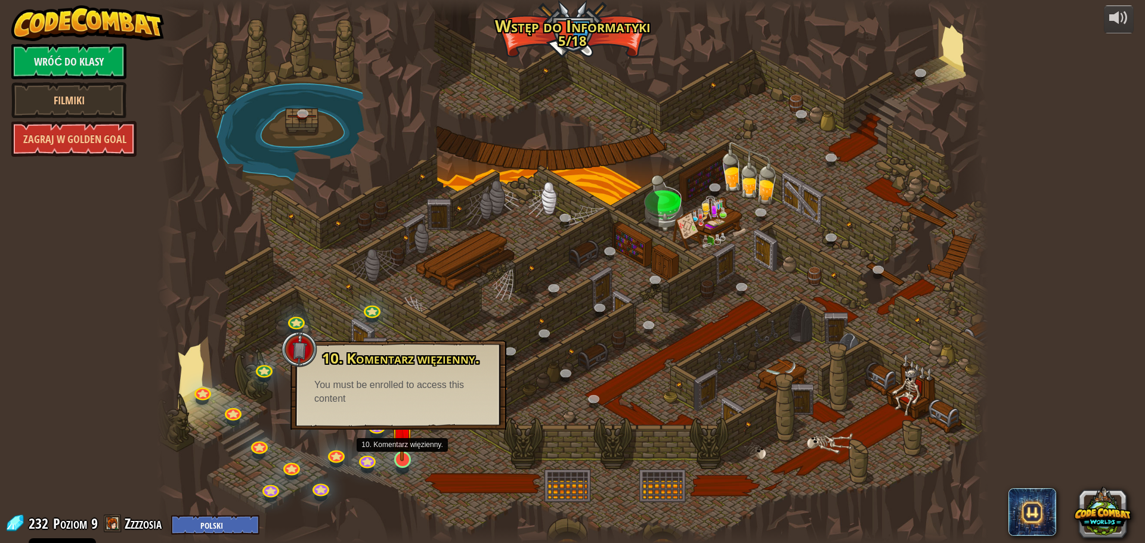
click at [403, 461] on div at bounding box center [402, 459] width 17 height 17
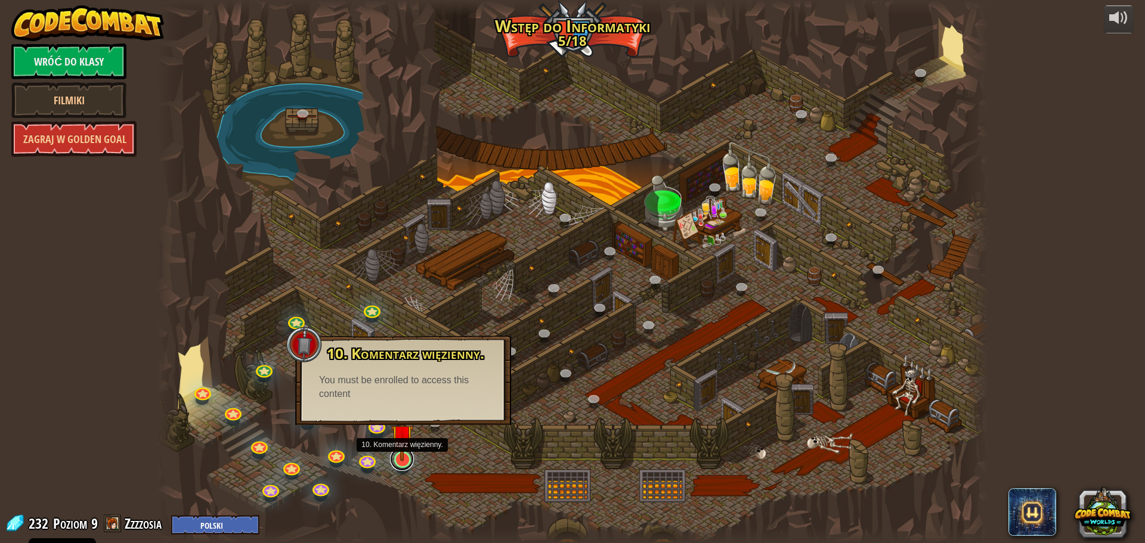
click at [403, 461] on link at bounding box center [402, 459] width 24 height 24
click at [411, 464] on link at bounding box center [402, 459] width 24 height 24
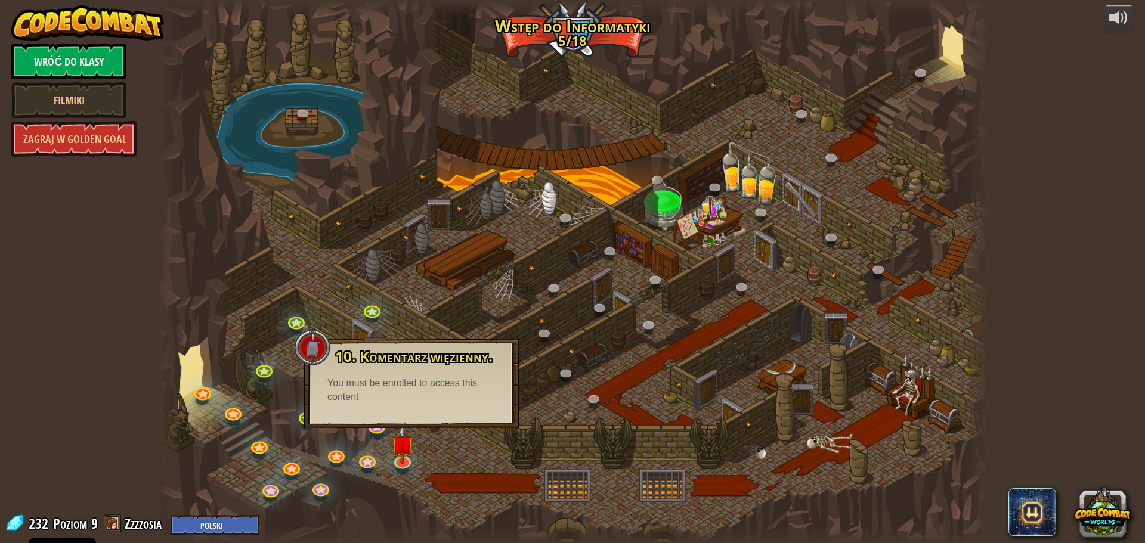
drag, startPoint x: 424, startPoint y: 318, endPoint x: 371, endPoint y: 297, distance: 56.5
click at [391, 307] on div at bounding box center [572, 271] width 831 height 543
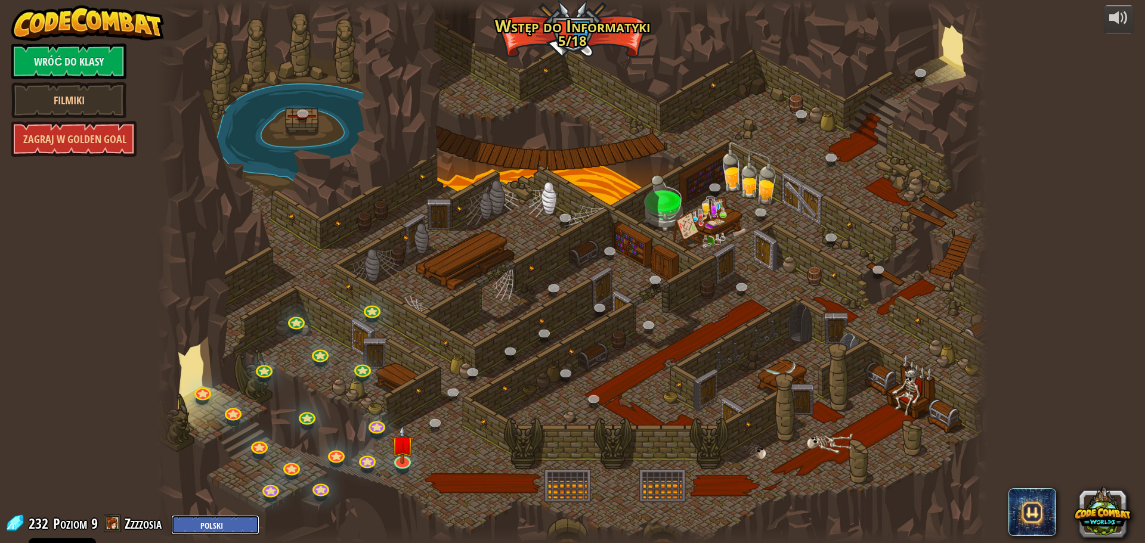
click at [233, 525] on select "English ([GEOGRAPHIC_DATA]) English ([GEOGRAPHIC_DATA]) 简体中文 繁體中文 русский españ…" at bounding box center [215, 525] width 88 height 20
click at [416, 277] on div at bounding box center [572, 271] width 831 height 543
click at [109, 140] on link "Zagraj w Golden Goal" at bounding box center [73, 139] width 125 height 36
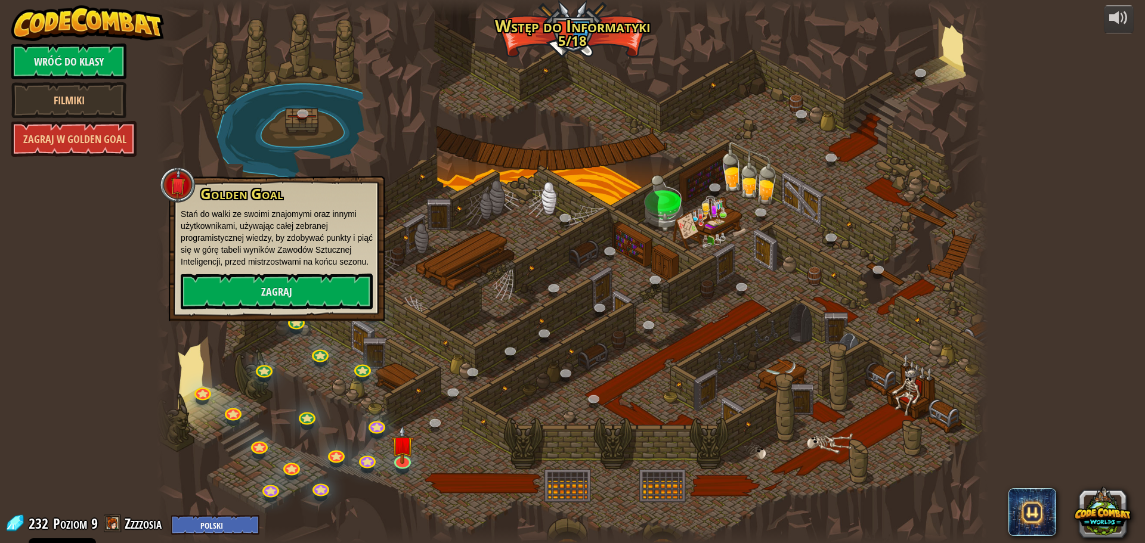
drag, startPoint x: 203, startPoint y: 162, endPoint x: 196, endPoint y: 156, distance: 8.9
click at [203, 162] on div at bounding box center [572, 271] width 831 height 543
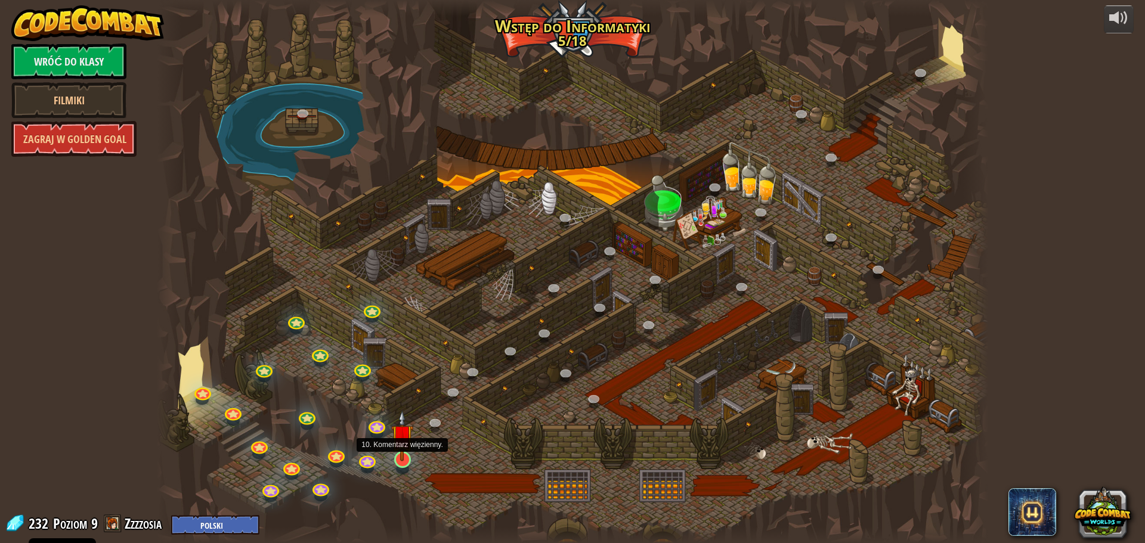
click at [407, 453] on img at bounding box center [402, 435] width 22 height 51
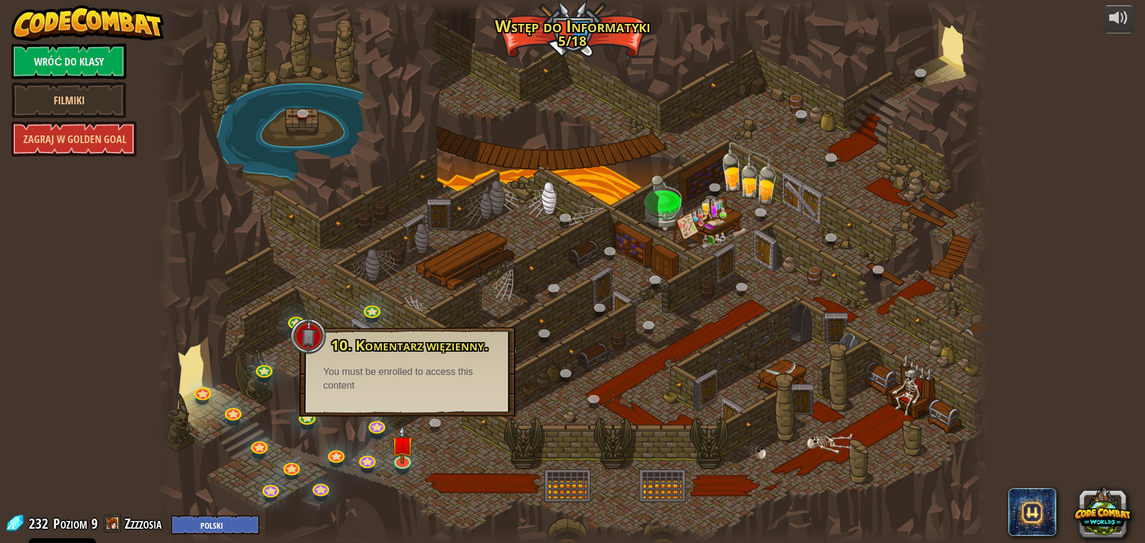
click at [495, 448] on div at bounding box center [572, 271] width 831 height 543
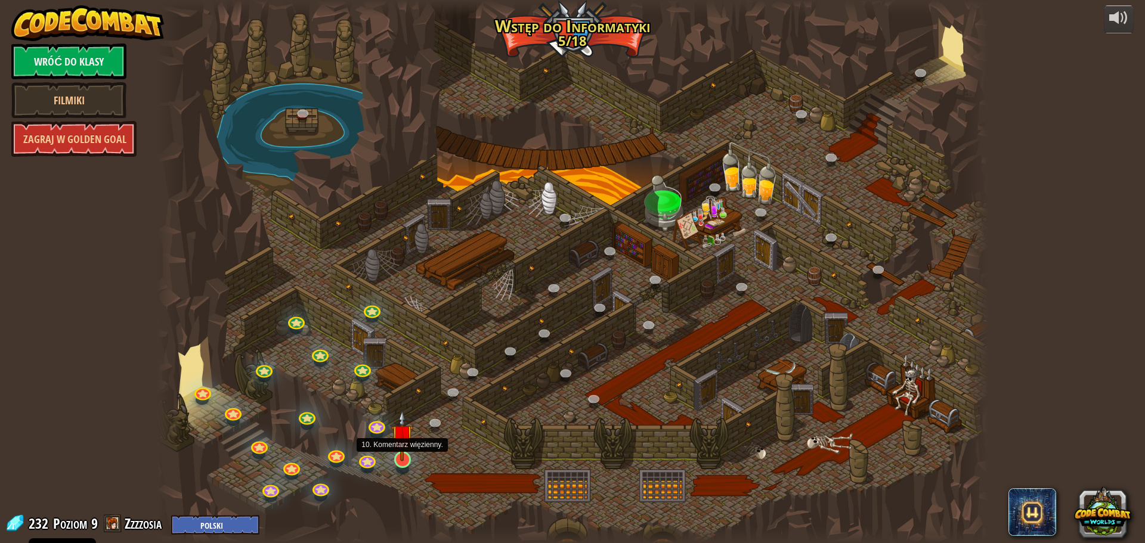
click at [397, 460] on img at bounding box center [402, 435] width 22 height 51
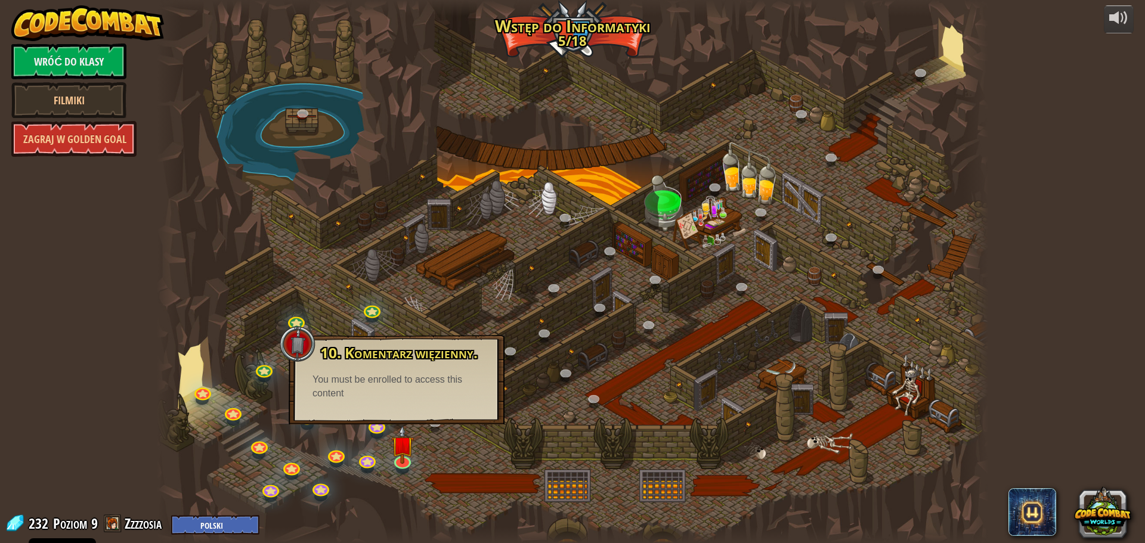
click at [440, 454] on div at bounding box center [572, 271] width 831 height 543
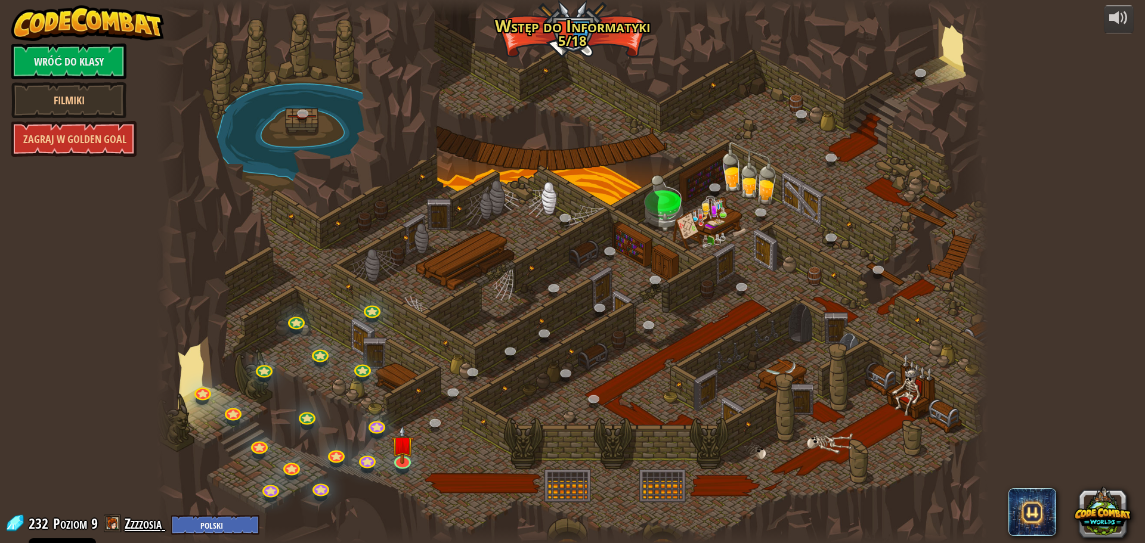
drag, startPoint x: 109, startPoint y: 516, endPoint x: 127, endPoint y: 529, distance: 22.5
click at [114, 520] on span at bounding box center [113, 524] width 18 height 18
click at [128, 529] on link "Zzzzosia" at bounding box center [145, 523] width 41 height 19
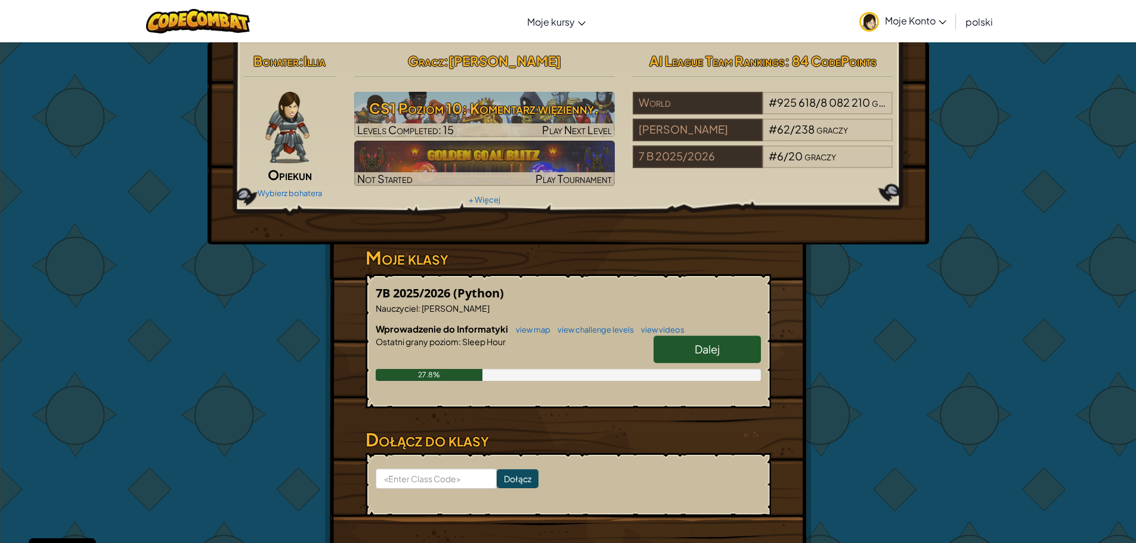
drag, startPoint x: 899, startPoint y: 22, endPoint x: 897, endPoint y: 41, distance: 19.2
click at [899, 23] on span "Moje Konto" at bounding box center [915, 20] width 61 height 13
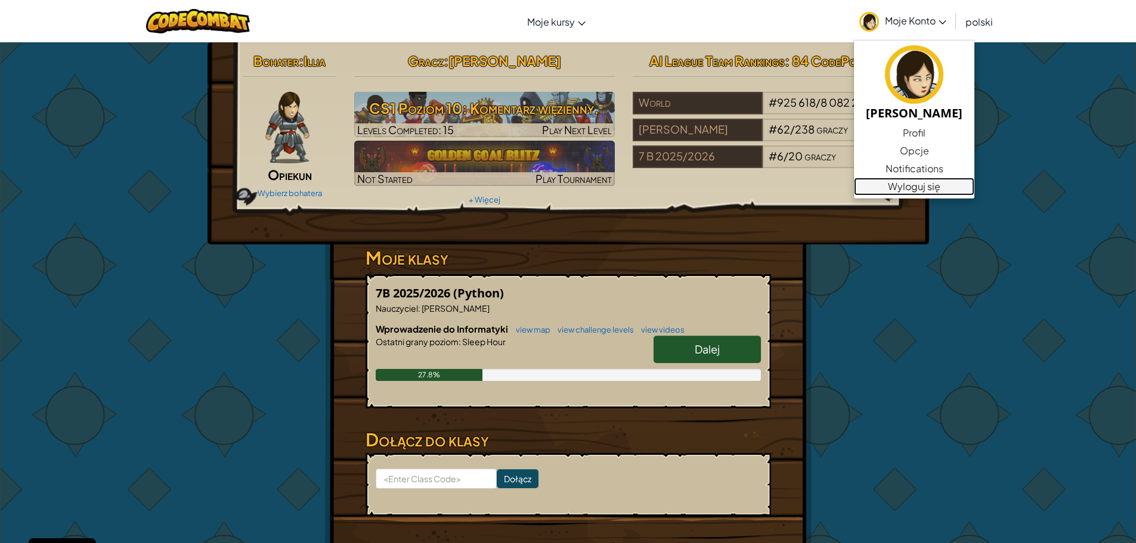
click at [885, 178] on link "Wyloguj się" at bounding box center [914, 187] width 120 height 18
